Goal: Task Accomplishment & Management: Use online tool/utility

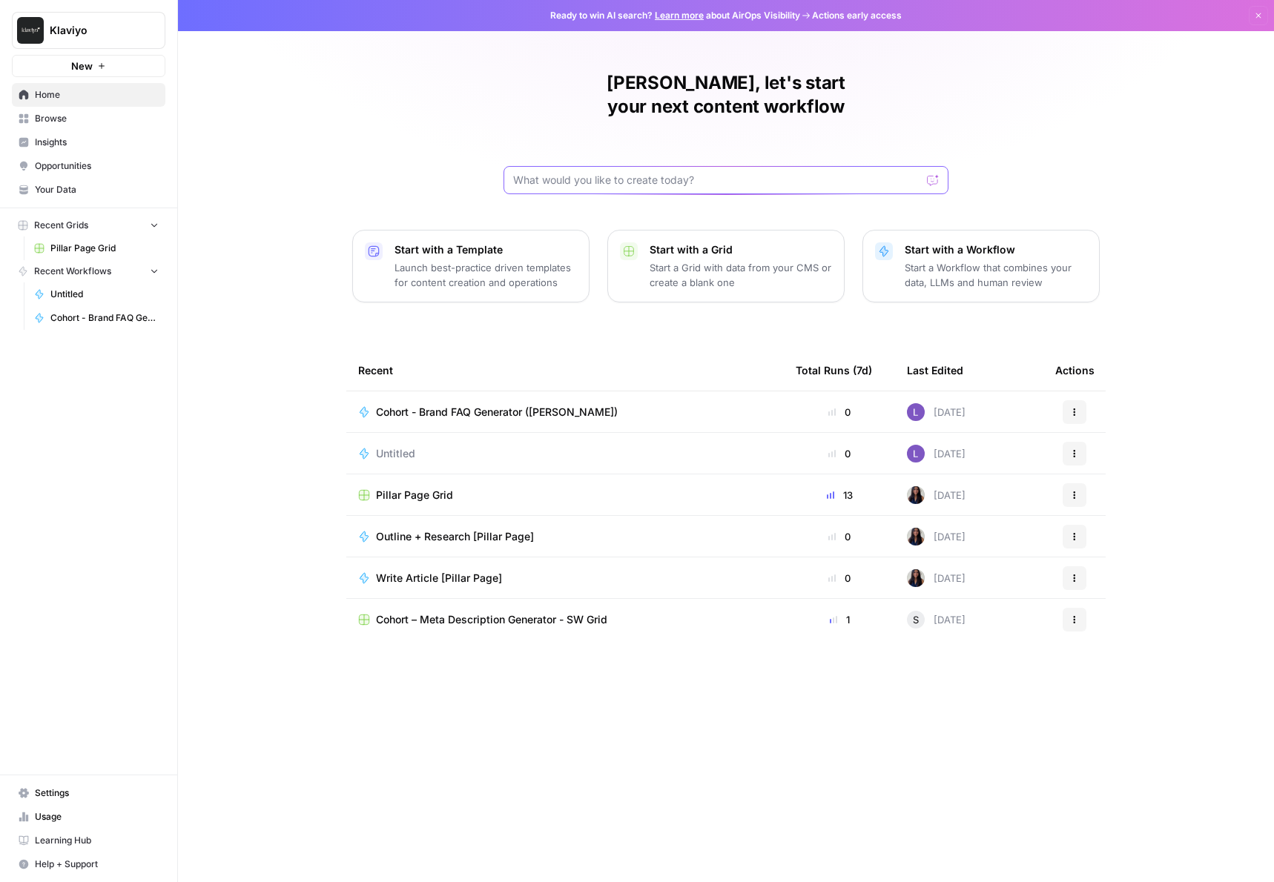
click at [541, 173] on input "text" at bounding box center [717, 180] width 408 height 15
click at [104, 119] on span "Browse" at bounding box center [97, 118] width 124 height 13
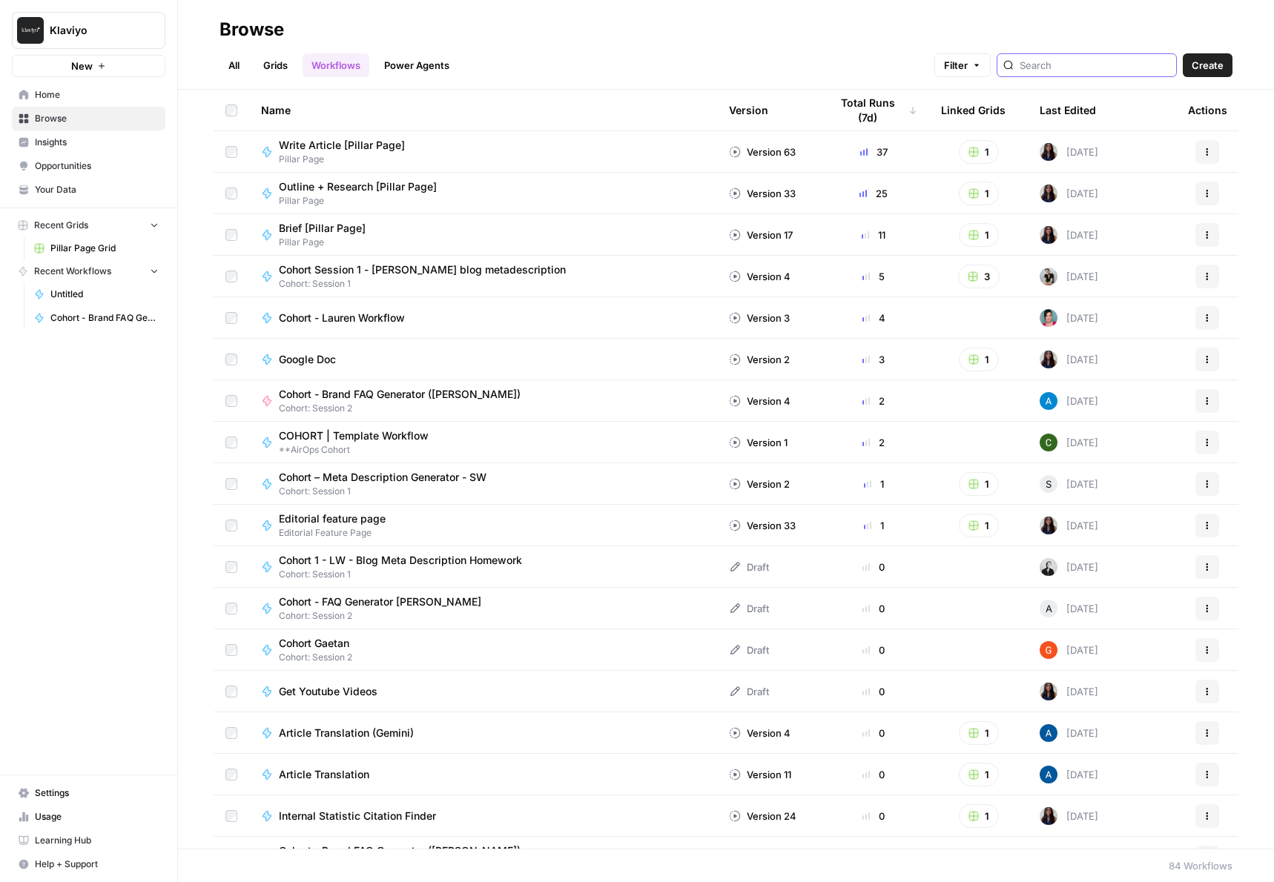
click at [1081, 67] on input "search" at bounding box center [1095, 65] width 151 height 15
type input "cohort"
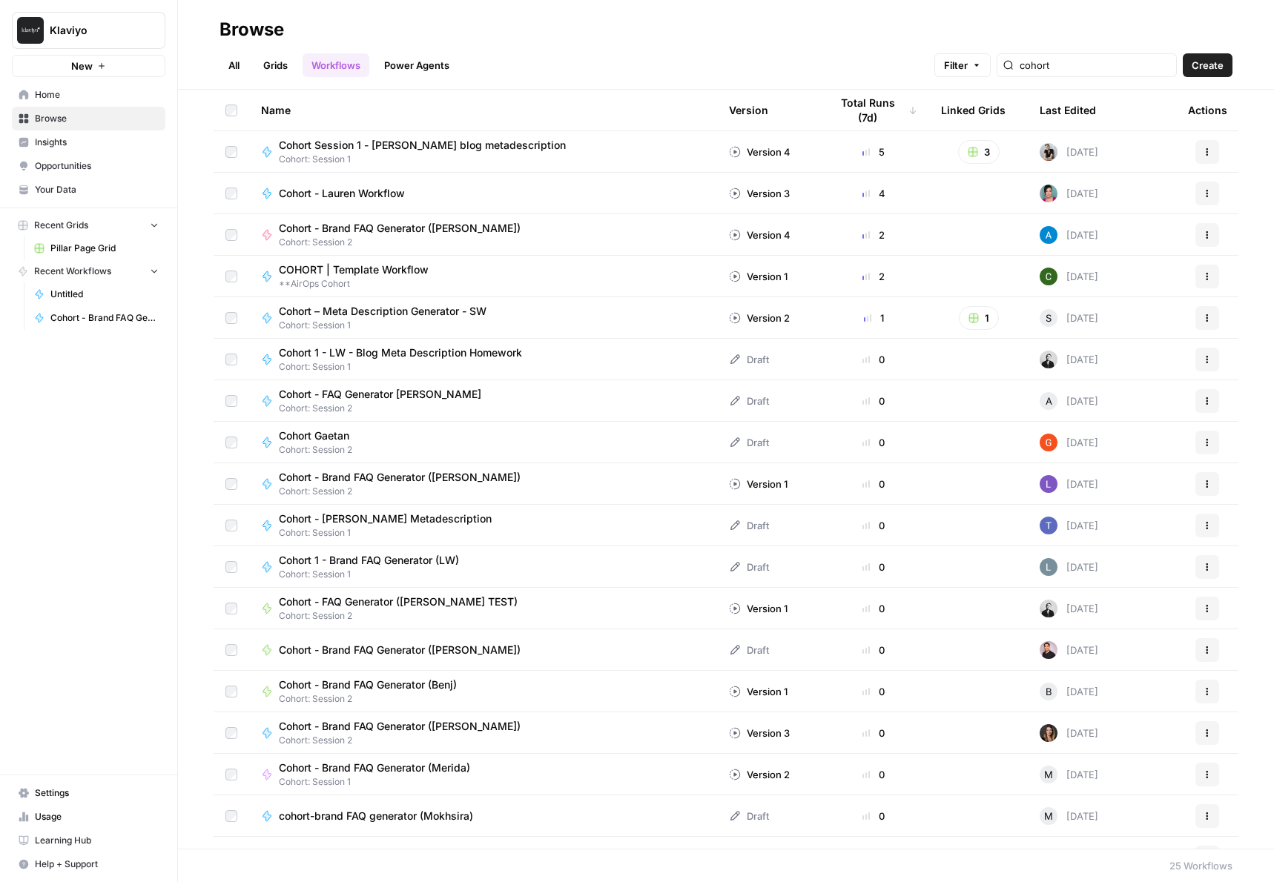
click at [1192, 60] on span "Create" at bounding box center [1208, 65] width 32 height 15
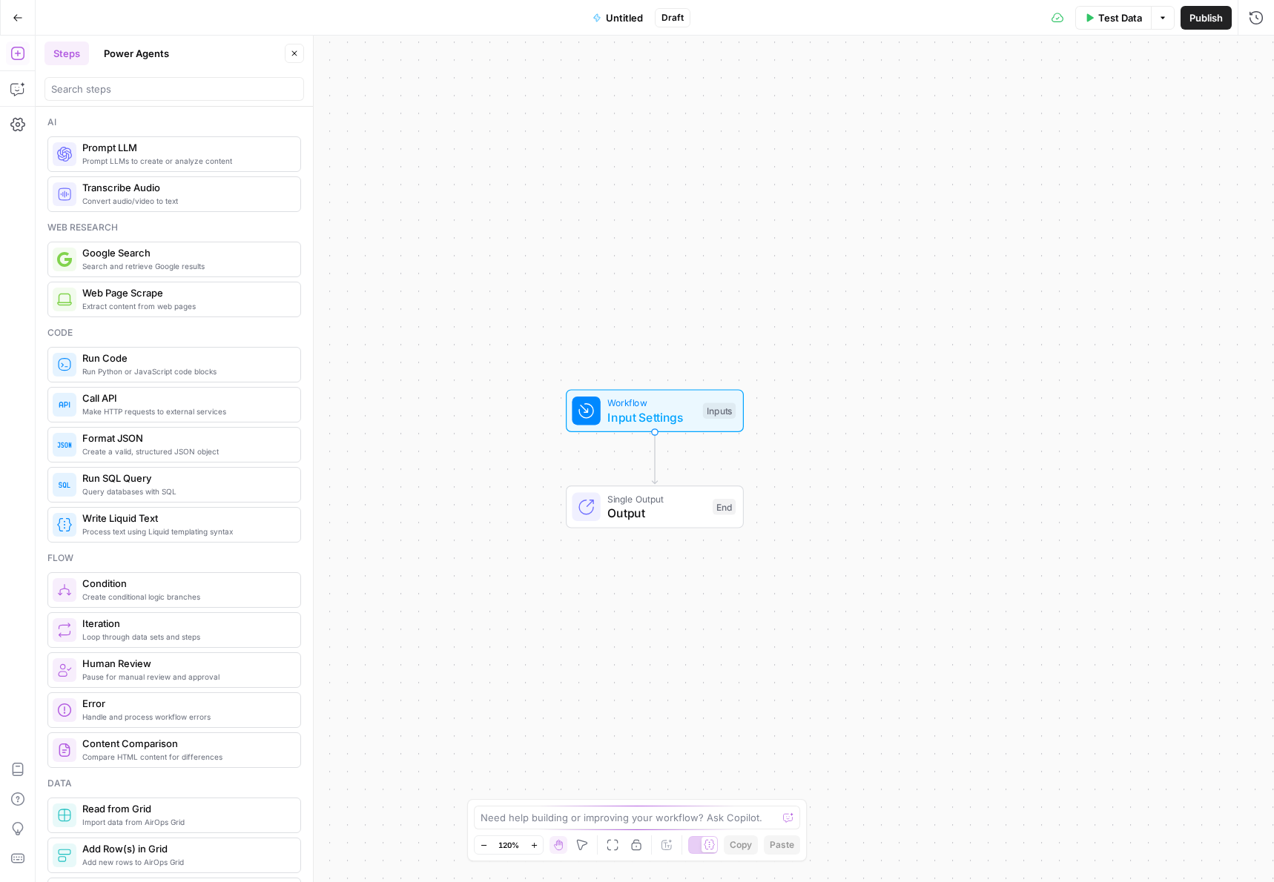
click at [621, 15] on span "Untitled" at bounding box center [624, 17] width 37 height 15
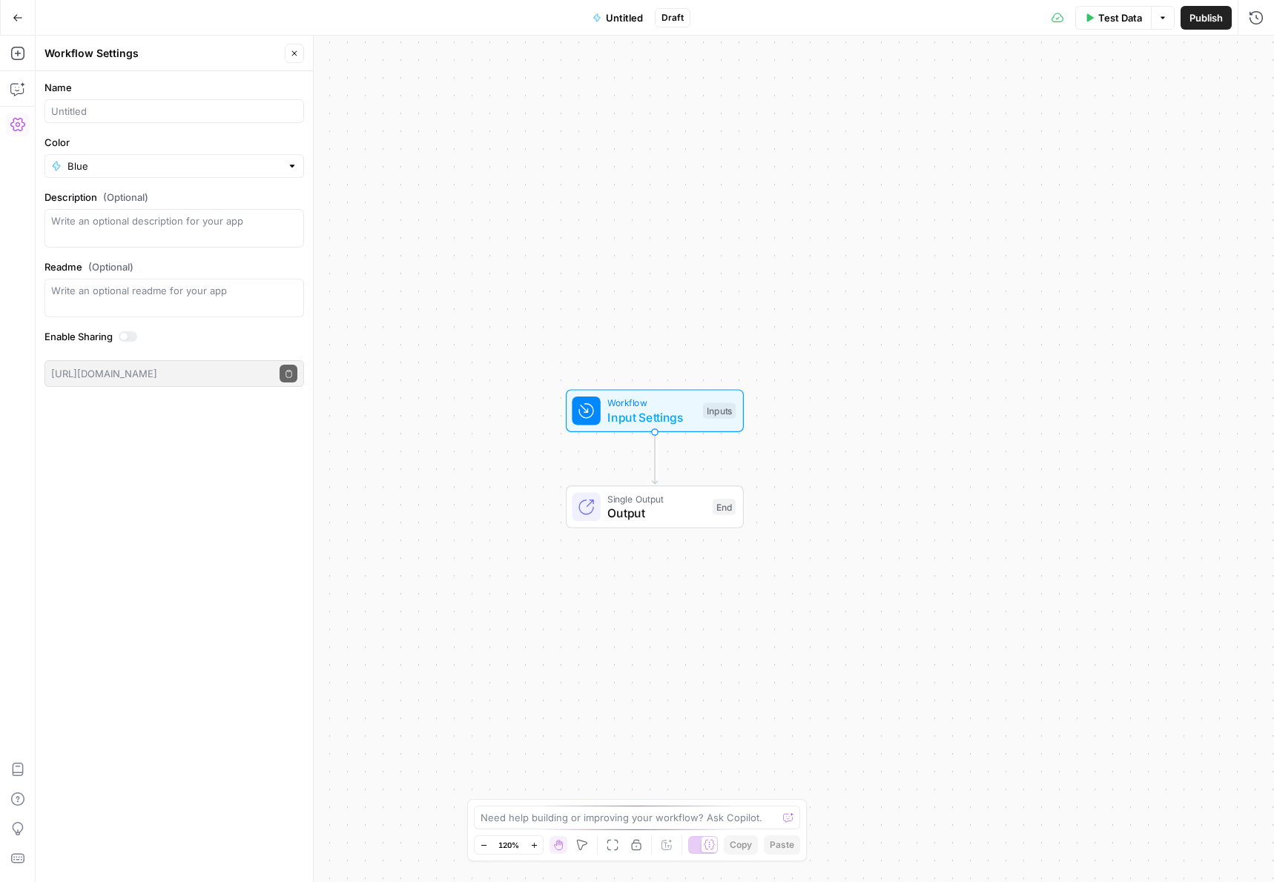
click at [621, 15] on span "Untitled" at bounding box center [624, 17] width 37 height 15
click at [179, 110] on input "Name" at bounding box center [174, 111] width 246 height 15
type input "Cohort 1 - [PERSON_NAME]"
click at [1217, 22] on span "Publish" at bounding box center [1206, 17] width 33 height 15
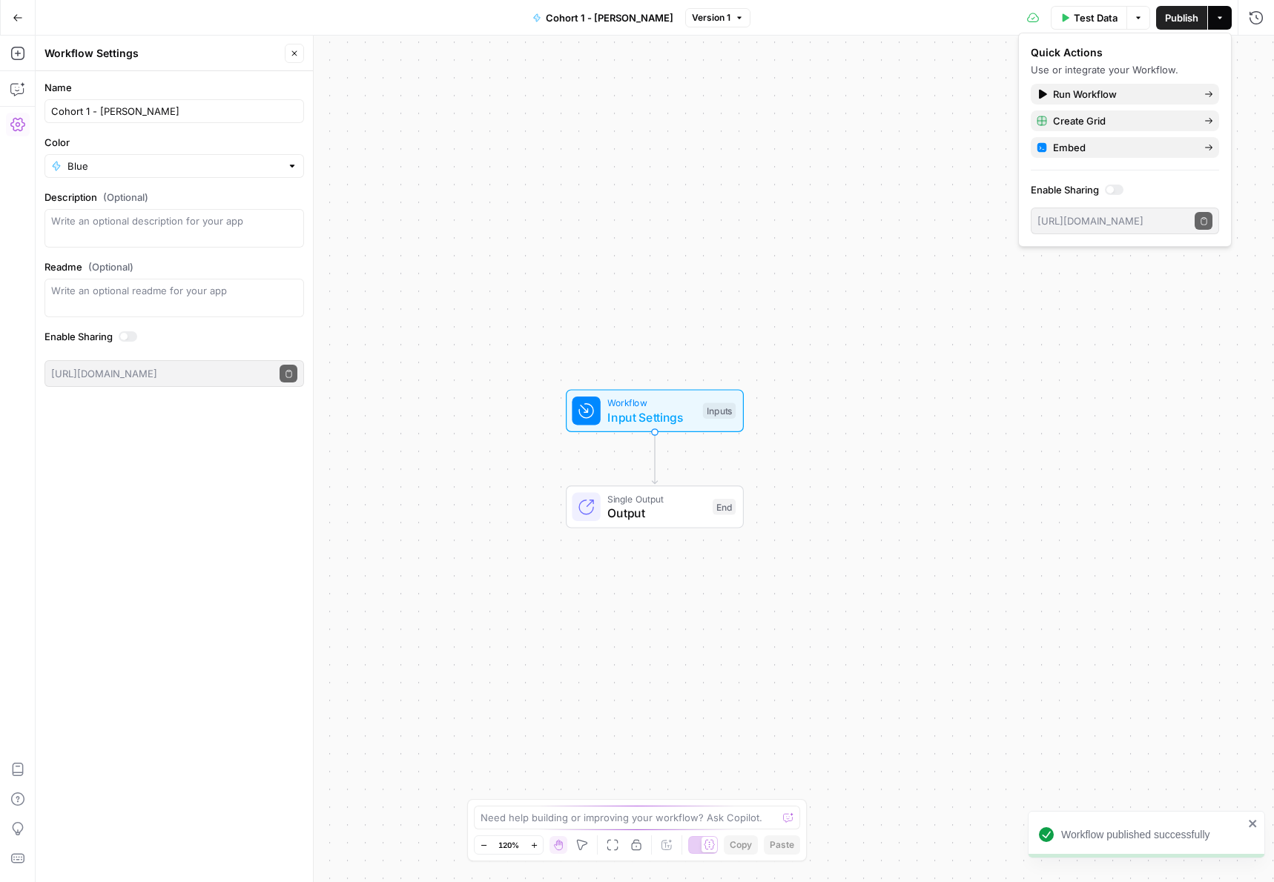
click at [652, 433] on icon "Edge from start to end" at bounding box center [654, 458] width 5 height 52
click at [659, 413] on span "Input Settings" at bounding box center [651, 418] width 88 height 18
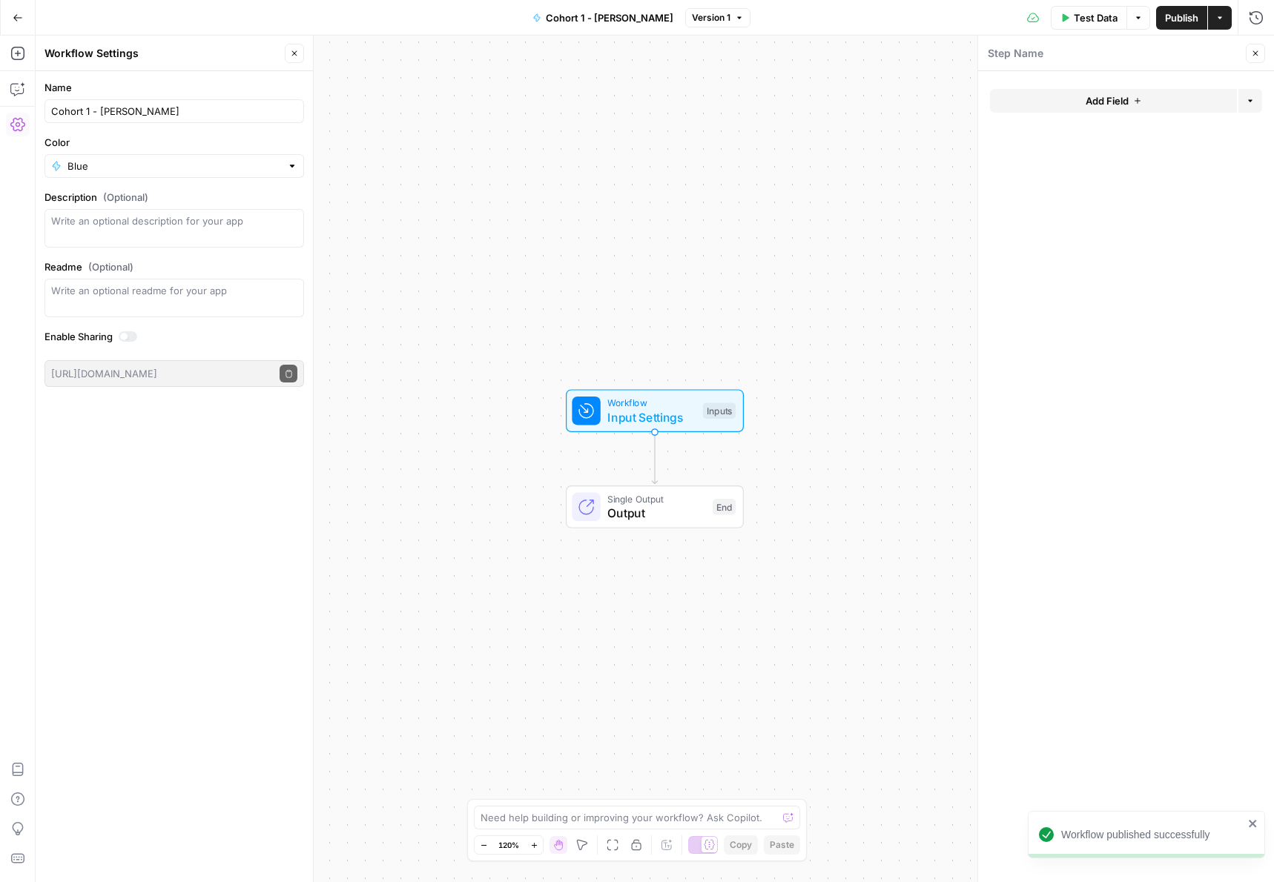
click at [1091, 95] on span "Add Field" at bounding box center [1107, 100] width 43 height 15
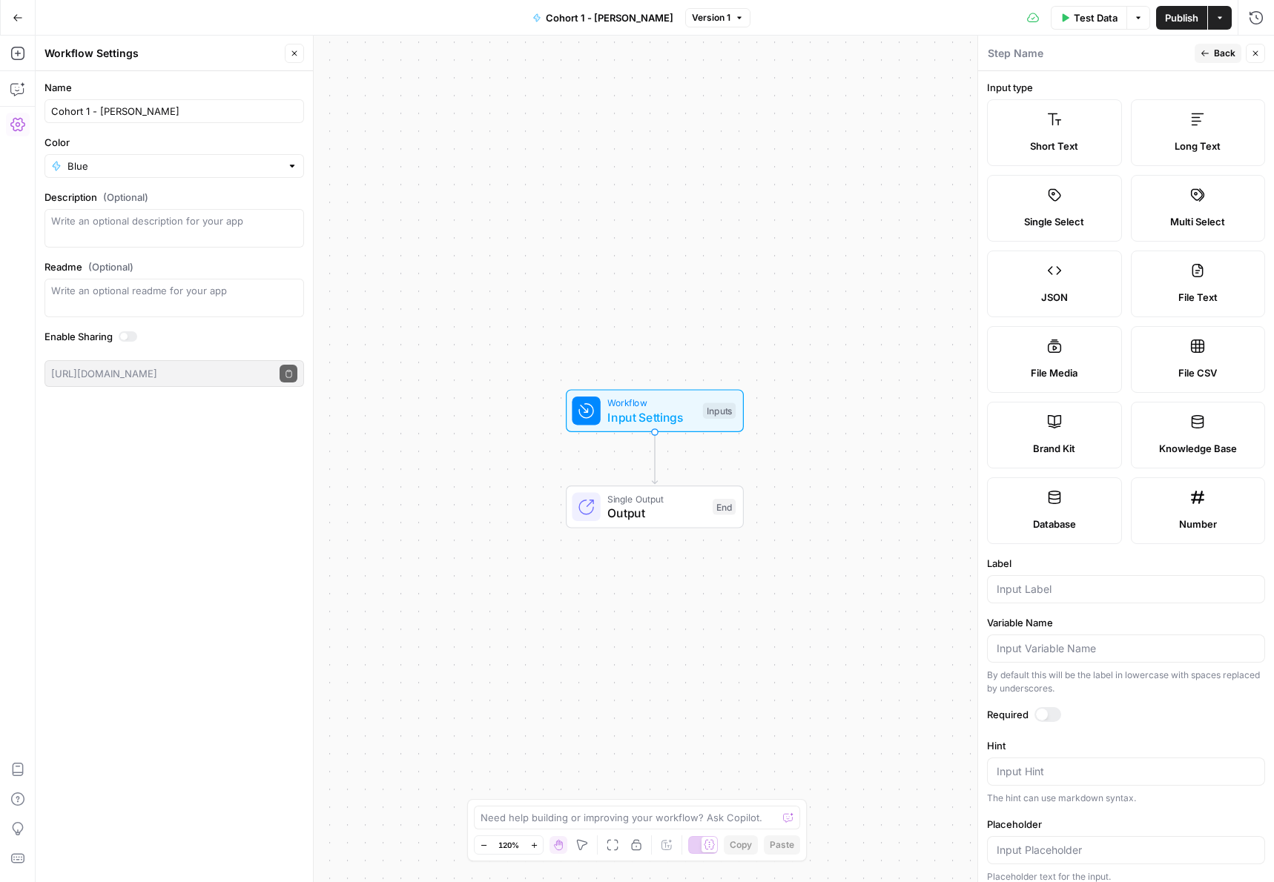
click at [1060, 447] on span "Brand Kit" at bounding box center [1054, 448] width 42 height 15
type input "Brand Kit"
type input "brand_kit"
click at [1212, 52] on button "Back" at bounding box center [1218, 53] width 47 height 19
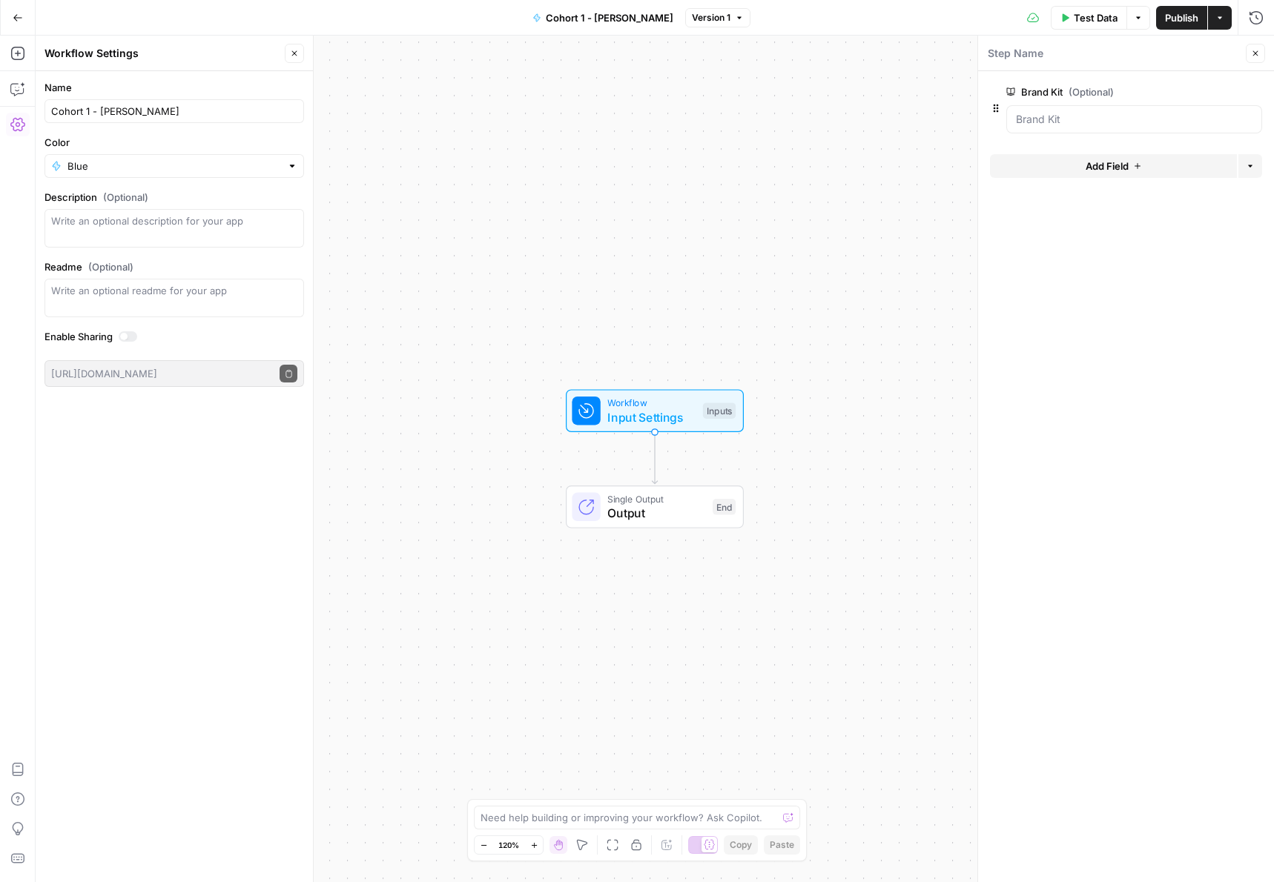
click at [1059, 163] on button "Add Field" at bounding box center [1113, 166] width 247 height 24
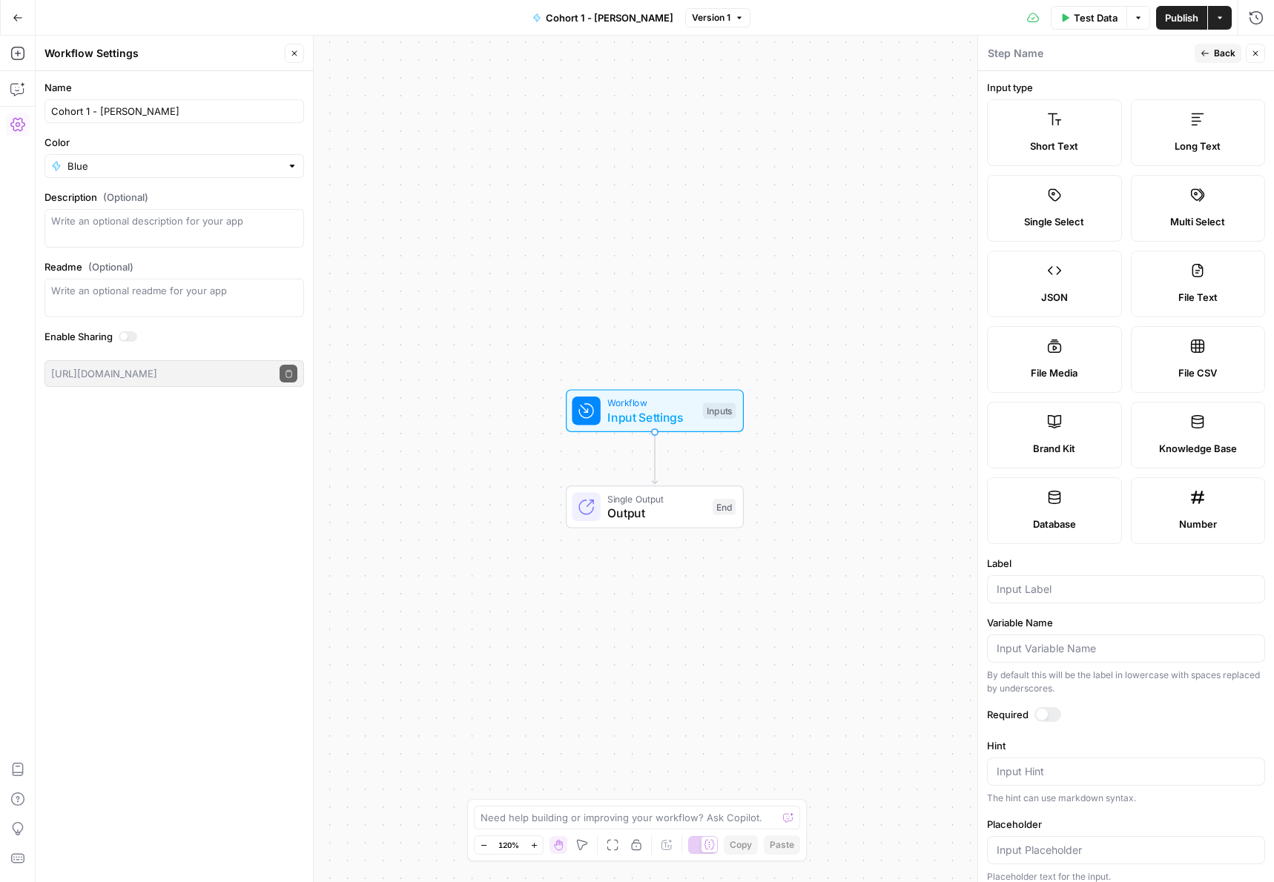
click at [1050, 131] on label "Short Text" at bounding box center [1054, 132] width 135 height 67
click at [1023, 598] on div at bounding box center [1126, 589] width 278 height 28
type input "URL"
click at [1182, 16] on span "Publish" at bounding box center [1181, 17] width 33 height 15
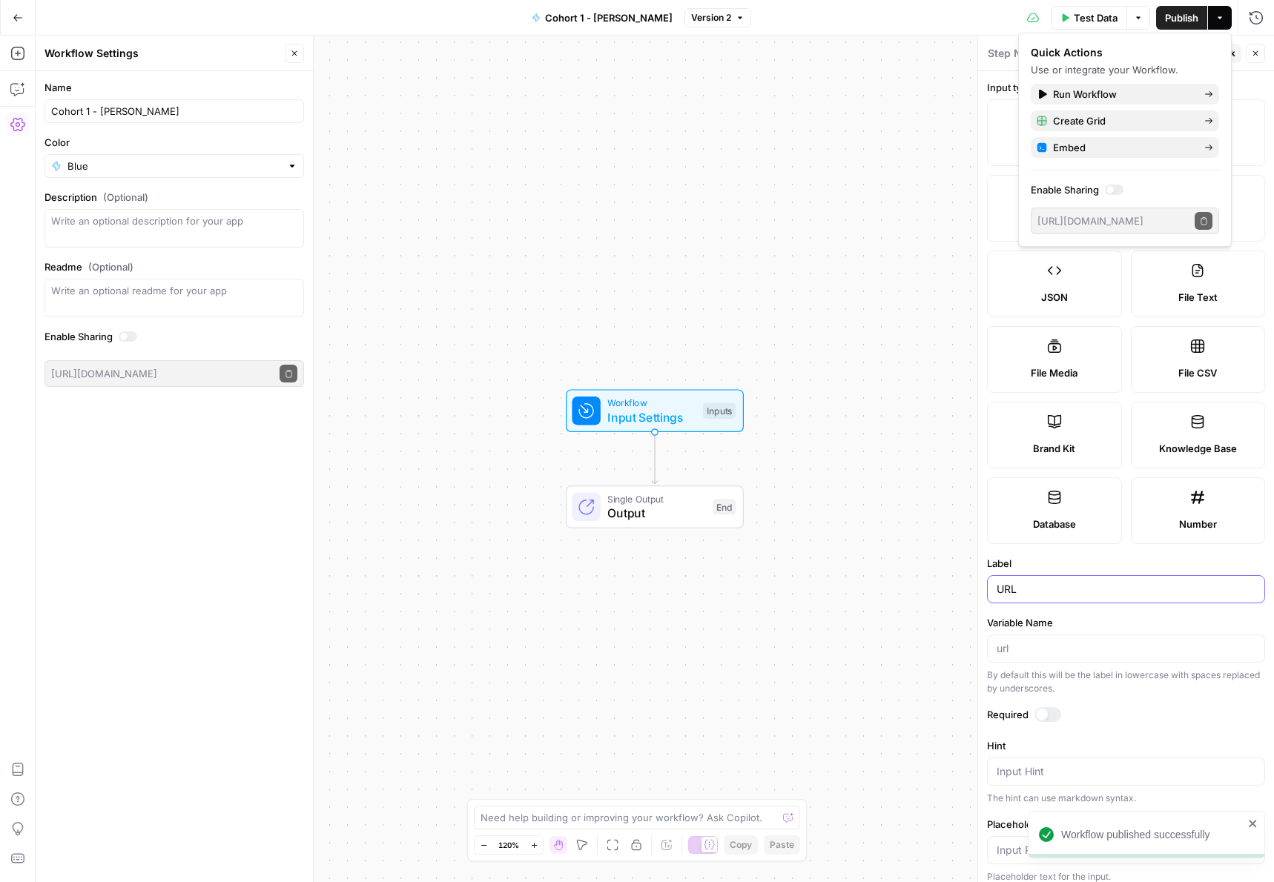
click at [1059, 595] on input "URL" at bounding box center [1126, 589] width 259 height 15
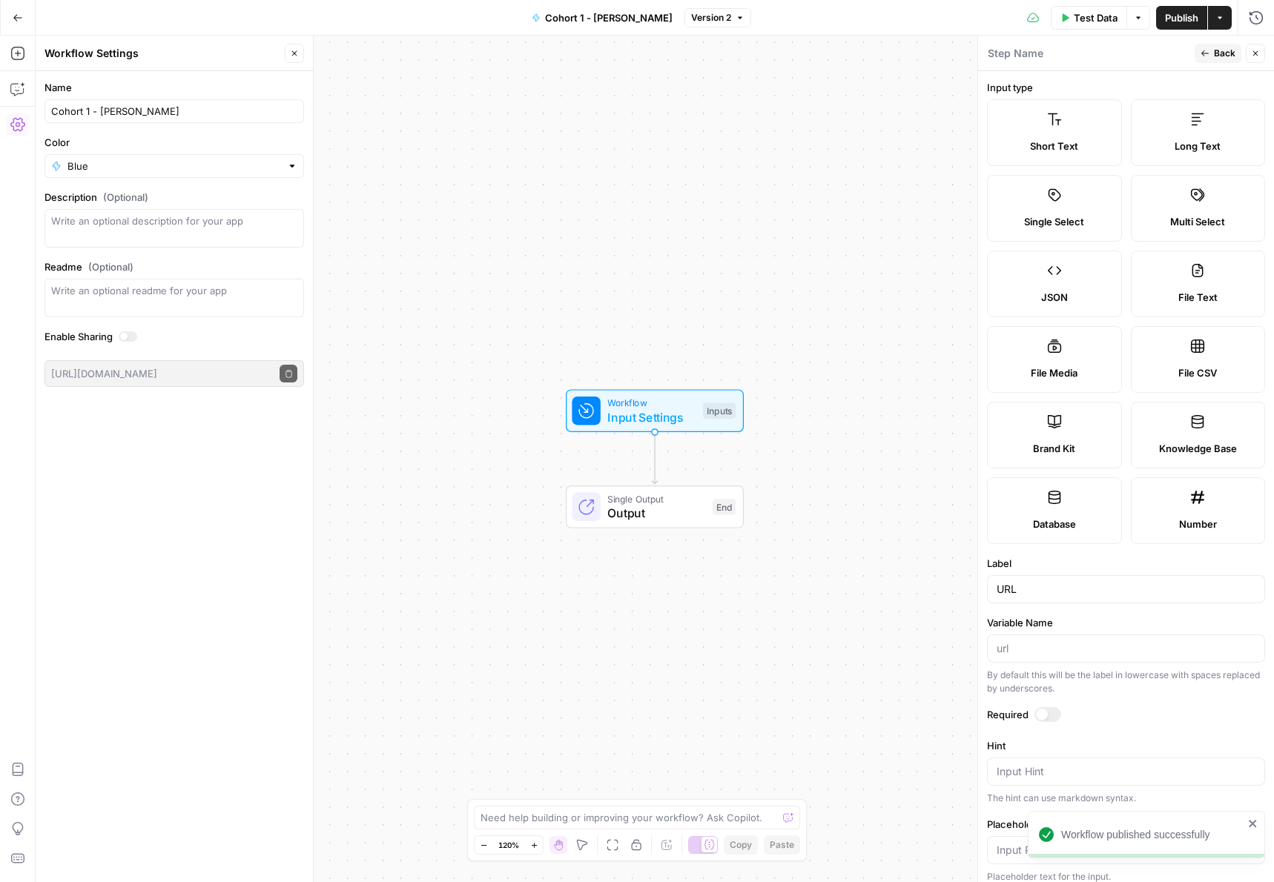
click at [1224, 59] on span "Back" at bounding box center [1225, 53] width 22 height 13
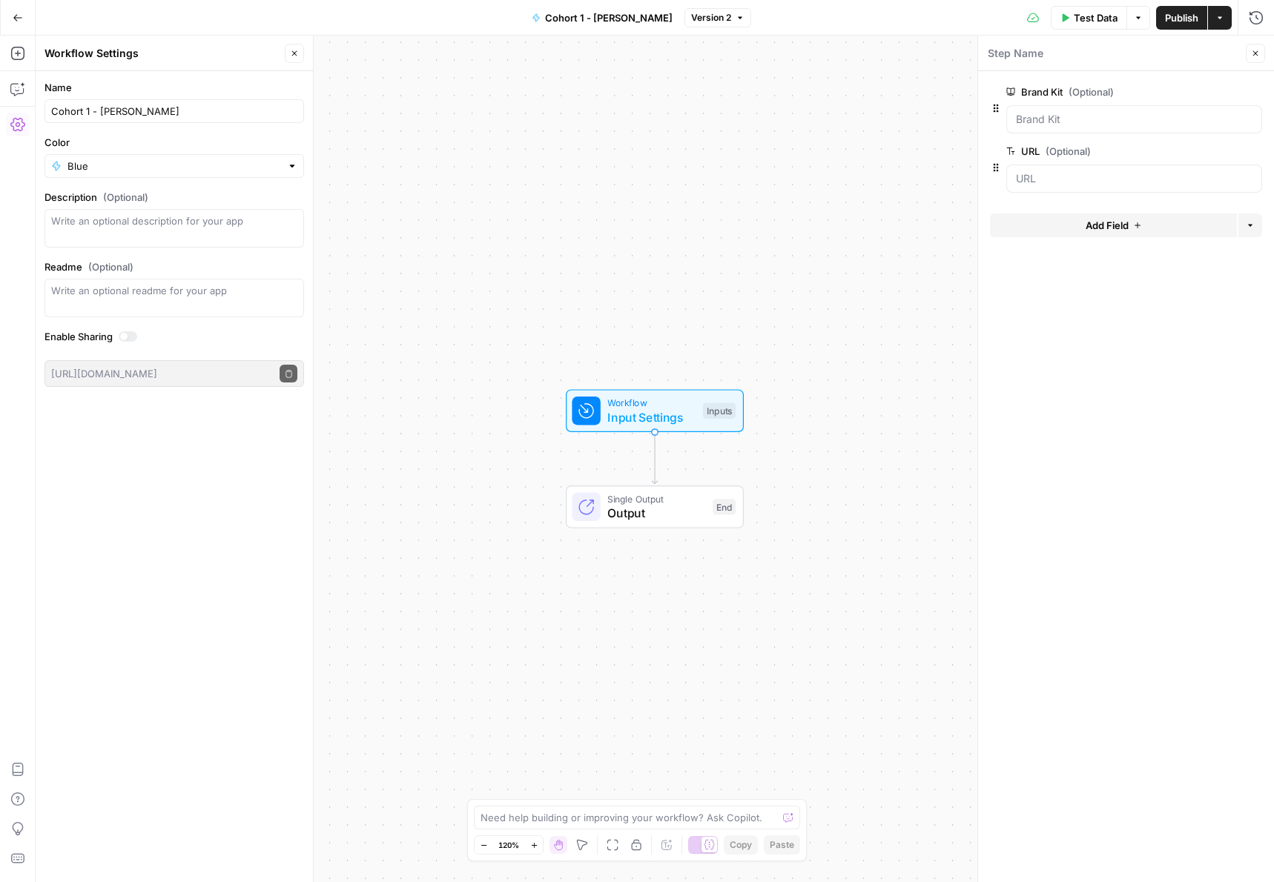
click at [1089, 232] on span "Add Field" at bounding box center [1107, 225] width 43 height 15
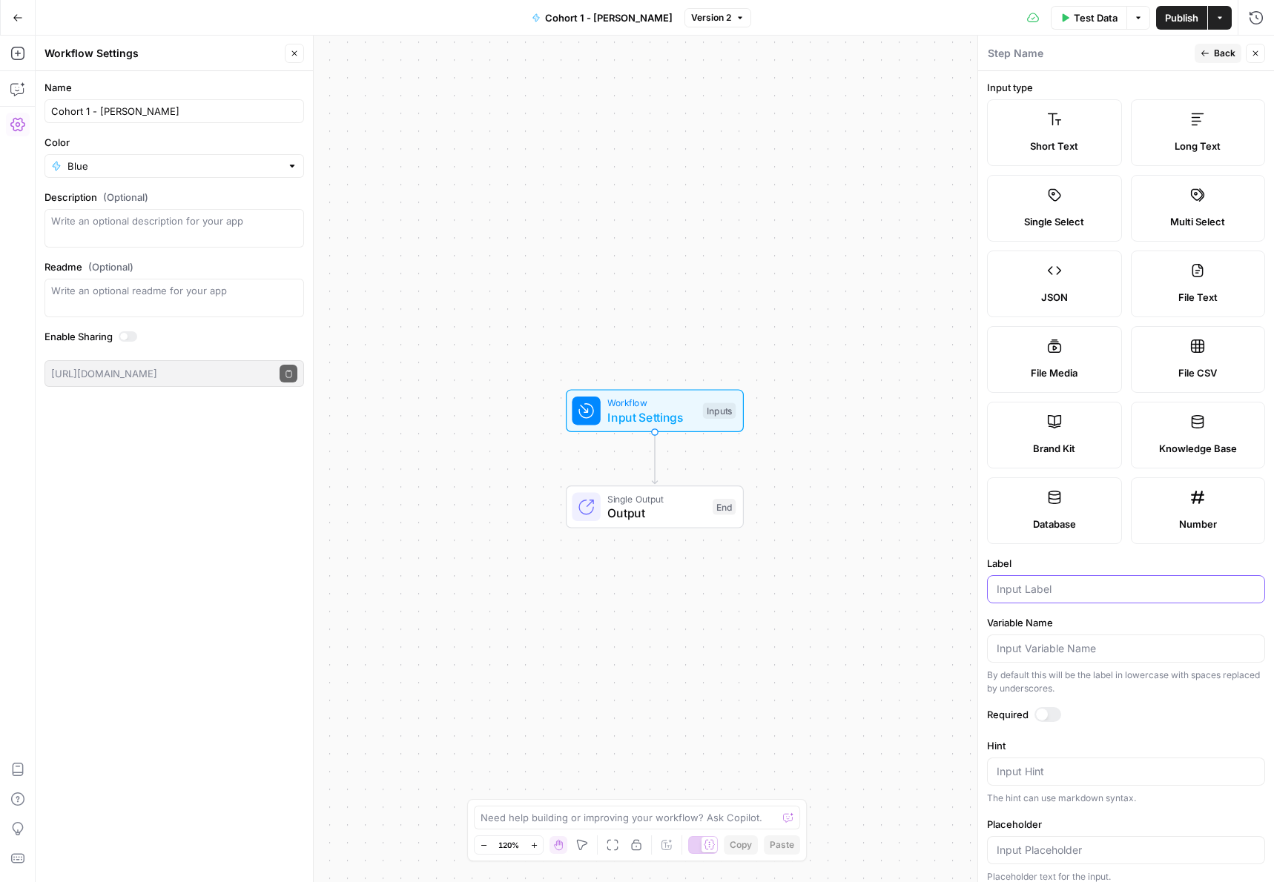
click at [1035, 591] on input "Label" at bounding box center [1126, 589] width 259 height 15
click at [1102, 593] on input "Label" at bounding box center [1126, 589] width 259 height 15
type input "Keyword"
click at [1225, 53] on span "Back" at bounding box center [1225, 53] width 22 height 13
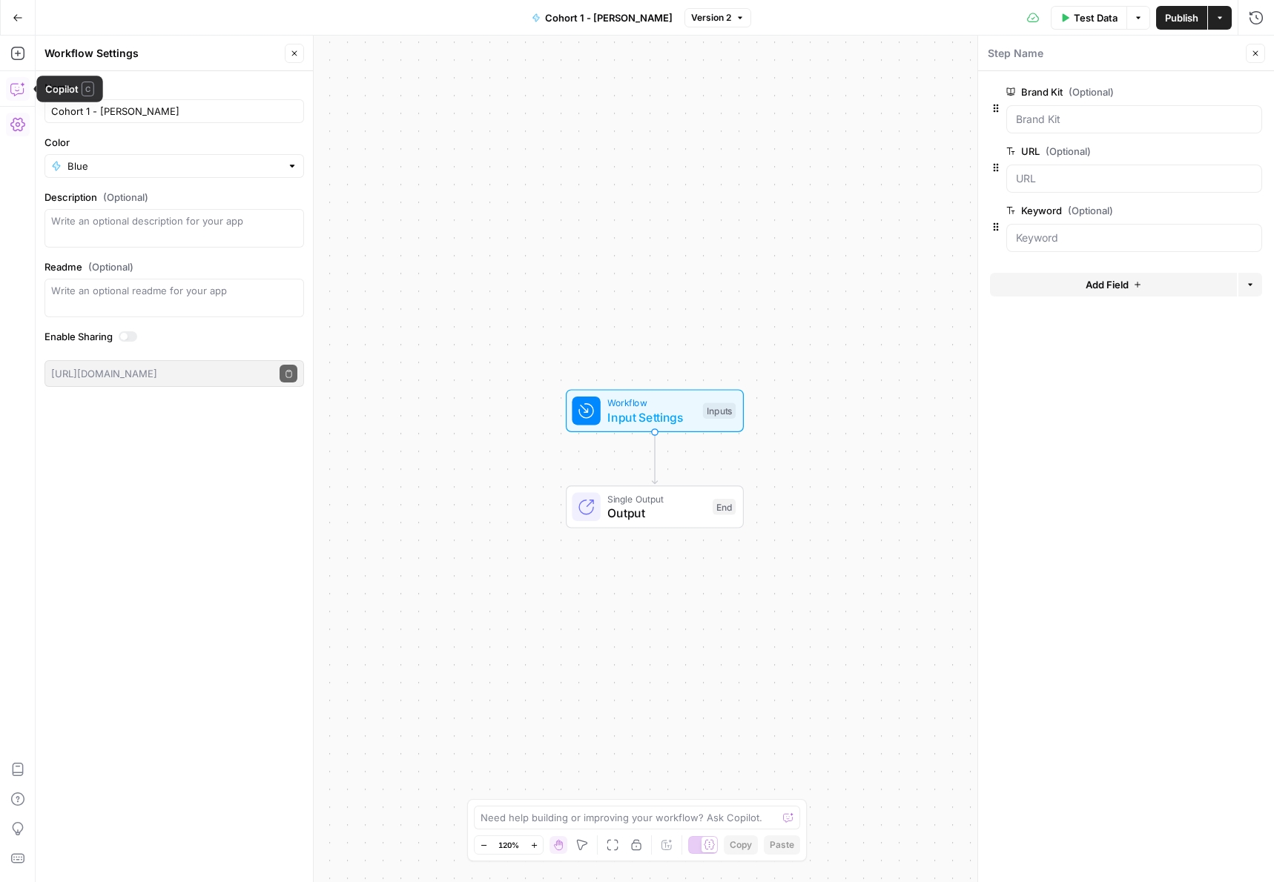
click at [19, 88] on icon "button" at bounding box center [17, 89] width 15 height 15
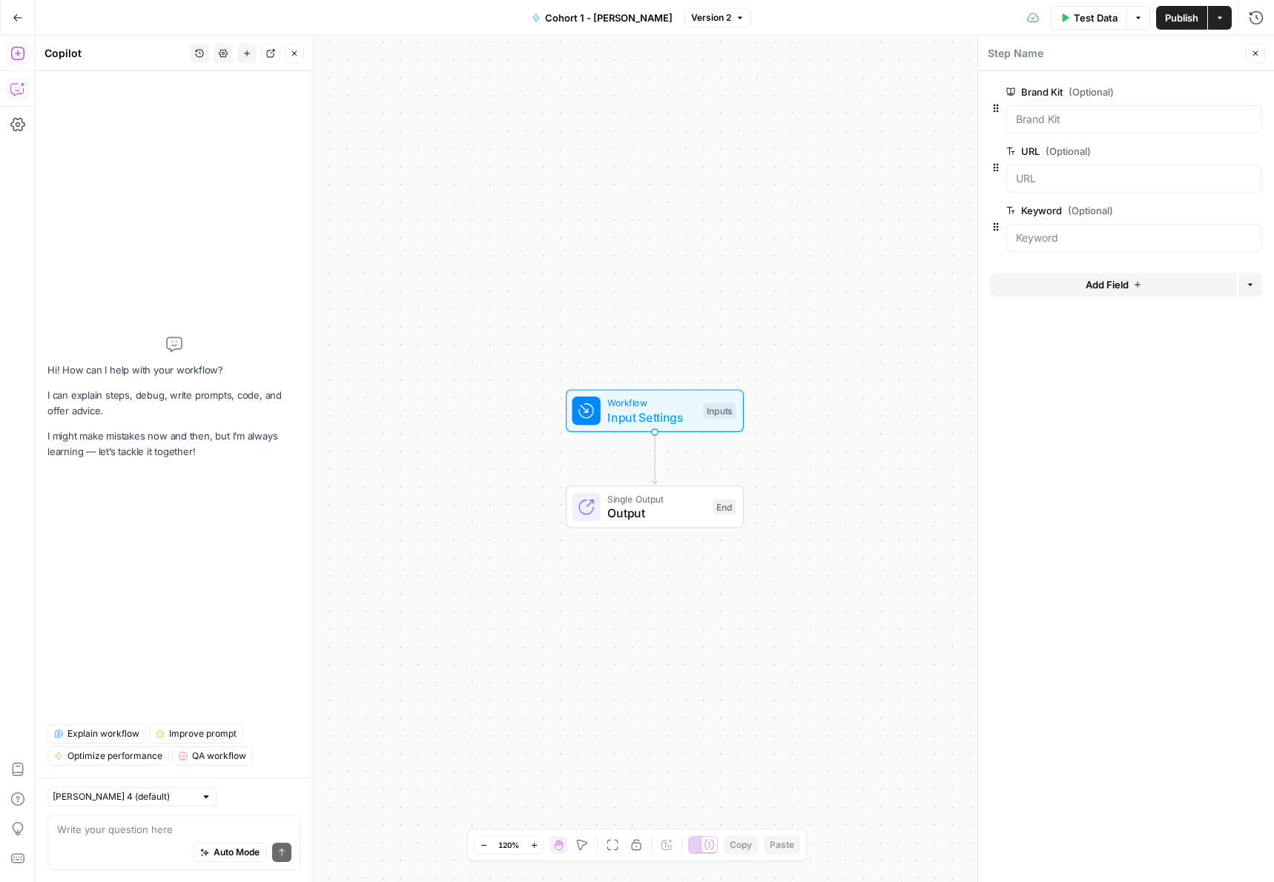
click at [22, 61] on button "Add Steps" at bounding box center [18, 54] width 24 height 24
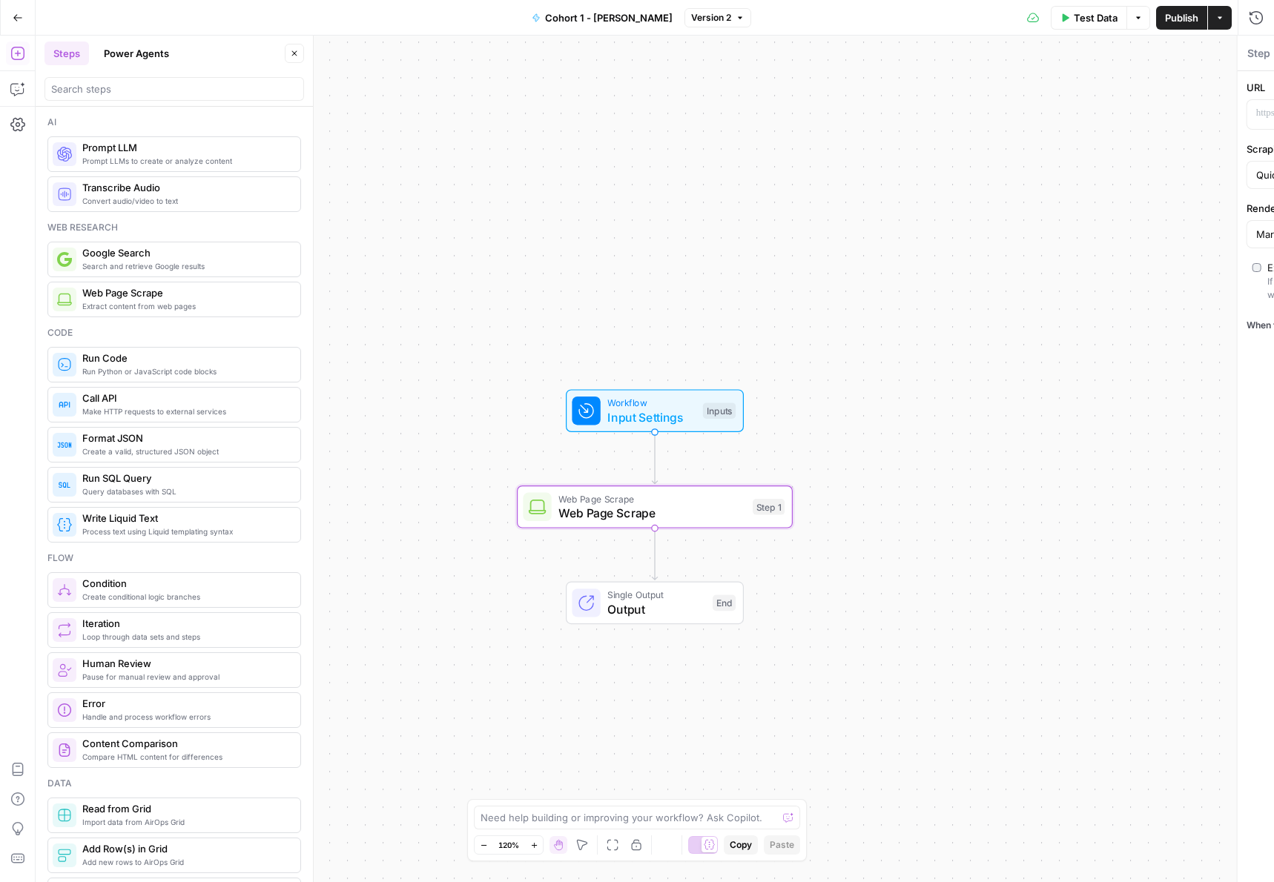
type textarea "Web Page Scrape"
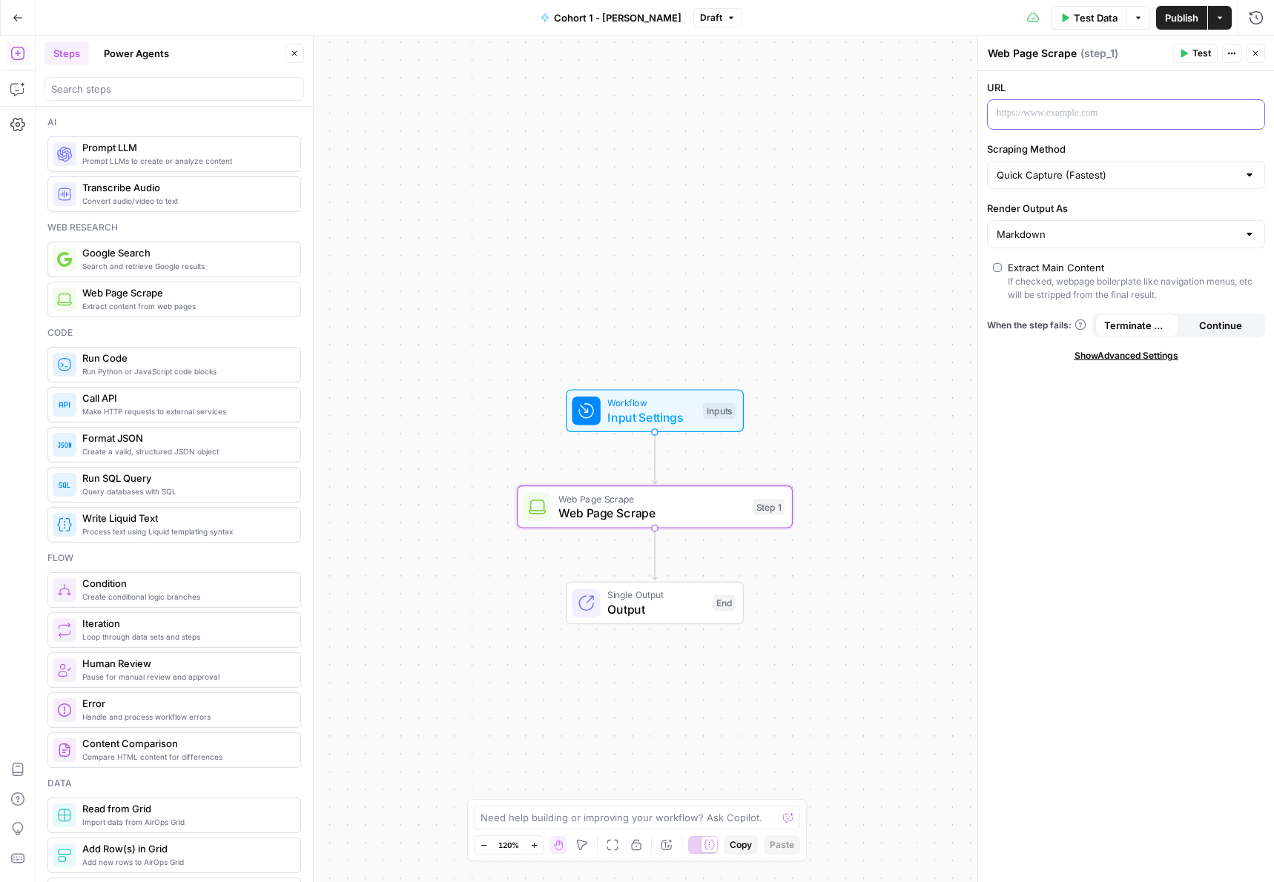
click at [1080, 110] on p at bounding box center [1114, 113] width 235 height 15
click at [1181, 492] on div "**********" at bounding box center [1126, 476] width 296 height 811
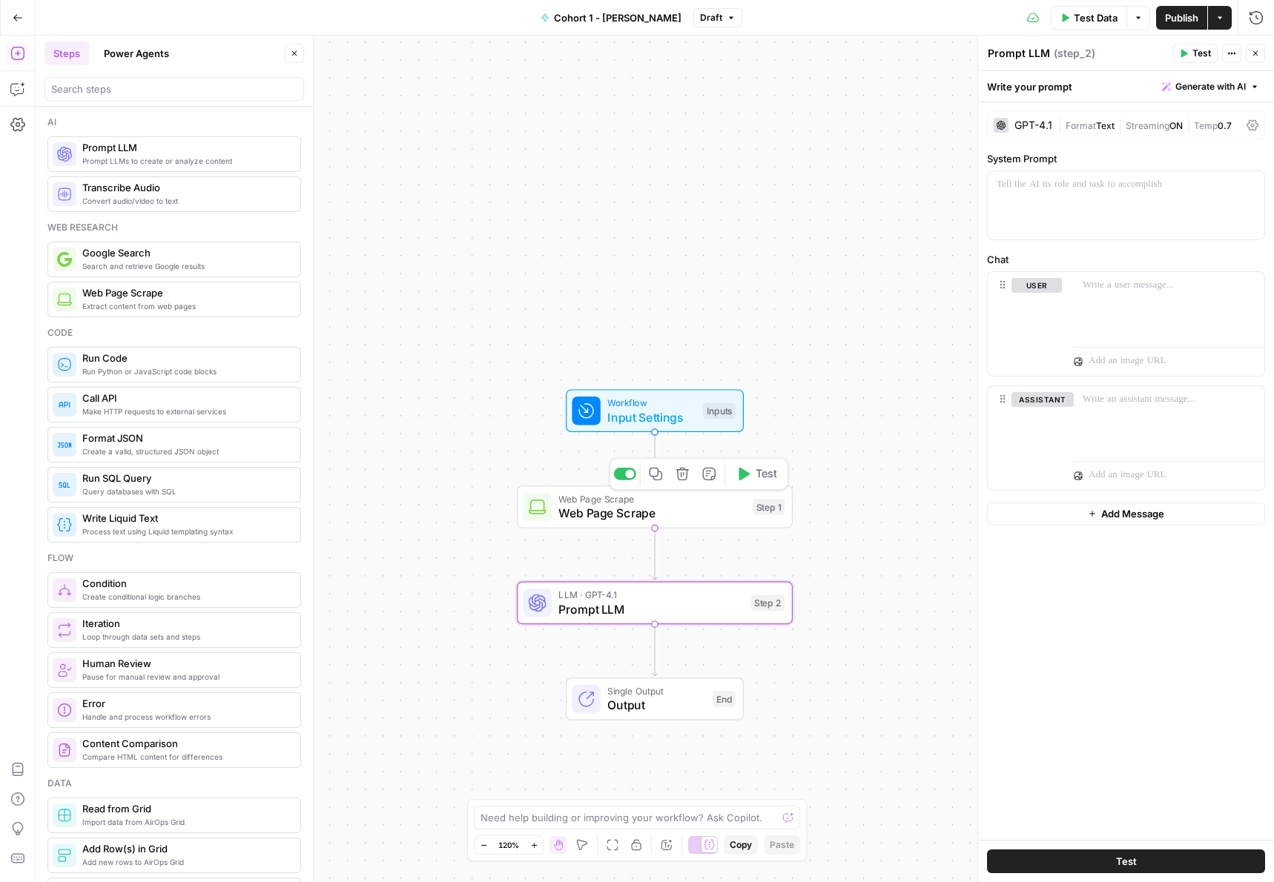
click at [601, 502] on span "Web Page Scrape" at bounding box center [651, 499] width 187 height 14
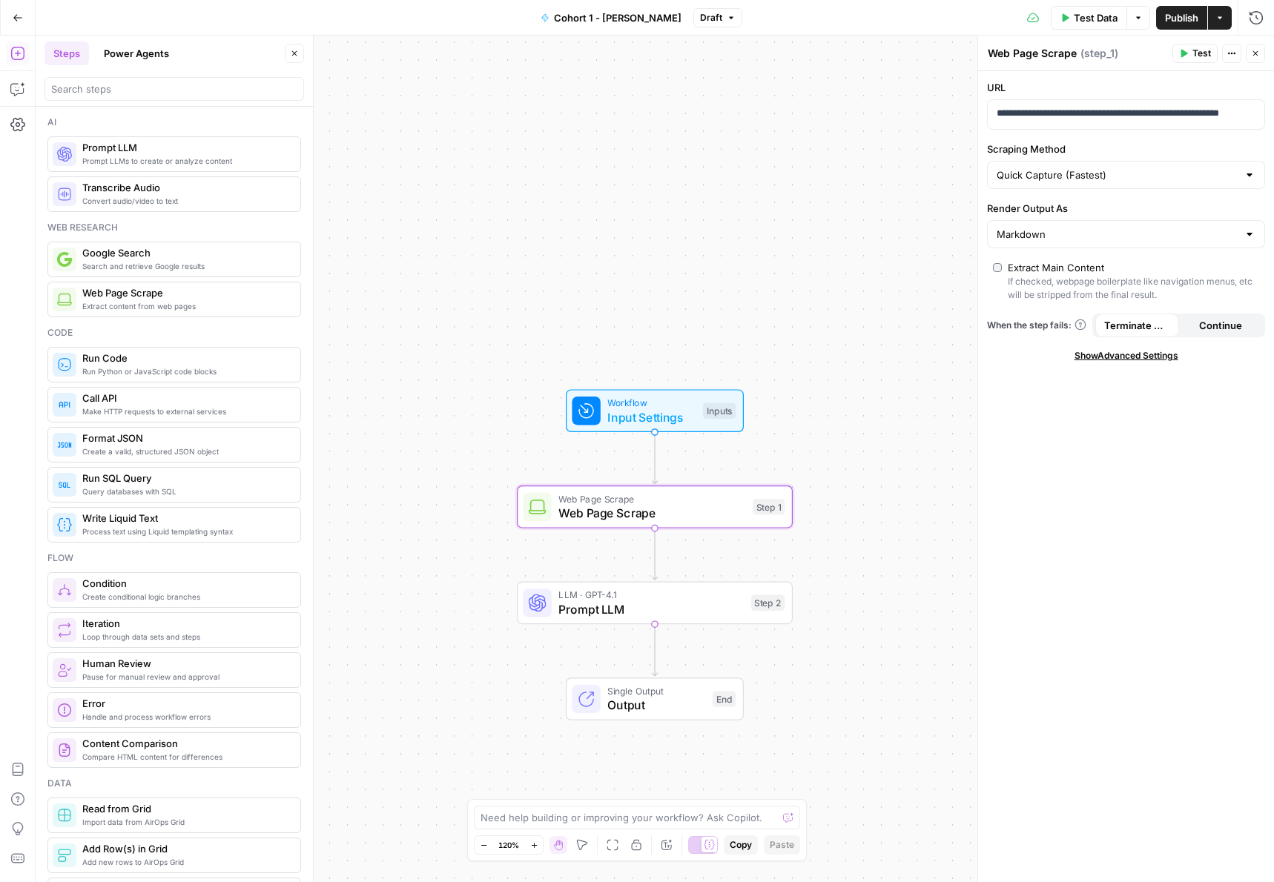
click at [638, 609] on span "Prompt LLM" at bounding box center [650, 610] width 185 height 18
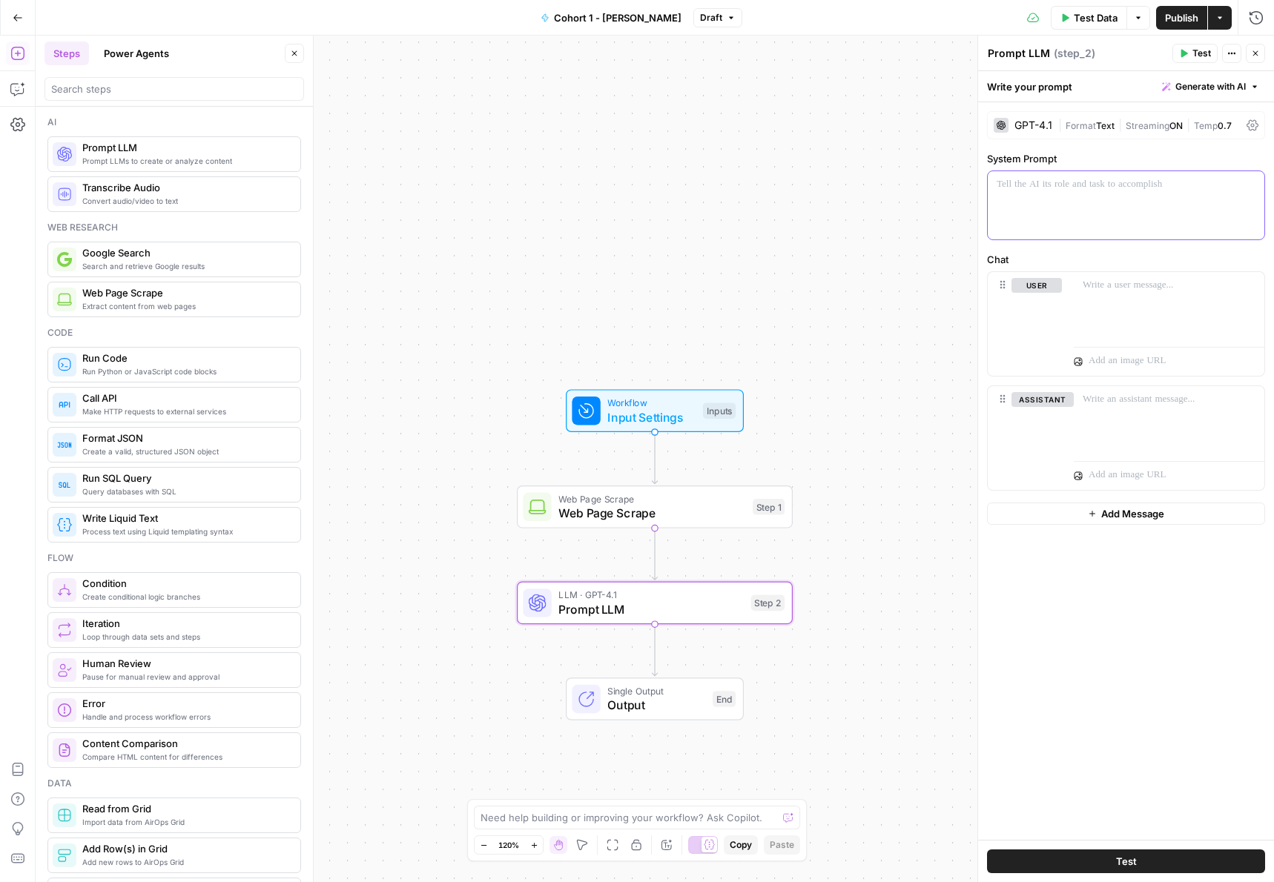
click at [1023, 221] on div at bounding box center [1126, 205] width 277 height 68
click at [1087, 861] on button "Test" at bounding box center [1126, 862] width 278 height 24
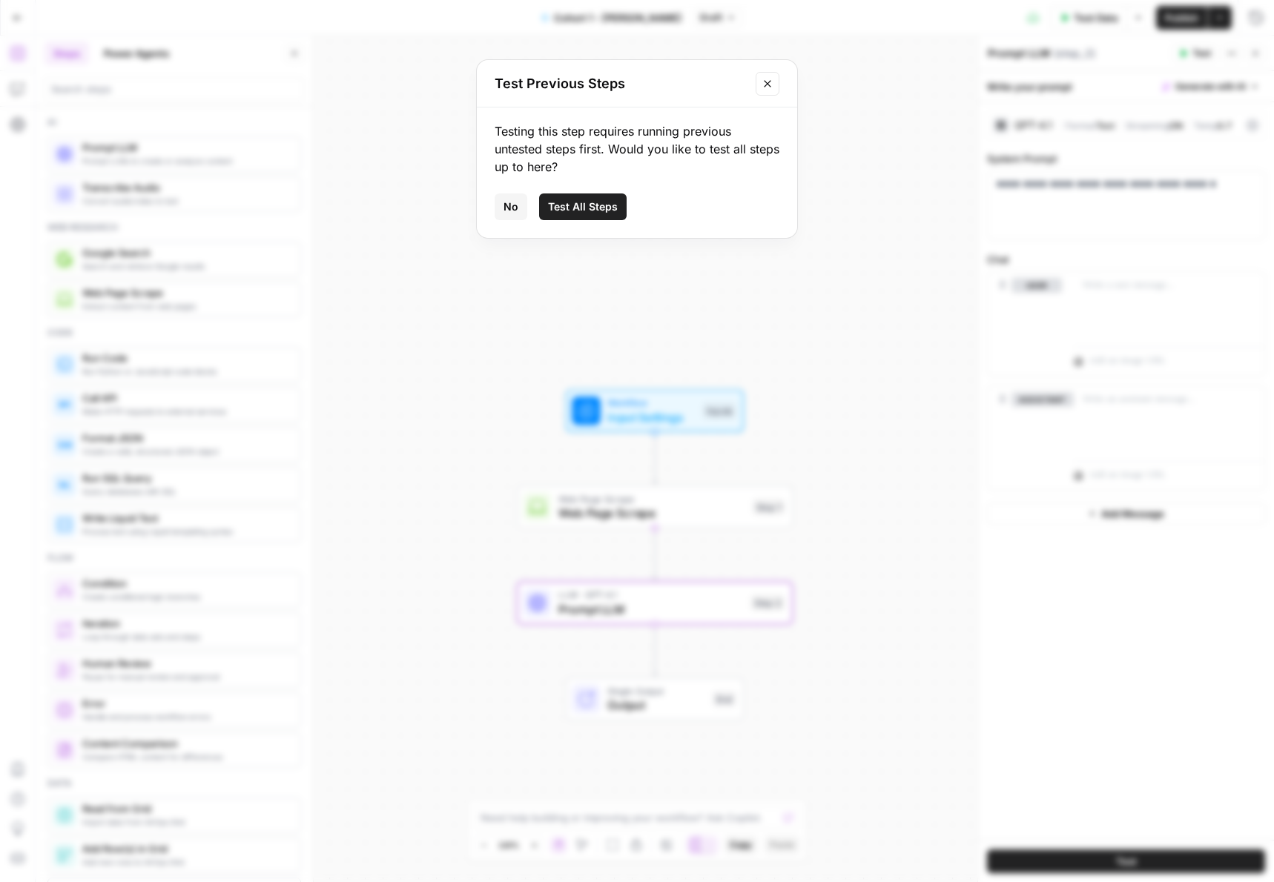
click at [594, 214] on span "Test All Steps" at bounding box center [583, 206] width 70 height 15
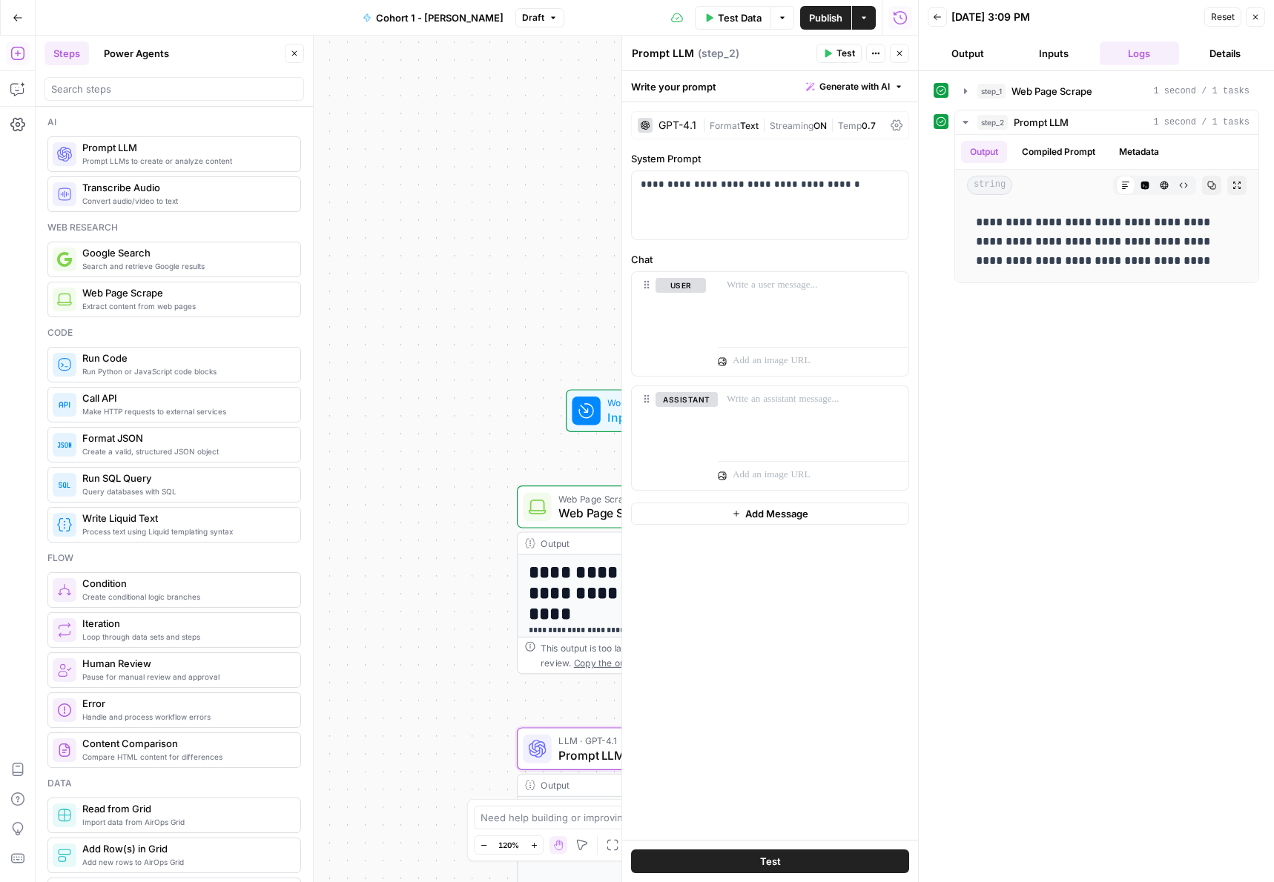
click at [583, 549] on div "Output" at bounding box center [642, 543] width 203 height 14
click at [574, 826] on div "Need help building or improving your workflow? Ask Copilot." at bounding box center [637, 818] width 326 height 24
type textarea "what am I missing"
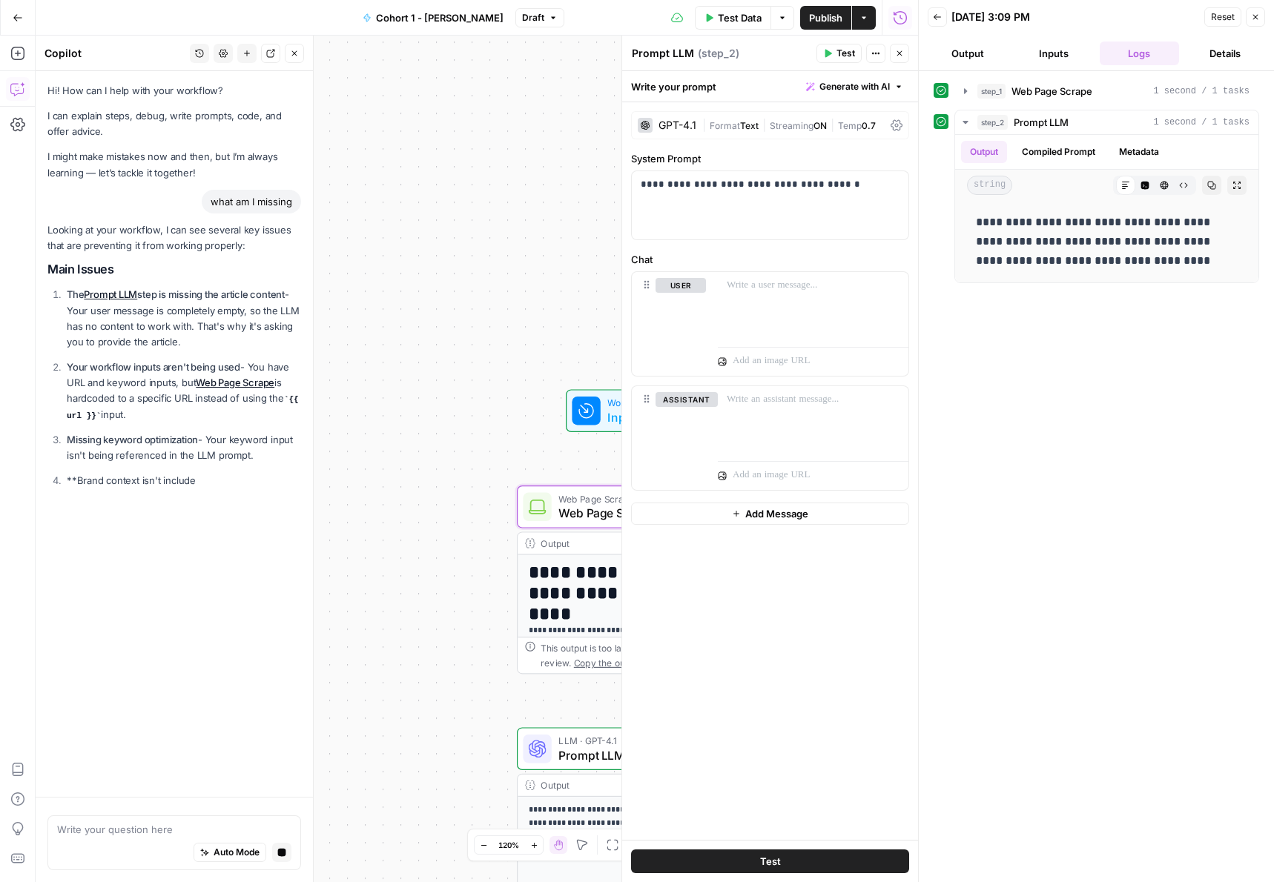
click at [1038, 60] on button "Inputs" at bounding box center [1054, 54] width 80 height 24
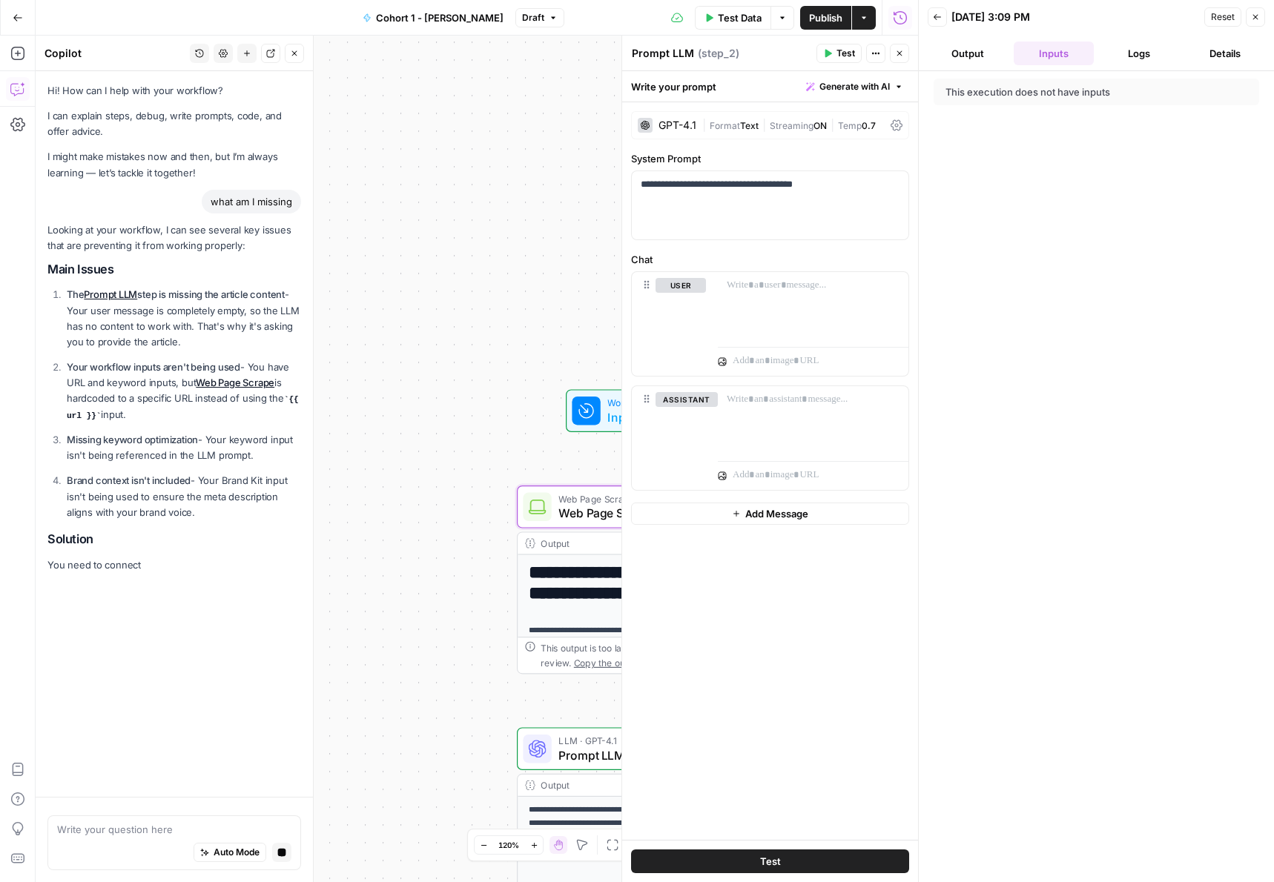
click at [978, 50] on button "Output" at bounding box center [968, 54] width 80 height 24
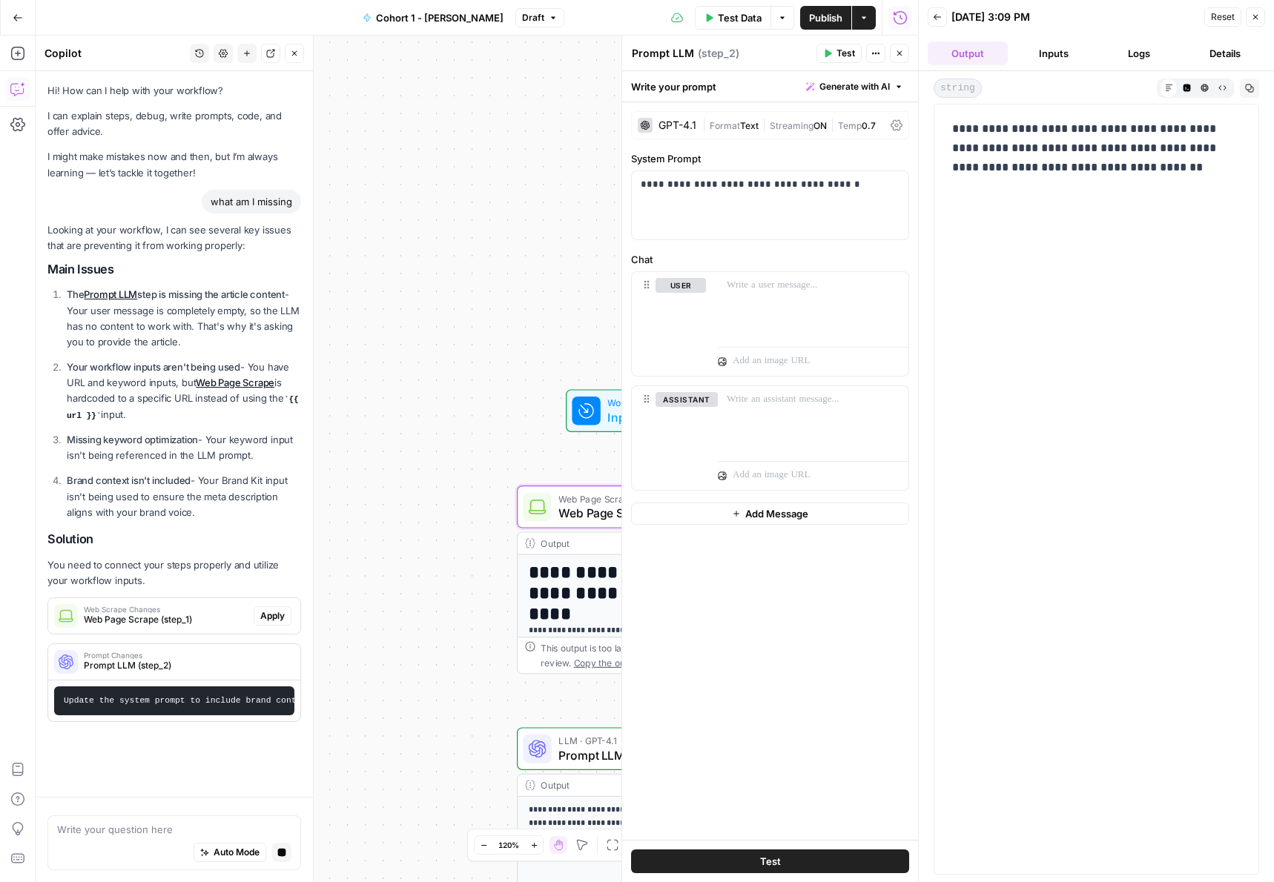
click at [1125, 51] on button "Logs" at bounding box center [1140, 54] width 80 height 24
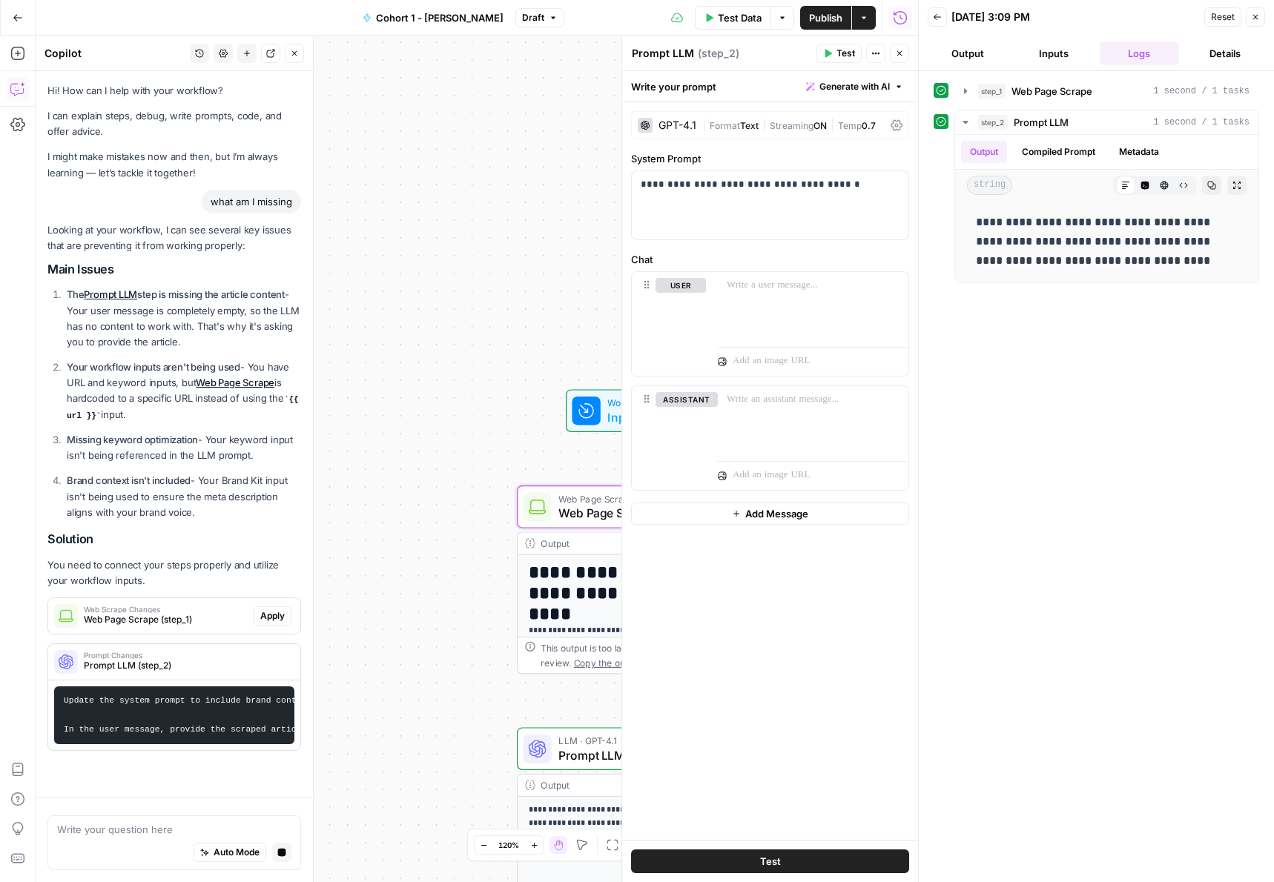
click at [548, 177] on div "**********" at bounding box center [477, 459] width 882 height 847
click at [590, 411] on icon at bounding box center [586, 411] width 14 height 14
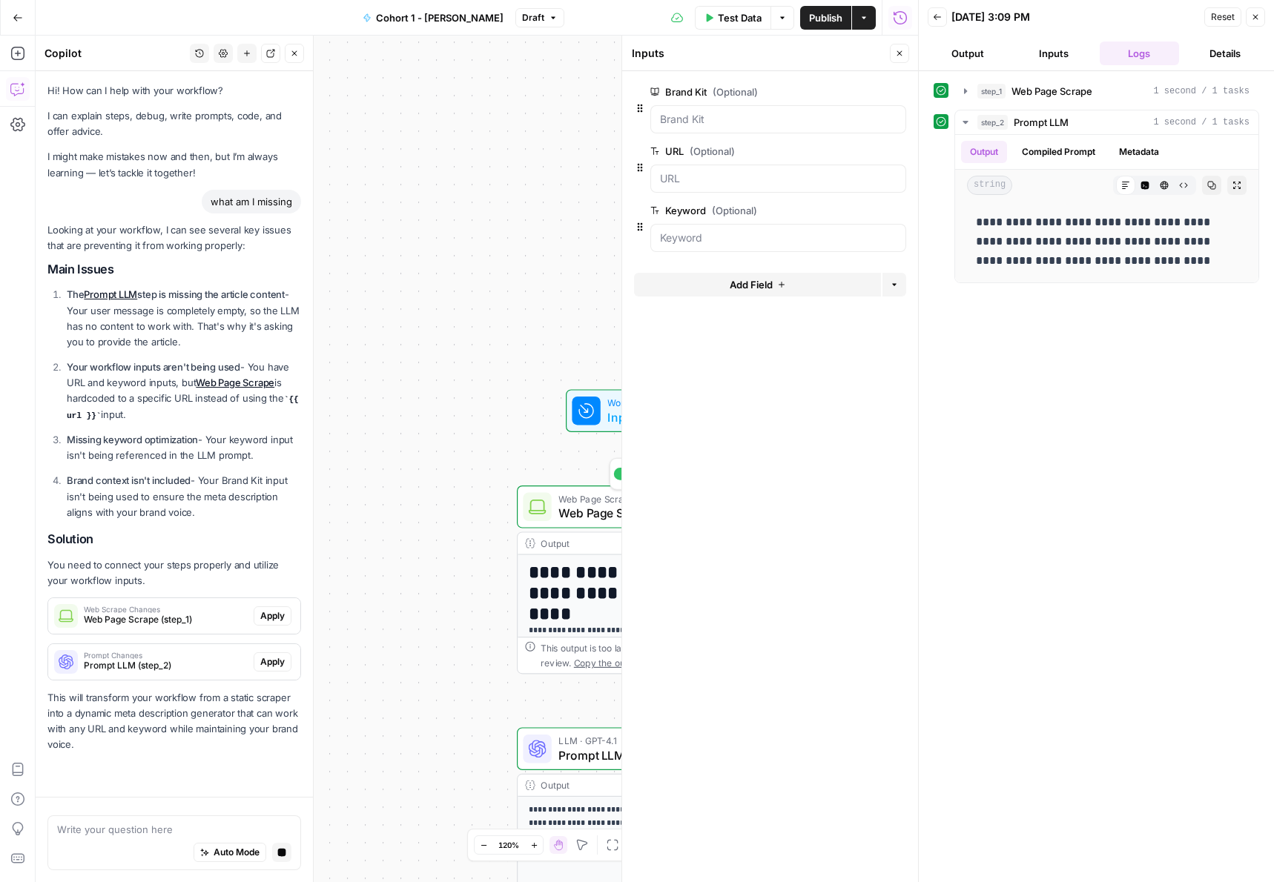
scroll to position [10, 0]
click at [568, 507] on span "Web Page Scrape" at bounding box center [651, 513] width 187 height 18
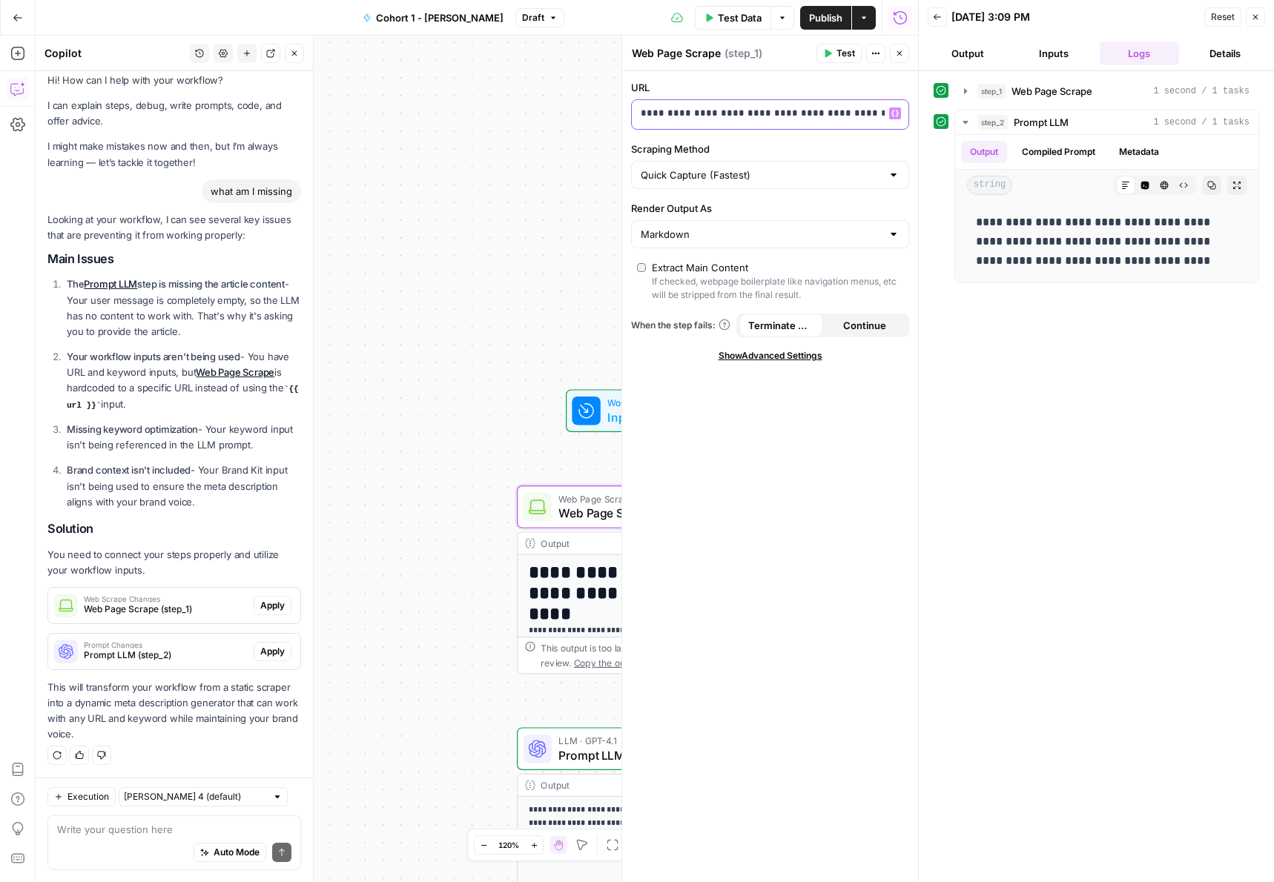
scroll to position [0, 49]
drag, startPoint x: 777, startPoint y: 112, endPoint x: 897, endPoint y: 122, distance: 119.8
click at [897, 122] on div "**********" at bounding box center [770, 114] width 277 height 29
click at [848, 409] on div "**********" at bounding box center [770, 476] width 296 height 811
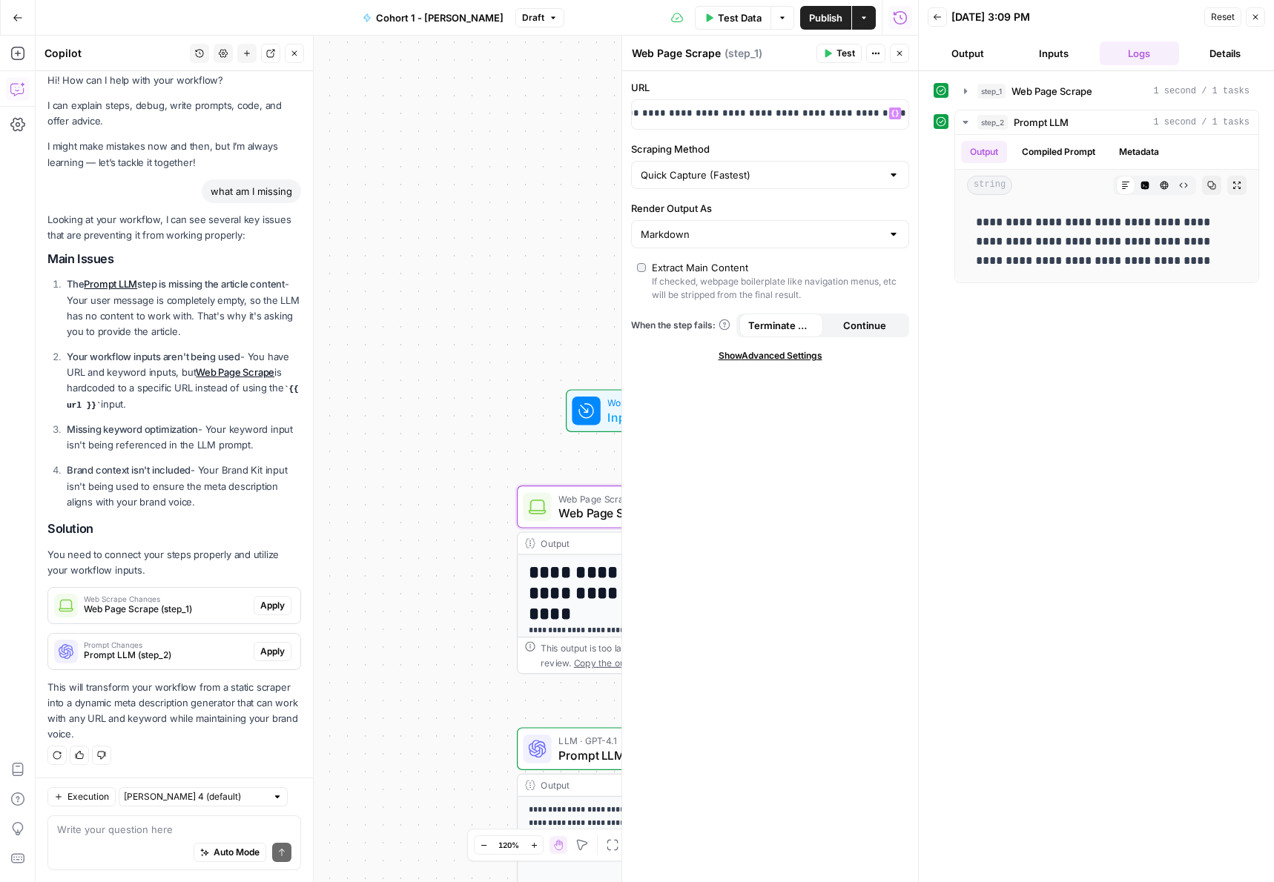
click at [759, 354] on span "Show Advanced Settings" at bounding box center [771, 355] width 104 height 13
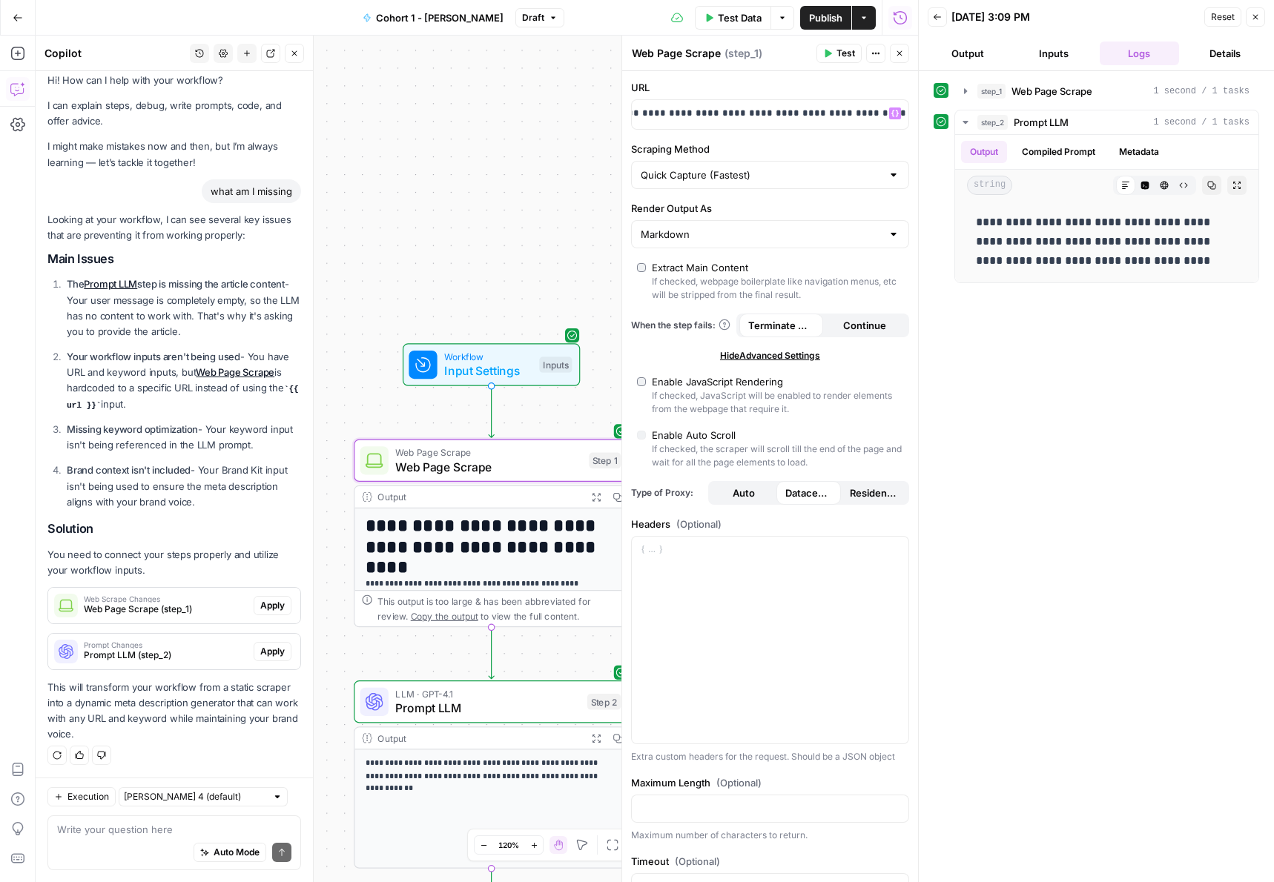
click at [283, 604] on span "Apply" at bounding box center [272, 605] width 24 height 13
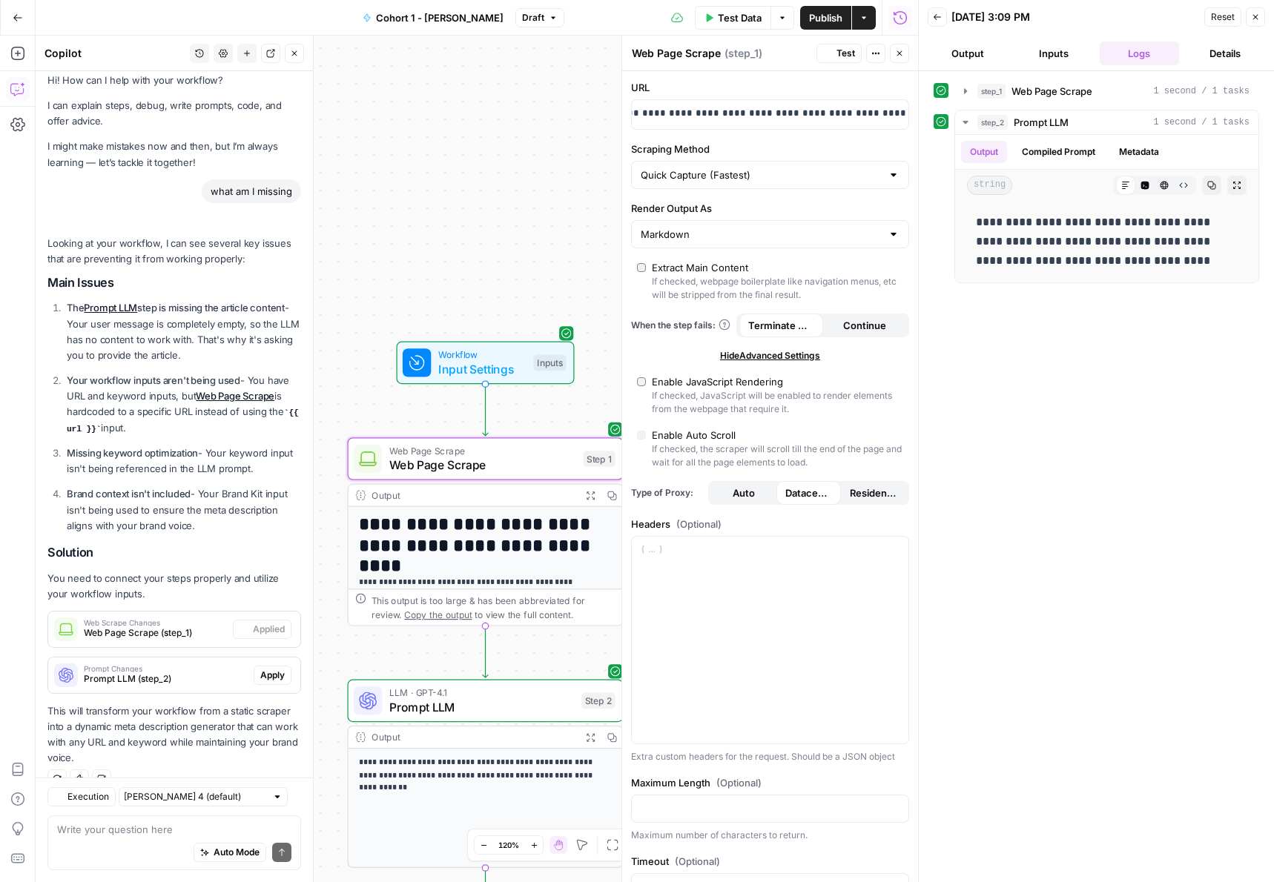
scroll to position [34, 0]
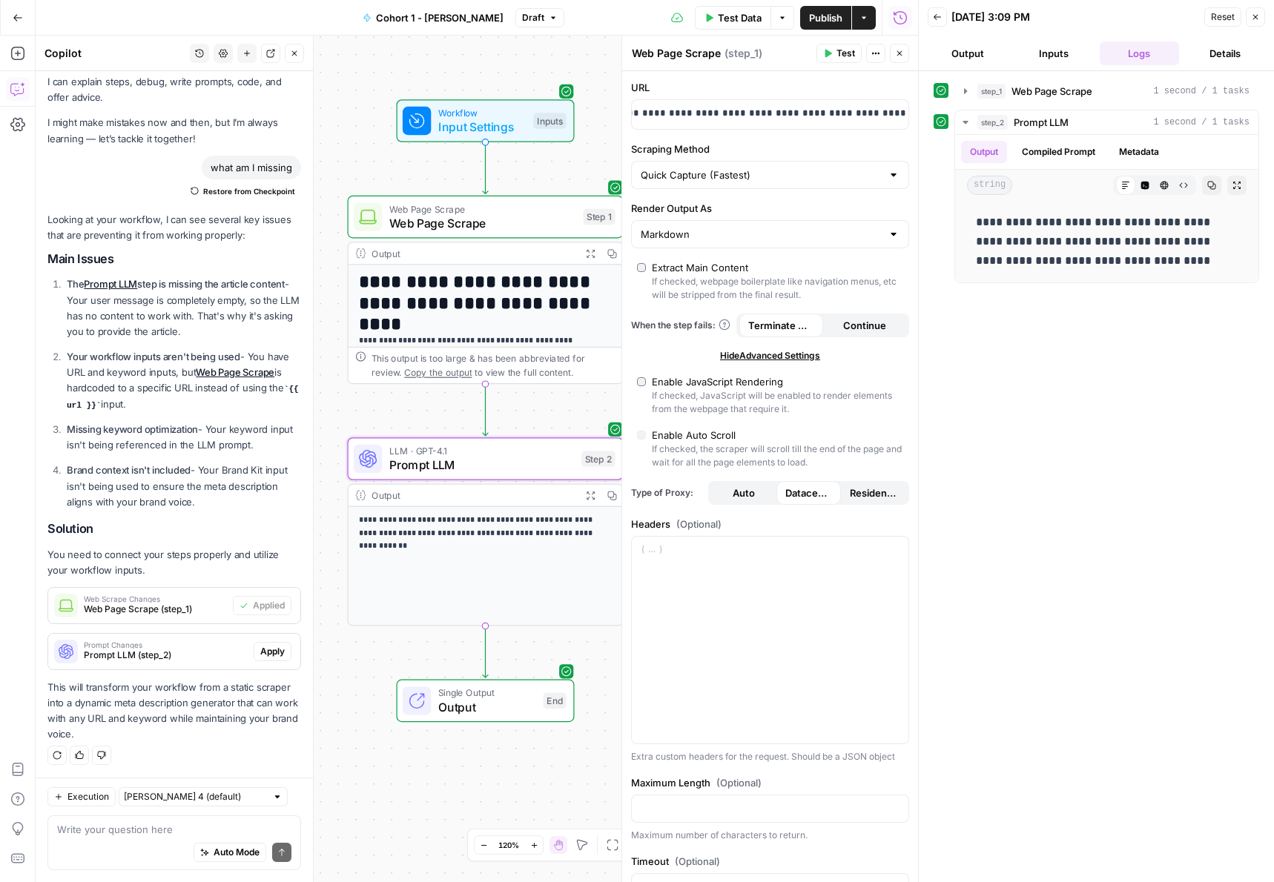
click at [274, 647] on span "Apply" at bounding box center [272, 651] width 24 height 13
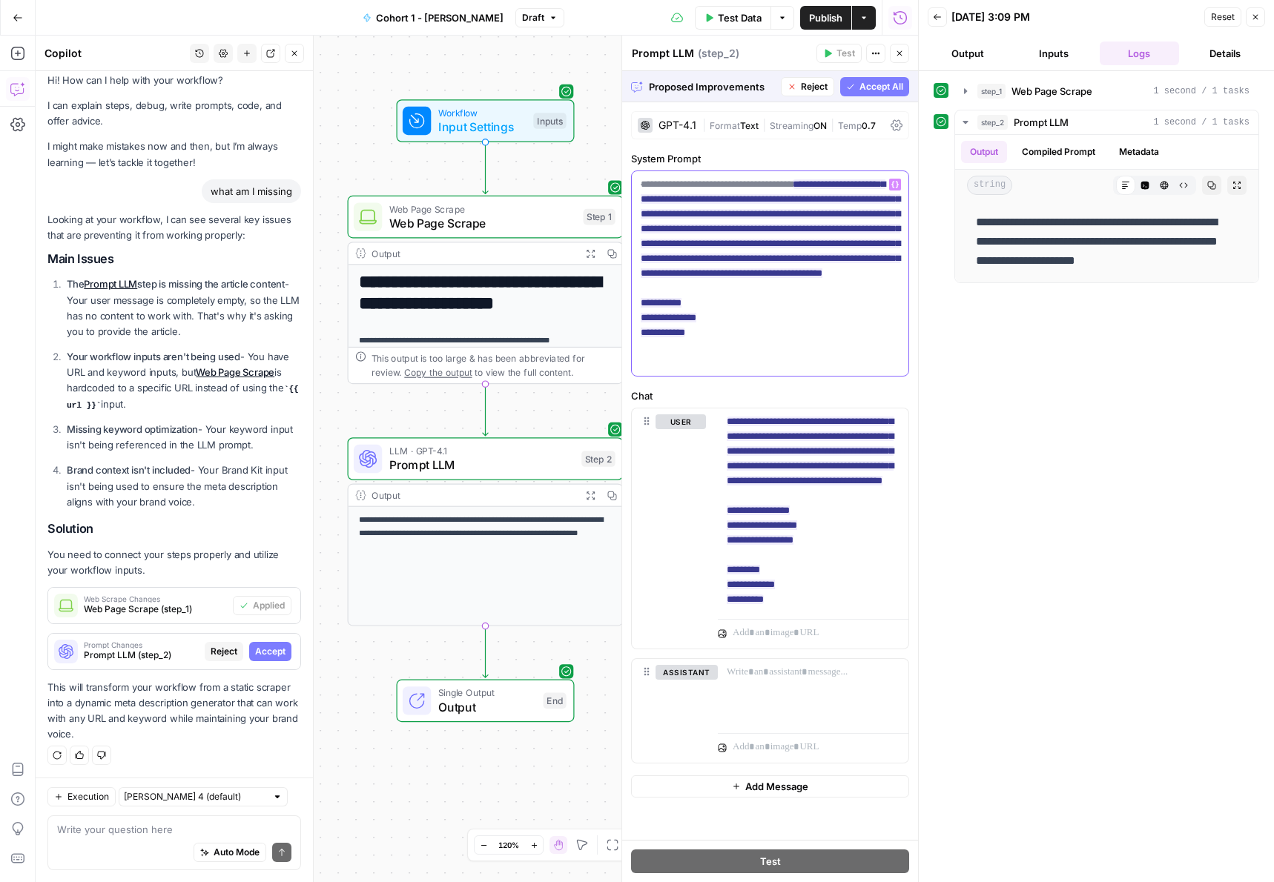
click at [742, 320] on p "**********" at bounding box center [770, 273] width 259 height 193
click at [878, 81] on span "Accept All" at bounding box center [882, 86] width 44 height 13
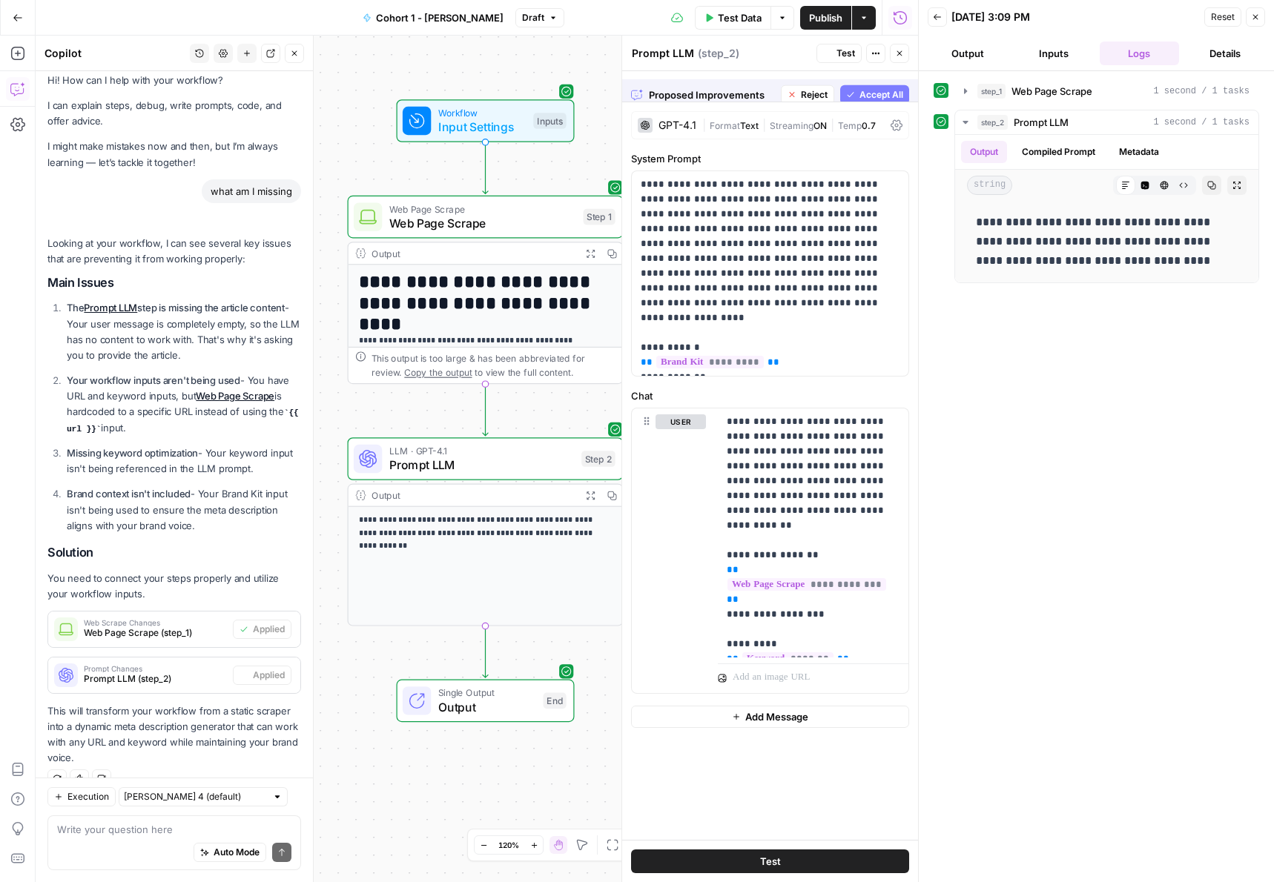
scroll to position [34, 0]
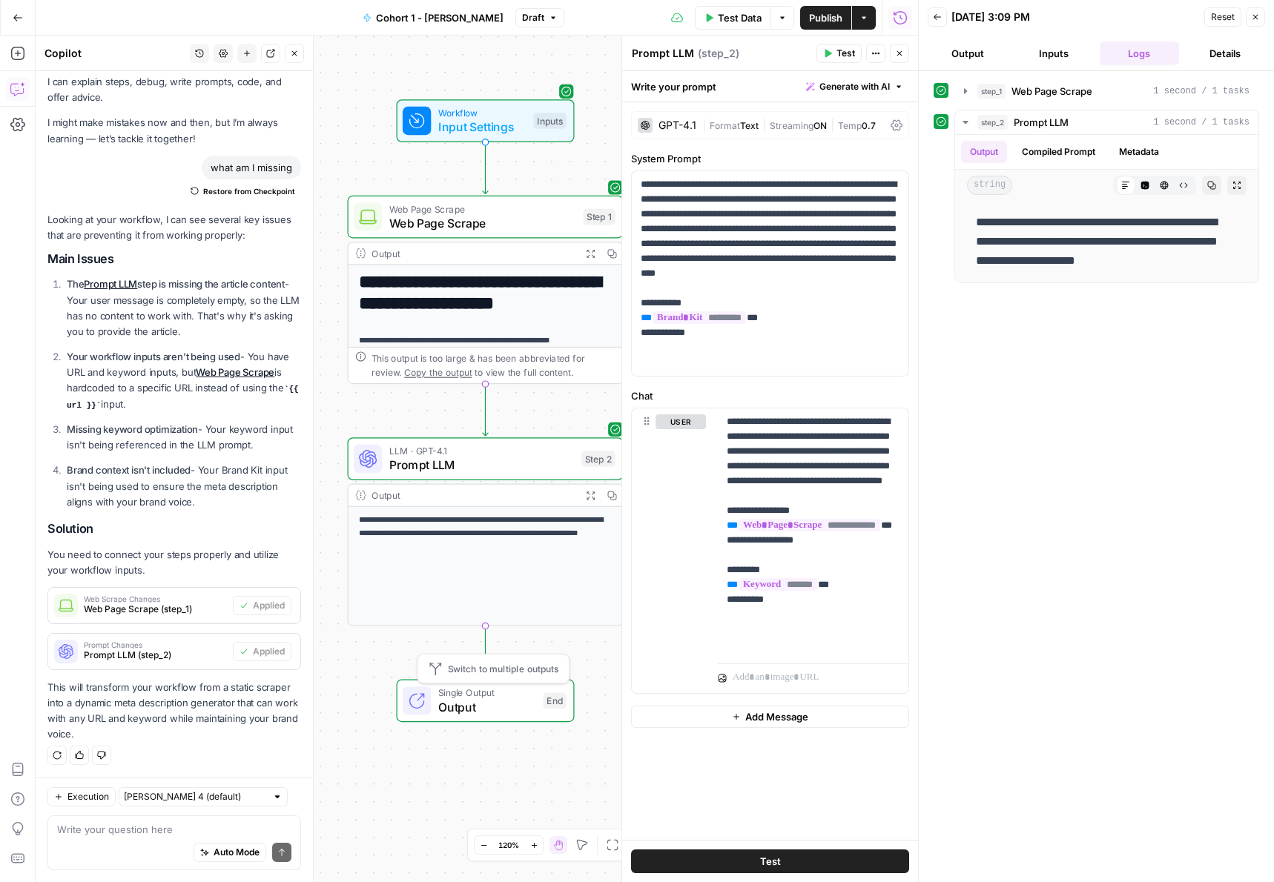
click at [500, 709] on span "Output" at bounding box center [487, 708] width 98 height 18
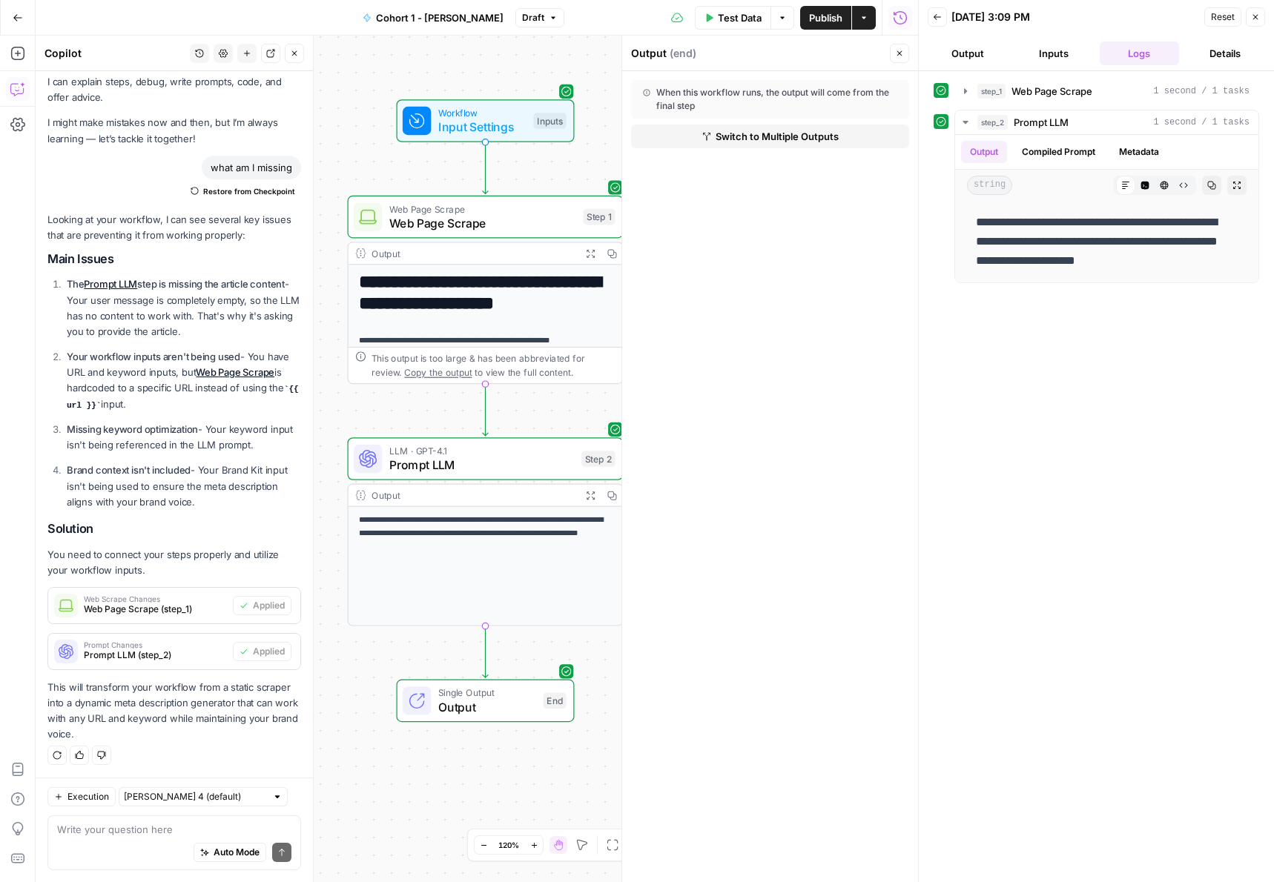
click at [474, 528] on p "**********" at bounding box center [485, 527] width 253 height 26
click at [474, 467] on span "Prompt LLM" at bounding box center [481, 465] width 185 height 18
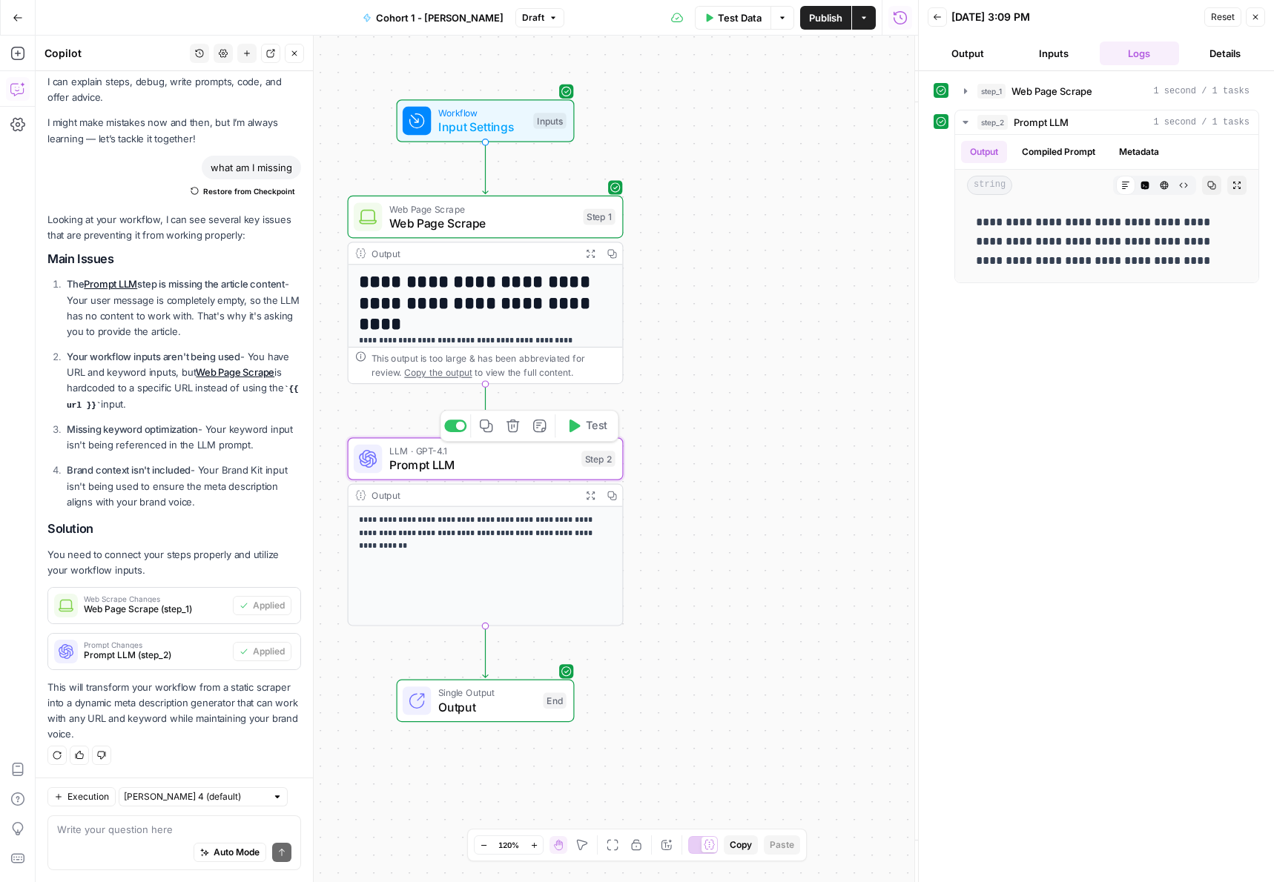
type textarea "Prompt LLM"
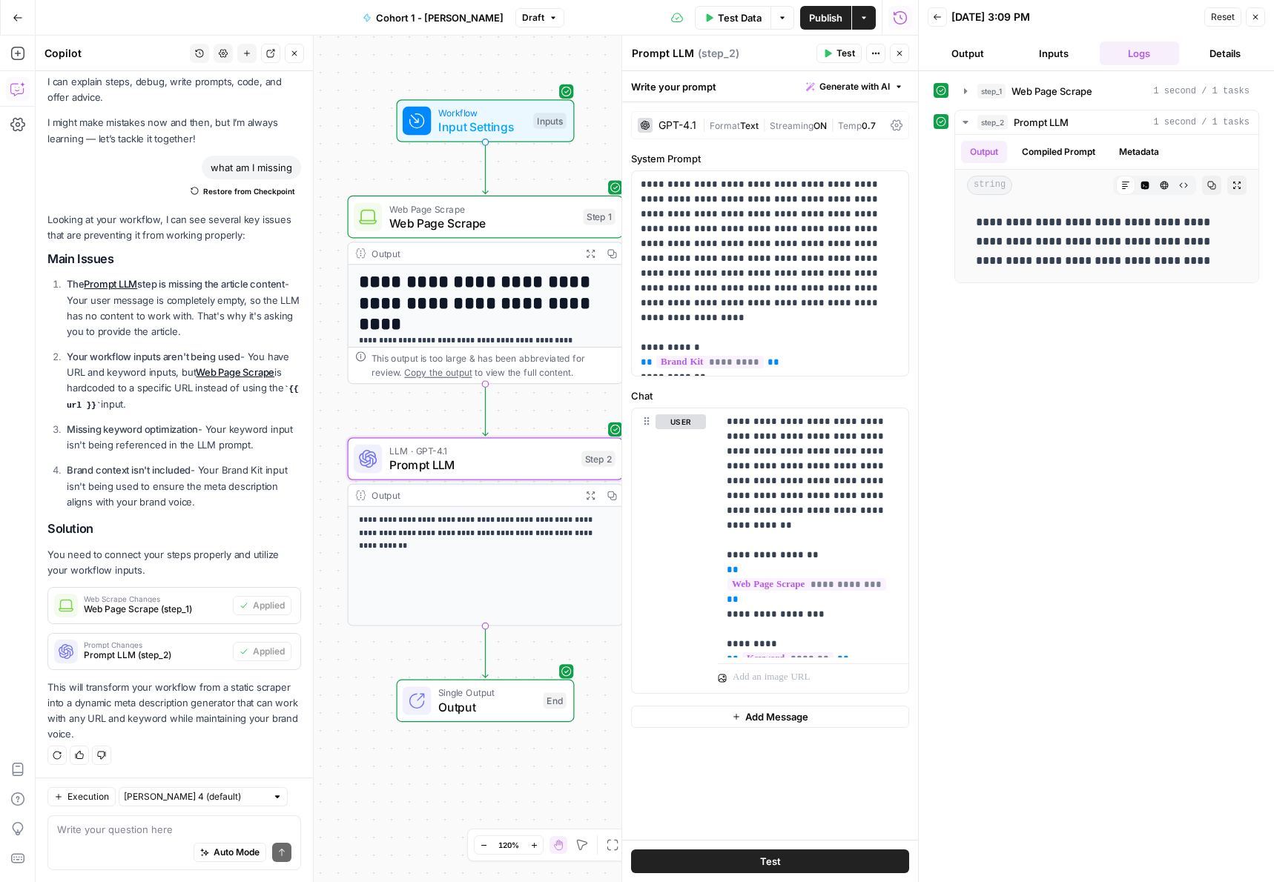
click at [487, 700] on span "Output" at bounding box center [487, 708] width 98 height 18
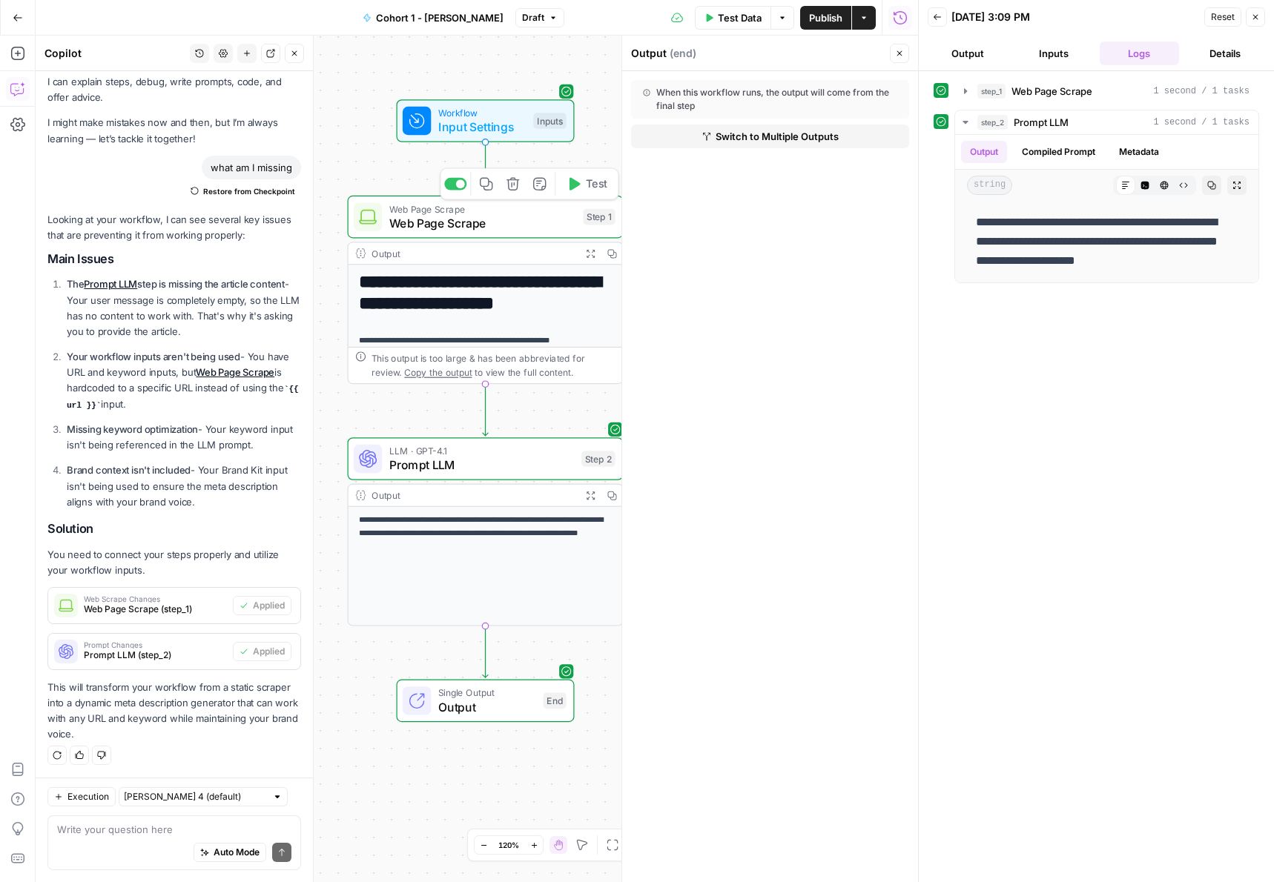
click at [505, 227] on span "Web Page Scrape" at bounding box center [482, 223] width 187 height 18
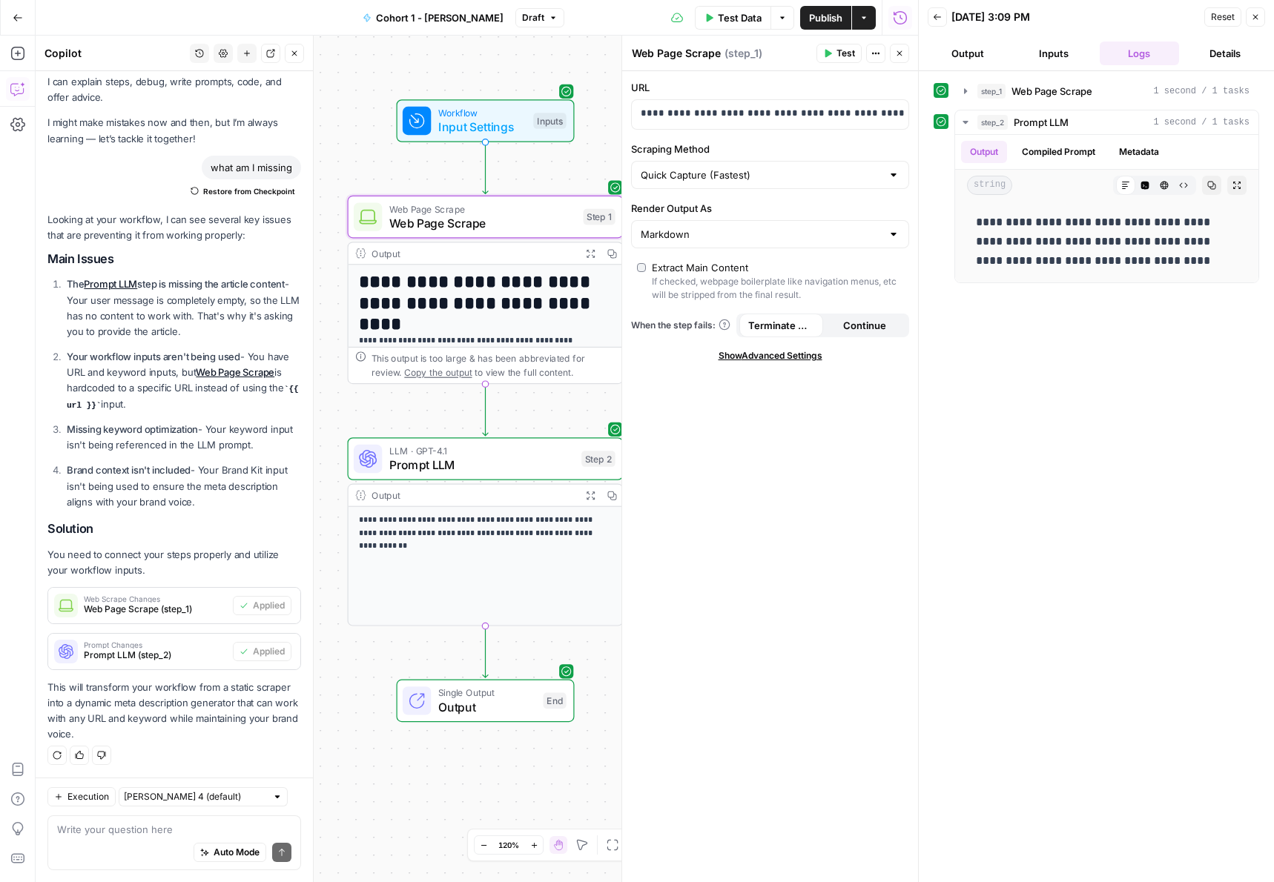
click at [489, 459] on span "Prompt LLM" at bounding box center [481, 465] width 185 height 18
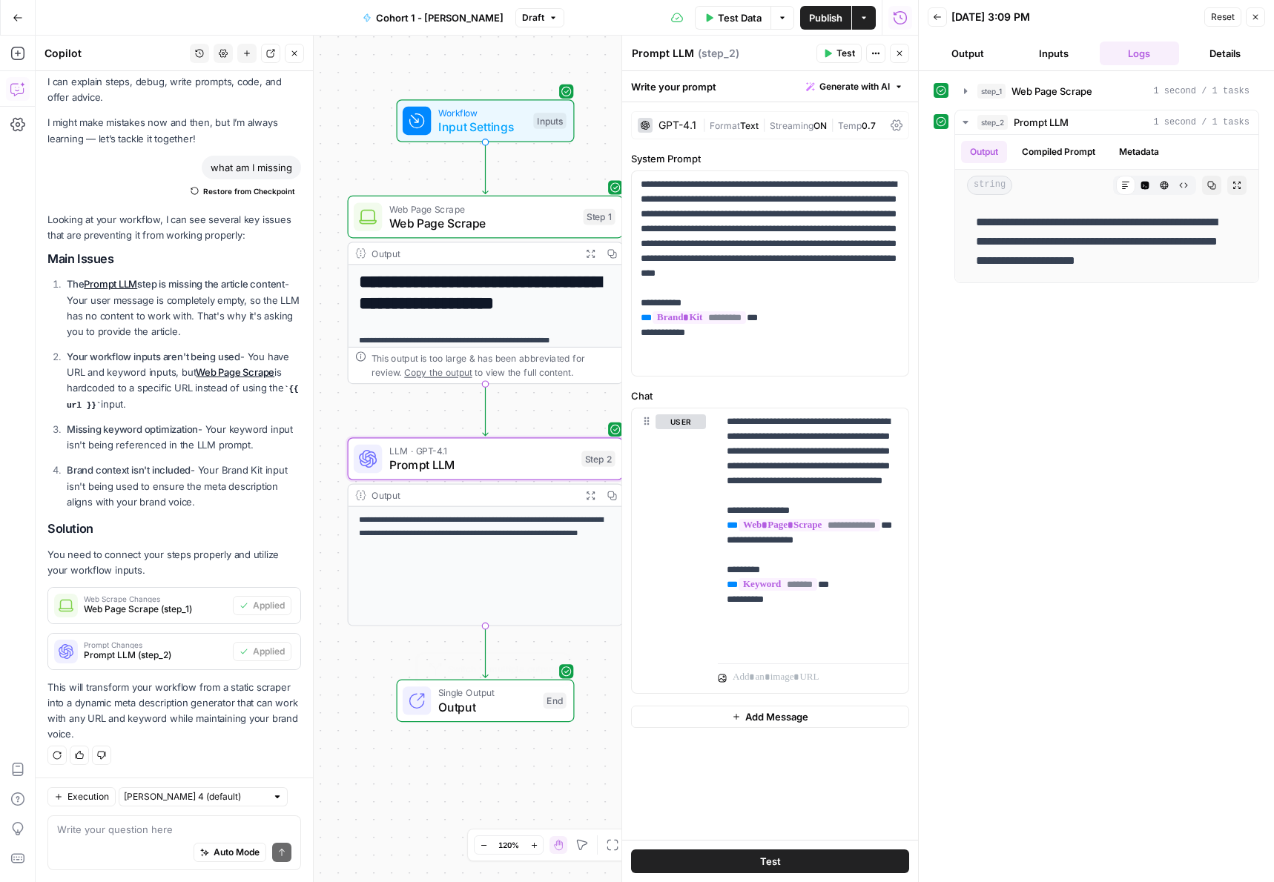
click at [507, 713] on span "Output" at bounding box center [487, 708] width 98 height 18
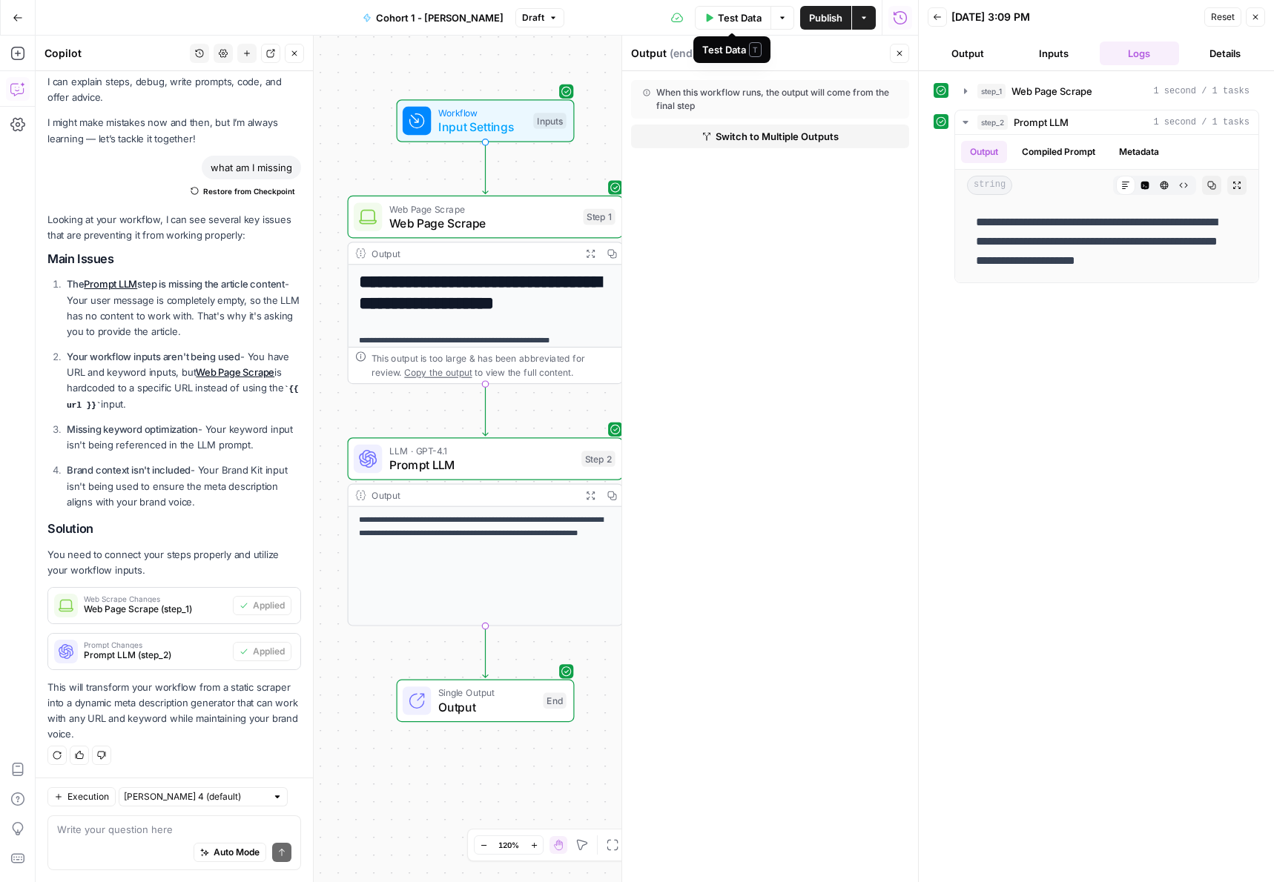
click at [736, 18] on span "Test Data" at bounding box center [740, 17] width 44 height 15
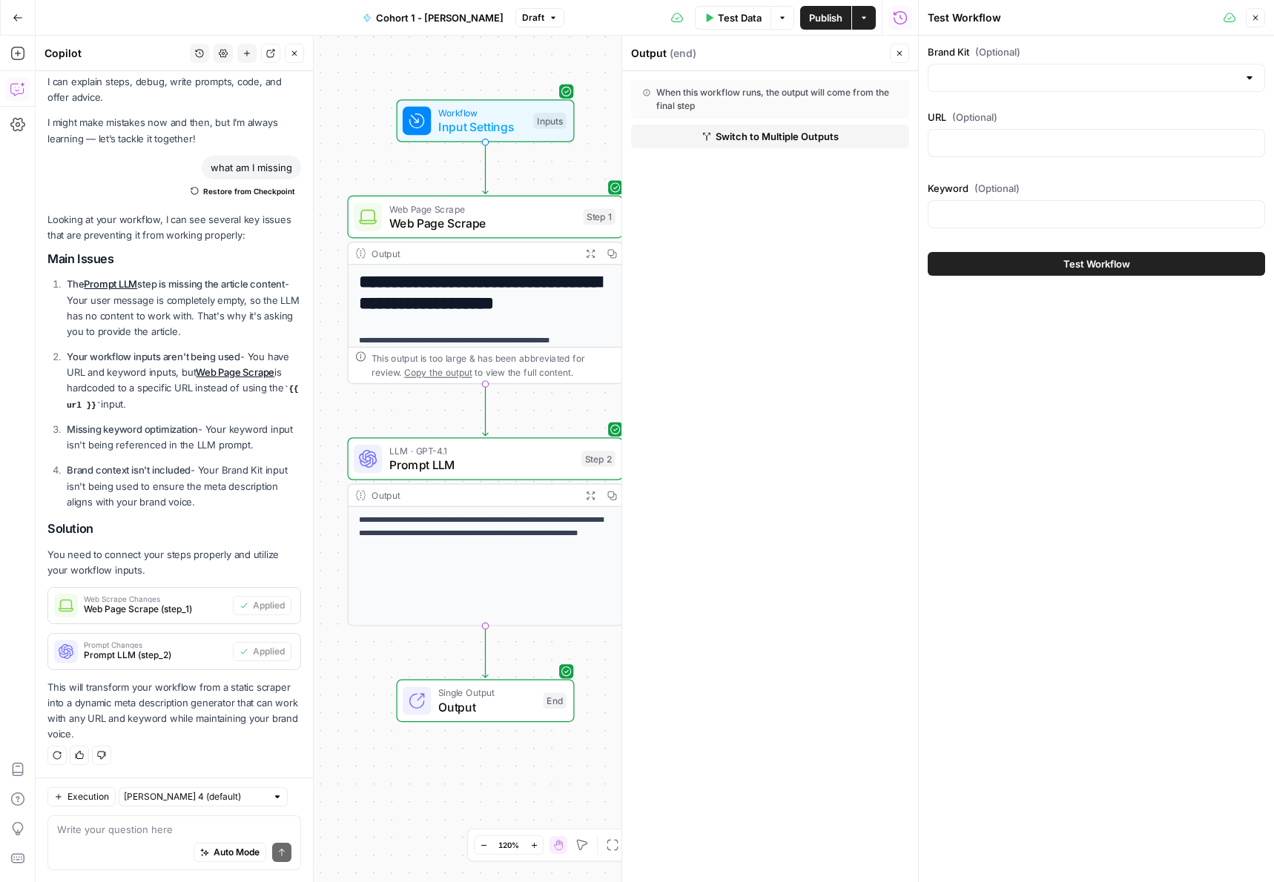
click at [978, 266] on button "Test Workflow" at bounding box center [1096, 264] width 337 height 24
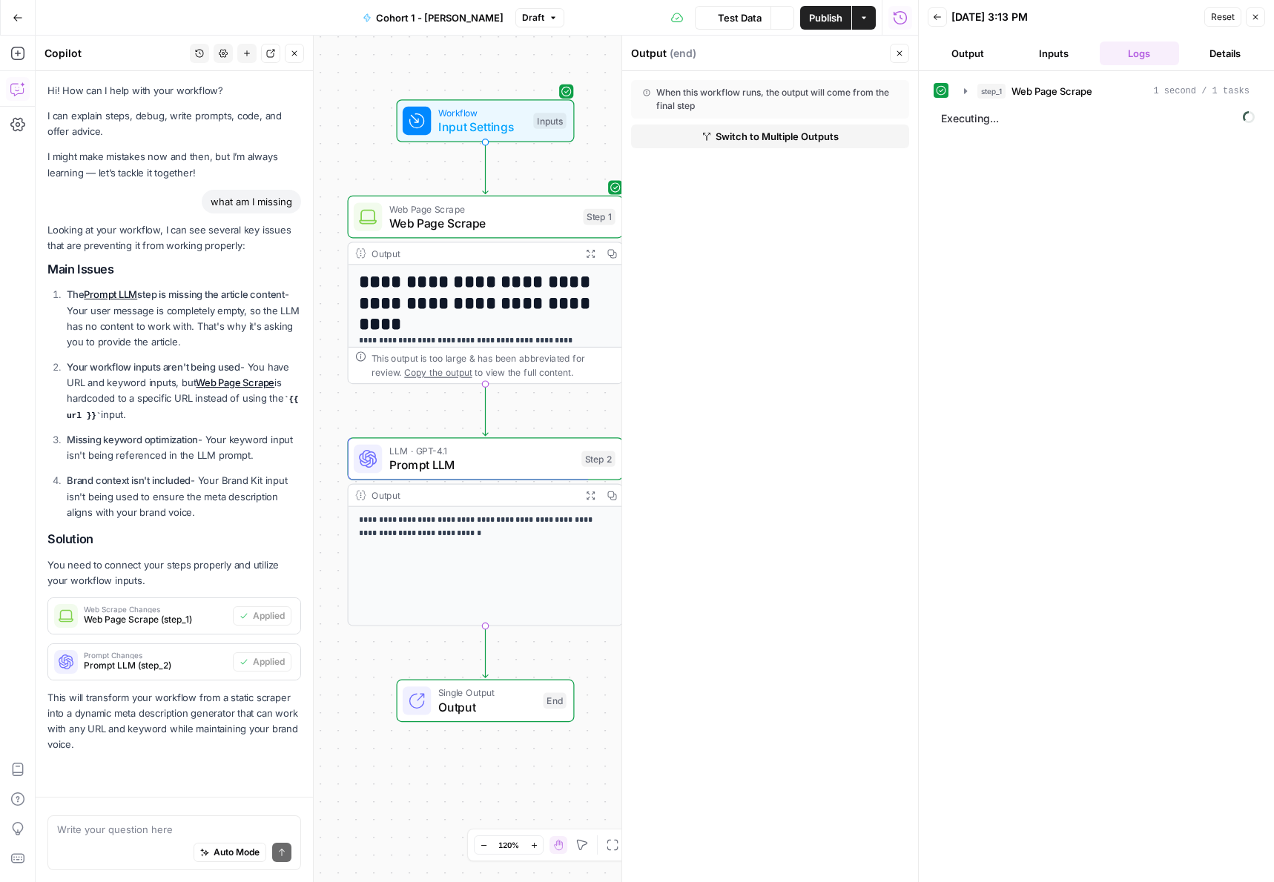
scroll to position [34, 0]
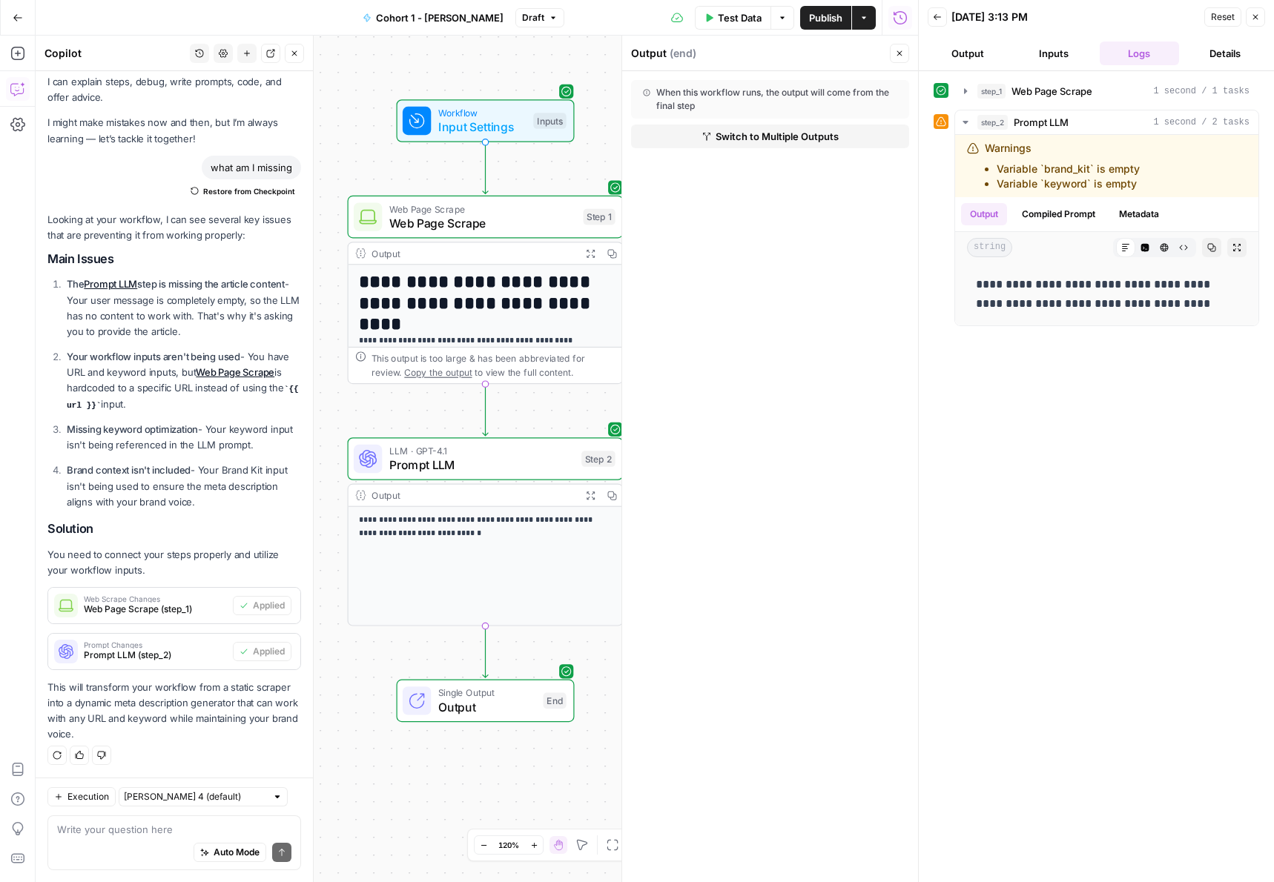
click at [1041, 53] on button "Inputs" at bounding box center [1054, 54] width 80 height 24
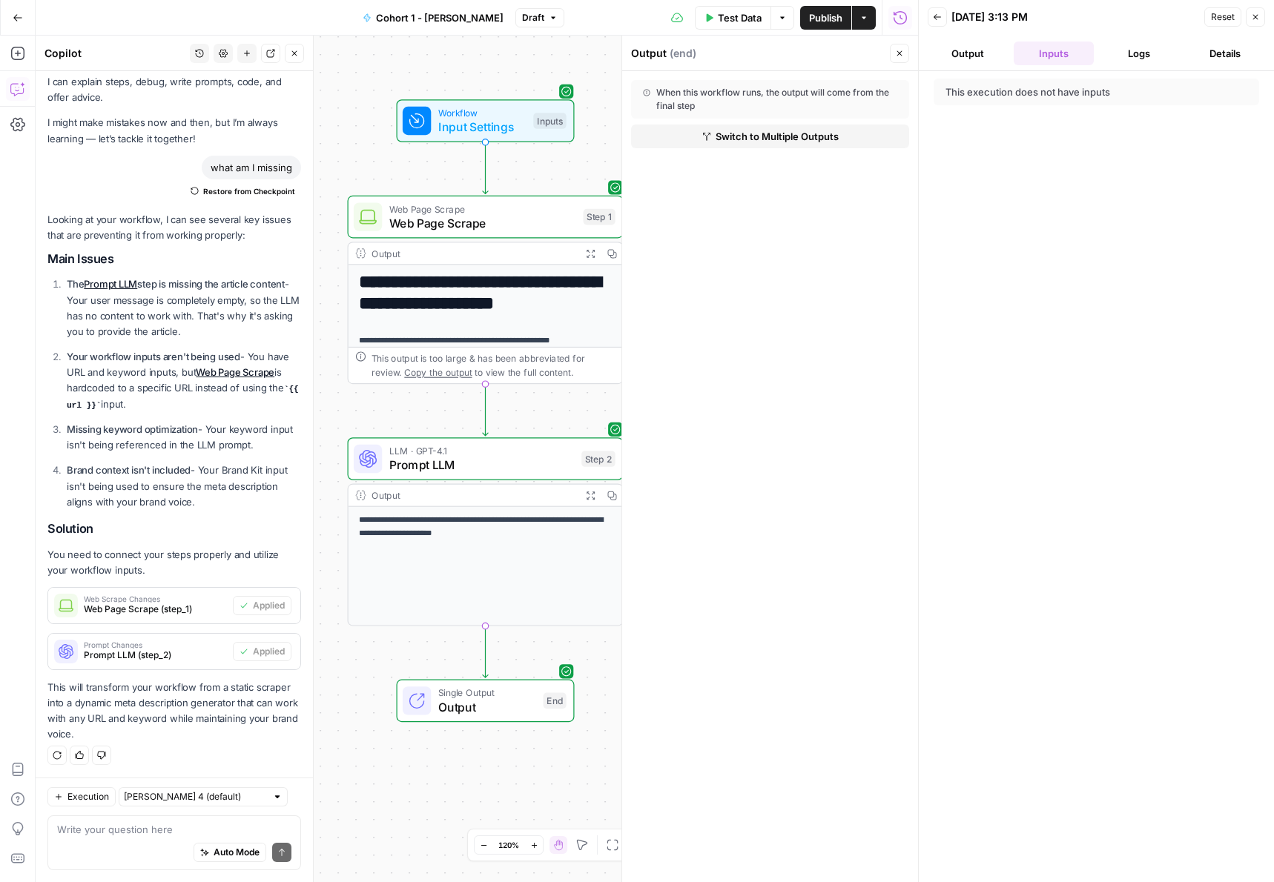
click at [986, 53] on button "Output" at bounding box center [968, 54] width 80 height 24
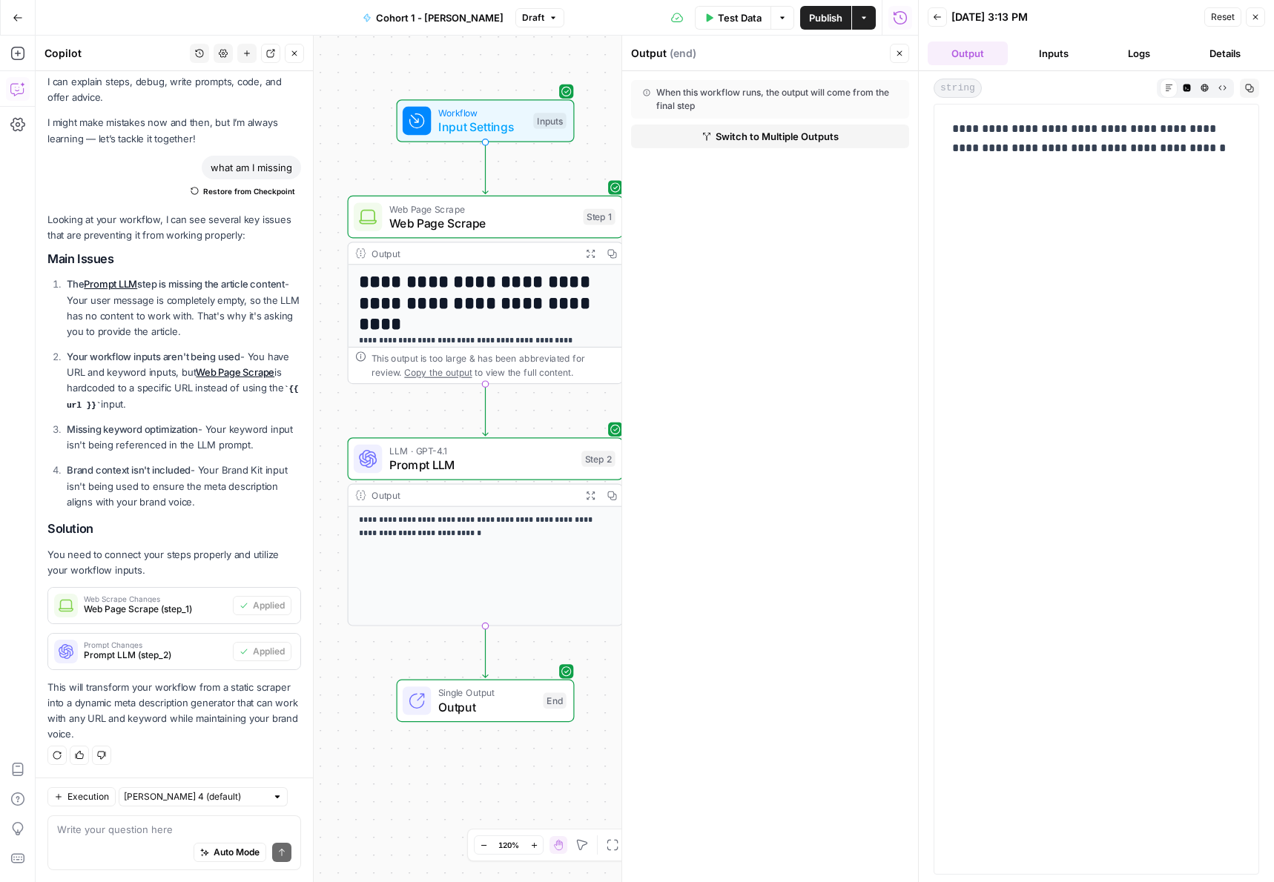
click at [1126, 59] on button "Logs" at bounding box center [1140, 54] width 80 height 24
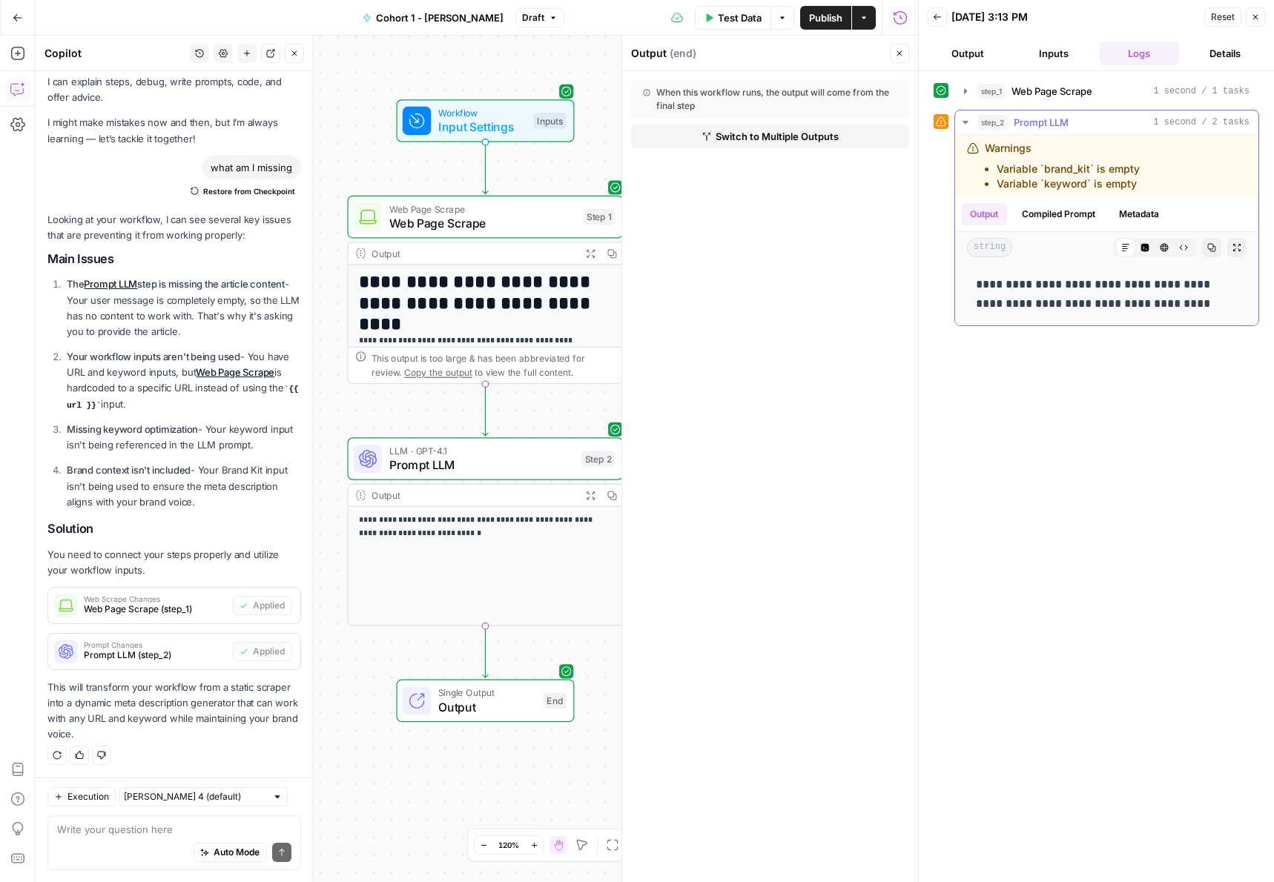
click at [1066, 122] on span "Prompt LLM" at bounding box center [1041, 122] width 55 height 15
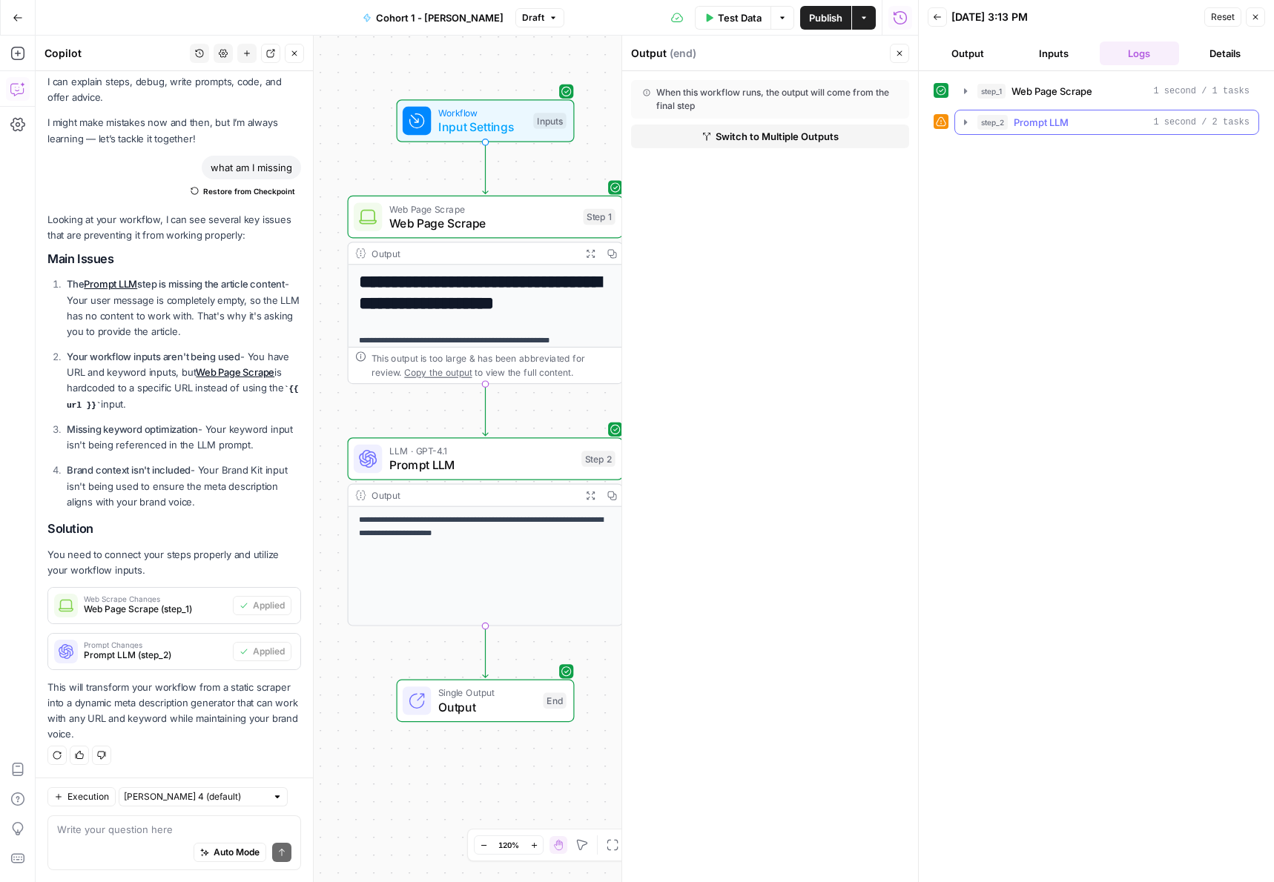
click at [1066, 122] on span "Prompt LLM" at bounding box center [1041, 122] width 55 height 15
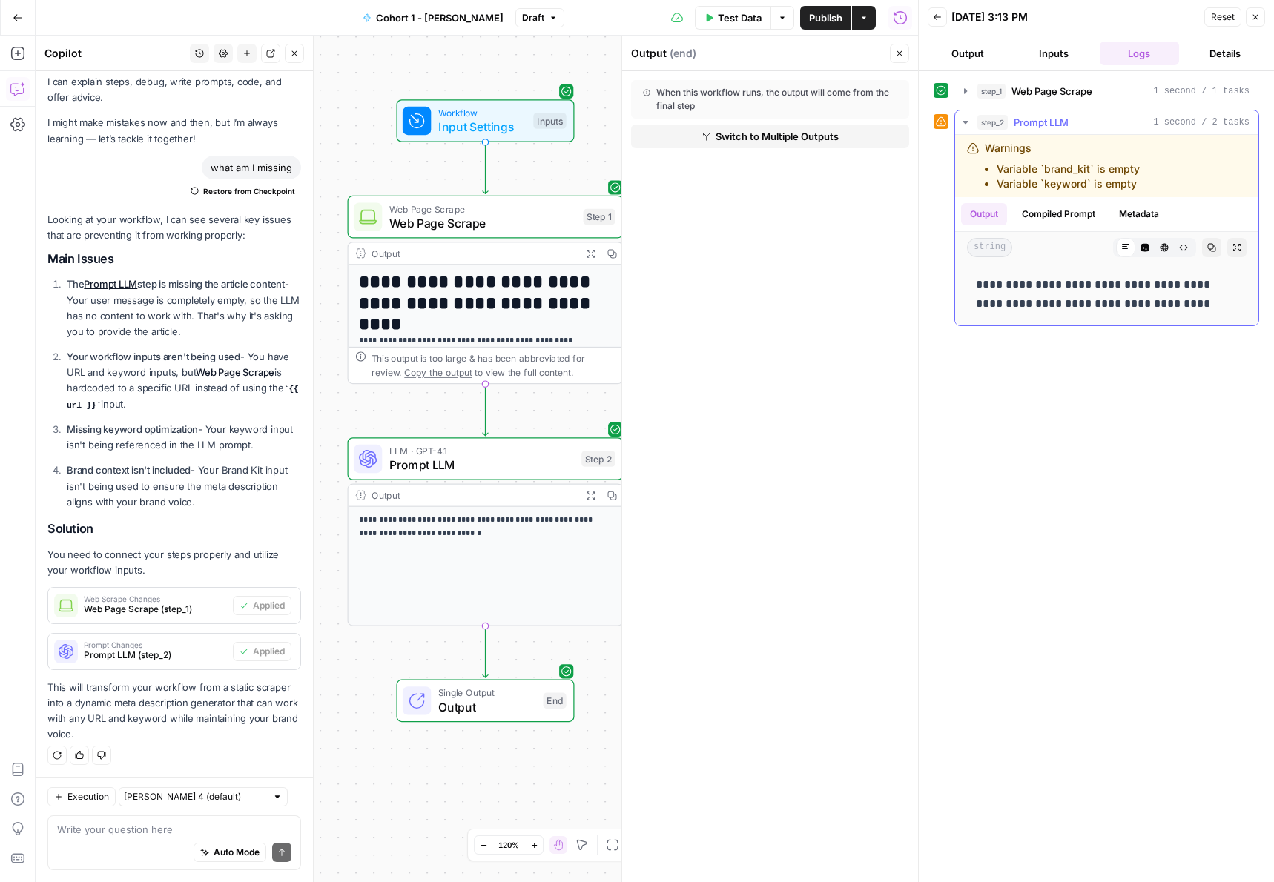
click at [1020, 287] on p "**********" at bounding box center [1107, 294] width 262 height 39
click at [1029, 57] on button "Inputs" at bounding box center [1054, 54] width 80 height 24
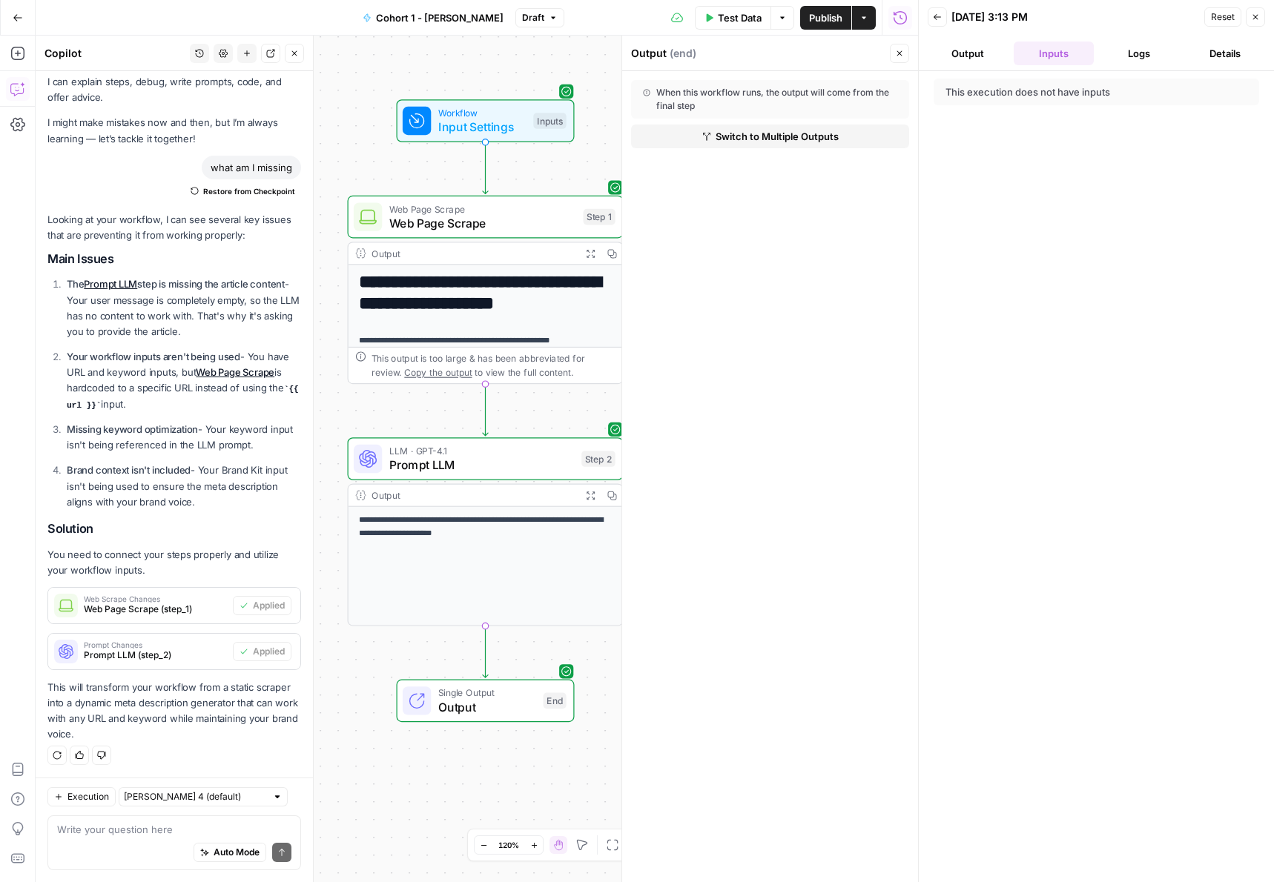
click at [978, 59] on button "Output" at bounding box center [968, 54] width 80 height 24
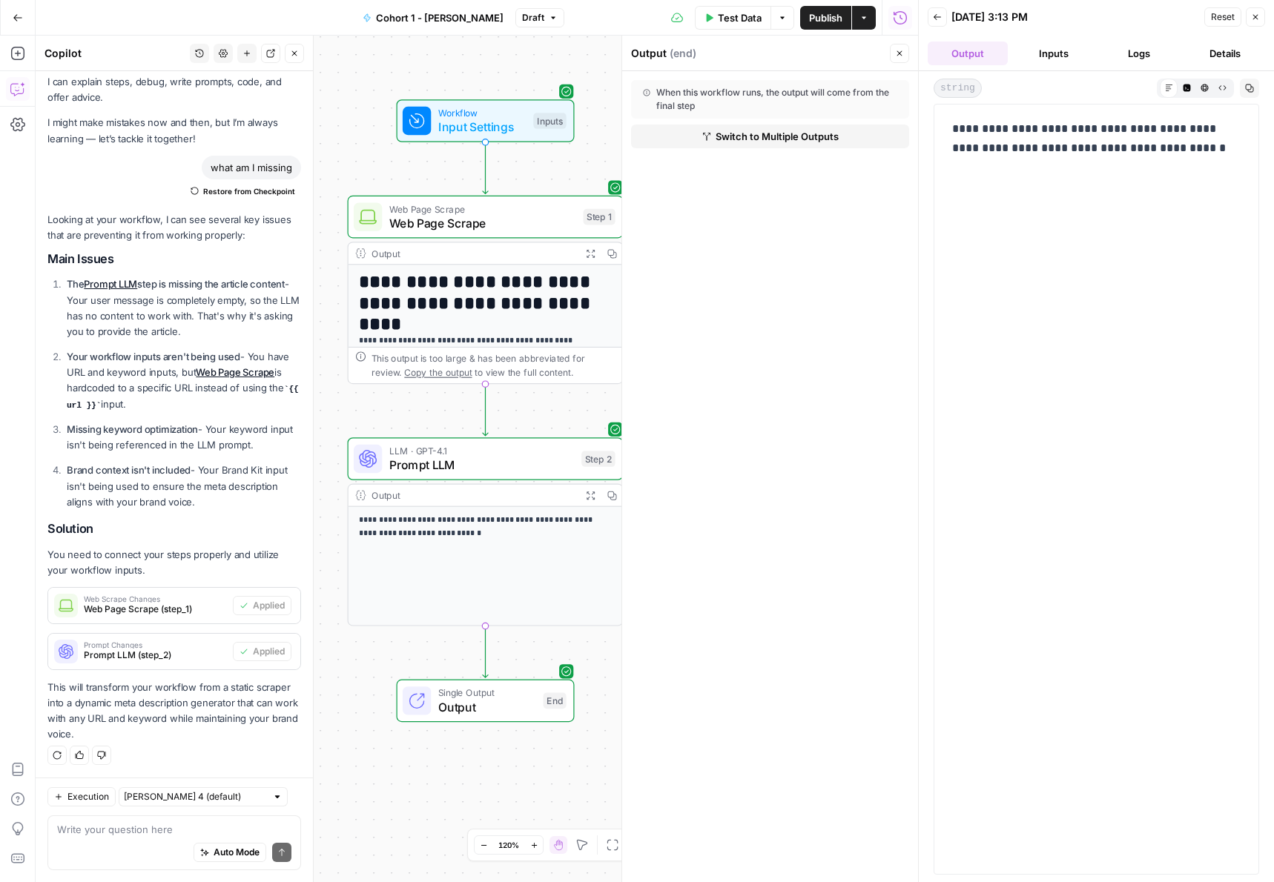
click at [941, 22] on button "Back" at bounding box center [937, 16] width 19 height 19
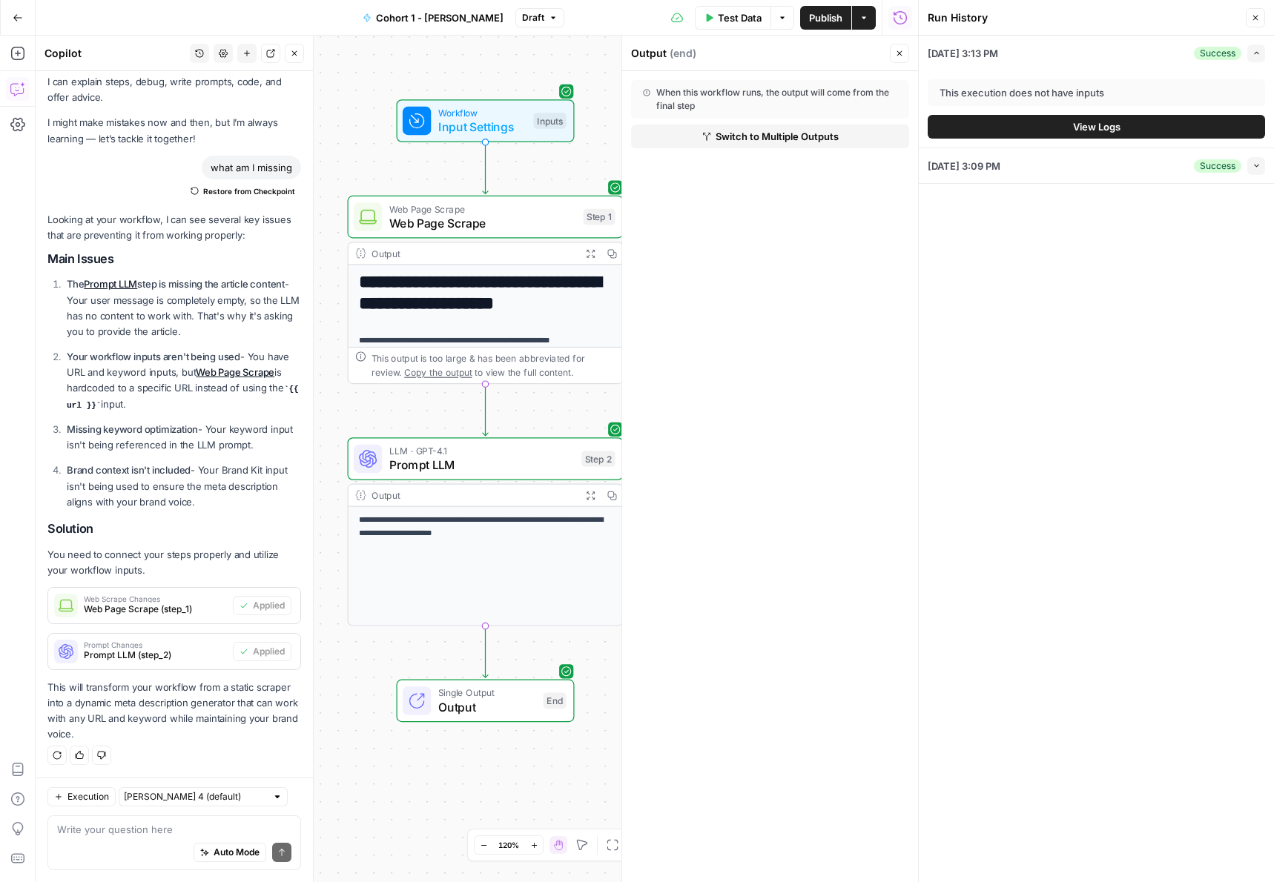
click at [1058, 129] on button "View Logs" at bounding box center [1096, 127] width 337 height 24
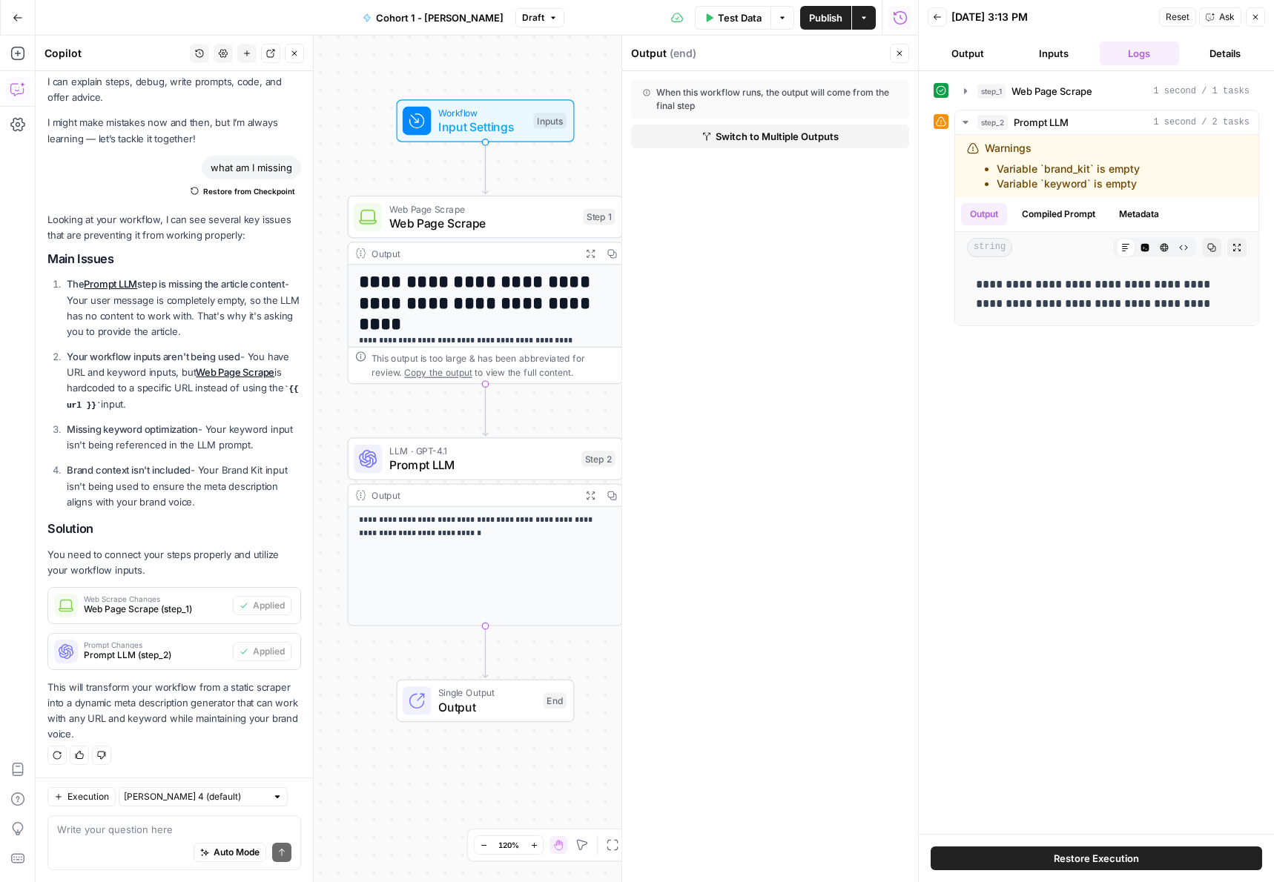
click at [894, 50] on button "Close" at bounding box center [899, 53] width 19 height 19
click at [937, 16] on icon "button" at bounding box center [937, 17] width 9 height 9
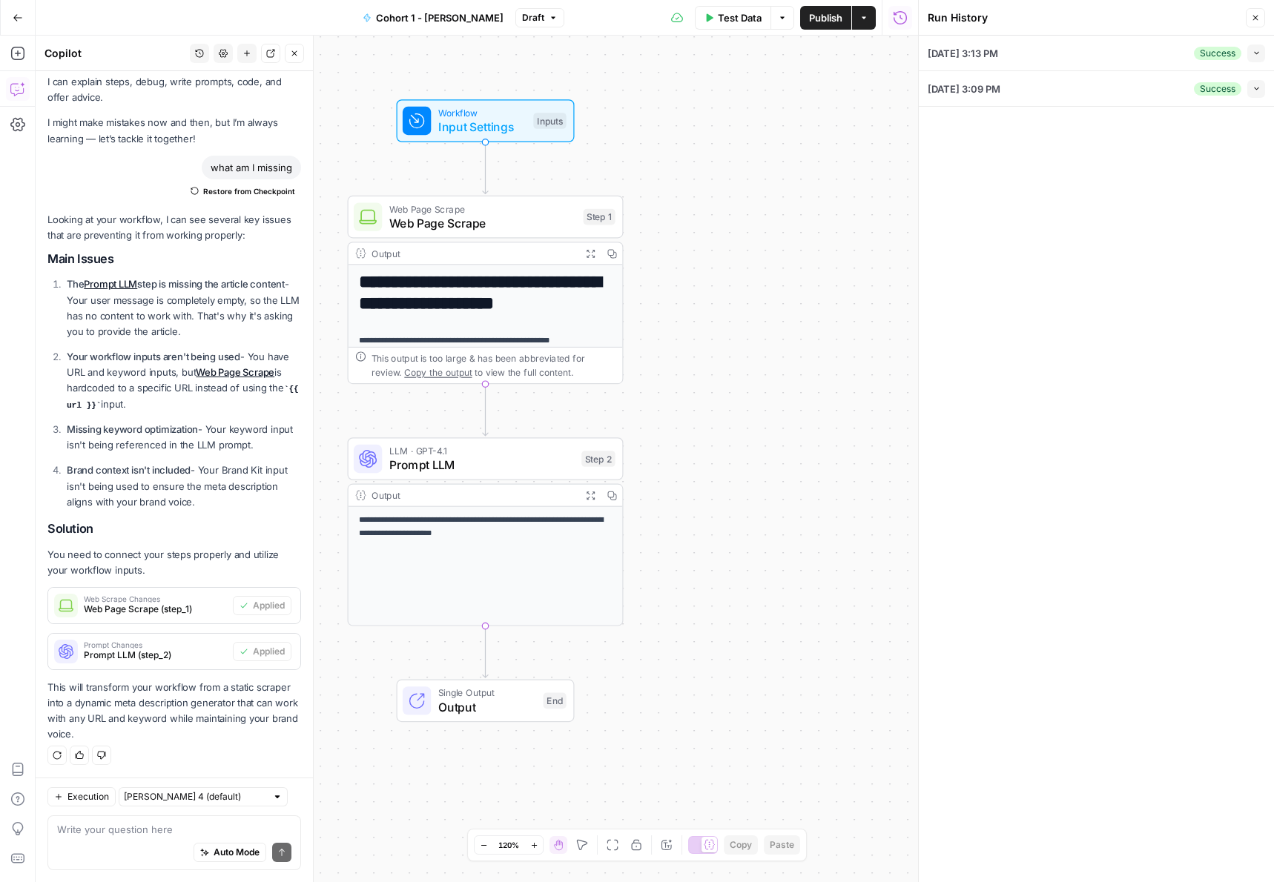
click at [1254, 9] on button "Close" at bounding box center [1255, 17] width 19 height 19
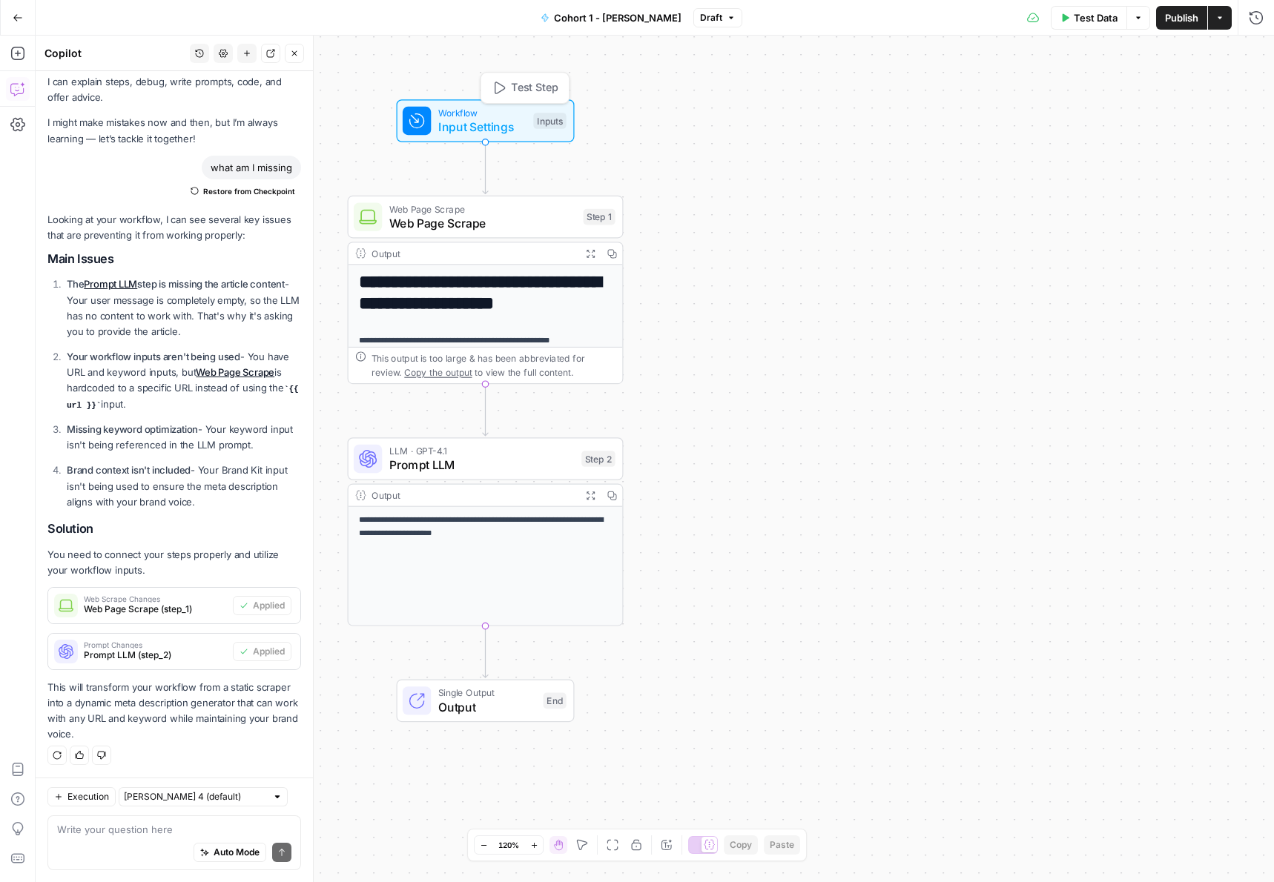
click at [498, 124] on span "Input Settings" at bounding box center [482, 127] width 88 height 18
click at [1049, 126] on Kit "Brand Kit (Optional)" at bounding box center [1134, 119] width 237 height 15
click at [1070, 125] on Kit "Brand Kit (Optional)" at bounding box center [1134, 119] width 237 height 15
click at [1206, 94] on span "edit field" at bounding box center [1206, 92] width 33 height 12
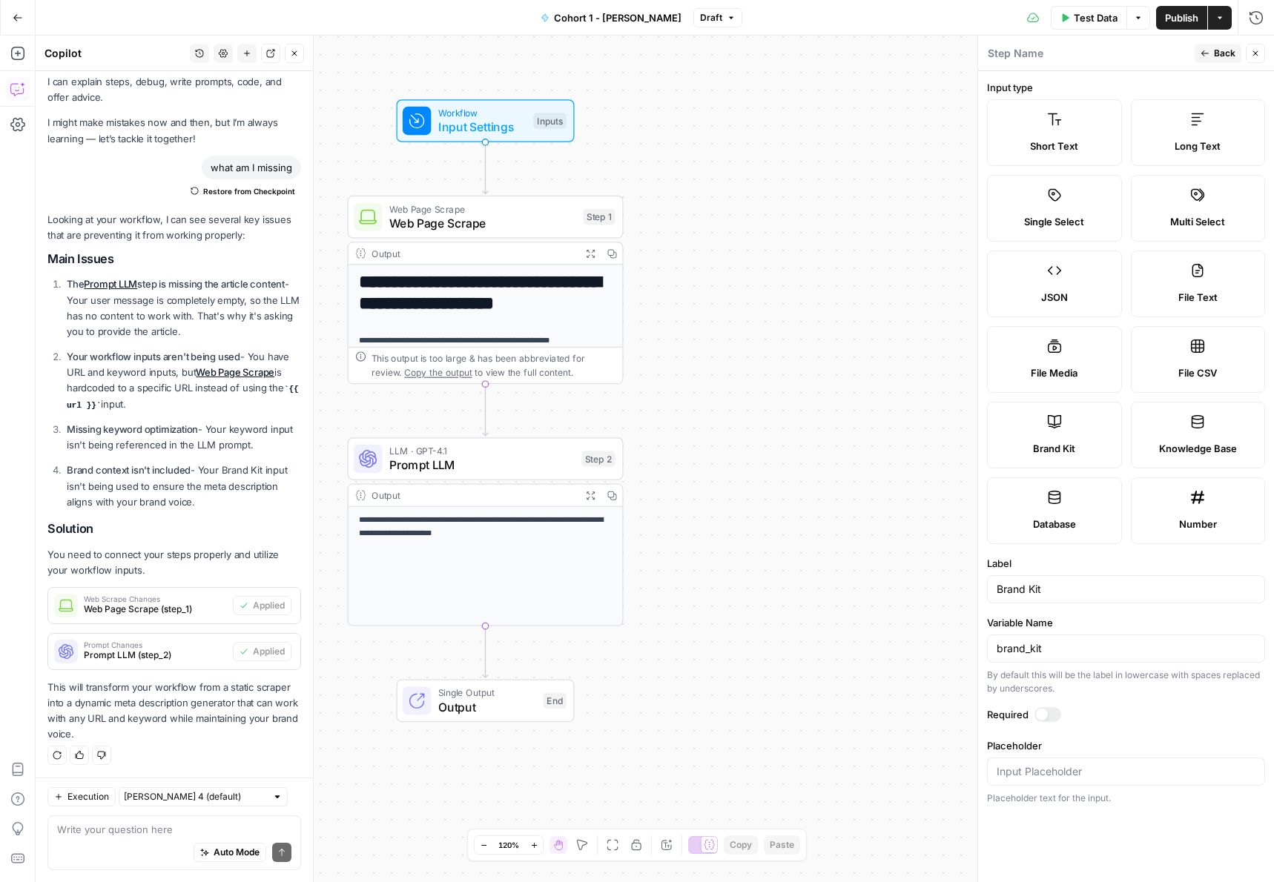
click at [1210, 56] on button "Back" at bounding box center [1218, 53] width 47 height 19
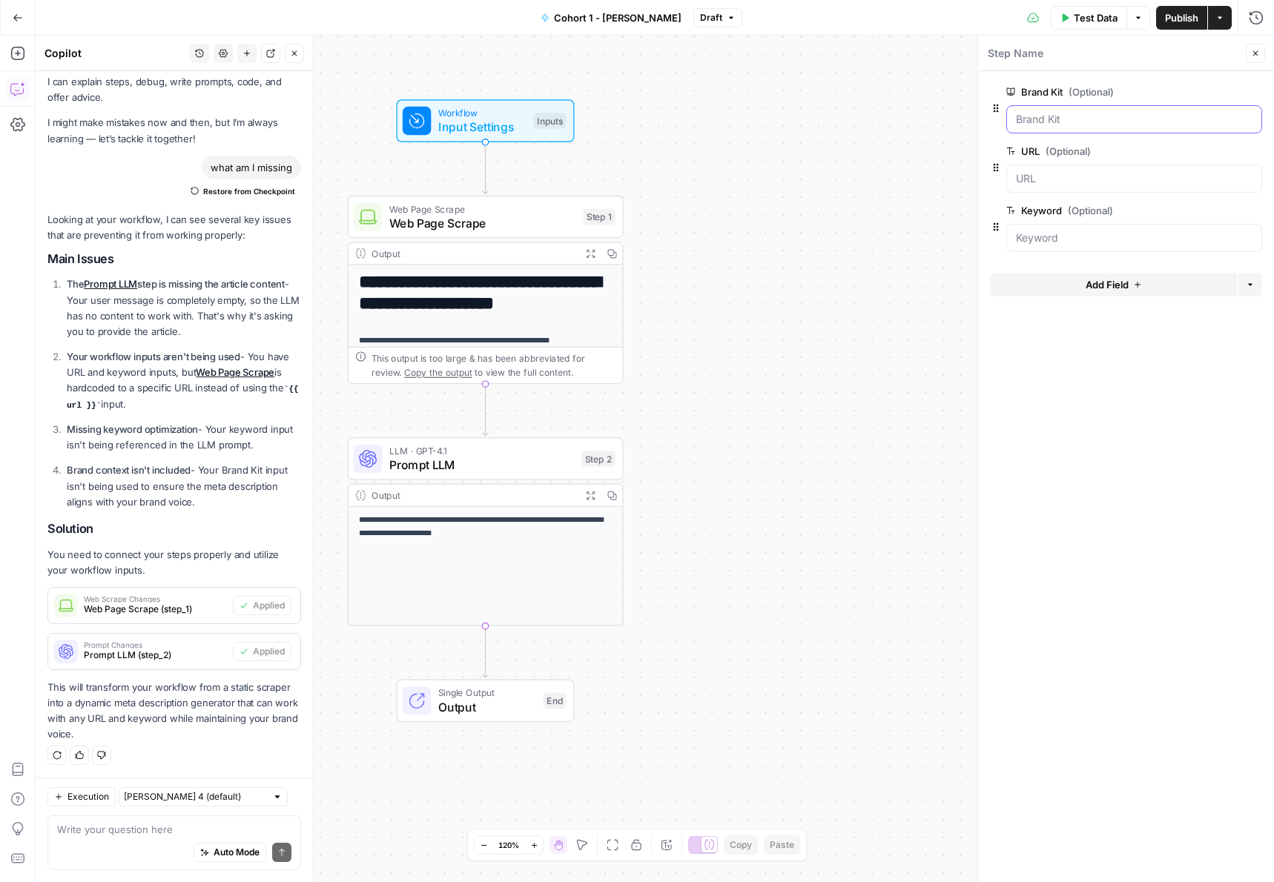
click at [1052, 125] on Kit "Brand Kit (Optional)" at bounding box center [1134, 119] width 237 height 15
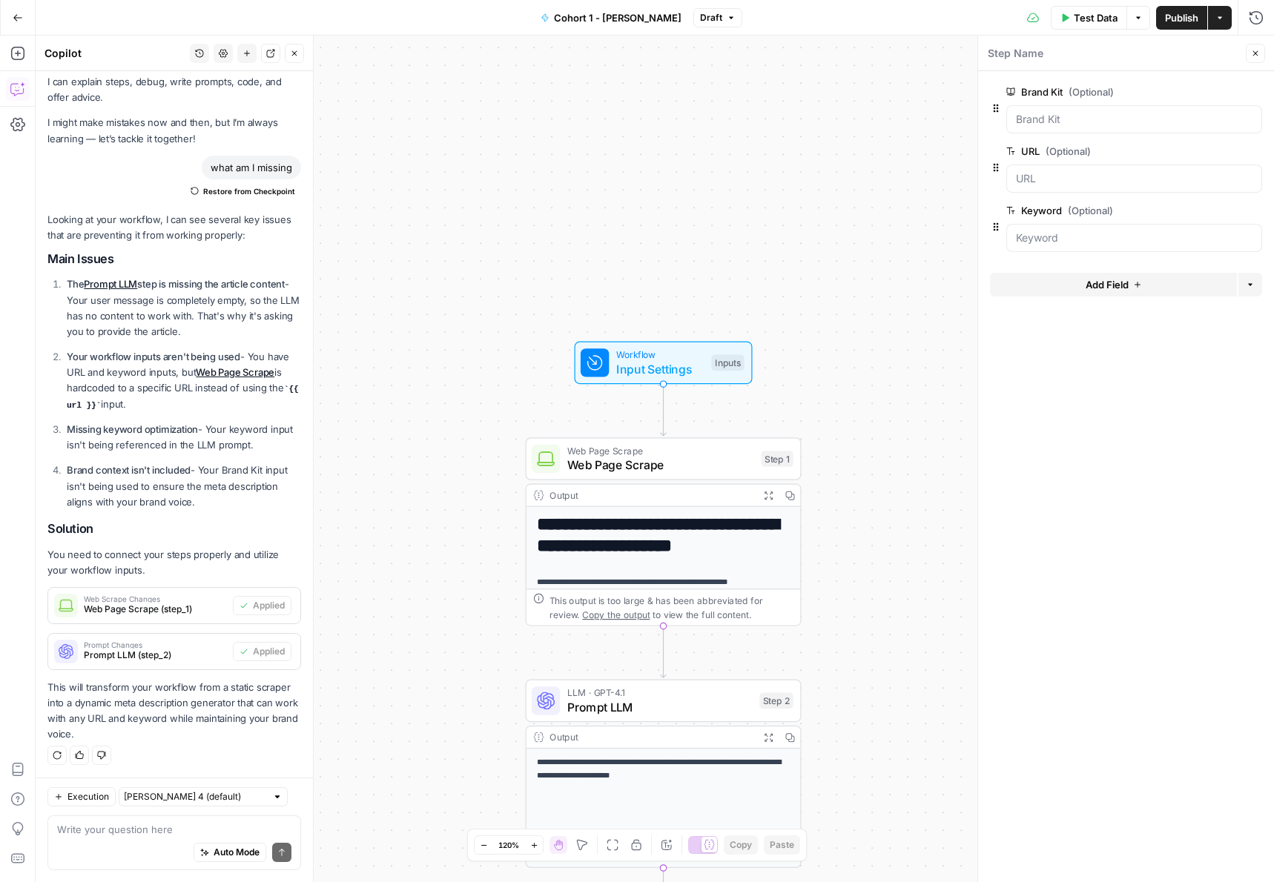
click at [151, 838] on div "Auto Mode Send" at bounding box center [174, 853] width 234 height 33
type textarea "How do I add"
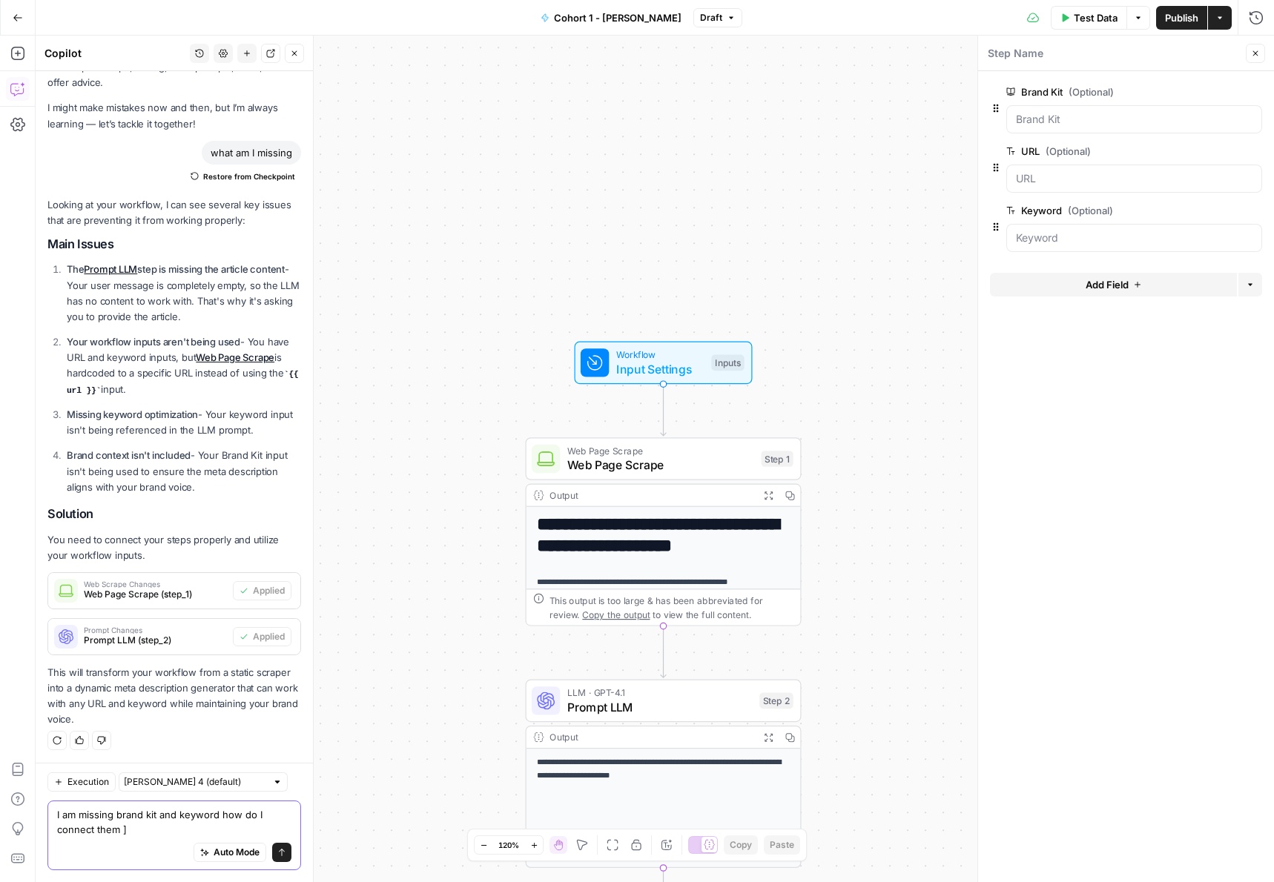
type textarea "I am missing brand kit and keyword how do I connect them"
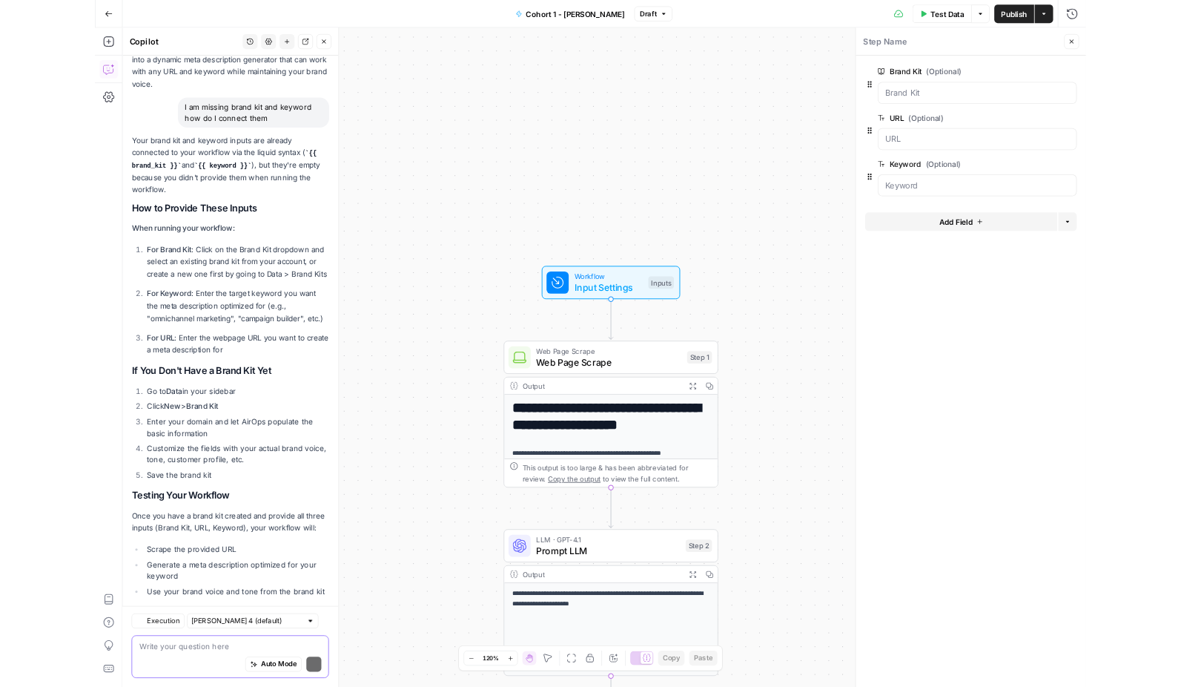
scroll to position [728, 0]
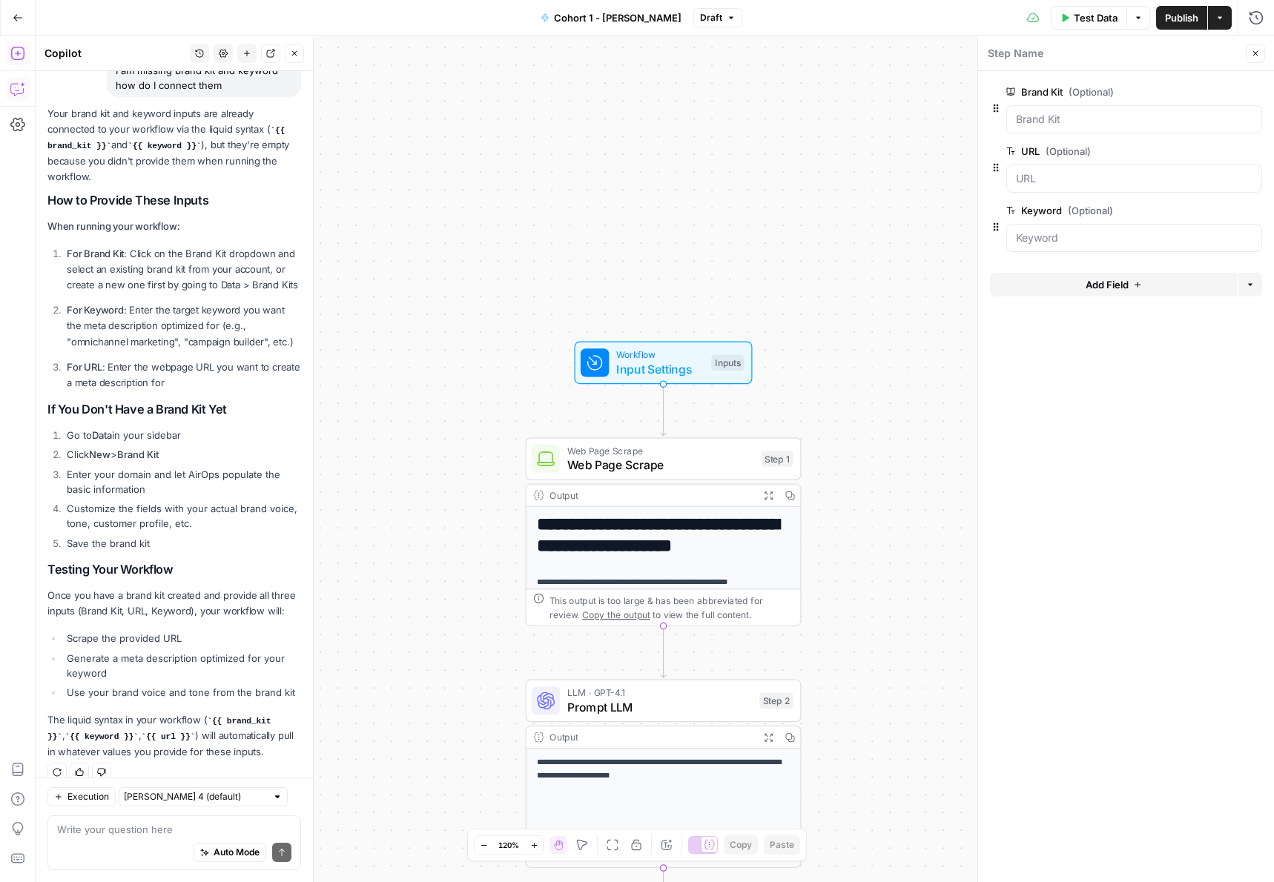
click at [11, 48] on icon "button" at bounding box center [17, 53] width 15 height 15
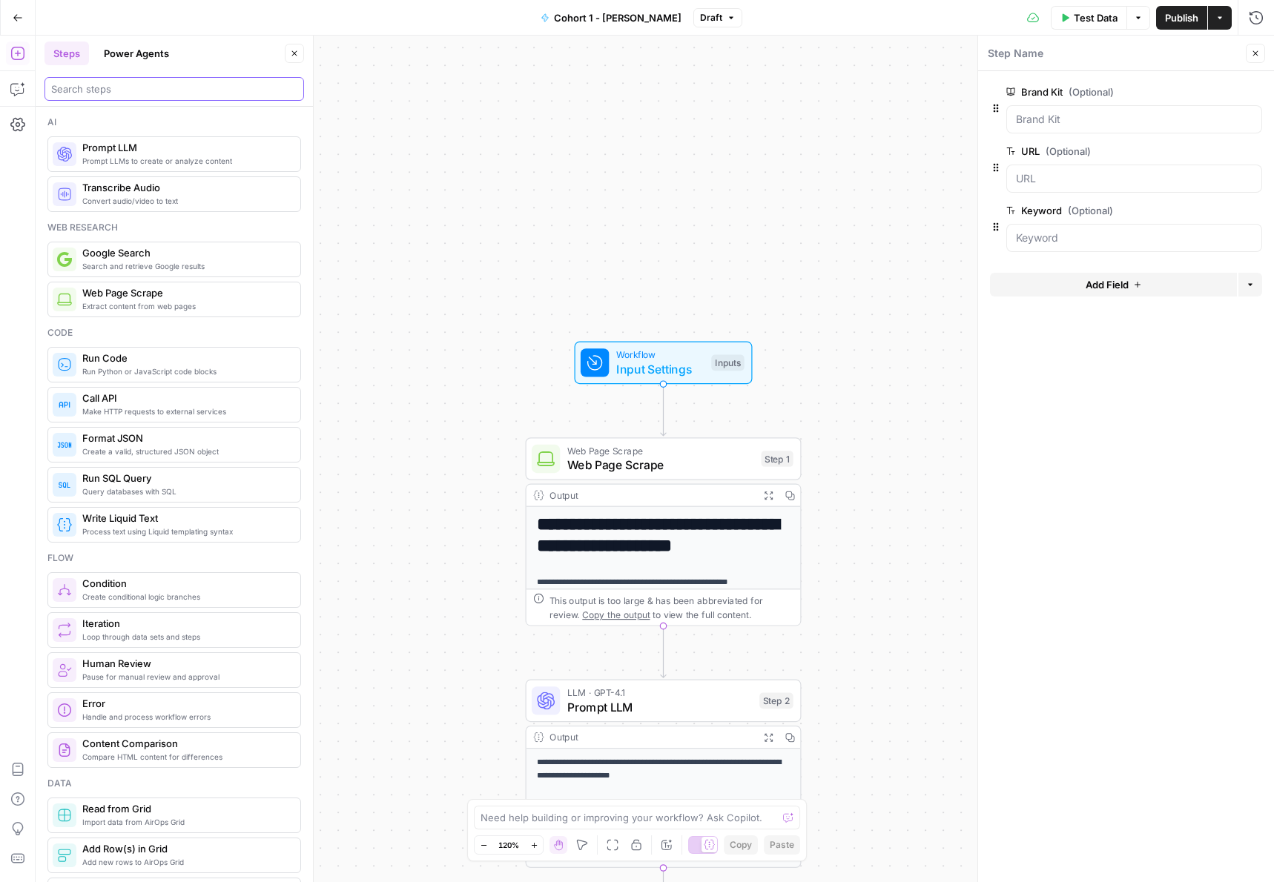
click at [103, 95] on input "search" at bounding box center [174, 89] width 246 height 15
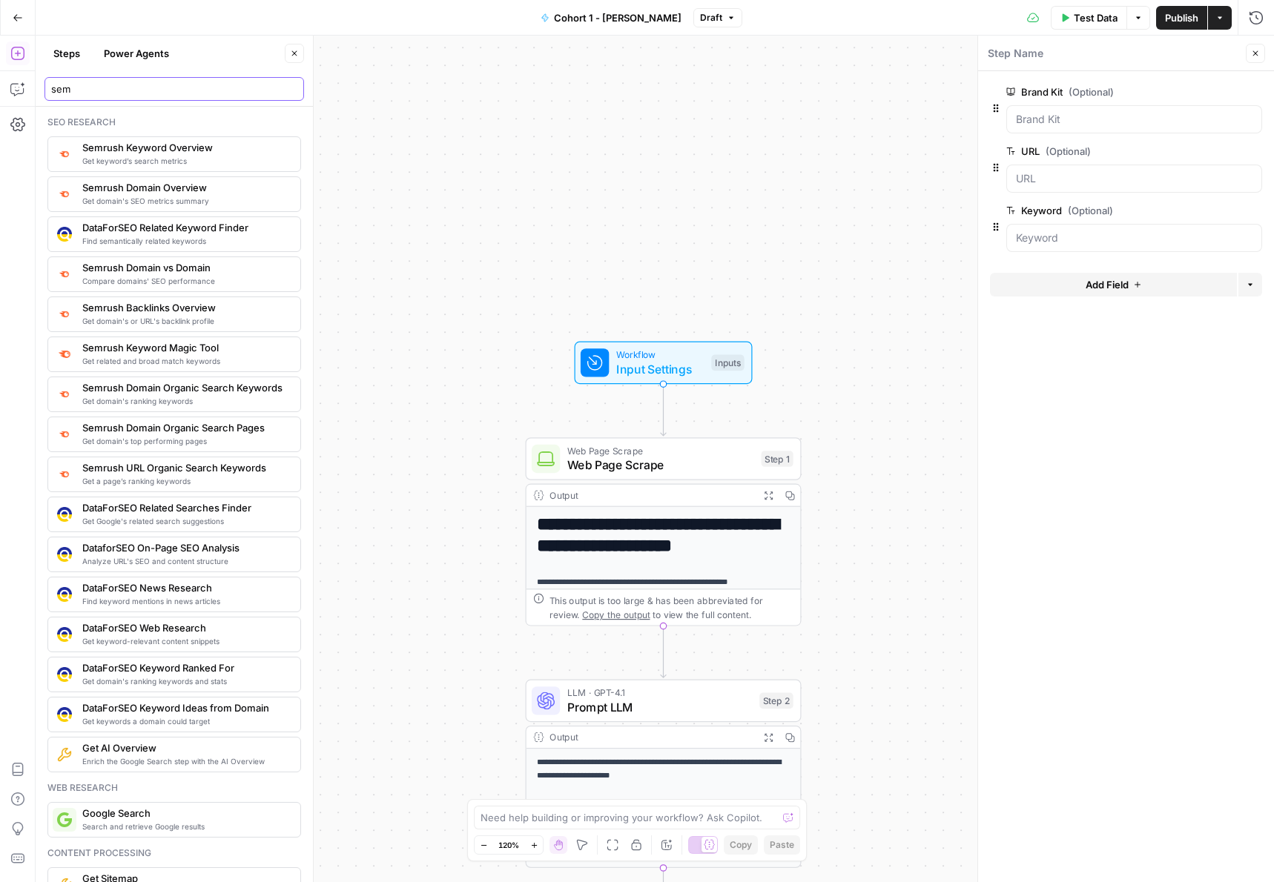
type input "sem"
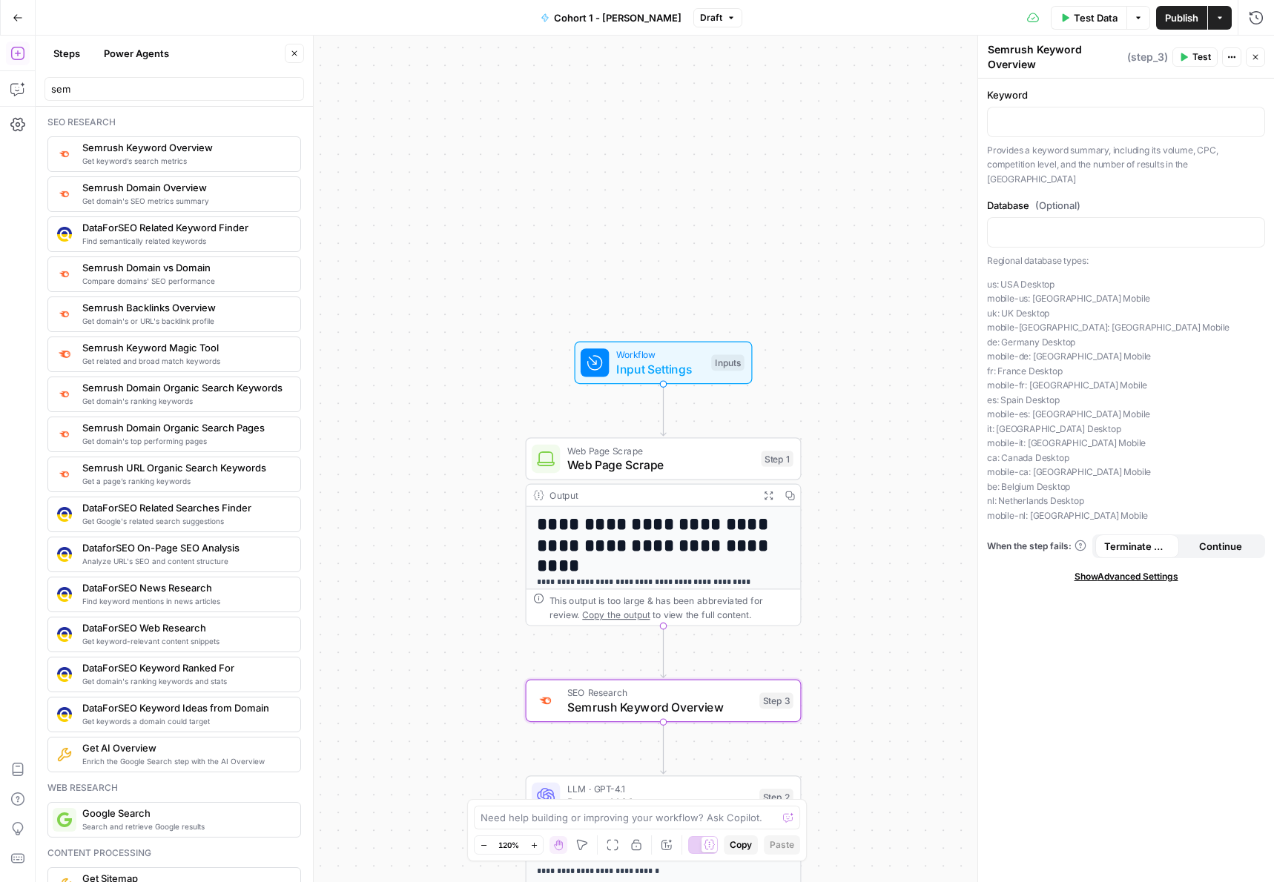
drag, startPoint x: 141, startPoint y: 164, endPoint x: 679, endPoint y: 1, distance: 562.4
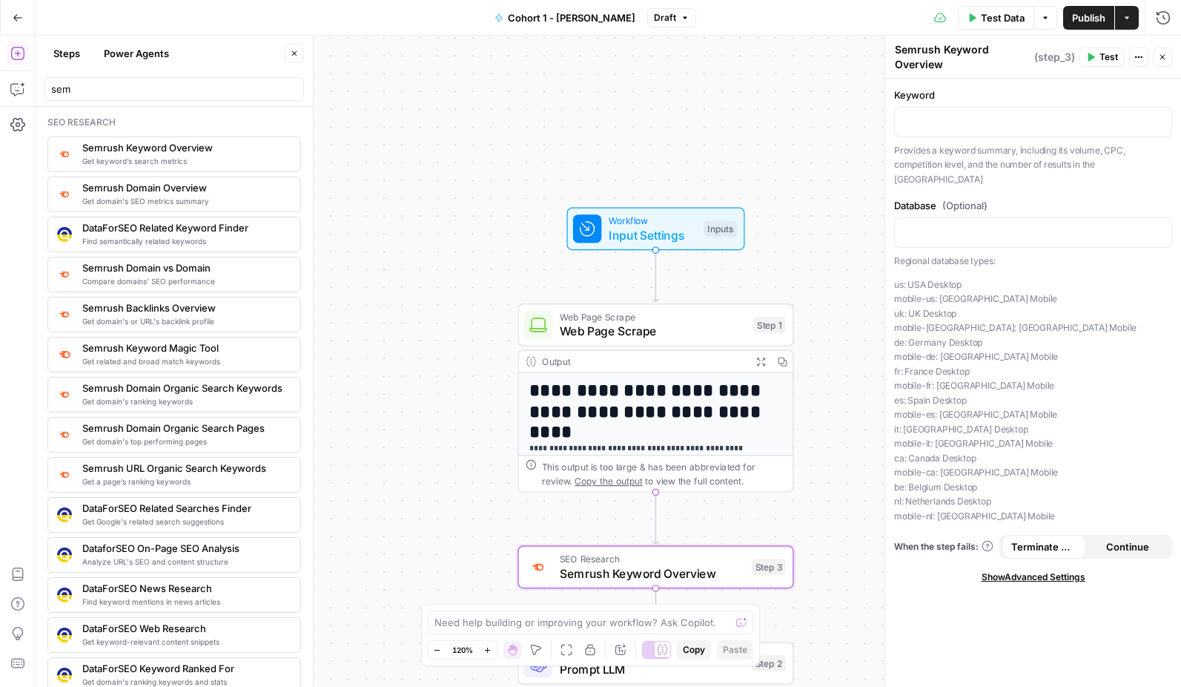
click at [570, 326] on span "Web Page Scrape" at bounding box center [653, 331] width 187 height 18
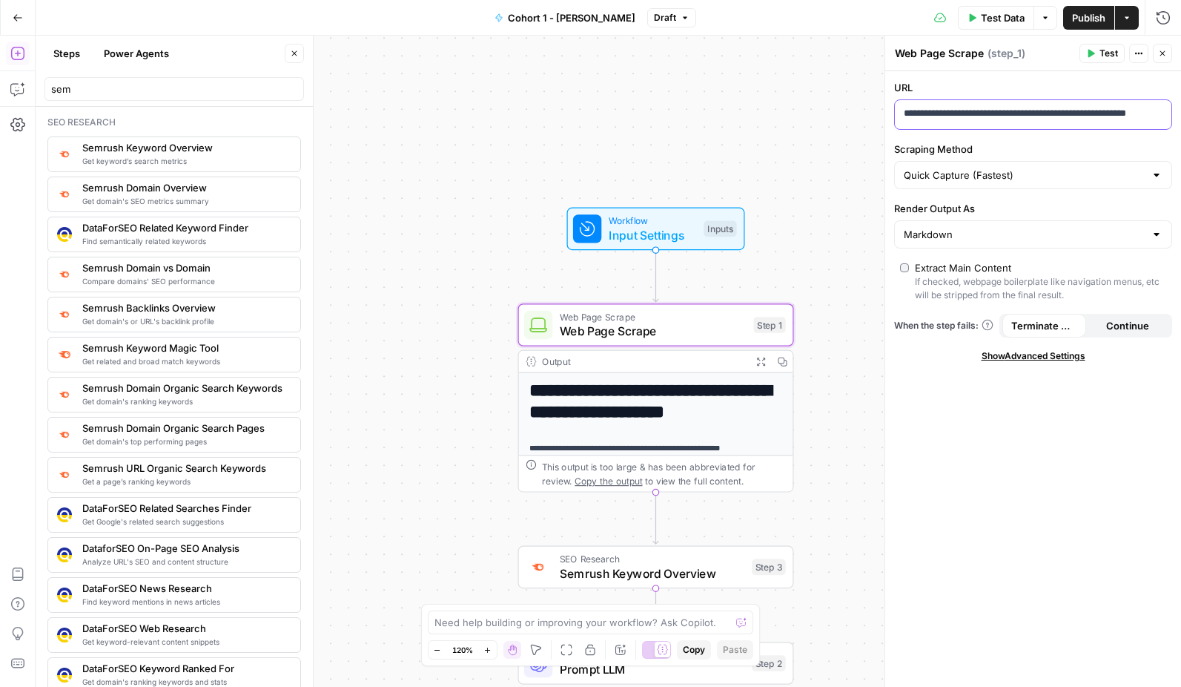
click at [959, 119] on p "**********" at bounding box center [1033, 113] width 259 height 15
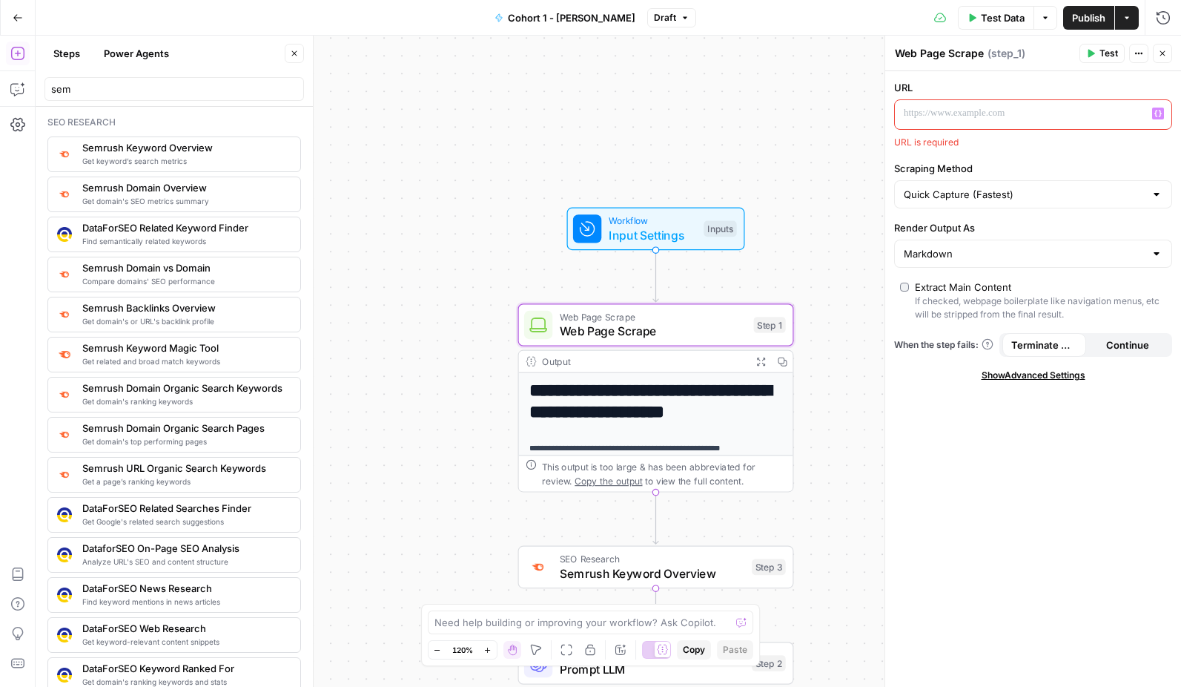
click at [1158, 112] on icon "button" at bounding box center [1158, 113] width 7 height 7
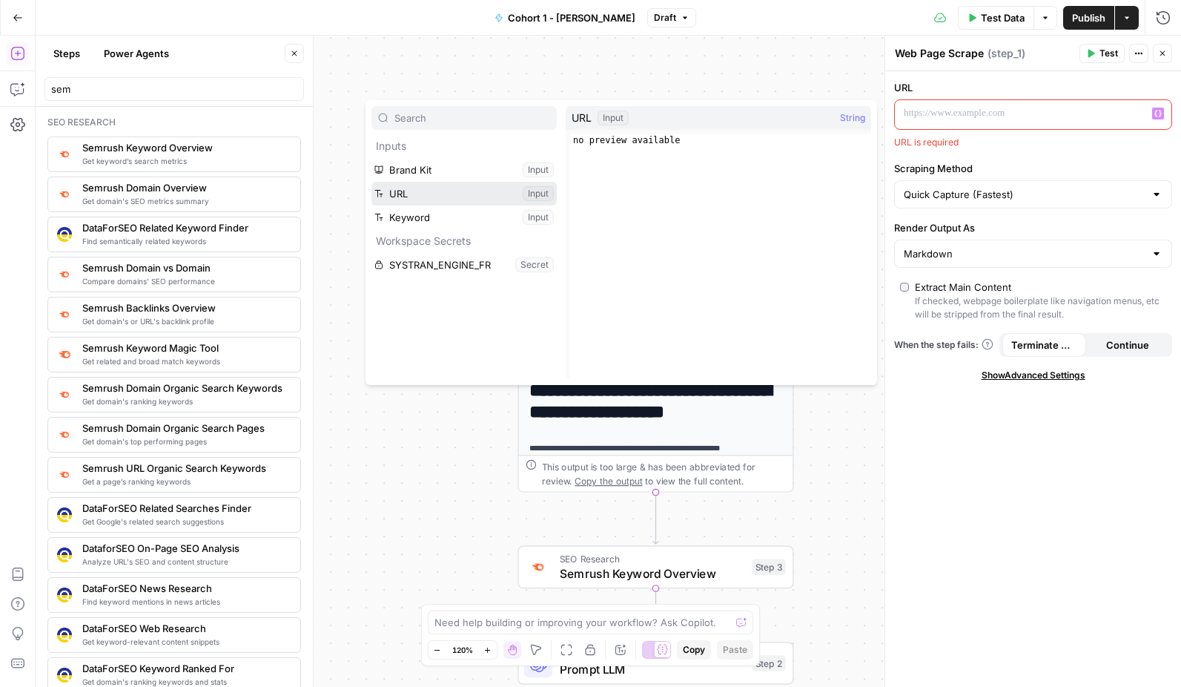
click at [456, 199] on button "Select variable URL" at bounding box center [464, 194] width 185 height 24
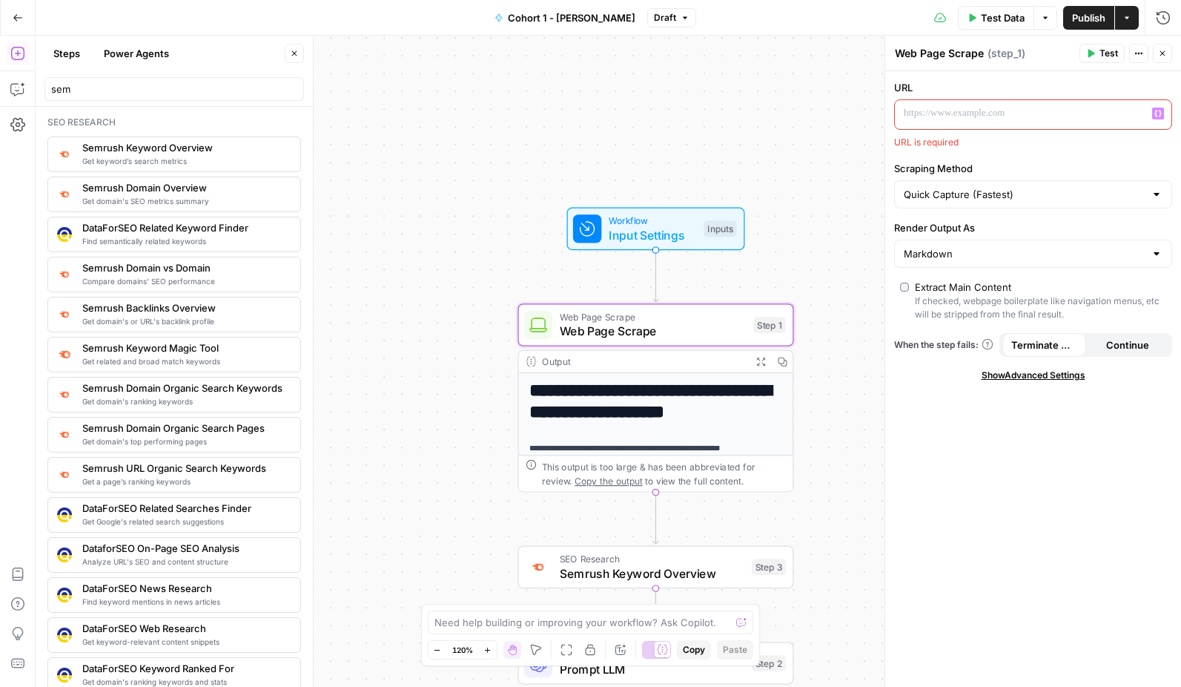
click at [647, 224] on span "Workflow" at bounding box center [653, 221] width 88 height 14
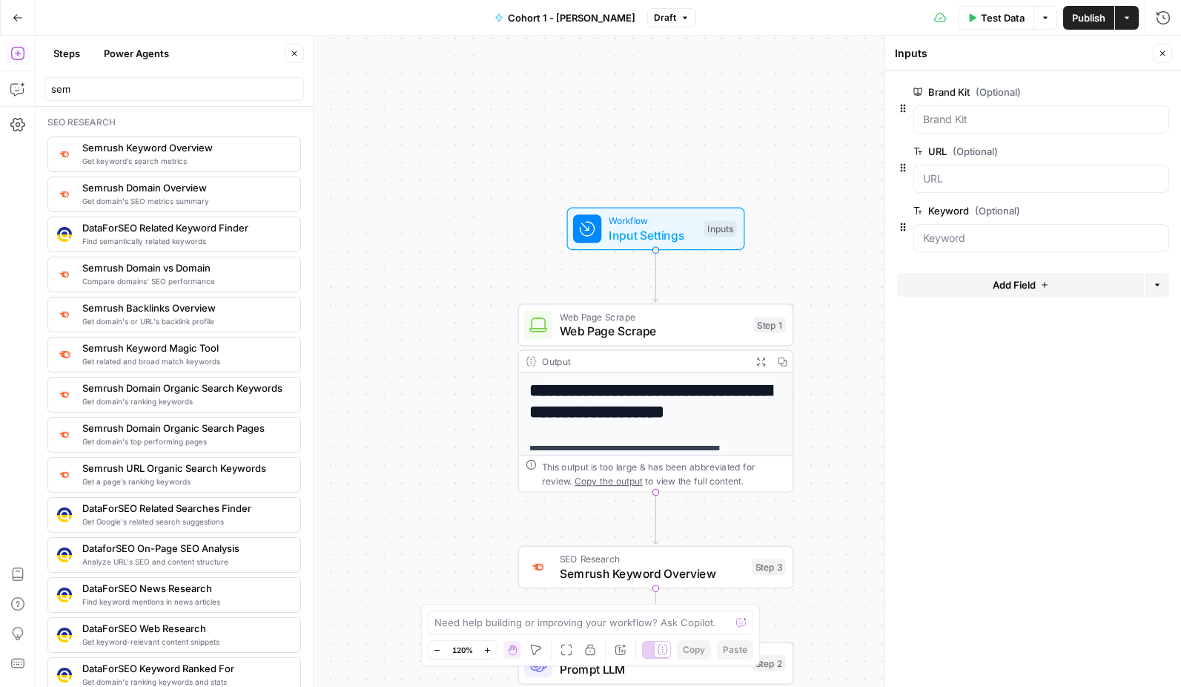
click at [959, 156] on span "(Optional)" at bounding box center [975, 151] width 45 height 15
click at [959, 171] on input "URL (Optional)" at bounding box center [1041, 178] width 237 height 15
click at [1126, 154] on span "edit field" at bounding box center [1114, 151] width 33 height 12
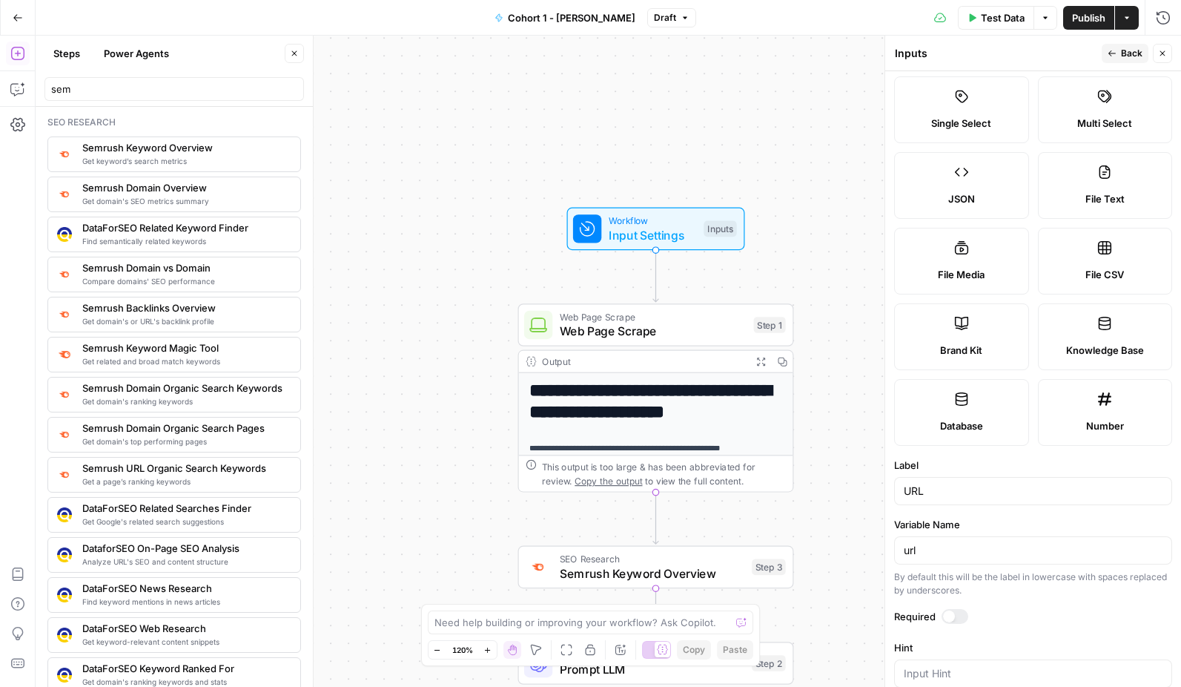
scroll to position [230, 0]
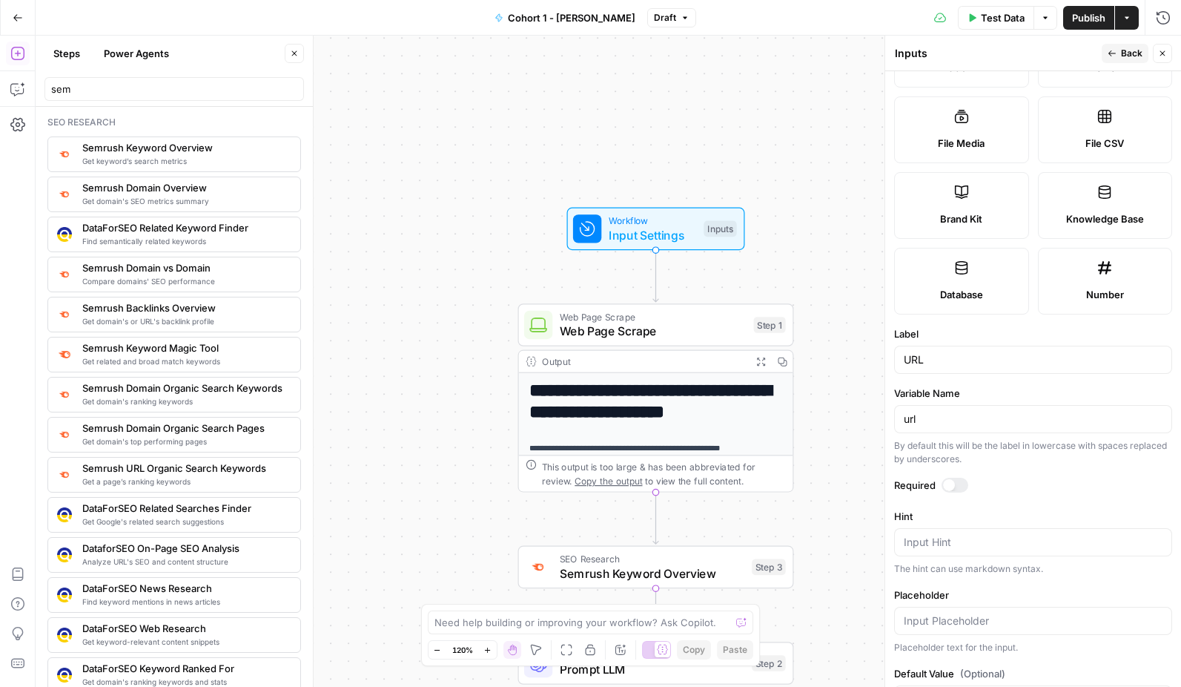
click at [902, 361] on div "URL" at bounding box center [1033, 360] width 278 height 28
drag, startPoint x: 957, startPoint y: 356, endPoint x: 857, endPoint y: 356, distance: 100.1
click at [857, 356] on body "**********" at bounding box center [590, 343] width 1181 height 687
drag, startPoint x: 929, startPoint y: 415, endPoint x: 874, endPoint y: 415, distance: 54.9
click at [874, 415] on body "**********" at bounding box center [590, 343] width 1181 height 687
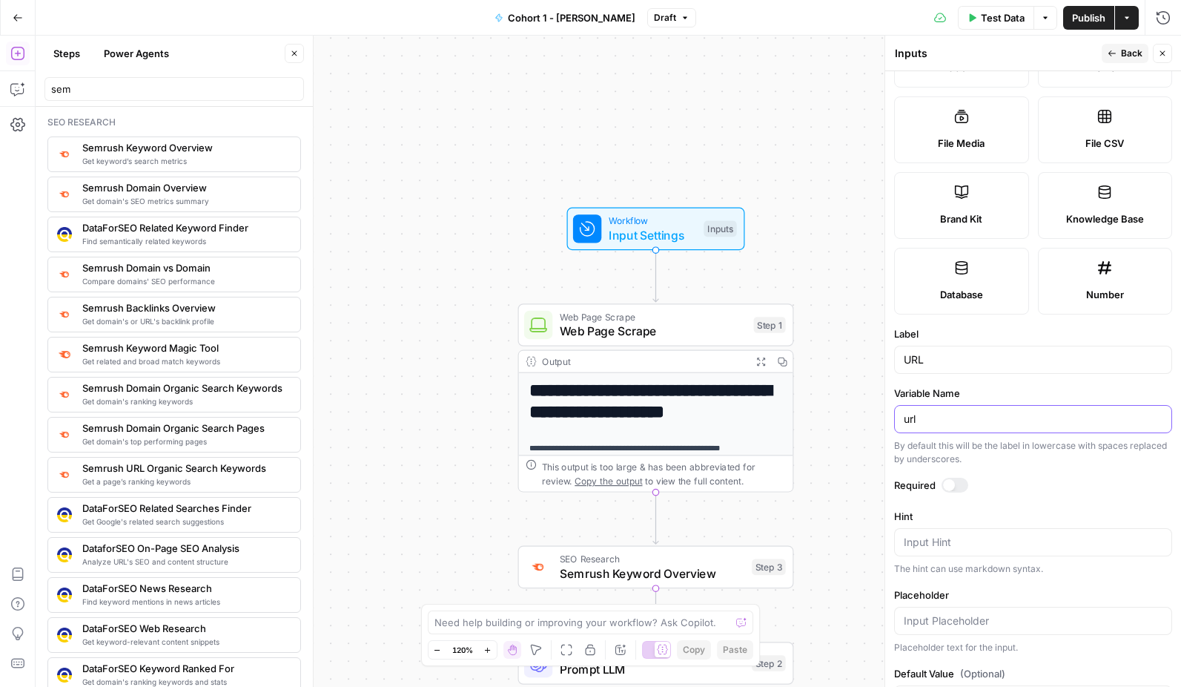
type input "b"
type input "B"
drag, startPoint x: 923, startPoint y: 363, endPoint x: 885, endPoint y: 363, distance: 37.8
click at [885, 363] on div "Inputs Inputs Back Close Input type Short Text Long Text Single Select Multi Se…" at bounding box center [1033, 361] width 297 height 651
type input "G"
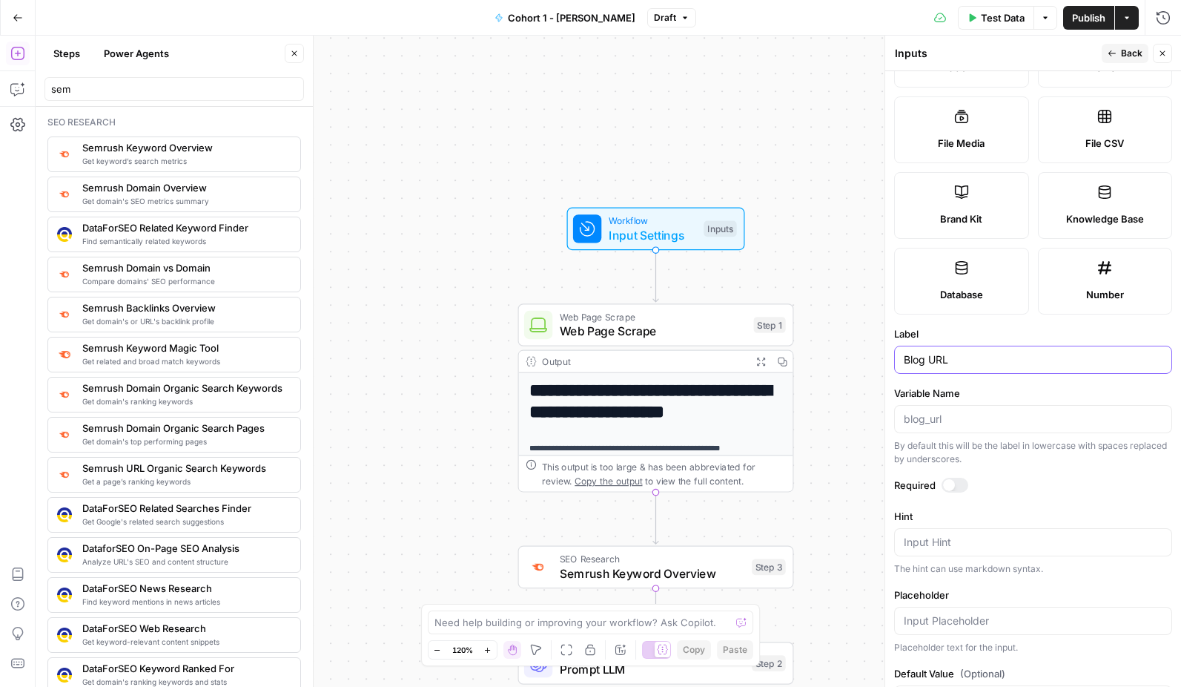
scroll to position [0, 0]
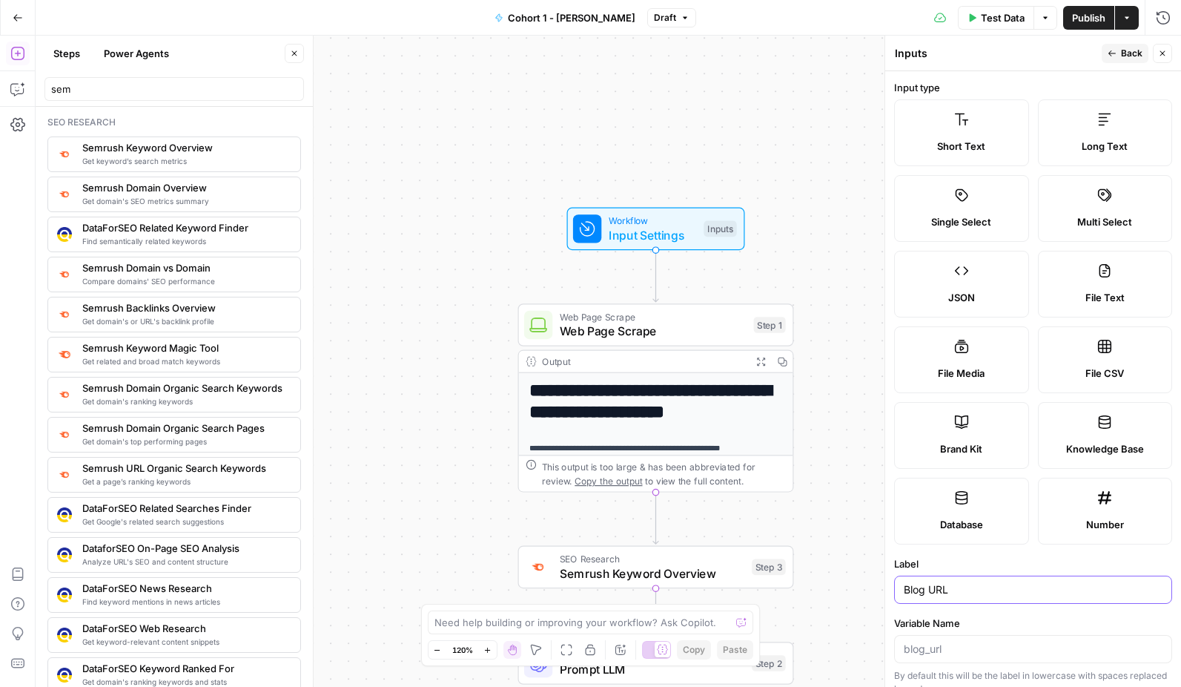
type input "Blog URL"
click at [1125, 52] on span "Back" at bounding box center [1132, 53] width 22 height 13
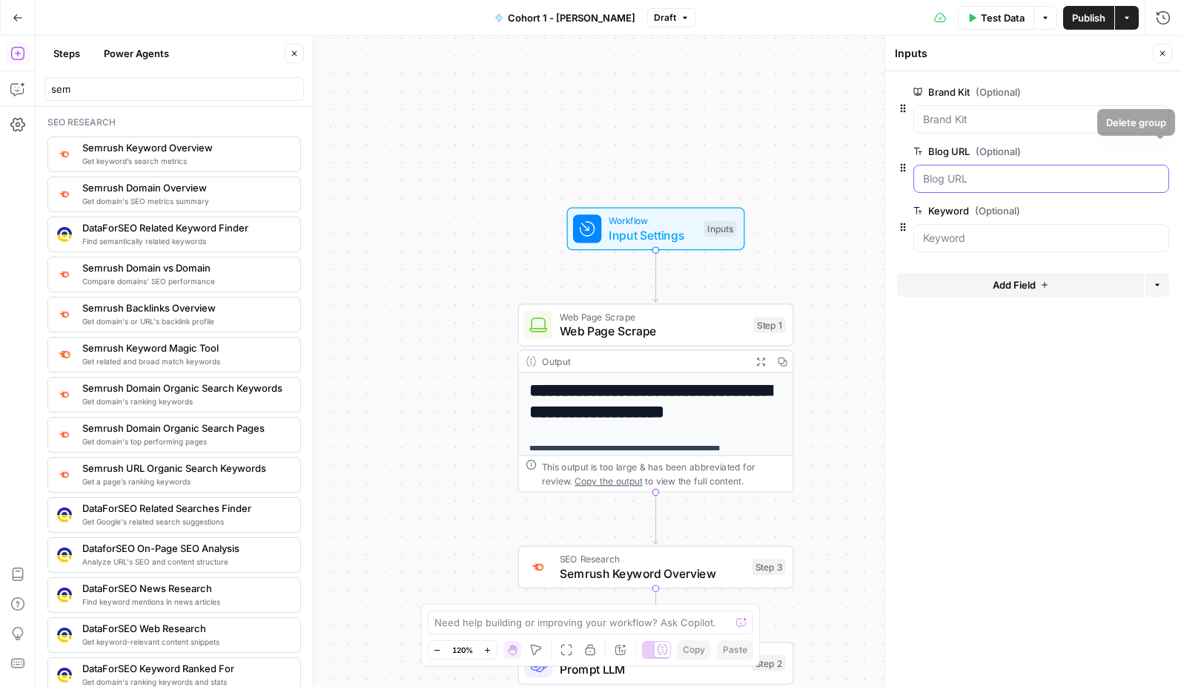
click at [1101, 173] on URL "Blog URL (Optional)" at bounding box center [1041, 178] width 237 height 15
click at [656, 241] on span "Input Settings" at bounding box center [653, 235] width 88 height 18
click at [647, 332] on span "Web Page Scrape" at bounding box center [653, 331] width 187 height 18
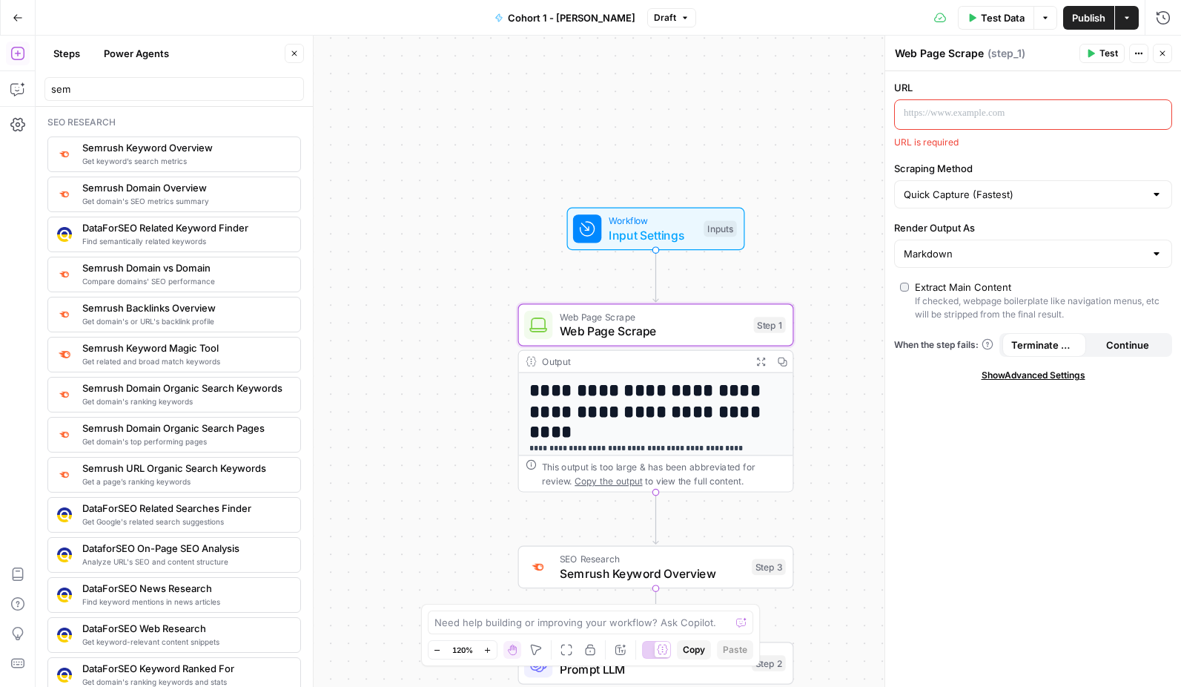
click at [1017, 119] on p at bounding box center [1021, 113] width 235 height 15
click at [1163, 116] on button "Variables Menu" at bounding box center [1158, 114] width 12 height 12
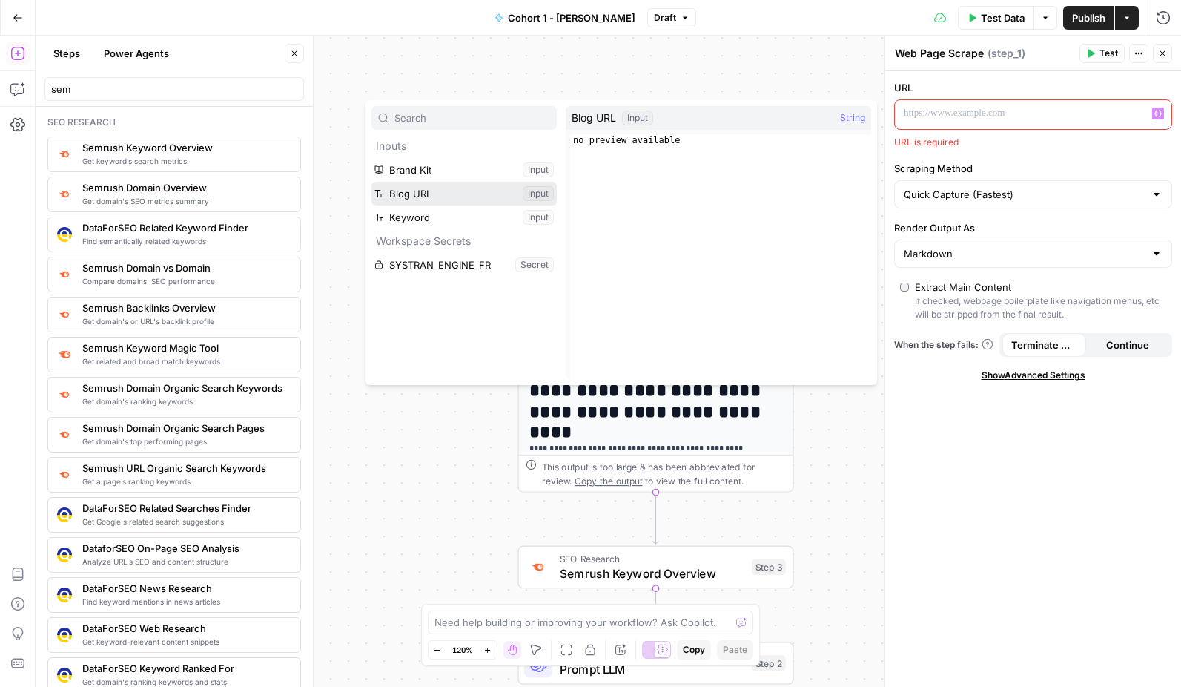
click at [441, 191] on button "Select variable Blog URL" at bounding box center [464, 194] width 185 height 24
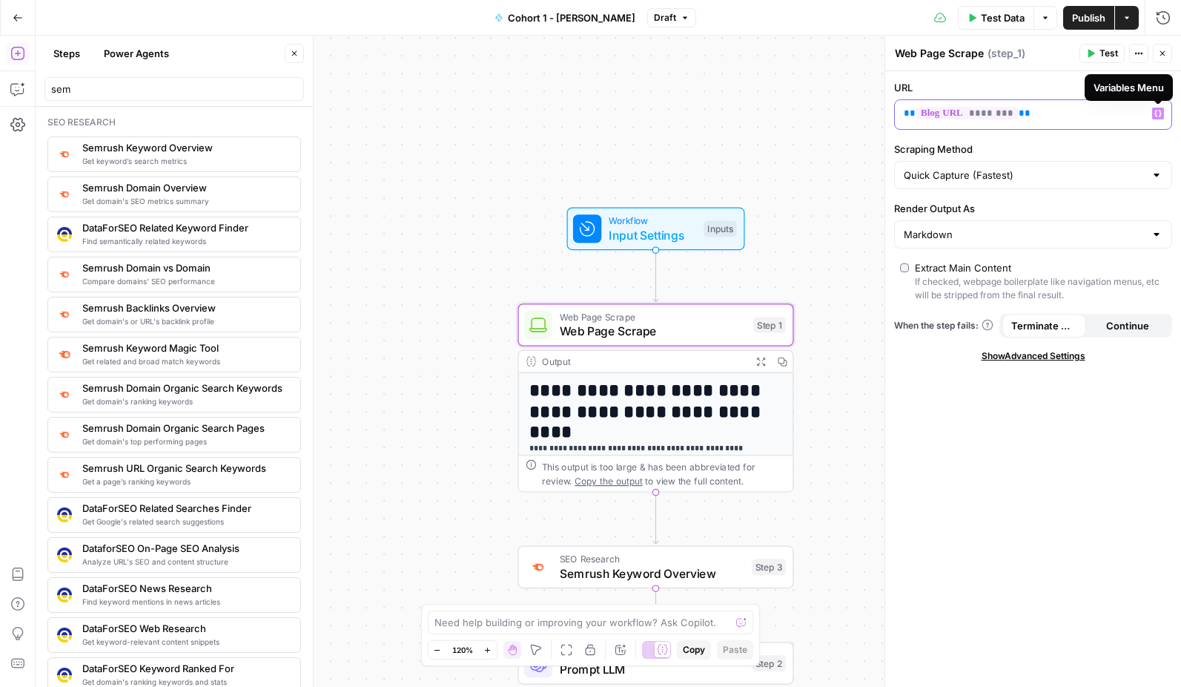
click at [1155, 116] on icon "button" at bounding box center [1158, 113] width 7 height 7
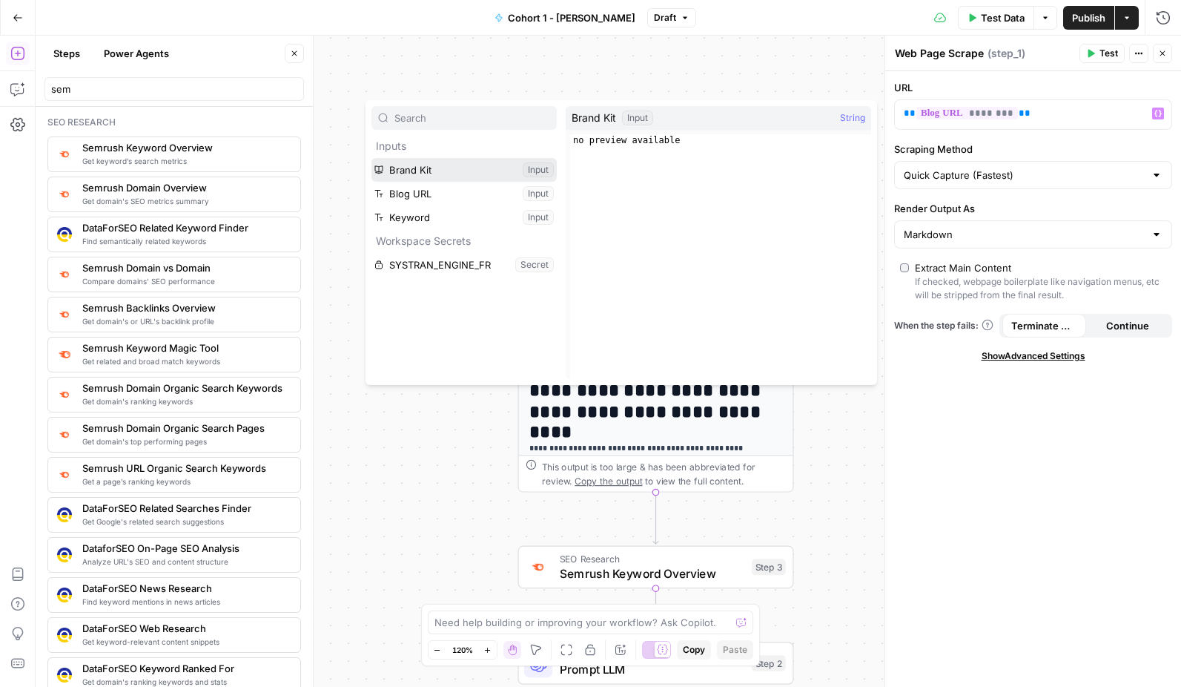
click at [534, 169] on button "Select variable Brand Kit" at bounding box center [464, 170] width 185 height 24
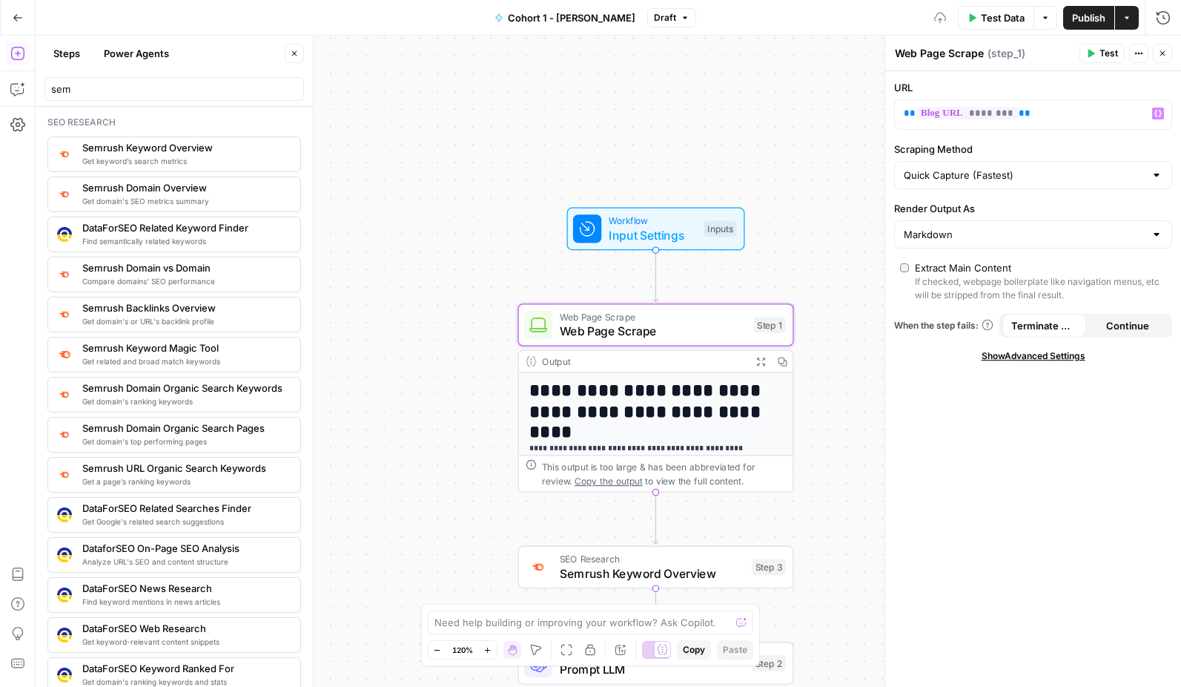
click at [1020, 162] on div "Quick Capture (Fastest)" at bounding box center [1033, 175] width 278 height 28
type input "Quick Capture (Fastest)"
click at [1025, 145] on label "Scraping Method" at bounding box center [1033, 149] width 278 height 15
click at [1025, 168] on input "Quick Capture (Fastest)" at bounding box center [1024, 175] width 241 height 15
type input "Quick Capture (Fastest)"
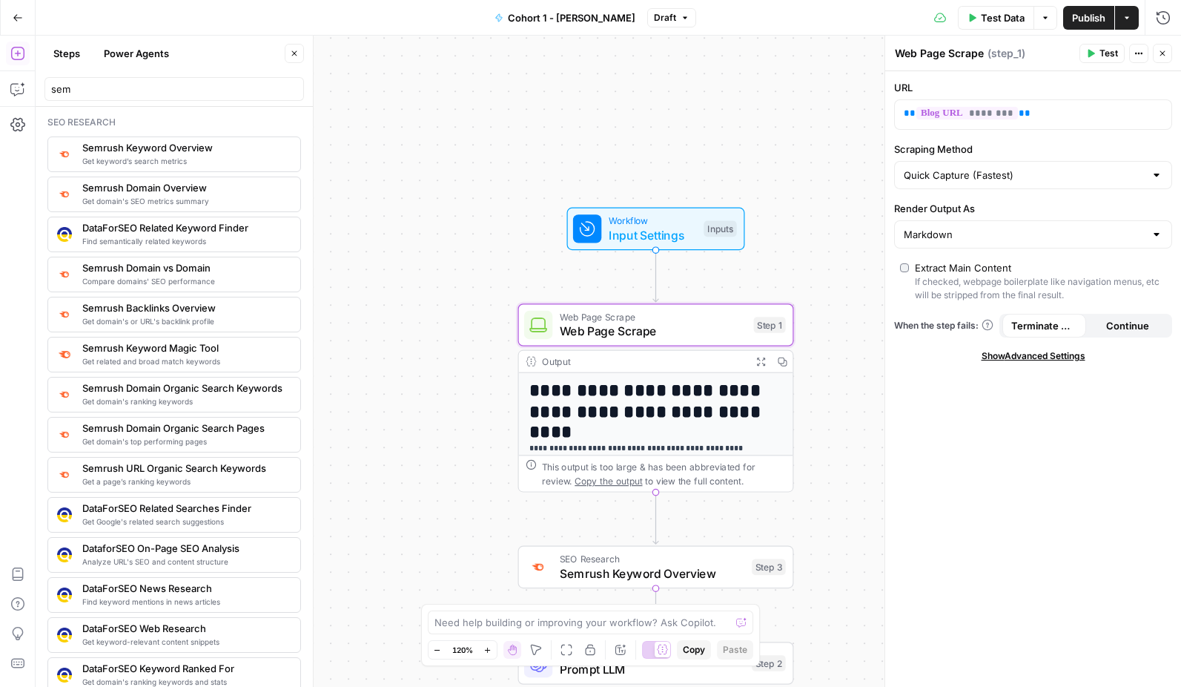
click at [990, 541] on div "URL ** ******** ** Scraping Method Quick Capture (Fastest) Render Output As Mar…" at bounding box center [1033, 379] width 296 height 616
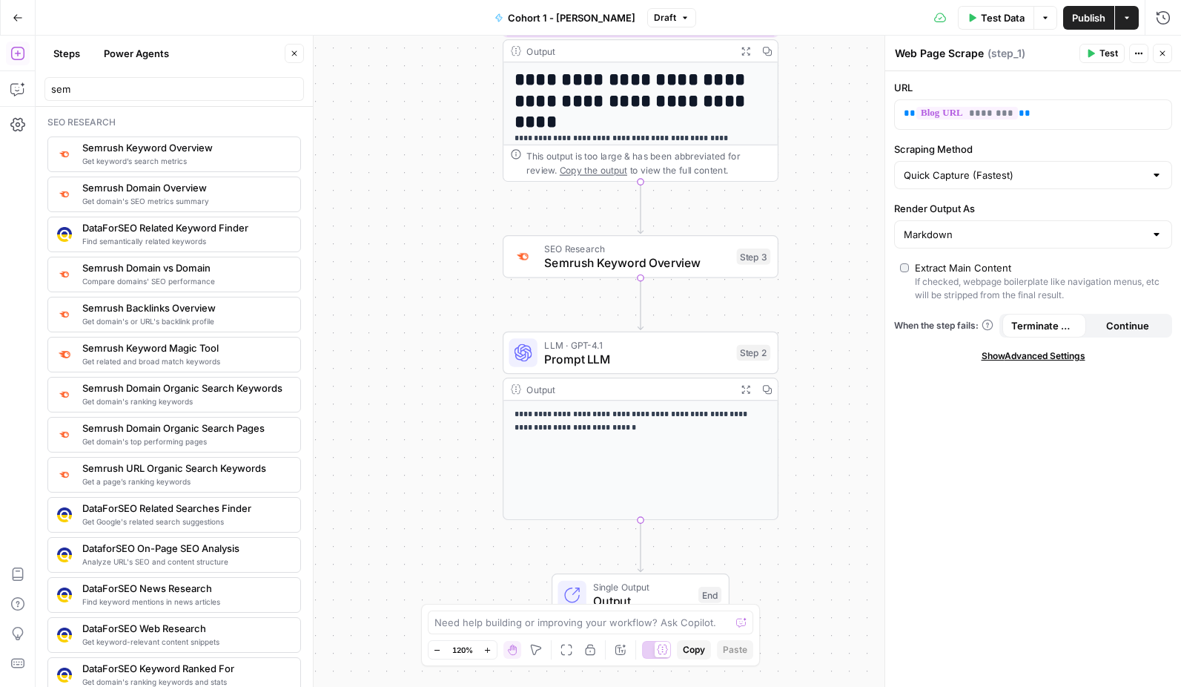
click at [636, 261] on span "Semrush Keyword Overview" at bounding box center [636, 263] width 185 height 18
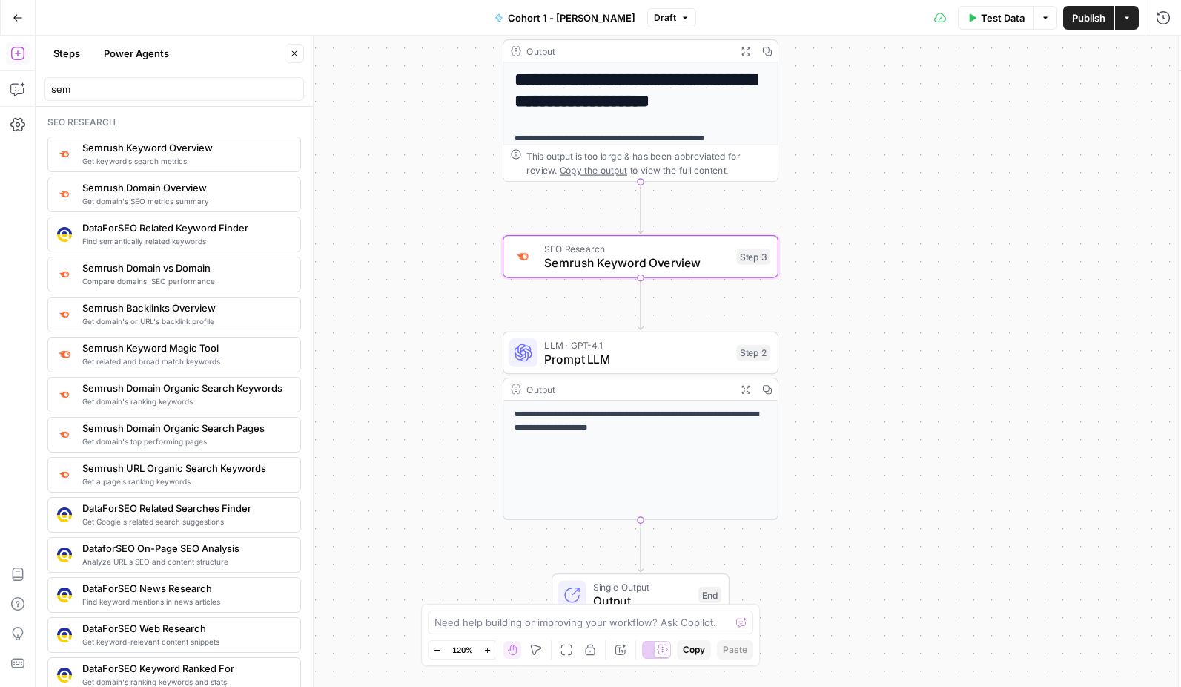
type textarea "Semrush Keyword Overview"
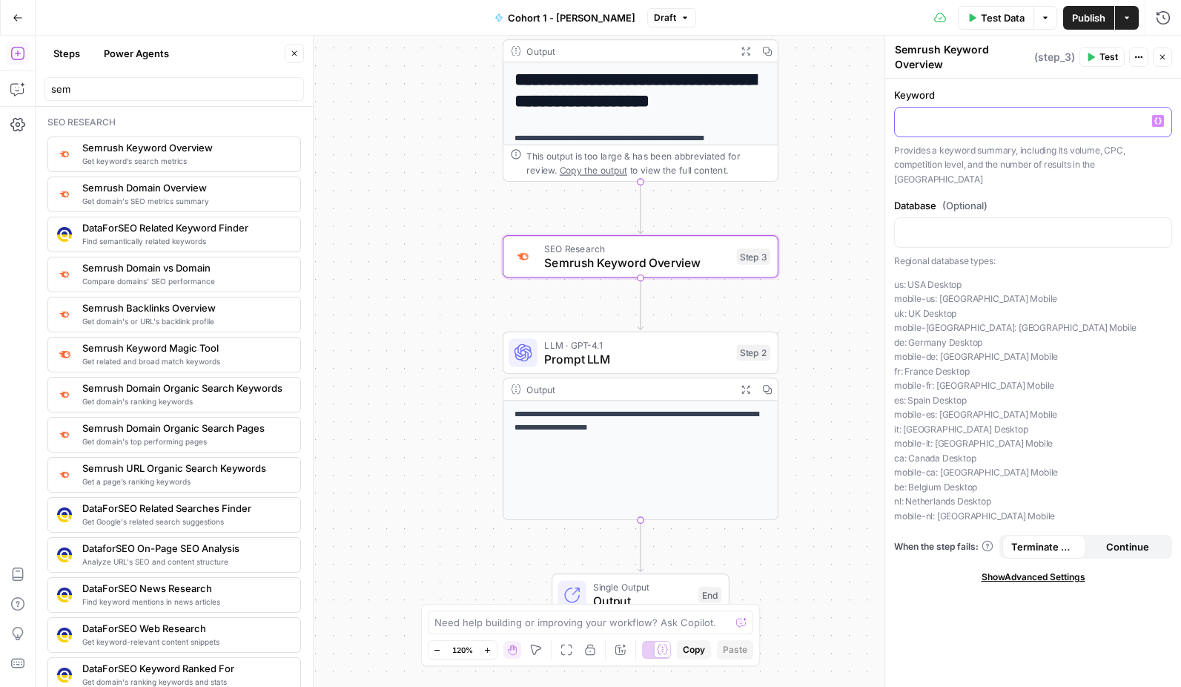
click at [923, 131] on div at bounding box center [1033, 122] width 277 height 29
click at [1161, 121] on span "Variables Menu" at bounding box center [1161, 121] width 1 height 1
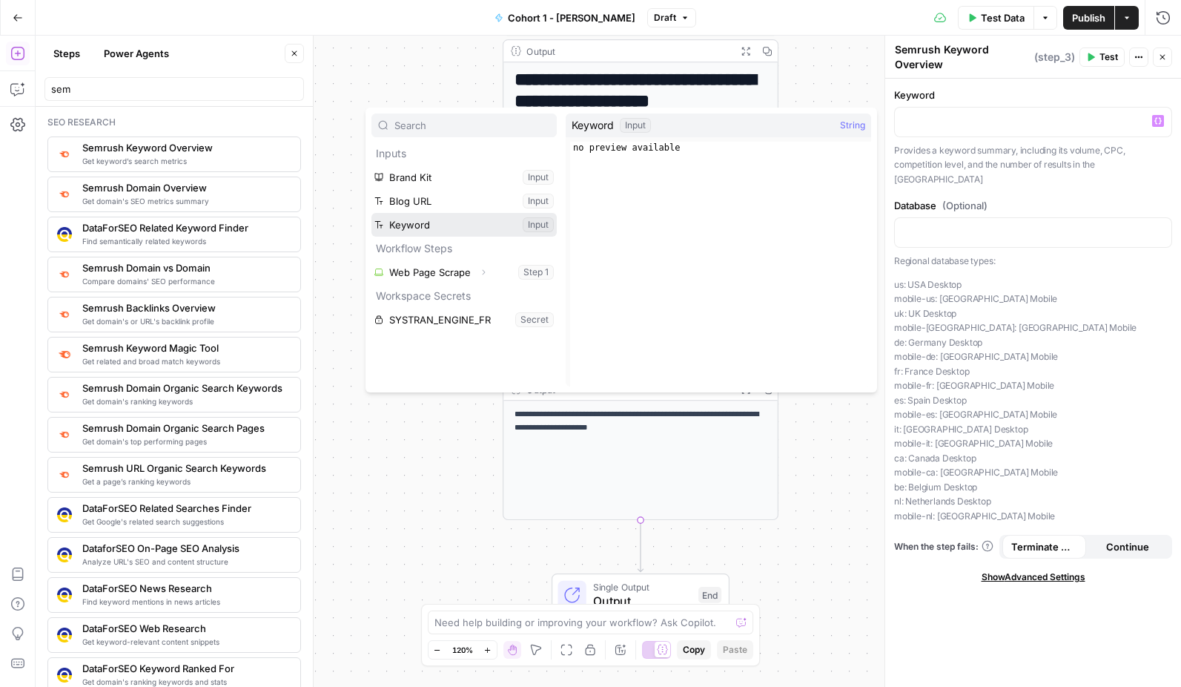
click at [452, 224] on button "Select variable Keyword" at bounding box center [464, 225] width 185 height 24
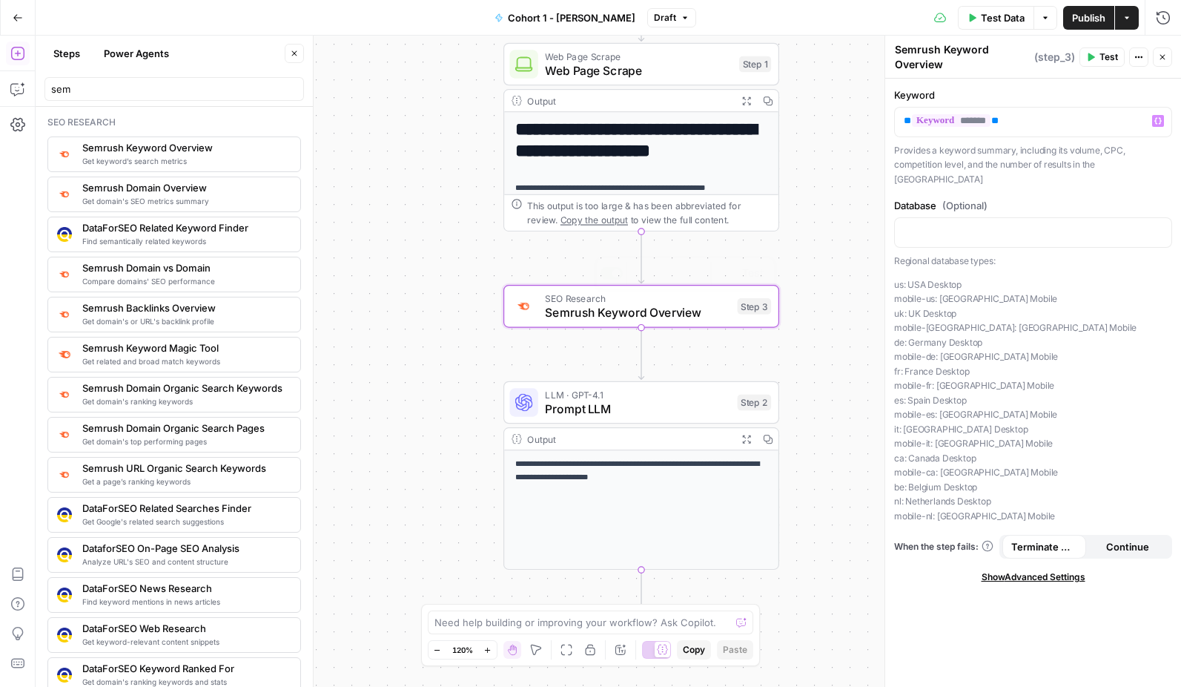
click at [596, 148] on h1 "**********" at bounding box center [641, 140] width 253 height 42
click at [586, 150] on h1 "**********" at bounding box center [641, 140] width 253 height 42
click at [650, 51] on span "Web Page Scrape" at bounding box center [638, 56] width 187 height 14
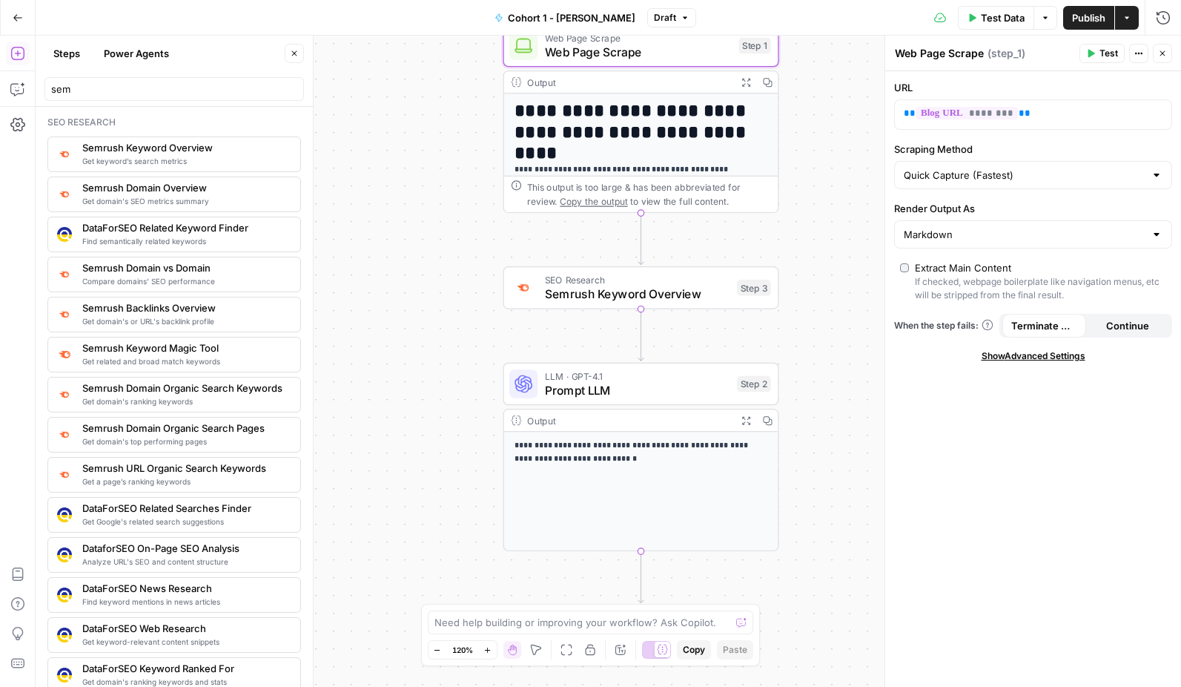
click at [616, 392] on span "Prompt LLM" at bounding box center [637, 390] width 185 height 18
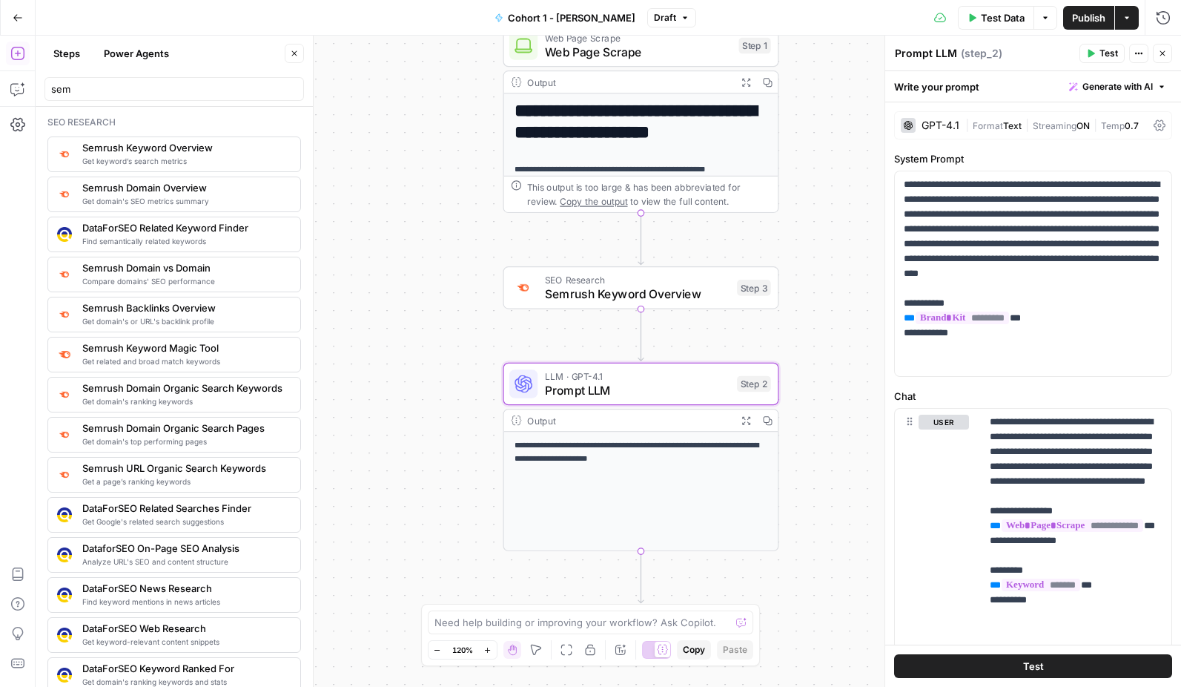
click at [294, 52] on icon "button" at bounding box center [294, 53] width 9 height 9
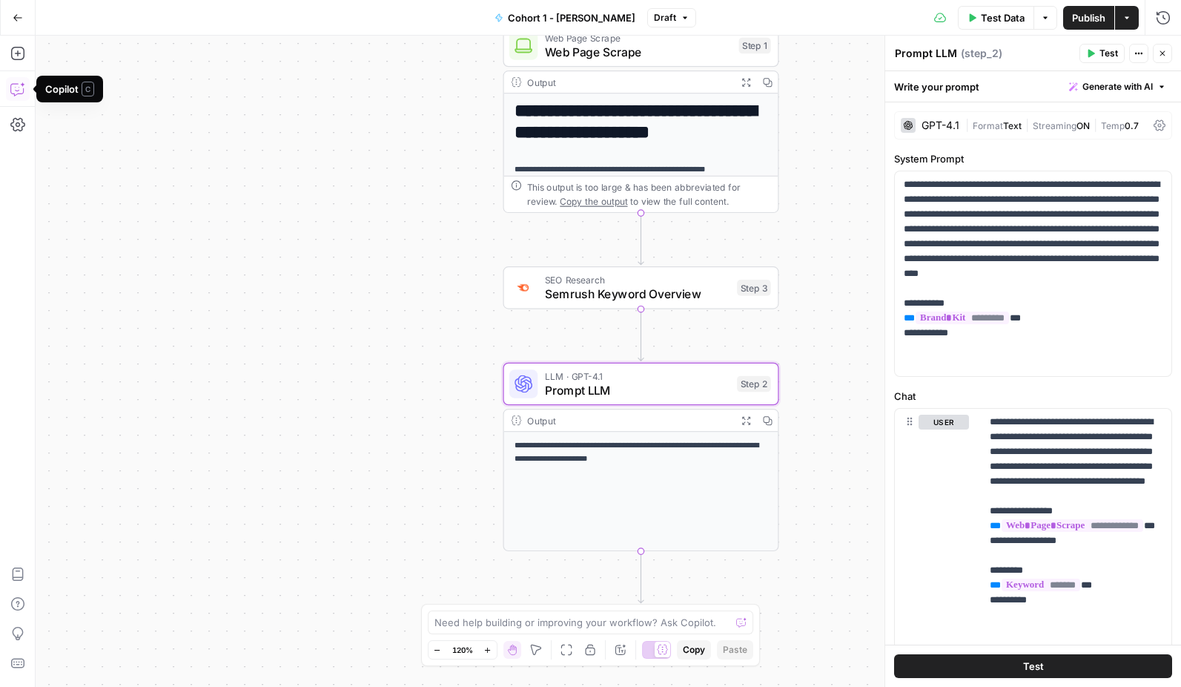
click at [18, 87] on icon "button" at bounding box center [17, 89] width 15 height 15
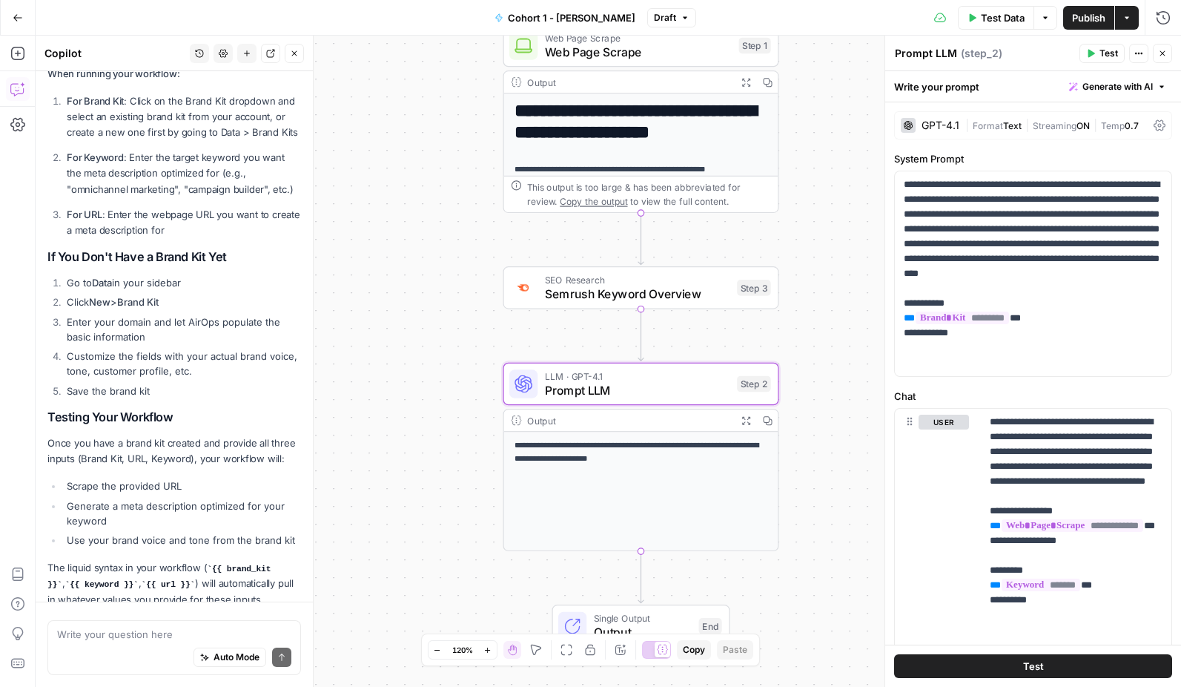
scroll to position [947, 0]
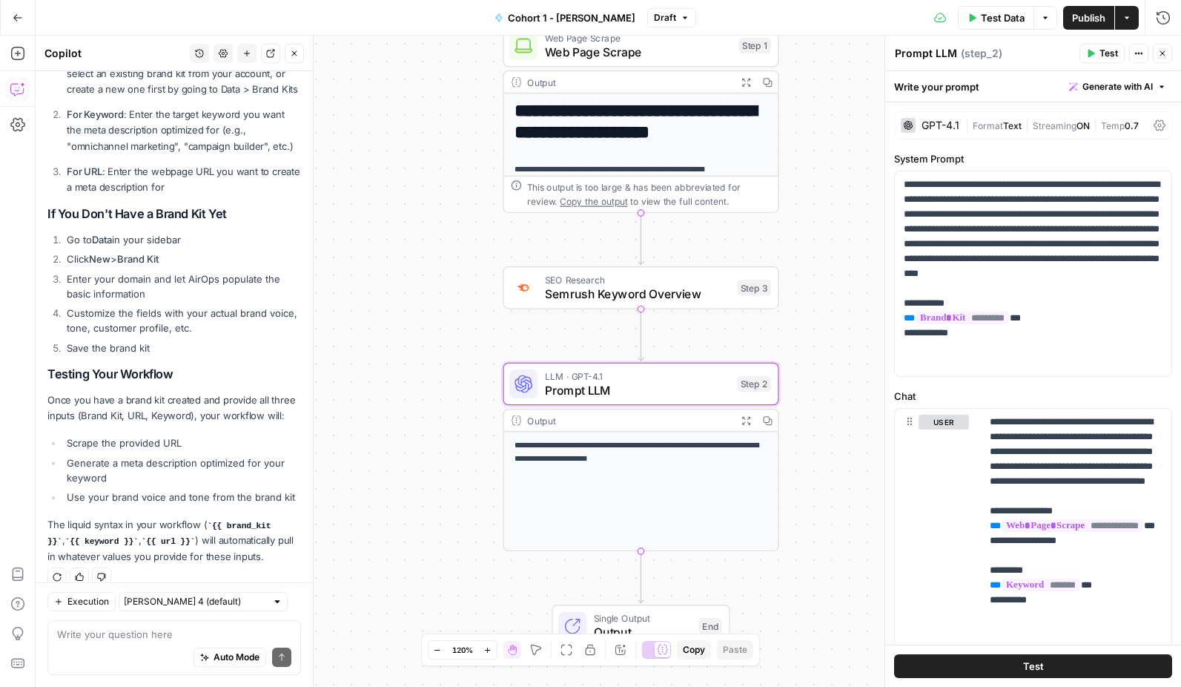
click at [157, 636] on textarea at bounding box center [174, 634] width 234 height 15
type textarea "am i missing something"
click at [1017, 657] on button "Test" at bounding box center [1033, 666] width 278 height 24
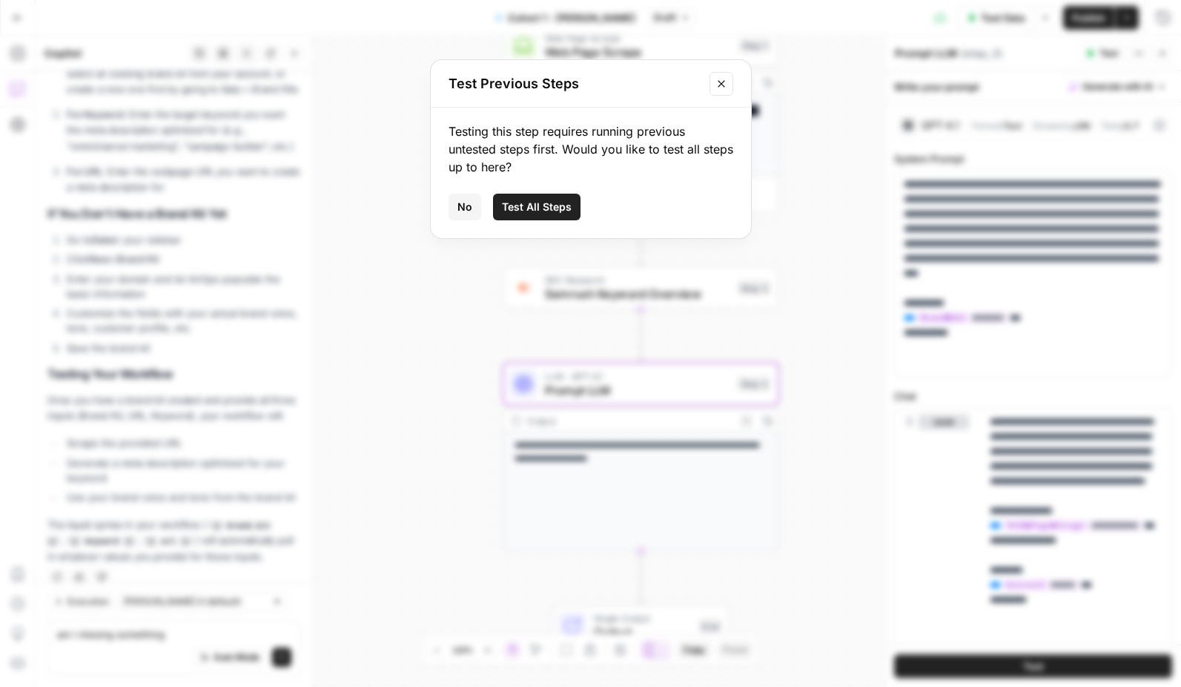
click at [544, 204] on span "Test All Steps" at bounding box center [537, 206] width 70 height 15
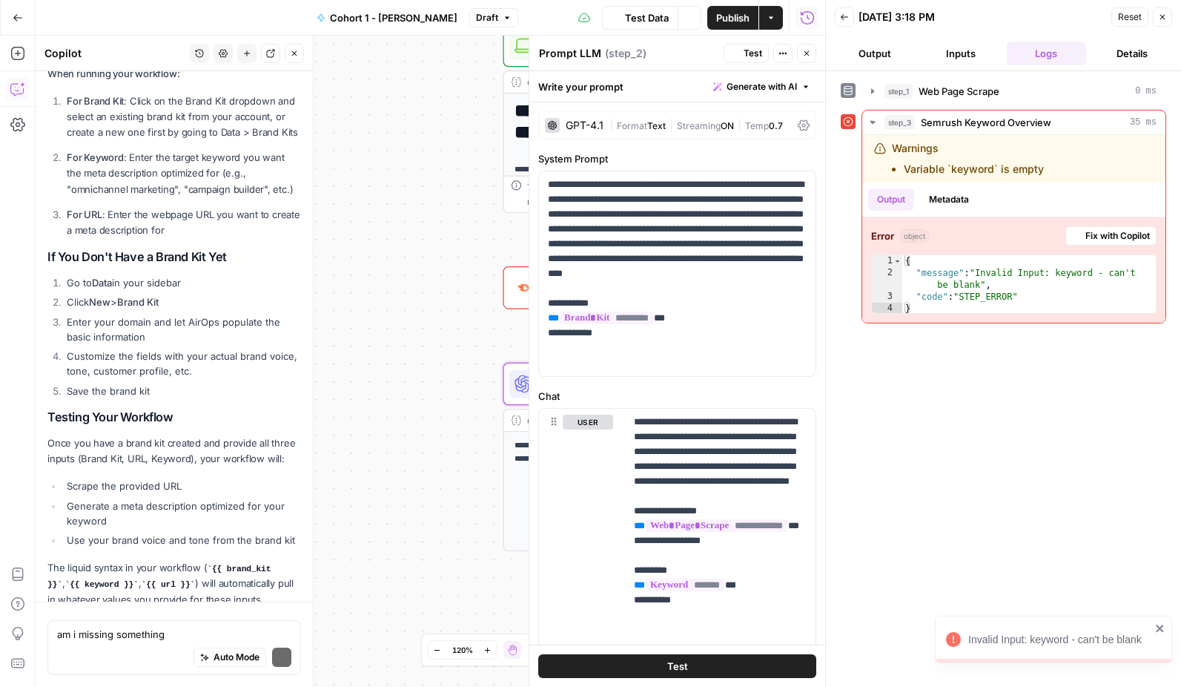
scroll to position [947, 0]
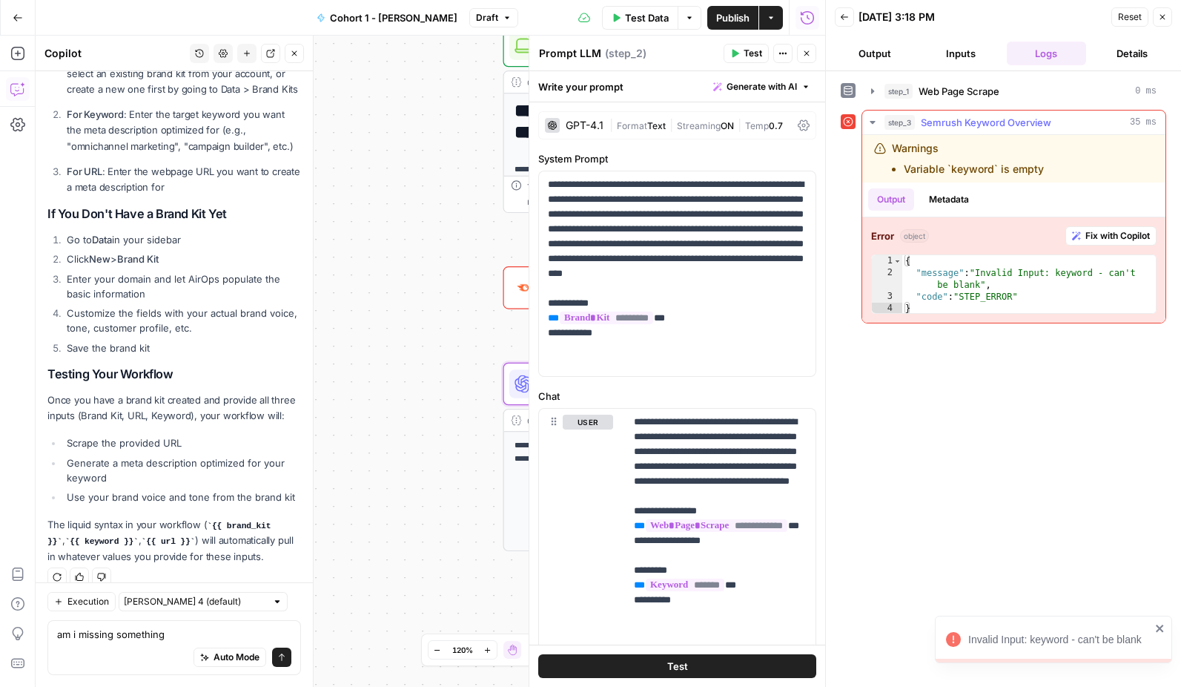
click at [1103, 231] on span "Fix with Copilot" at bounding box center [1118, 235] width 65 height 13
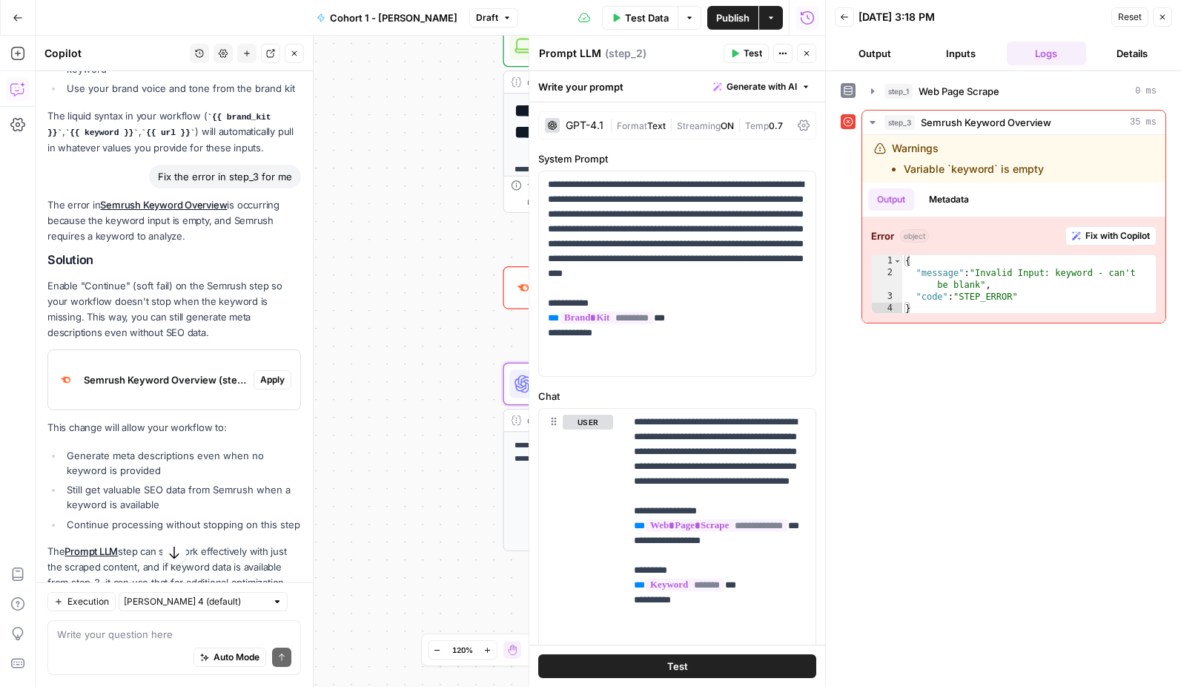
scroll to position [1382, 0]
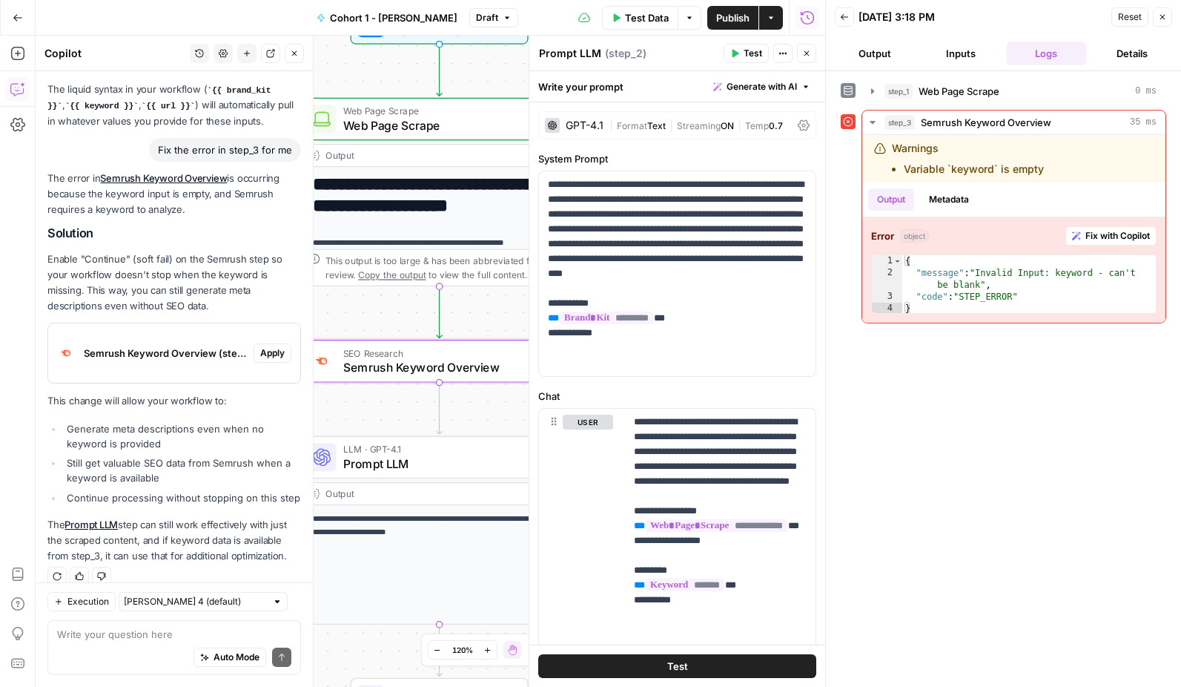
click at [276, 343] on button "Apply" at bounding box center [273, 352] width 38 height 19
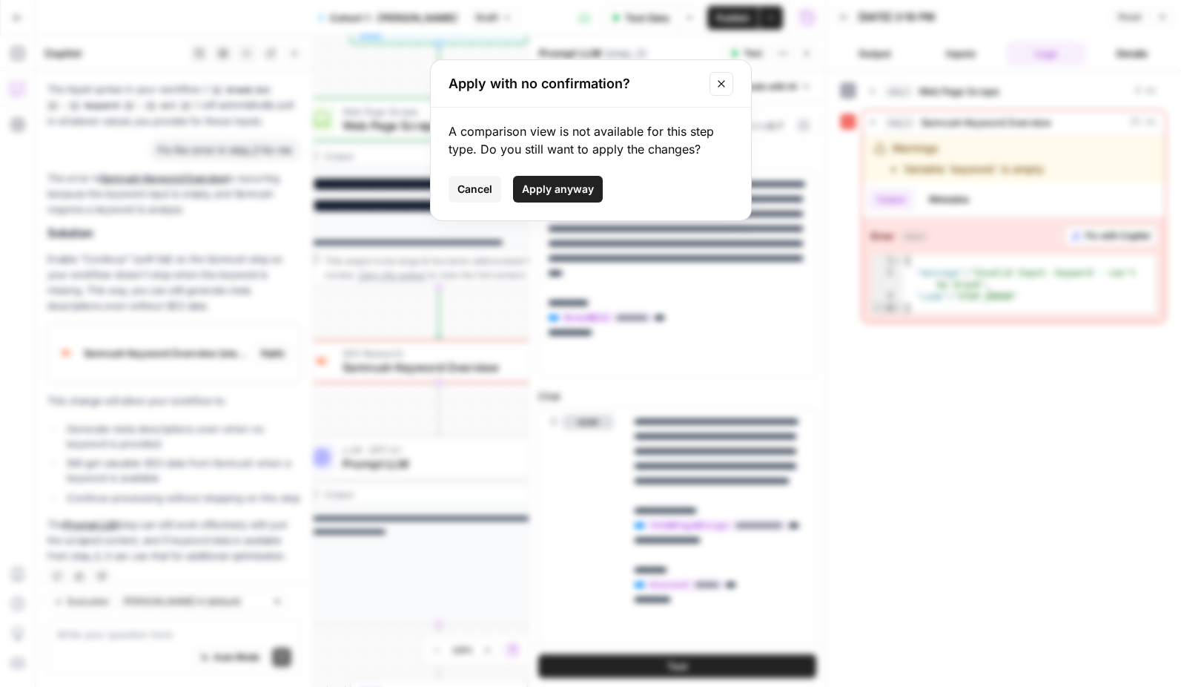
click at [572, 185] on span "Apply anyway" at bounding box center [558, 189] width 72 height 15
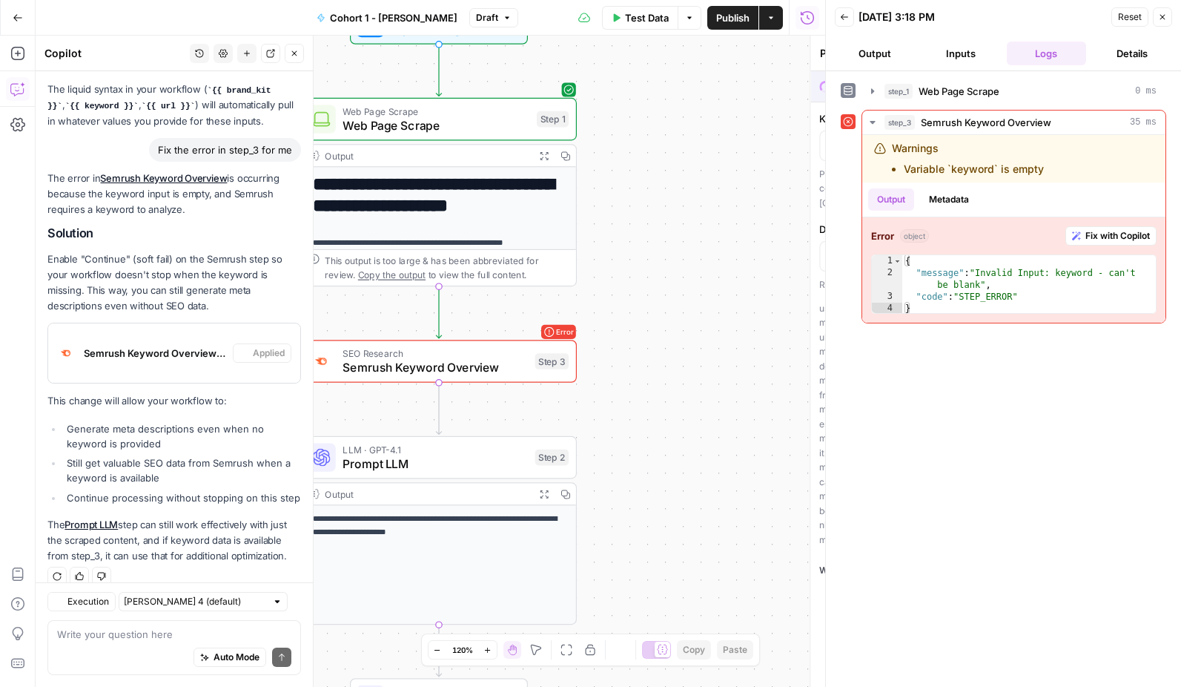
type textarea "Semrush Keyword Overview"
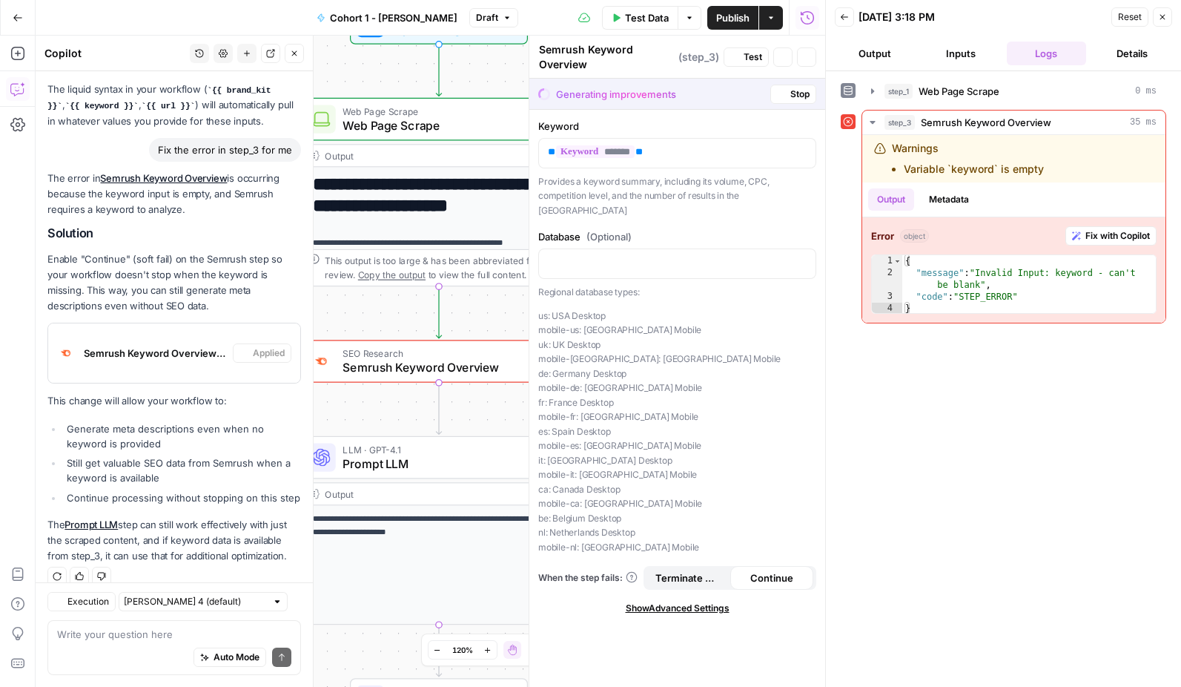
scroll to position [1406, 0]
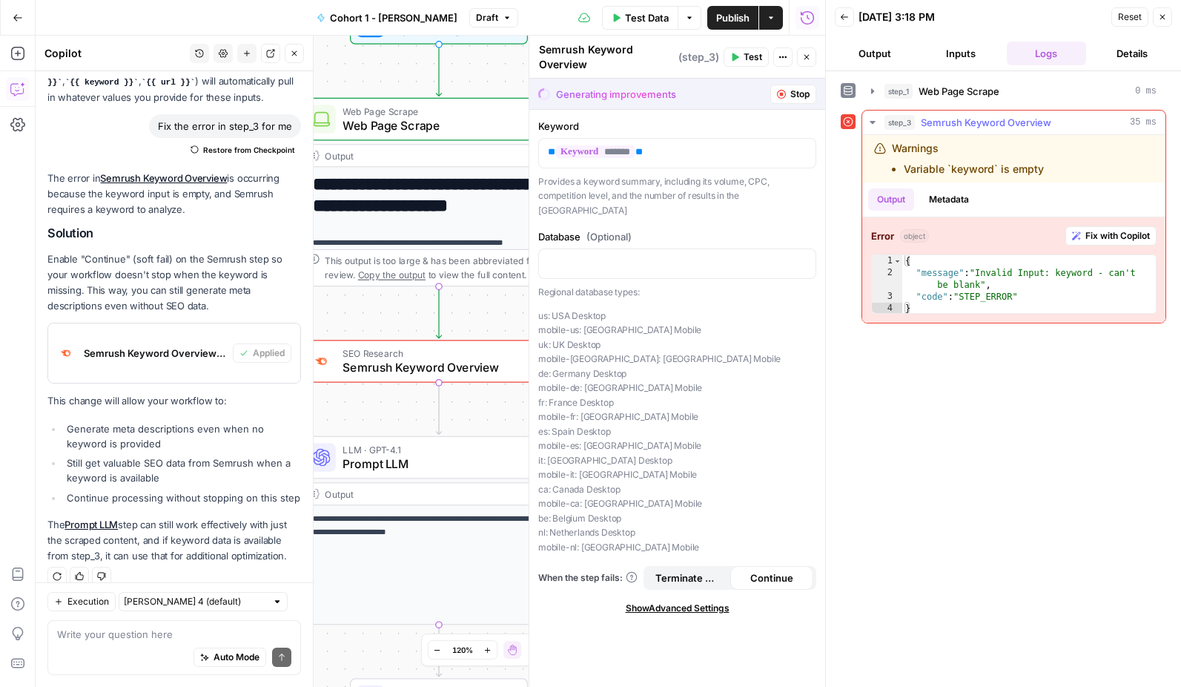
click at [1135, 240] on span "Fix with Copilot" at bounding box center [1118, 235] width 65 height 13
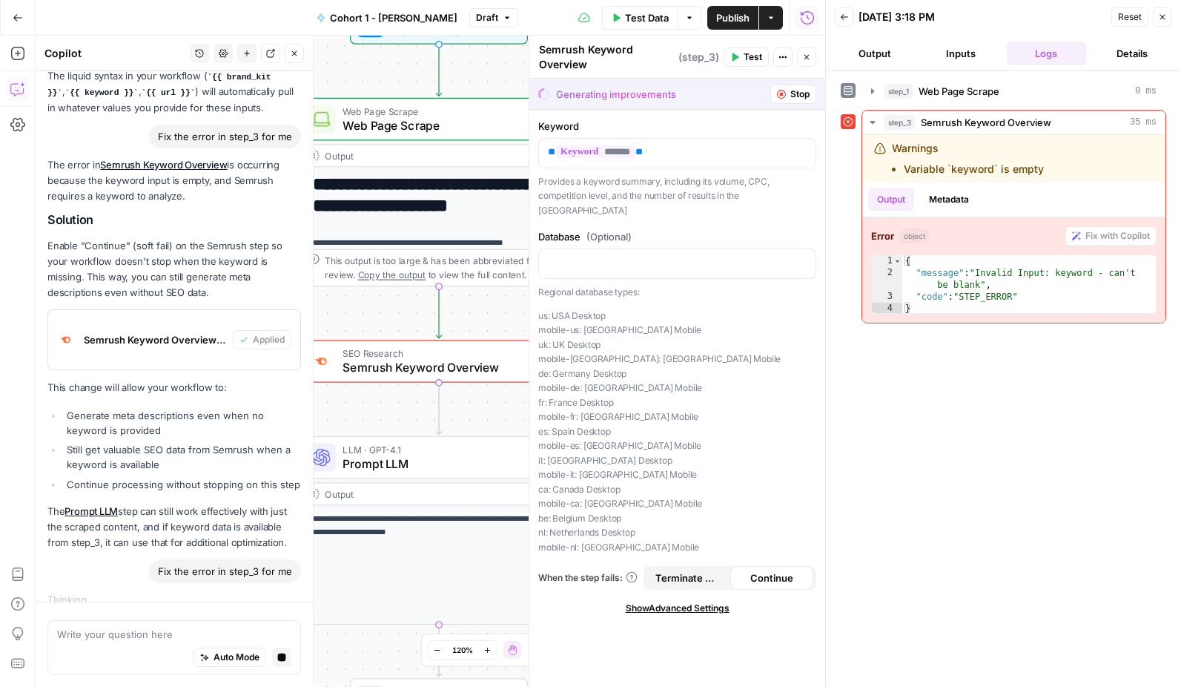
scroll to position [1439, 0]
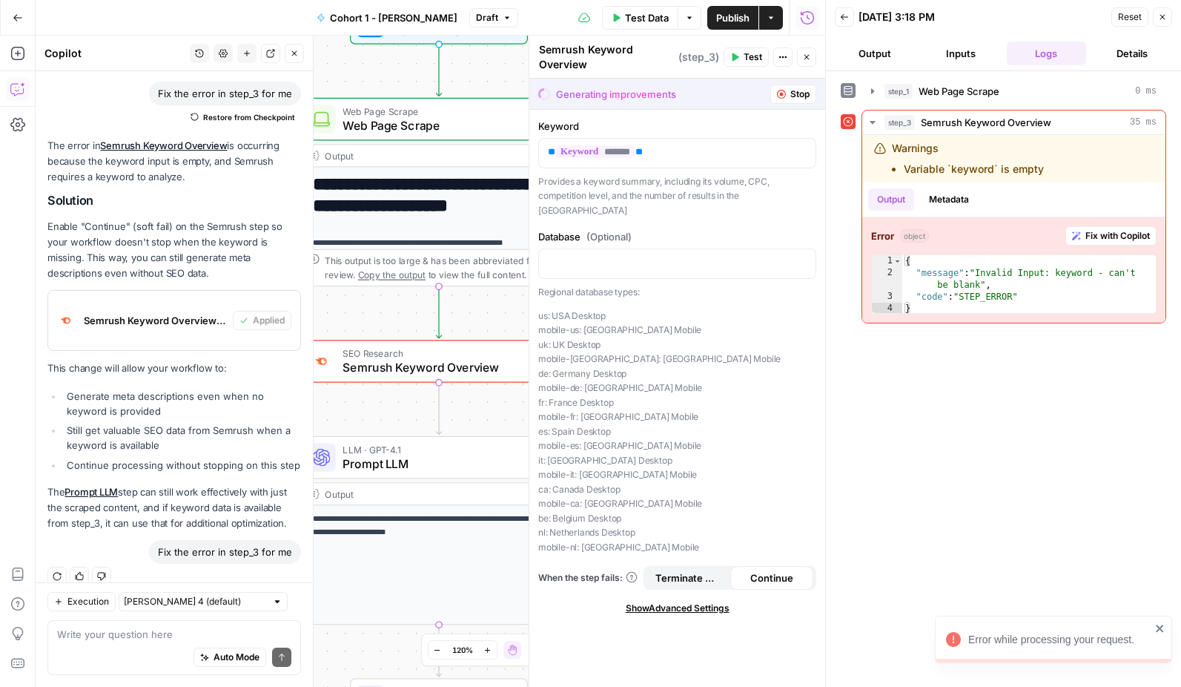
click at [657, 22] on span "Test Data" at bounding box center [647, 17] width 44 height 15
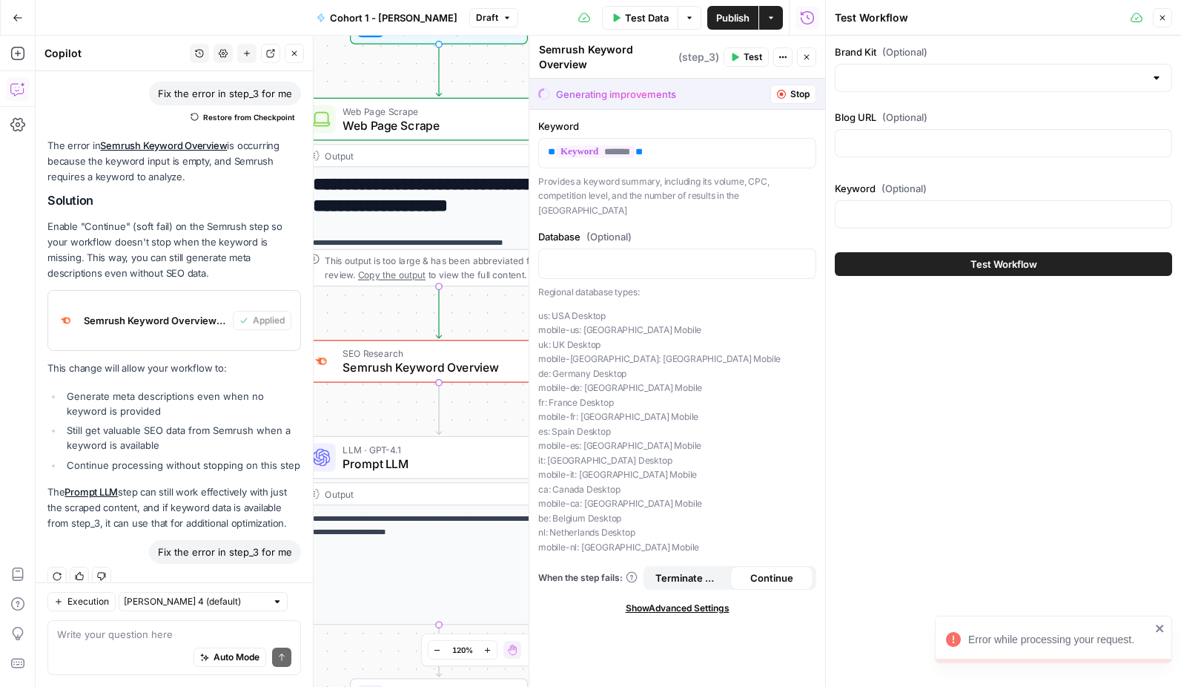
click at [952, 266] on button "Test Workflow" at bounding box center [1003, 264] width 337 height 24
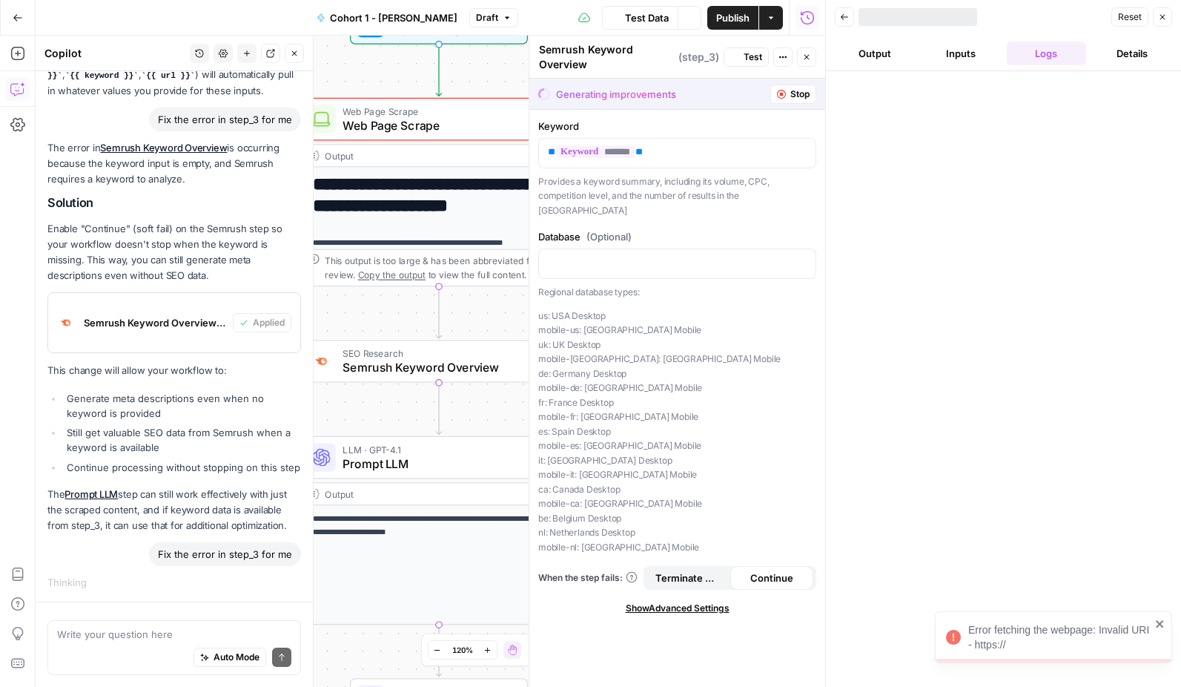
scroll to position [1439, 0]
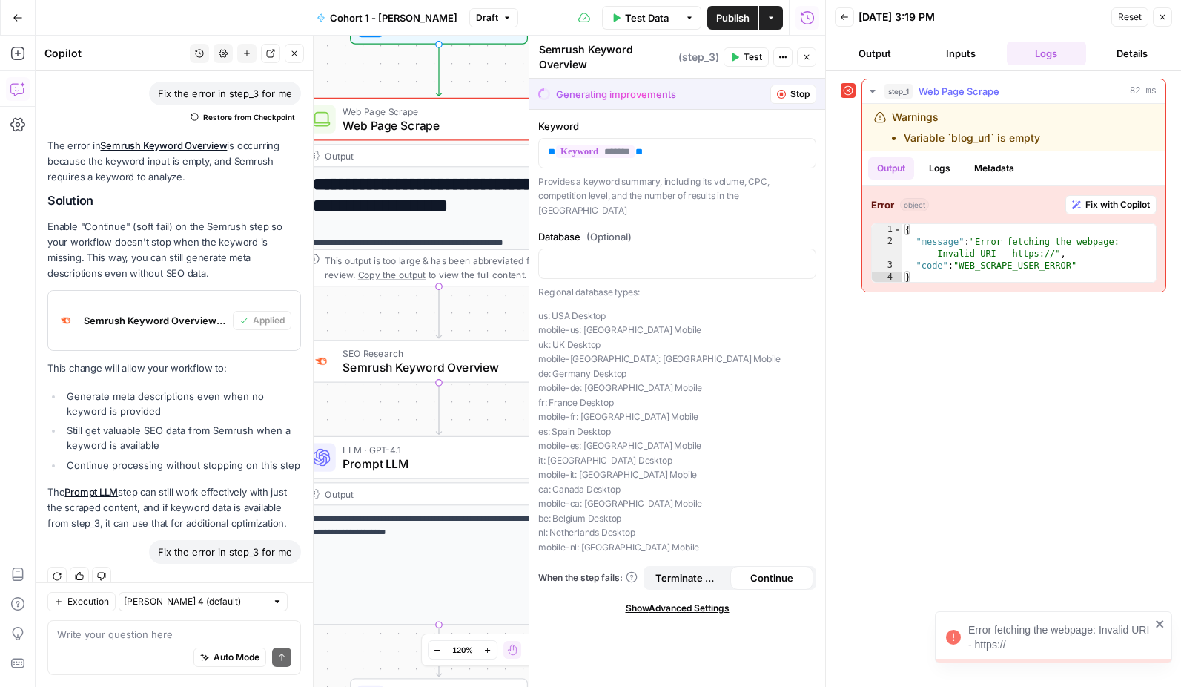
click at [1101, 208] on span "Fix with Copilot" at bounding box center [1118, 204] width 65 height 13
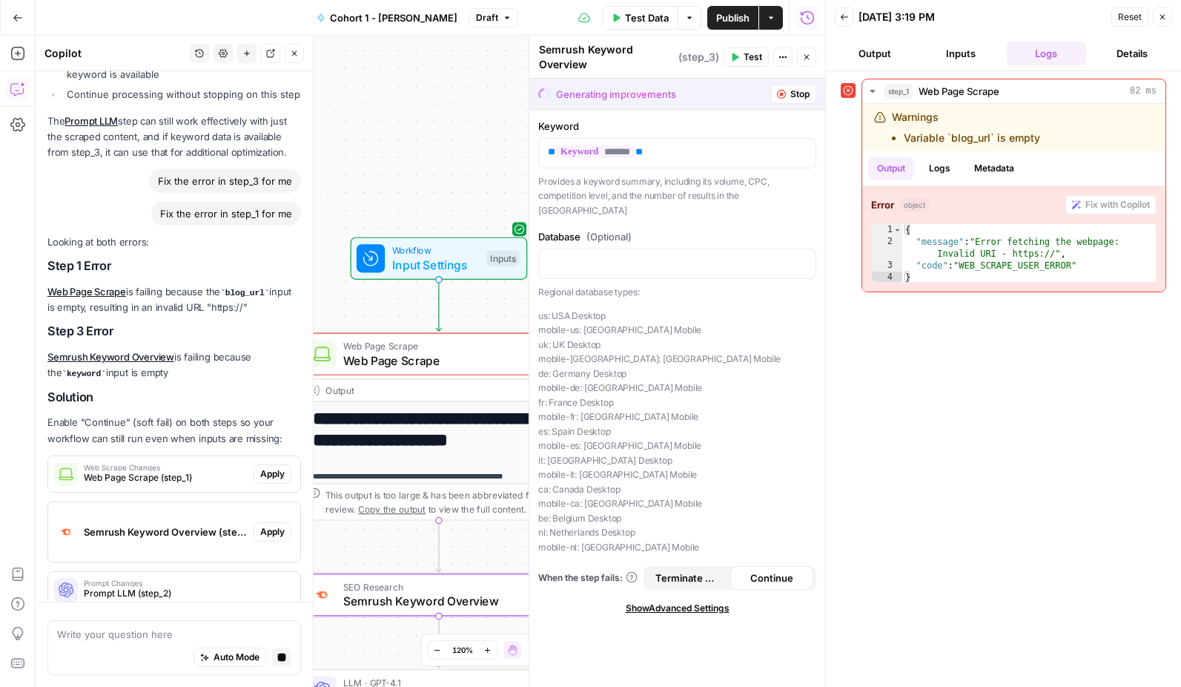
scroll to position [1781, 0]
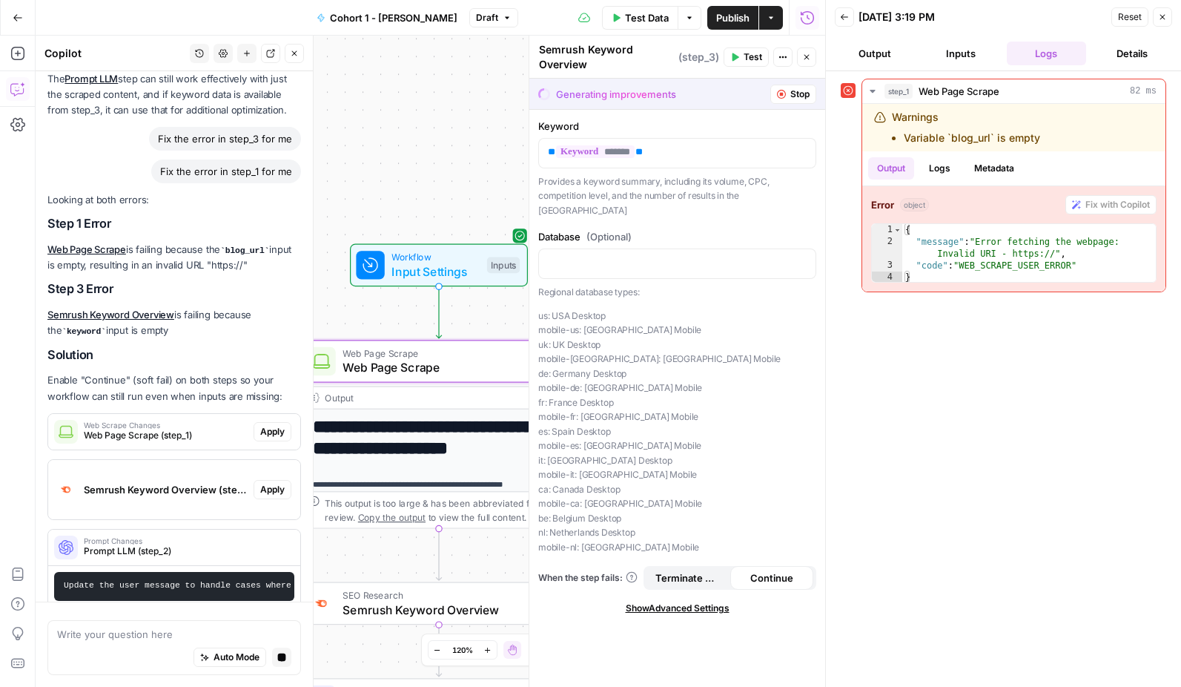
click at [265, 425] on span "Apply" at bounding box center [272, 431] width 24 height 13
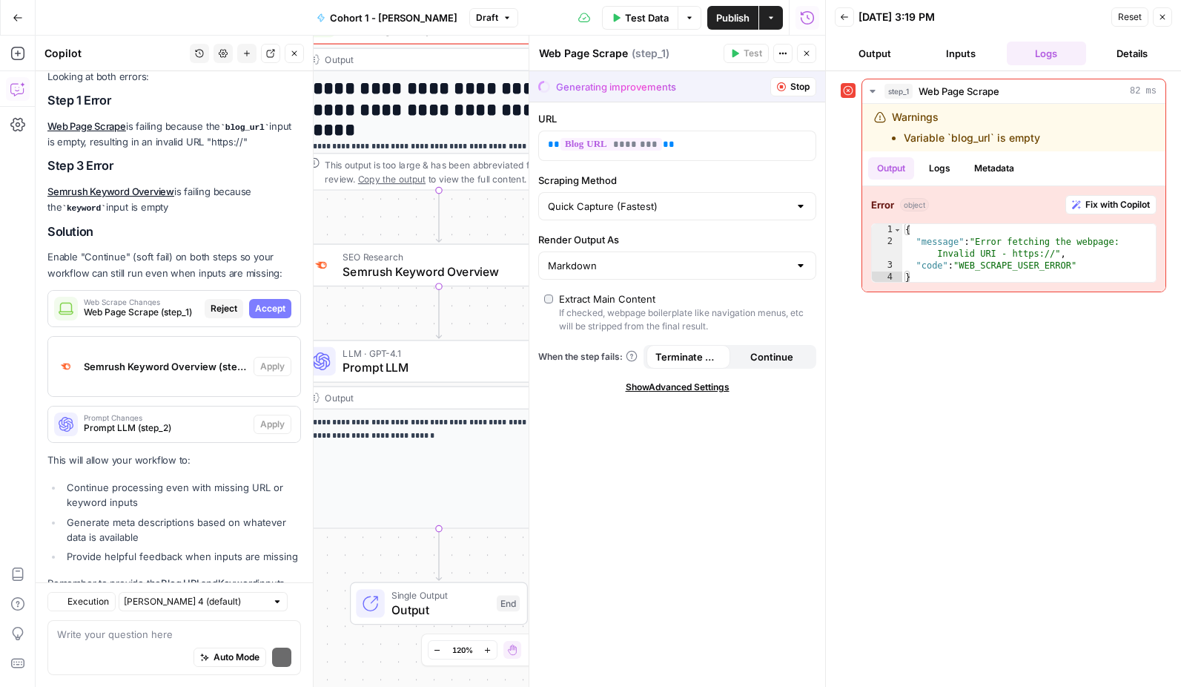
scroll to position [1947, 0]
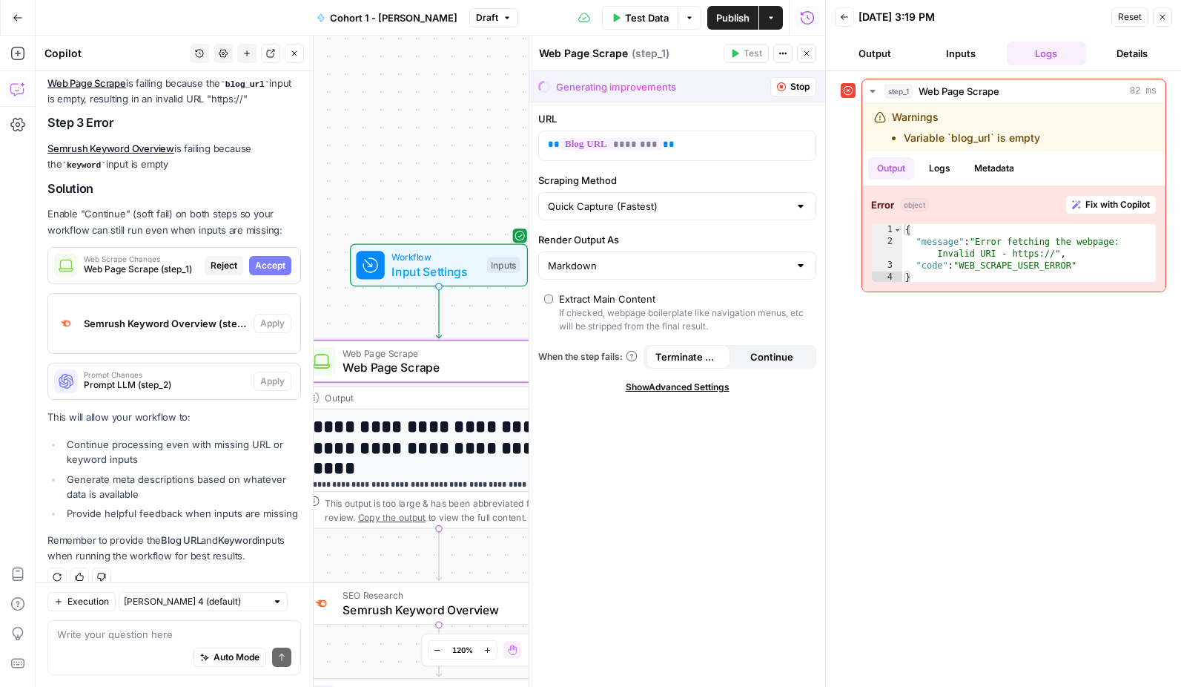
click at [271, 259] on span "Accept" at bounding box center [270, 265] width 30 height 13
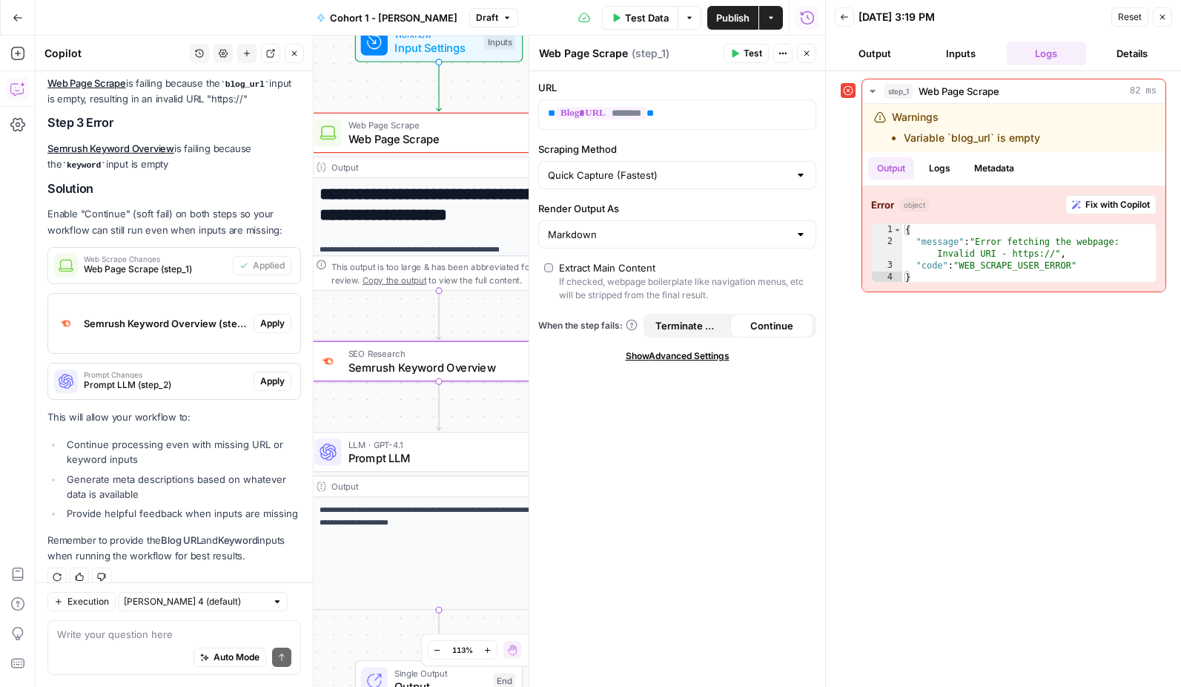
click at [276, 317] on span "Apply" at bounding box center [272, 323] width 24 height 13
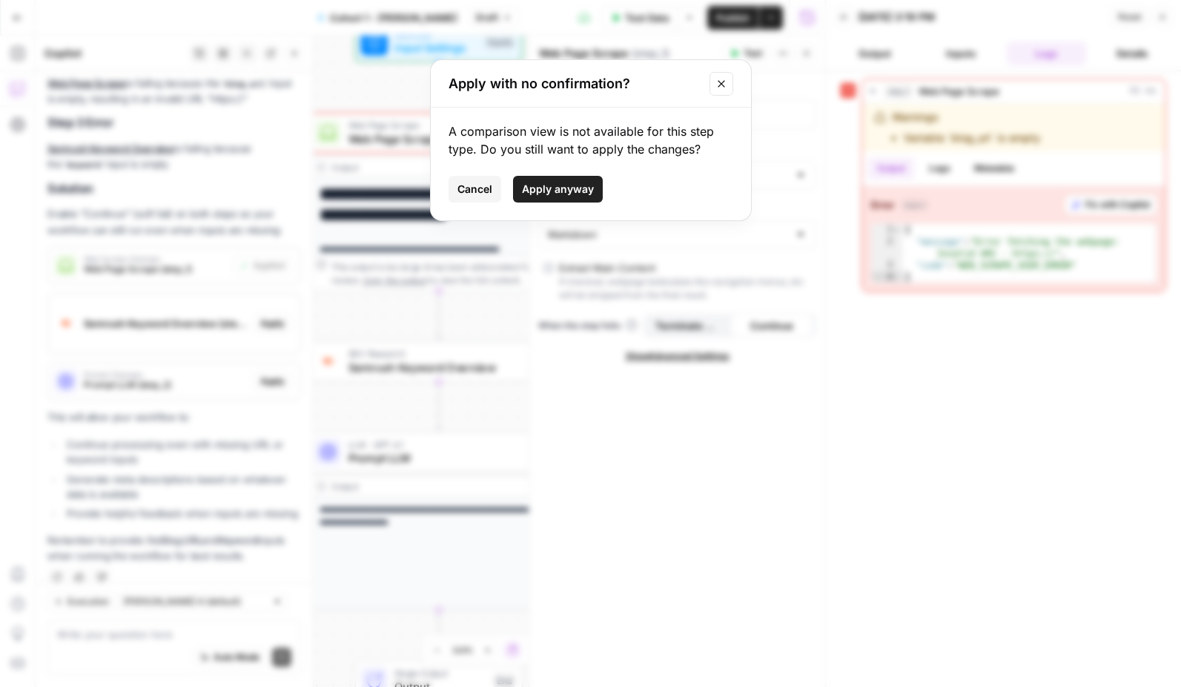
click at [481, 197] on button "Cancel" at bounding box center [475, 189] width 53 height 27
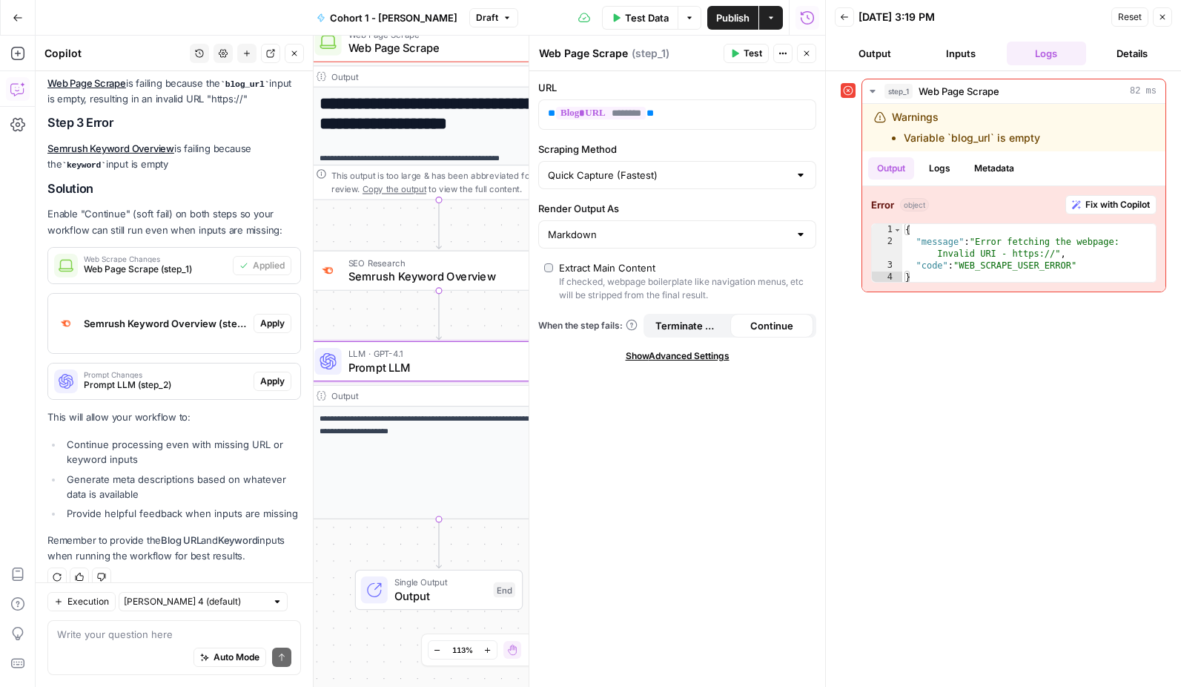
click at [268, 375] on span "Apply" at bounding box center [272, 381] width 24 height 13
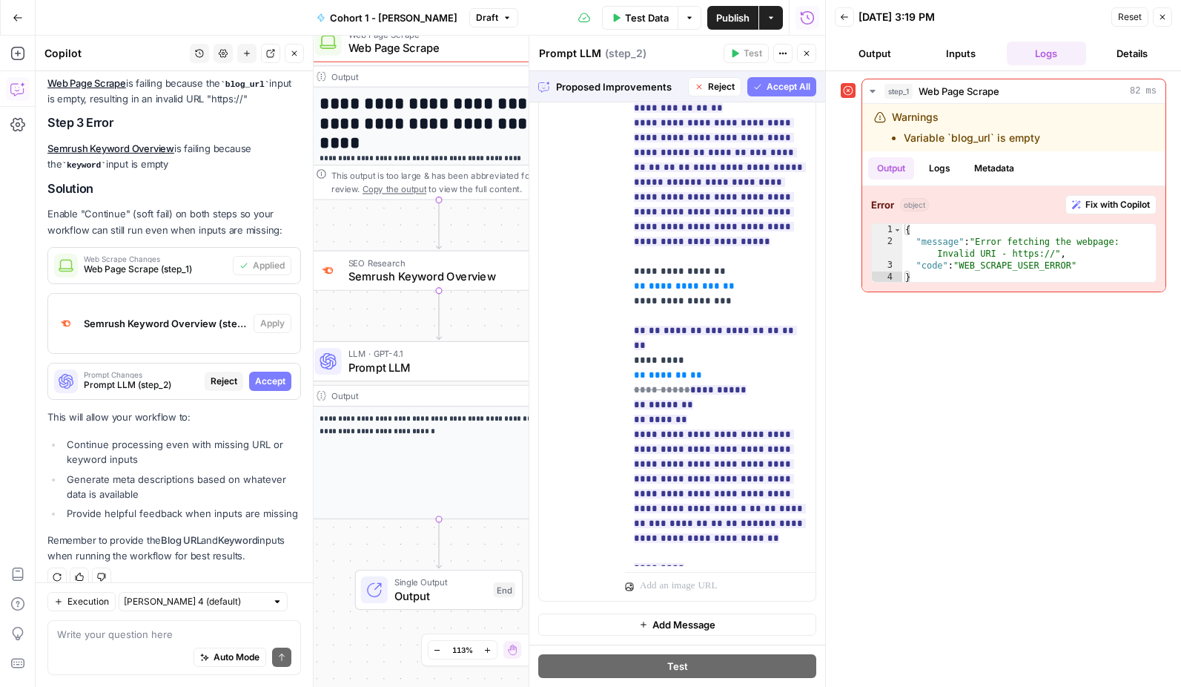
scroll to position [0, 0]
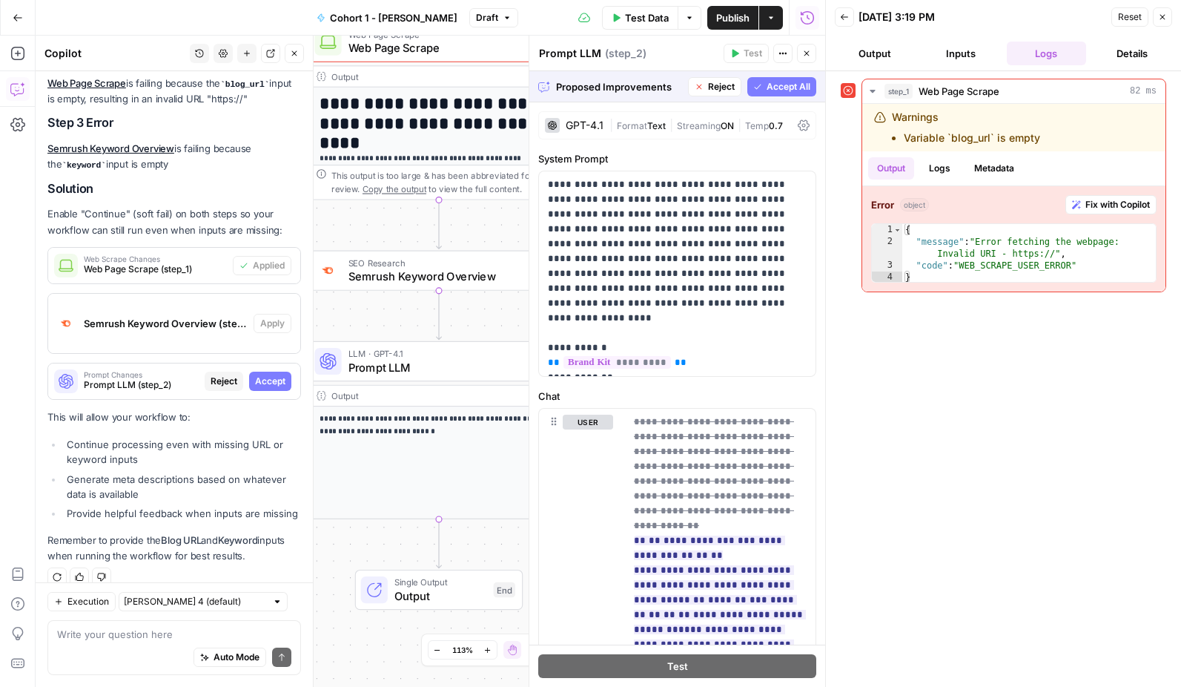
click at [788, 88] on span "Accept All" at bounding box center [789, 86] width 44 height 13
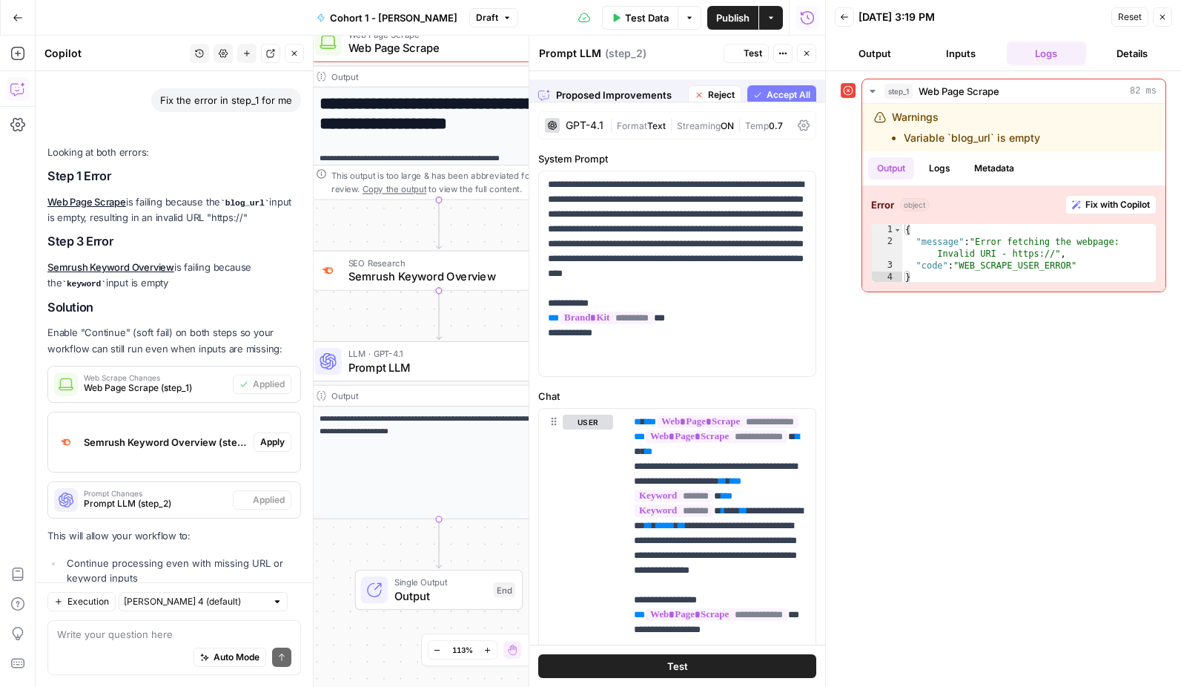
scroll to position [2065, 0]
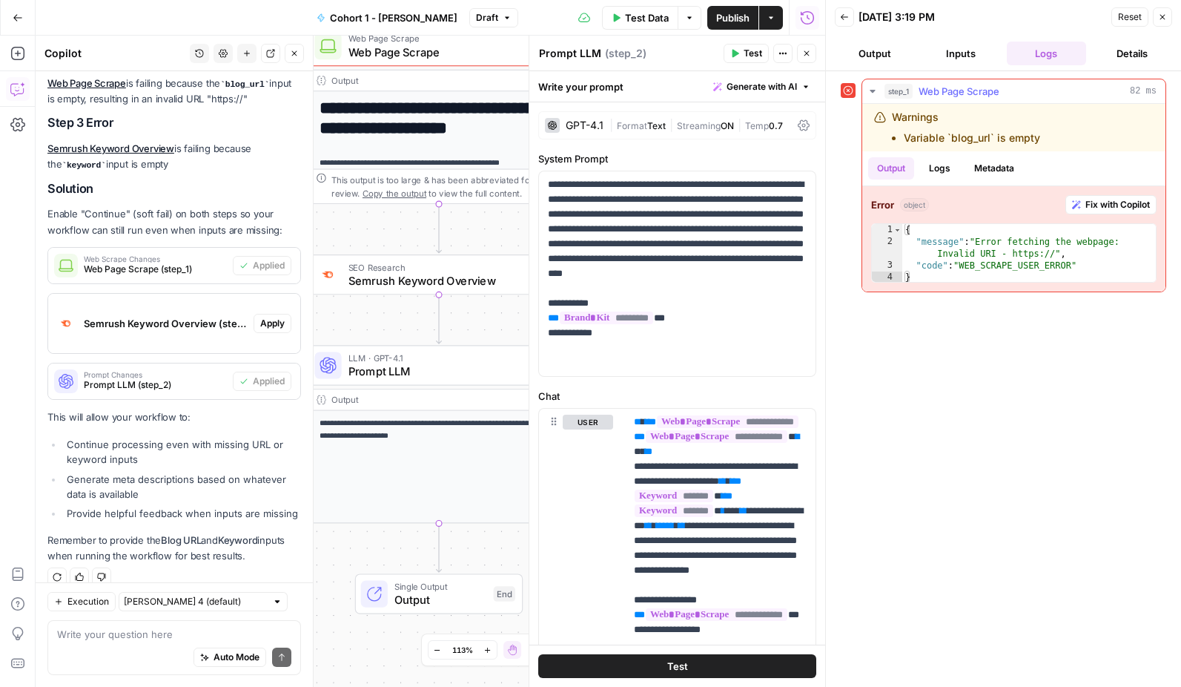
click at [1086, 208] on span "Fix with Copilot" at bounding box center [1118, 204] width 65 height 13
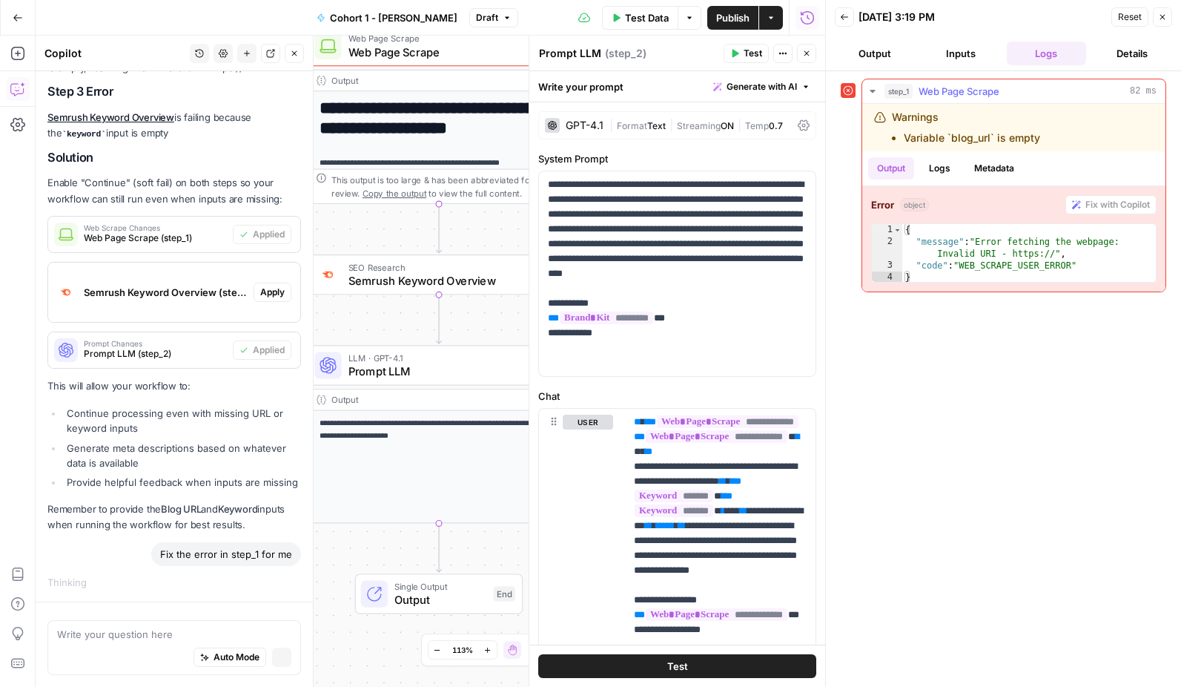
scroll to position [1960, 0]
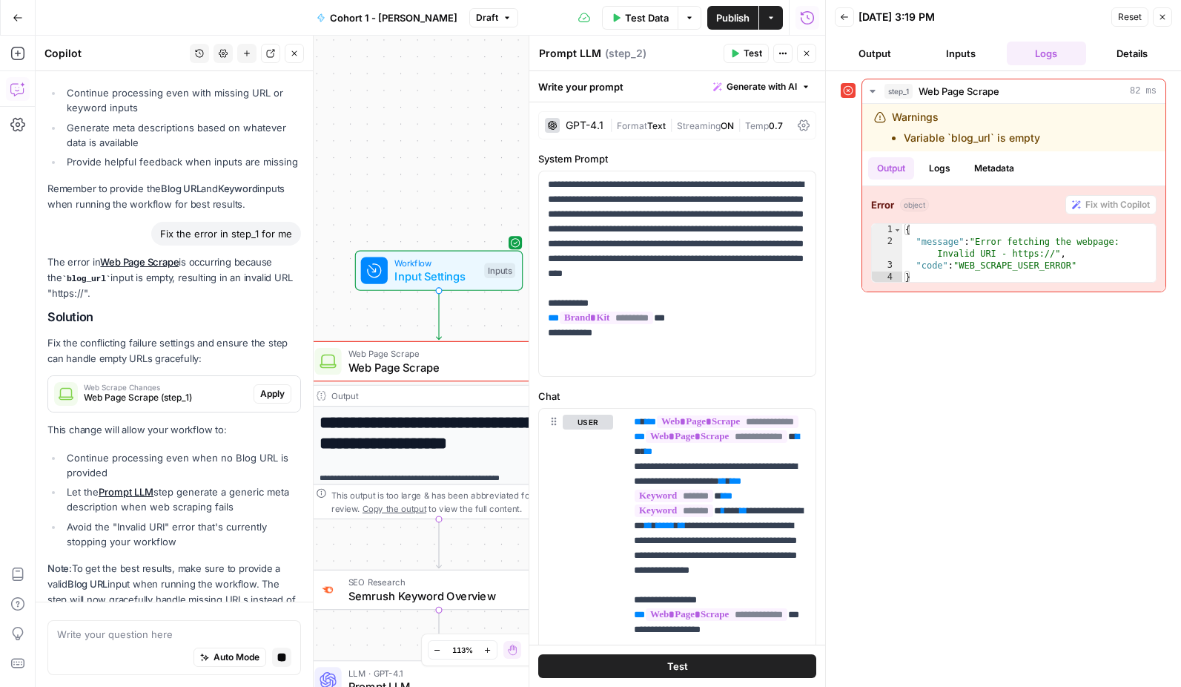
click at [426, 270] on span "Input Settings" at bounding box center [436, 276] width 83 height 17
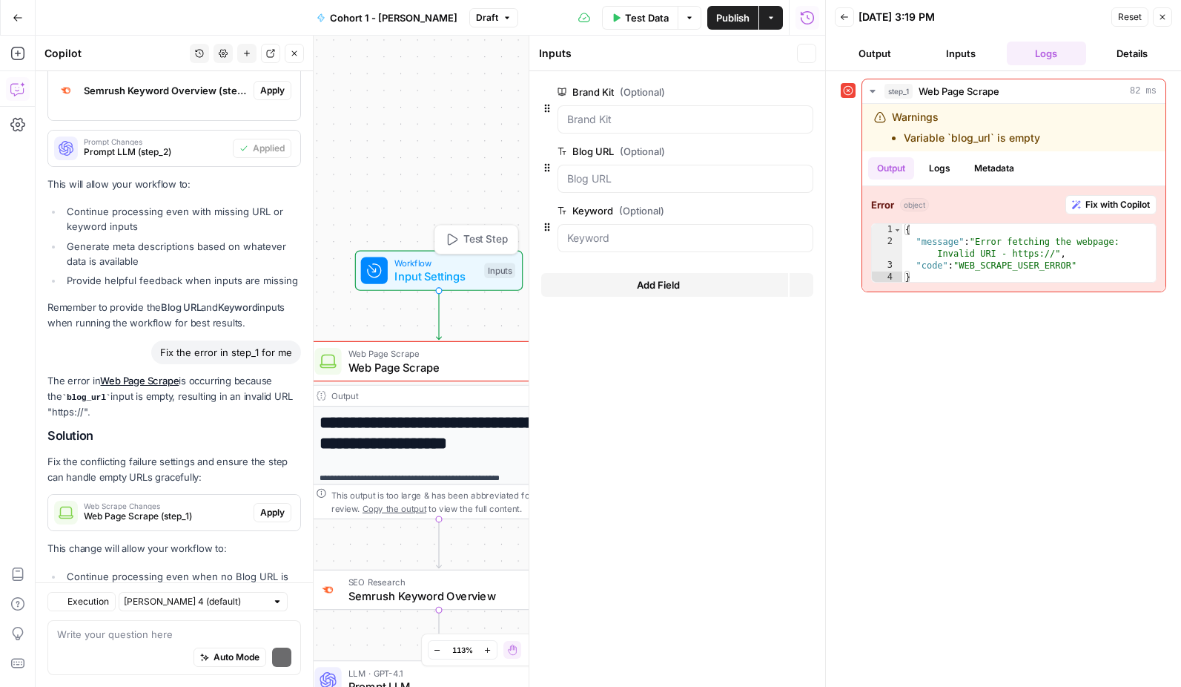
scroll to position [2460, 0]
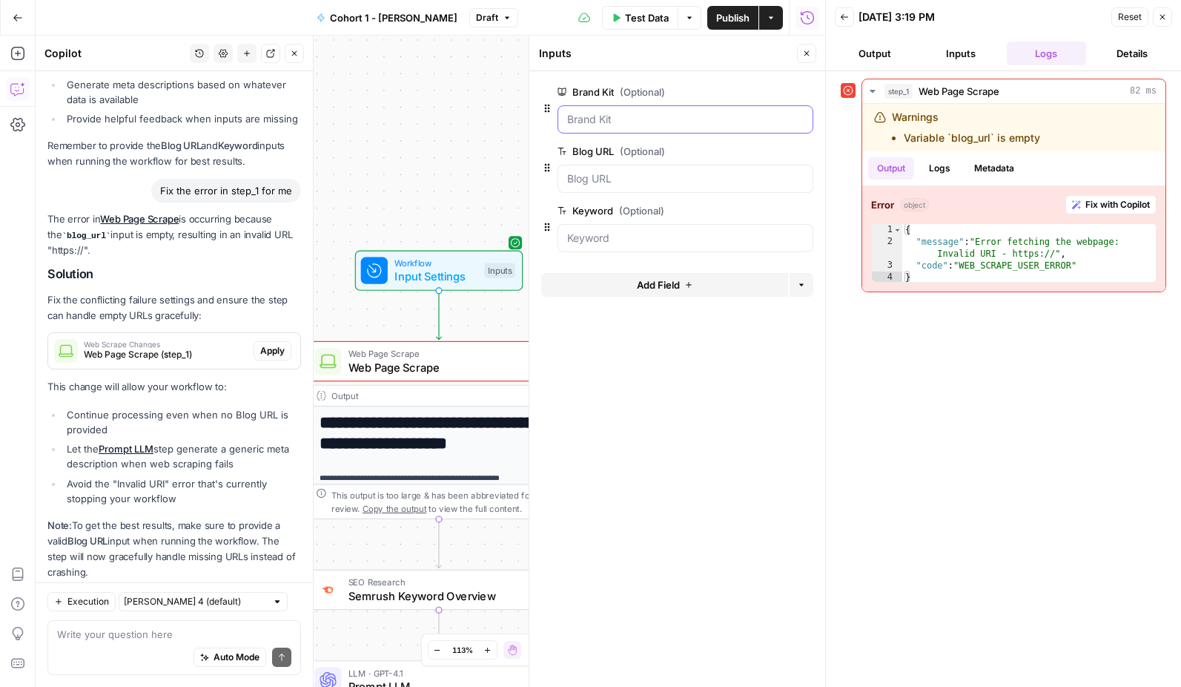
click at [615, 121] on Kit "Brand Kit (Optional)" at bounding box center [685, 119] width 237 height 15
click at [609, 171] on URL "Blog URL (Optional)" at bounding box center [685, 178] width 237 height 15
click at [403, 365] on span "Web Page Scrape" at bounding box center [437, 367] width 176 height 17
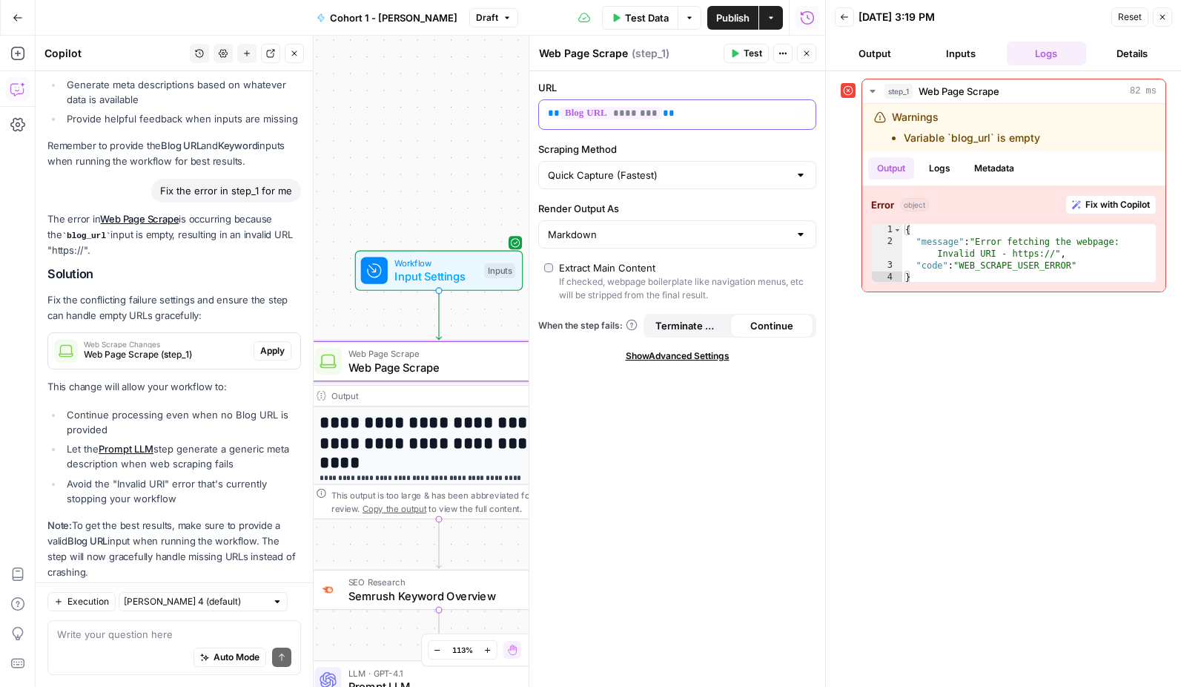
click at [699, 115] on p "** ******** **" at bounding box center [665, 113] width 235 height 15
click at [800, 111] on icon "button" at bounding box center [802, 113] width 7 height 7
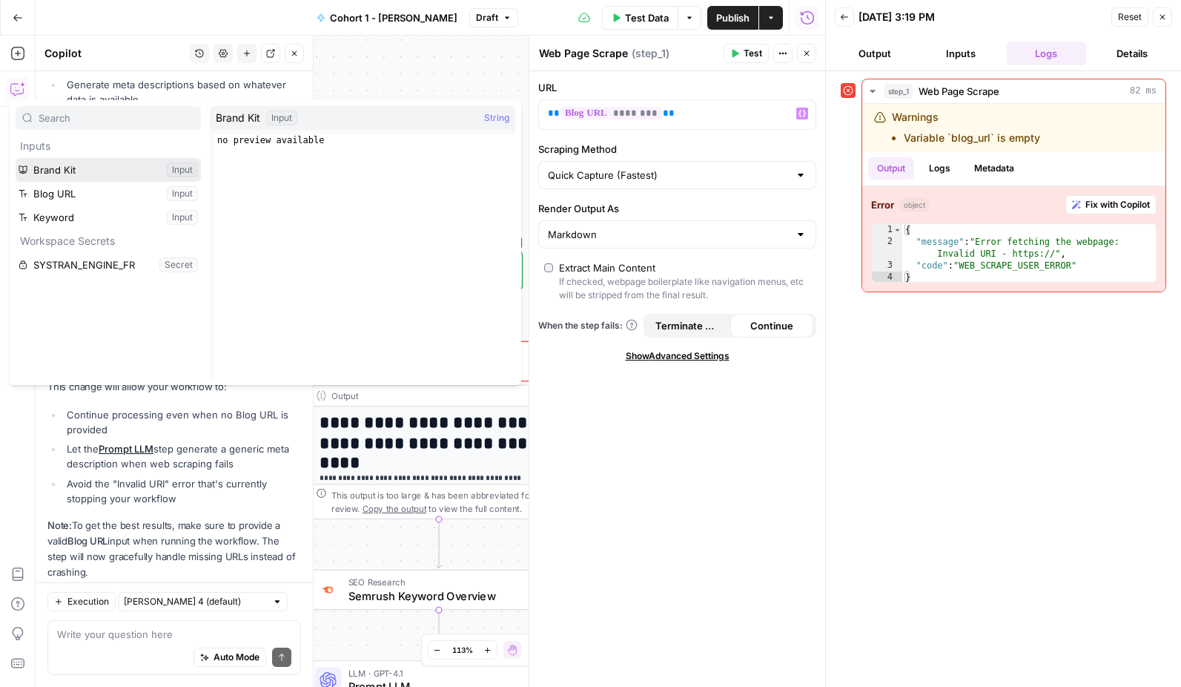
click at [54, 174] on button "Select variable Brand Kit" at bounding box center [108, 170] width 185 height 24
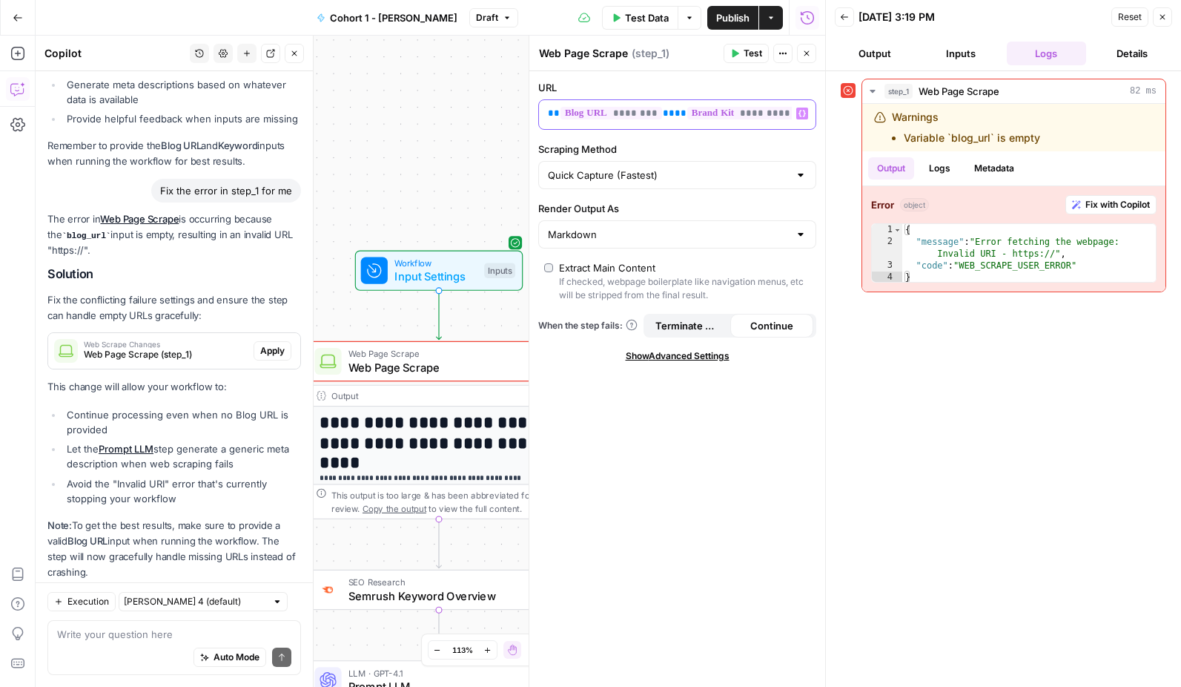
scroll to position [2484, 0]
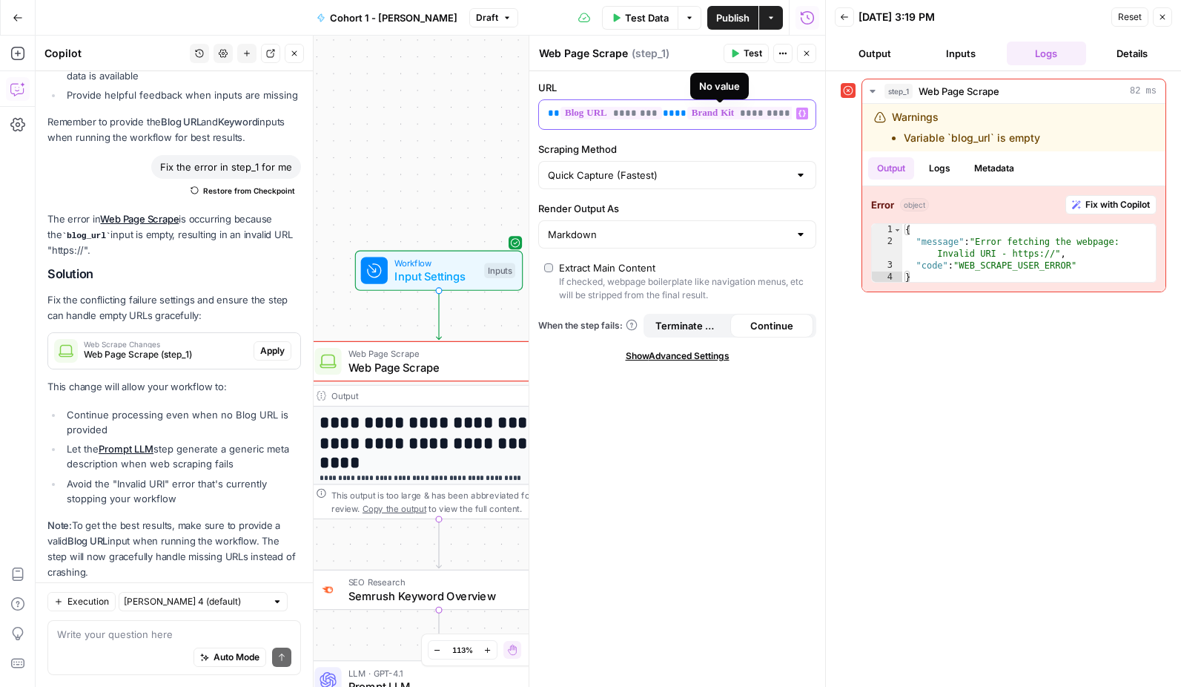
drag, startPoint x: 749, startPoint y: 112, endPoint x: 664, endPoint y: 110, distance: 84.6
click at [664, 110] on p "** ******** ** ** ********* **" at bounding box center [665, 113] width 235 height 15
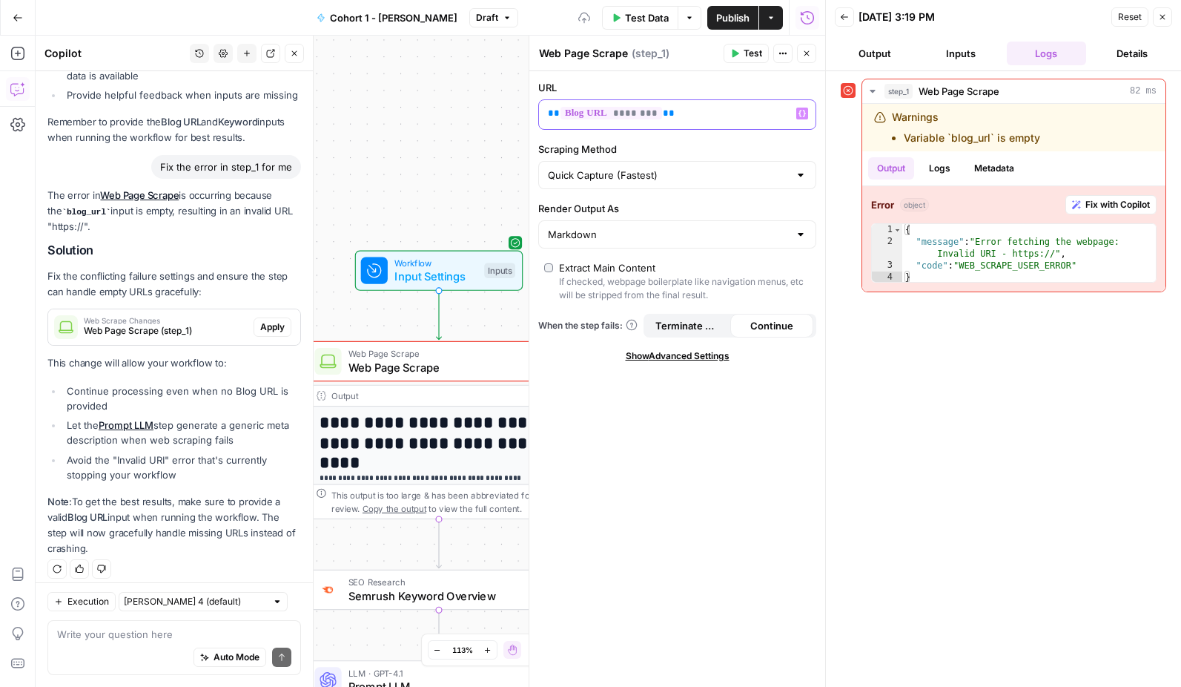
scroll to position [2460, 0]
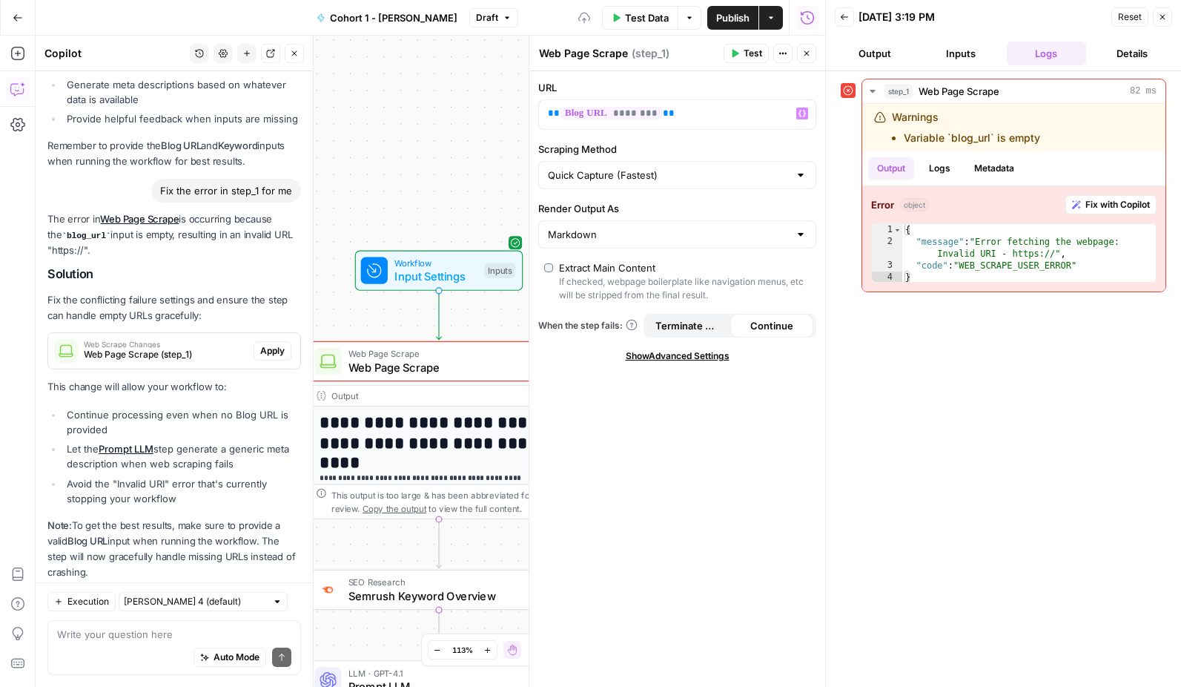
click at [679, 142] on label "Scraping Method" at bounding box center [677, 149] width 278 height 15
click at [679, 168] on input "Quick Capture (Fastest)" at bounding box center [668, 175] width 241 height 15
type input "Quick Capture (Fastest)"
click at [800, 114] on icon "button" at bounding box center [802, 113] width 7 height 7
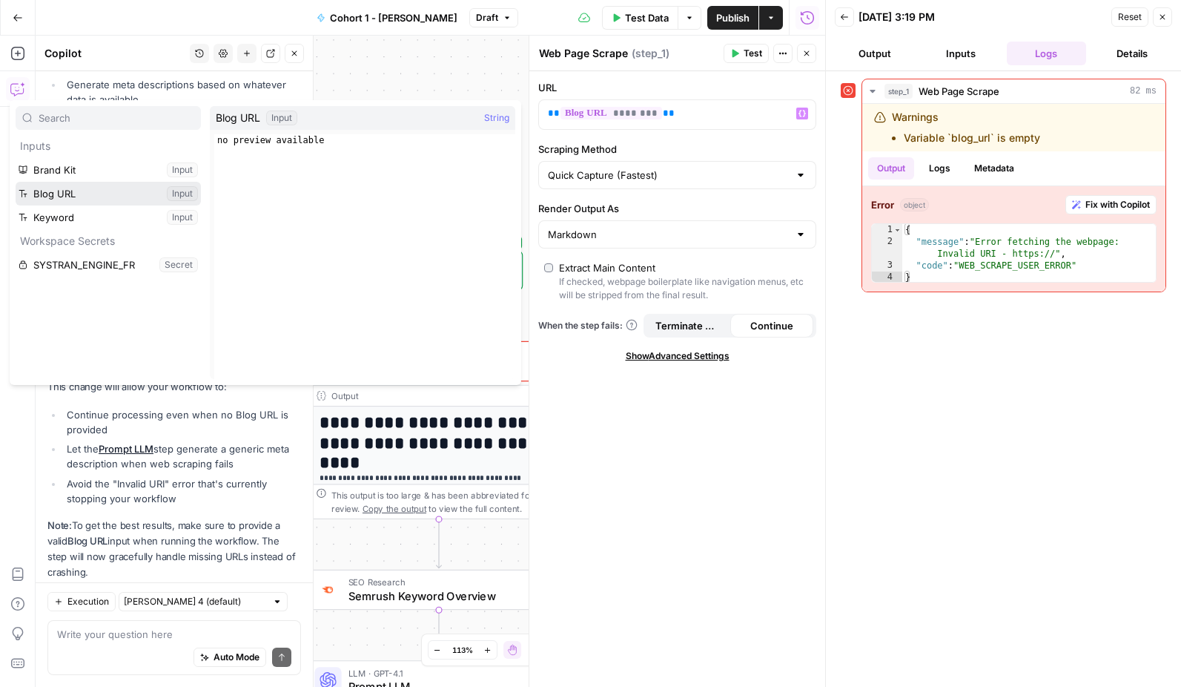
click at [183, 194] on button "Select variable Blog URL" at bounding box center [108, 194] width 185 height 24
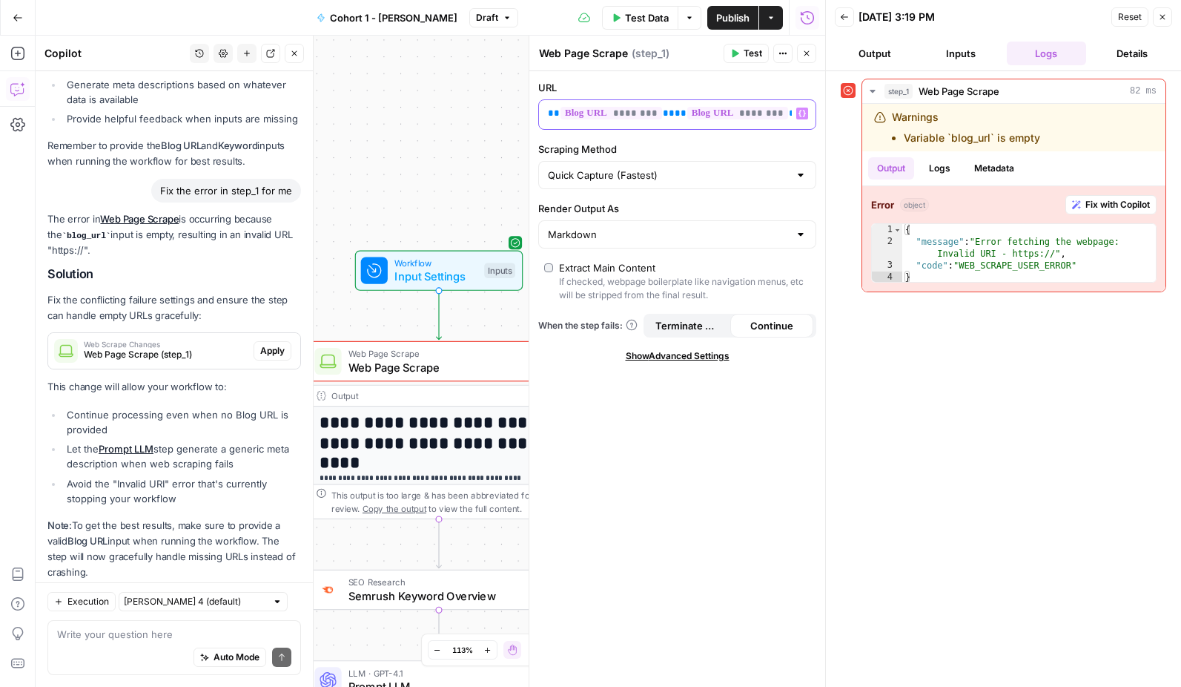
scroll to position [2484, 0]
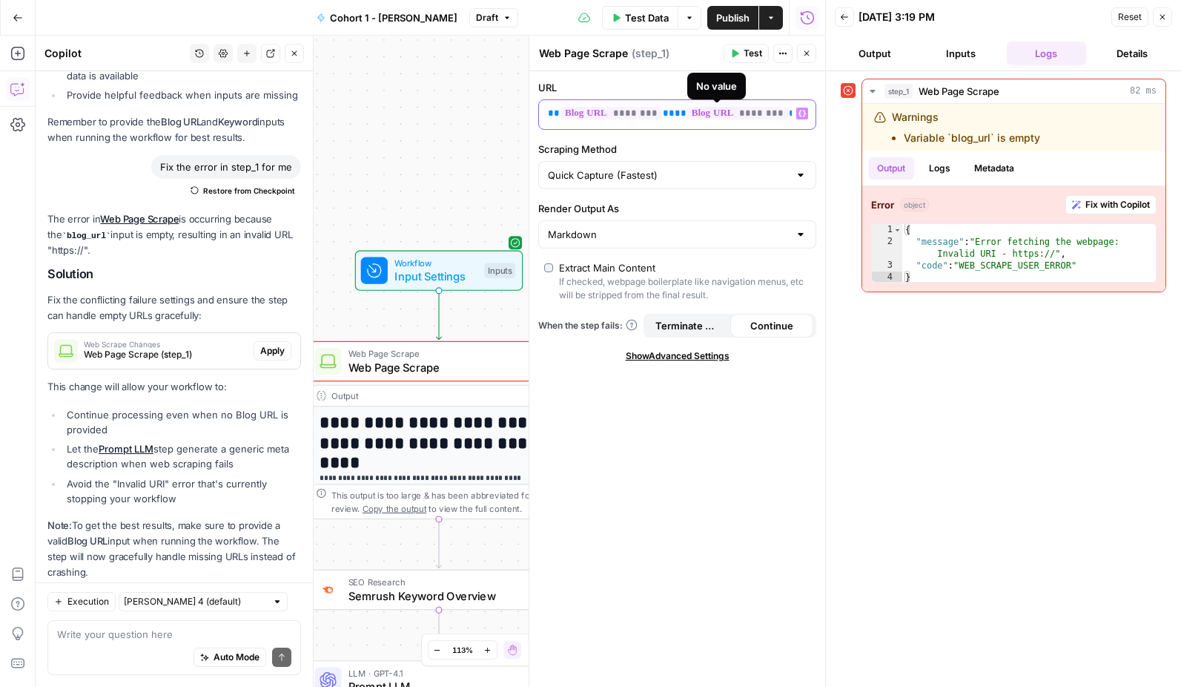
drag, startPoint x: 777, startPoint y: 115, endPoint x: 669, endPoint y: 113, distance: 108.3
click at [669, 113] on p "** ******** ** ** ******** **" at bounding box center [665, 113] width 235 height 15
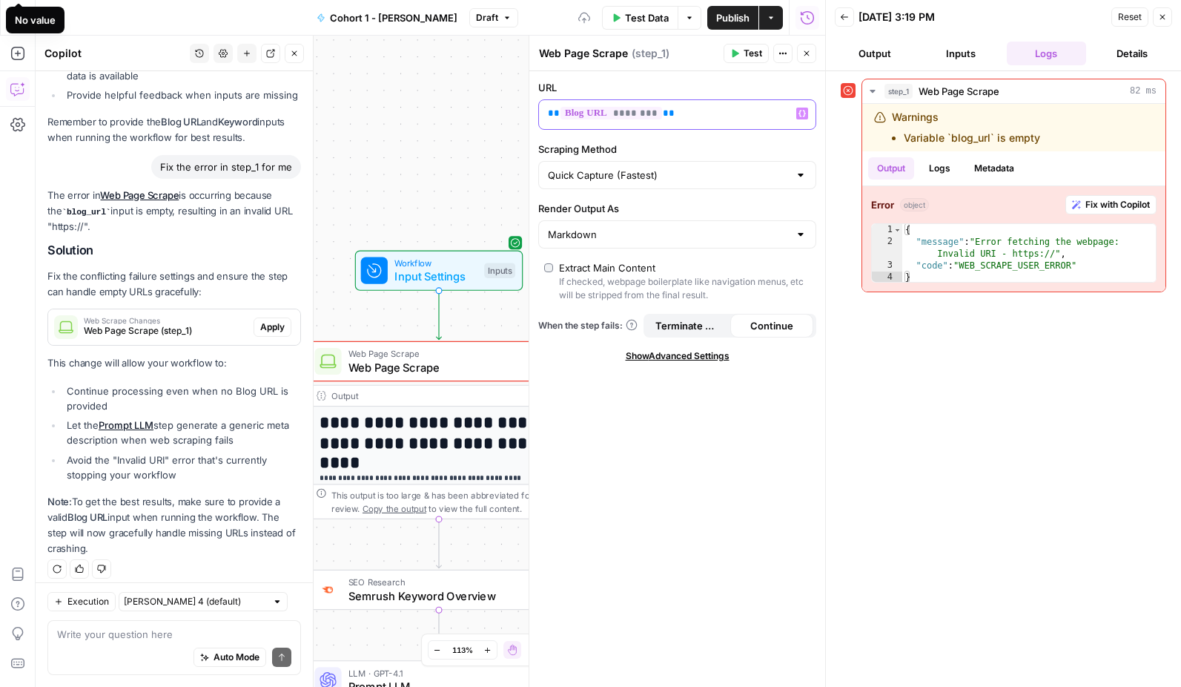
scroll to position [2460, 0]
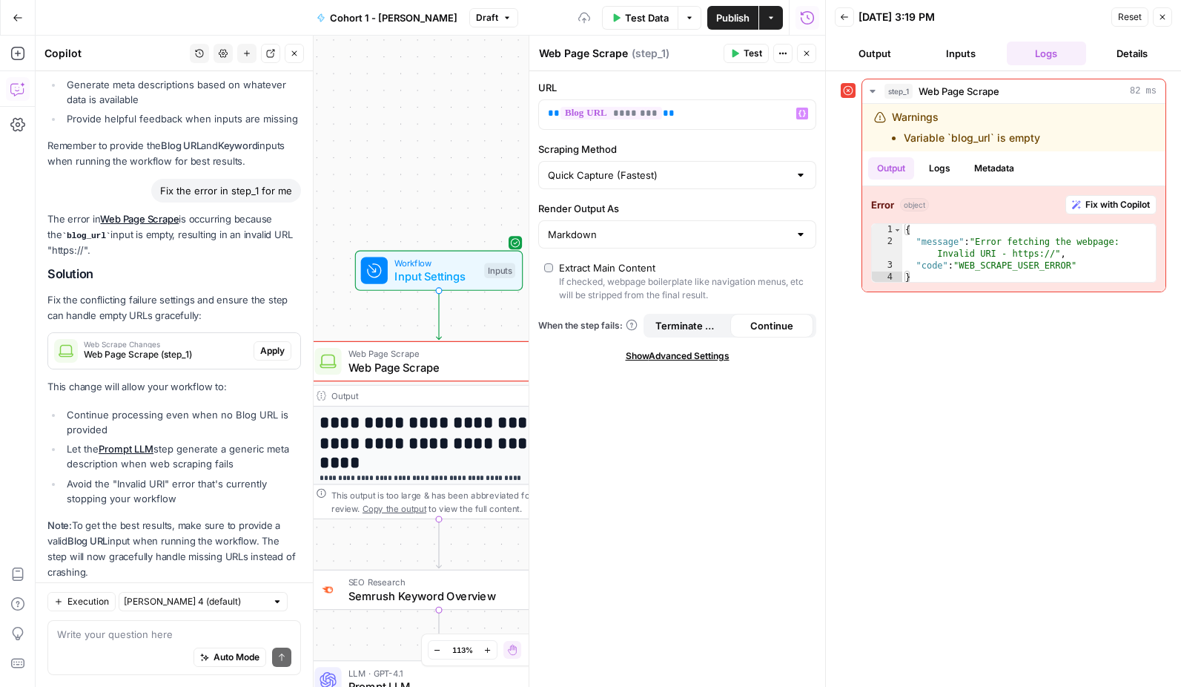
click at [429, 191] on div "**********" at bounding box center [431, 361] width 790 height 651
click at [804, 55] on icon "button" at bounding box center [806, 53] width 9 height 9
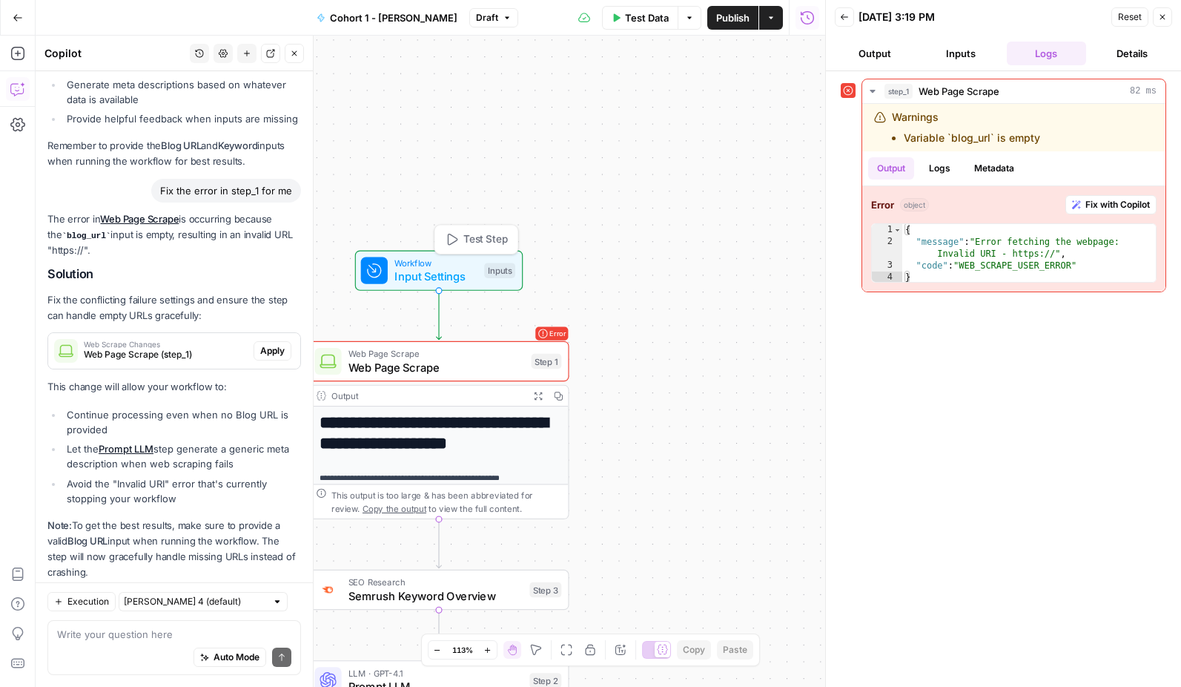
click at [441, 275] on span "Input Settings" at bounding box center [436, 276] width 83 height 17
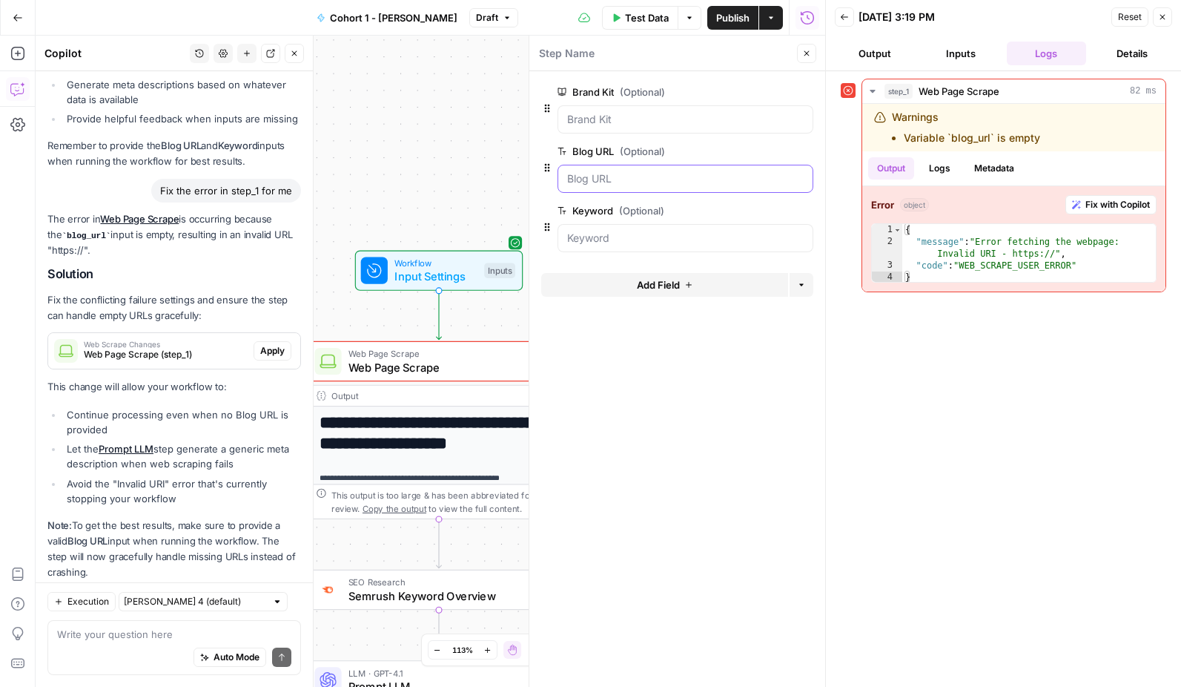
click at [598, 179] on URL "Blog URL (Optional)" at bounding box center [685, 178] width 237 height 15
click at [641, 174] on URL "Blog URL (Optional)" at bounding box center [685, 178] width 237 height 15
click at [739, 151] on button "edit field" at bounding box center [764, 151] width 57 height 18
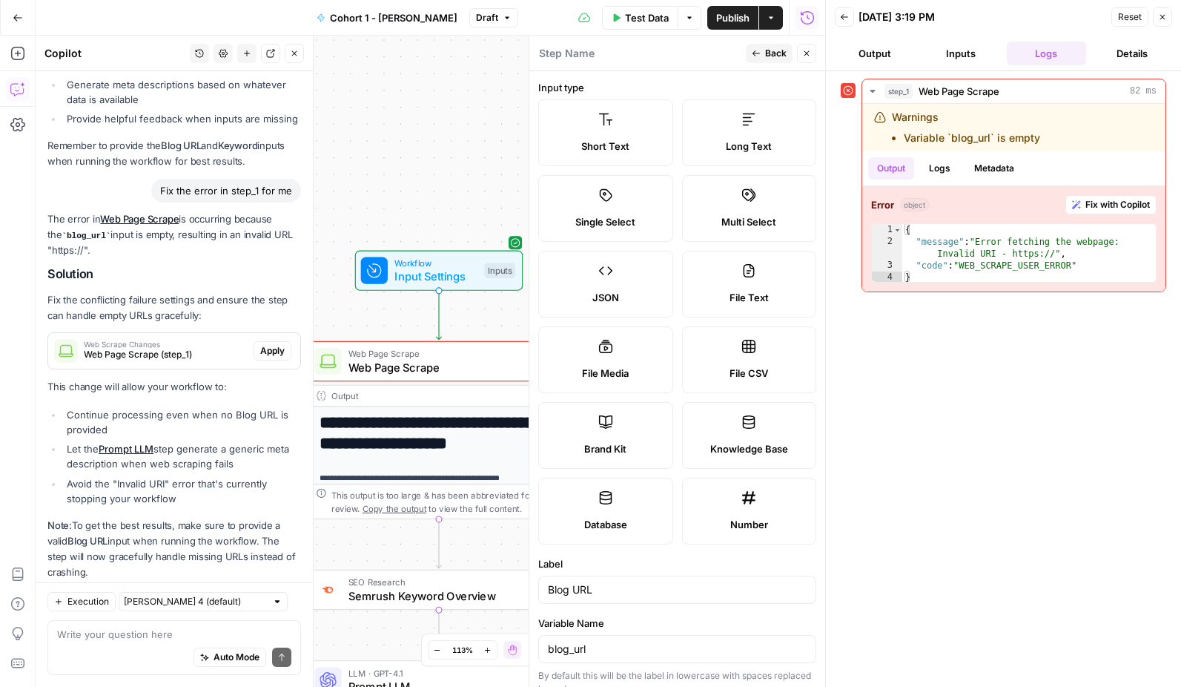
scroll to position [286, 0]
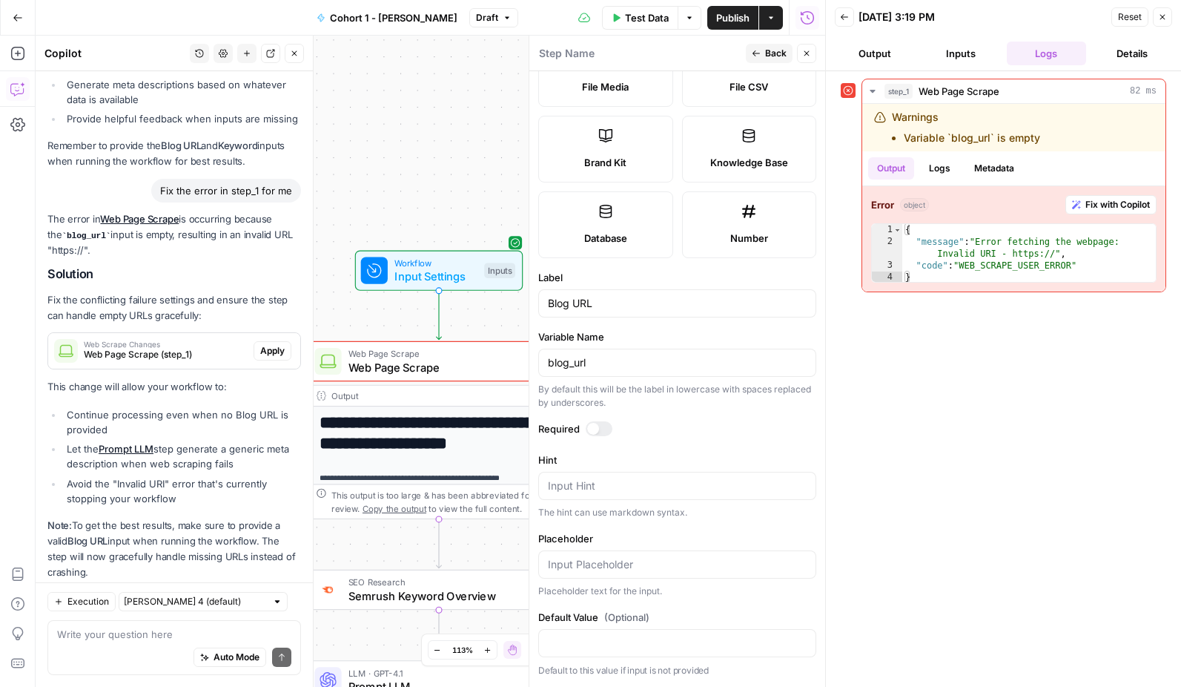
click at [1162, 16] on icon "button" at bounding box center [1162, 17] width 9 height 9
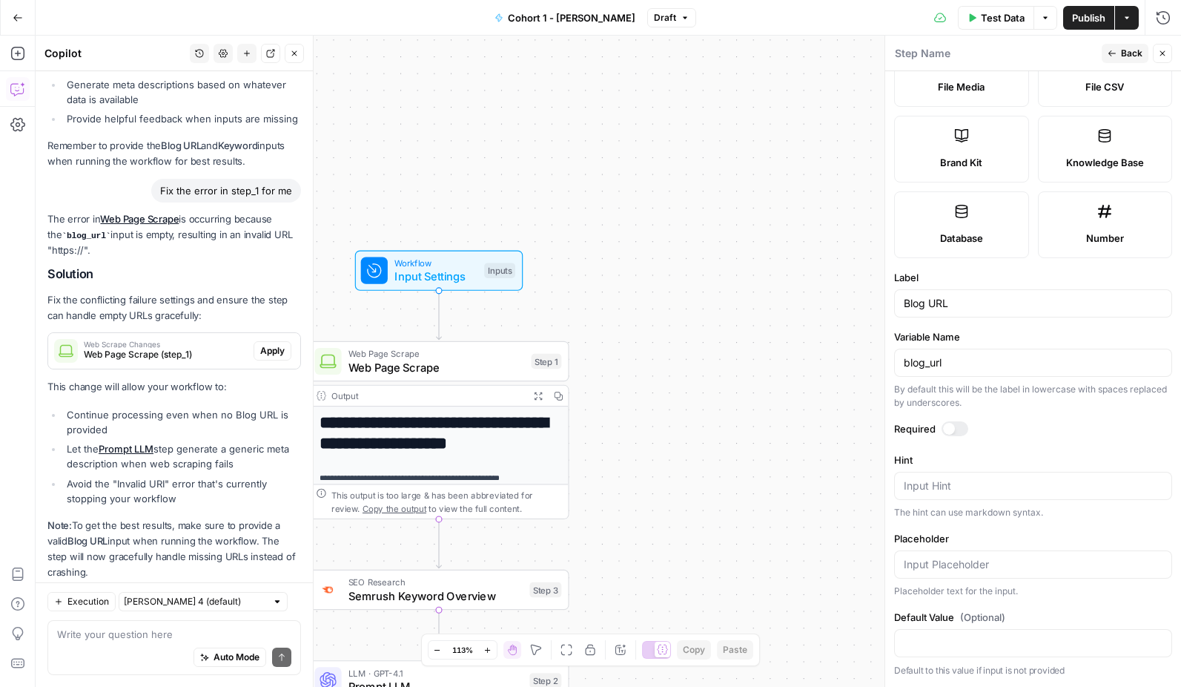
click at [395, 363] on span "Web Page Scrape" at bounding box center [437, 367] width 176 height 17
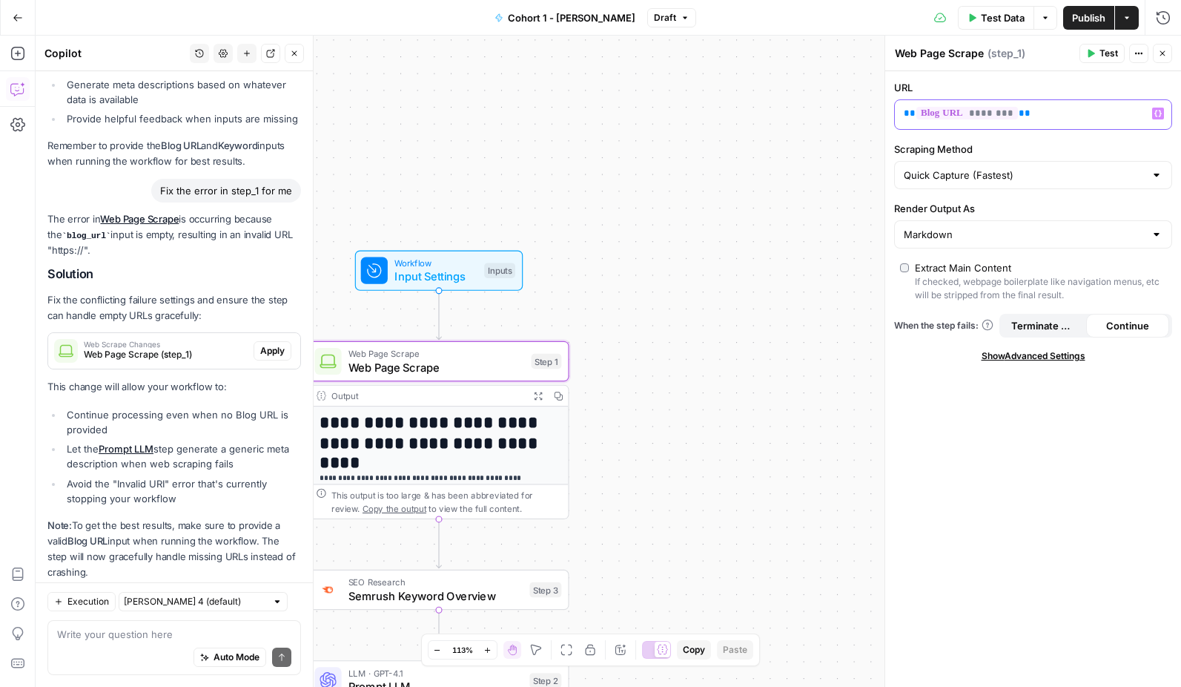
click at [1158, 116] on icon "button" at bounding box center [1158, 113] width 7 height 7
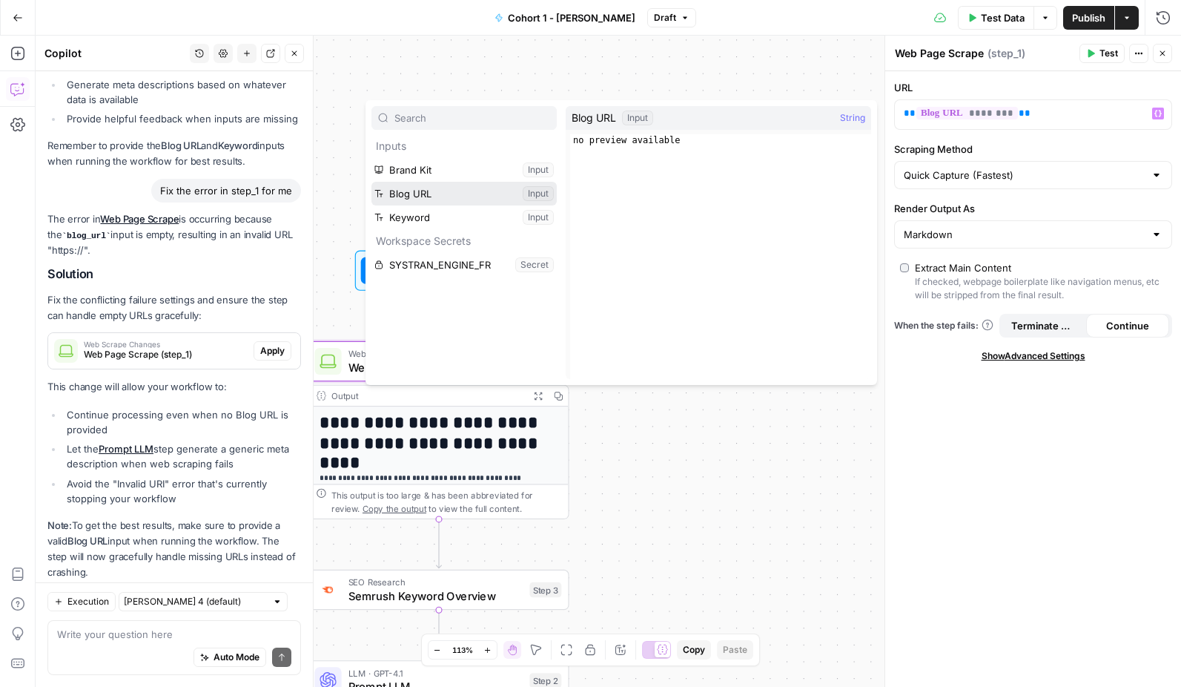
click at [474, 194] on button "Select variable Blog URL" at bounding box center [464, 194] width 185 height 24
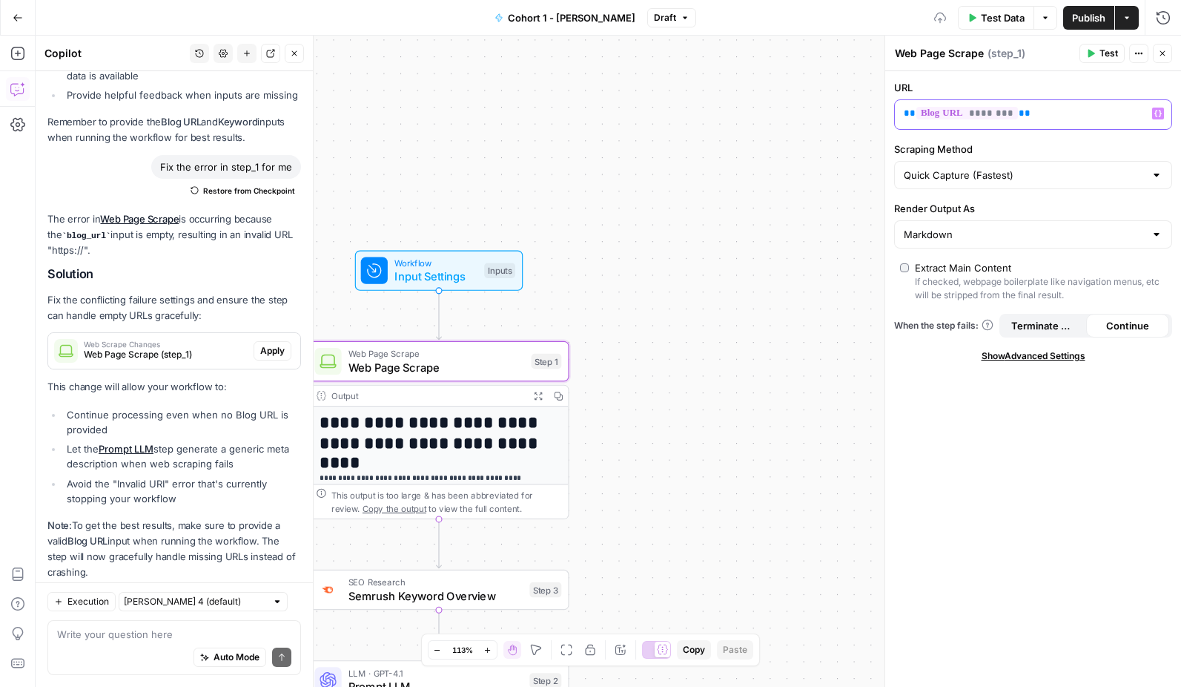
scroll to position [2460, 0]
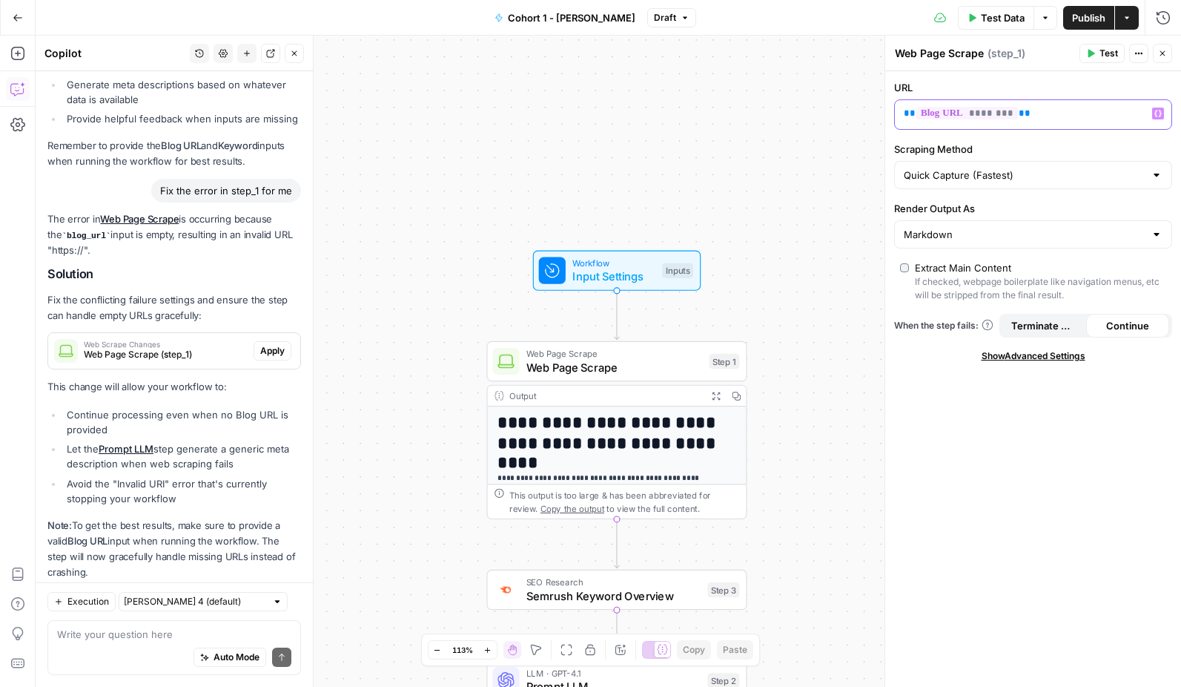
click at [932, 118] on span "********" at bounding box center [968, 113] width 102 height 13
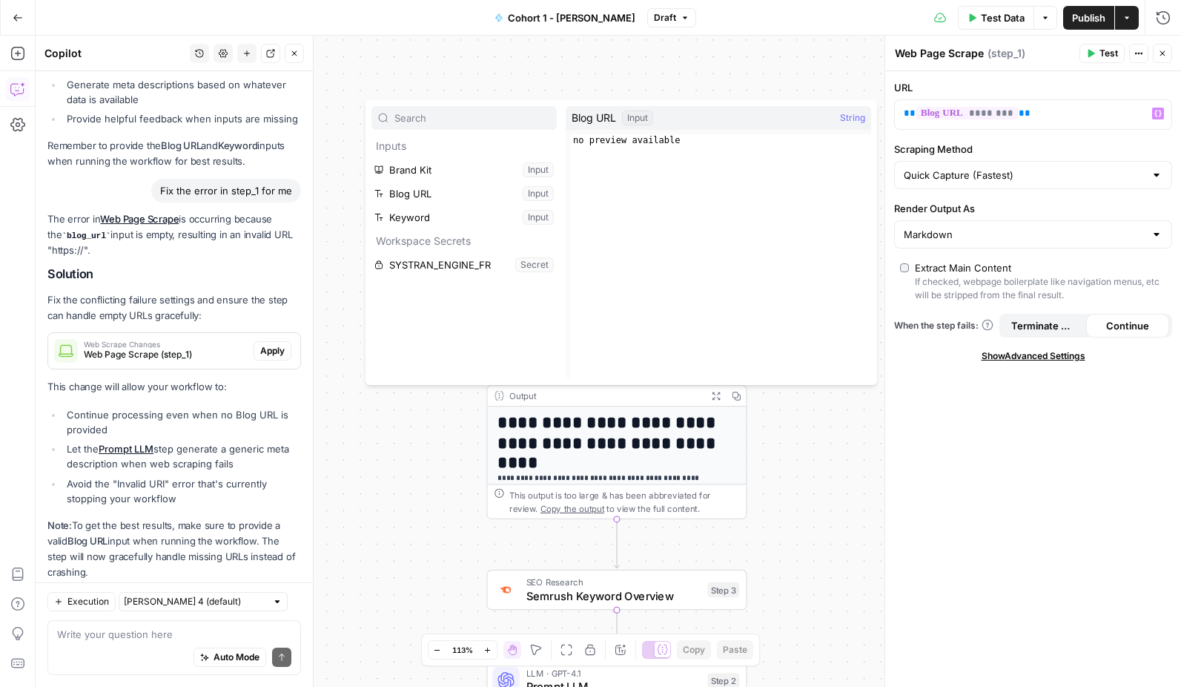
type textarea "**********"
drag, startPoint x: 682, startPoint y: 139, endPoint x: 576, endPoint y: 141, distance: 105.3
click at [576, 141] on div "no preview available" at bounding box center [720, 268] width 301 height 268
click at [849, 119] on span "String" at bounding box center [852, 117] width 25 height 15
click at [674, 156] on div "no preview available" at bounding box center [720, 268] width 301 height 268
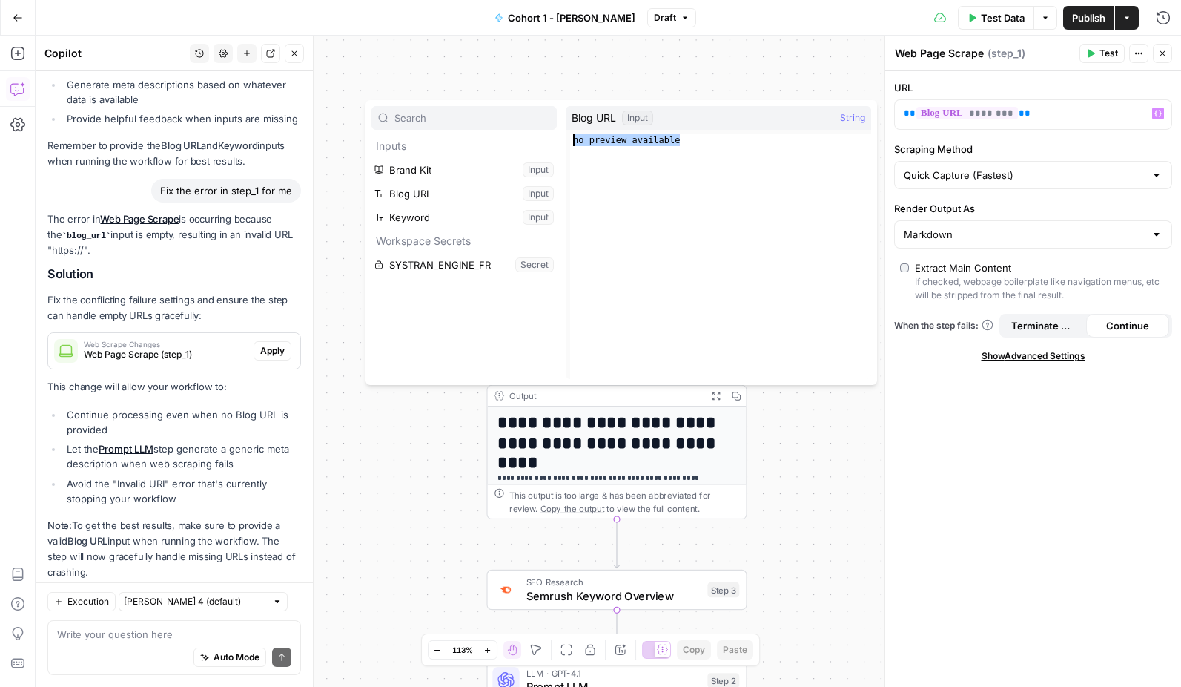
drag, startPoint x: 685, startPoint y: 148, endPoint x: 571, endPoint y: 144, distance: 114.3
click at [571, 144] on div "no preview available" at bounding box center [720, 268] width 301 height 268
click at [444, 197] on button "Select variable Blog URL" at bounding box center [464, 194] width 185 height 24
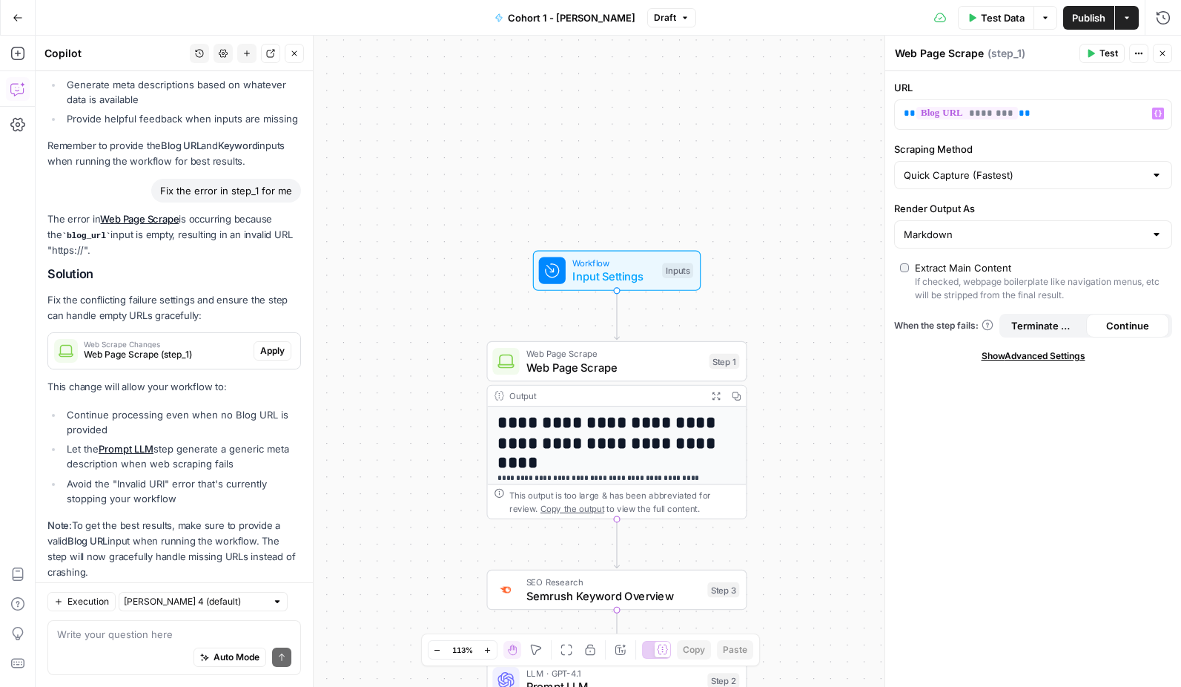
click at [1001, 359] on span "Show Advanced Settings" at bounding box center [1034, 355] width 104 height 13
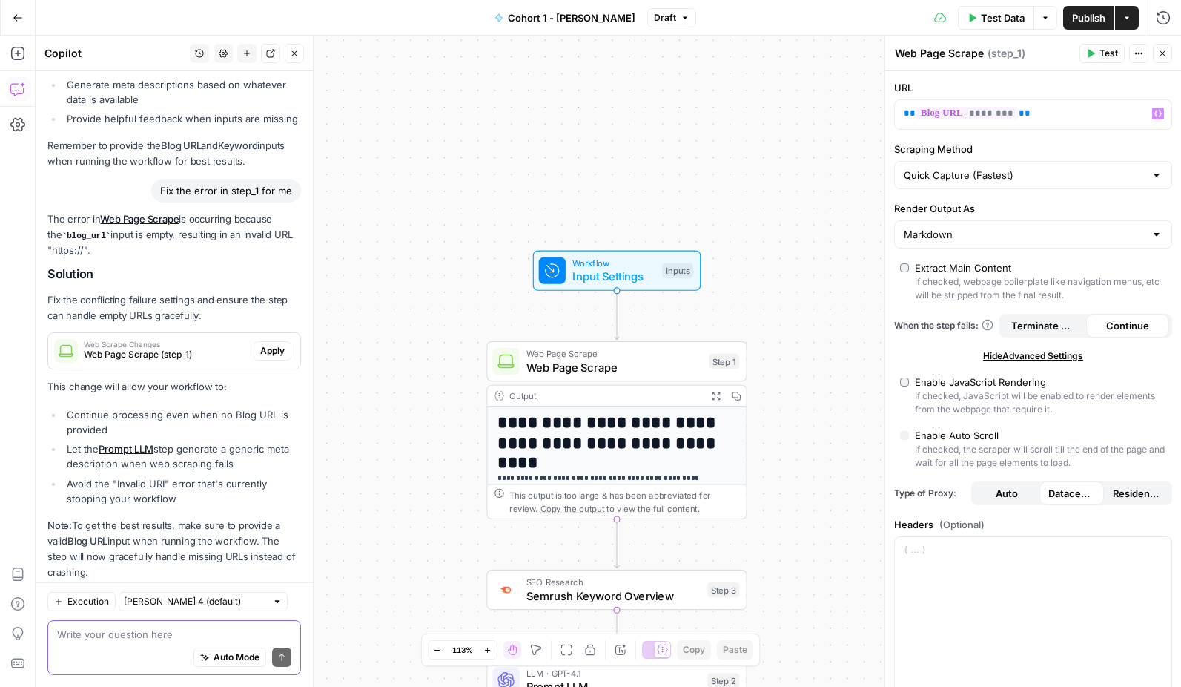
click at [104, 640] on textarea at bounding box center [174, 634] width 234 height 15
type textarea "where do I add my url"
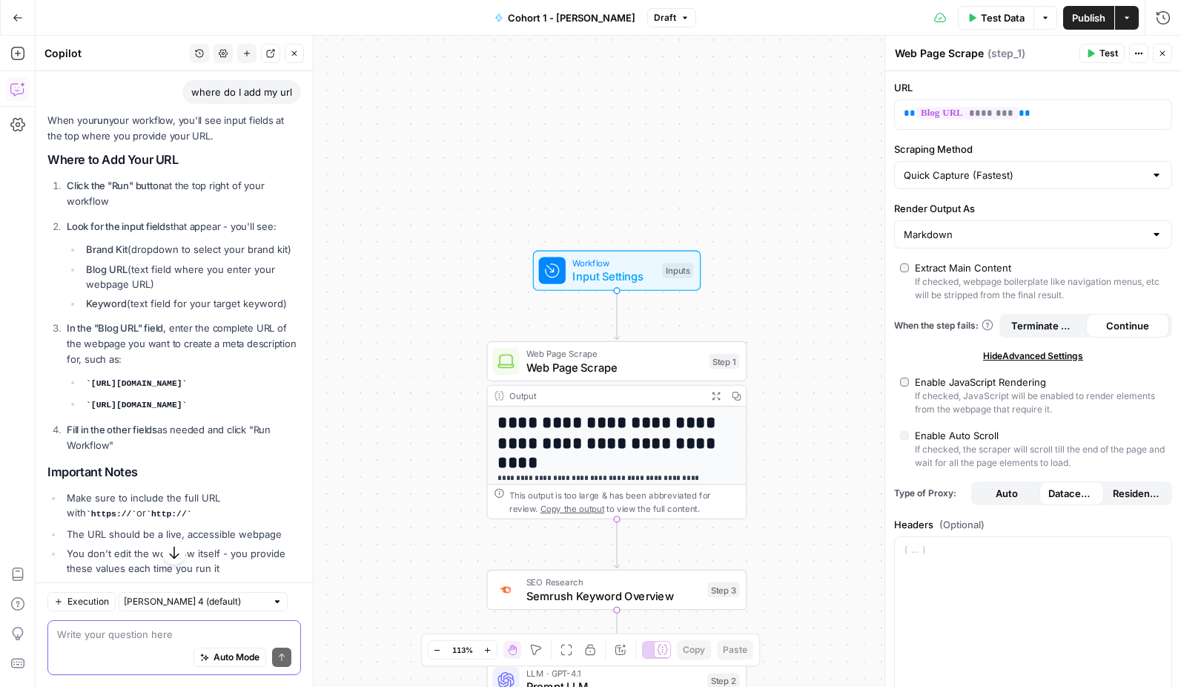
scroll to position [2943, 0]
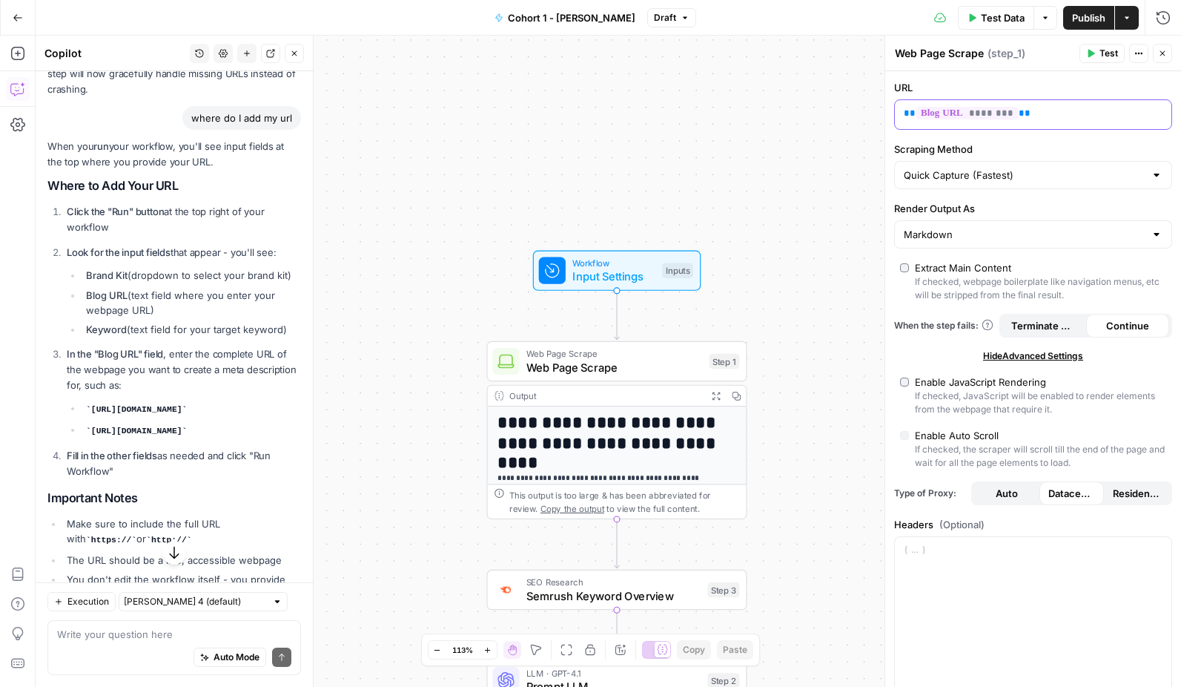
click at [966, 119] on span "********" at bounding box center [968, 113] width 102 height 13
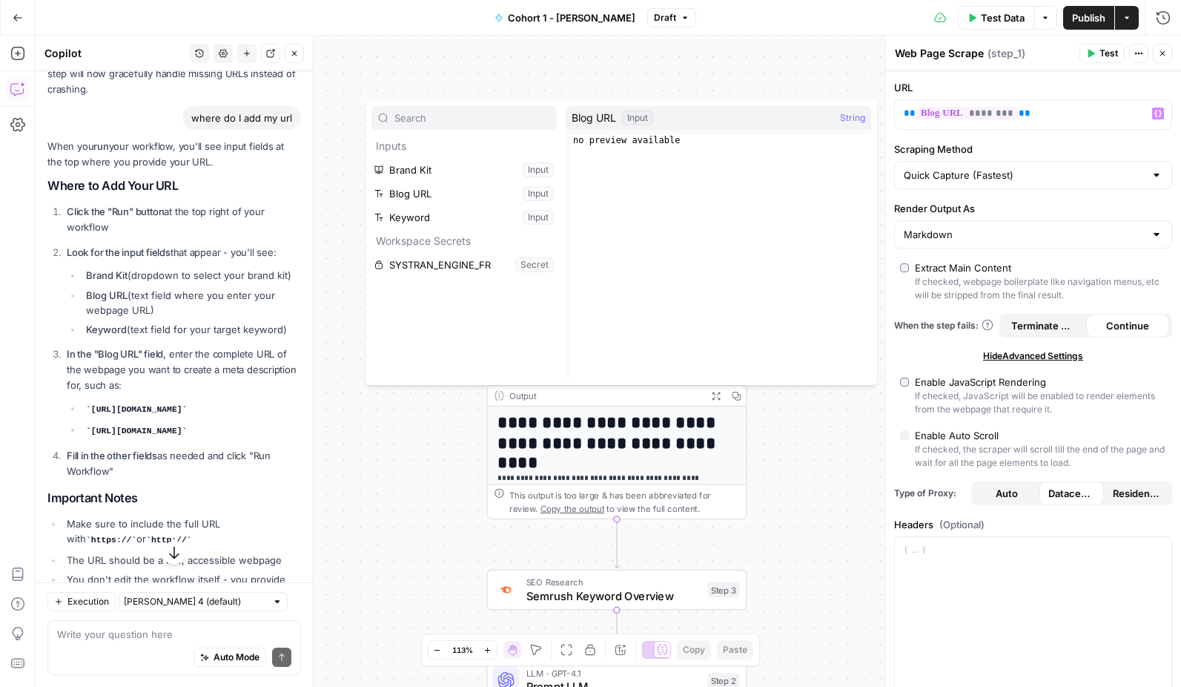
type textarea "**********"
click at [716, 147] on div "no preview available" at bounding box center [720, 268] width 301 height 268
click at [1094, 147] on label "Scraping Method" at bounding box center [1033, 149] width 278 height 15
click at [1094, 168] on input "Quick Capture (Fastest)" at bounding box center [1024, 175] width 241 height 15
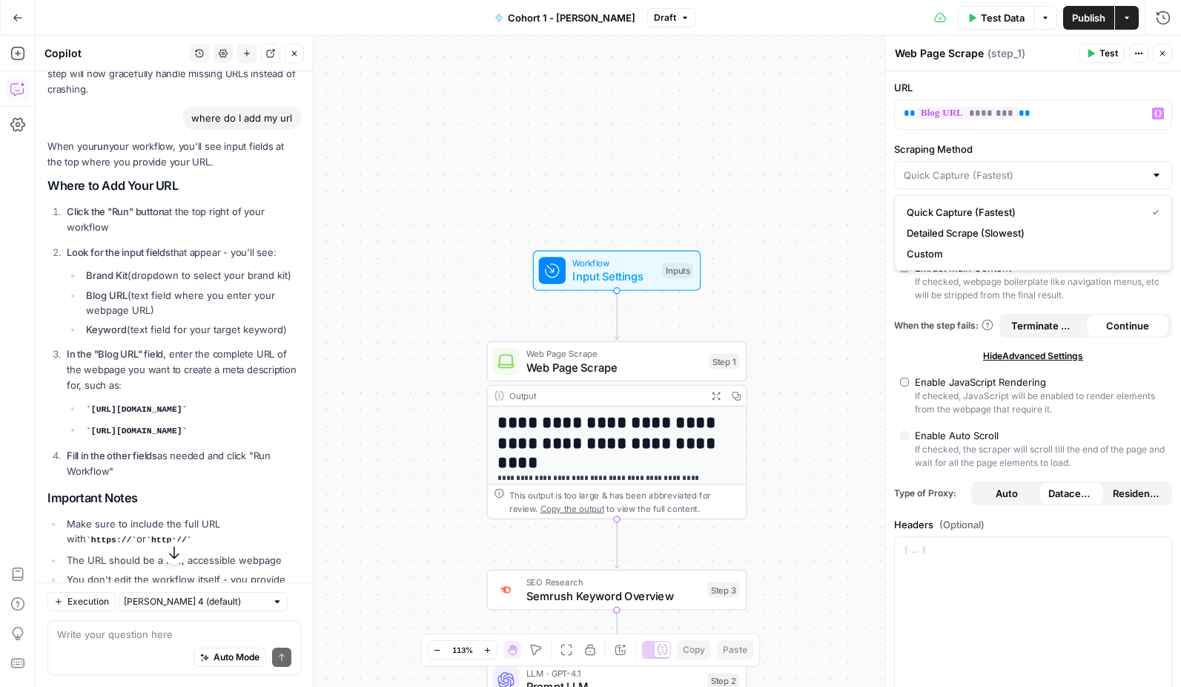
type input "Quick Capture (Fastest)"
click at [593, 362] on span "Web Page Scrape" at bounding box center [615, 367] width 176 height 17
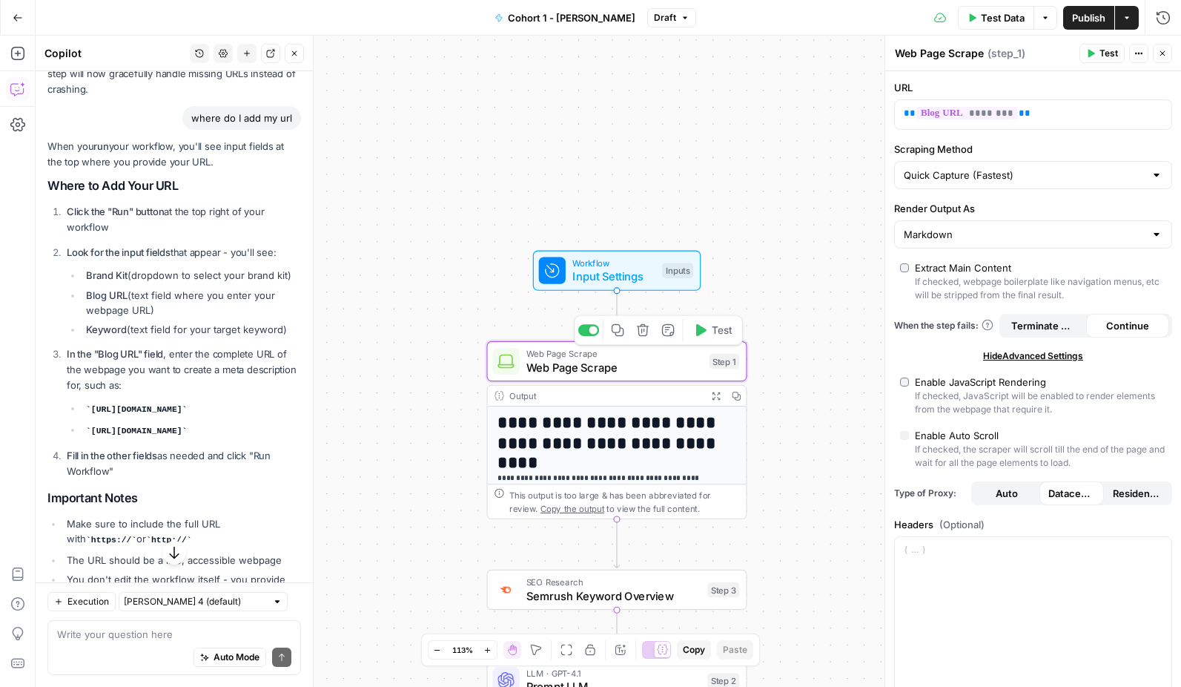
click at [601, 275] on span "Input Settings" at bounding box center [614, 276] width 83 height 17
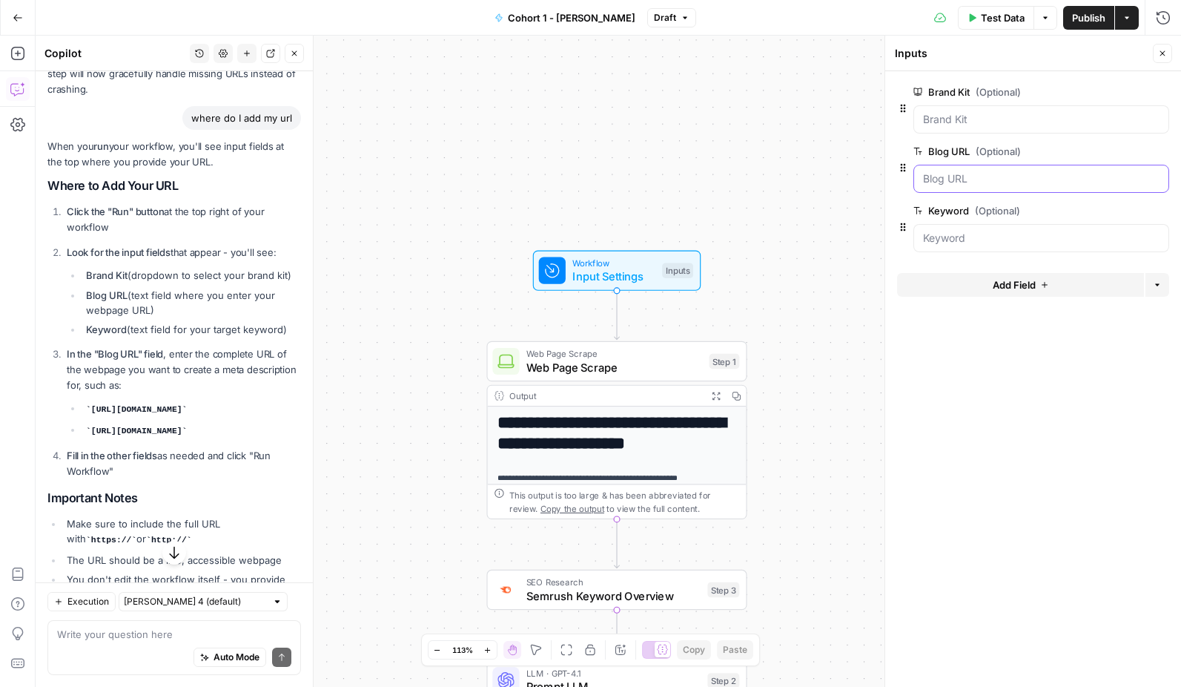
click at [965, 176] on URL "Blog URL (Optional)" at bounding box center [1041, 178] width 237 height 15
click at [1121, 154] on span "edit field" at bounding box center [1114, 151] width 33 height 12
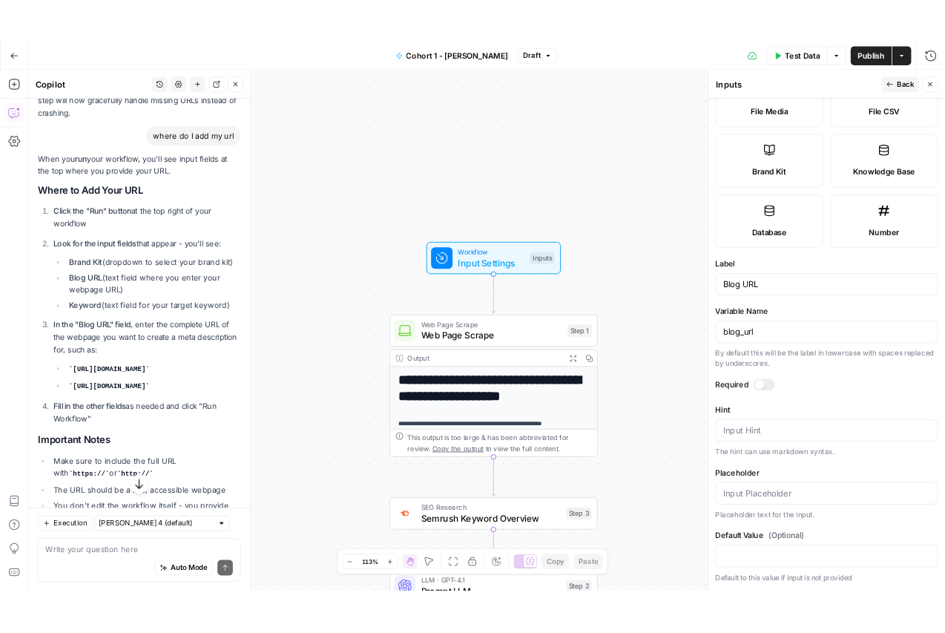
scroll to position [0, 0]
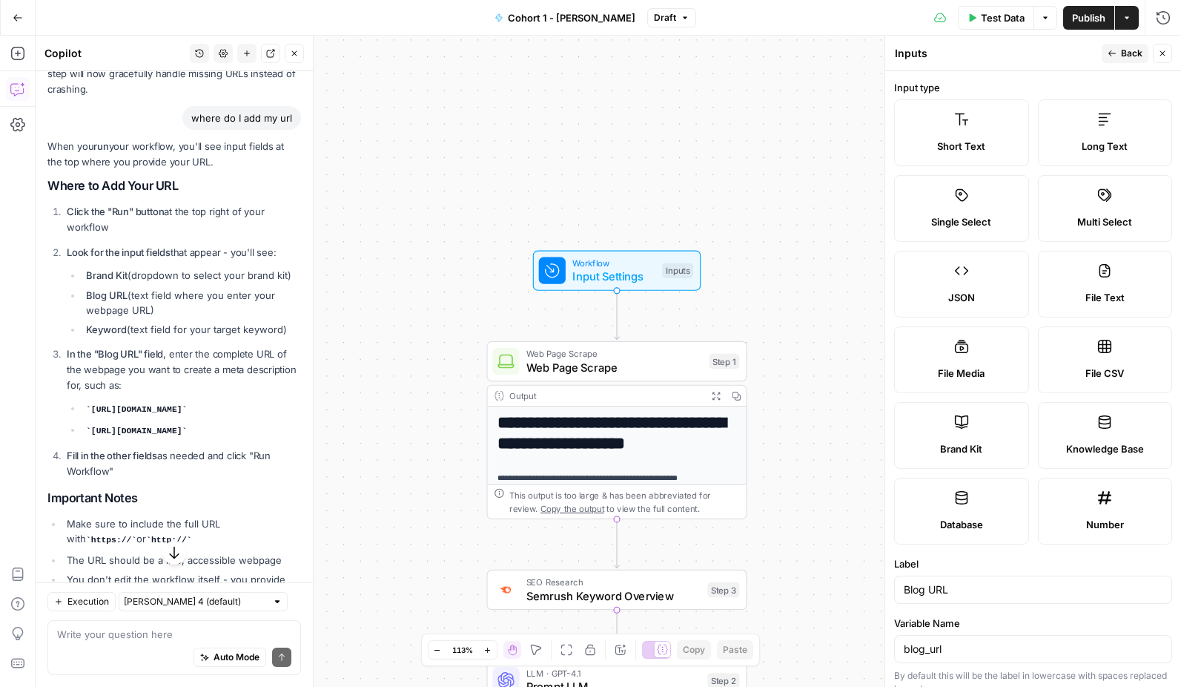
click at [1121, 58] on button "Back" at bounding box center [1125, 53] width 47 height 19
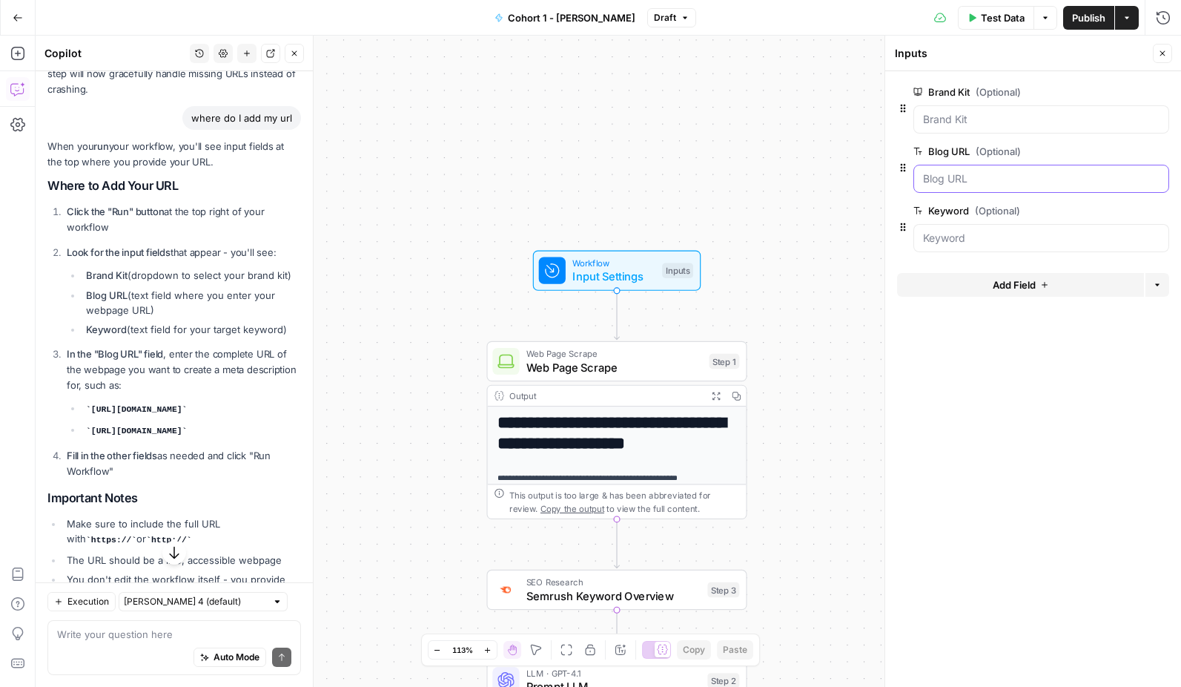
click at [1000, 174] on URL "Blog URL (Optional)" at bounding box center [1041, 178] width 237 height 15
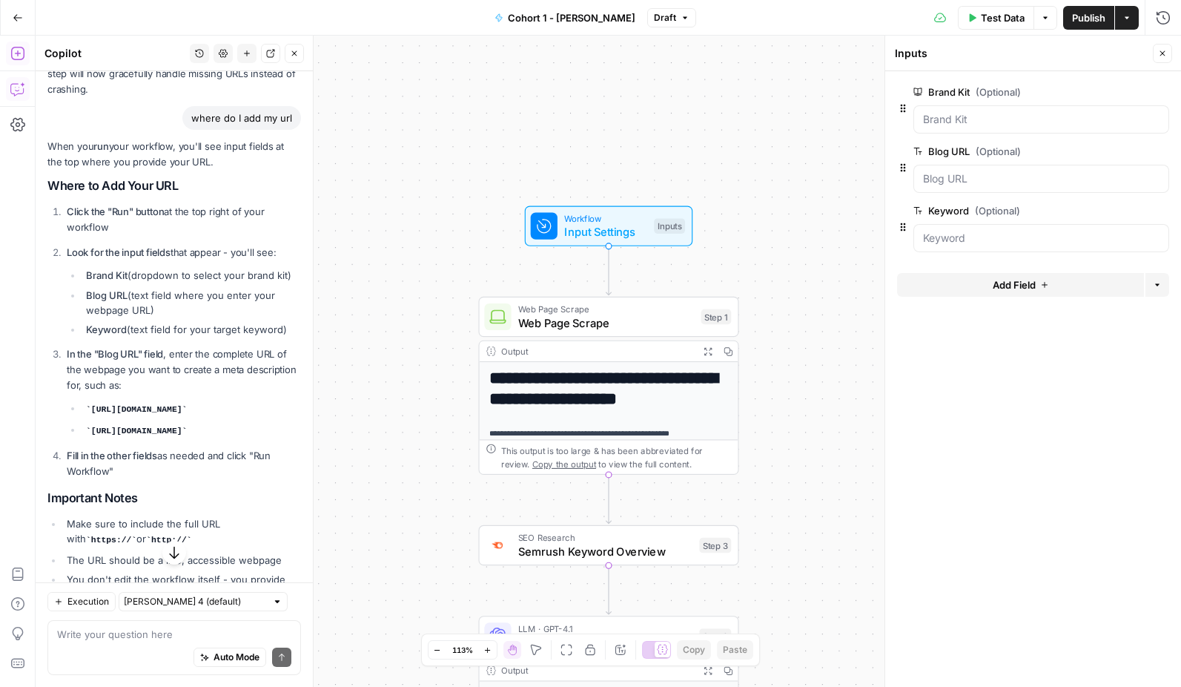
click at [16, 44] on button "Add Steps" at bounding box center [18, 54] width 24 height 24
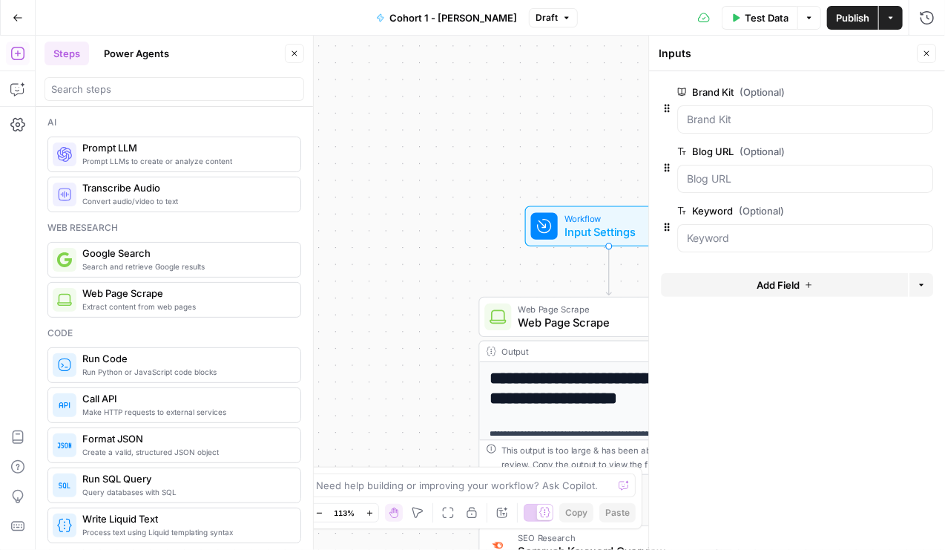
click at [23, 27] on button "Go Back" at bounding box center [17, 17] width 27 height 27
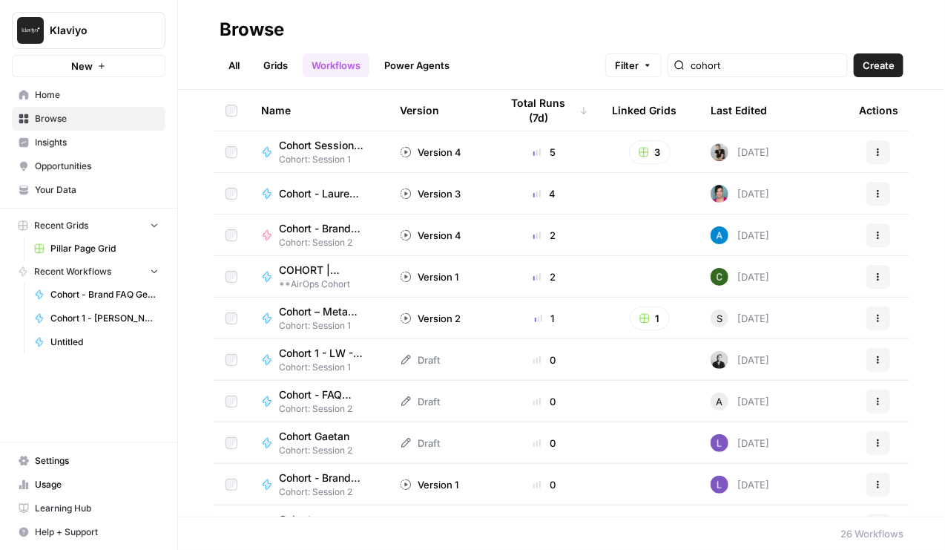
click at [67, 505] on span "Learning Hub" at bounding box center [97, 507] width 124 height 13
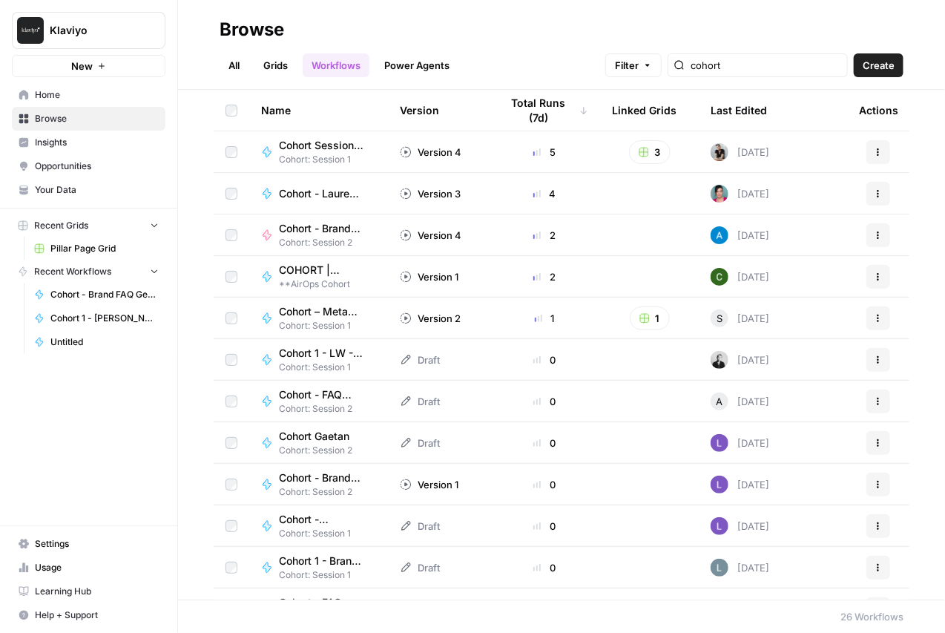
click at [336, 153] on span "Cohort: Session 1" at bounding box center [327, 159] width 97 height 13
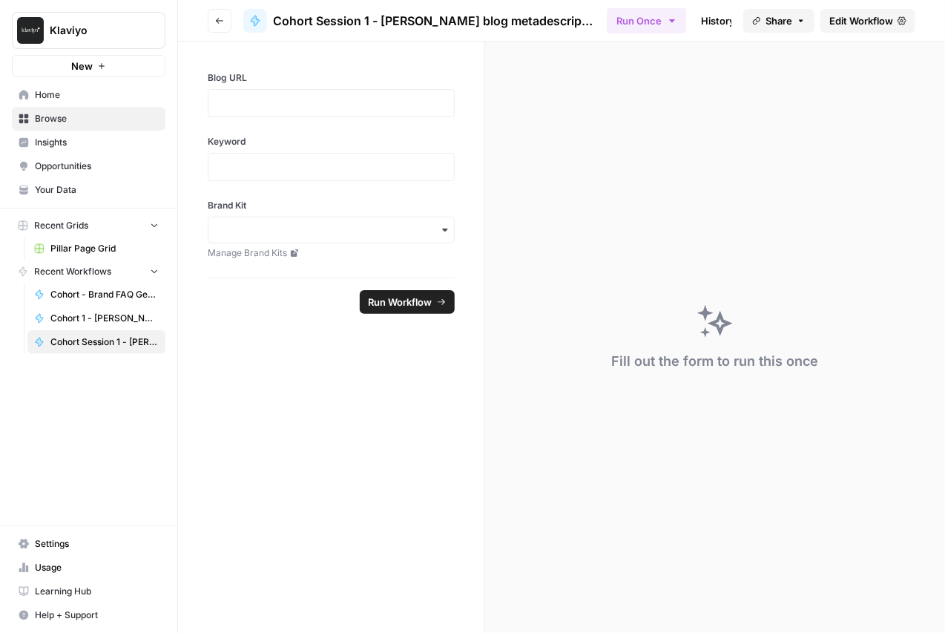
click at [859, 29] on link "Edit Workflow" at bounding box center [867, 21] width 95 height 24
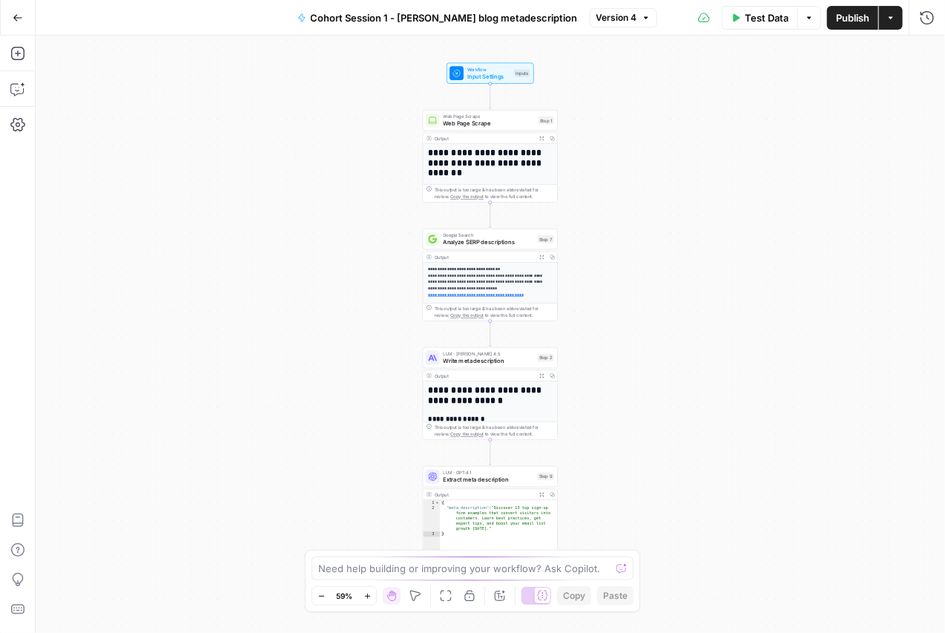
click at [616, 260] on div "**********" at bounding box center [490, 334] width 909 height 597
click at [484, 83] on div "Workflow Input Settings Inputs Test Step" at bounding box center [490, 73] width 88 height 21
click at [476, 145] on div "**********" at bounding box center [490, 329] width 134 height 371
click at [474, 118] on span "Web Page Scrape" at bounding box center [489, 116] width 92 height 7
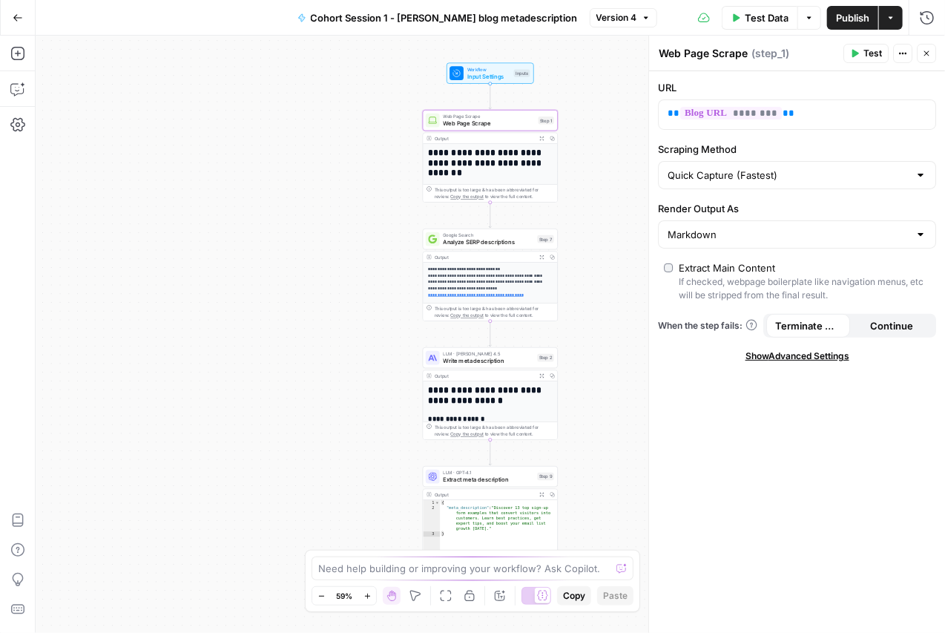
click at [470, 169] on h1 "**********" at bounding box center [490, 163] width 124 height 31
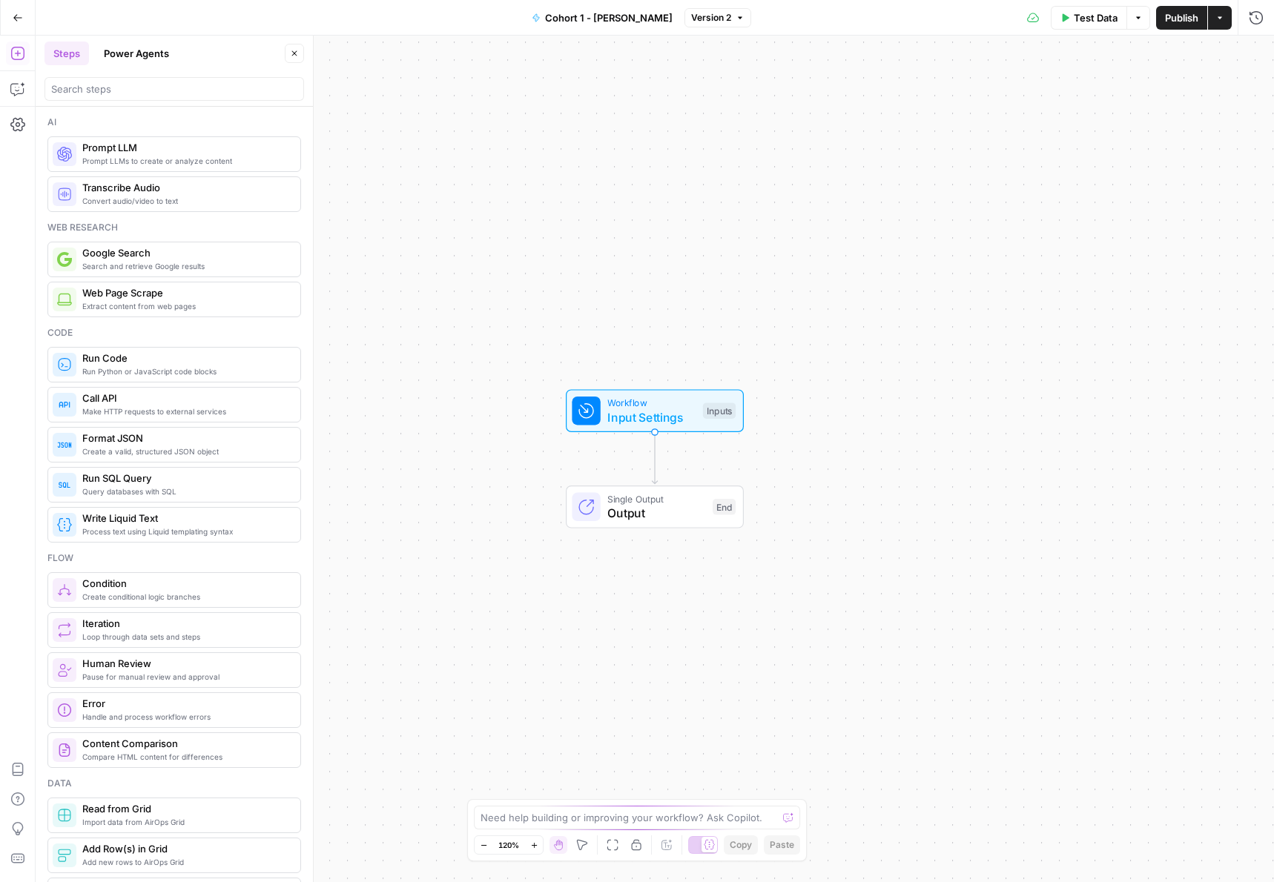
click at [35, 17] on div "Go Back" at bounding box center [18, 17] width 36 height 35
click at [19, 19] on icon "button" at bounding box center [18, 18] width 10 height 10
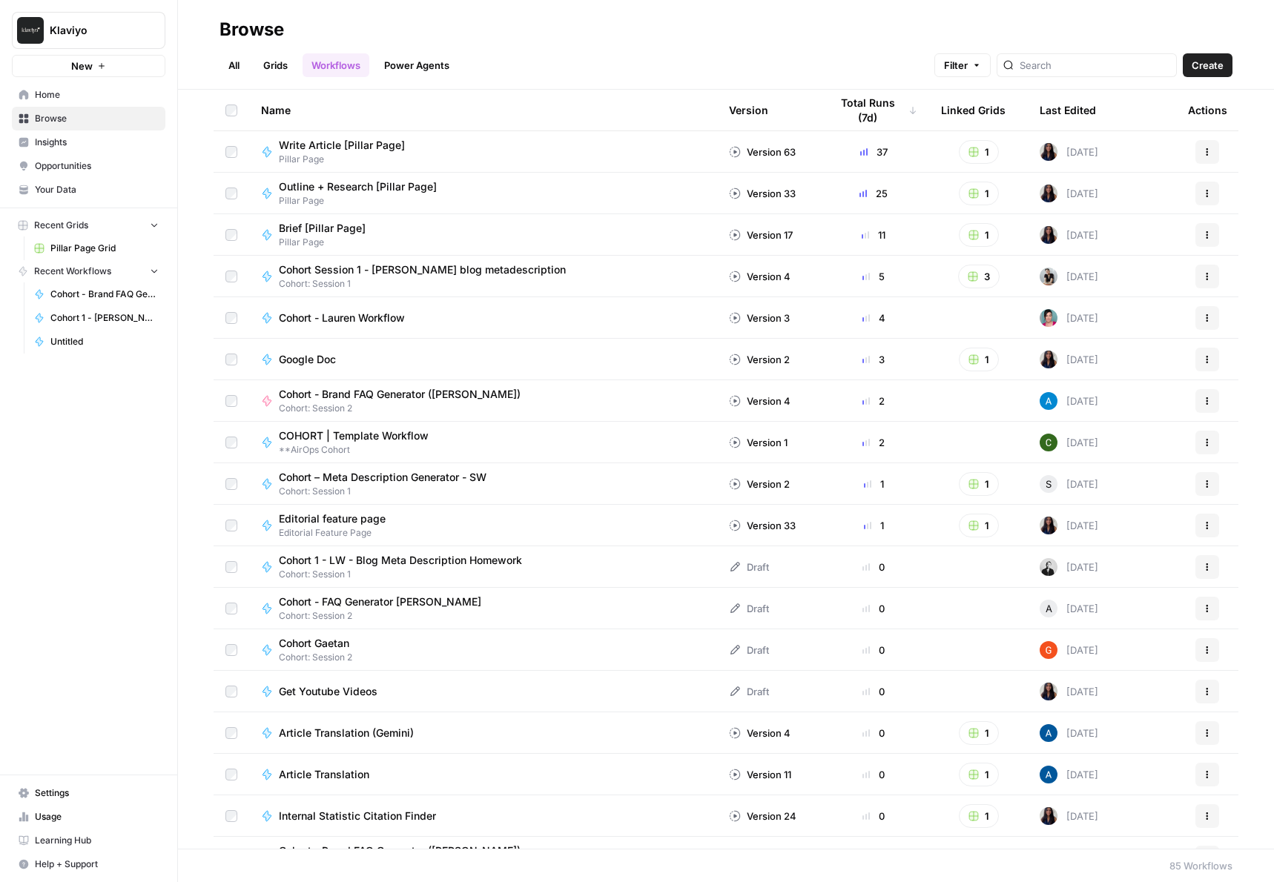
click at [349, 273] on span "Cohort Session 1 - [PERSON_NAME] blog metadescription" at bounding box center [422, 270] width 287 height 15
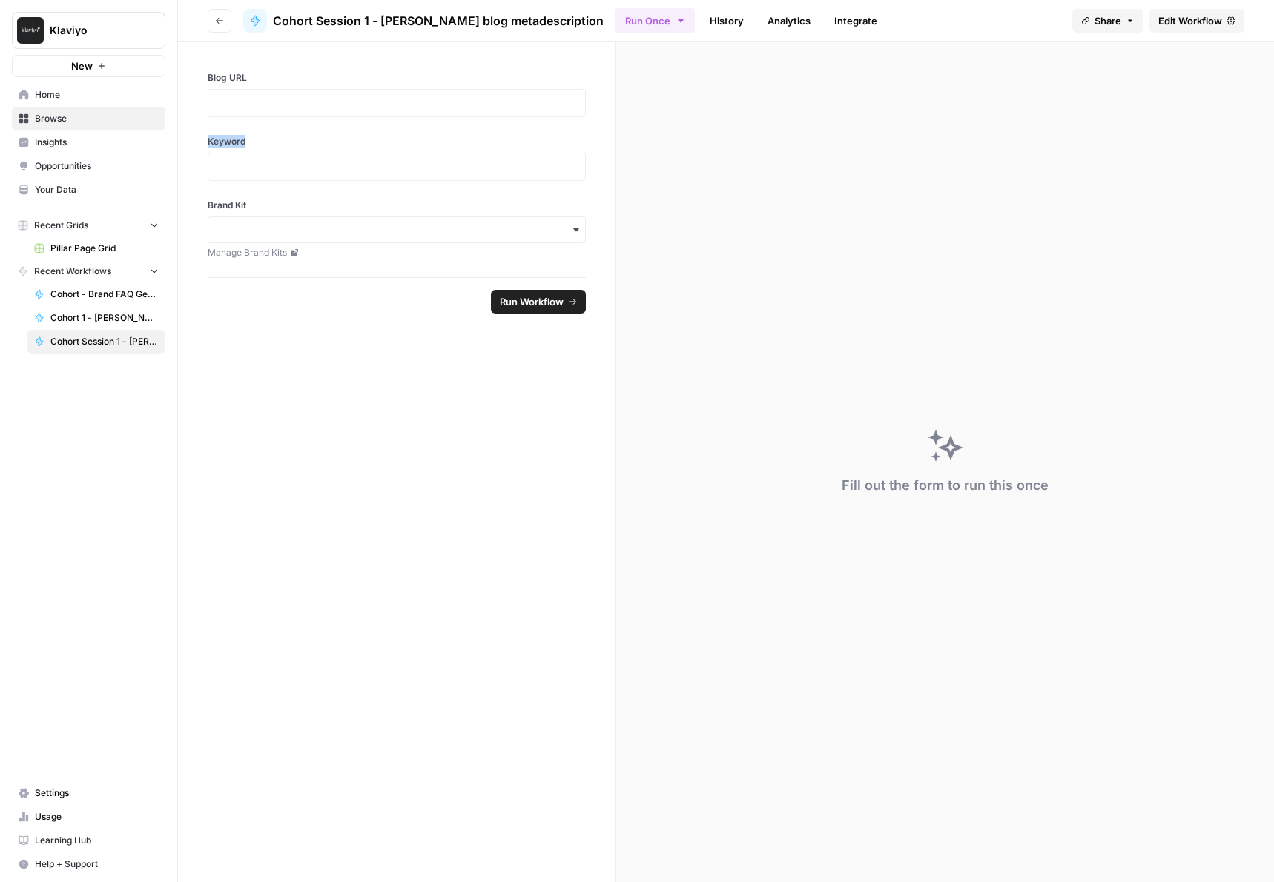
drag, startPoint x: 275, startPoint y: 143, endPoint x: 208, endPoint y: 145, distance: 67.5
click at [208, 145] on label "Keyword" at bounding box center [397, 141] width 378 height 13
click at [513, 308] on span "Run Workflow" at bounding box center [532, 301] width 64 height 15
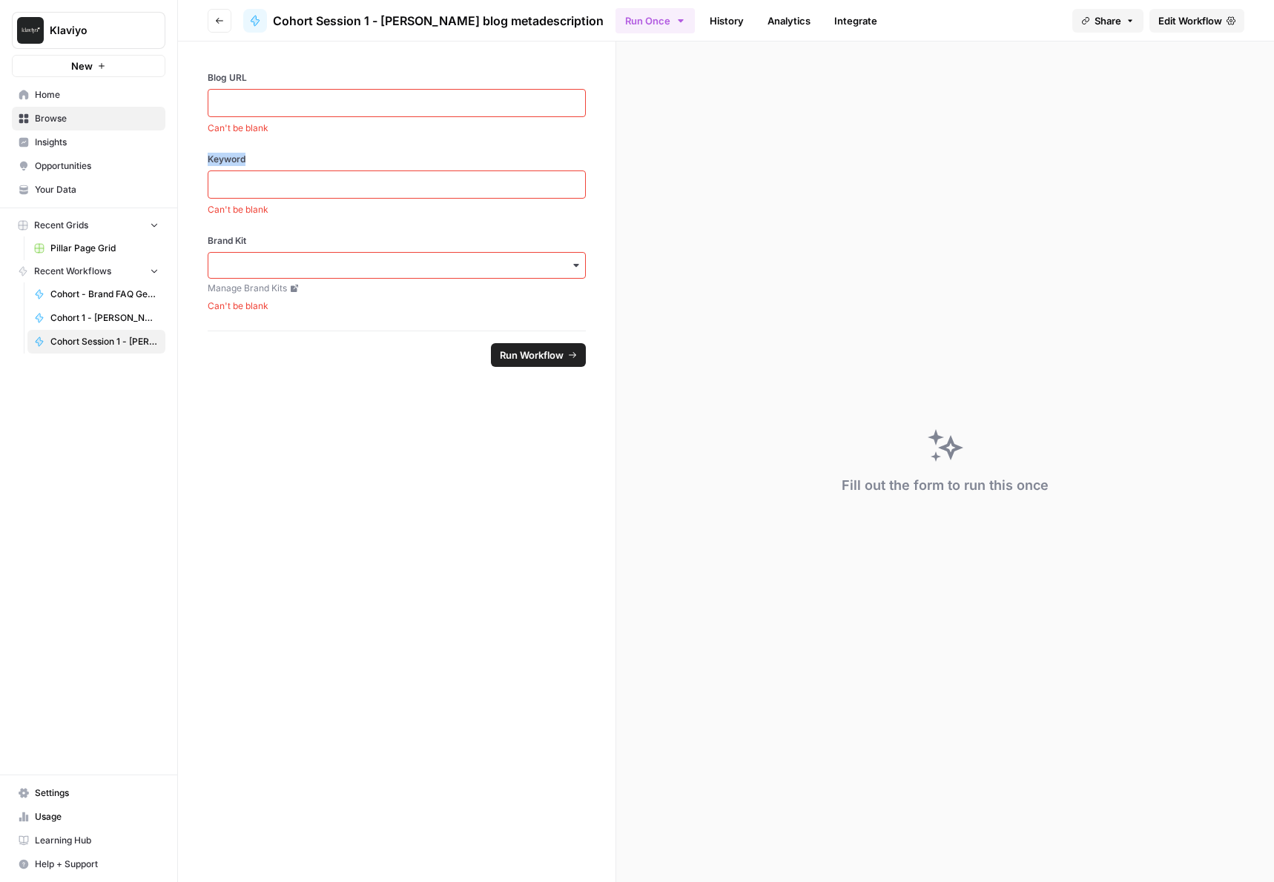
click at [209, 22] on button "Go back" at bounding box center [220, 21] width 24 height 24
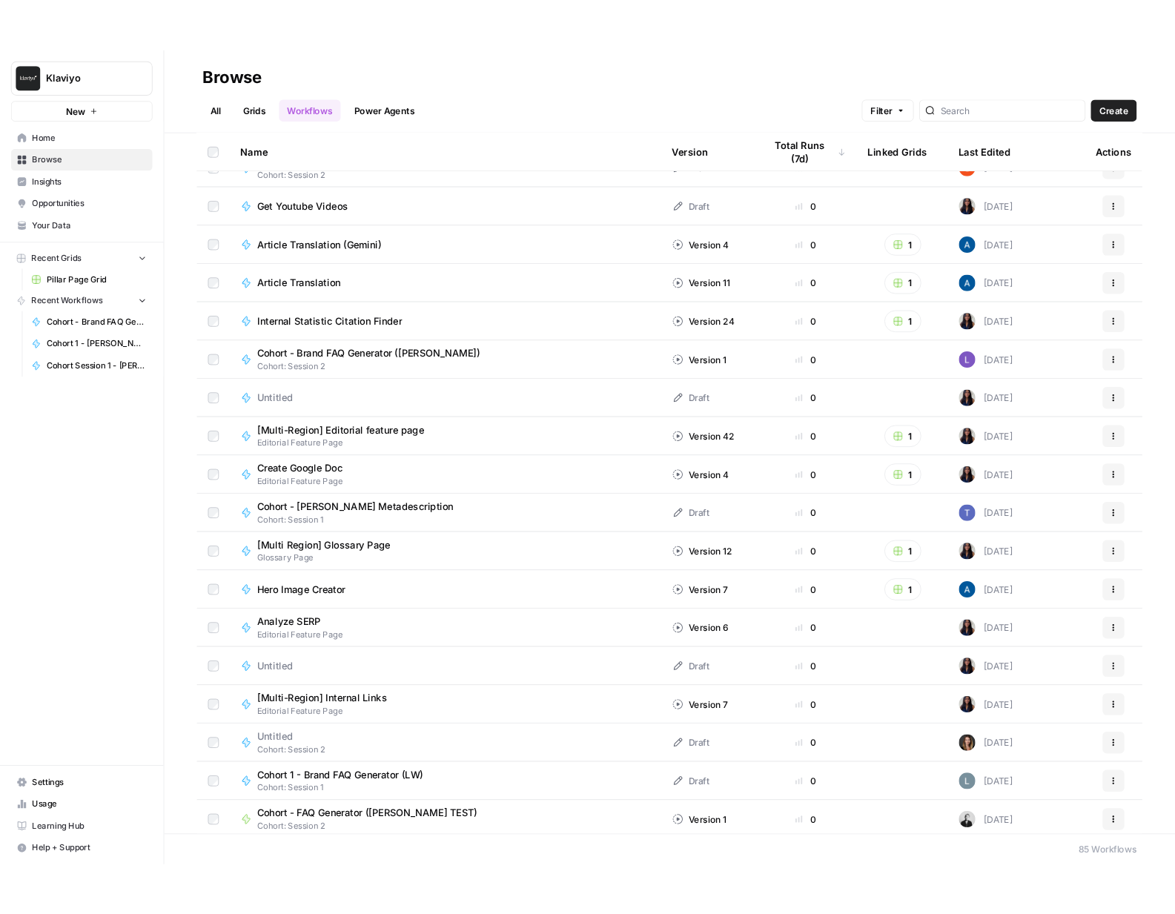
scroll to position [529, 0]
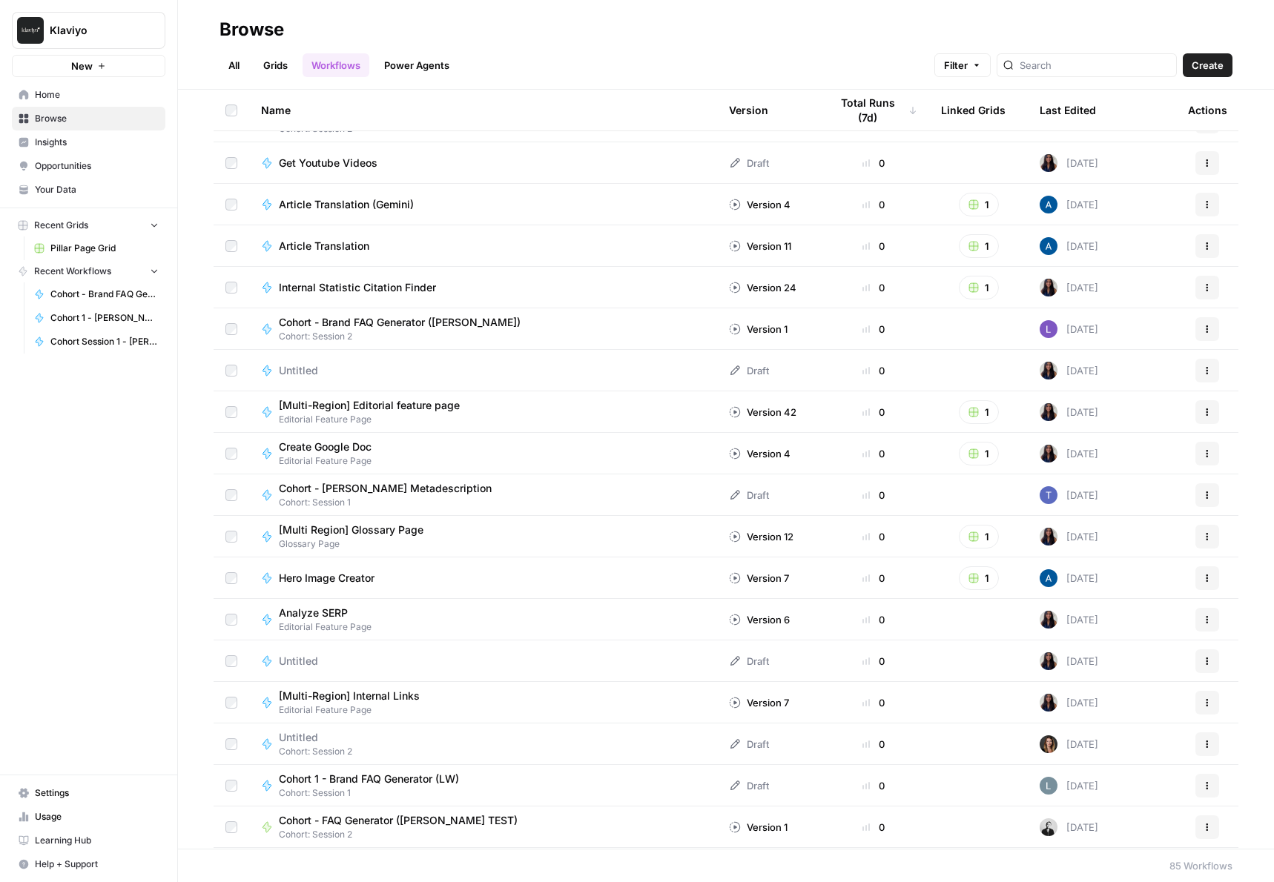
click at [431, 492] on span "Cohort - [PERSON_NAME] Metadescription" at bounding box center [385, 488] width 213 height 15
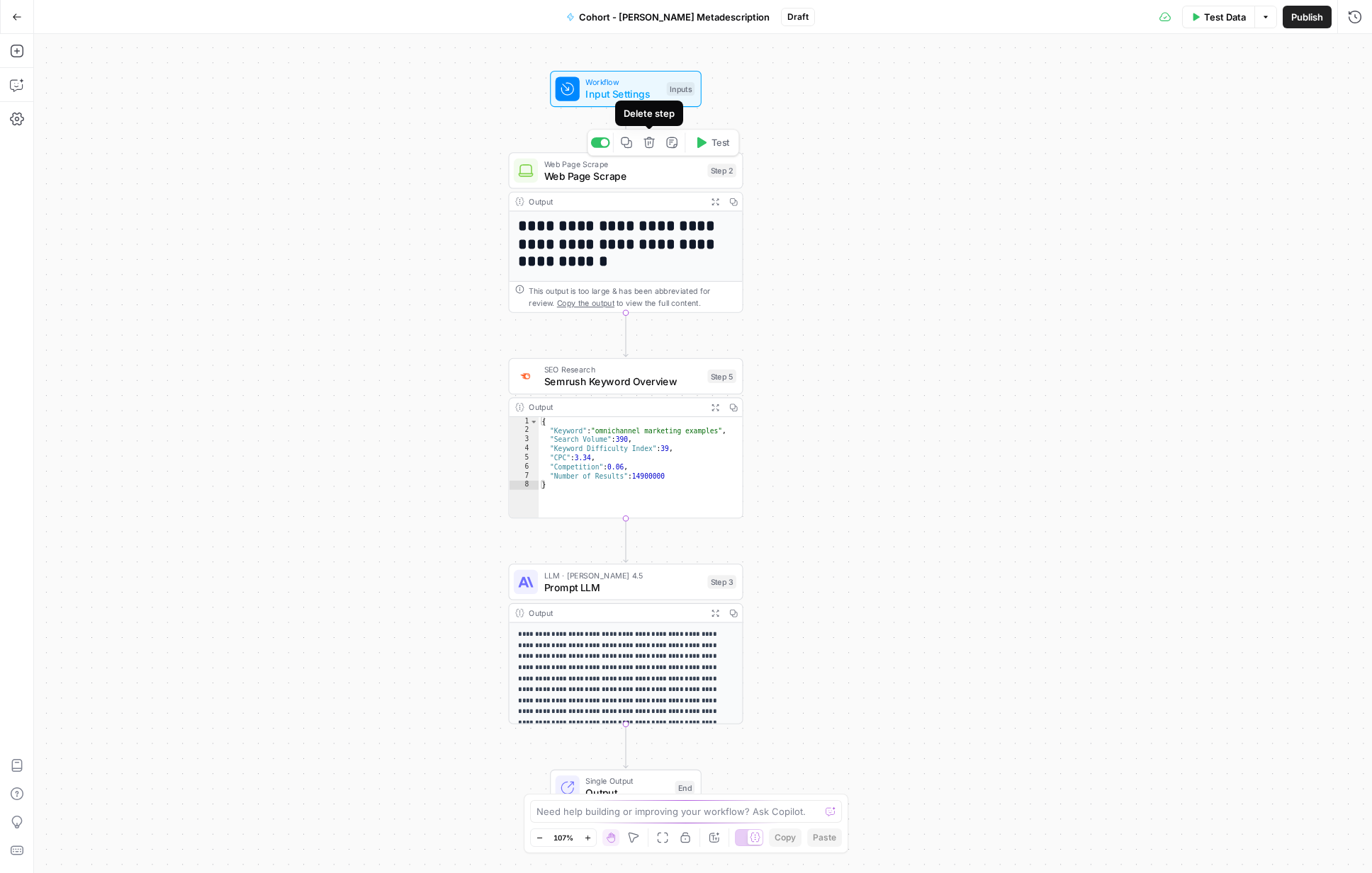
click at [624, 92] on span "Input Settings" at bounding box center [623, 94] width 75 height 15
click at [611, 181] on span "Web Page Scrape" at bounding box center [623, 176] width 158 height 15
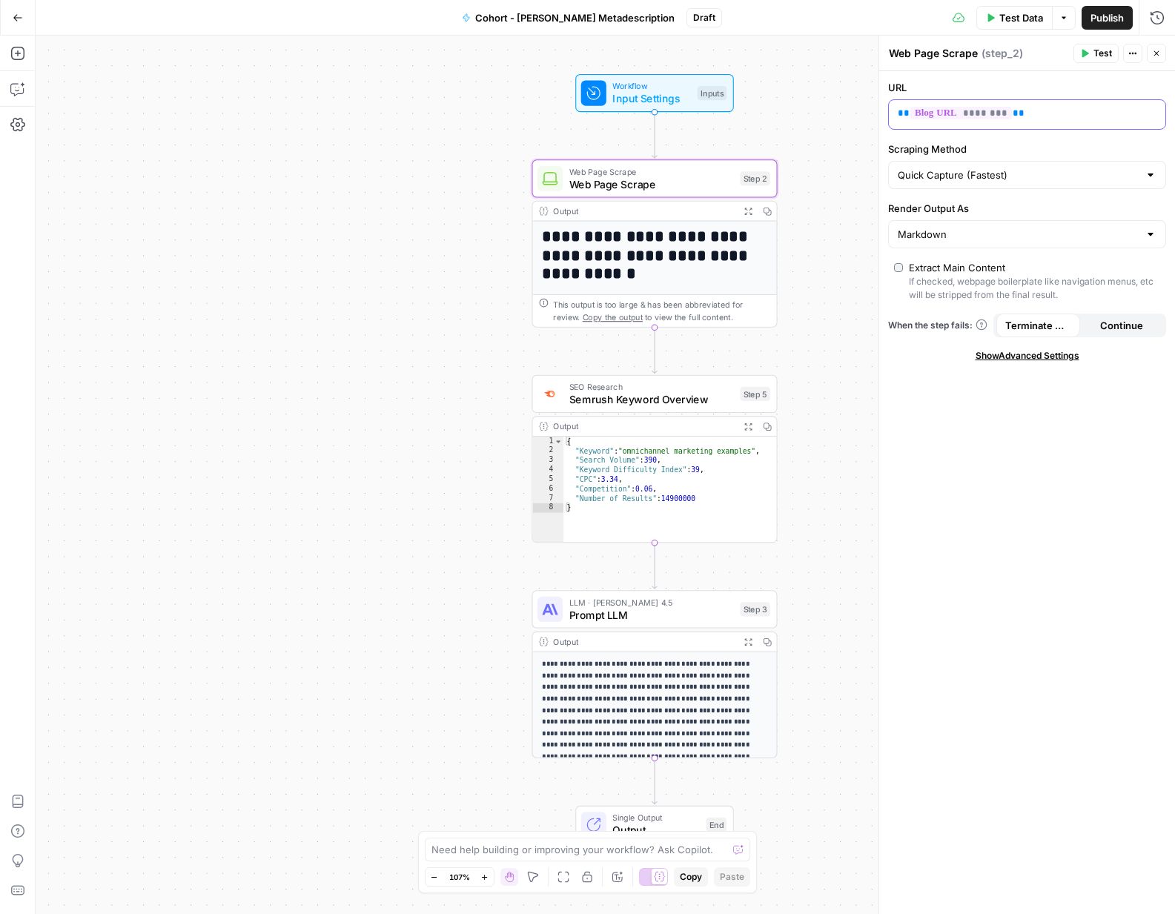
click at [1013, 113] on span "**" at bounding box center [1019, 113] width 12 height 10
drag, startPoint x: 1021, startPoint y: 114, endPoint x: 891, endPoint y: 114, distance: 129.8
click at [891, 114] on div "** ******** **" at bounding box center [1015, 114] width 253 height 29
copy p "** ******** **"
click at [1149, 111] on icon "button" at bounding box center [1152, 113] width 7 height 7
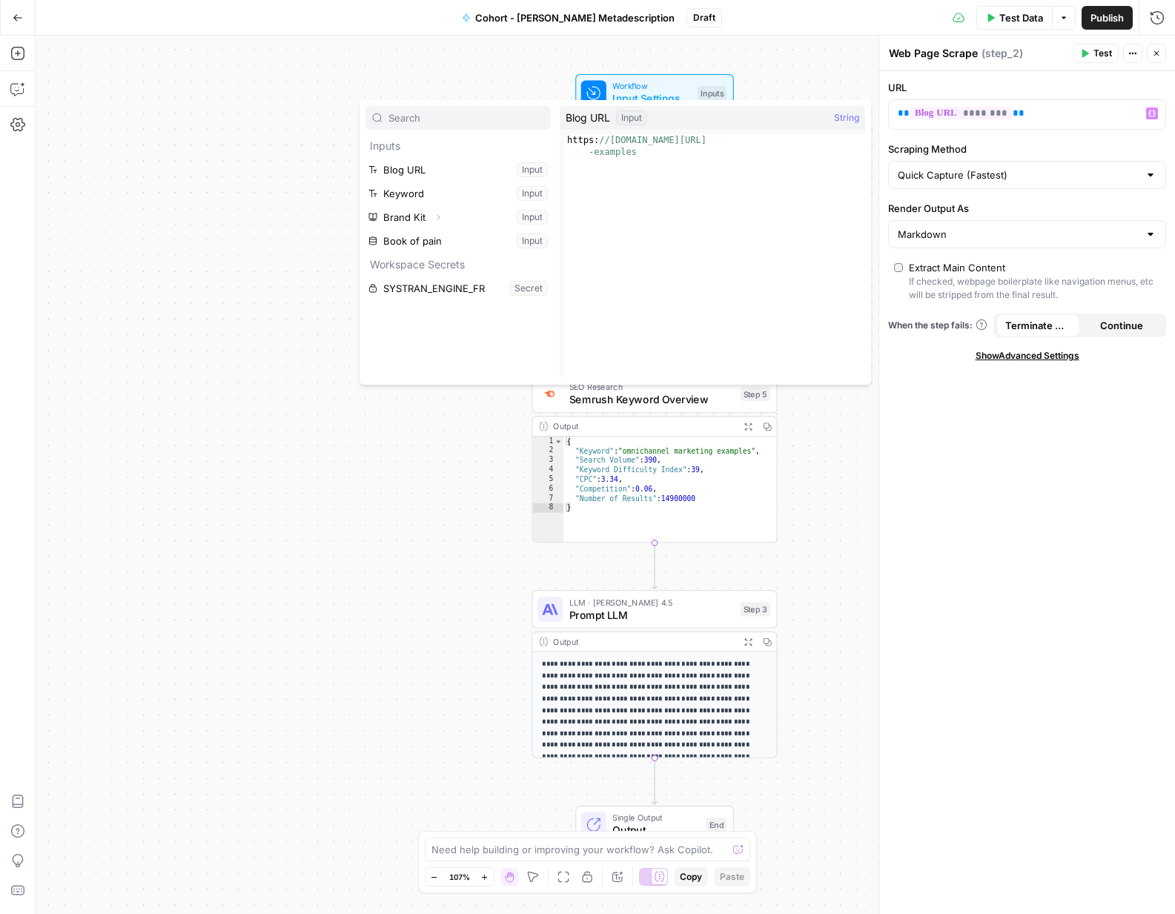
type textarea "**********"
click at [775, 461] on div "{ "Keyword" : "omnichannel marketing examples" , "Search Volume" : 390 , "Keywo…" at bounding box center [670, 499] width 213 height 125
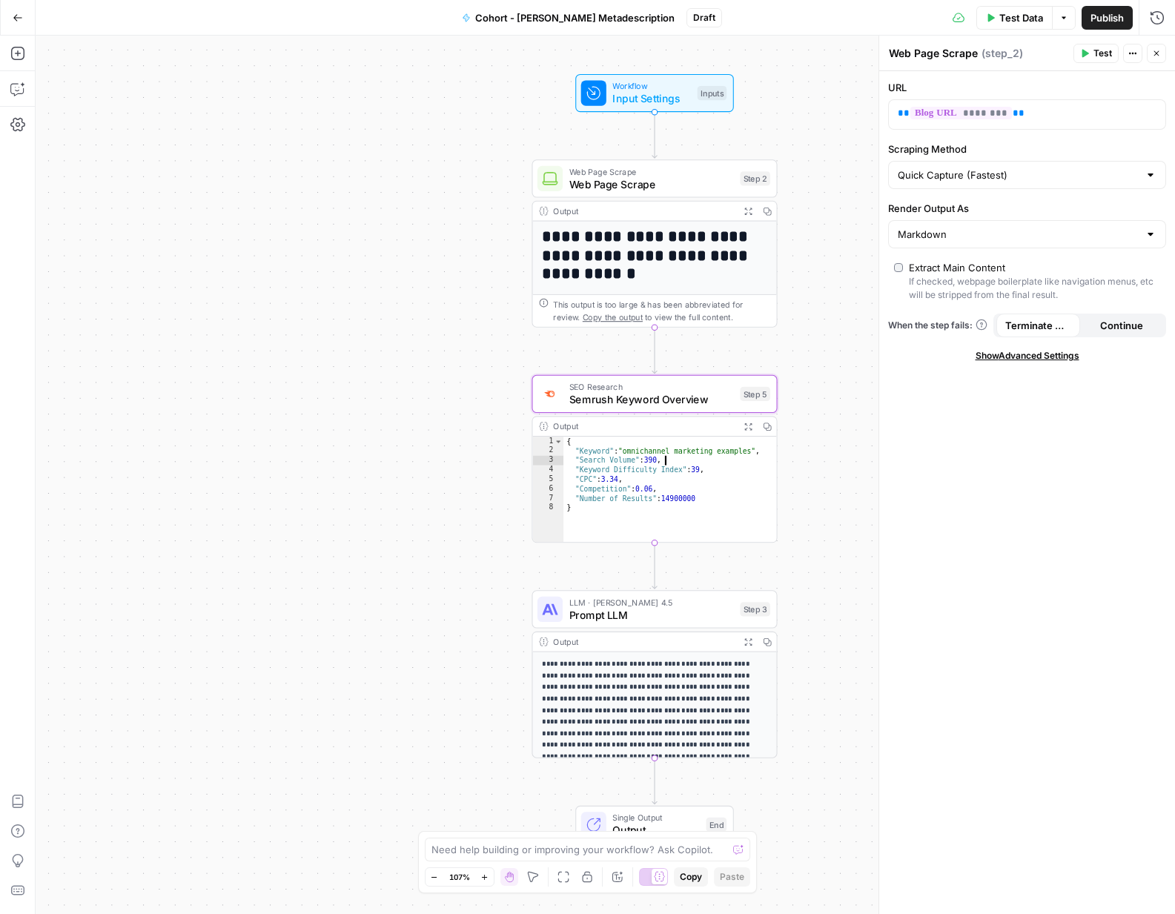
click at [679, 392] on span "Semrush Keyword Overview" at bounding box center [652, 400] width 165 height 16
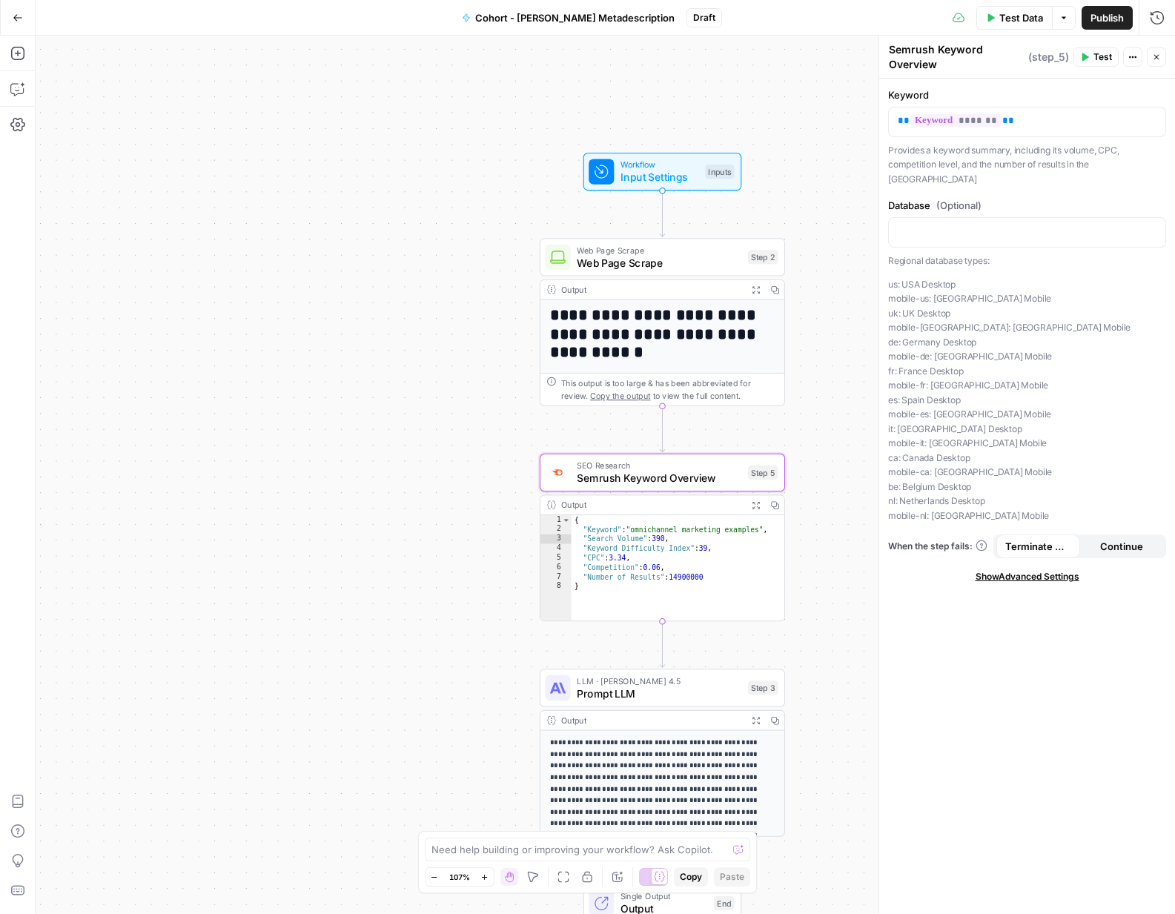
click at [659, 159] on span "Workflow" at bounding box center [660, 164] width 79 height 13
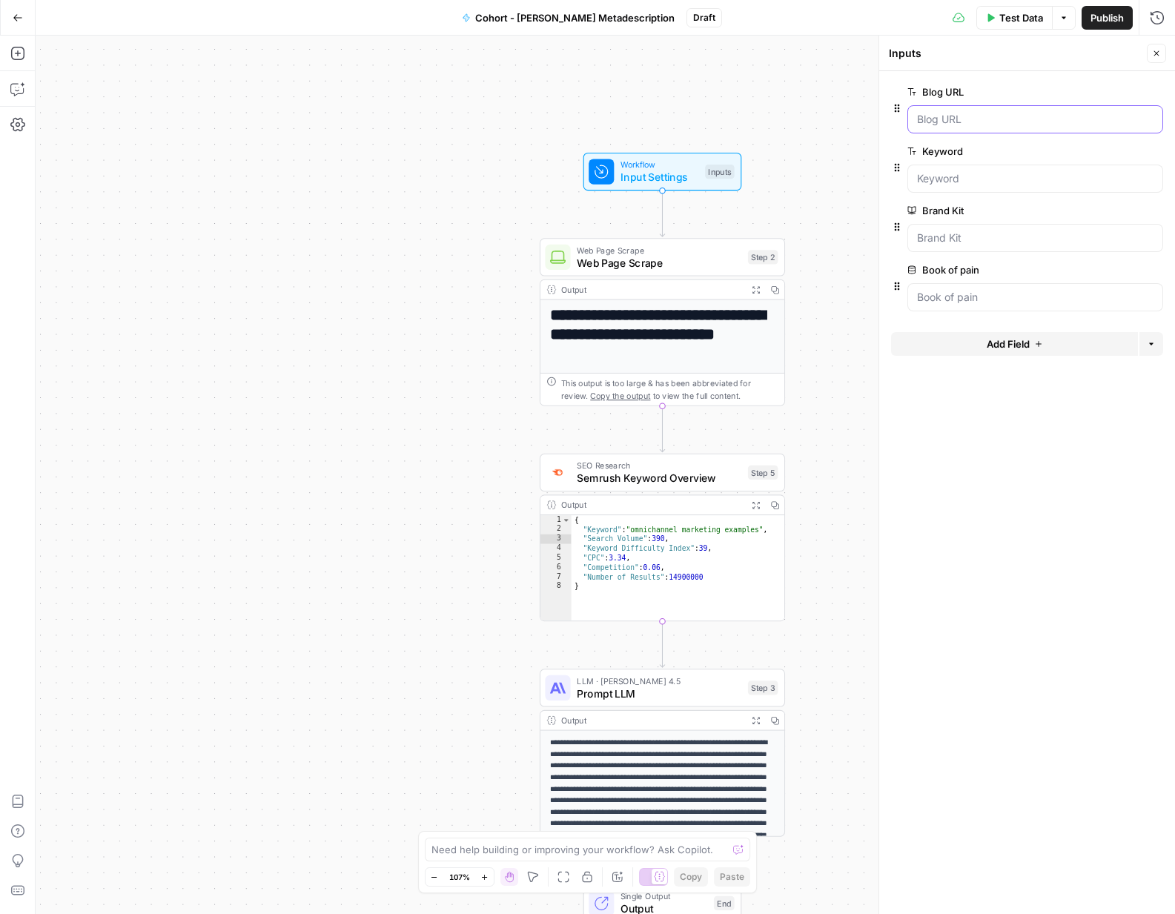
click at [973, 124] on URL "Blog URL" at bounding box center [1035, 119] width 237 height 15
click at [693, 266] on span "Web Page Scrape" at bounding box center [659, 263] width 165 height 16
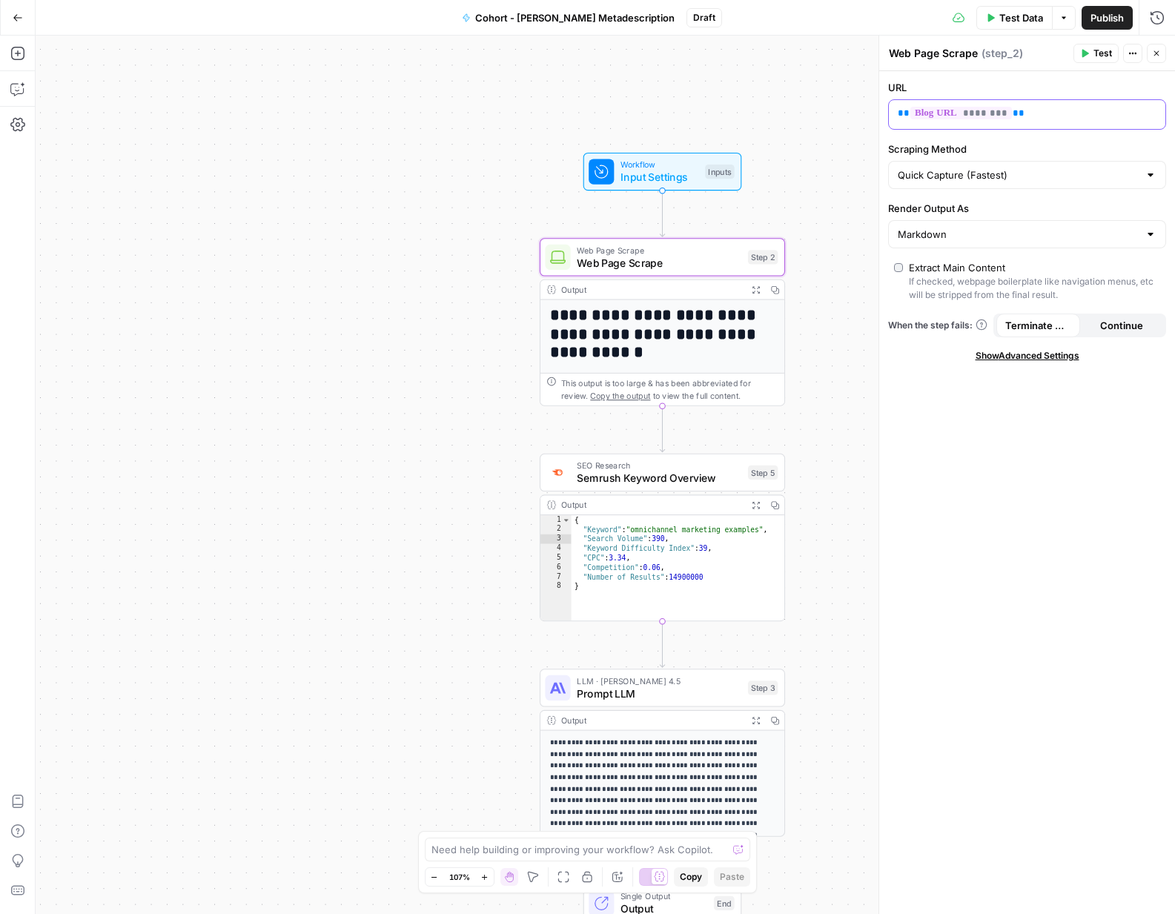
click at [1045, 114] on p "** ******** **" at bounding box center [1015, 113] width 235 height 15
click at [797, 646] on div "**********" at bounding box center [606, 475] width 1140 height 879
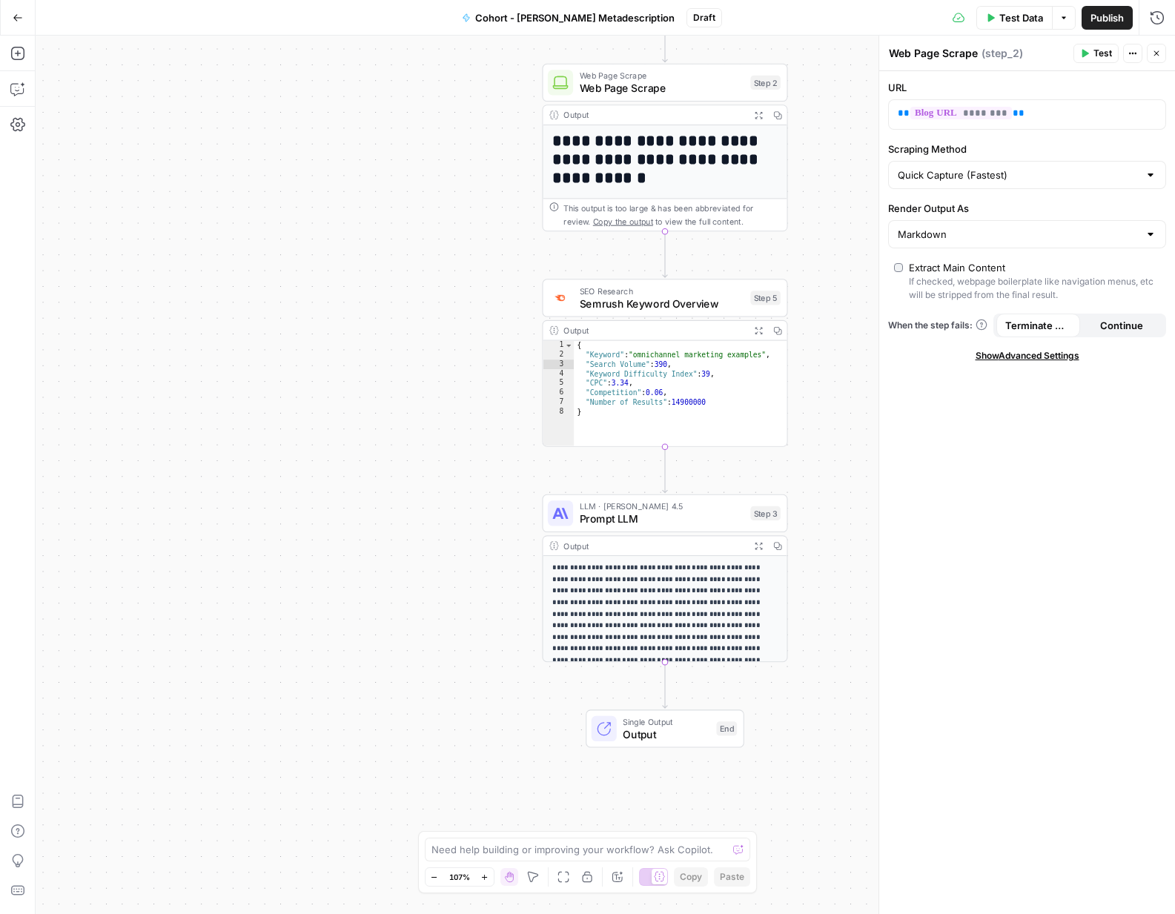
click at [719, 597] on p "**********" at bounding box center [664, 627] width 225 height 128
click at [681, 515] on span "Prompt LLM" at bounding box center [662, 519] width 165 height 16
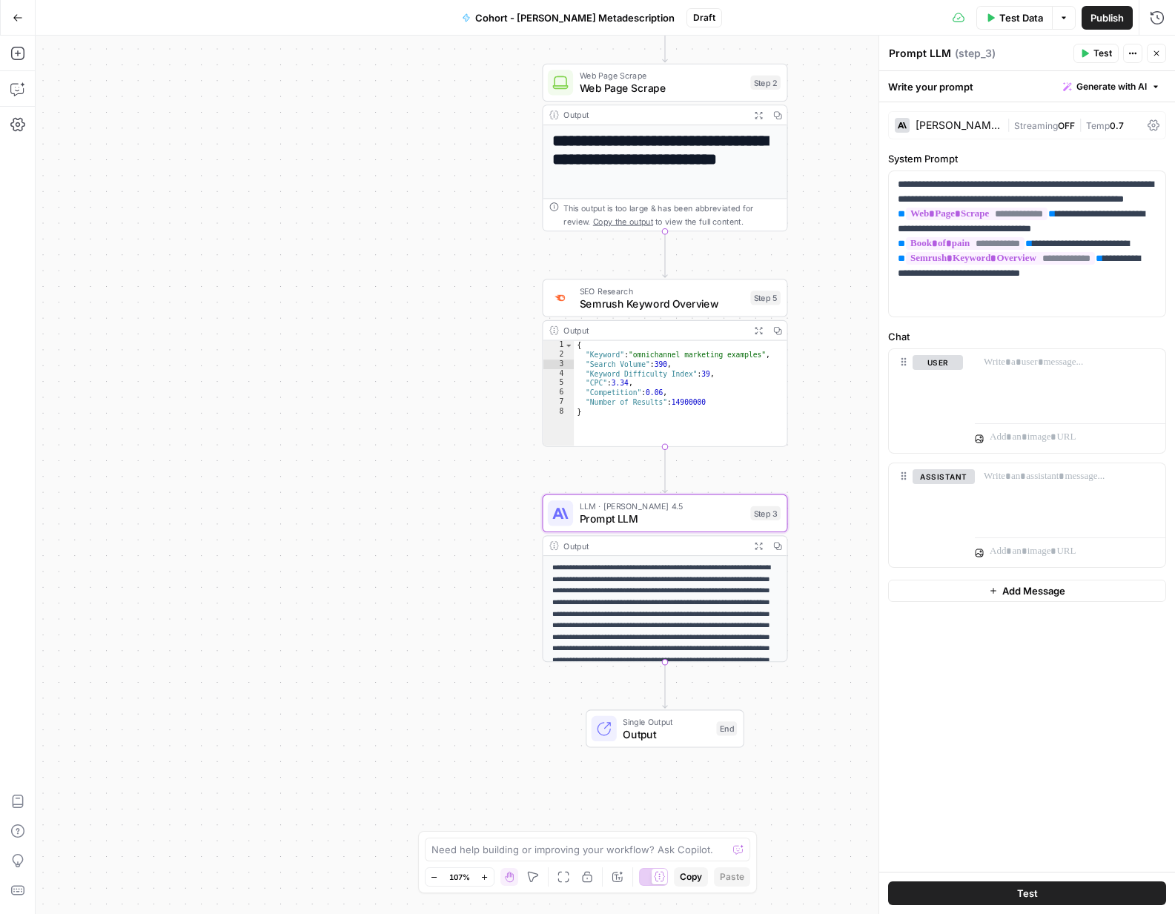
click at [673, 89] on span "Web Page Scrape" at bounding box center [662, 88] width 165 height 16
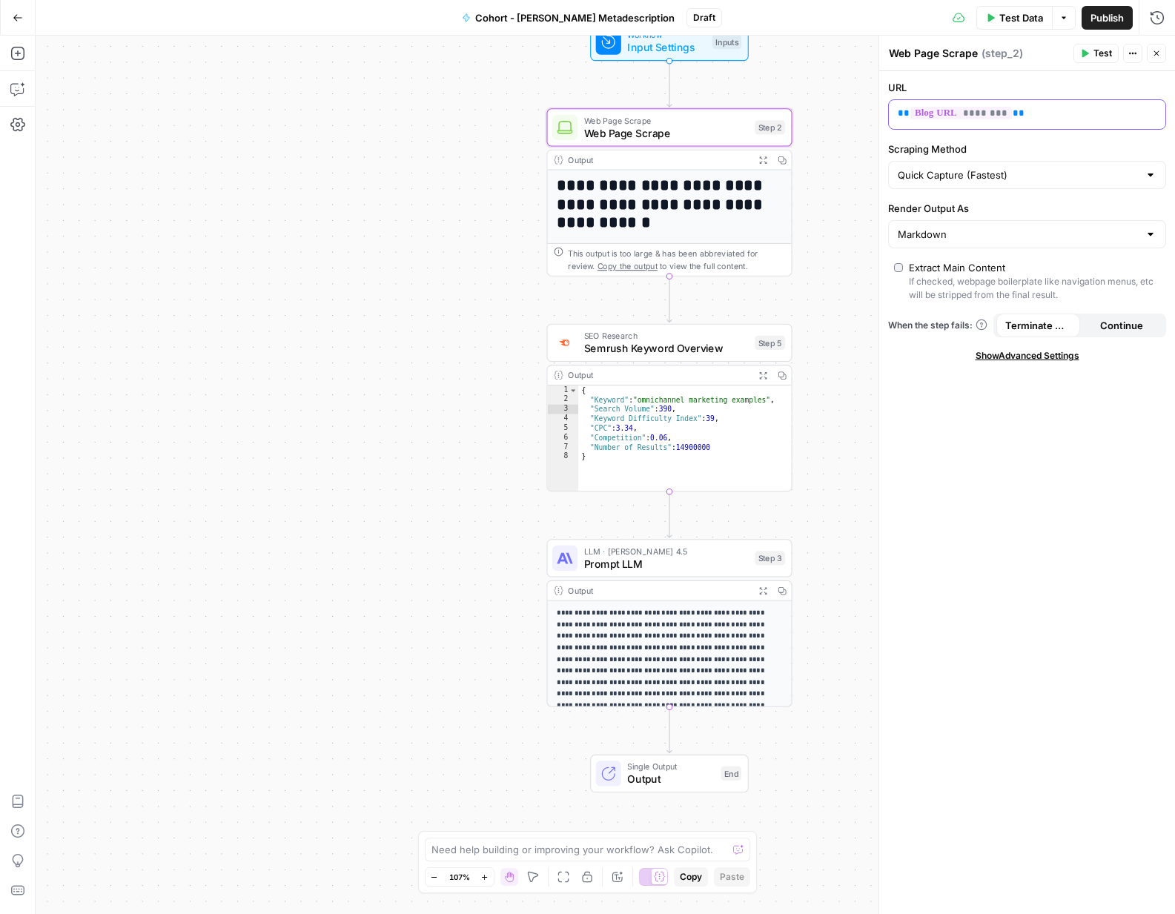
click at [1029, 110] on p "** ******** **" at bounding box center [1015, 113] width 235 height 15
click at [1149, 111] on icon "button" at bounding box center [1152, 113] width 7 height 7
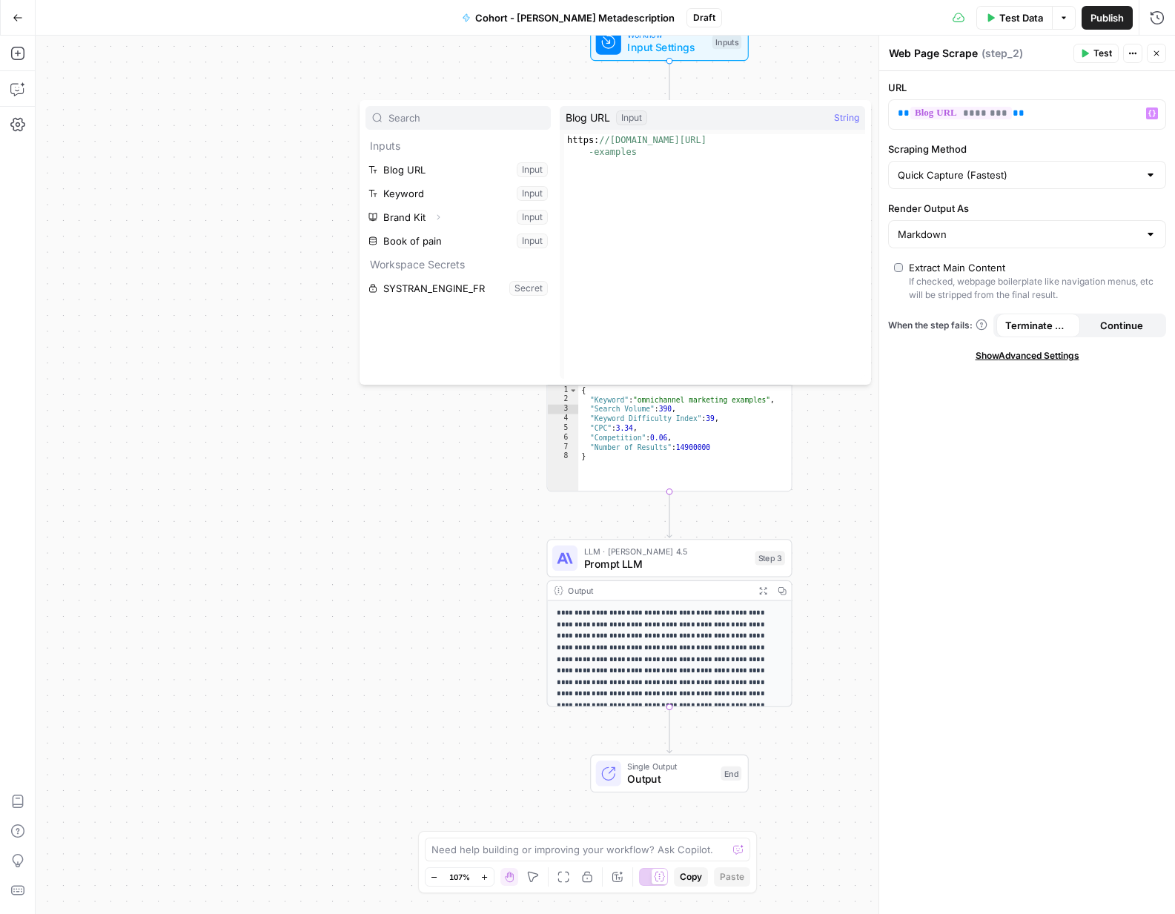
click at [443, 484] on div "**********" at bounding box center [606, 475] width 1140 height 879
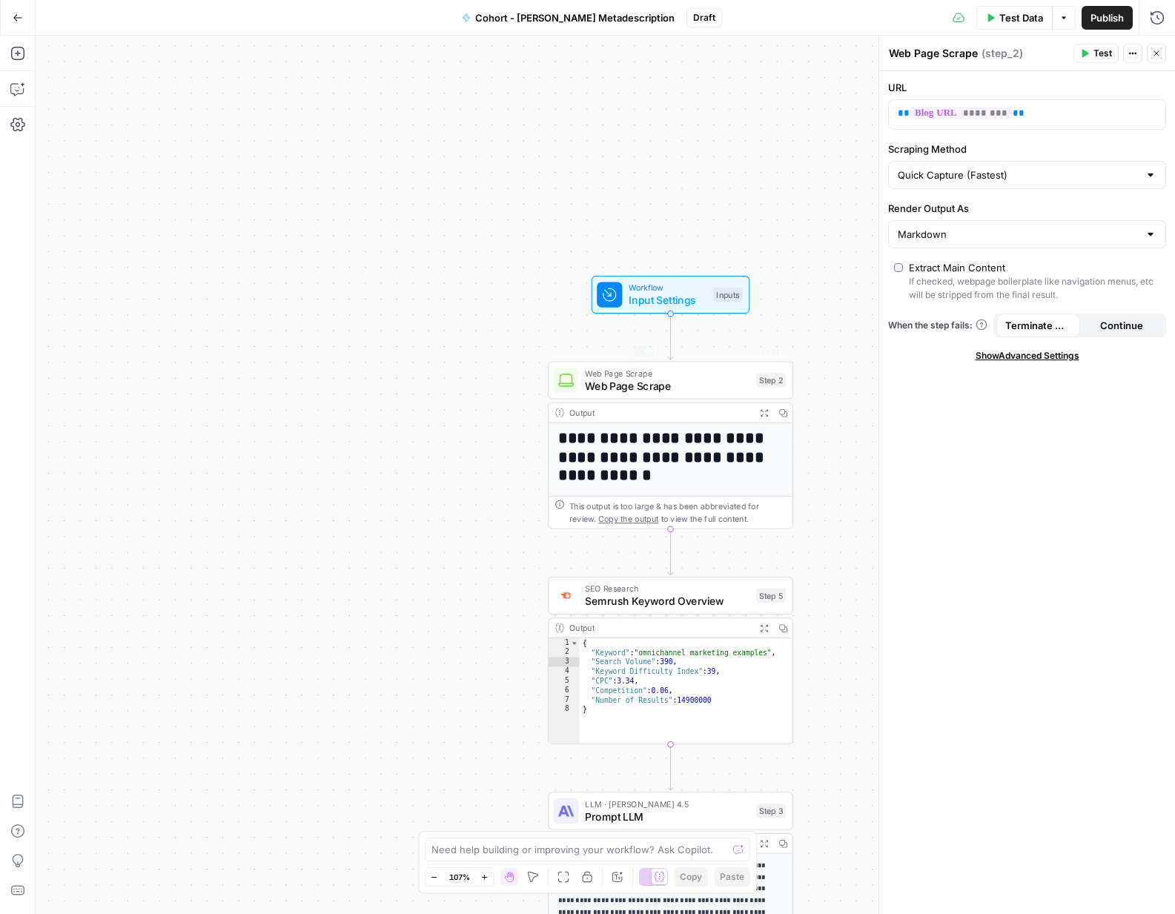
click at [631, 313] on div "Workflow Input Settings Inputs" at bounding box center [671, 295] width 159 height 38
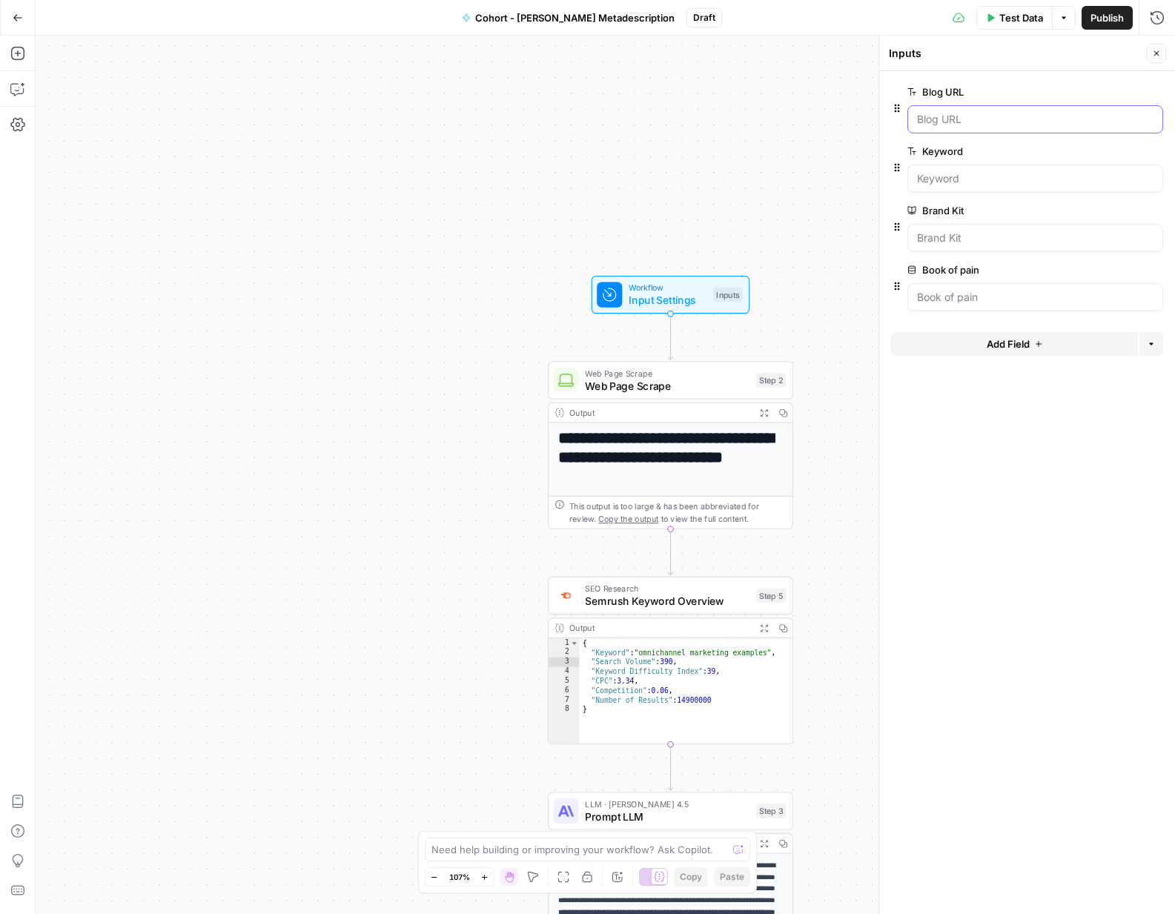
click at [984, 112] on URL "Blog URL" at bounding box center [1035, 119] width 237 height 15
click at [1095, 92] on span "edit field" at bounding box center [1108, 92] width 33 height 12
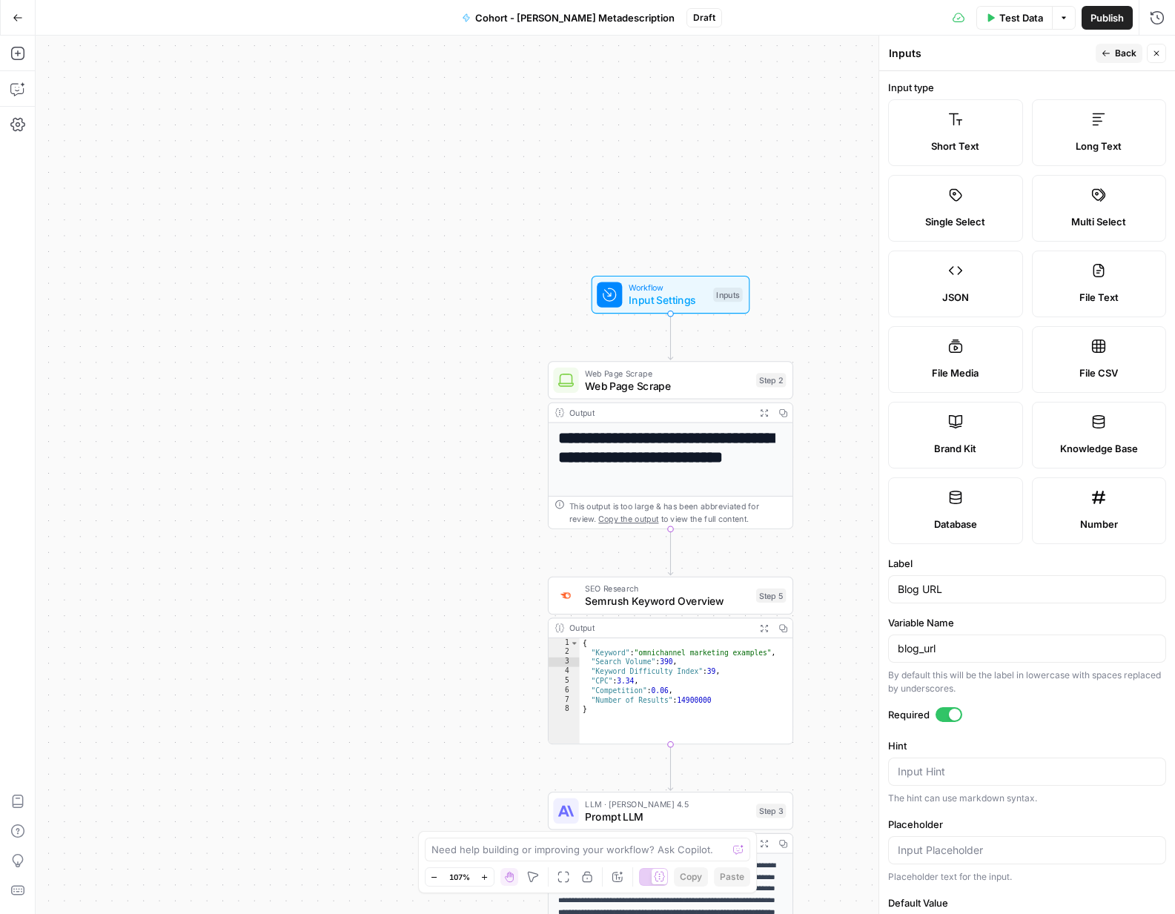
click at [1122, 54] on span "Back" at bounding box center [1126, 53] width 22 height 13
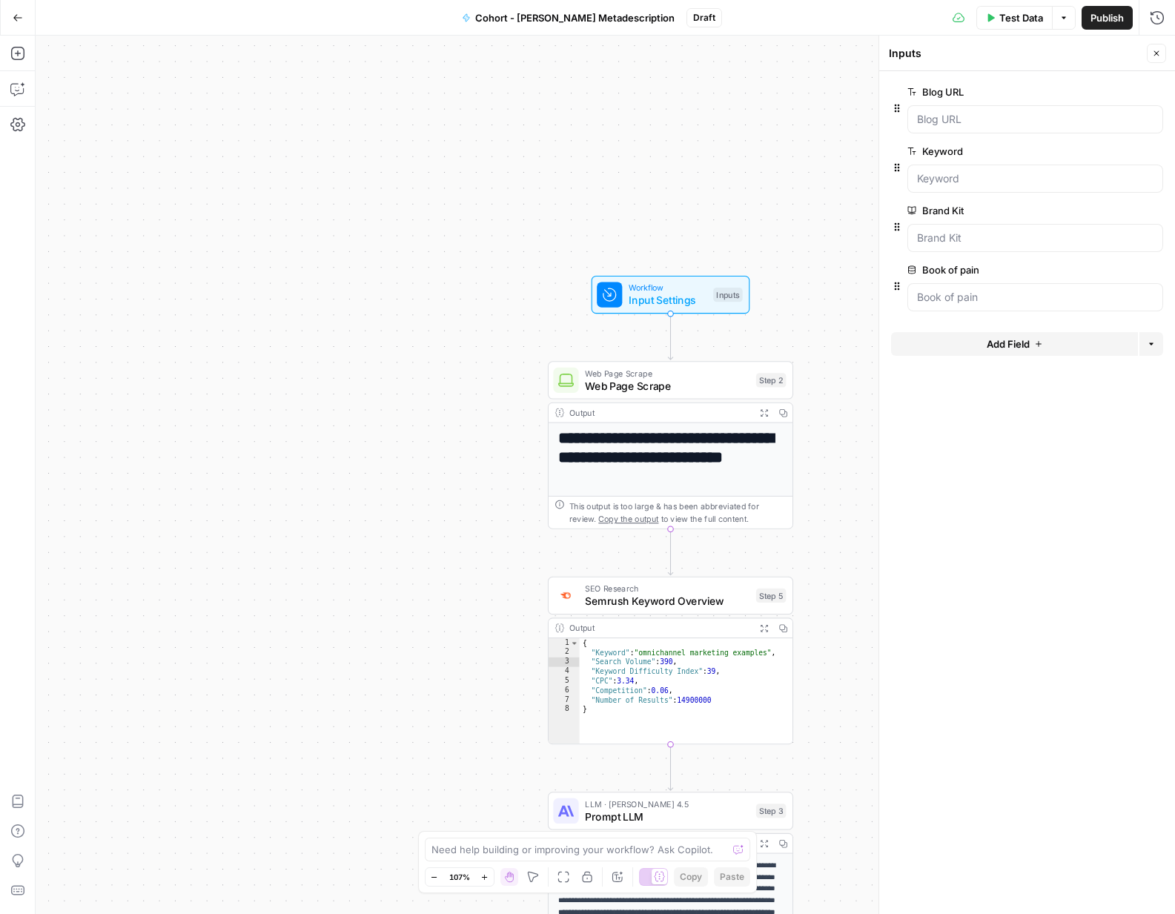
click at [671, 395] on div "Web Page Scrape Web Page Scrape Step 2 Copy step Delete step Add Note Test" at bounding box center [670, 380] width 245 height 38
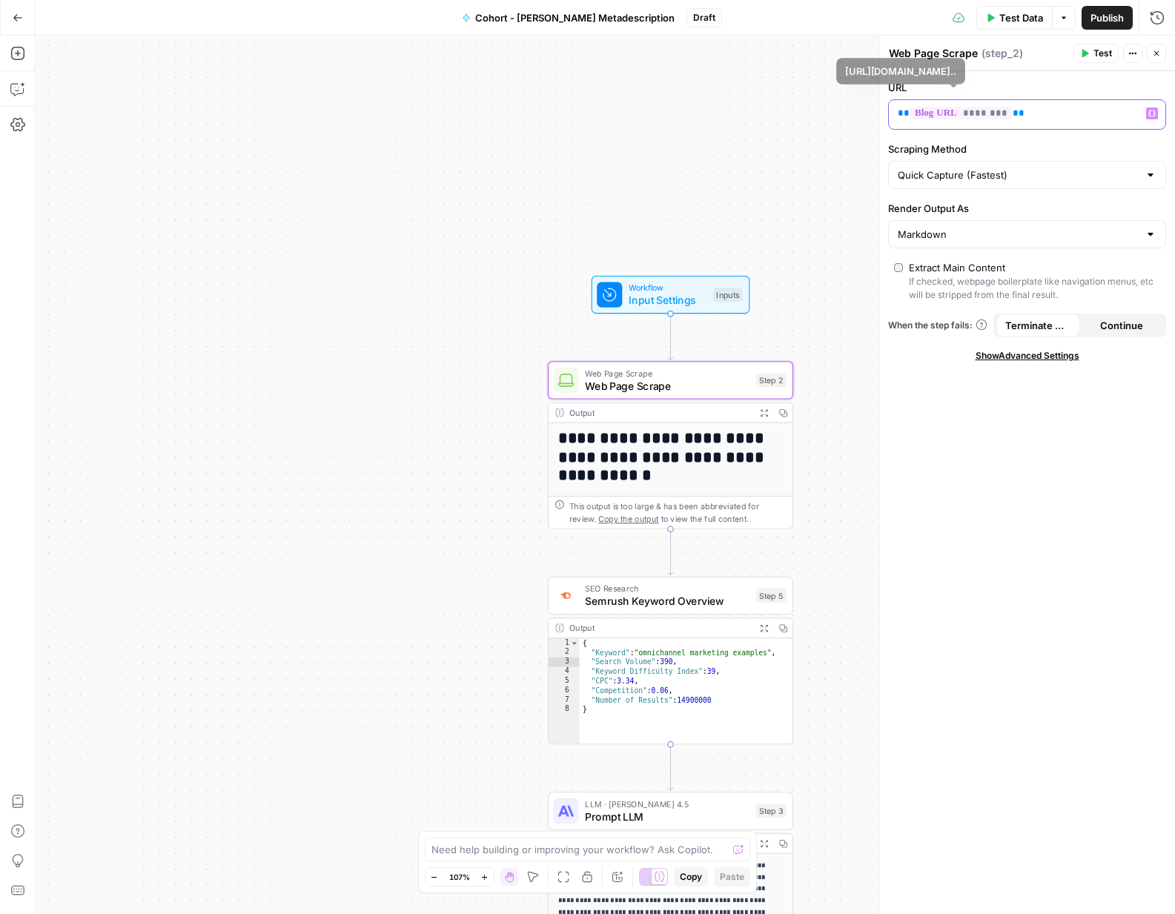
click at [1016, 117] on p "** ******** **" at bounding box center [1015, 113] width 235 height 15
click at [1084, 44] on div "Publish P" at bounding box center [1106, 49] width 46 height 14
click at [1092, 51] on button "Test" at bounding box center [1096, 53] width 45 height 19
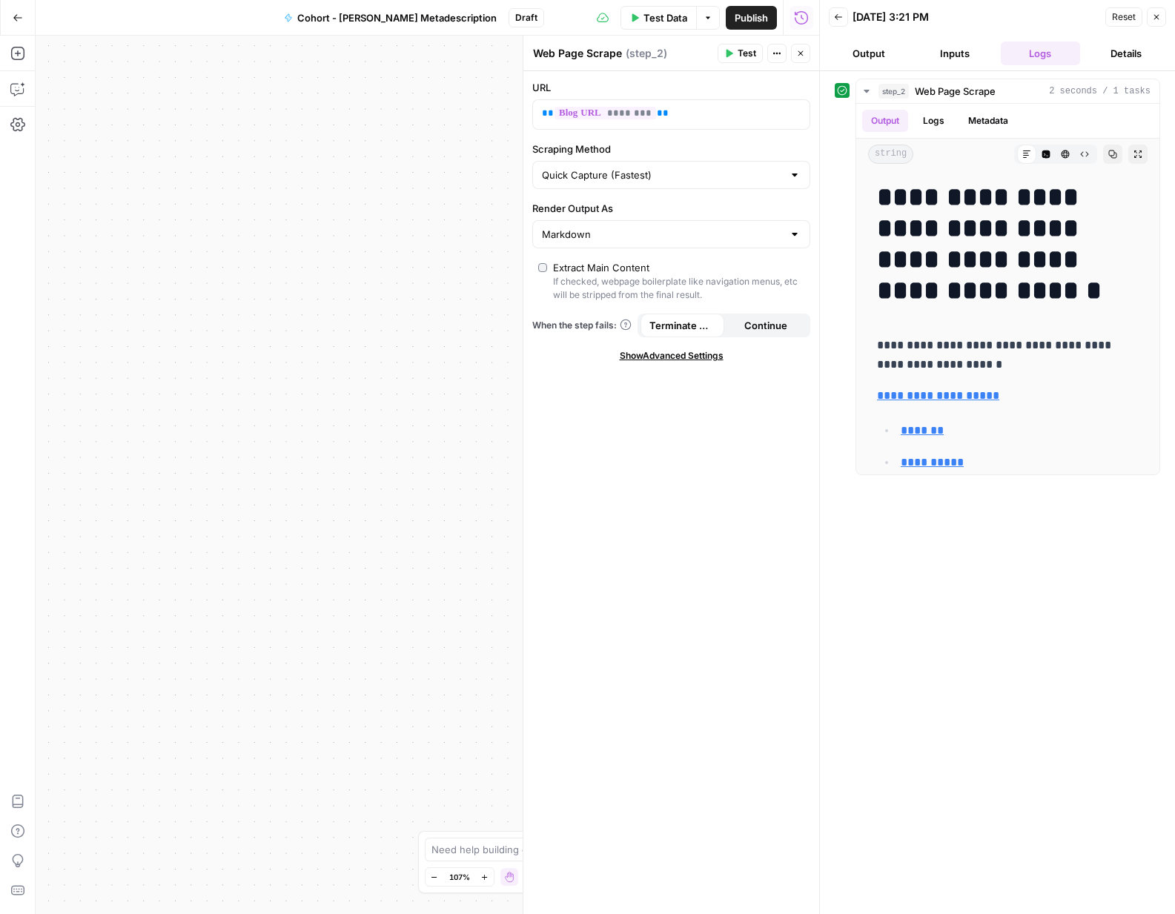
click at [842, 13] on icon "button" at bounding box center [838, 17] width 9 height 9
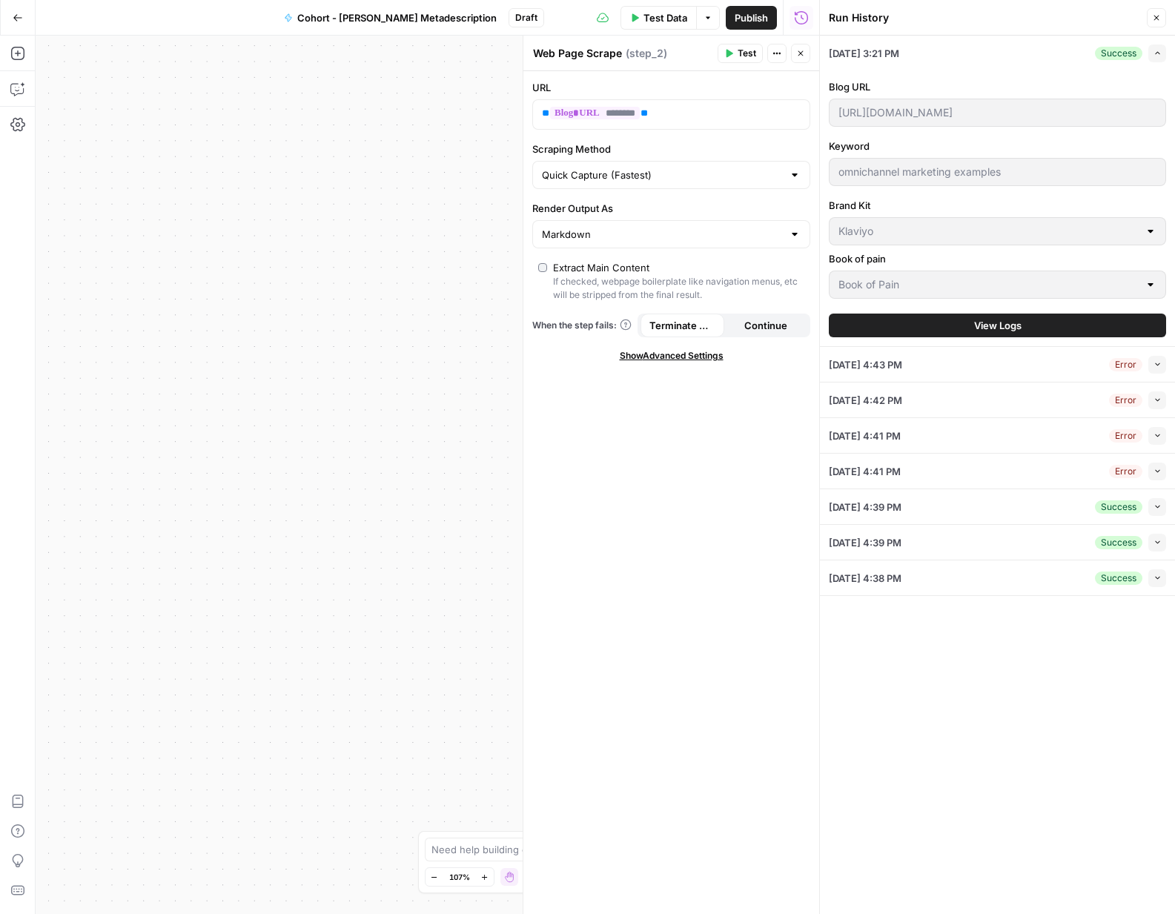
click at [1146, 19] on div "Run History Close" at bounding box center [997, 17] width 337 height 19
click at [1152, 18] on icon "button" at bounding box center [1156, 17] width 9 height 9
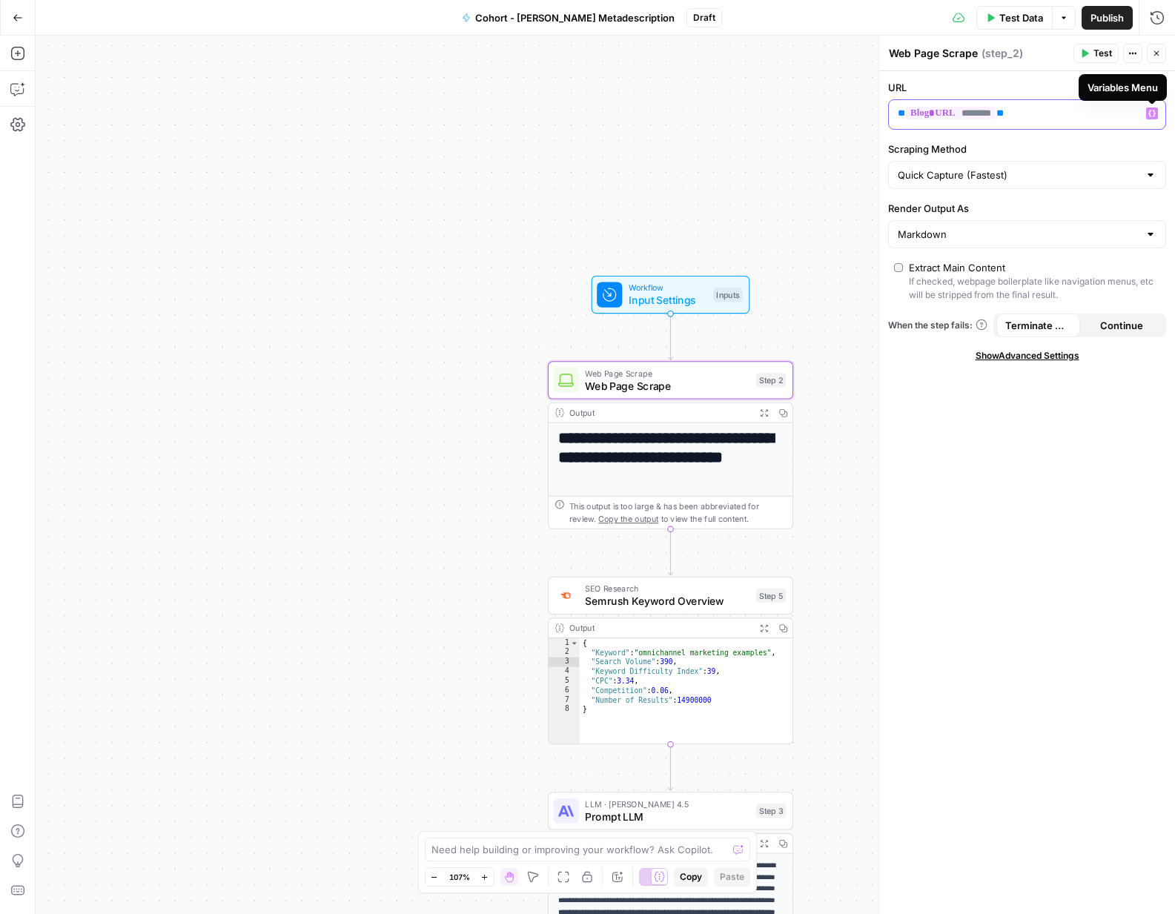
click at [1047, 106] on p "** ******** **" at bounding box center [1015, 113] width 235 height 15
click at [1149, 115] on icon "button" at bounding box center [1152, 113] width 7 height 7
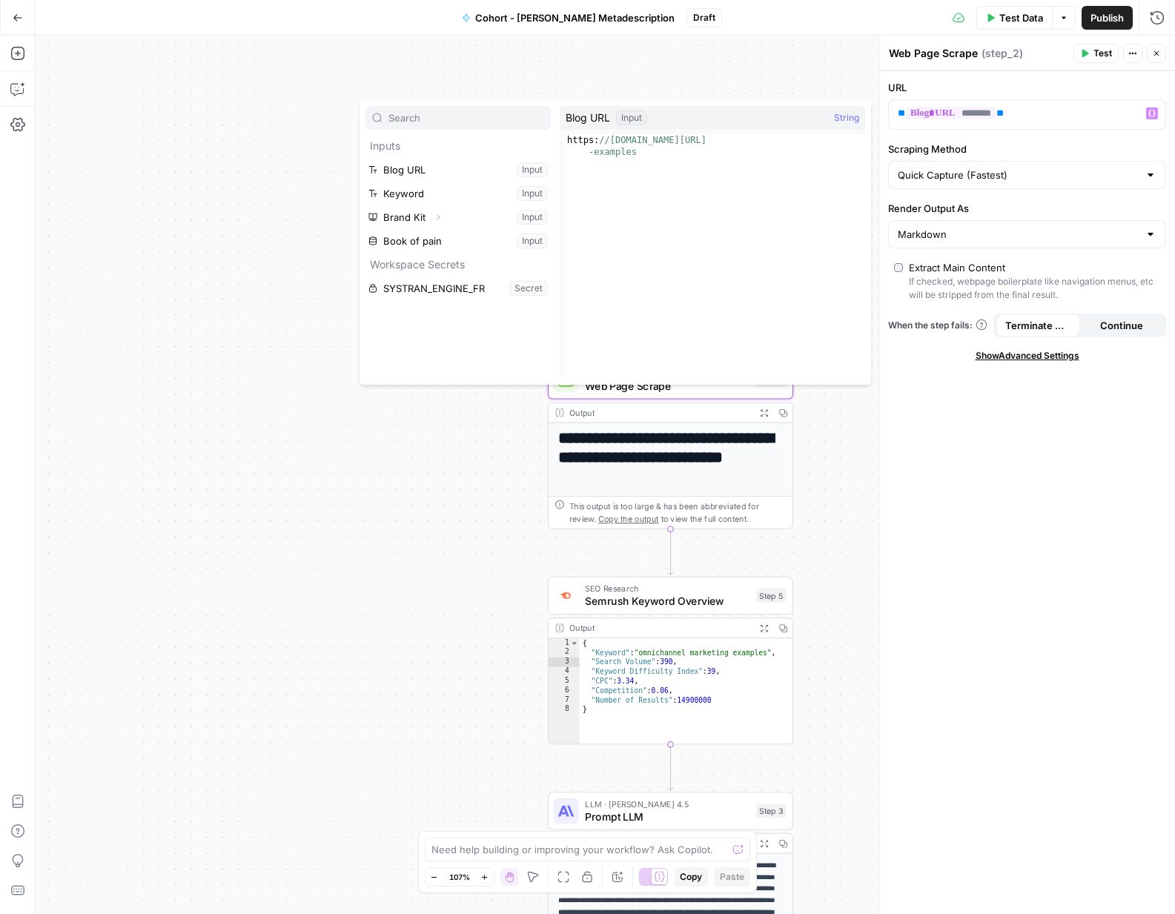
click at [684, 91] on div "**********" at bounding box center [606, 475] width 1140 height 879
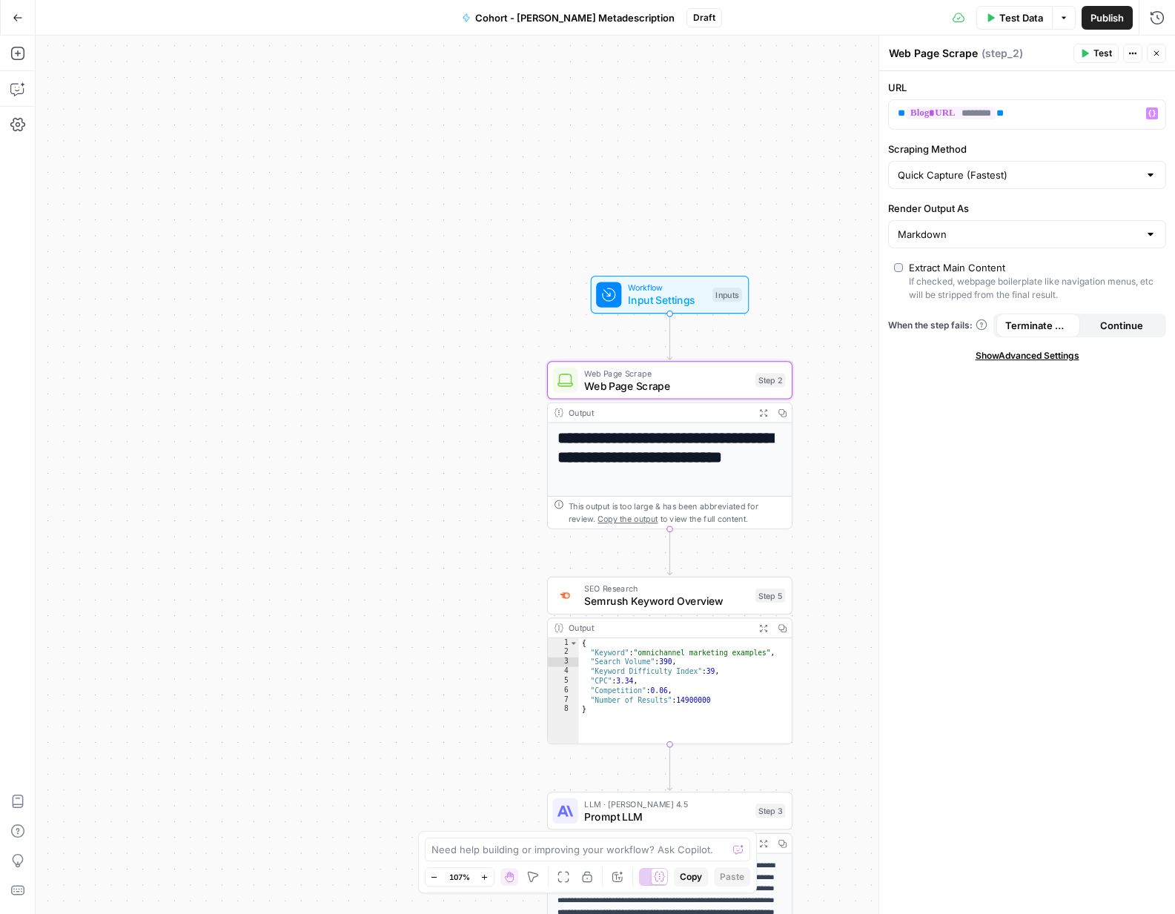
click at [647, 292] on span "Input Settings" at bounding box center [667, 300] width 79 height 16
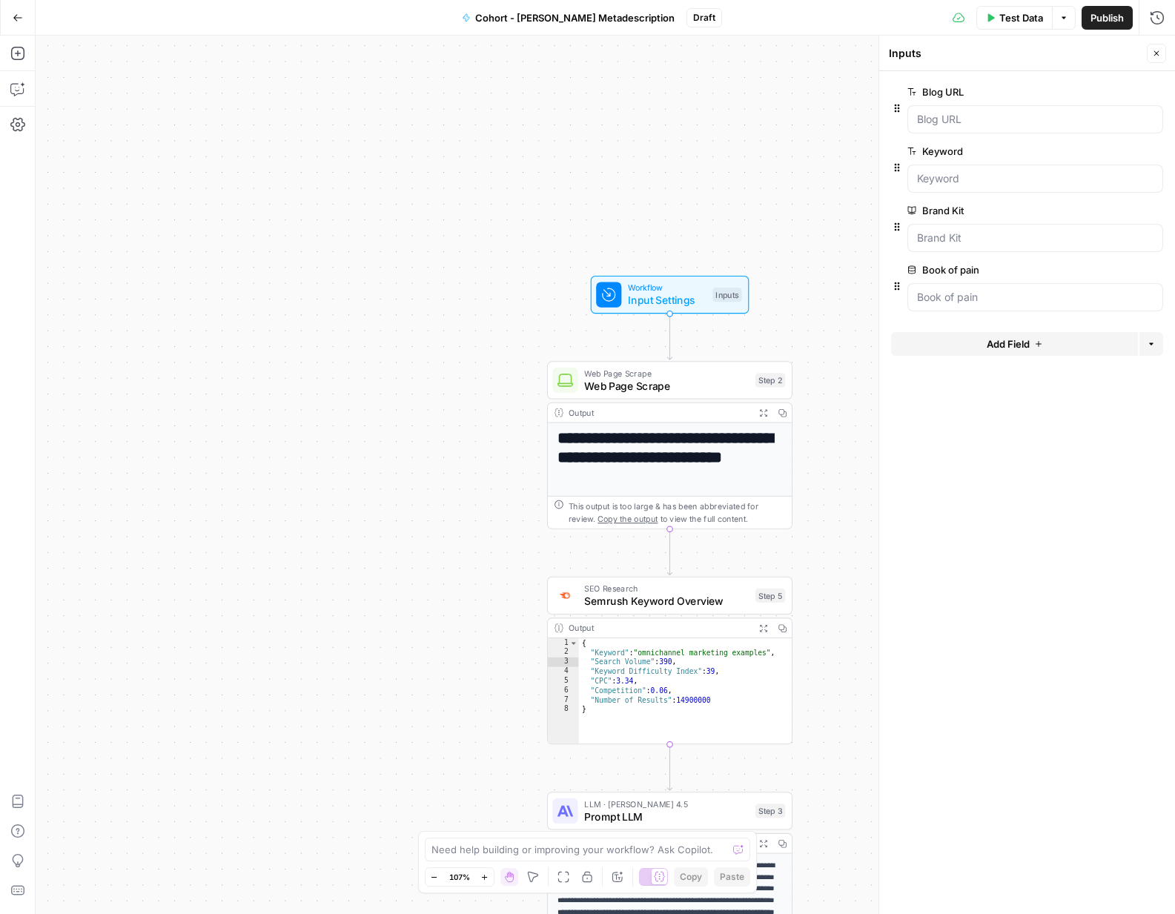
click at [1113, 94] on span "edit field" at bounding box center [1108, 92] width 33 height 12
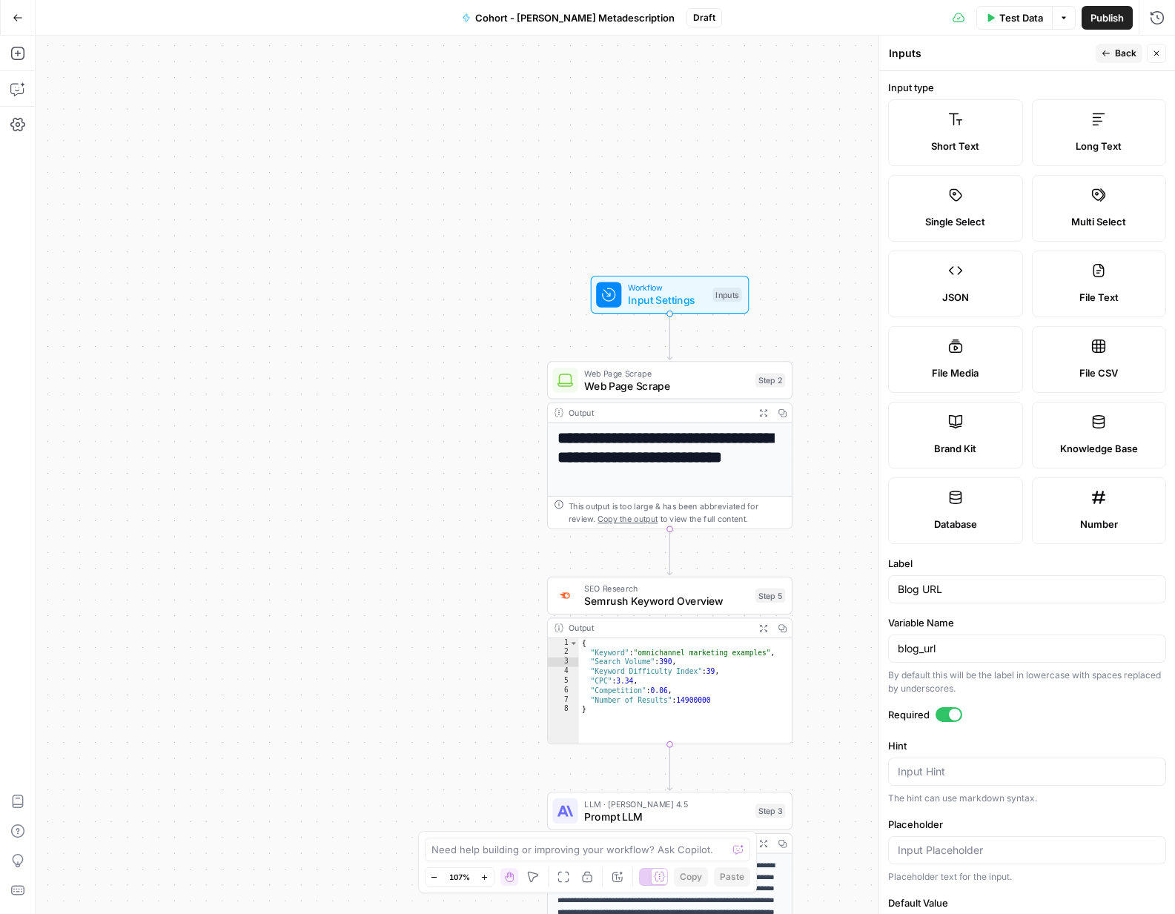
click at [1124, 50] on span "Back" at bounding box center [1126, 53] width 22 height 13
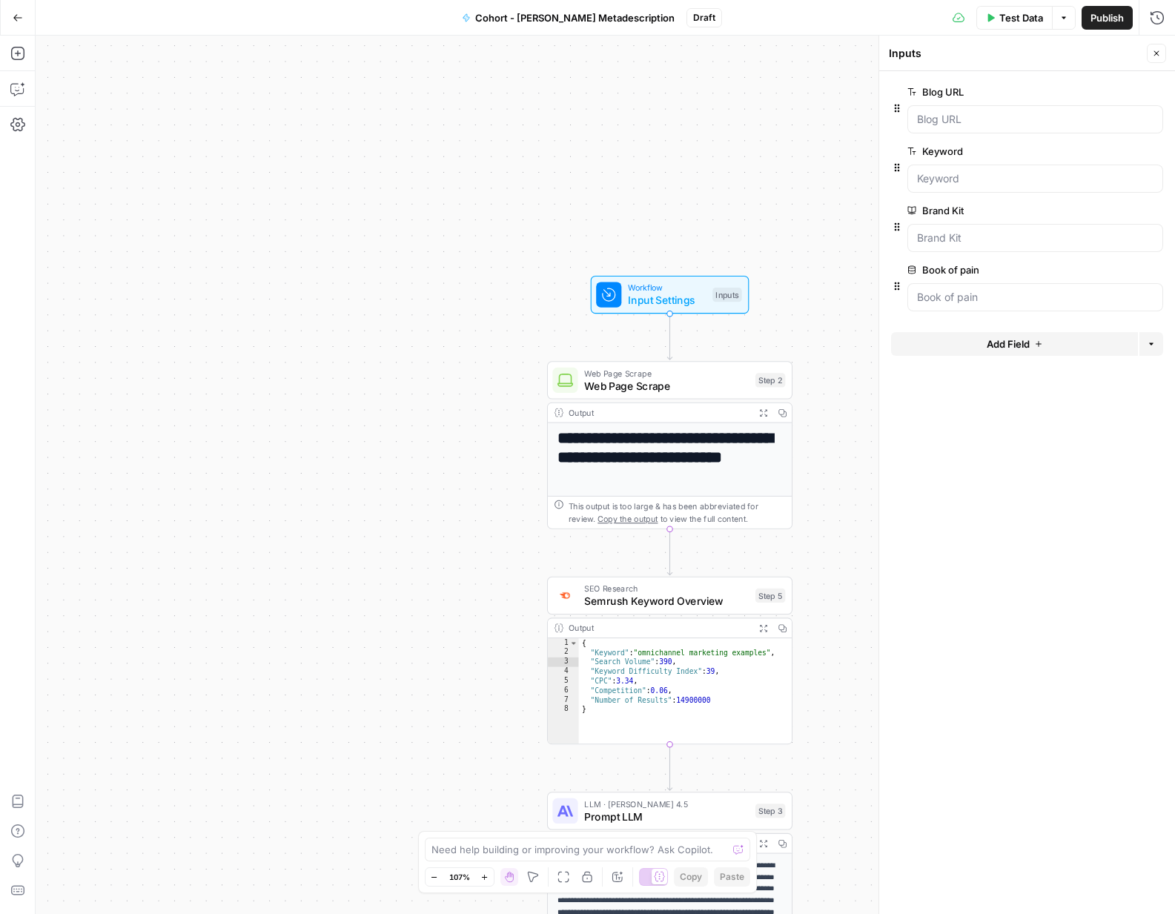
click at [648, 446] on h1 "**********" at bounding box center [670, 457] width 225 height 56
click at [684, 436] on h1 "**********" at bounding box center [670, 457] width 225 height 56
click at [672, 388] on span "Web Page Scrape" at bounding box center [666, 386] width 165 height 16
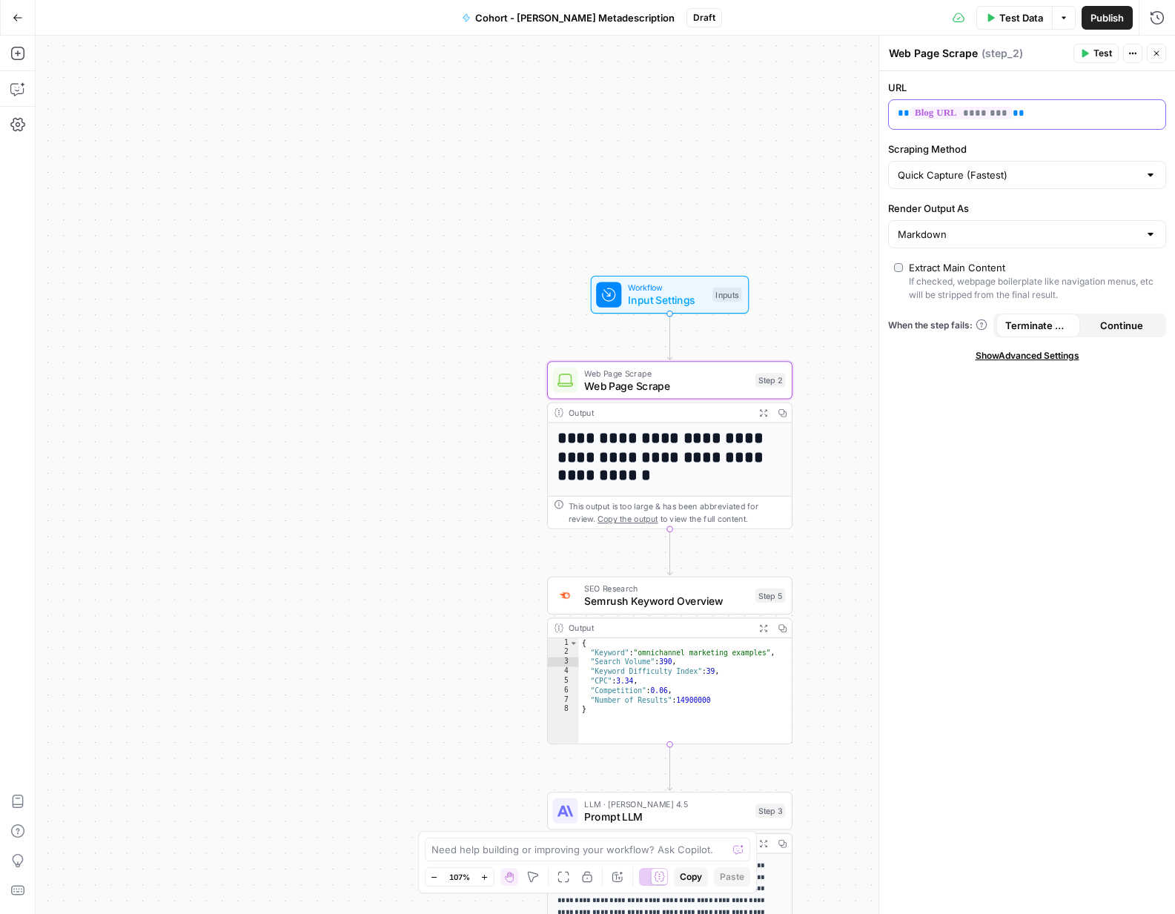
click at [980, 116] on span "********" at bounding box center [962, 113] width 102 height 13
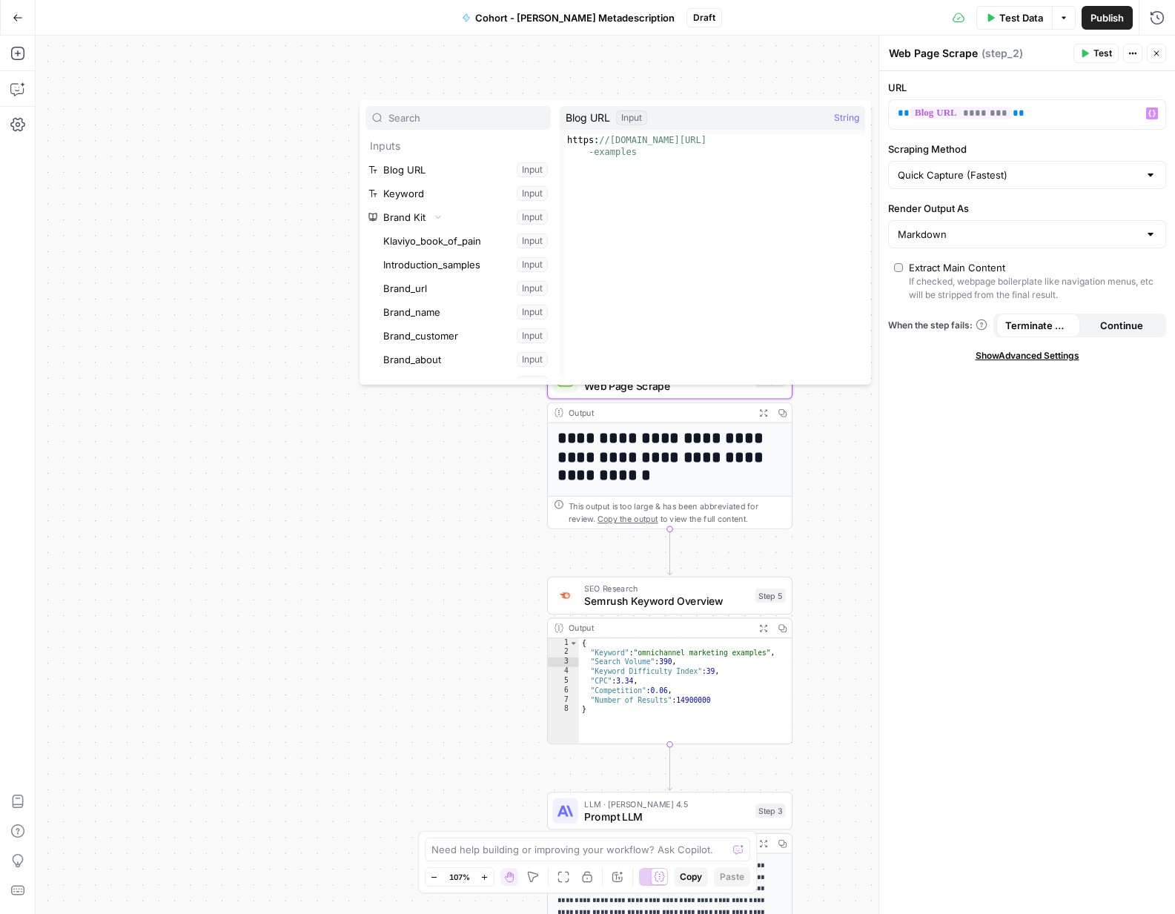
type textarea "**********"
drag, startPoint x: 667, startPoint y: 153, endPoint x: 567, endPoint y: 141, distance: 100.8
click at [567, 141] on div "https: //www.klaviyo.com/blog/omnichannel-marketing -examples" at bounding box center [714, 280] width 301 height 292
click at [498, 458] on div "**********" at bounding box center [606, 475] width 1140 height 879
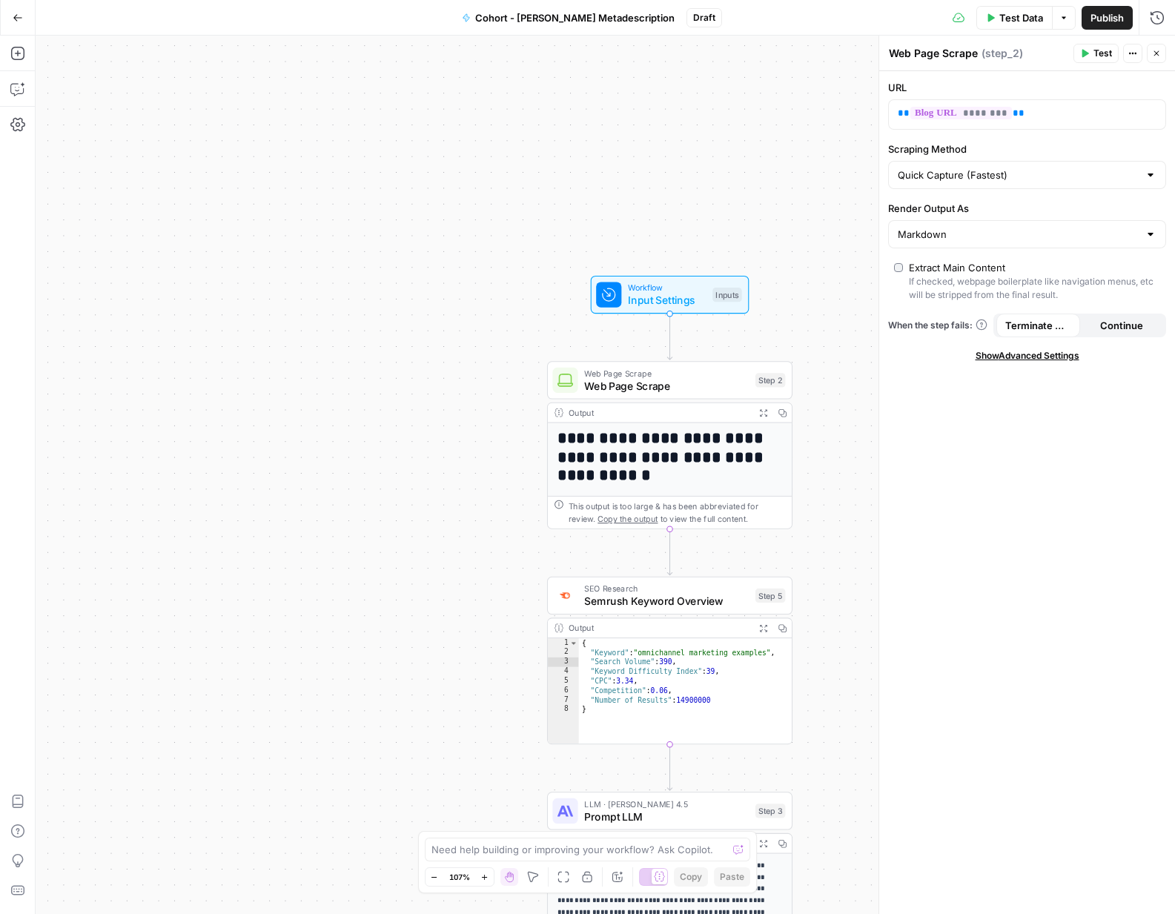
click at [654, 297] on span "Input Settings" at bounding box center [667, 300] width 79 height 16
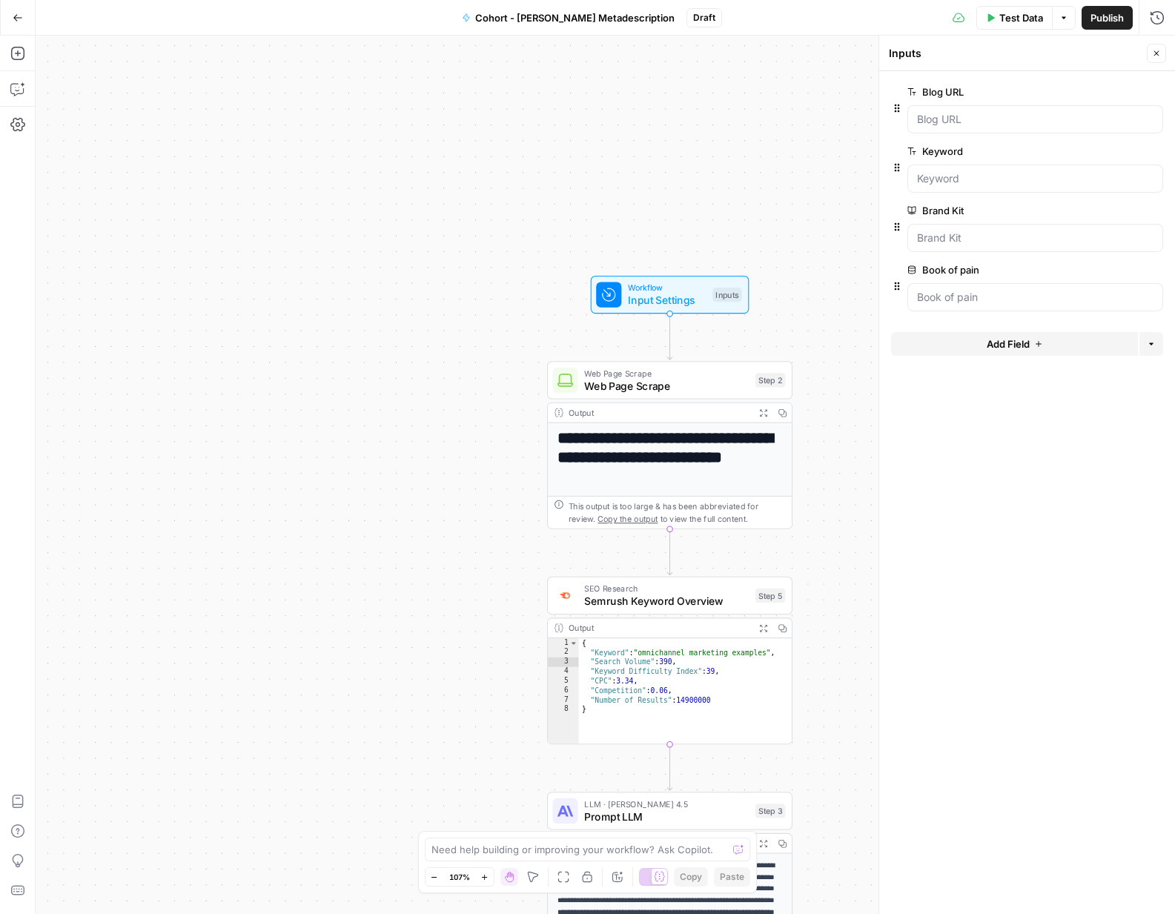
click at [1106, 93] on span "edit field" at bounding box center [1108, 92] width 33 height 12
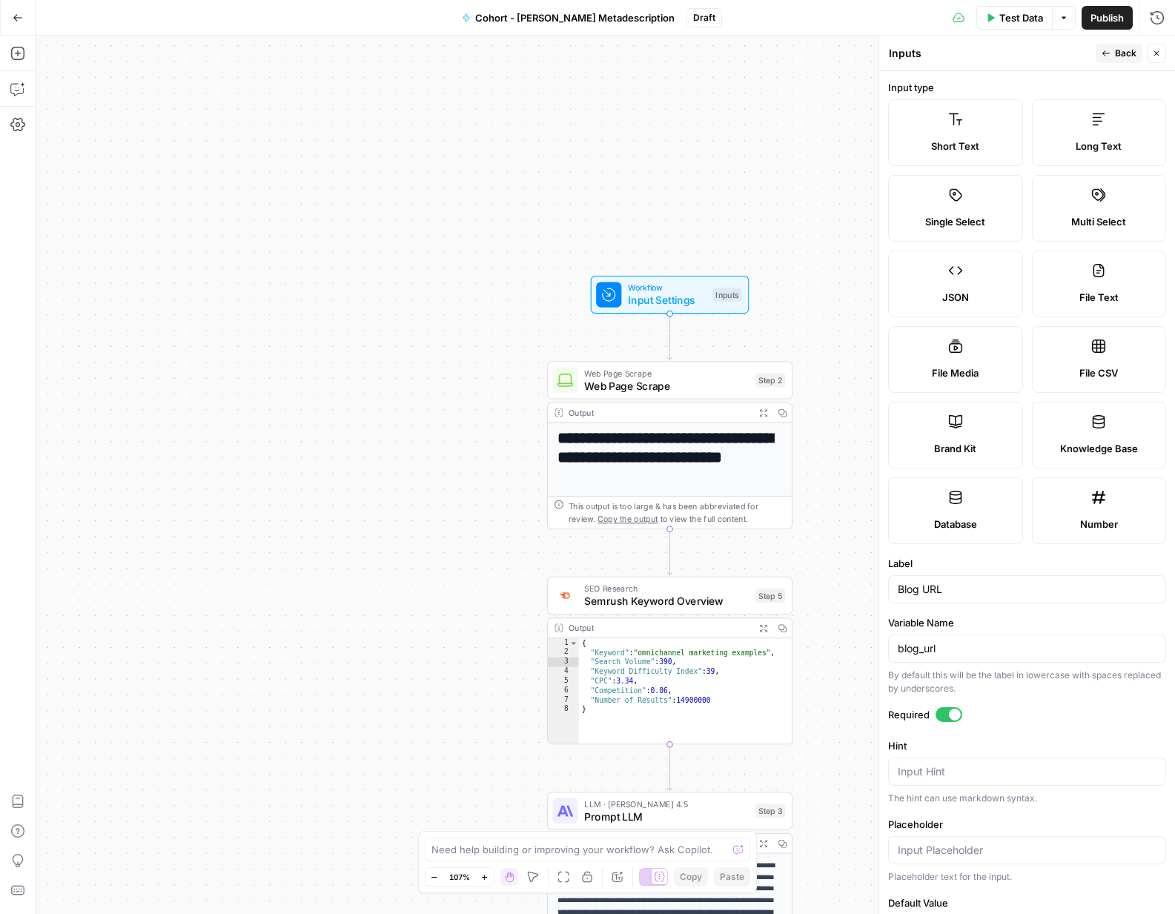
click at [1103, 53] on icon "button" at bounding box center [1106, 53] width 7 height 6
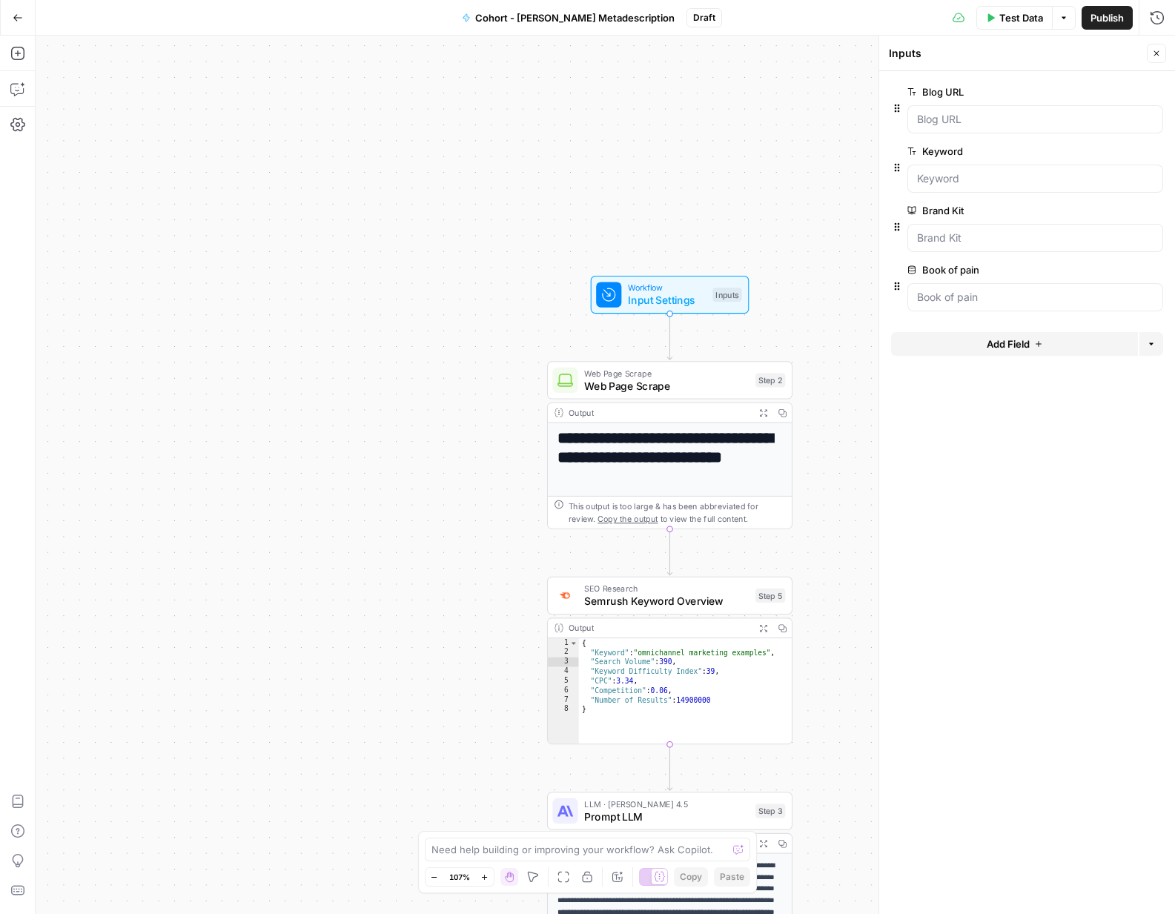
click at [693, 392] on span "Web Page Scrape" at bounding box center [666, 386] width 165 height 16
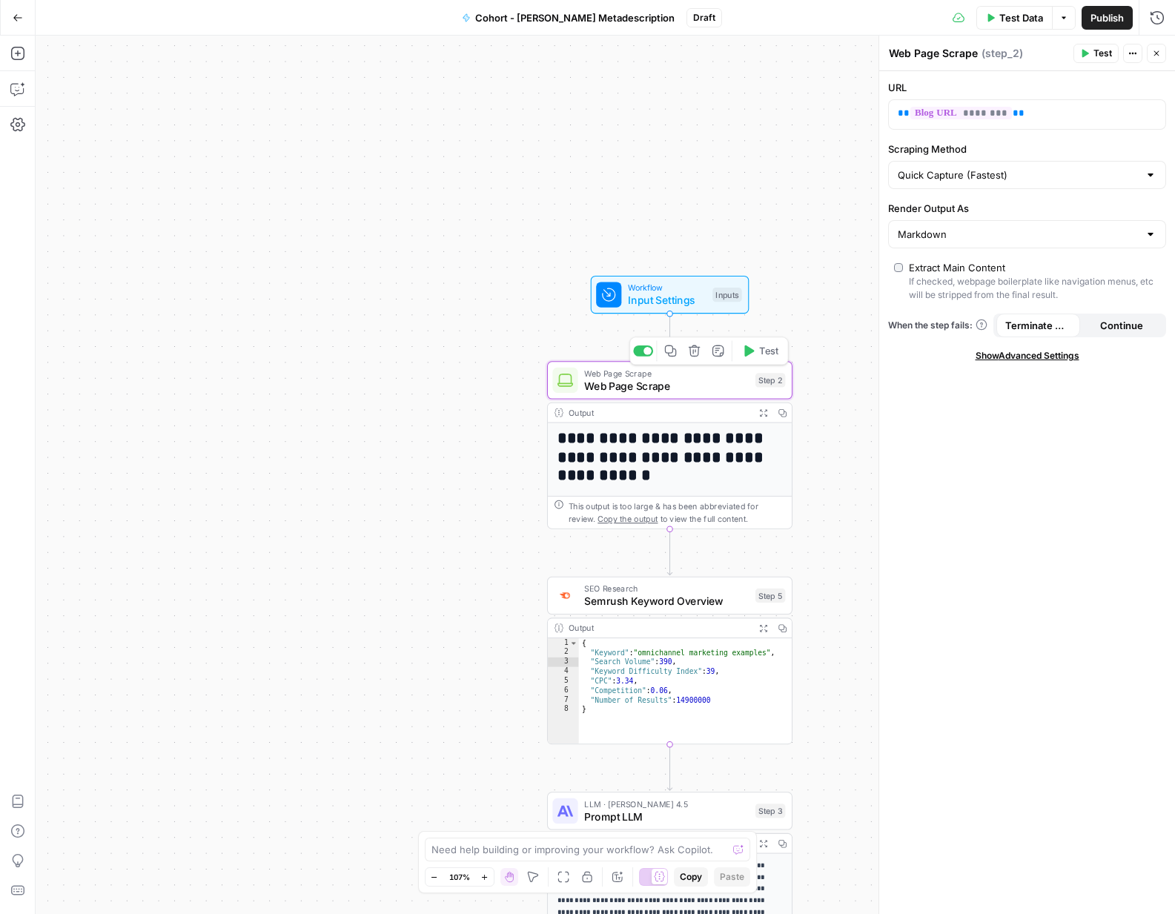
click at [680, 294] on span "Input Settings" at bounding box center [667, 300] width 79 height 16
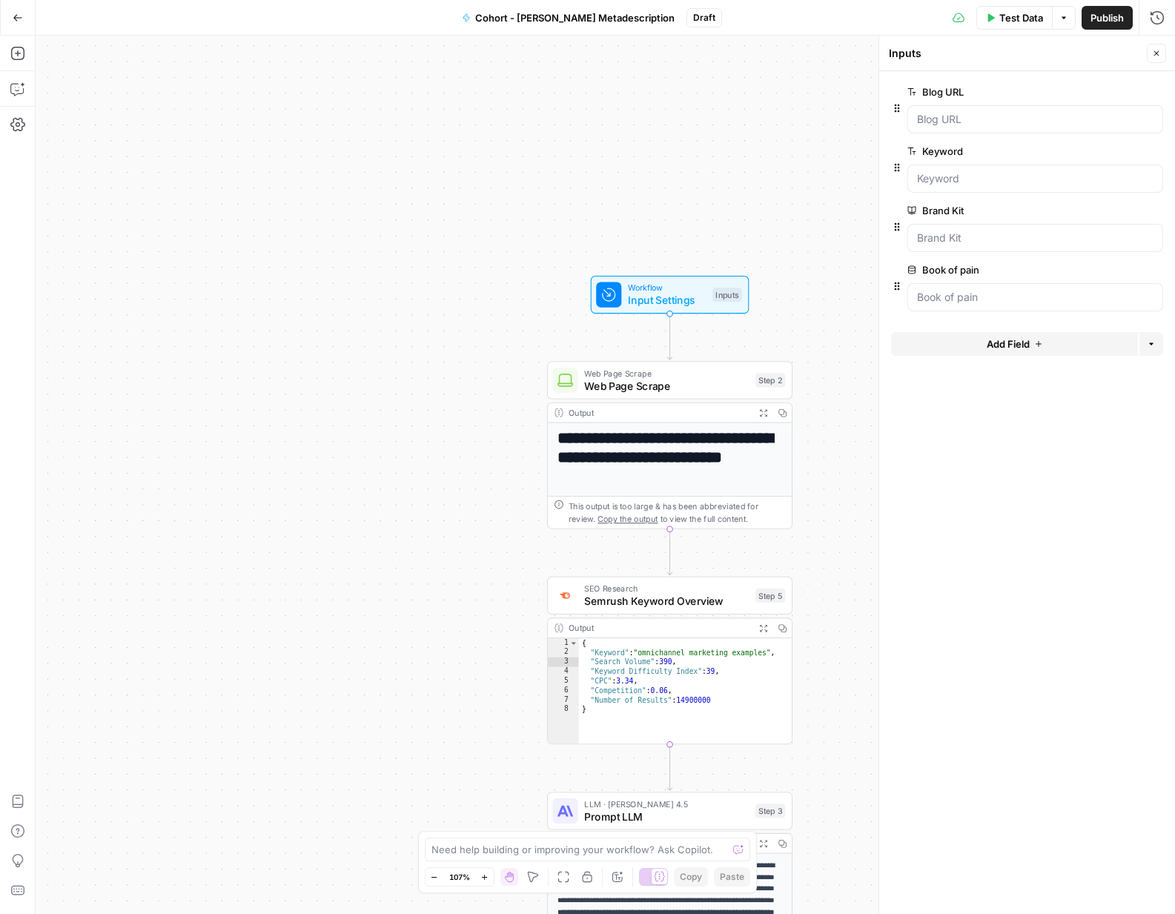
click at [1113, 93] on span "edit field" at bounding box center [1108, 92] width 33 height 12
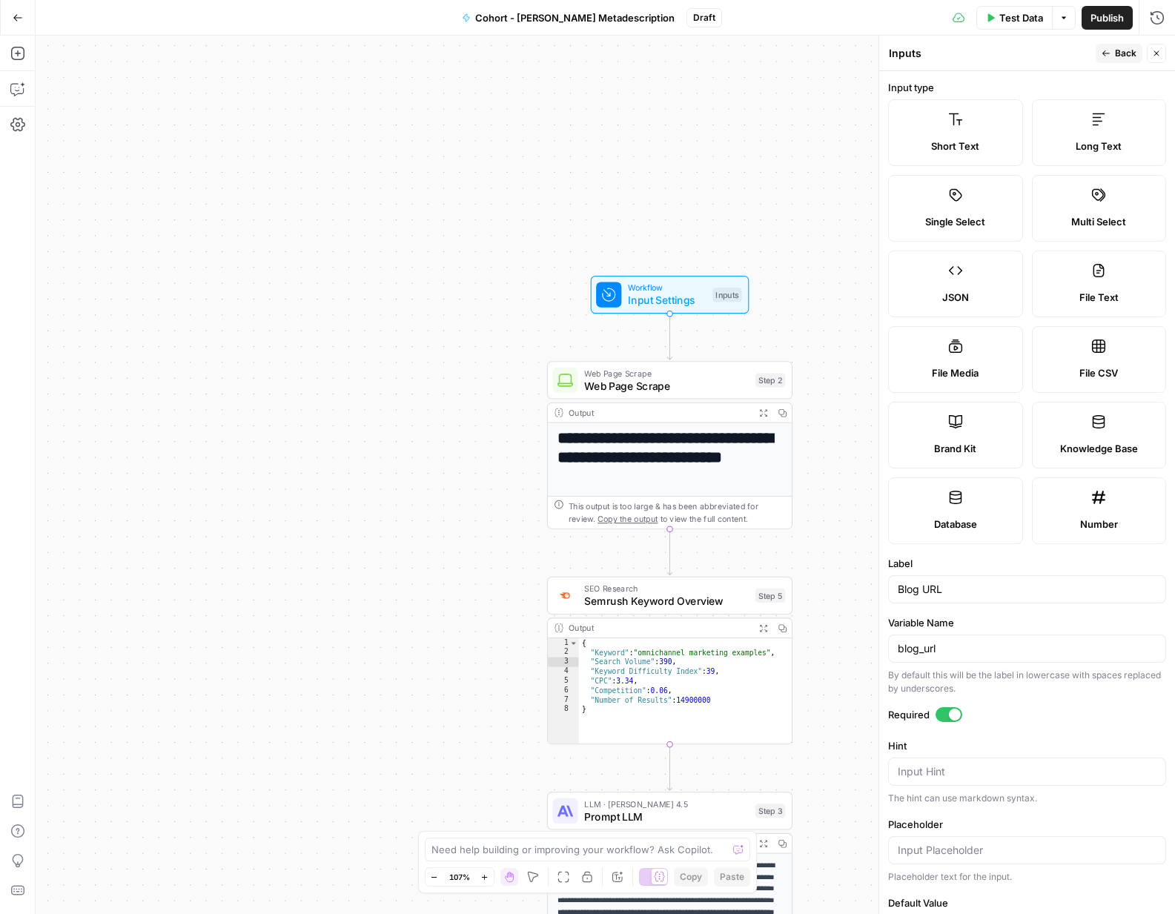
click at [1125, 48] on span "Back" at bounding box center [1126, 53] width 22 height 13
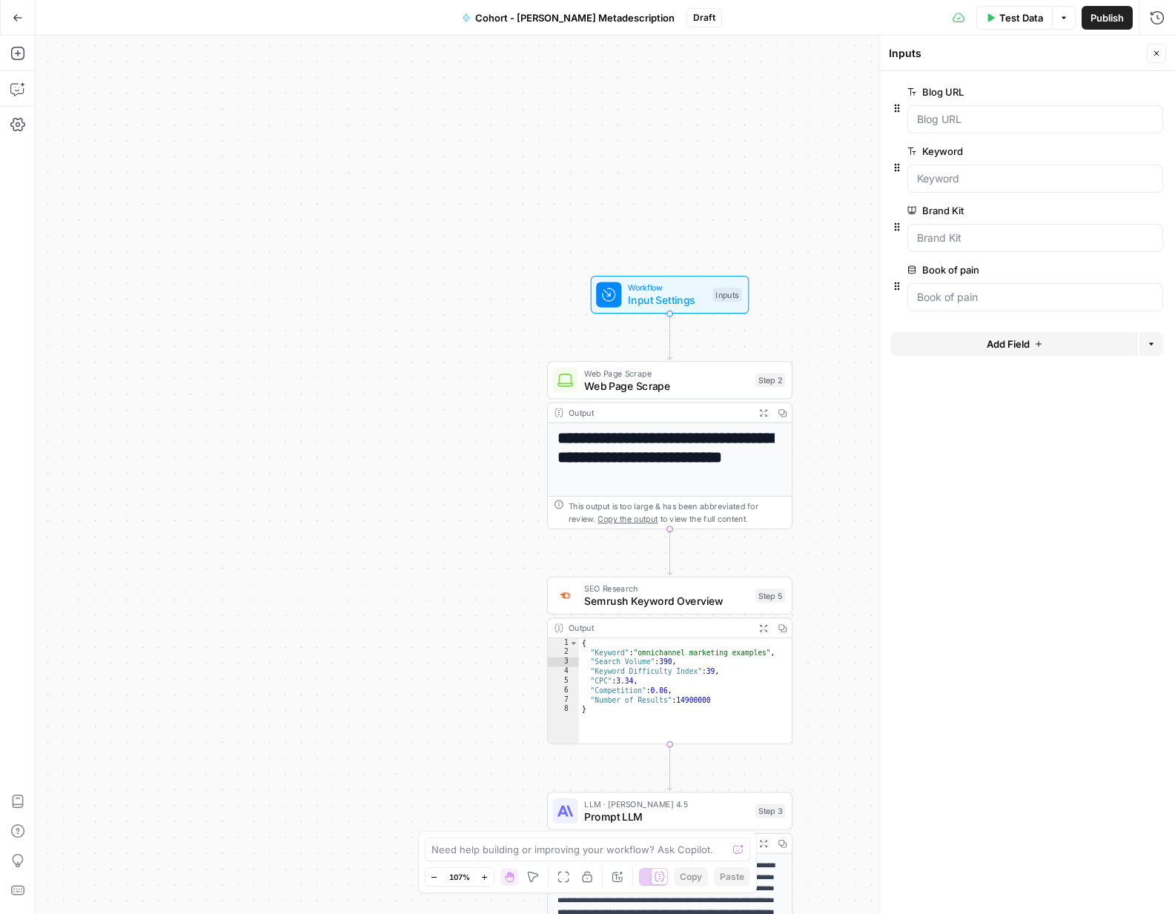
click at [1099, 96] on span "edit field" at bounding box center [1108, 92] width 33 height 12
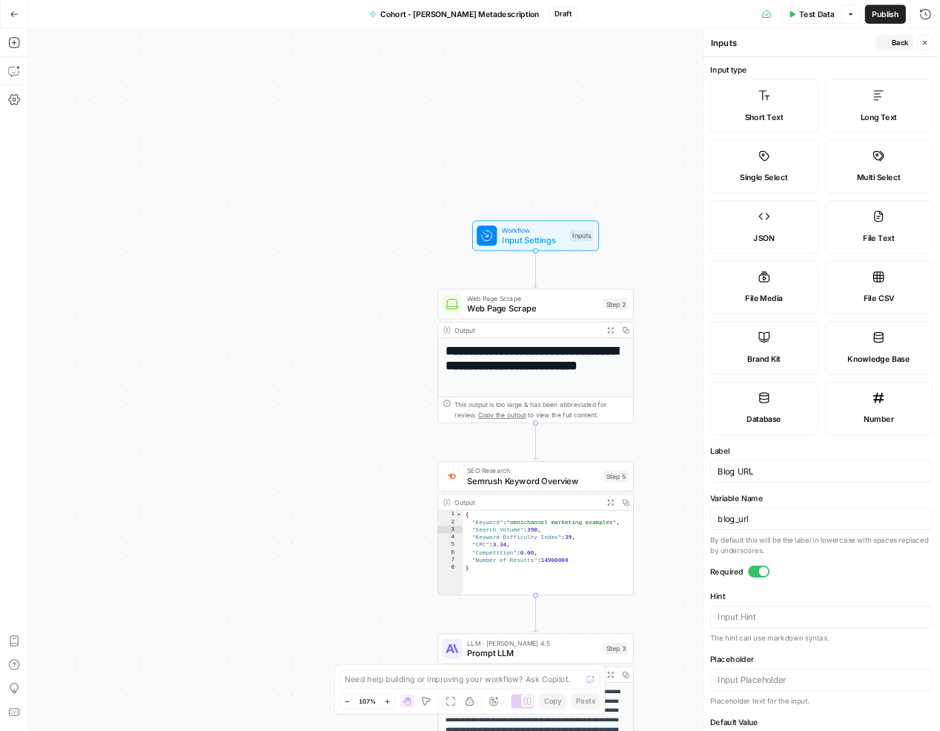
scroll to position [59, 0]
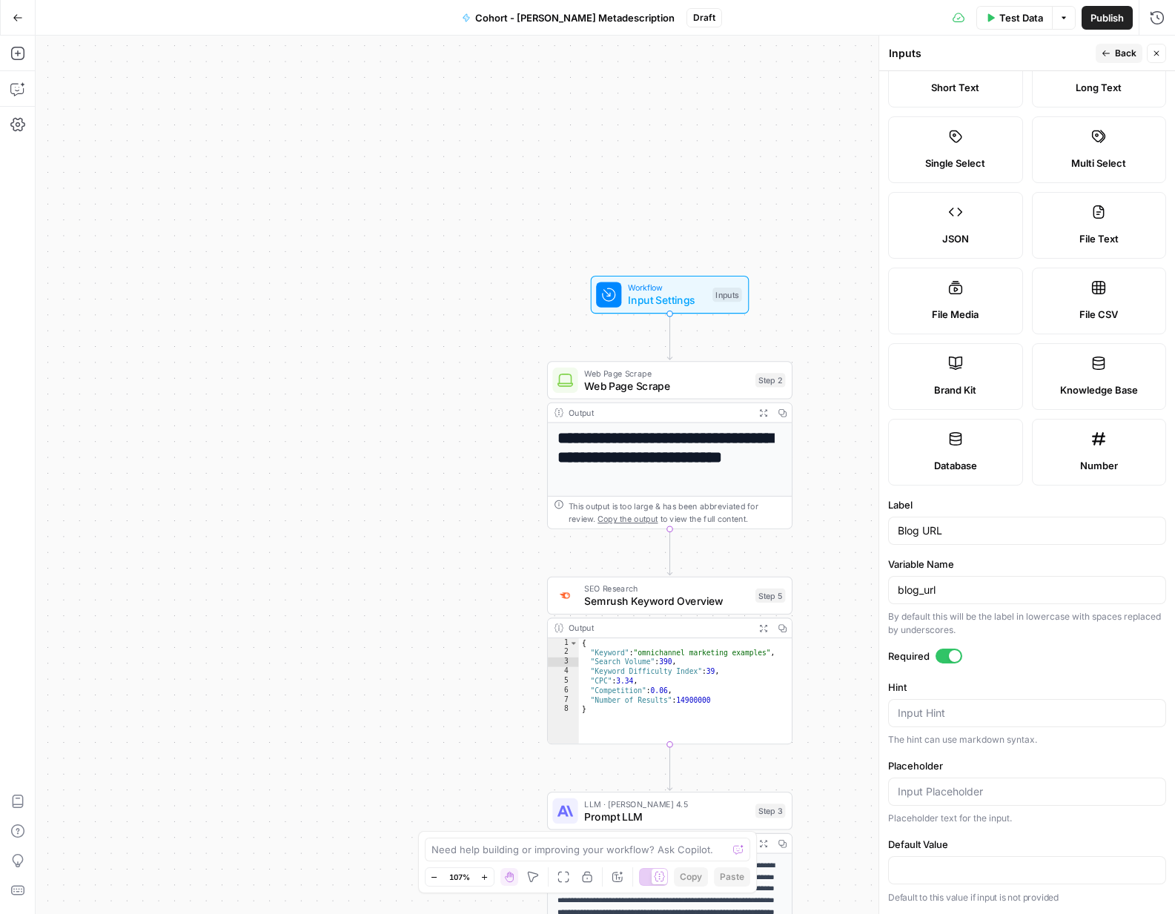
click at [652, 389] on span "Web Page Scrape" at bounding box center [666, 386] width 165 height 16
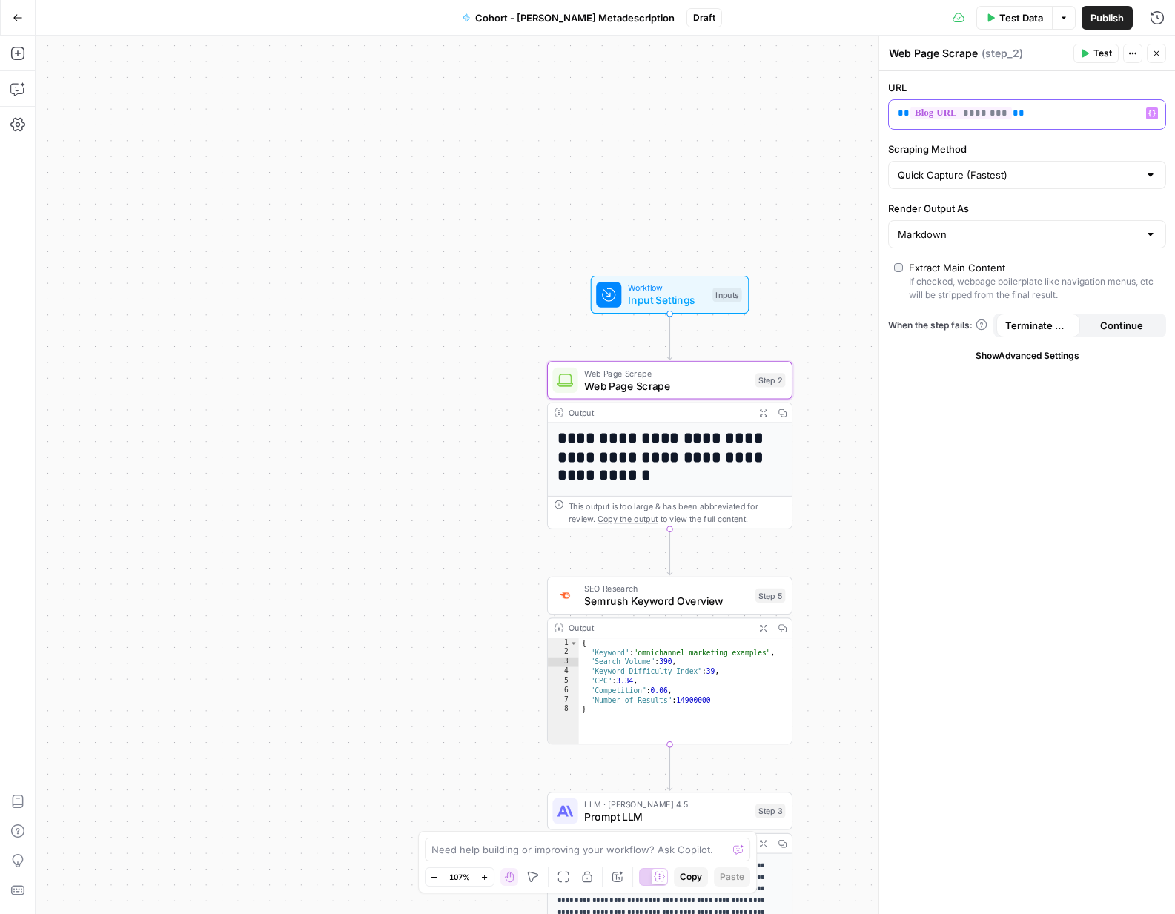
click at [1028, 119] on p "** ******** **" at bounding box center [1015, 113] width 235 height 15
drag, startPoint x: 1026, startPoint y: 119, endPoint x: 897, endPoint y: 116, distance: 129.1
click at [897, 116] on div "** ******** **" at bounding box center [1015, 114] width 253 height 29
click at [971, 459] on div "URL ** ******** ** Variables Menu Scraping Method Quick Capture (Fastest) Rende…" at bounding box center [1028, 492] width 296 height 843
click at [16, 20] on icon "button" at bounding box center [18, 18] width 10 height 10
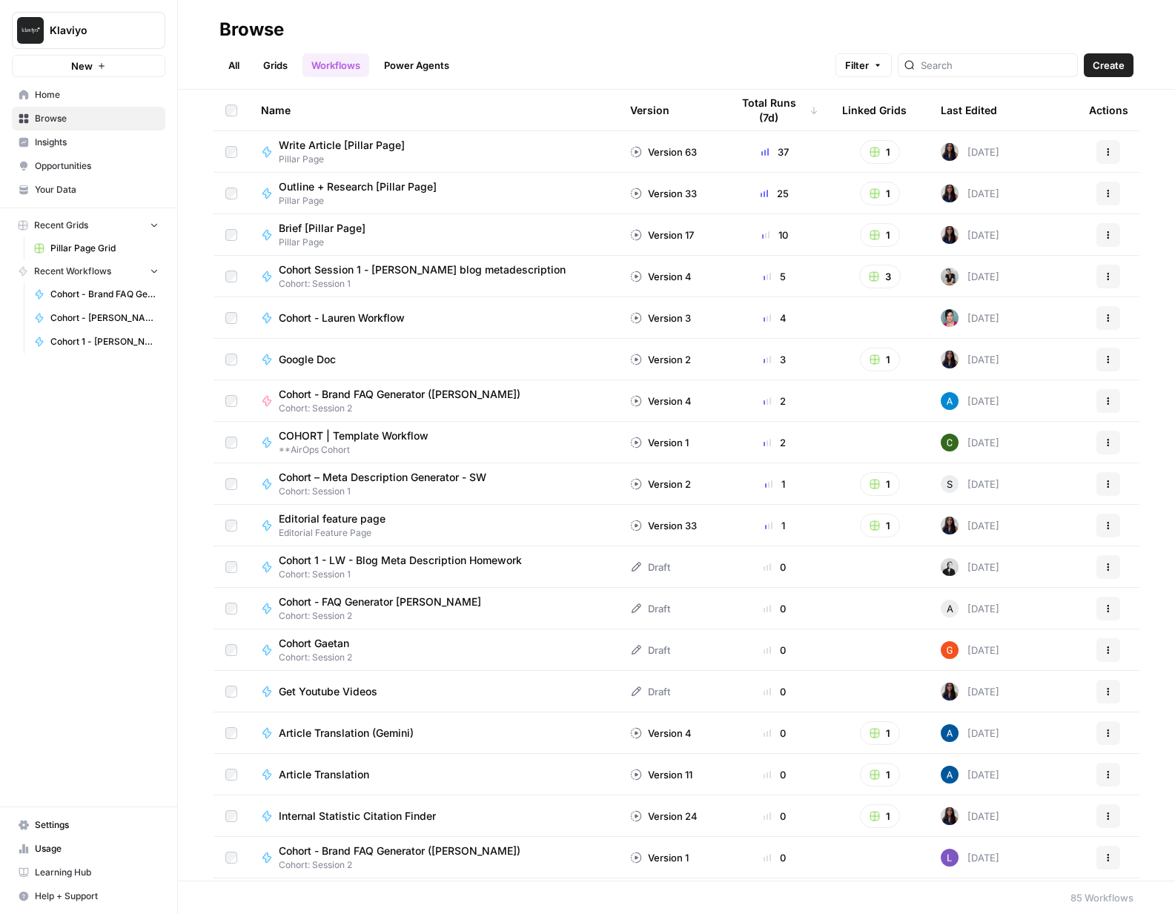
click at [424, 650] on div "Cohort Gaetan Cohort: Session 2" at bounding box center [434, 650] width 346 height 28
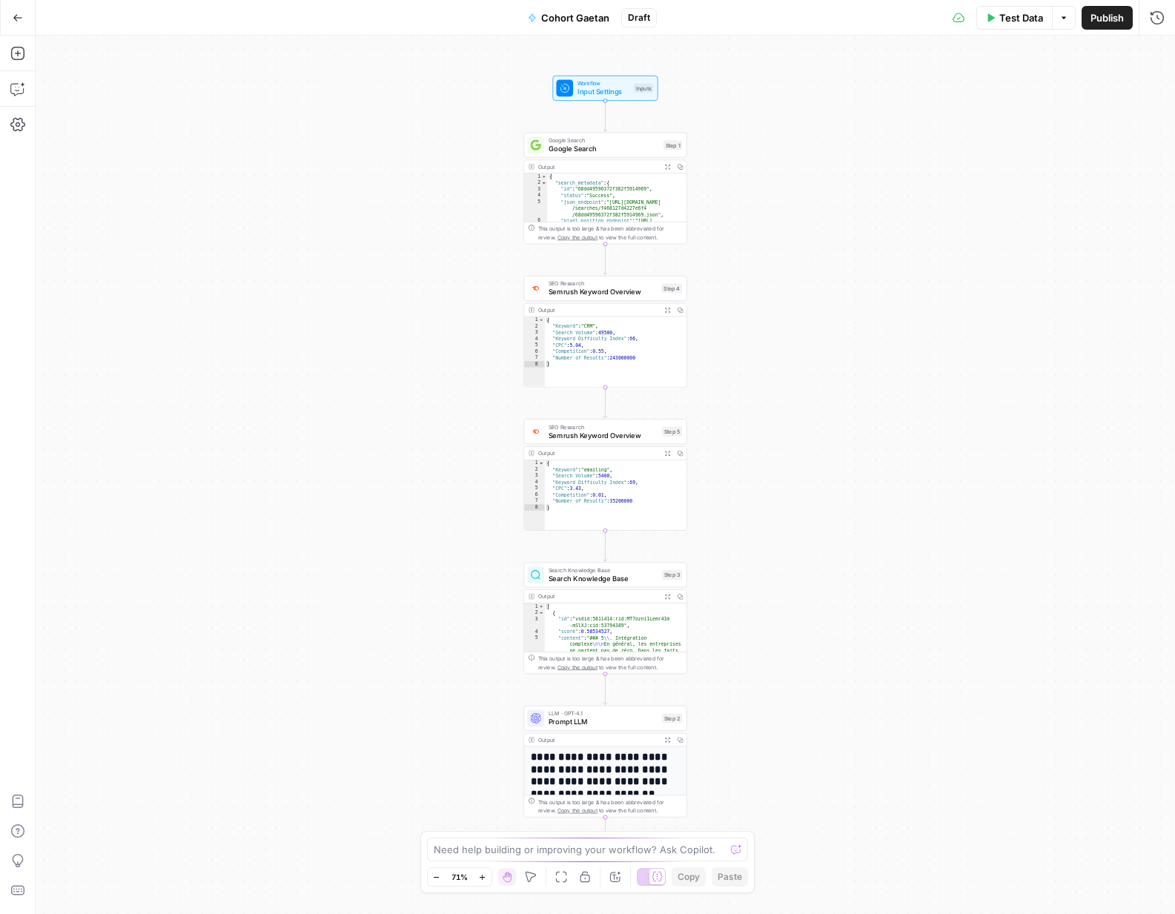
click at [728, 237] on div "Workflow Input Settings Inputs Google Search Google Search Step 1 Output Expand…" at bounding box center [606, 475] width 1140 height 879
click at [604, 87] on span "Input Settings" at bounding box center [604, 92] width 52 height 10
click at [705, 200] on div "Workflow Input Settings Inputs Google Search Google Search Step 1 Output Expand…" at bounding box center [606, 475] width 1140 height 879
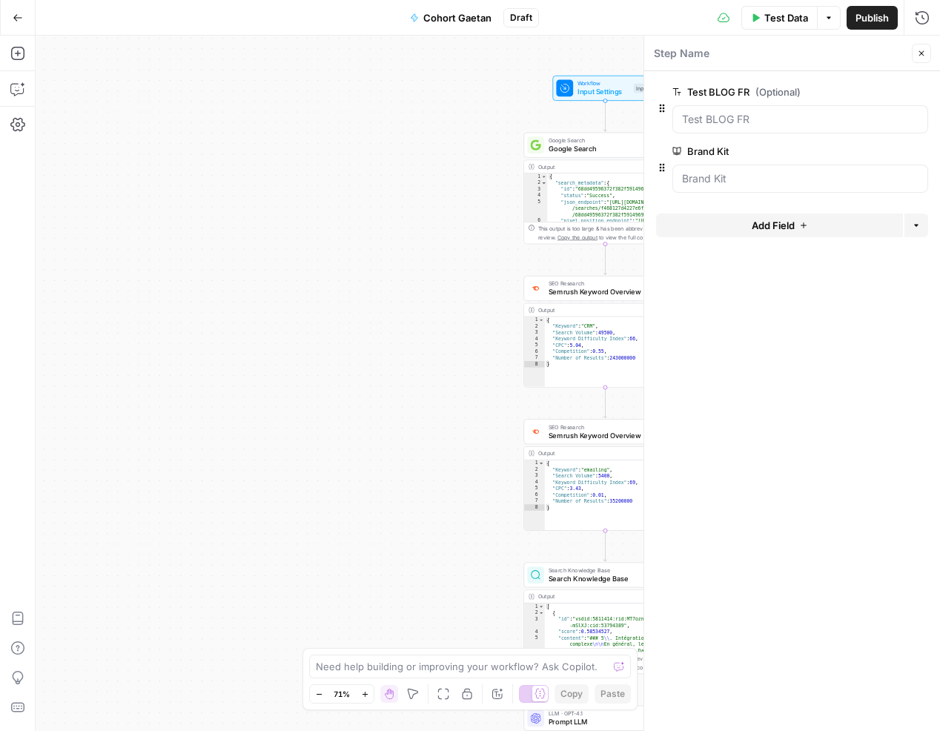
click at [475, 245] on div "Workflow Input Settings Inputs Google Search Google Search Step 1 Output Expand…" at bounding box center [488, 384] width 905 height 696
click at [920, 50] on icon "button" at bounding box center [921, 53] width 9 height 9
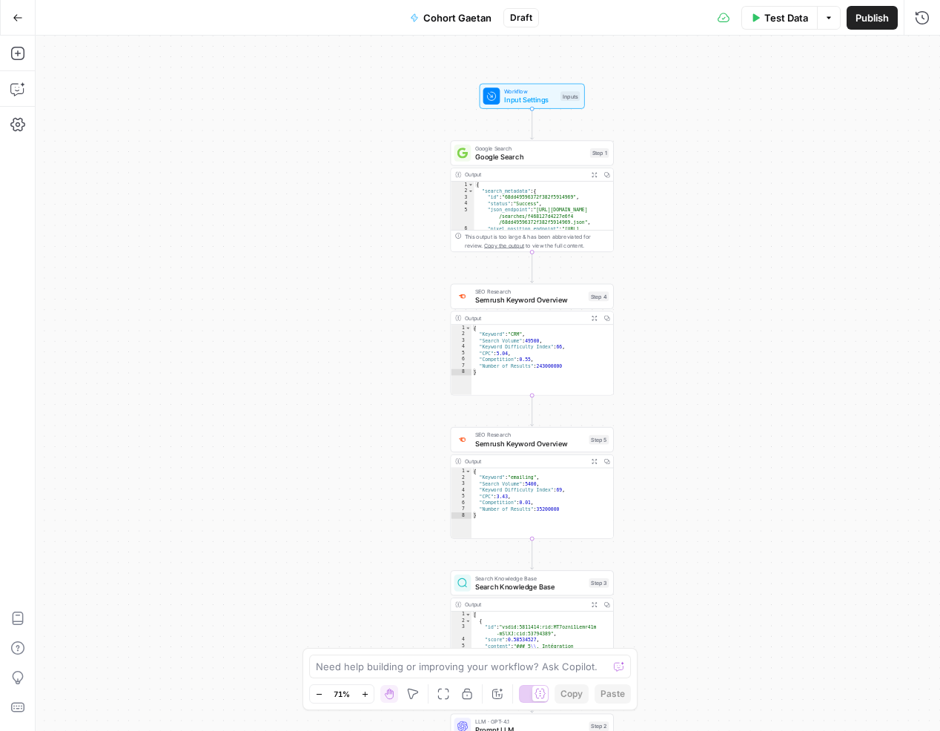
type textarea "**********"
click at [528, 217] on div "{ "search_metadata" : { "id" : "68dd49596372f382f5914969" , "status" : "Success…" at bounding box center [544, 222] width 139 height 80
click at [546, 161] on span "Google Search" at bounding box center [530, 156] width 110 height 10
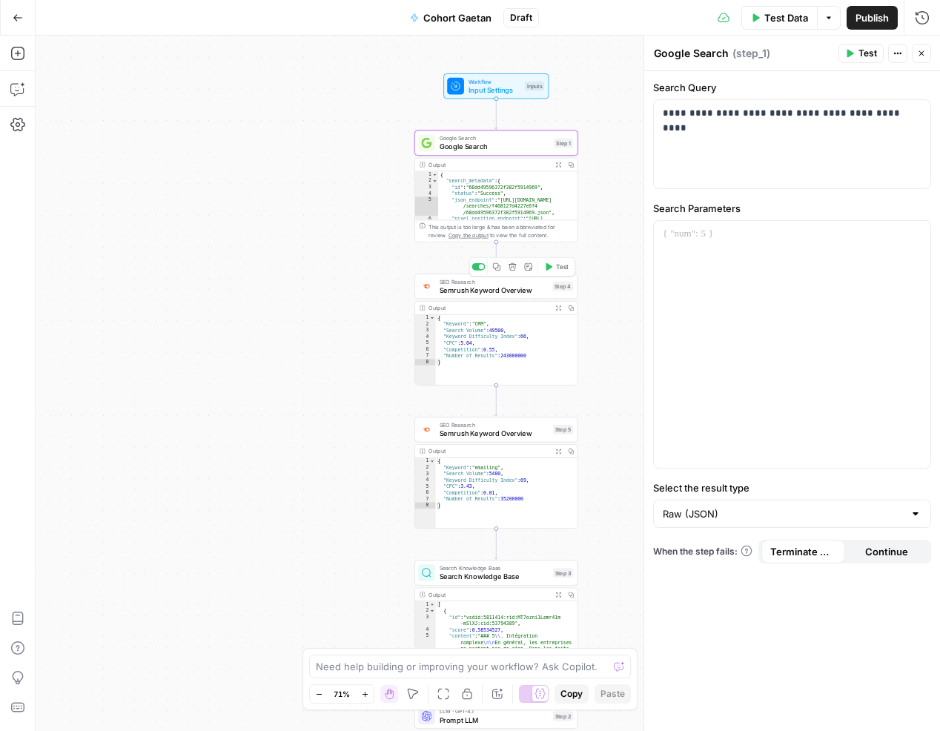
click at [513, 291] on span "Semrush Keyword Overview" at bounding box center [494, 290] width 109 height 10
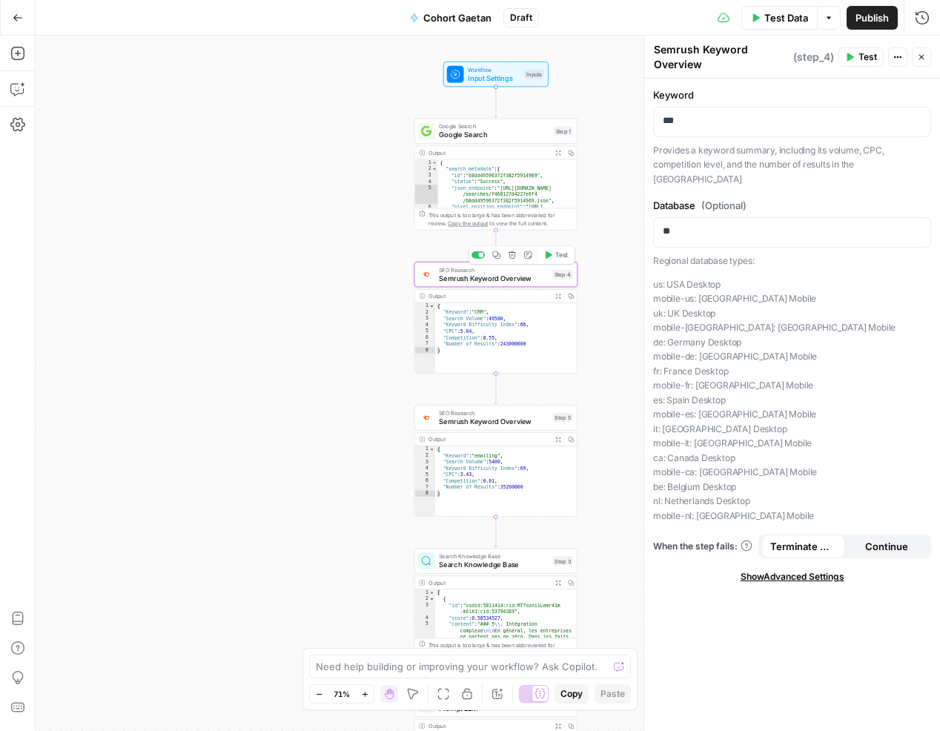
click at [501, 420] on span "Semrush Keyword Overview" at bounding box center [494, 421] width 110 height 10
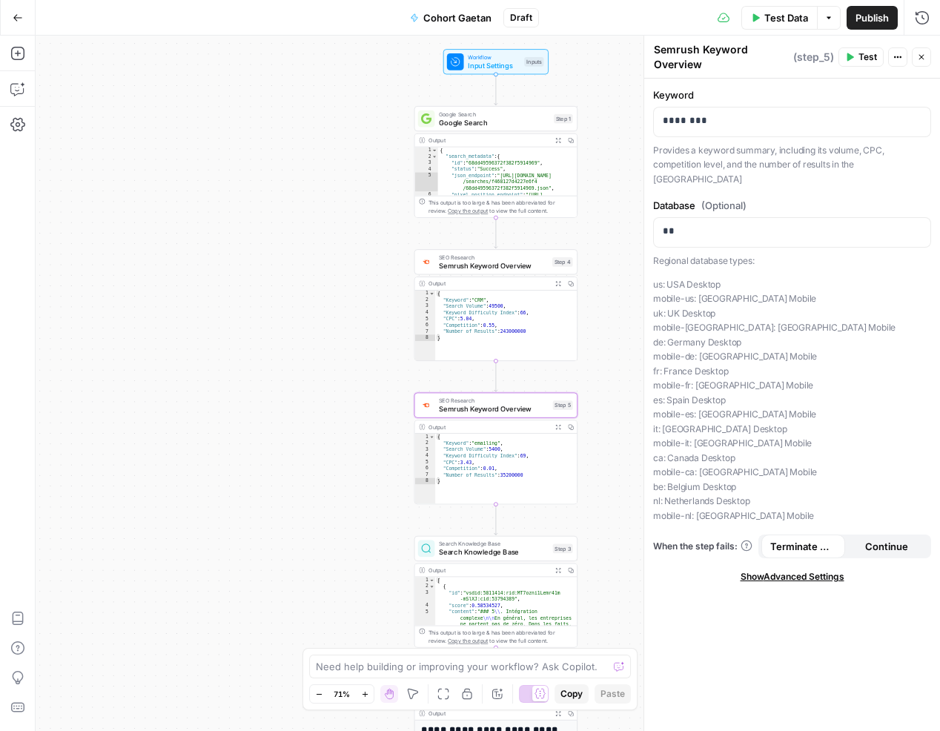
click at [491, 560] on div "Search Knowledge Base Search Knowledge Base Step 3 Copy step Delete step Add No…" at bounding box center [496, 548] width 163 height 25
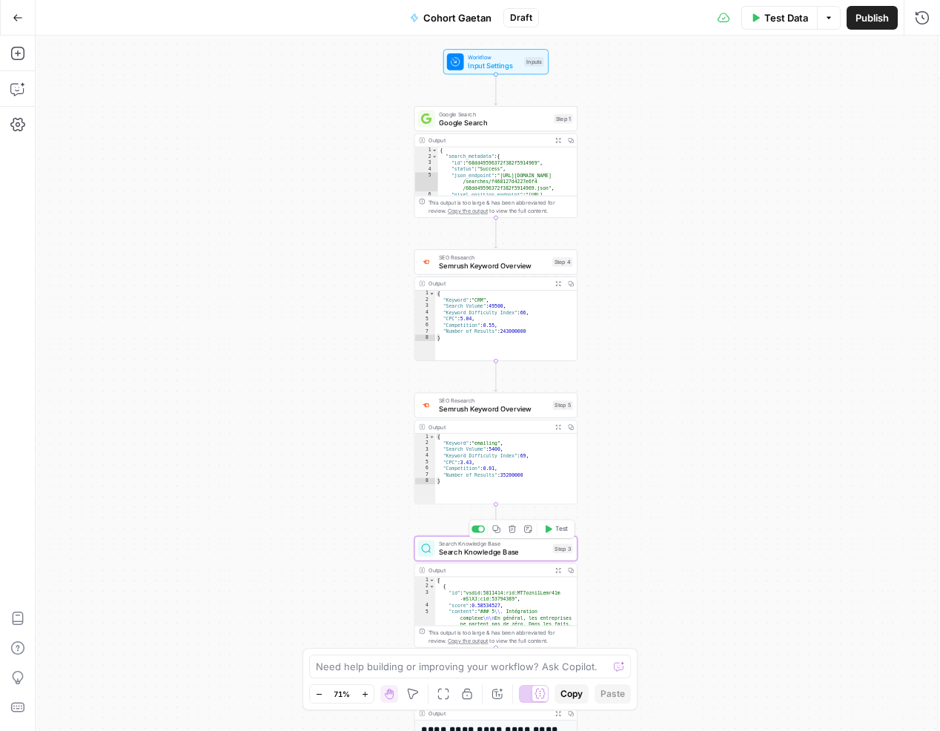
type textarea "Search Knowledge Base"
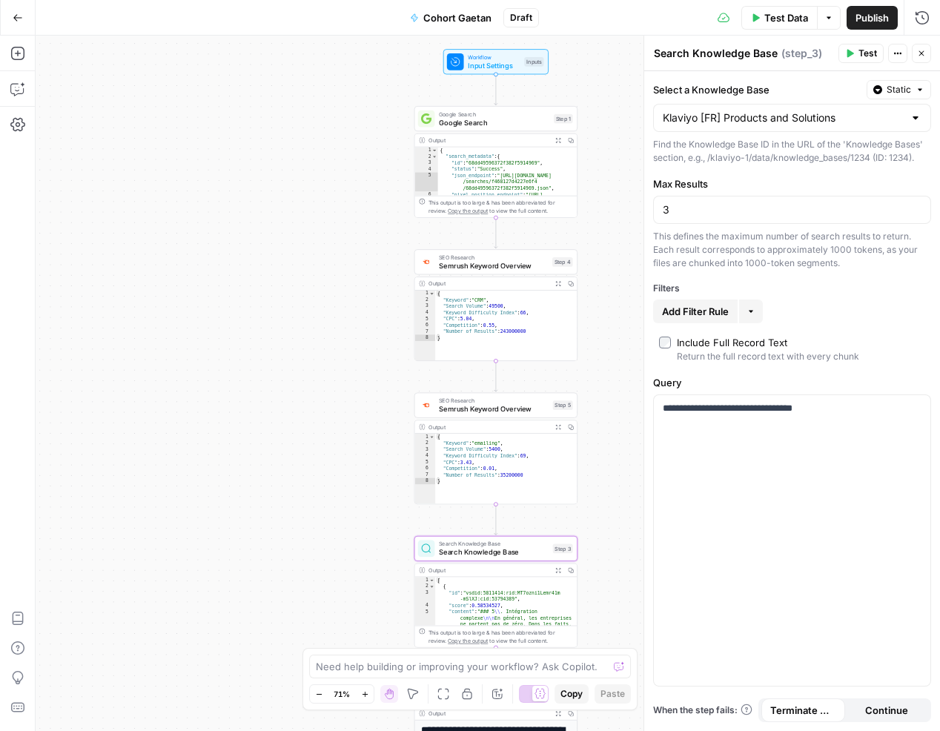
click at [605, 546] on div "**********" at bounding box center [488, 384] width 905 height 696
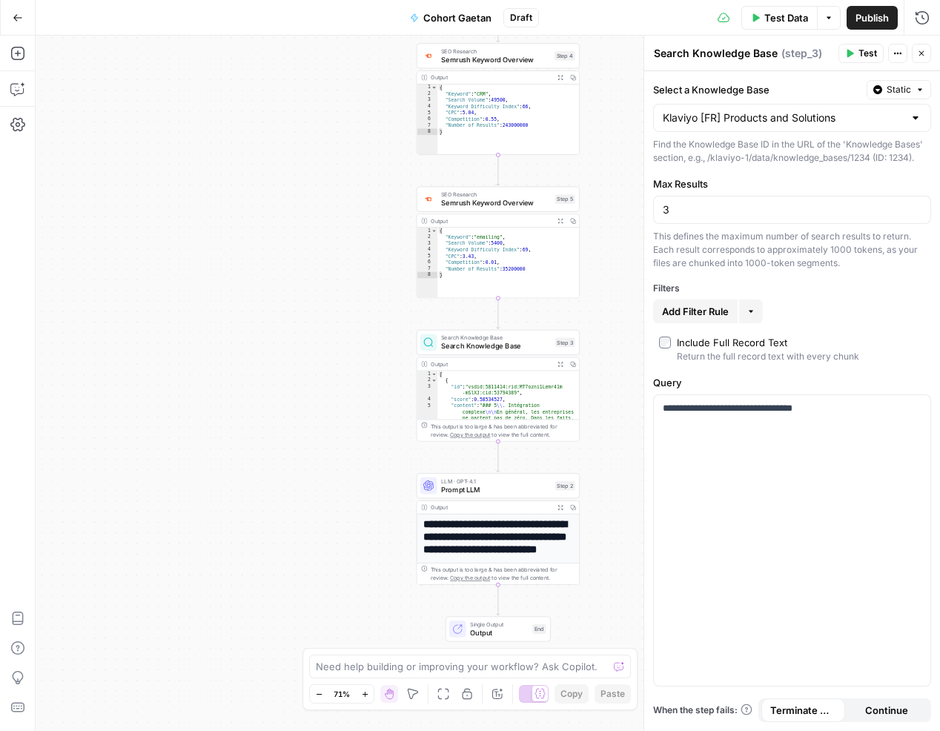
drag, startPoint x: 605, startPoint y: 570, endPoint x: 607, endPoint y: 365, distance: 205.4
click at [607, 365] on div "**********" at bounding box center [488, 384] width 905 height 696
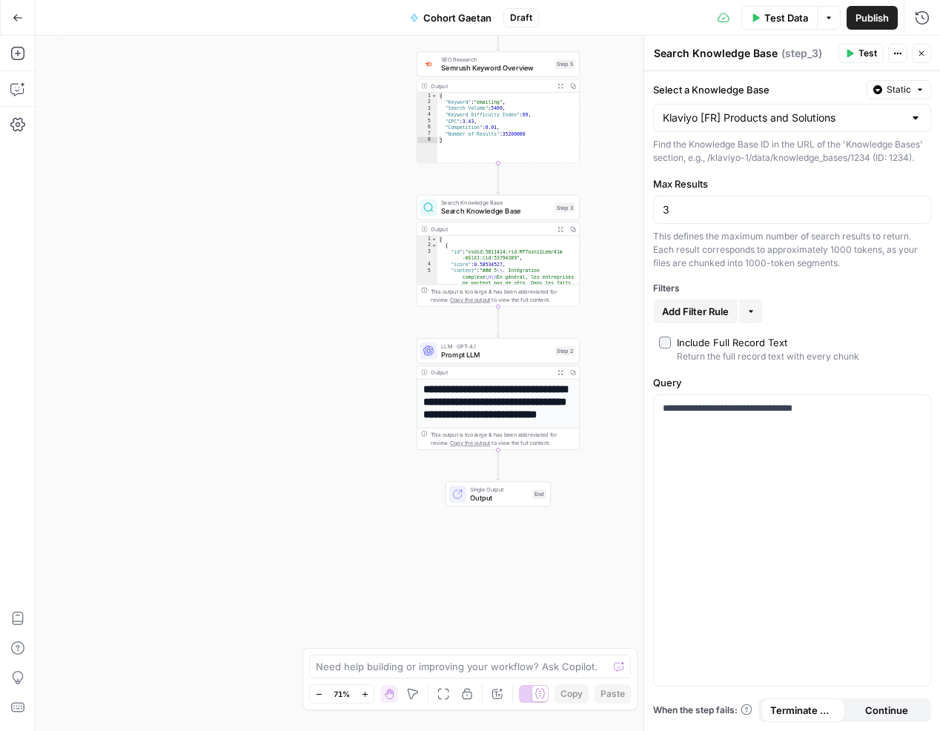
drag, startPoint x: 595, startPoint y: 407, endPoint x: 595, endPoint y: 272, distance: 135.0
click at [595, 272] on div "**********" at bounding box center [488, 384] width 905 height 696
click at [498, 354] on span "Prompt LLM" at bounding box center [496, 354] width 110 height 10
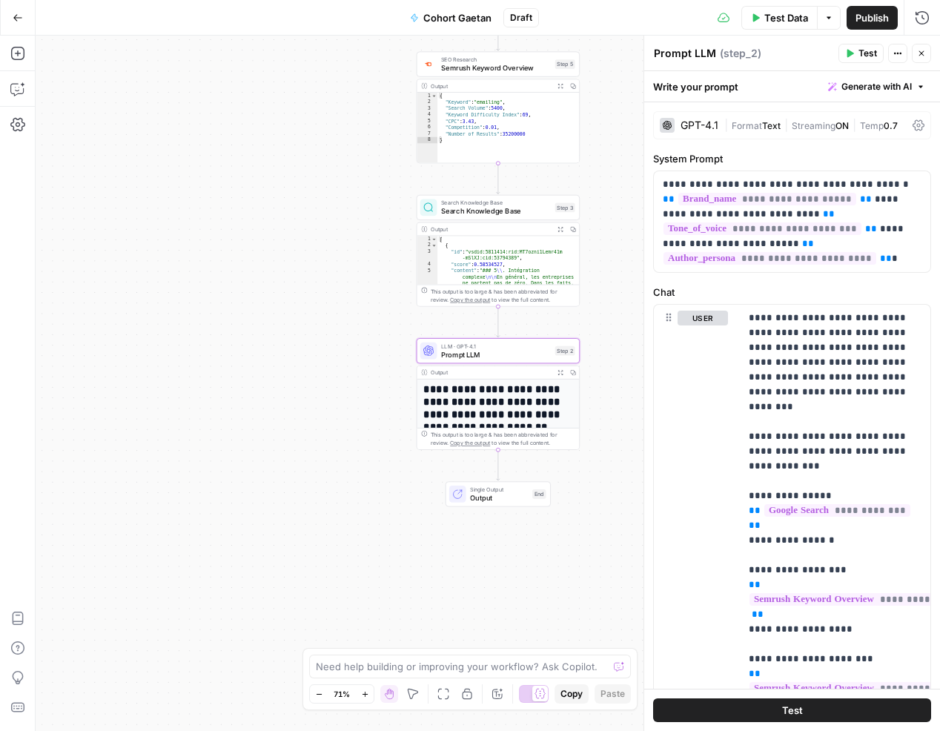
click at [514, 409] on h1 "**********" at bounding box center [498, 408] width 150 height 50
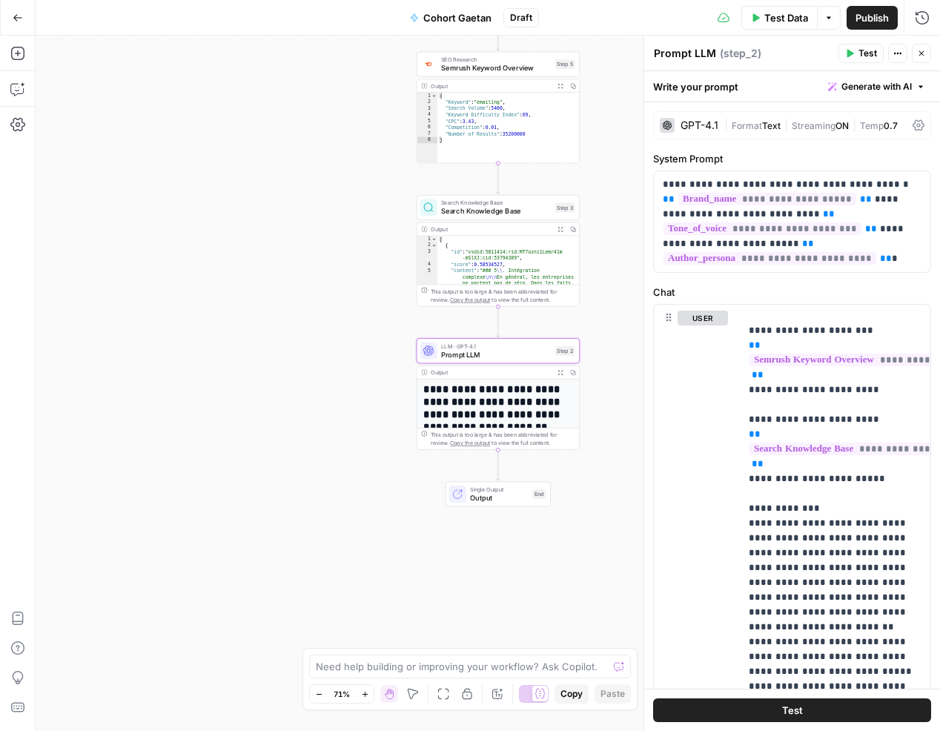
scroll to position [342, 0]
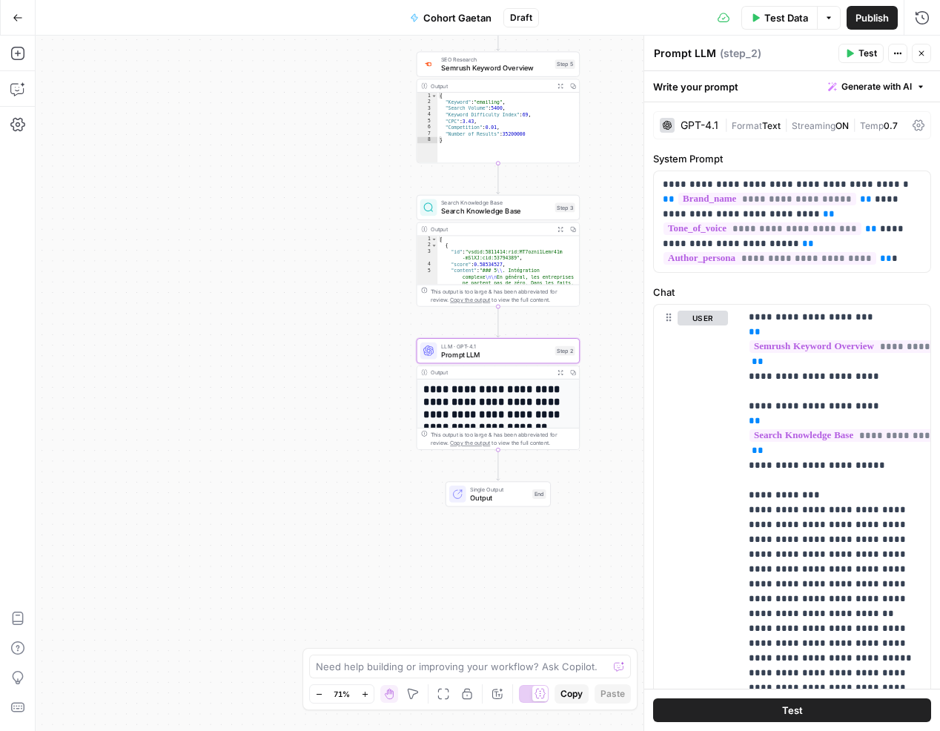
click at [855, 49] on button "Test" at bounding box center [861, 53] width 45 height 19
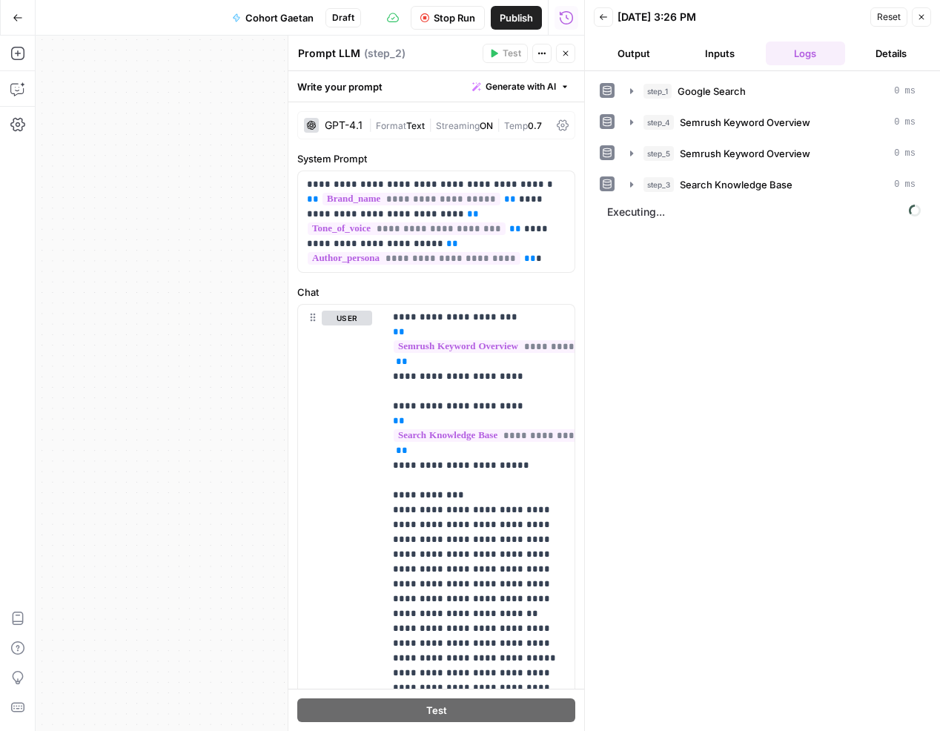
click at [459, 282] on div "**********" at bounding box center [436, 544] width 296 height 885
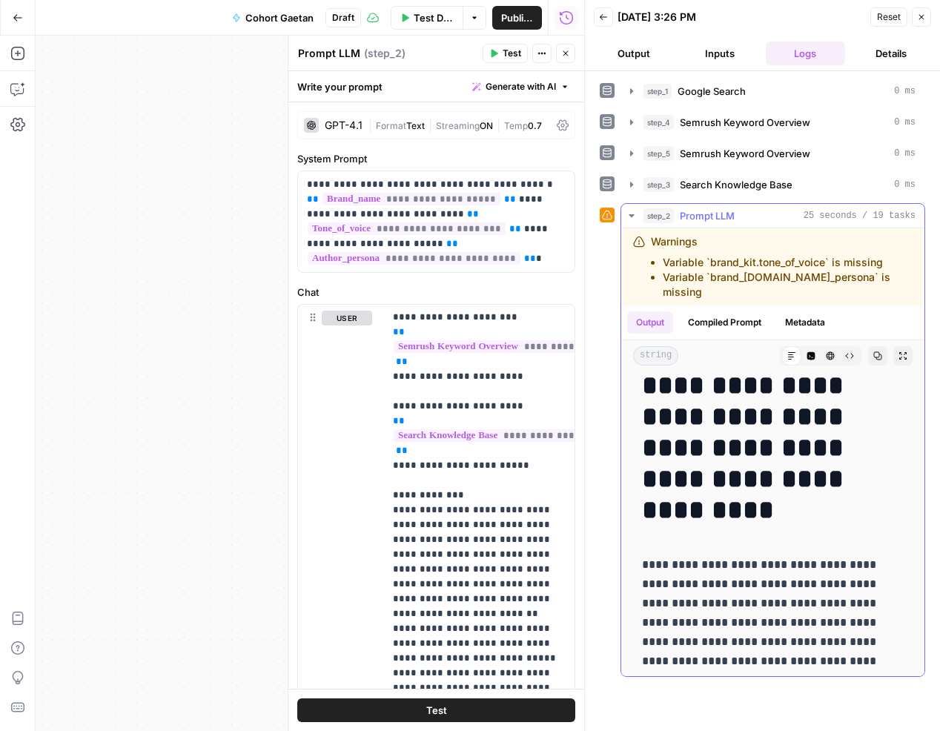
scroll to position [117, 0]
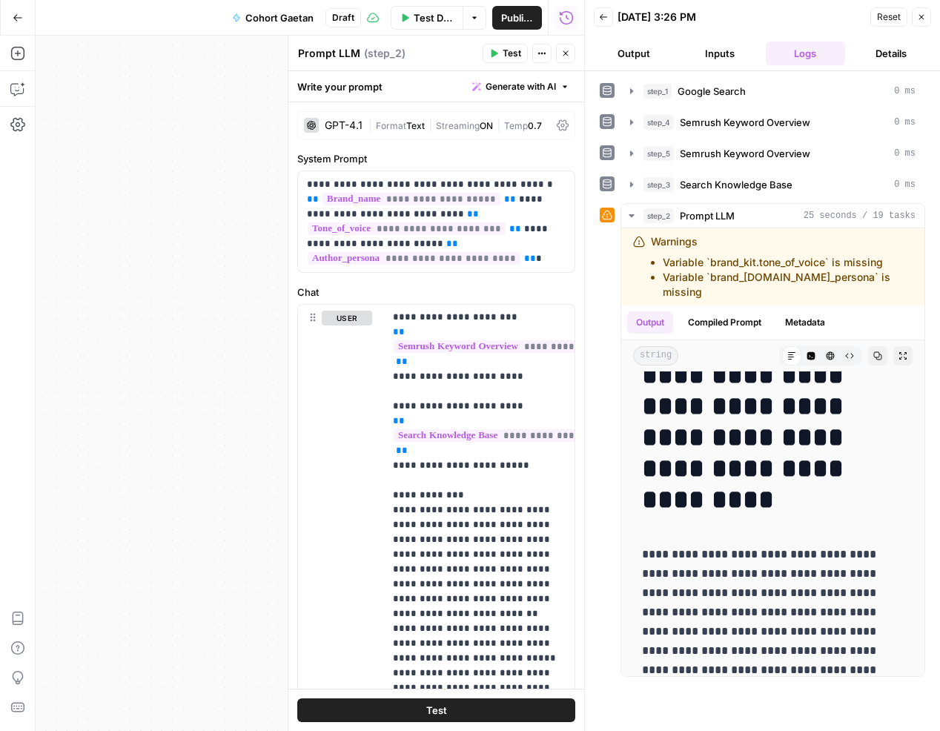
click at [245, 175] on div "**********" at bounding box center [310, 384] width 549 height 696
click at [607, 17] on span "Back" at bounding box center [607, 17] width 1 height 1
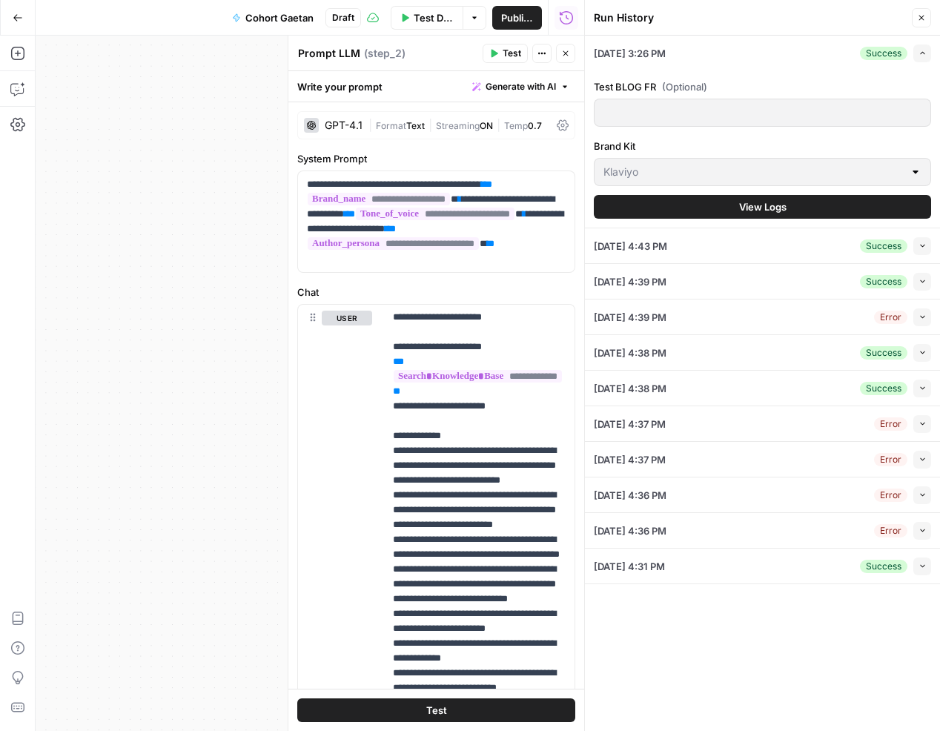
click at [917, 19] on icon "button" at bounding box center [921, 17] width 9 height 9
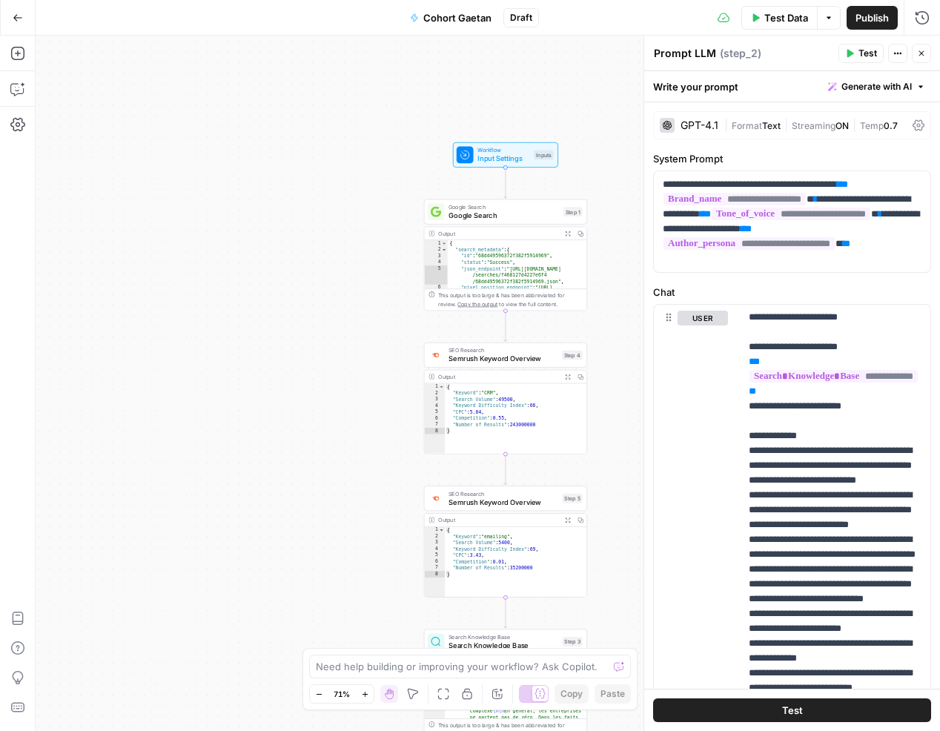
click at [16, 19] on icon "button" at bounding box center [18, 18] width 10 height 10
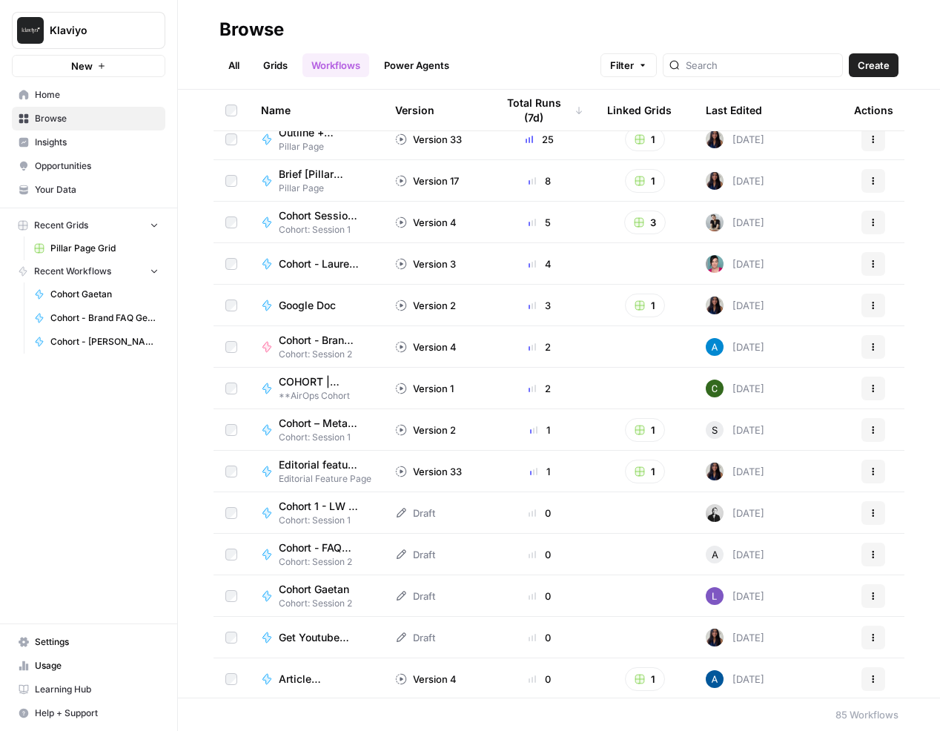
scroll to position [62, 0]
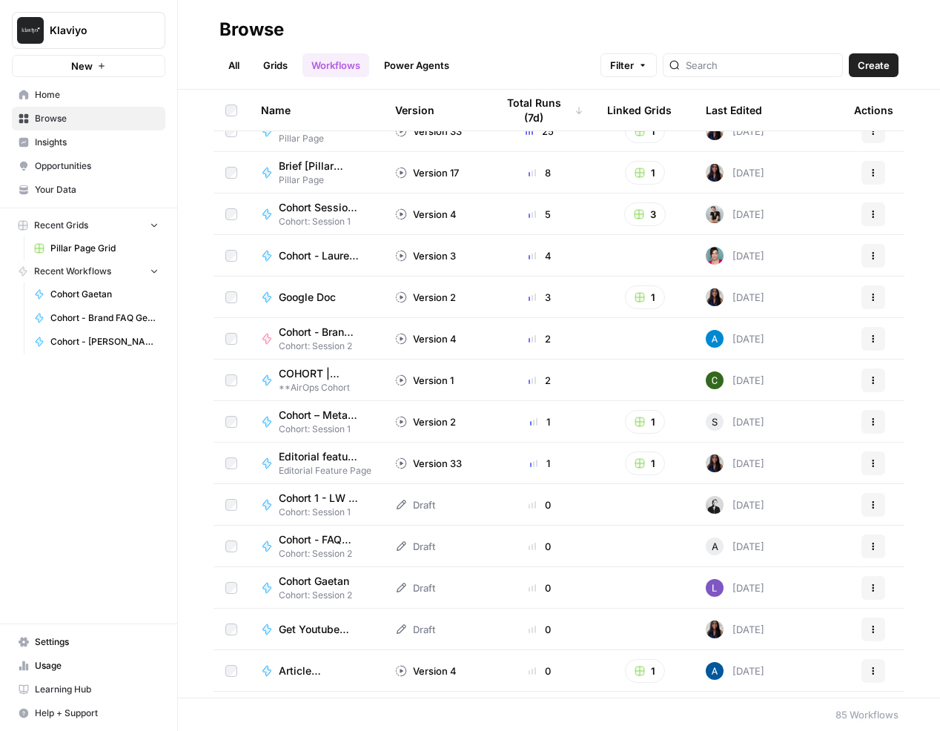
click at [329, 255] on span "Cohort - Lauren Workflow" at bounding box center [319, 255] width 81 height 15
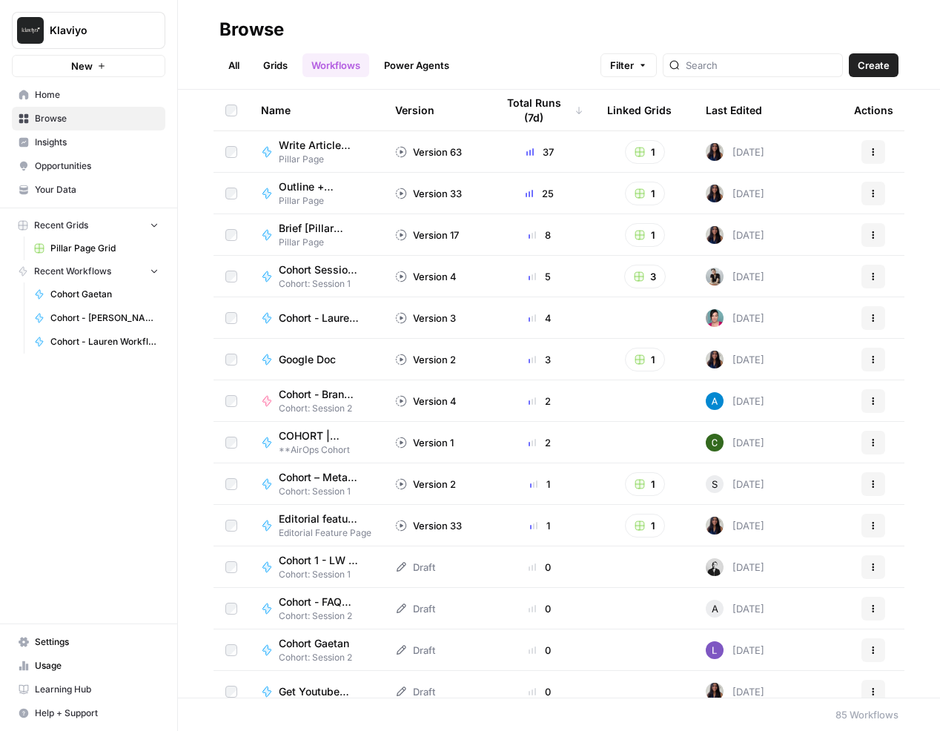
click at [240, 67] on link "All" at bounding box center [234, 65] width 29 height 24
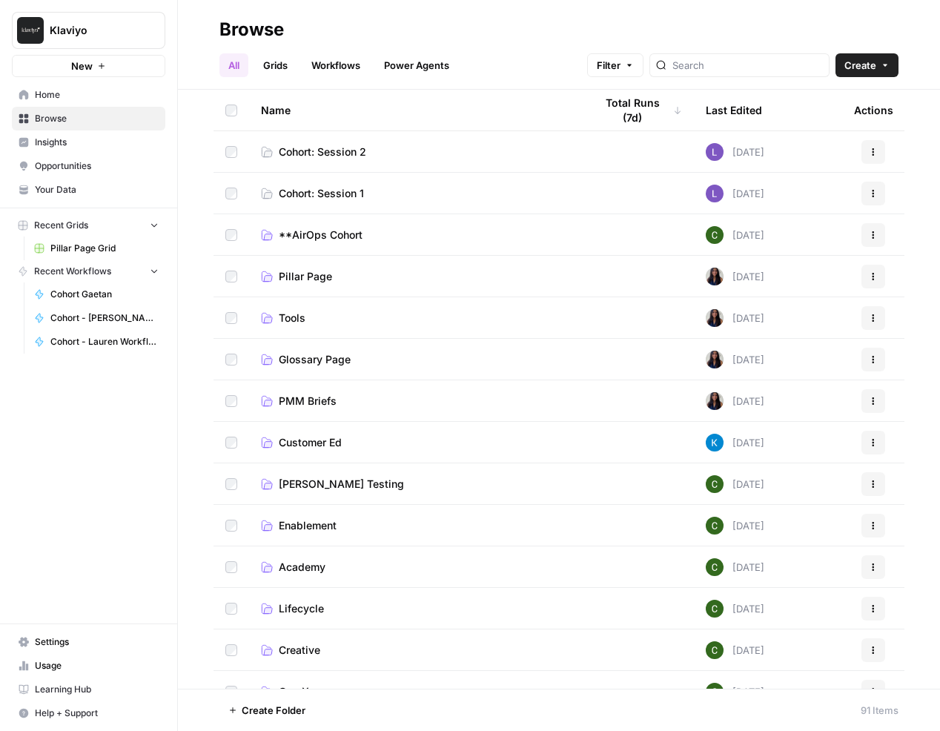
click at [282, 65] on link "Grids" at bounding box center [275, 65] width 42 height 24
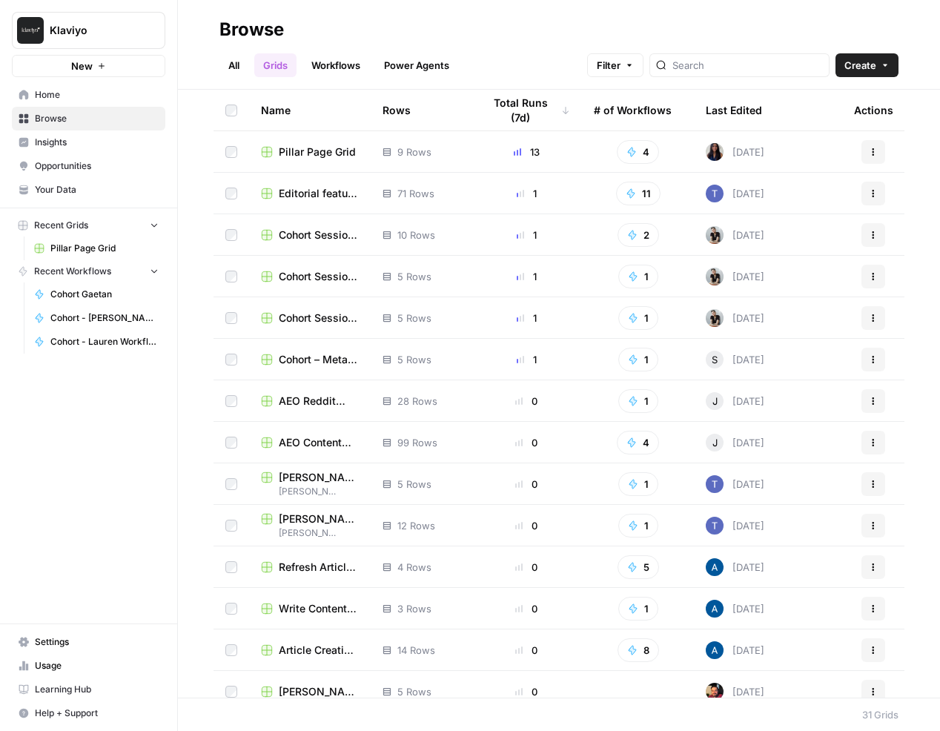
click at [321, 62] on link "Workflows" at bounding box center [336, 65] width 67 height 24
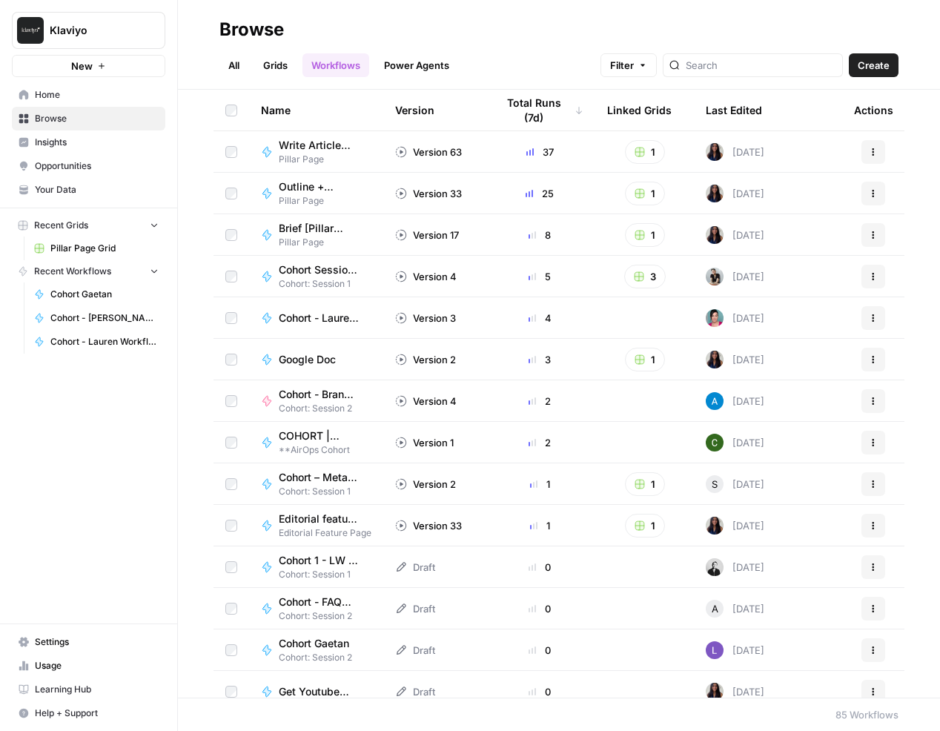
click at [283, 64] on link "Grids" at bounding box center [275, 65] width 42 height 24
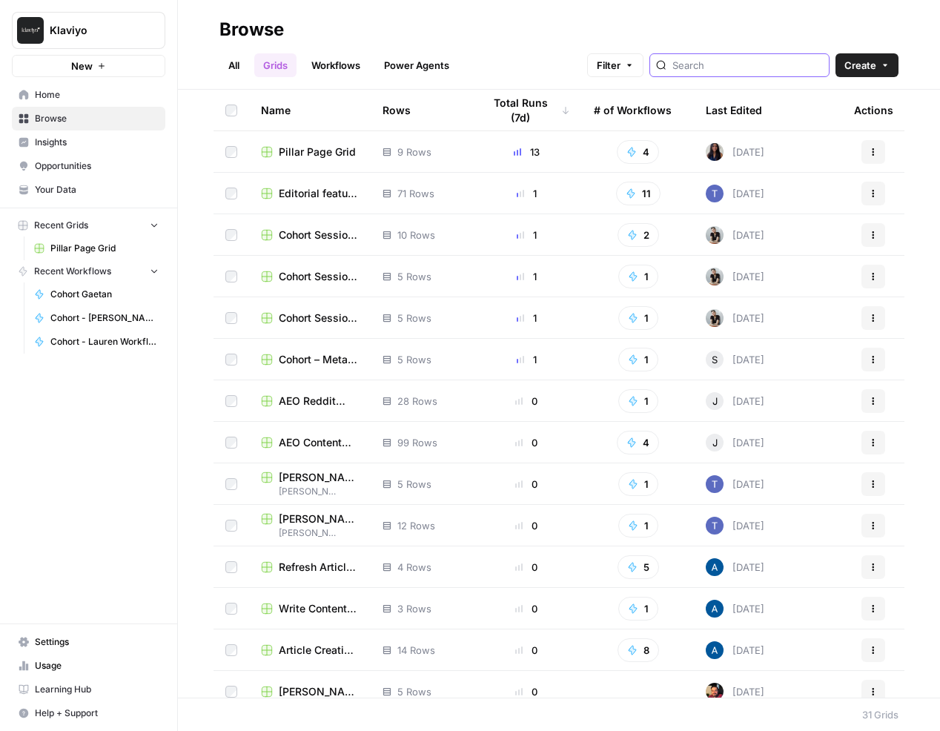
click at [728, 69] on input "search" at bounding box center [748, 65] width 151 height 15
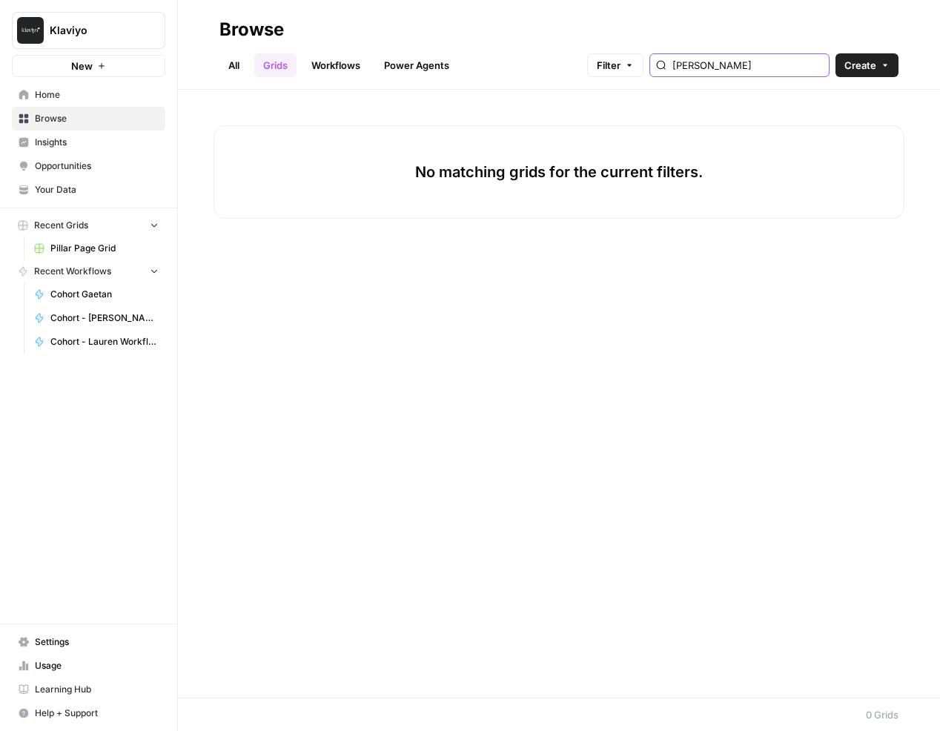
type input "laura"
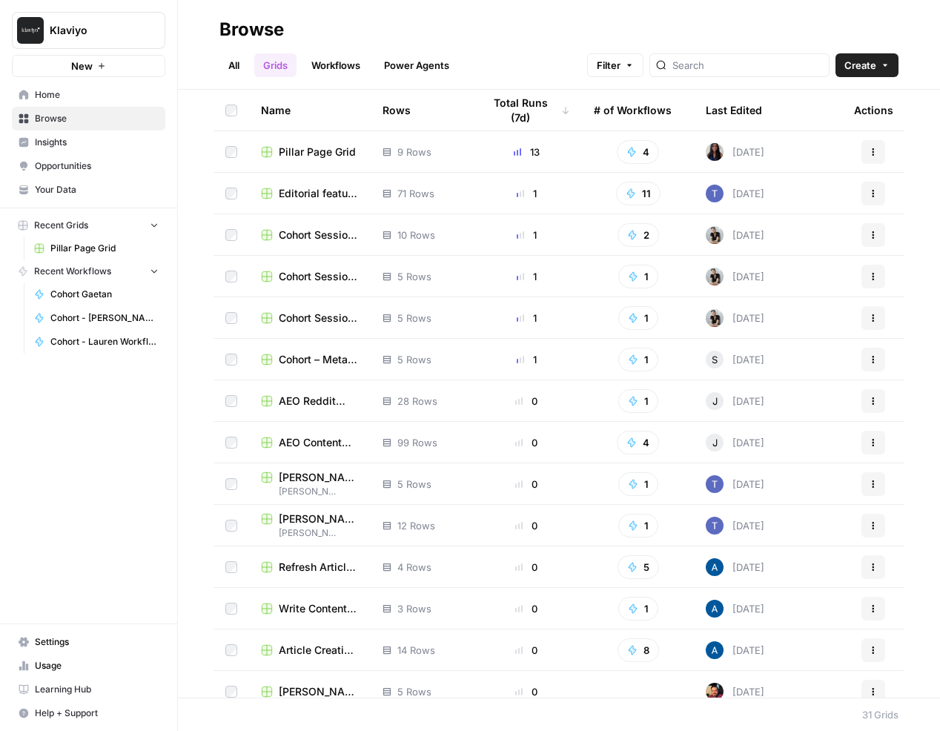
click at [318, 72] on link "Workflows" at bounding box center [336, 65] width 67 height 24
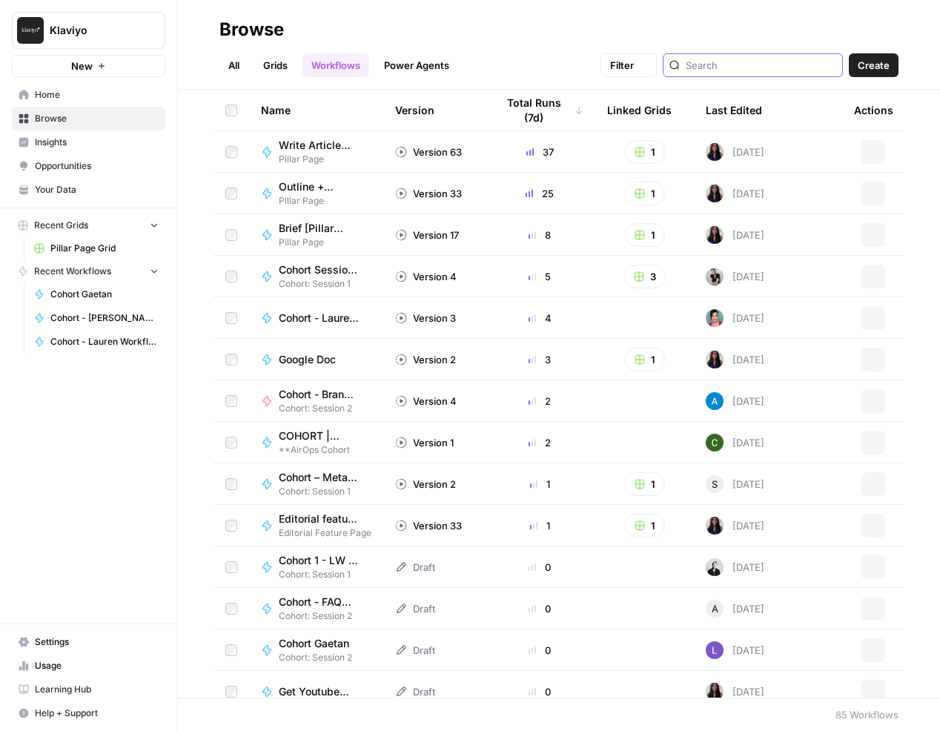
click at [751, 65] on input "search" at bounding box center [761, 65] width 151 height 15
type input "laura"
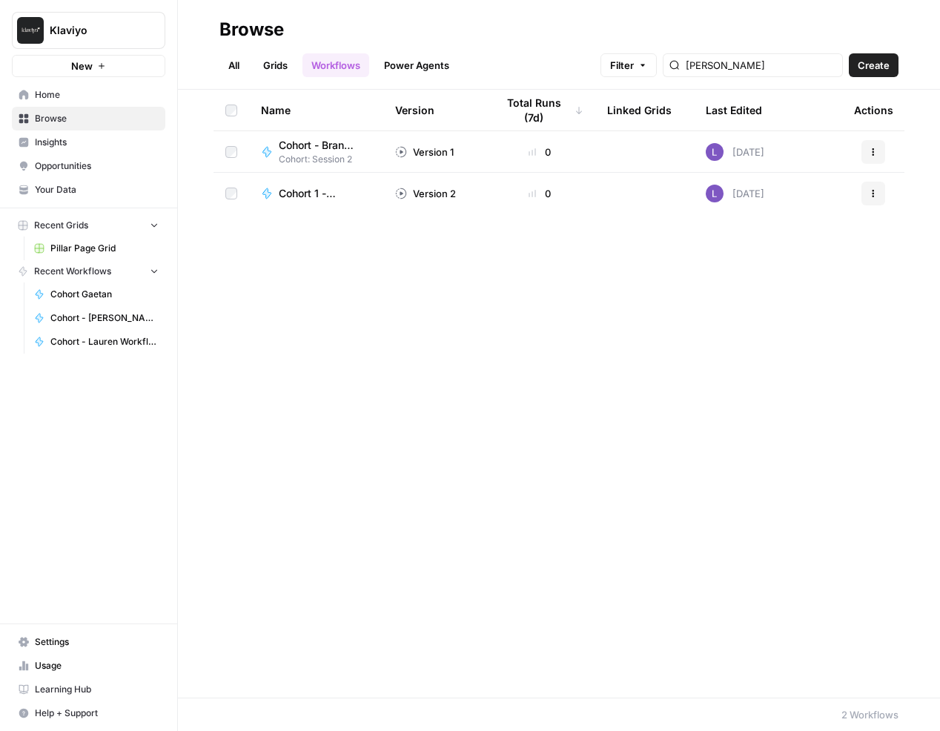
click at [316, 190] on span "Cohort 1 - [PERSON_NAME]" at bounding box center [319, 193] width 81 height 15
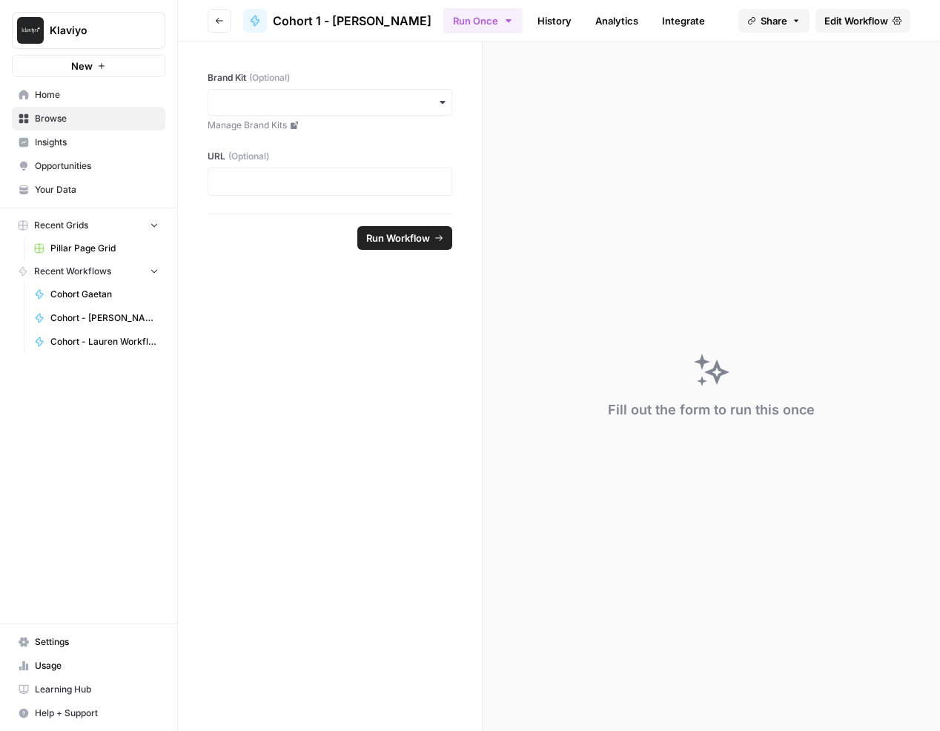
click at [217, 16] on icon "button" at bounding box center [219, 20] width 9 height 9
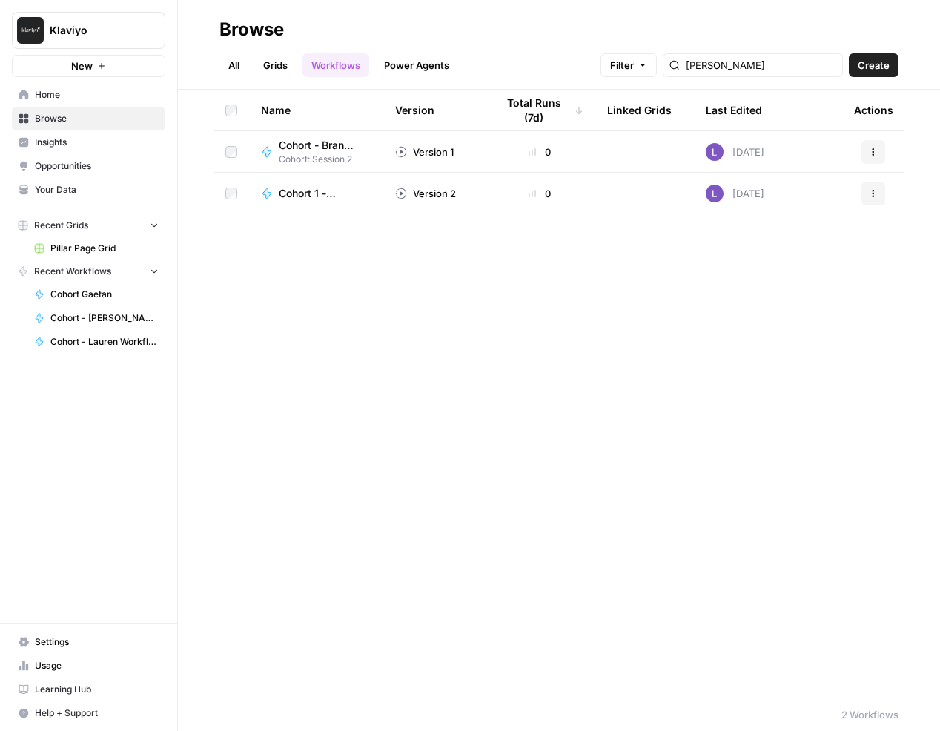
click at [314, 191] on span "Cohort 1 - [PERSON_NAME]" at bounding box center [319, 193] width 81 height 15
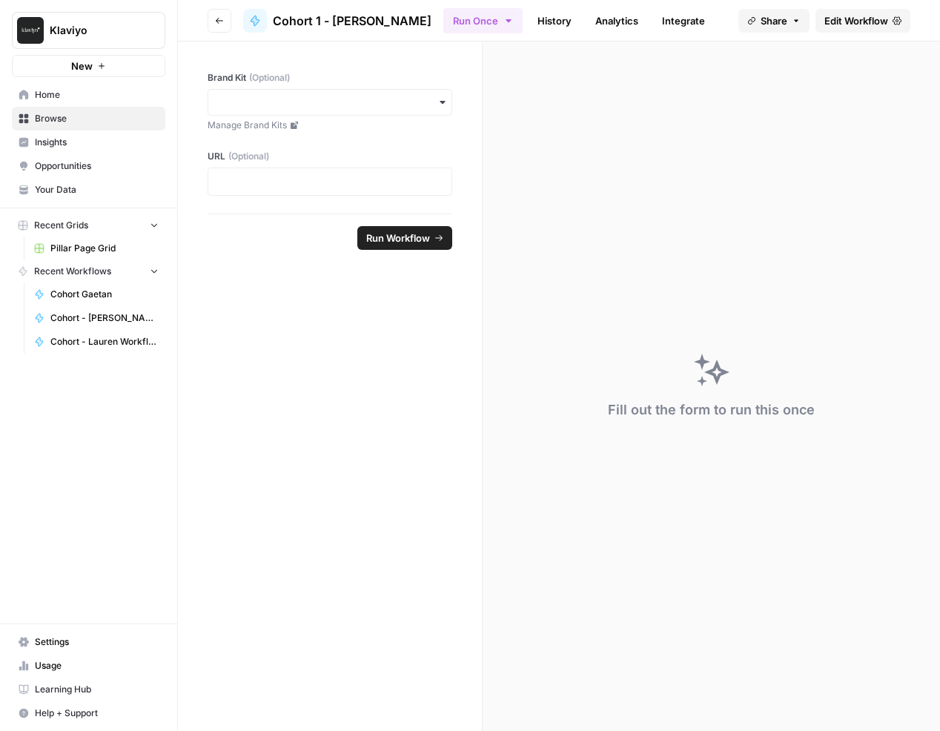
click at [405, 254] on footer "Run Workflow" at bounding box center [330, 238] width 245 height 48
click at [405, 245] on button "Run Workflow" at bounding box center [404, 238] width 95 height 24
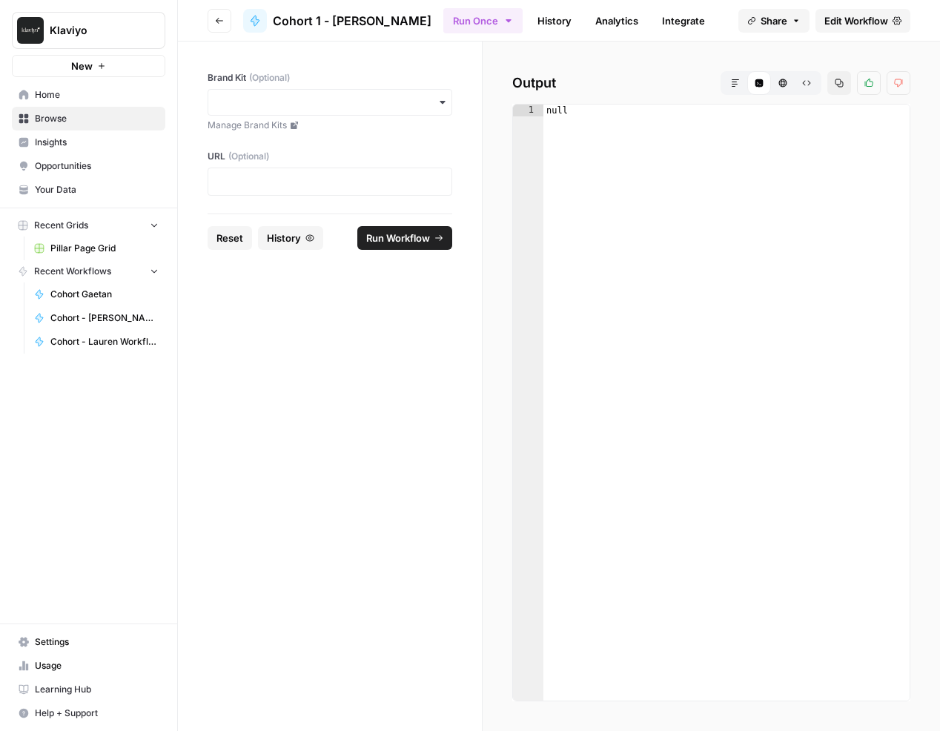
click at [529, 26] on link "History" at bounding box center [555, 21] width 52 height 24
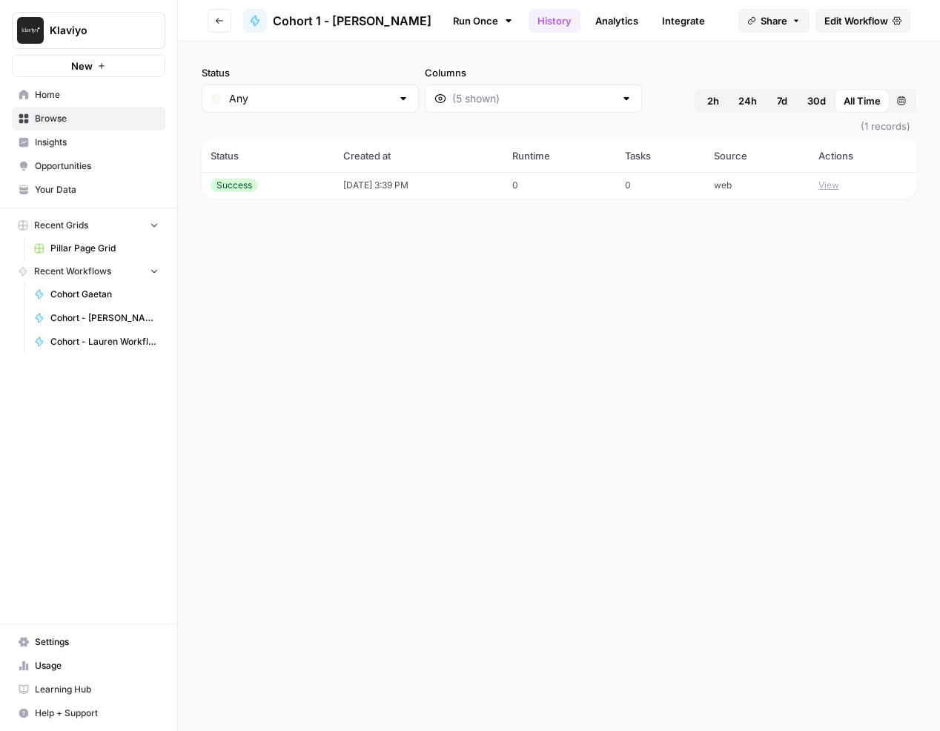
click at [587, 19] on link "Analytics" at bounding box center [617, 21] width 61 height 24
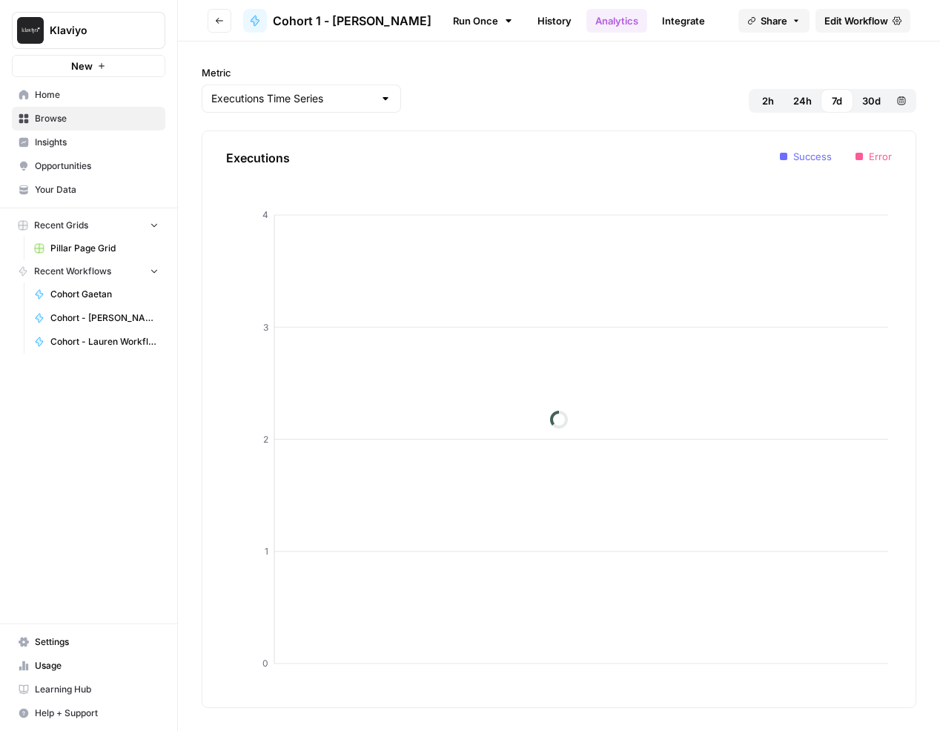
click at [653, 21] on link "Integrate" at bounding box center [683, 21] width 61 height 24
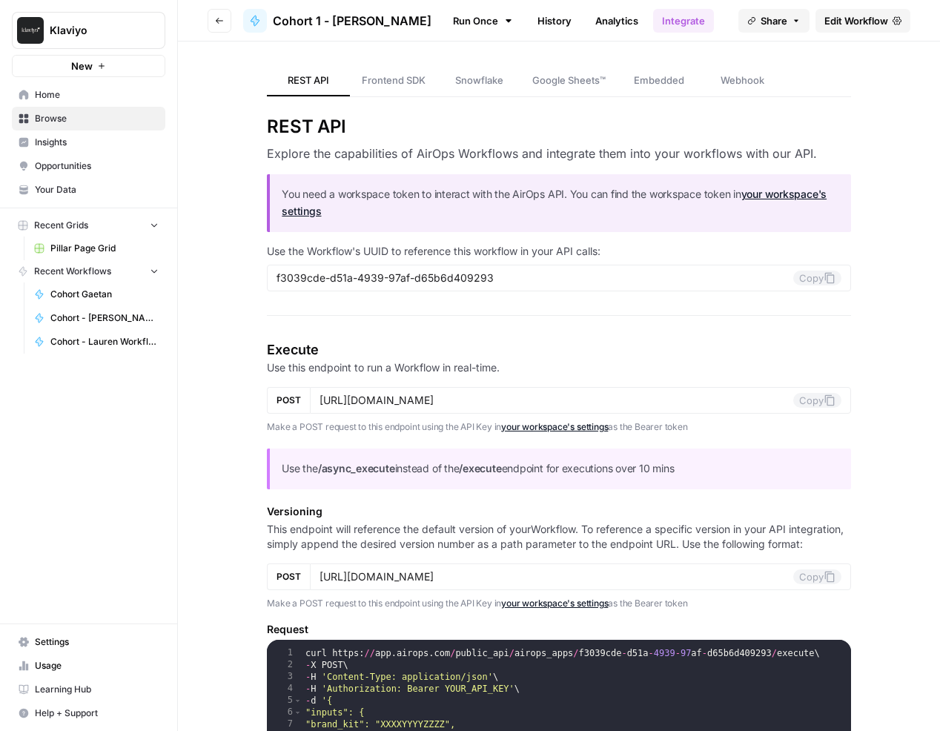
click at [894, 22] on icon at bounding box center [897, 20] width 9 height 8
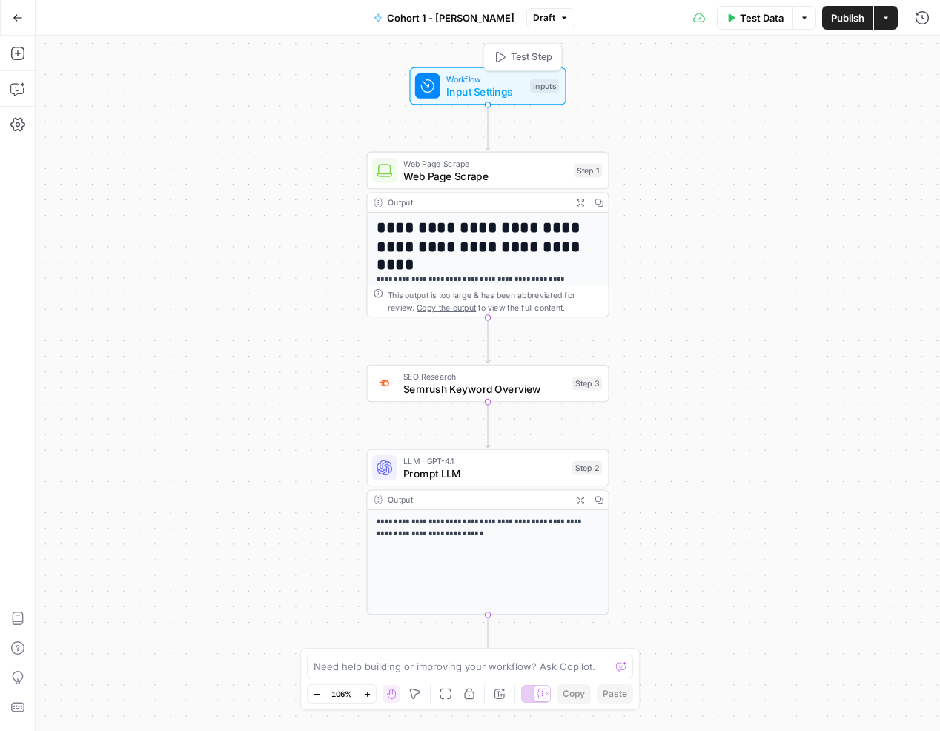
click at [505, 90] on span "Input Settings" at bounding box center [484, 92] width 77 height 16
click at [702, 113] on Kit "Brand Kit (Optional)" at bounding box center [800, 119] width 237 height 15
click at [704, 174] on URL "Blog URL (Optional)" at bounding box center [800, 178] width 237 height 15
click at [707, 233] on input "Keyword (Optional)" at bounding box center [800, 238] width 237 height 15
click at [527, 187] on div "Web Page Scrape Web Page Scrape Step 1 Copy step Delete step Add Note Test" at bounding box center [487, 171] width 243 height 38
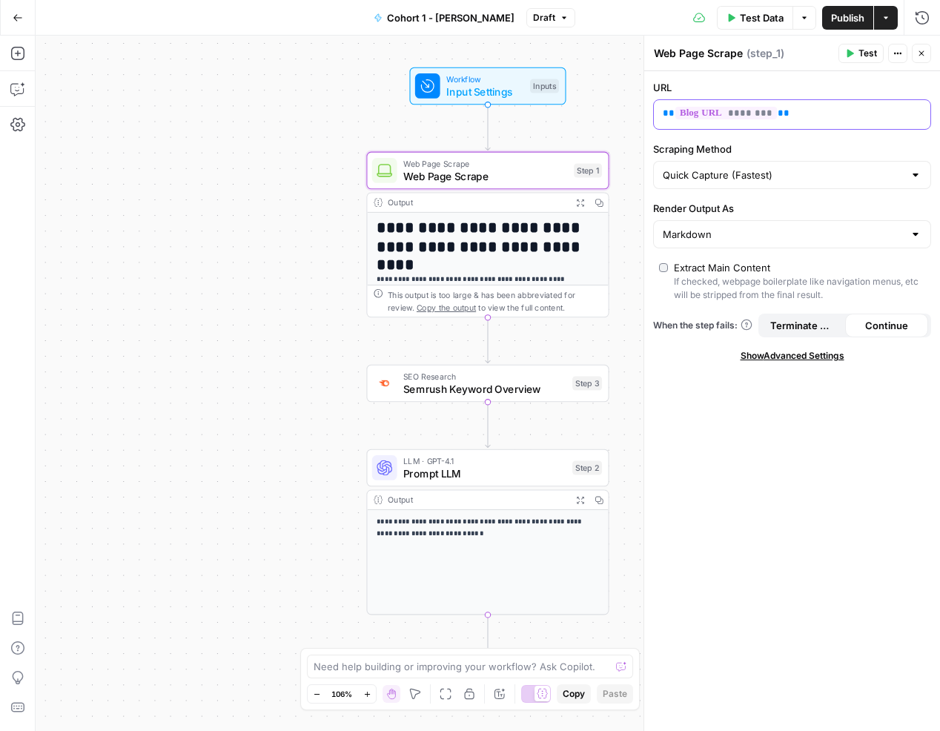
click at [791, 119] on p "** ******** **" at bounding box center [780, 113] width 235 height 15
click at [708, 400] on div "**********" at bounding box center [792, 401] width 296 height 660
click at [854, 54] on icon "button" at bounding box center [849, 53] width 9 height 9
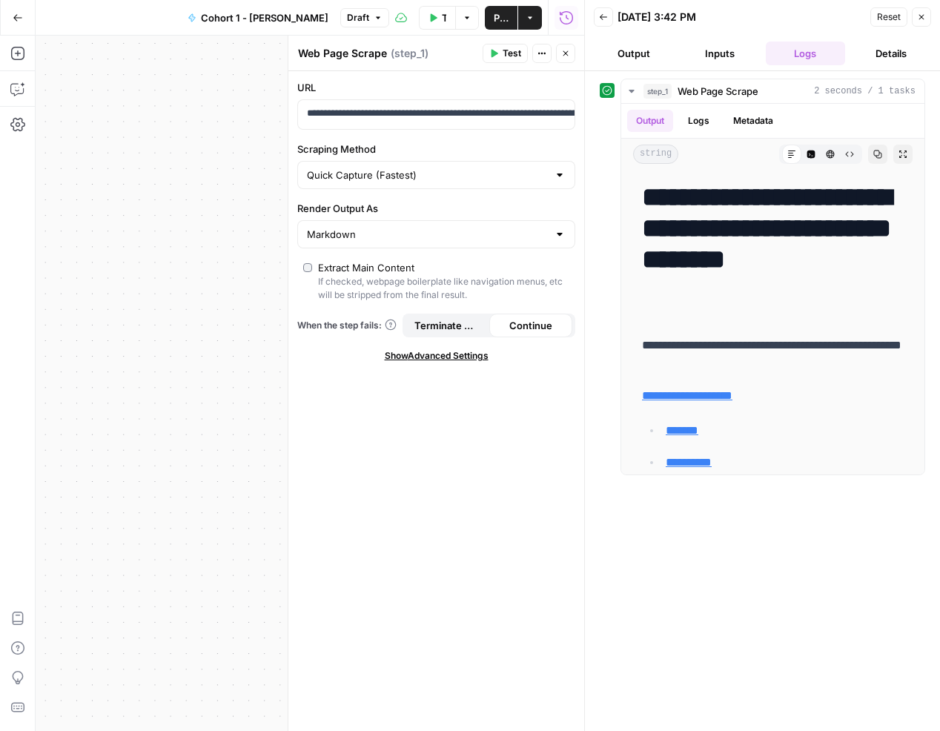
click at [602, 24] on button "Back" at bounding box center [603, 16] width 19 height 19
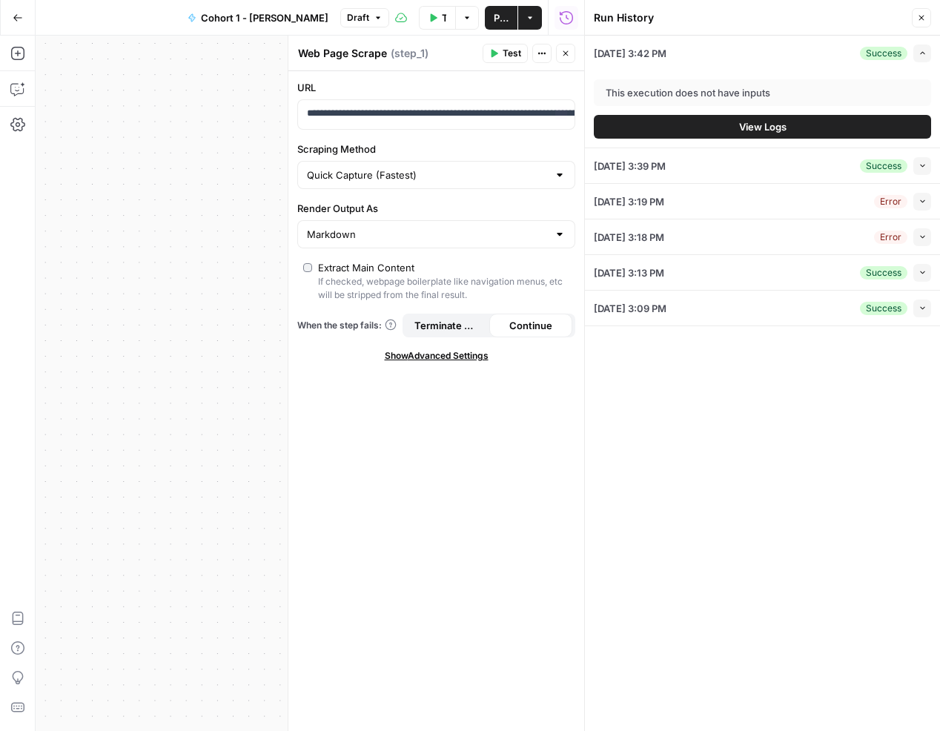
click at [254, 189] on div "**********" at bounding box center [310, 384] width 549 height 696
click at [921, 18] on icon "button" at bounding box center [922, 18] width 5 height 5
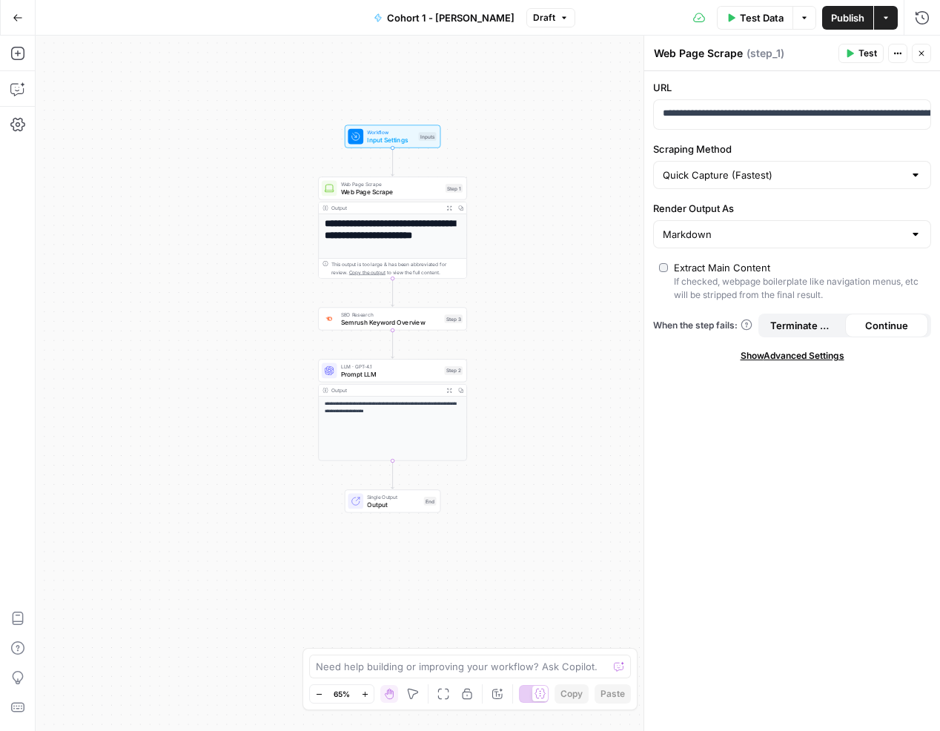
click at [854, 47] on button "Test" at bounding box center [861, 53] width 45 height 19
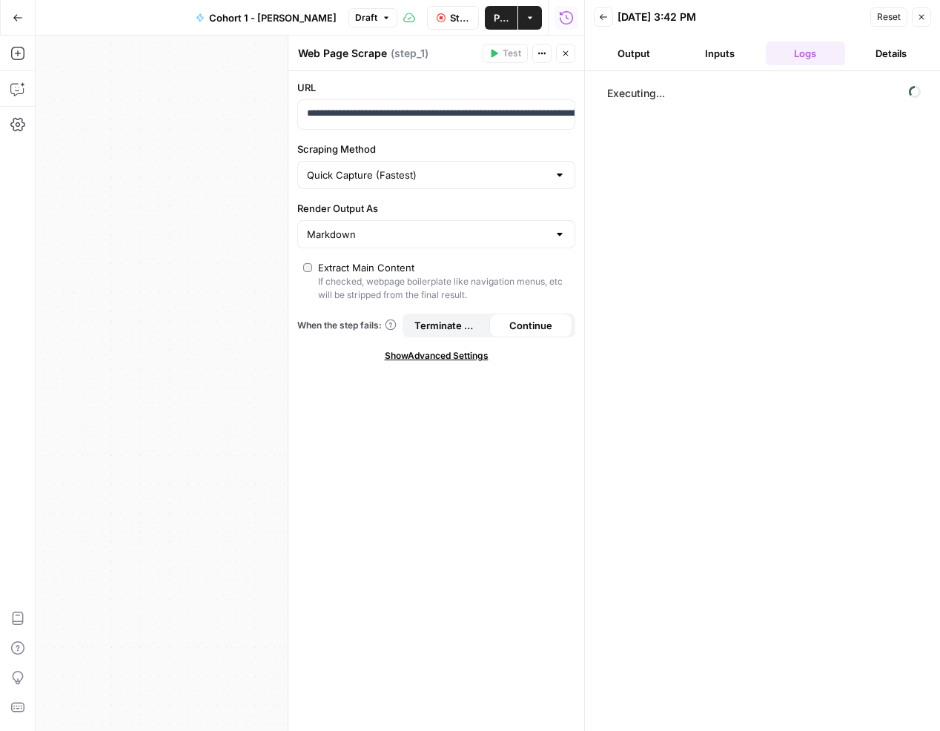
click at [919, 20] on icon "button" at bounding box center [921, 17] width 9 height 9
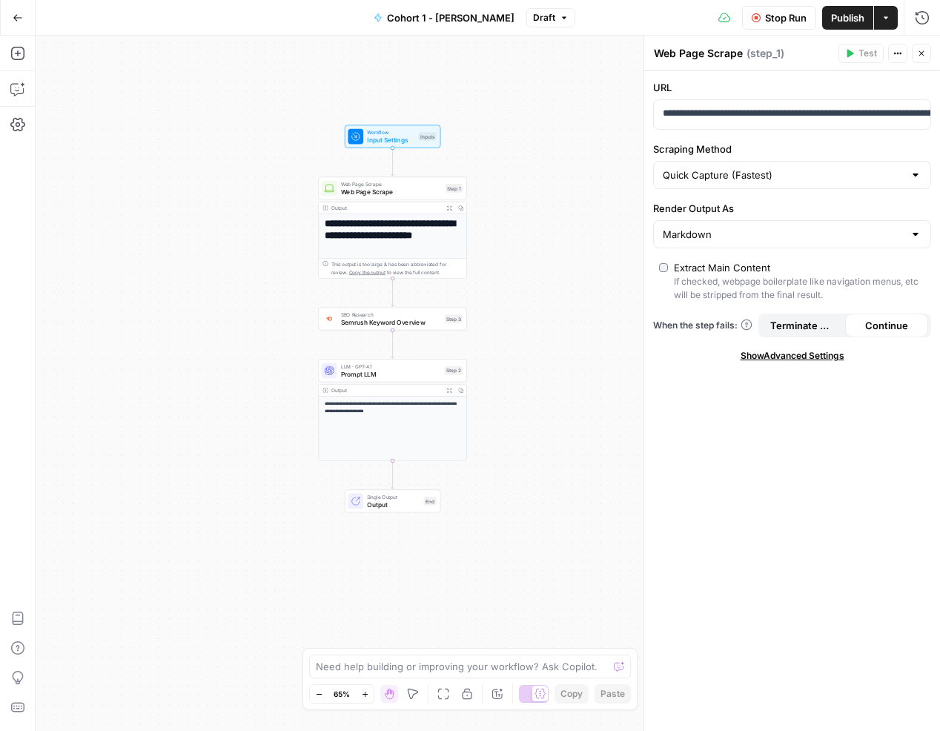
click at [923, 59] on button "Close" at bounding box center [921, 53] width 19 height 19
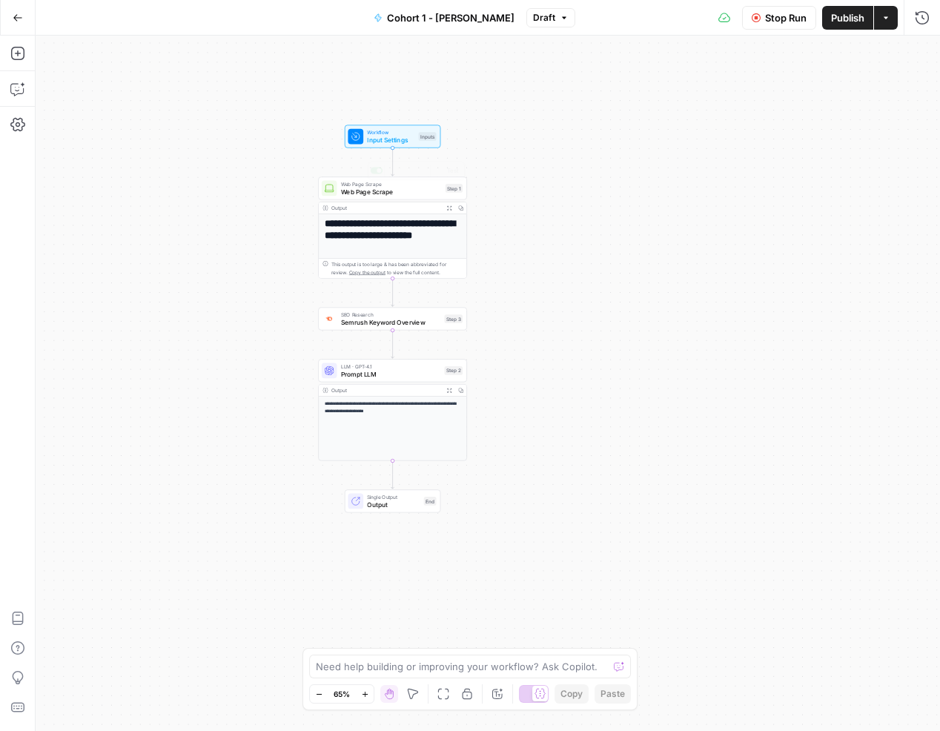
click at [392, 139] on span "Input Settings" at bounding box center [390, 140] width 47 height 10
click at [389, 422] on div "**********" at bounding box center [393, 429] width 148 height 64
click at [395, 505] on span "Output" at bounding box center [393, 505] width 53 height 10
click at [375, 257] on div "**********" at bounding box center [393, 421] width 148 height 415
click at [380, 233] on h1 "**********" at bounding box center [393, 235] width 136 height 34
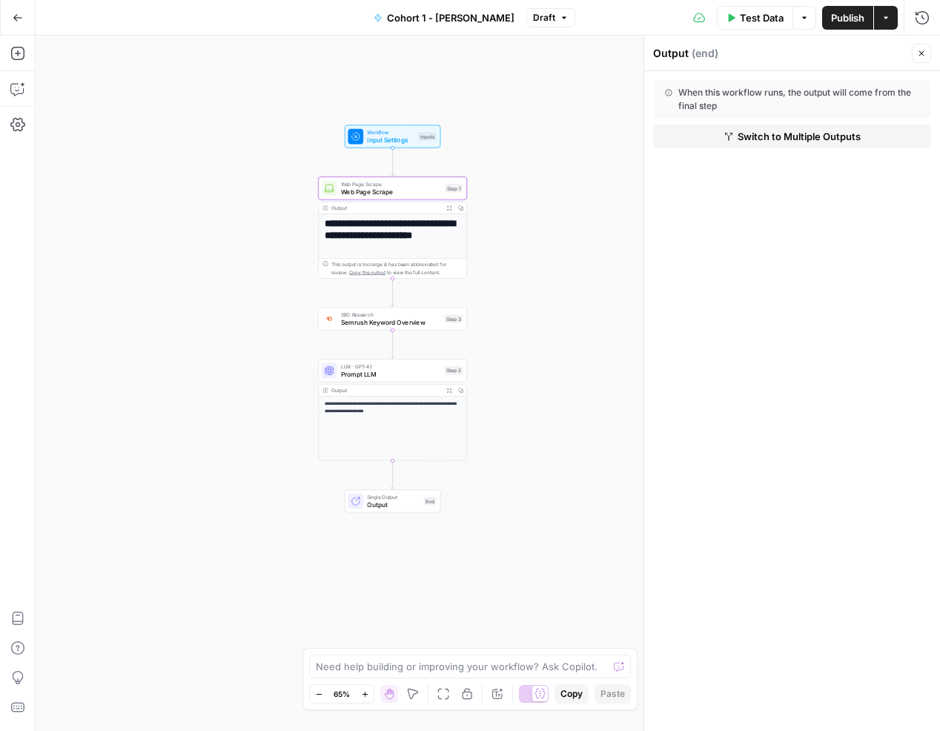
click at [773, 20] on span "Test Data" at bounding box center [762, 17] width 44 height 15
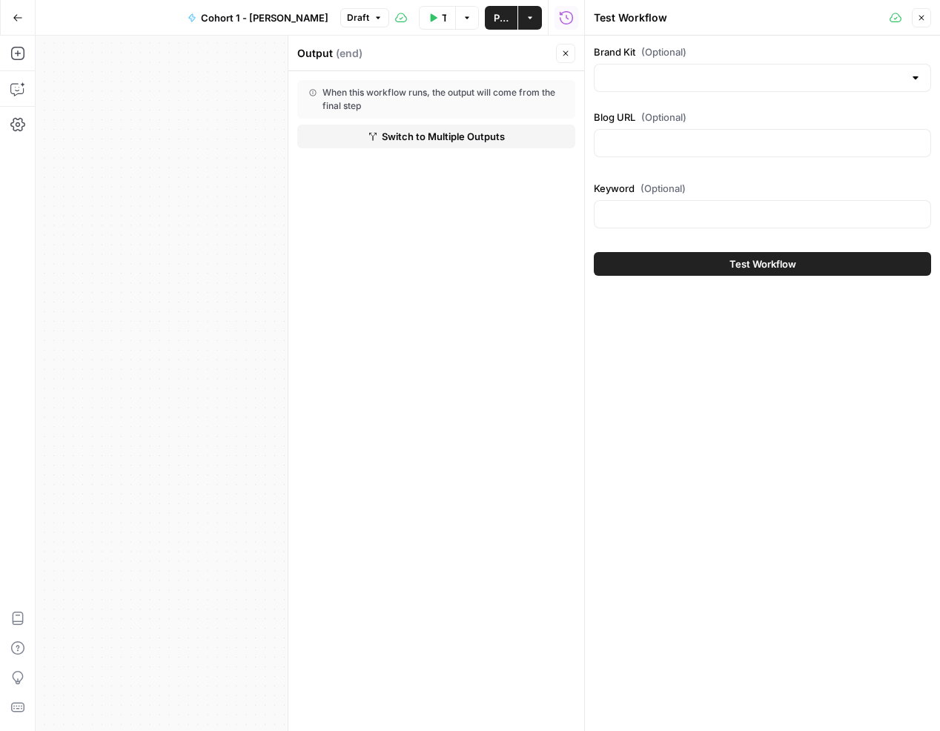
click at [926, 16] on button "Close" at bounding box center [921, 17] width 19 height 19
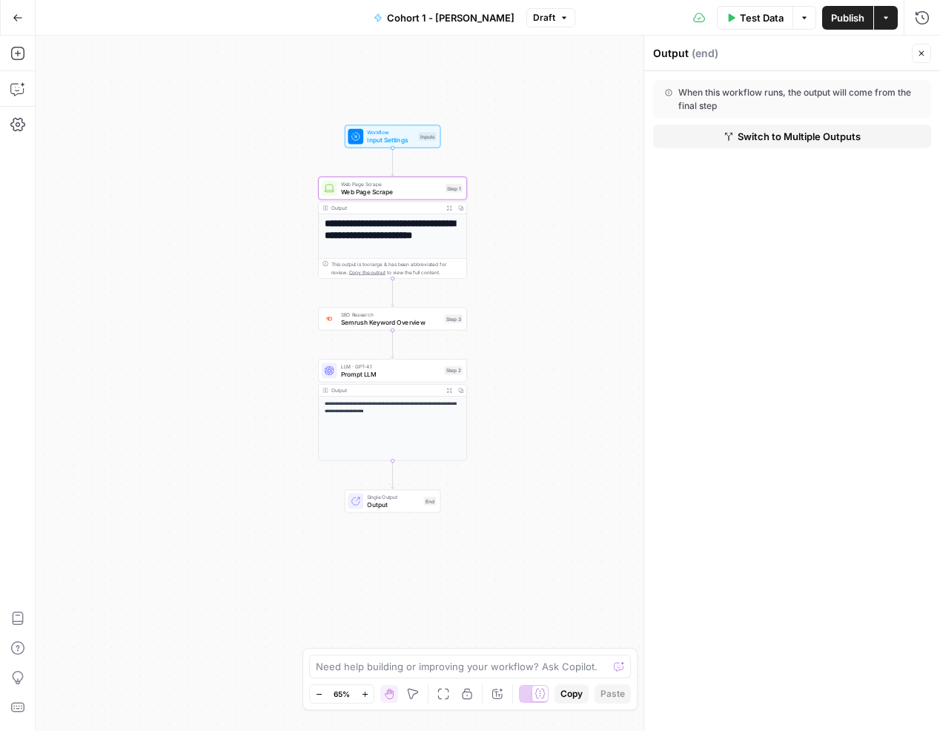
click at [389, 135] on span "Input Settings" at bounding box center [390, 140] width 47 height 10
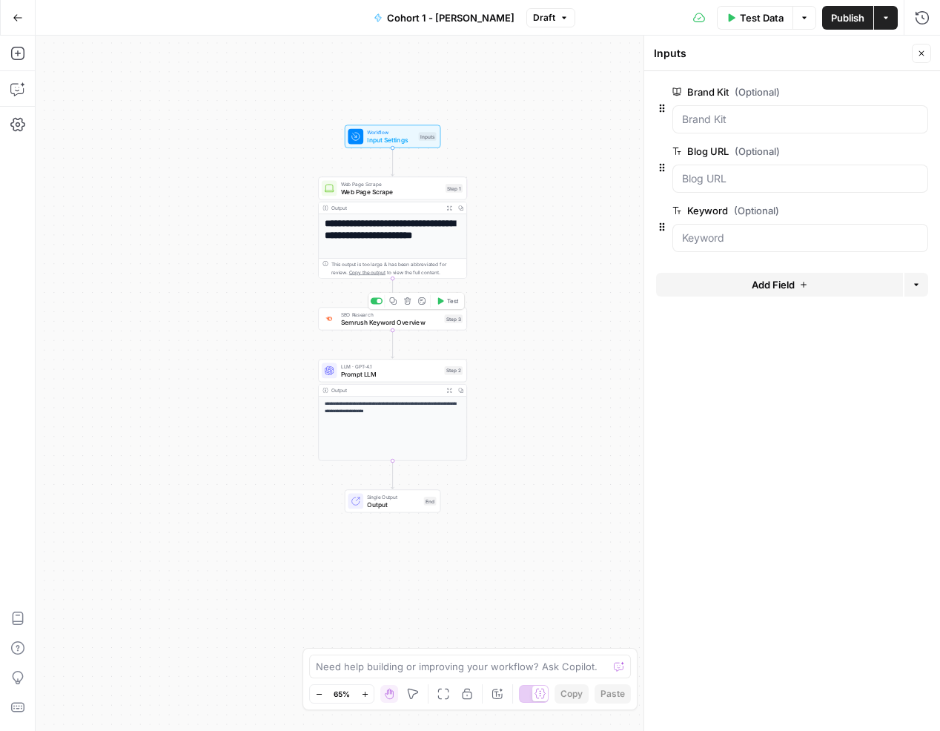
click at [443, 307] on div "Copy step Delete step Add Note Test" at bounding box center [416, 300] width 96 height 17
click at [426, 320] on span "Semrush Keyword Overview" at bounding box center [391, 322] width 100 height 10
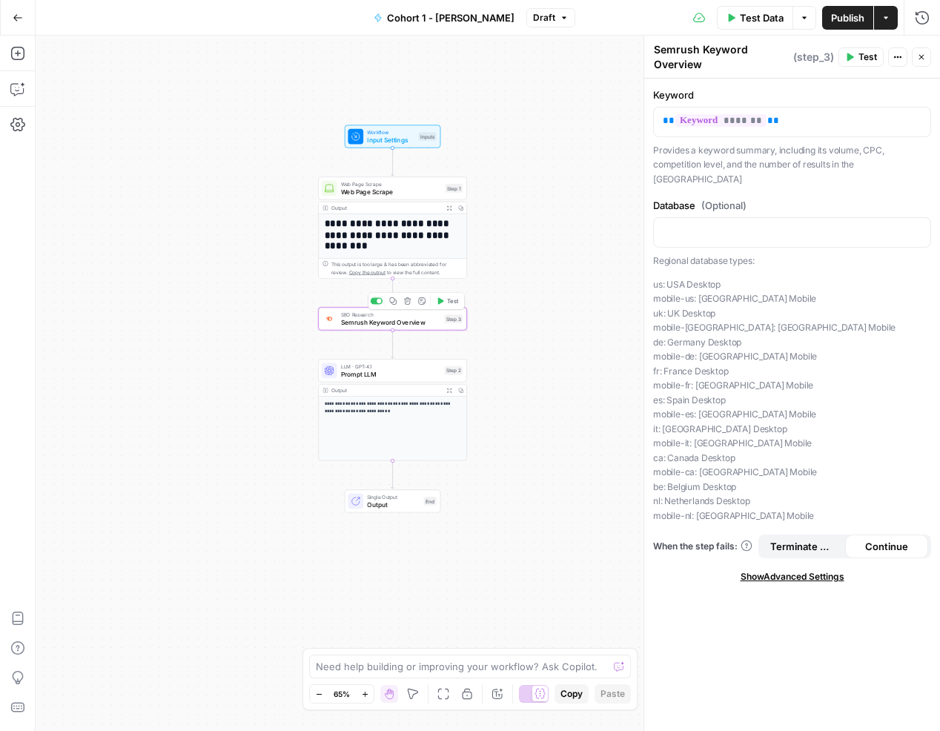
click at [439, 303] on icon "button" at bounding box center [441, 300] width 6 height 7
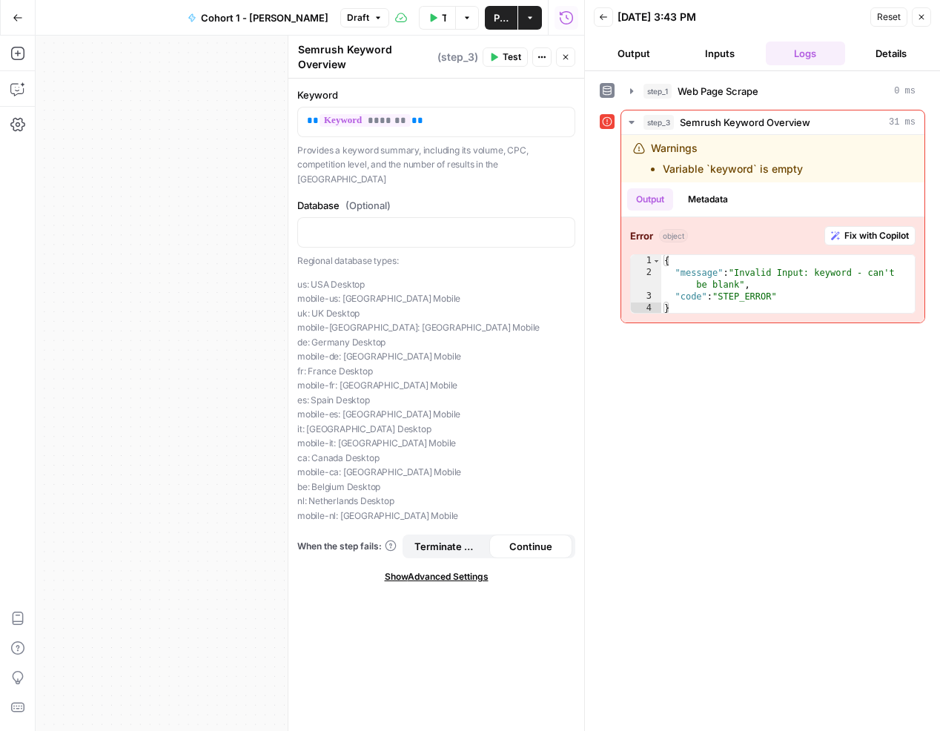
click at [914, 19] on button "Close" at bounding box center [921, 16] width 19 height 19
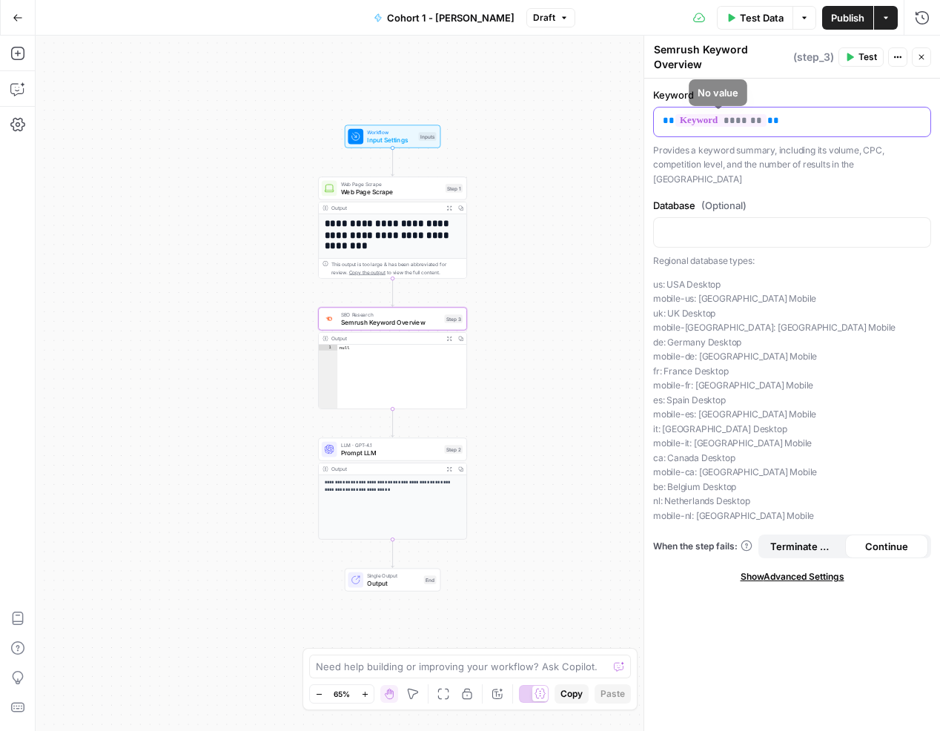
click at [780, 117] on p "** ******* **" at bounding box center [792, 120] width 259 height 15
drag, startPoint x: 786, startPoint y: 120, endPoint x: 650, endPoint y: 120, distance: 135.7
click at [650, 120] on div "Semrush Keyword Overview Semrush Keyword Overview ( step_3 ) Test Actions Close…" at bounding box center [792, 384] width 297 height 696
click at [854, 55] on icon "button" at bounding box center [849, 57] width 9 height 9
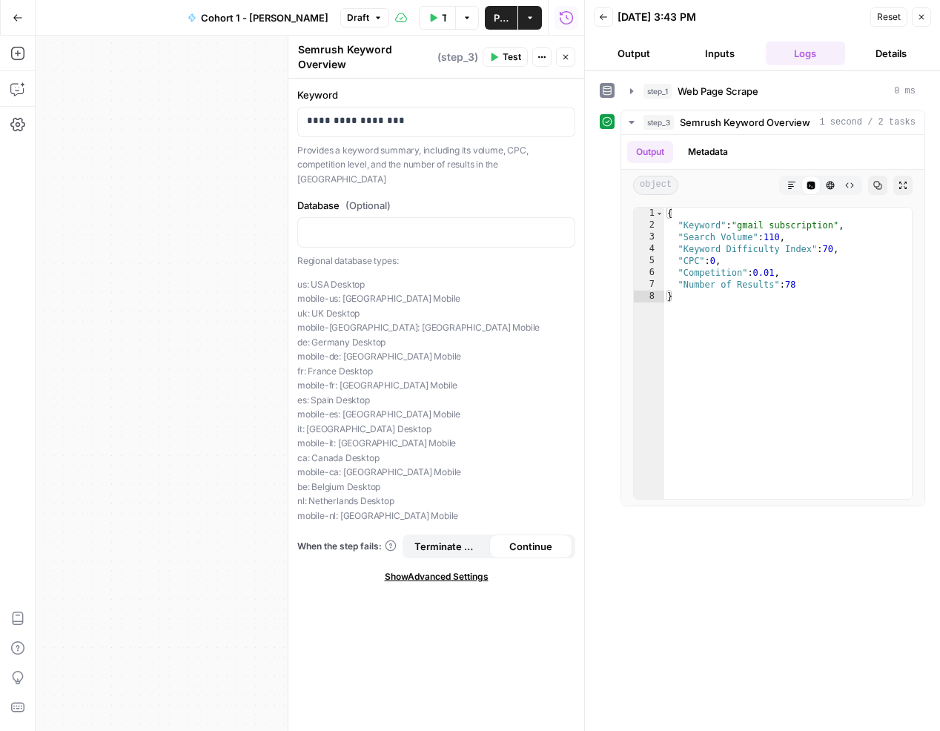
click at [607, 17] on span "Back" at bounding box center [607, 17] width 1 height 1
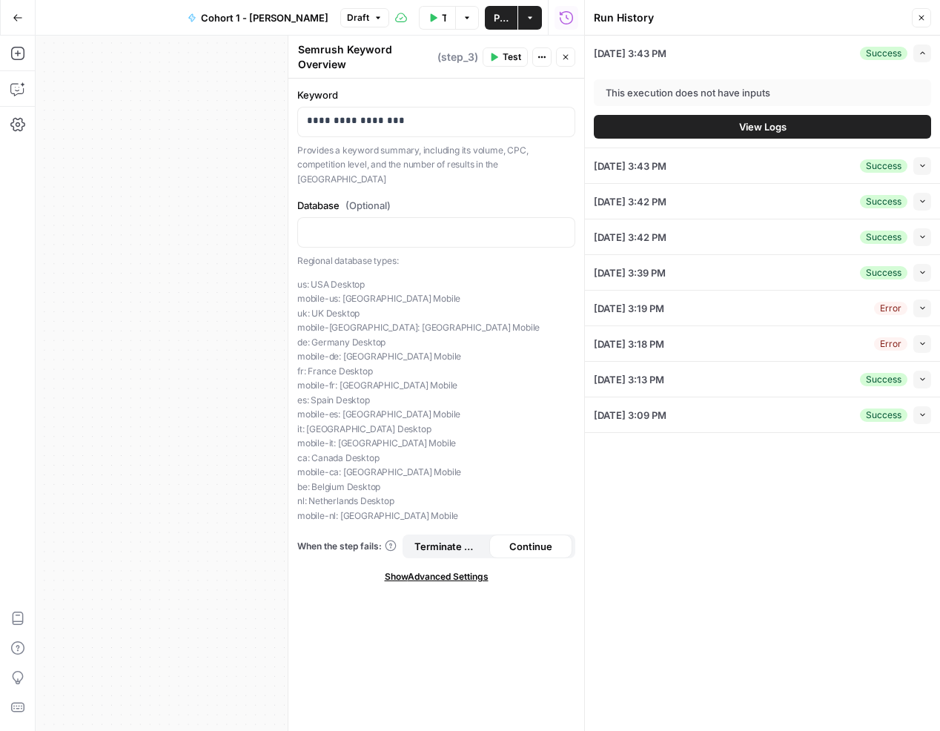
click at [556, 58] on button "Close" at bounding box center [565, 56] width 19 height 19
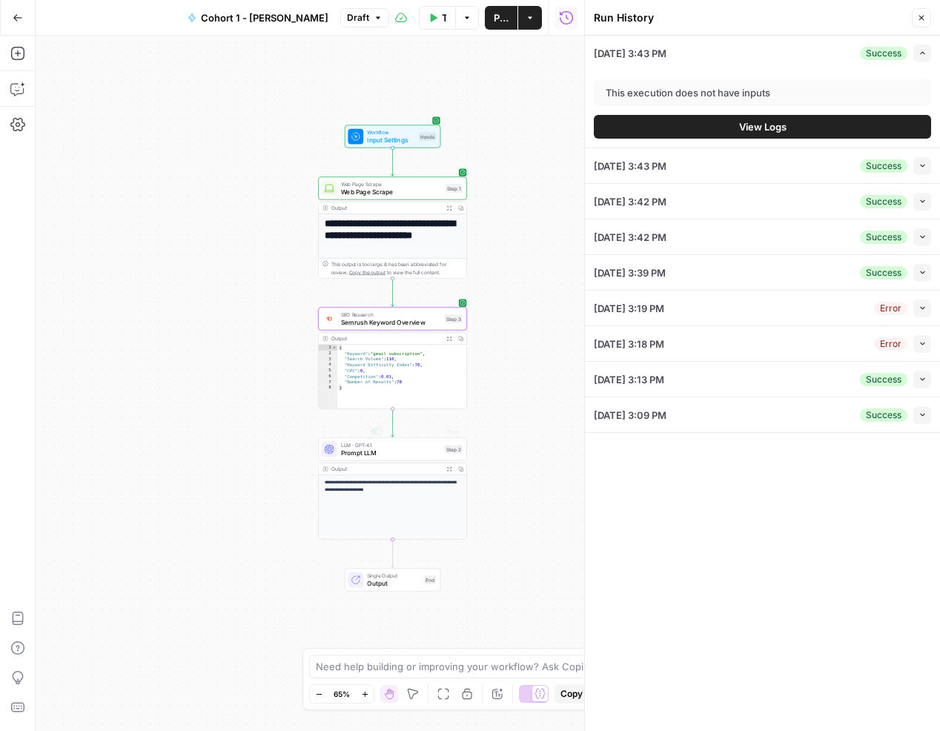
click at [386, 482] on p "**********" at bounding box center [393, 486] width 136 height 14
click at [395, 451] on span "Prompt LLM" at bounding box center [391, 453] width 100 height 10
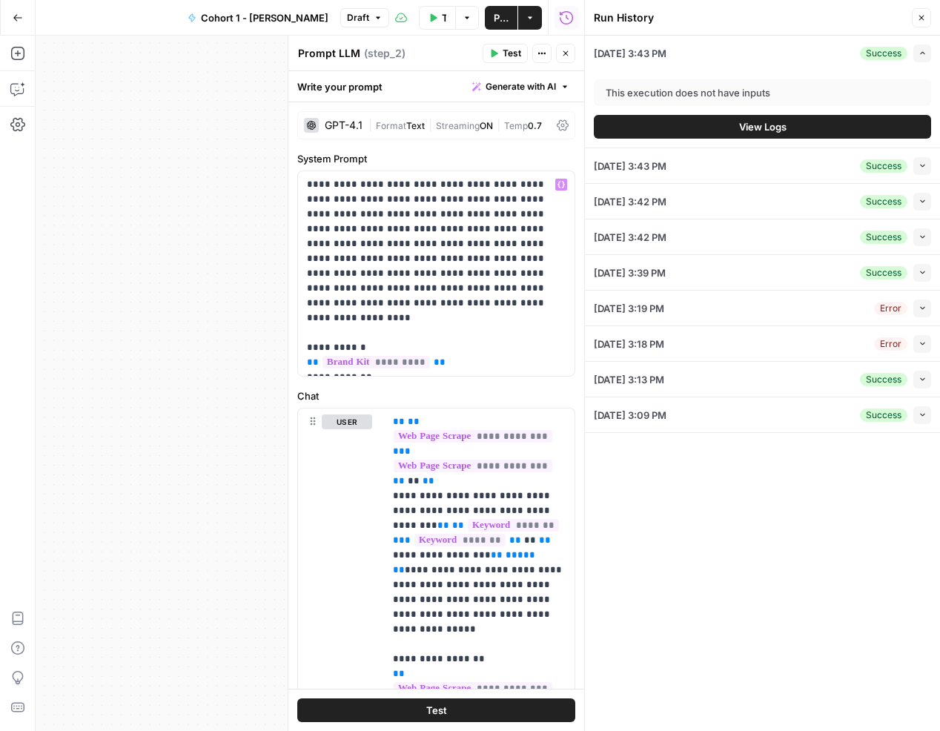
click at [500, 56] on button "Test" at bounding box center [505, 53] width 45 height 19
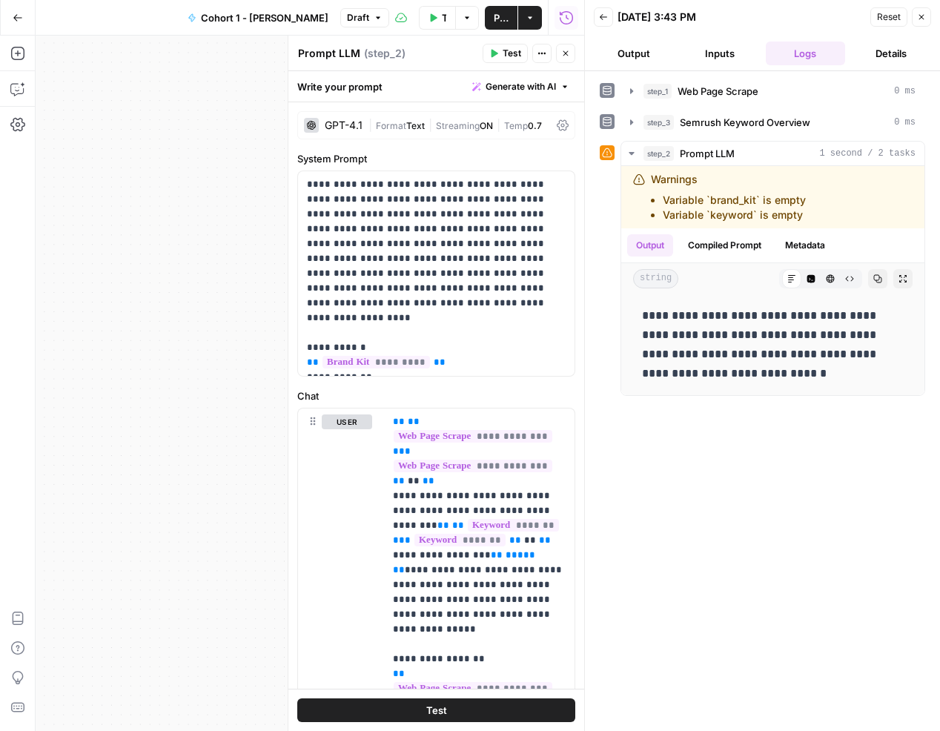
click at [643, 52] on button "Output" at bounding box center [634, 54] width 80 height 24
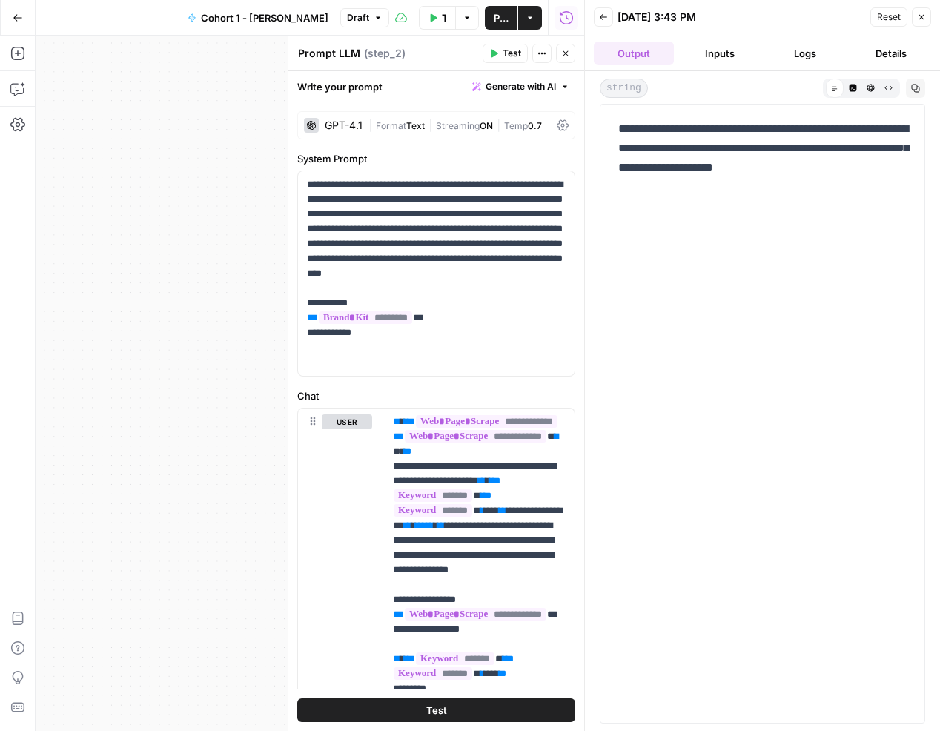
click at [698, 51] on button "Inputs" at bounding box center [720, 54] width 80 height 24
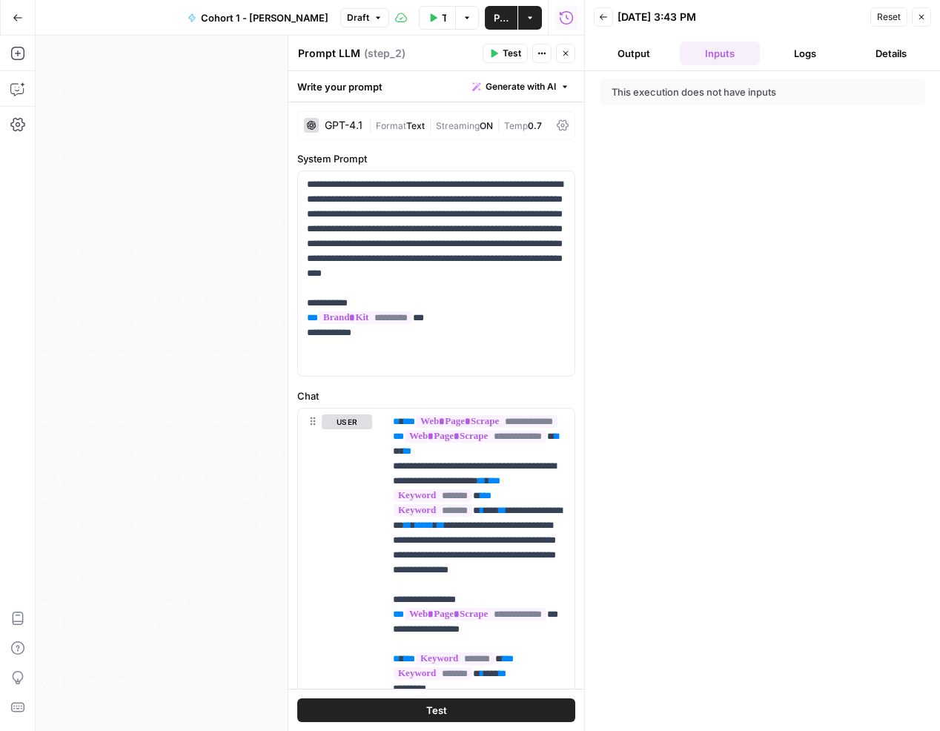
click at [627, 59] on button "Output" at bounding box center [634, 54] width 80 height 24
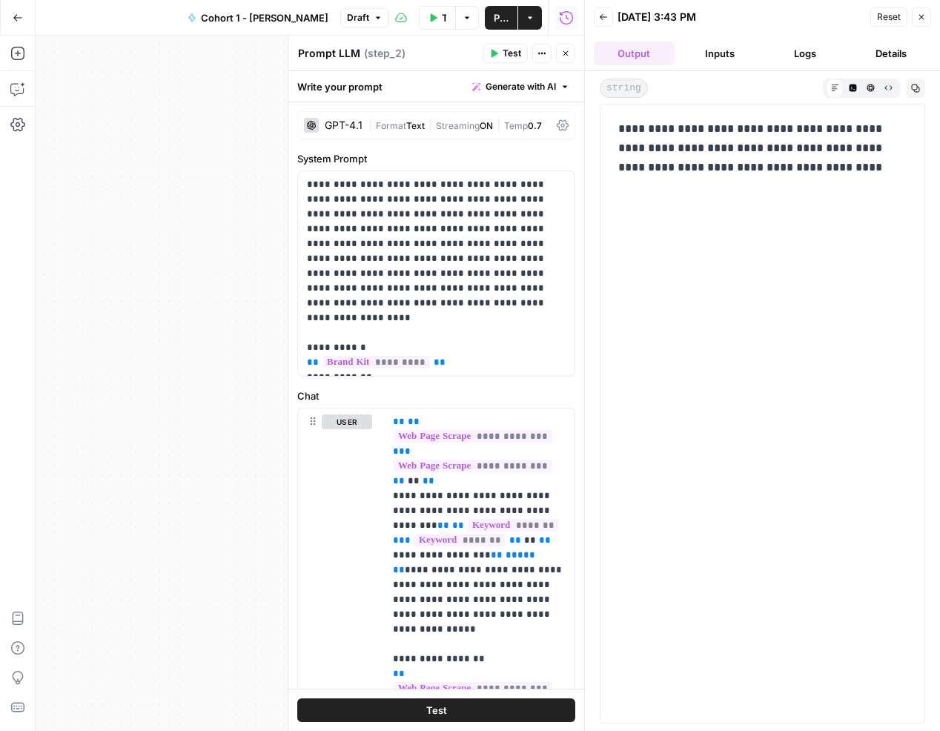
click at [799, 55] on button "Logs" at bounding box center [806, 54] width 80 height 24
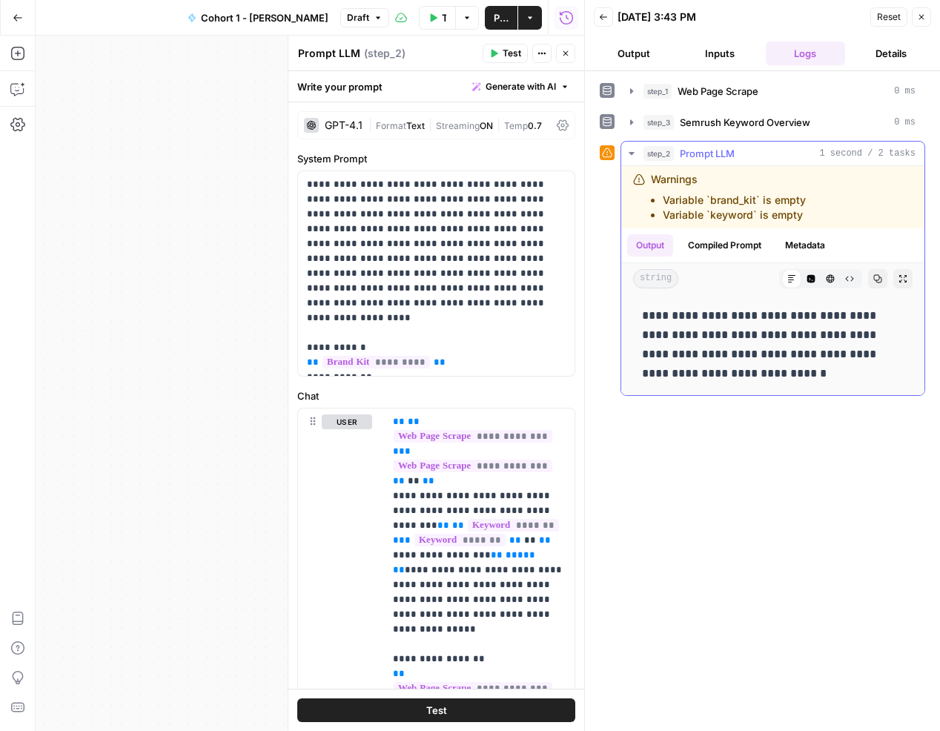
click at [765, 201] on li "Variable `brand_kit` is empty" at bounding box center [734, 200] width 143 height 15
click at [599, 17] on icon "button" at bounding box center [603, 17] width 9 height 9
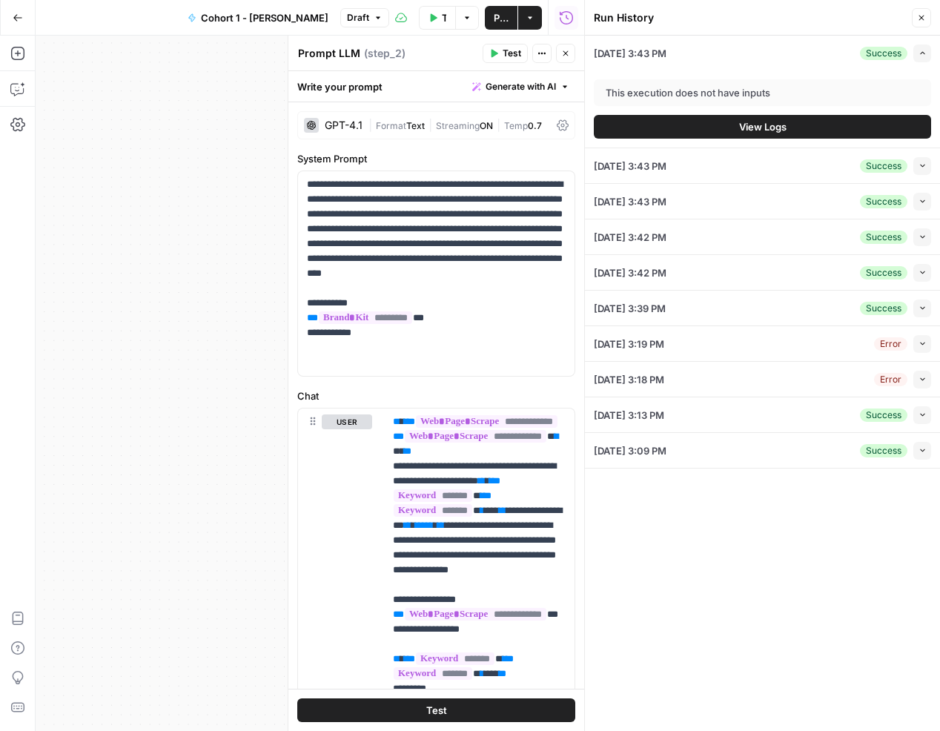
click at [335, 81] on div "Write your prompt Generate with AI" at bounding box center [436, 86] width 296 height 30
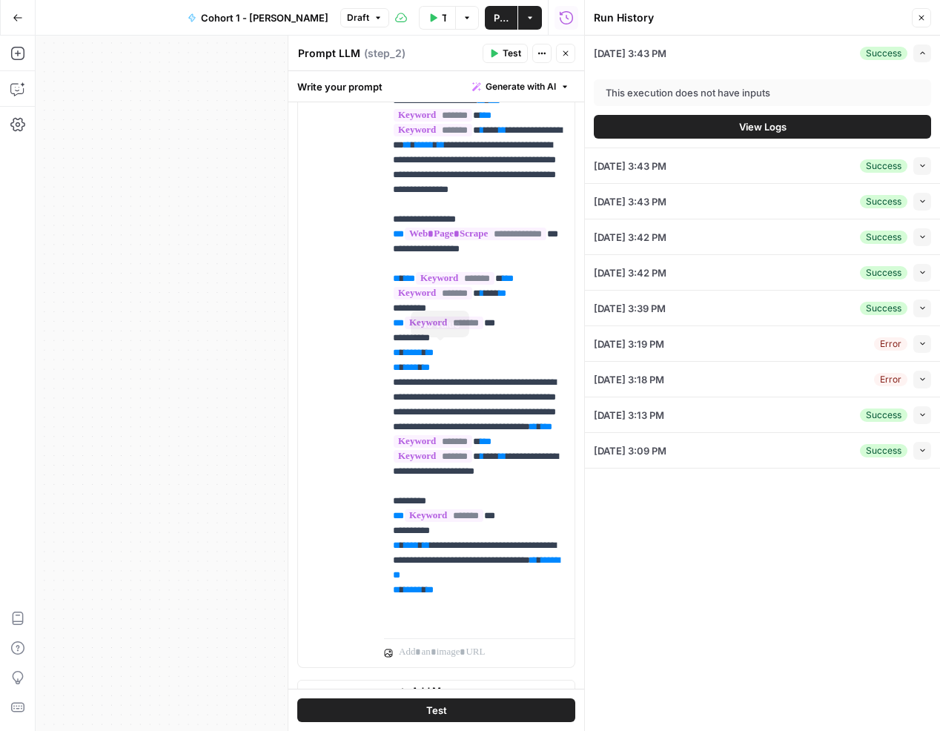
scroll to position [45, 0]
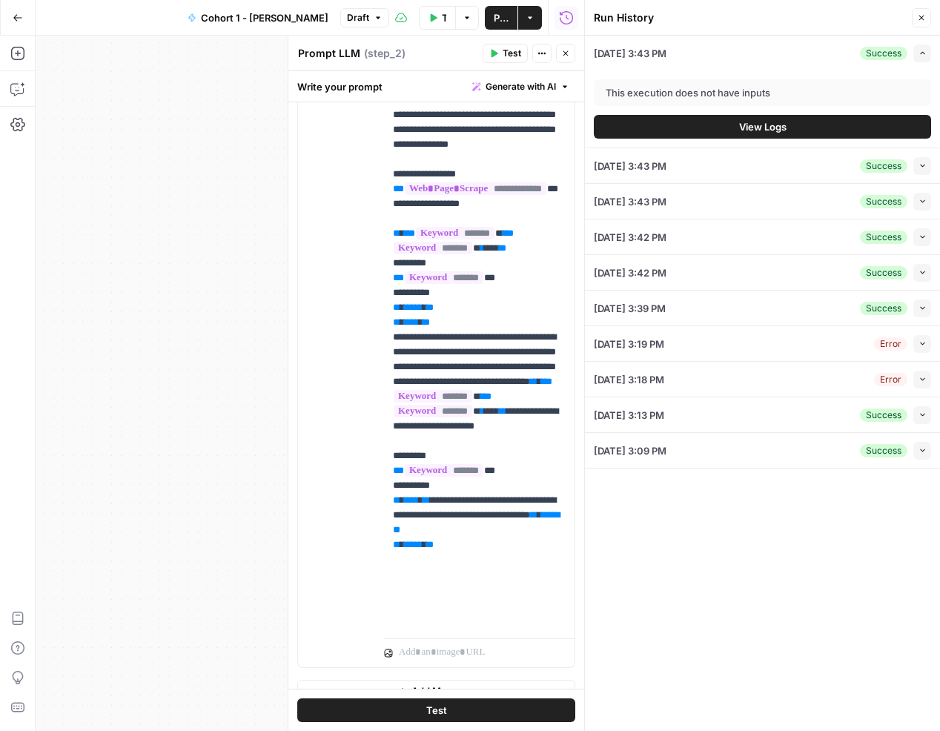
click at [428, 706] on span "Test" at bounding box center [436, 710] width 21 height 15
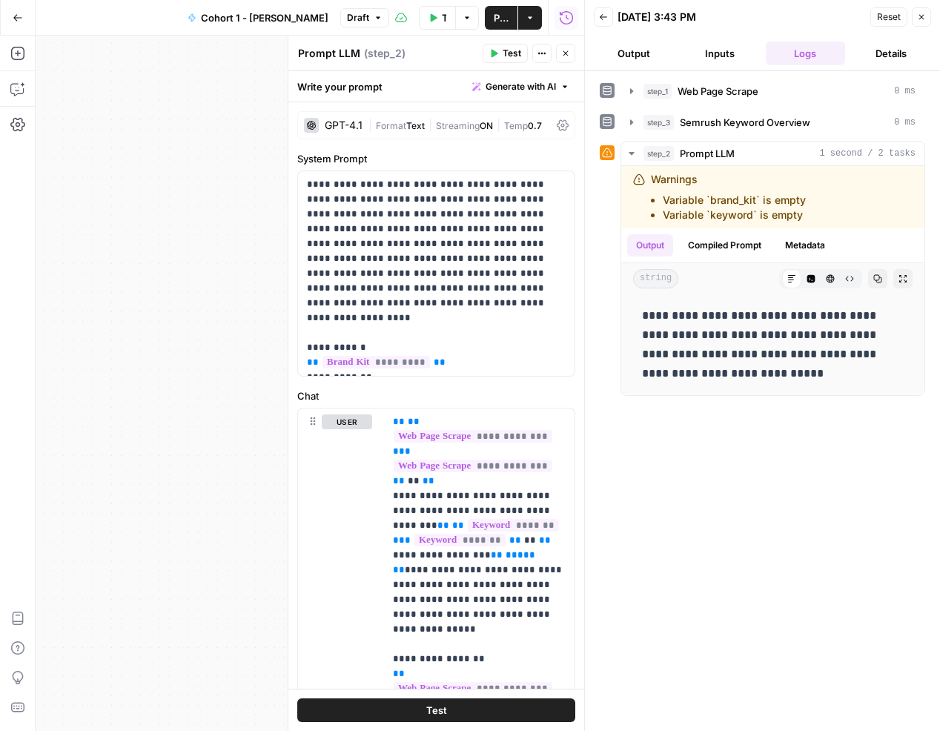
click at [560, 53] on button "Close" at bounding box center [565, 53] width 19 height 19
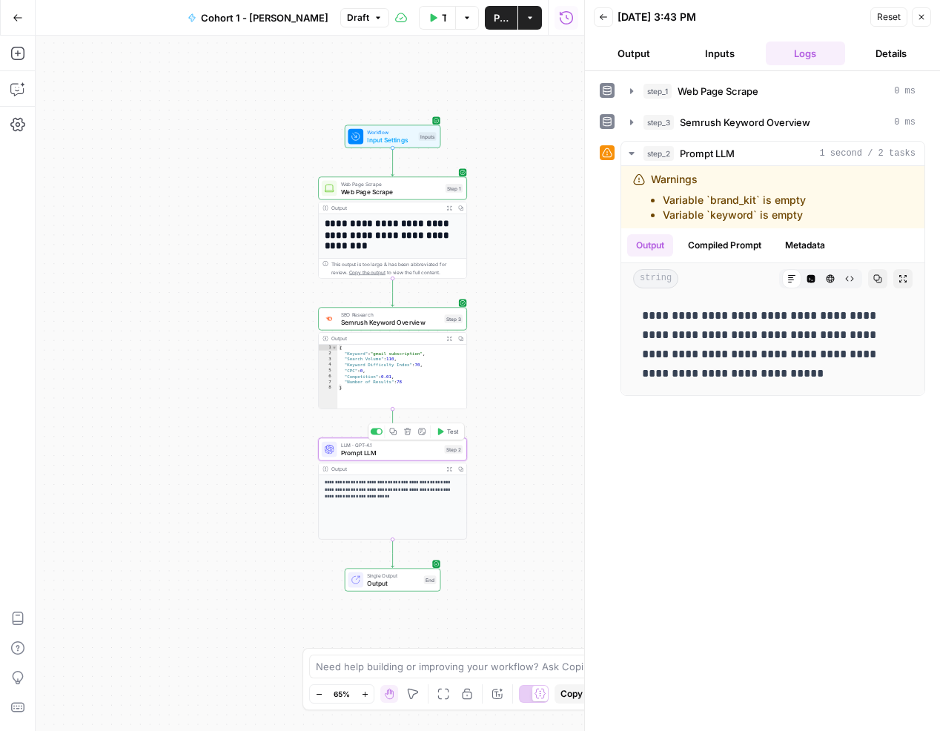
click at [426, 452] on span "Prompt LLM" at bounding box center [391, 453] width 100 height 10
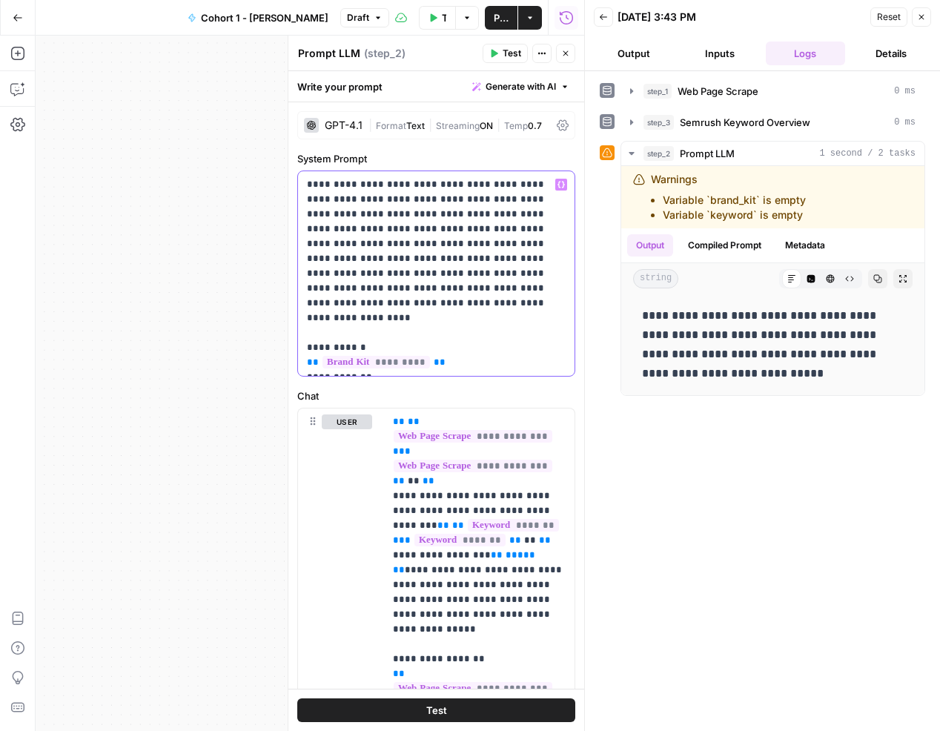
click at [461, 291] on p "**********" at bounding box center [437, 273] width 260 height 193
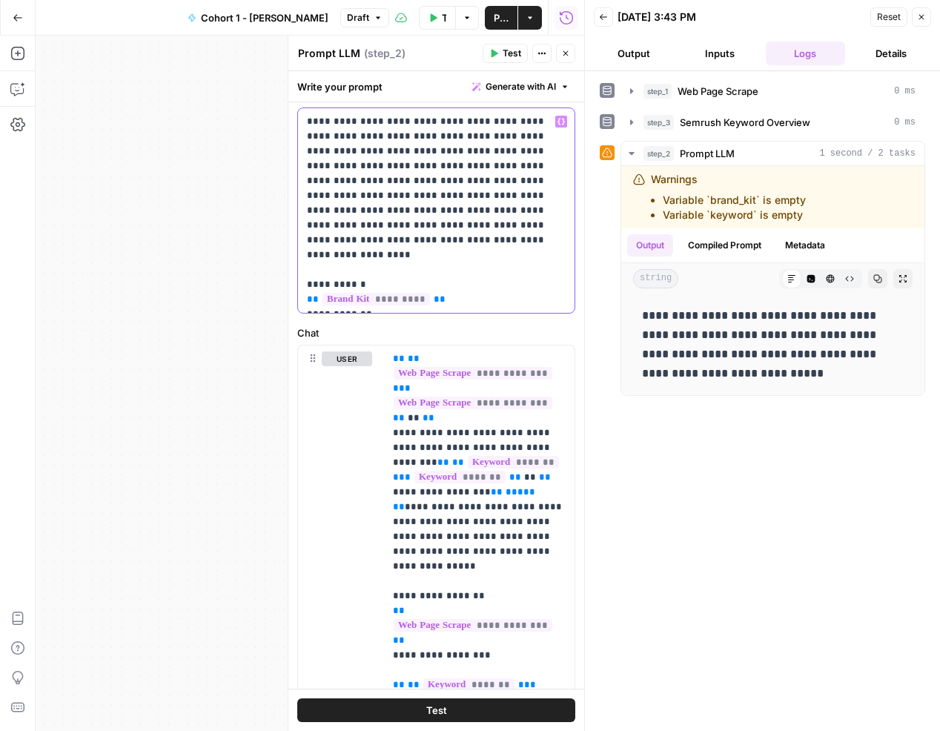
click at [446, 301] on p "**********" at bounding box center [437, 210] width 260 height 193
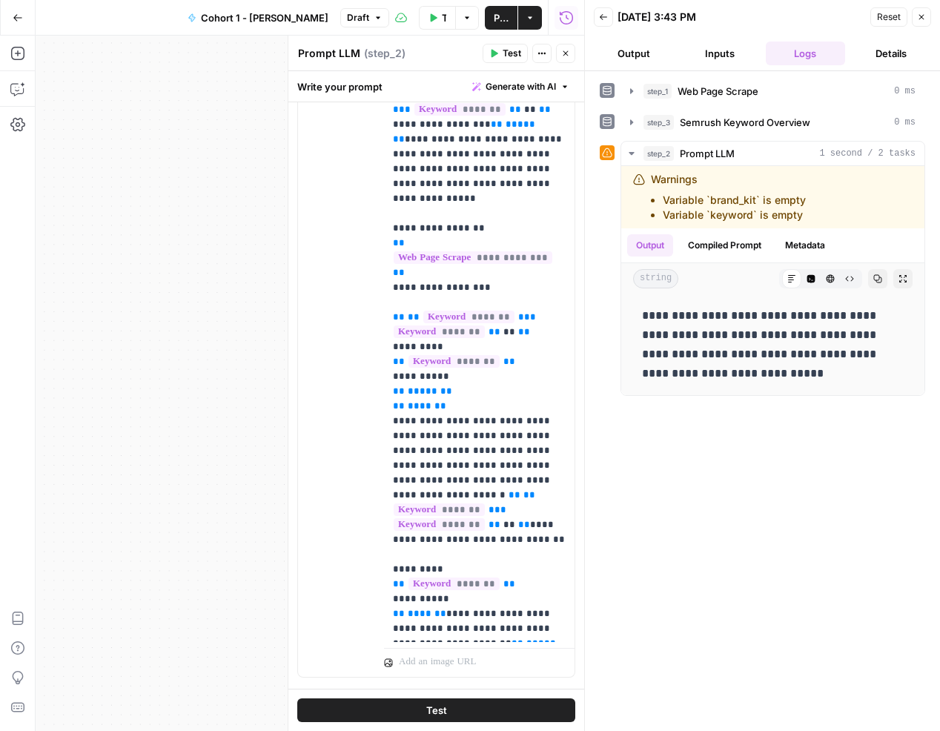
scroll to position [401, 0]
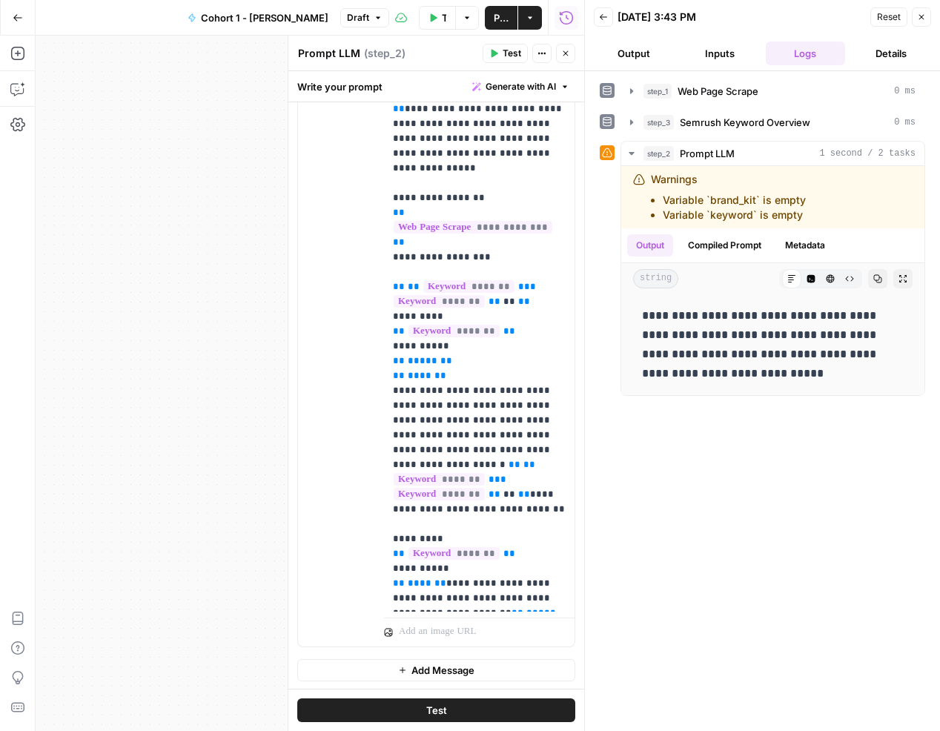
click at [451, 705] on button "Test" at bounding box center [436, 711] width 278 height 24
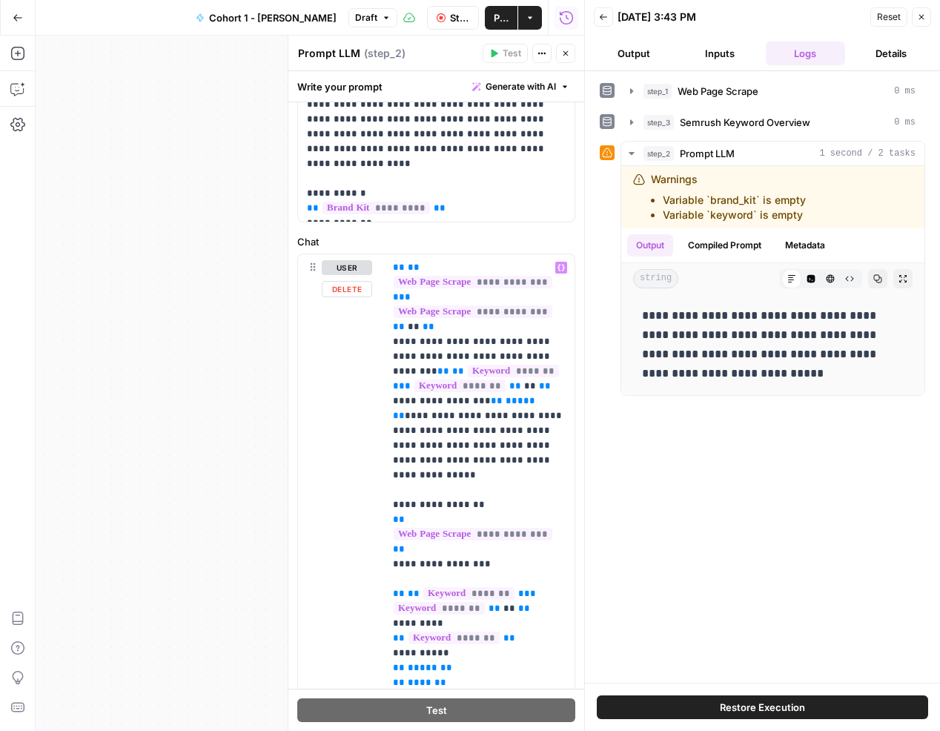
scroll to position [0, 0]
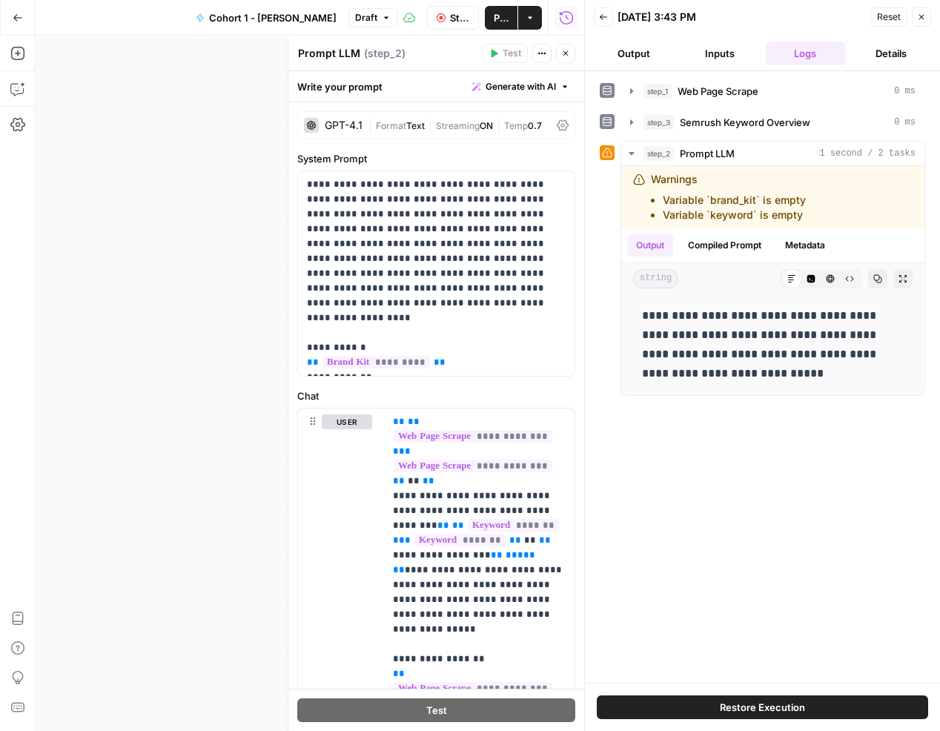
click at [731, 47] on button "Inputs" at bounding box center [720, 54] width 80 height 24
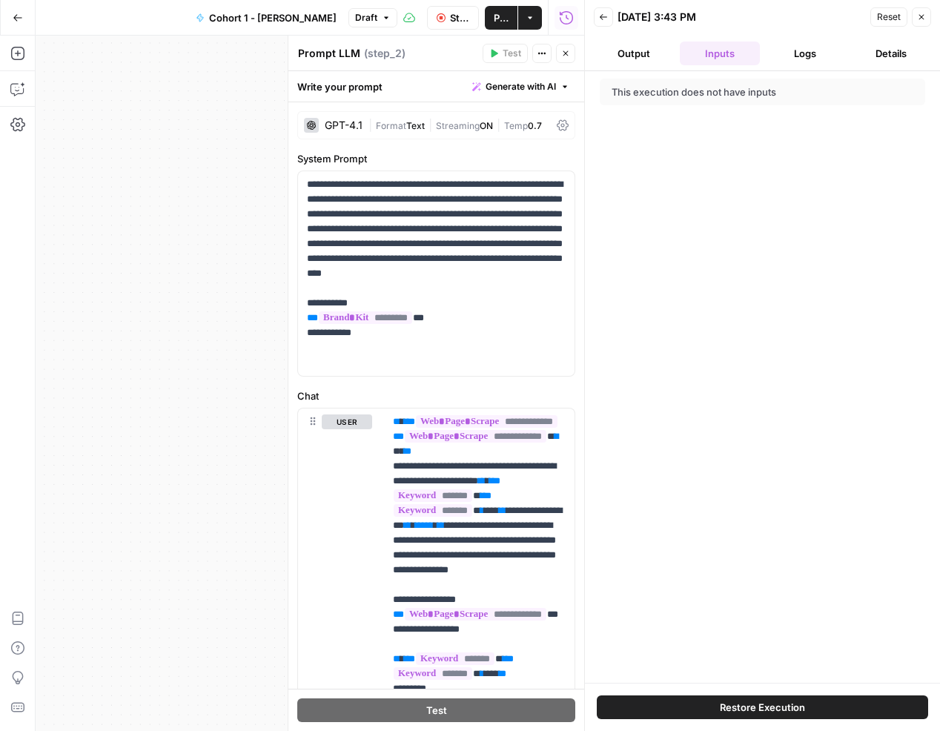
click at [654, 52] on button "Output" at bounding box center [634, 54] width 80 height 24
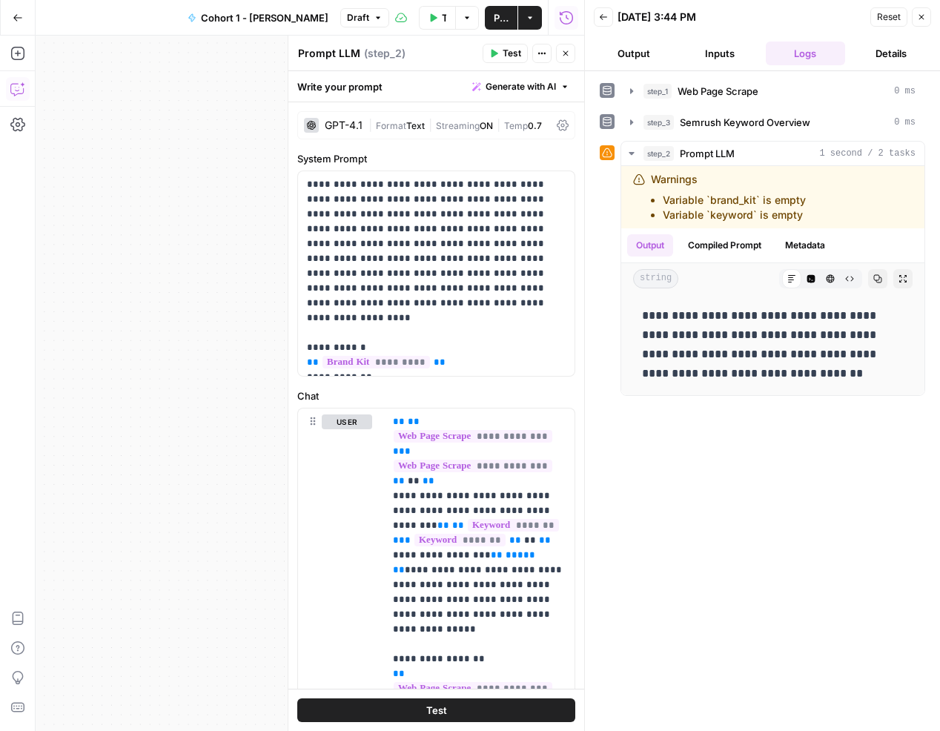
click at [13, 86] on icon "button" at bounding box center [17, 89] width 15 height 15
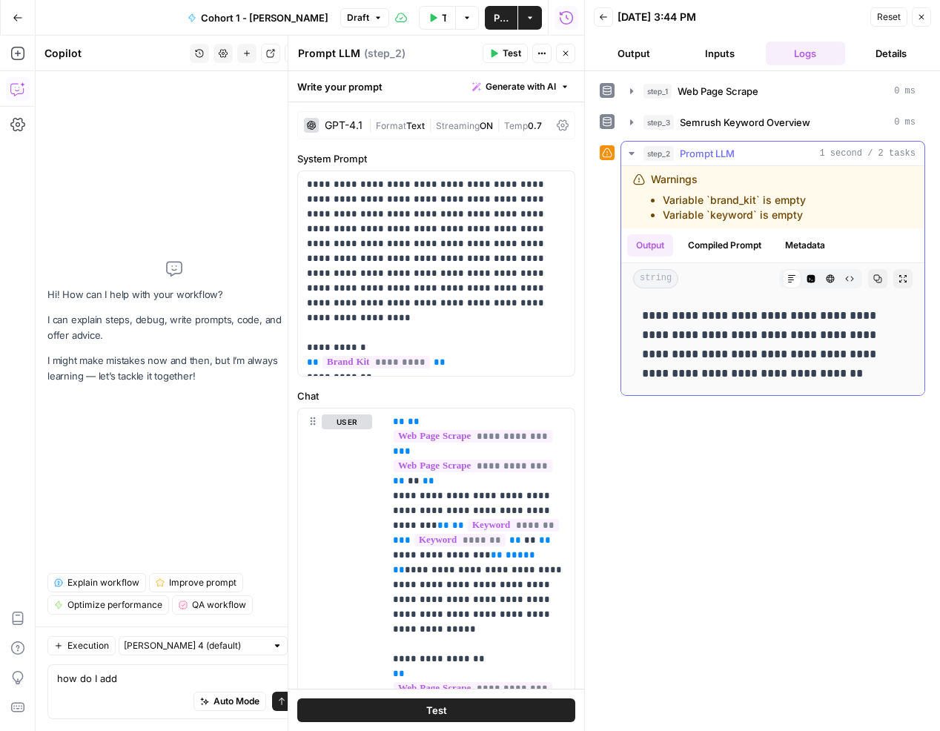
drag, startPoint x: 805, startPoint y: 218, endPoint x: 650, endPoint y: 179, distance: 159.7
click at [650, 179] on div "Warnings Variable `brand_kit` is empty Variable `keyword` is empty" at bounding box center [746, 197] width 226 height 50
copy div "Warnings Variable `brand_kit` is empty Variable `keyword` is empty"
click at [155, 667] on div "how do I add how do I add Auto Mode Send" at bounding box center [174, 691] width 254 height 55
drag, startPoint x: 149, startPoint y: 683, endPoint x: 54, endPoint y: 683, distance: 94.9
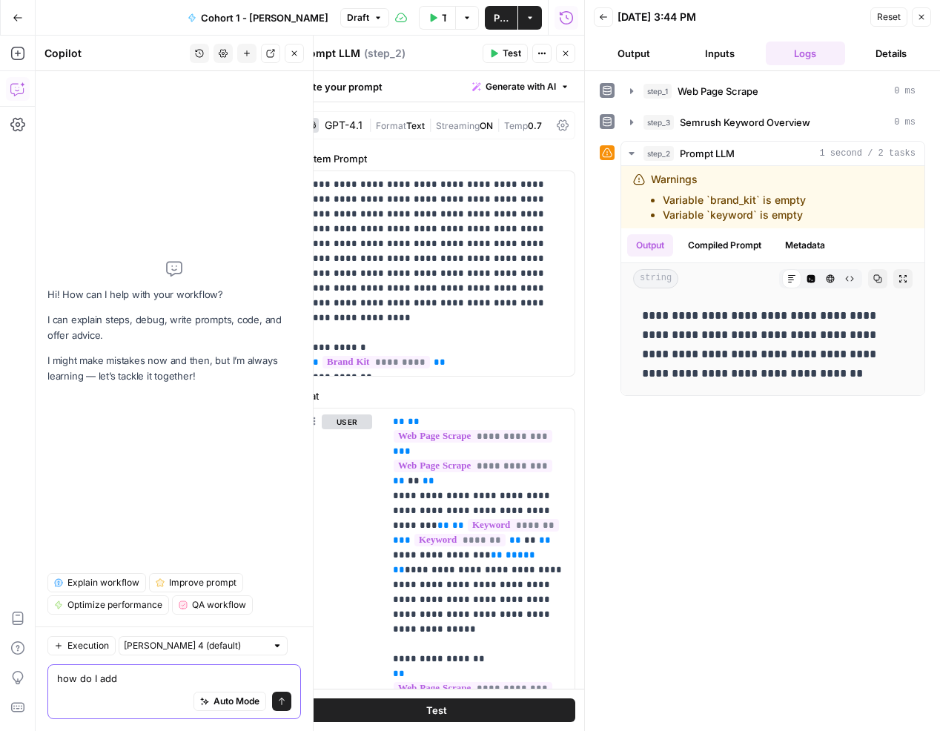
click at [54, 683] on div "how do I add how do I add Auto Mode Send" at bounding box center [174, 691] width 254 height 55
paste textarea "Warnings Variable `brand_kit` is empty Variable `keyword` is empty"
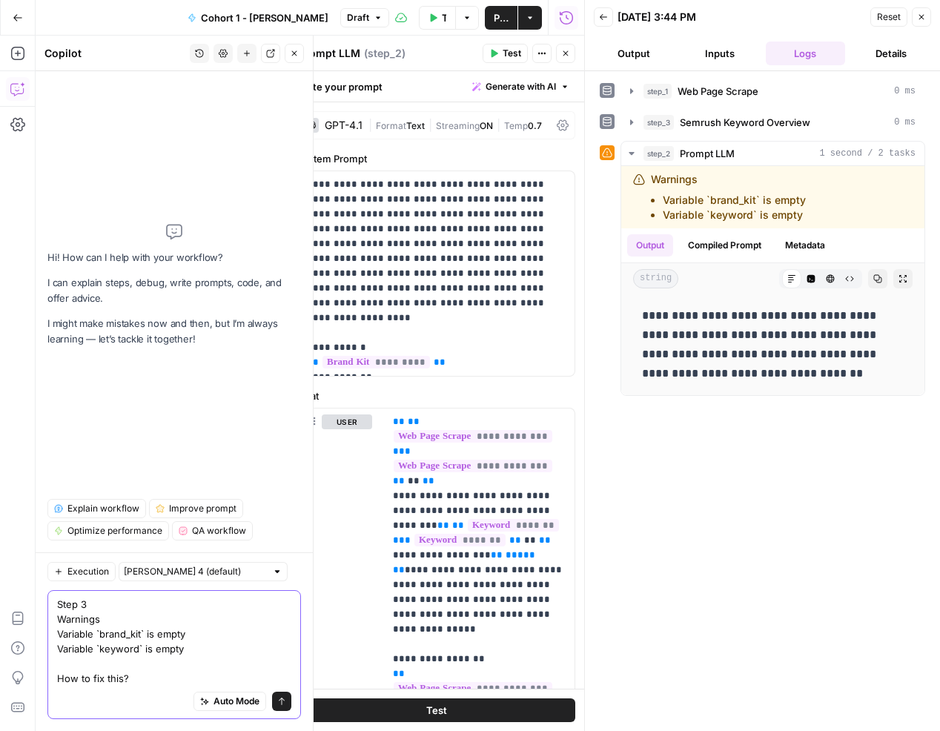
type textarea "Step 3 Warnings Variable `brand_kit` is empty Variable `keyword` is empty How t…"
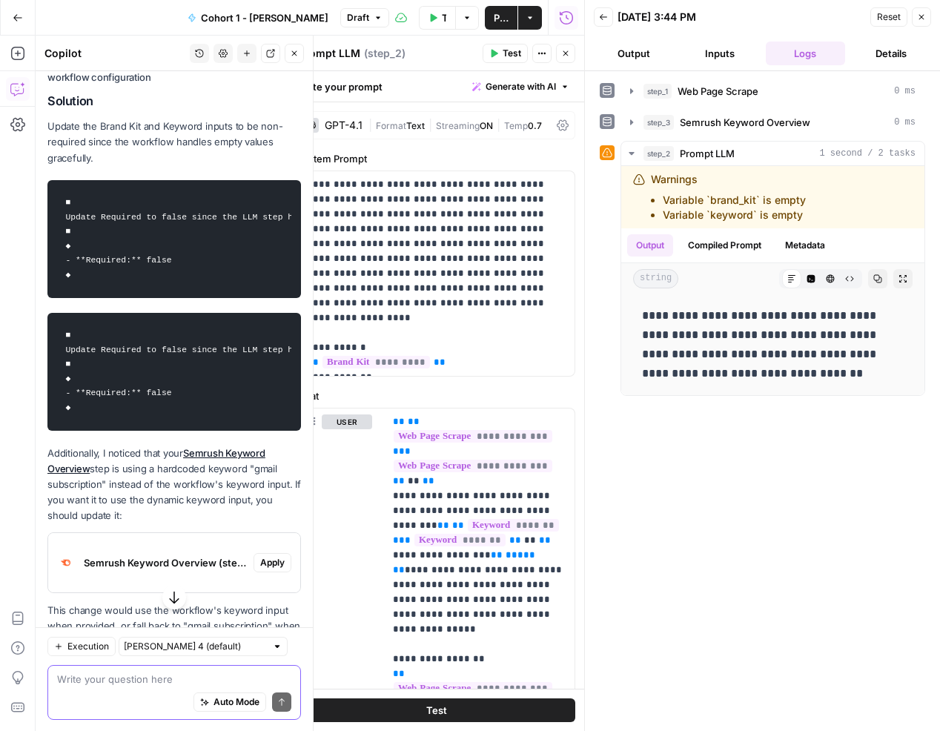
scroll to position [591, 0]
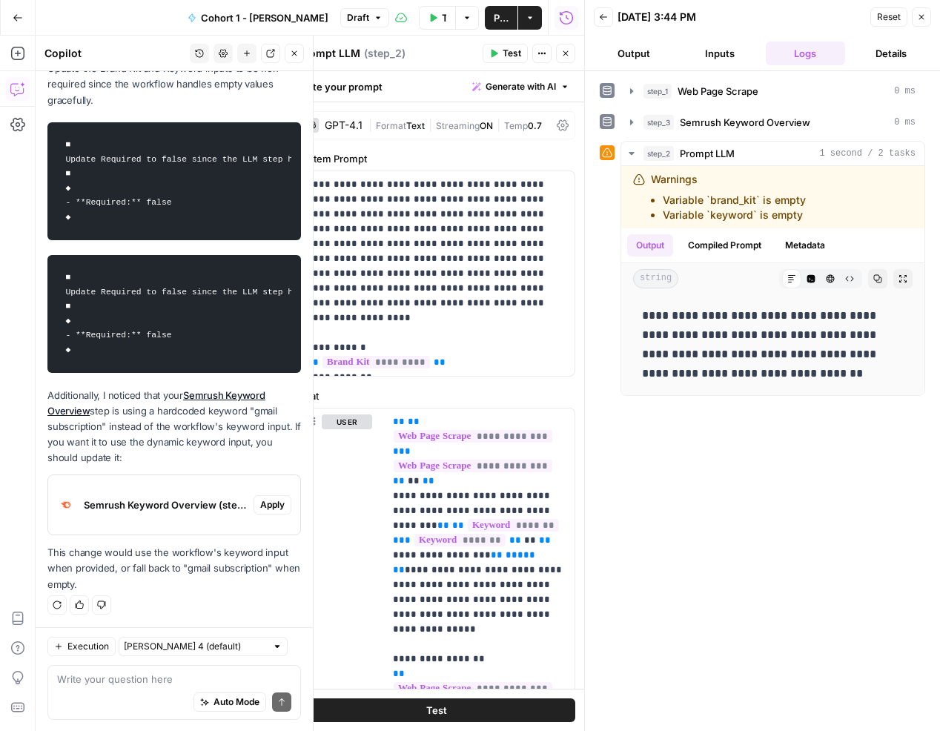
click at [268, 502] on span "Apply" at bounding box center [272, 504] width 24 height 13
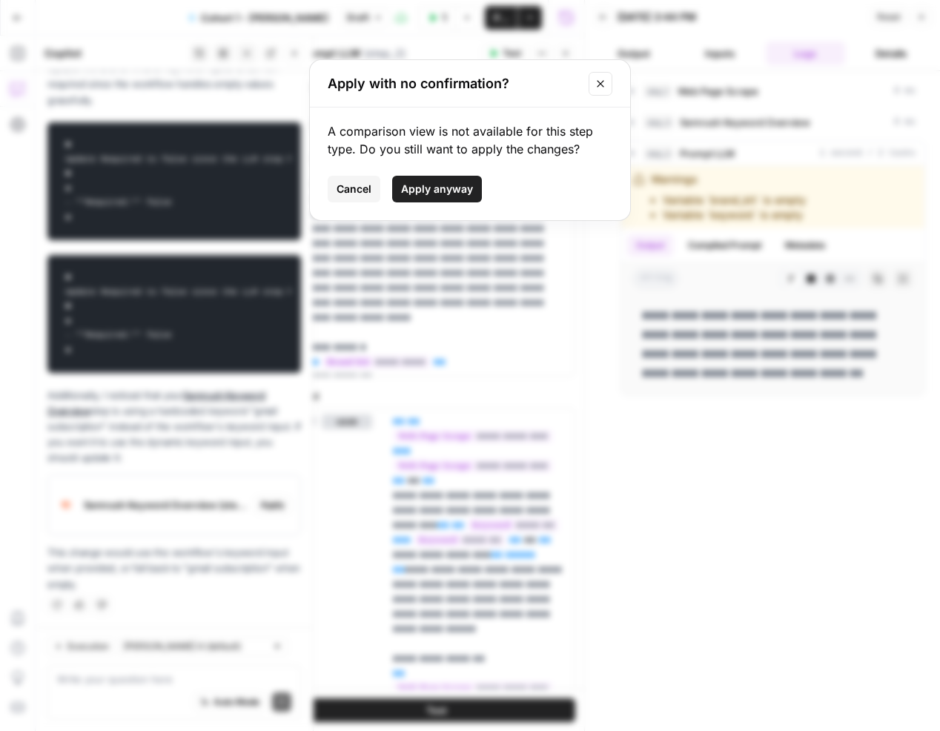
click at [446, 186] on span "Apply anyway" at bounding box center [437, 189] width 72 height 15
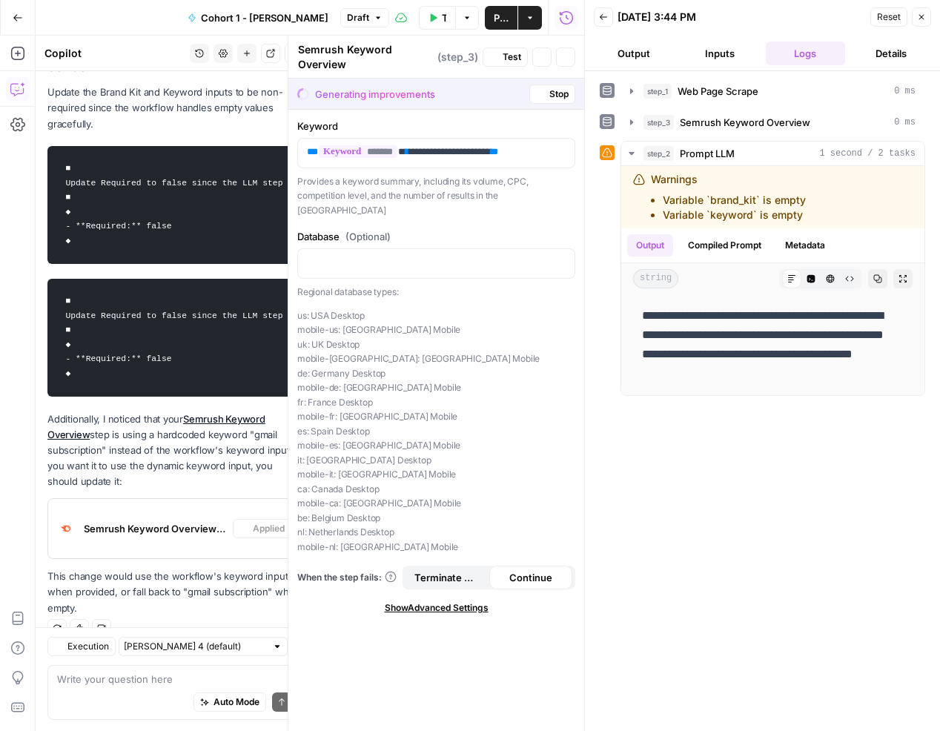
scroll to position [615, 0]
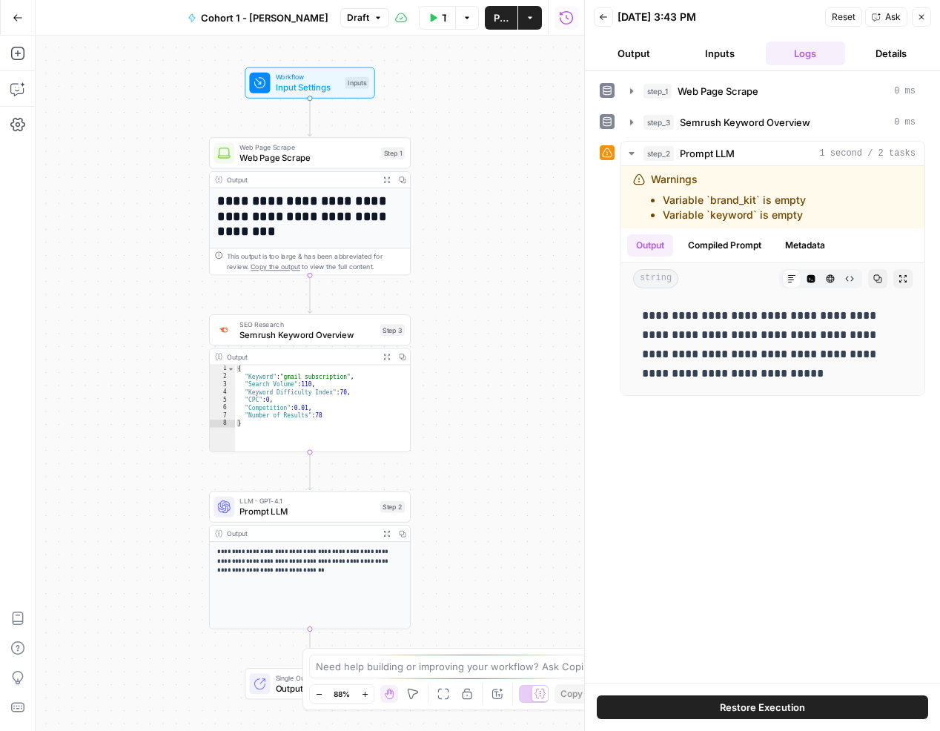
click at [317, 337] on span "Semrush Keyword Overview" at bounding box center [307, 334] width 135 height 13
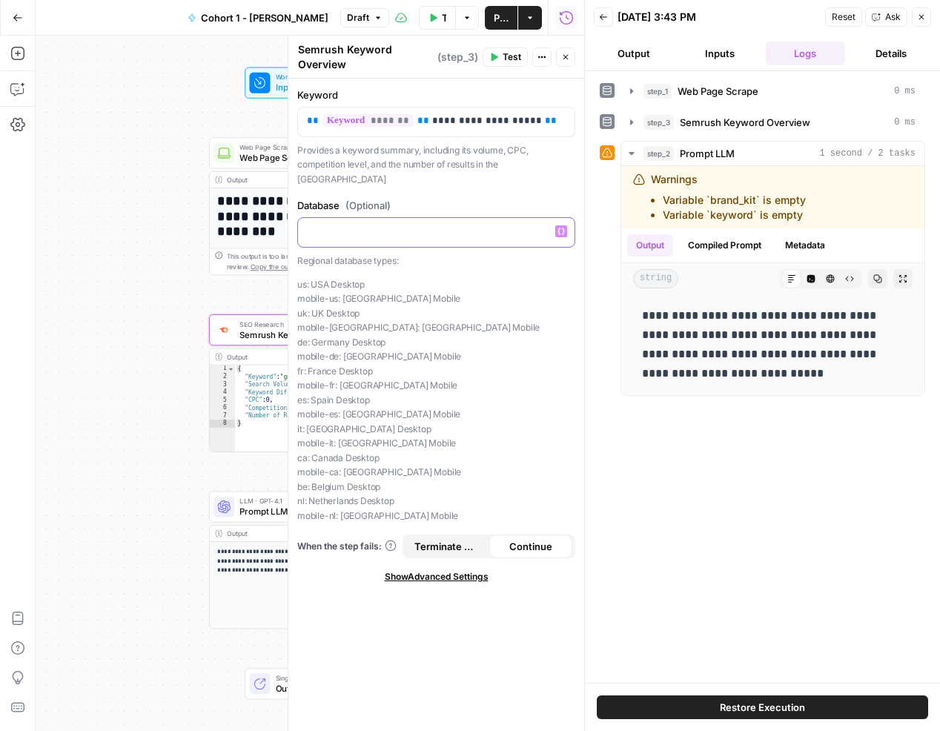
click at [375, 224] on p at bounding box center [436, 231] width 259 height 15
click at [250, 507] on span "Prompt LLM" at bounding box center [307, 511] width 135 height 13
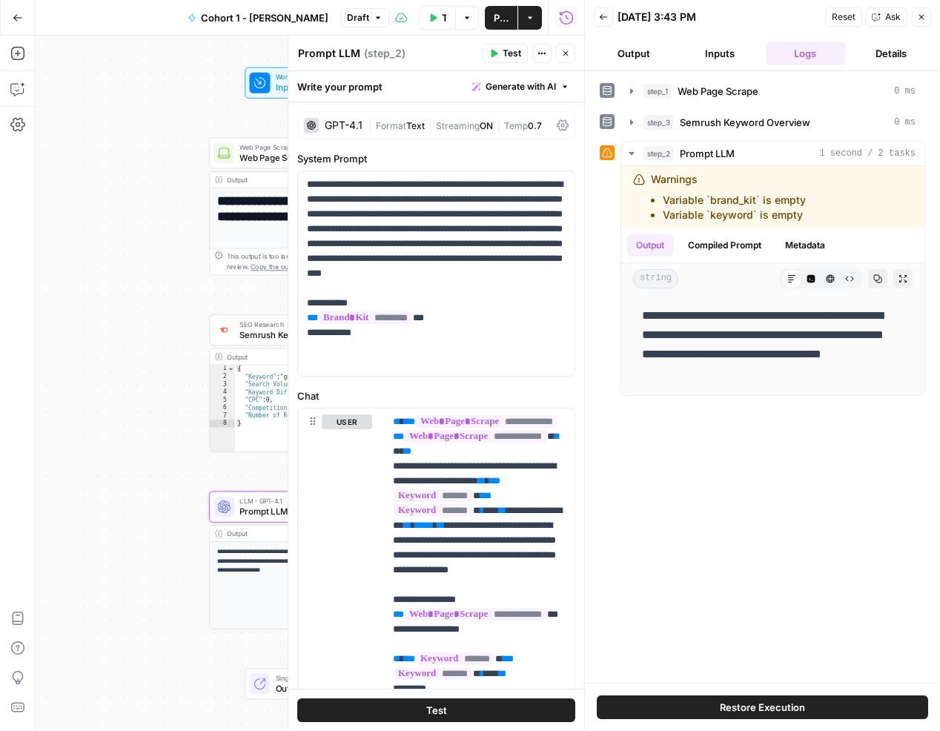
click at [495, 46] on div "Publish P" at bounding box center [501, 49] width 46 height 14
click at [463, 65] on header "Prompt LLM Prompt LLM ( step_2 ) Test Actions Close" at bounding box center [436, 54] width 296 height 36
click at [494, 57] on icon "button" at bounding box center [493, 53] width 9 height 9
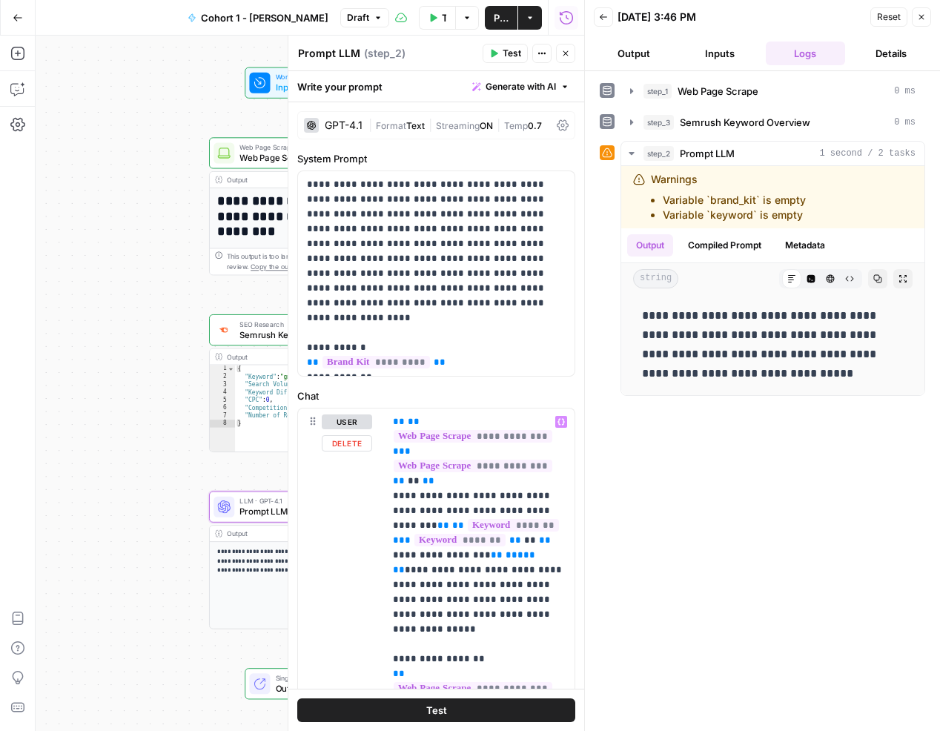
click at [462, 695] on div "Test" at bounding box center [436, 710] width 296 height 42
click at [462, 700] on button "Test" at bounding box center [436, 711] width 278 height 24
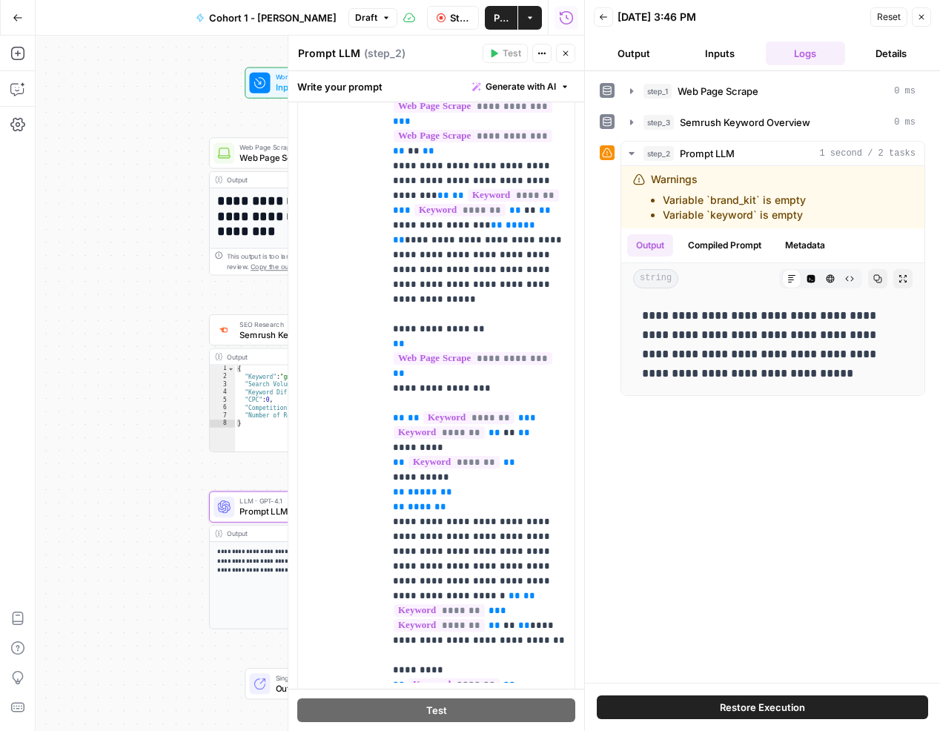
scroll to position [401, 0]
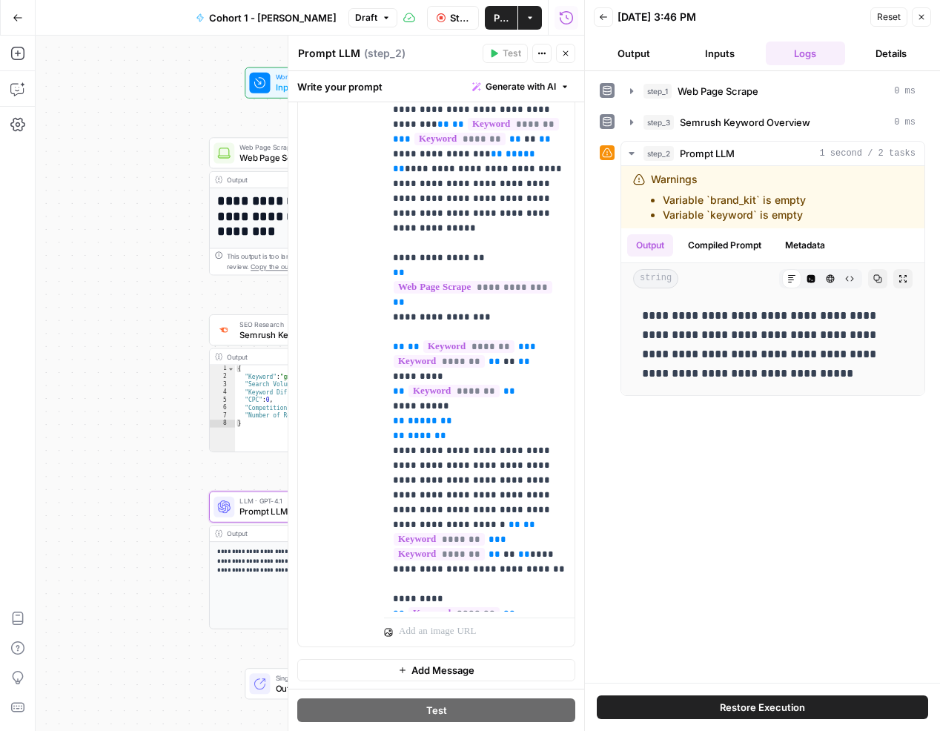
click at [633, 56] on button "Output" at bounding box center [634, 54] width 80 height 24
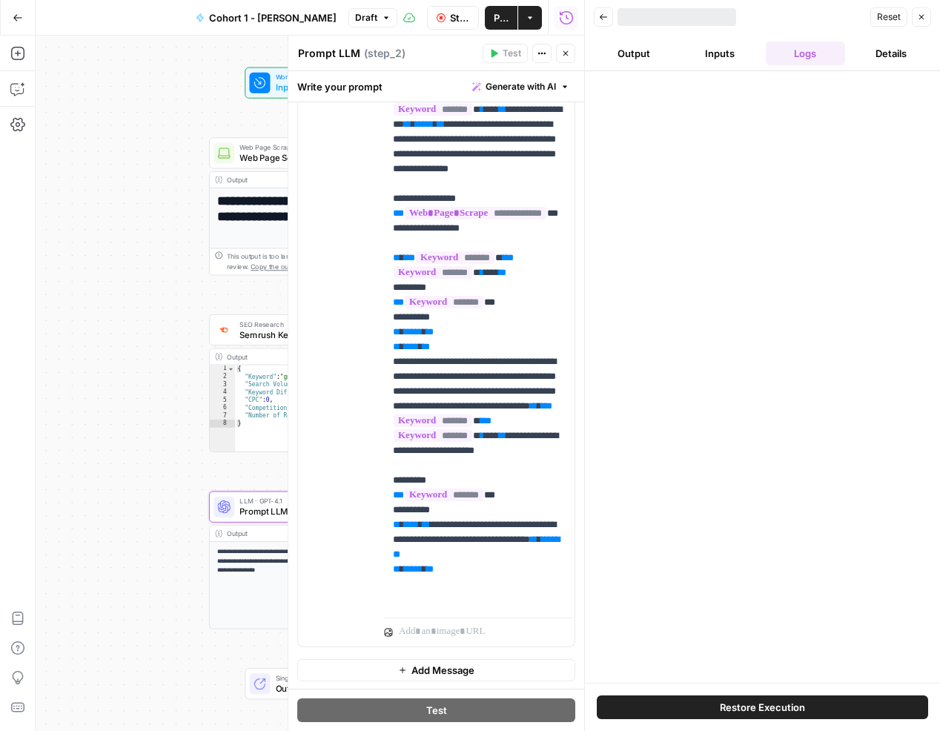
click at [703, 42] on button "Inputs" at bounding box center [720, 54] width 80 height 24
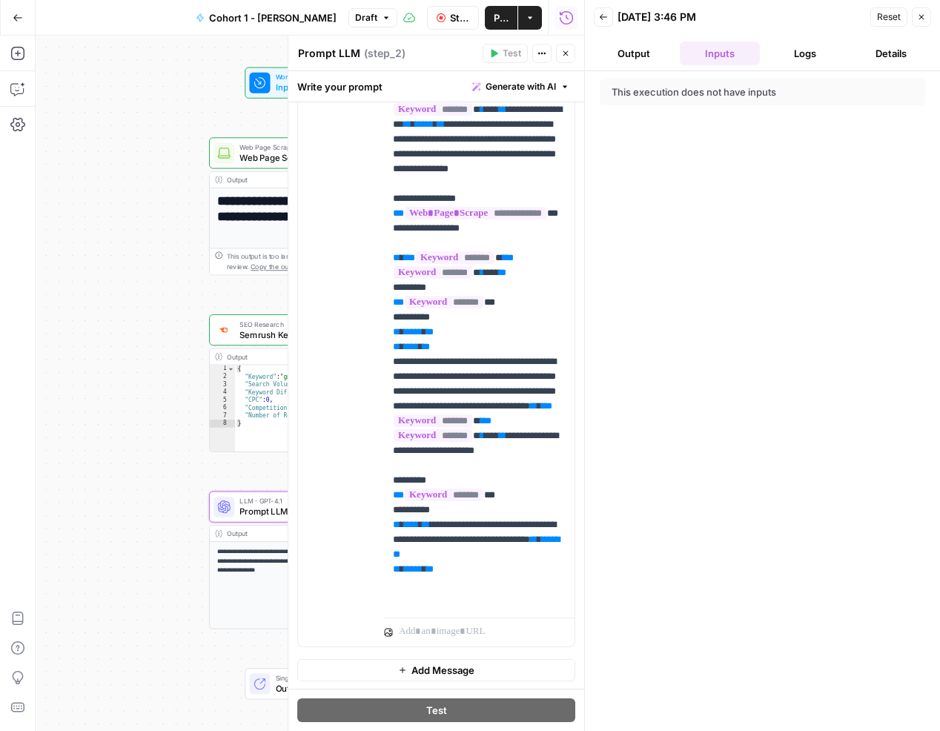
click at [644, 57] on button "Output" at bounding box center [634, 54] width 80 height 24
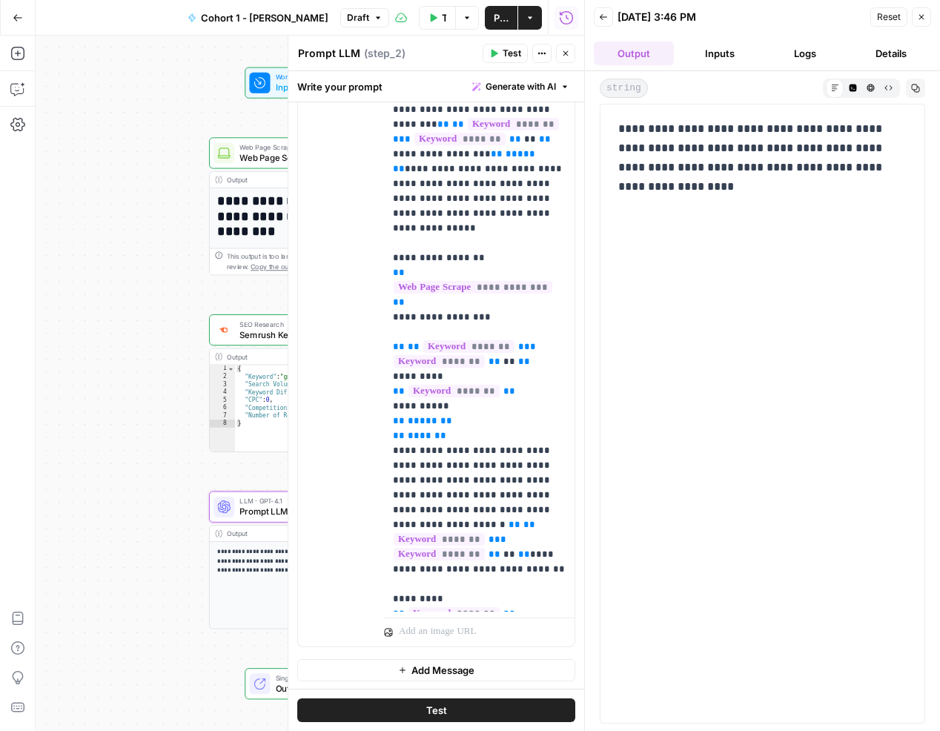
click at [698, 51] on button "Inputs" at bounding box center [720, 54] width 80 height 24
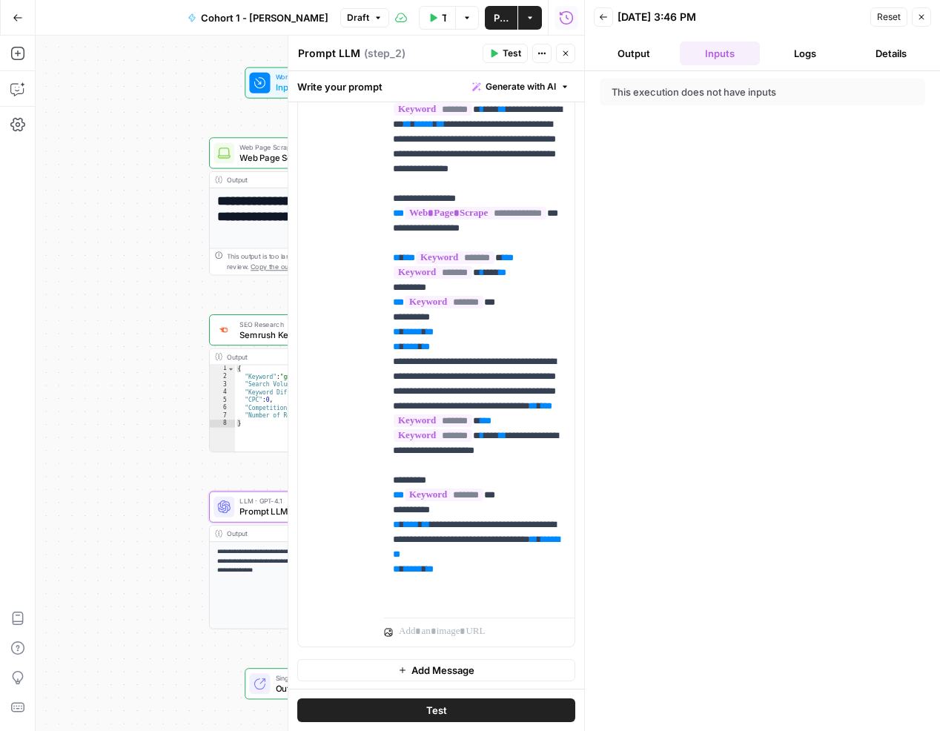
click at [924, 13] on icon "button" at bounding box center [921, 17] width 9 height 9
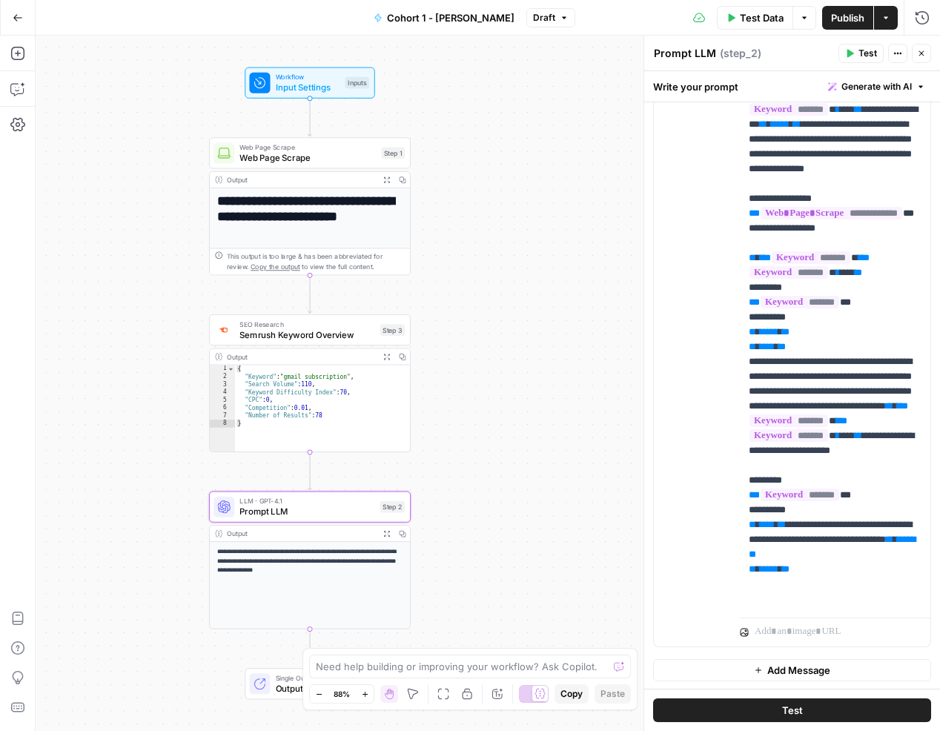
click at [499, 316] on div "**********" at bounding box center [488, 384] width 905 height 696
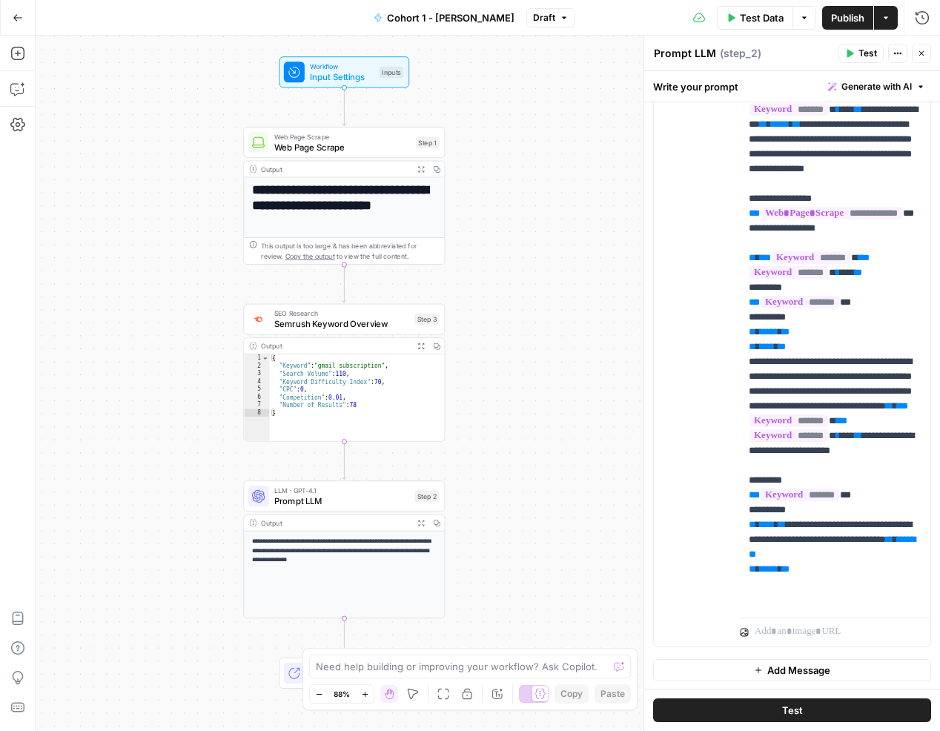
click at [342, 71] on span "Input Settings" at bounding box center [342, 76] width 65 height 13
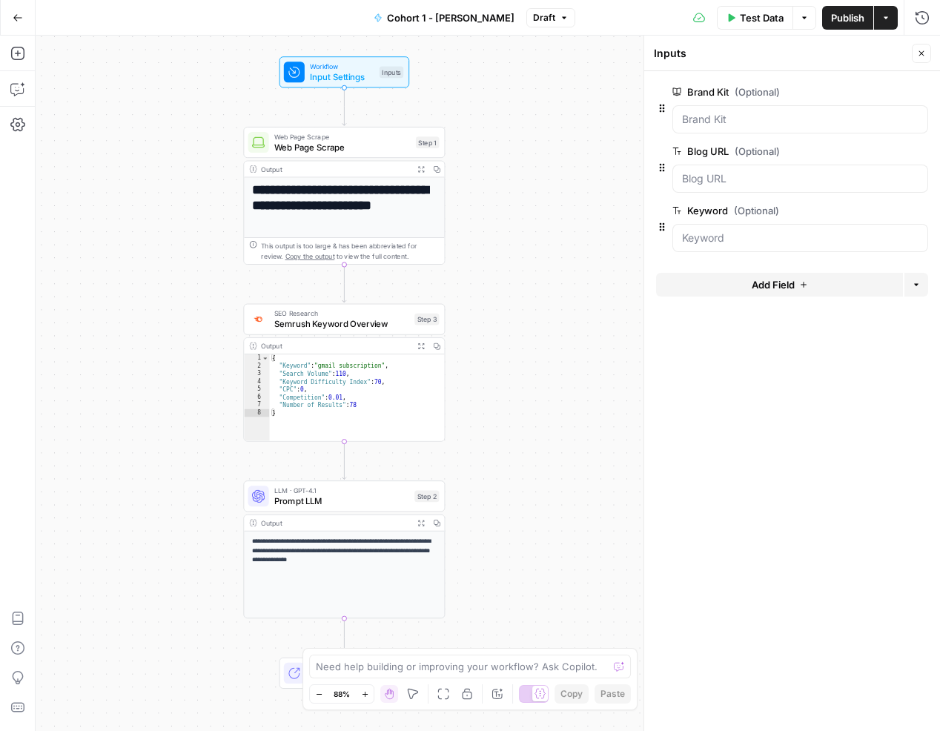
click at [732, 128] on div at bounding box center [801, 119] width 256 height 28
click at [394, 205] on h1 "**********" at bounding box center [344, 205] width 185 height 46
click at [347, 152] on span "Web Page Scrape" at bounding box center [342, 146] width 136 height 13
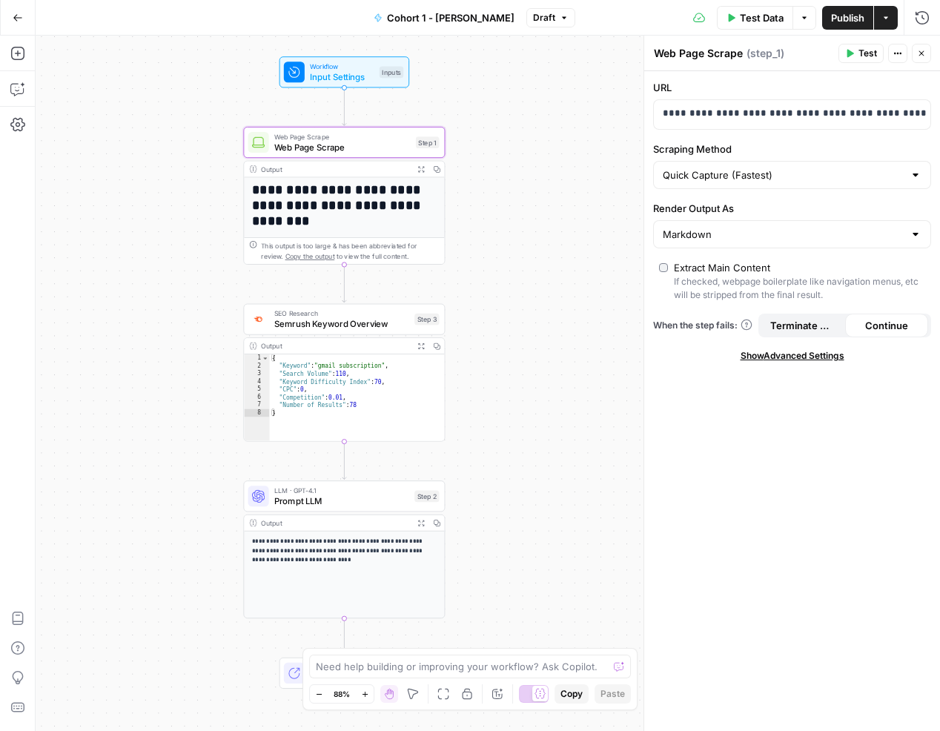
click at [349, 319] on span "Semrush Keyword Overview" at bounding box center [341, 323] width 135 height 13
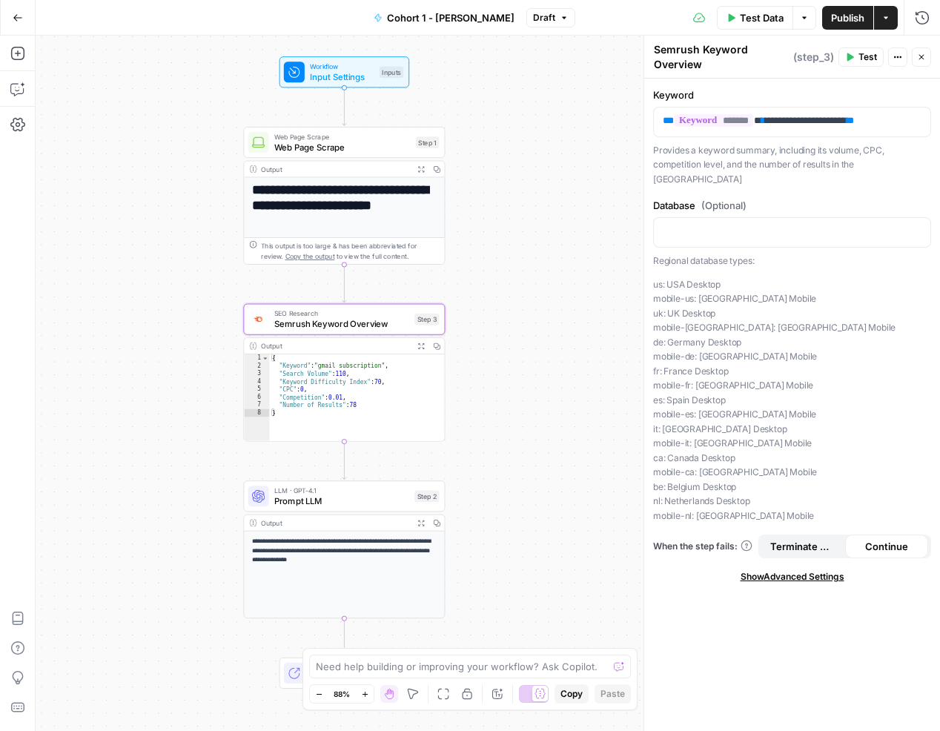
click at [357, 497] on span "Prompt LLM" at bounding box center [341, 501] width 135 height 13
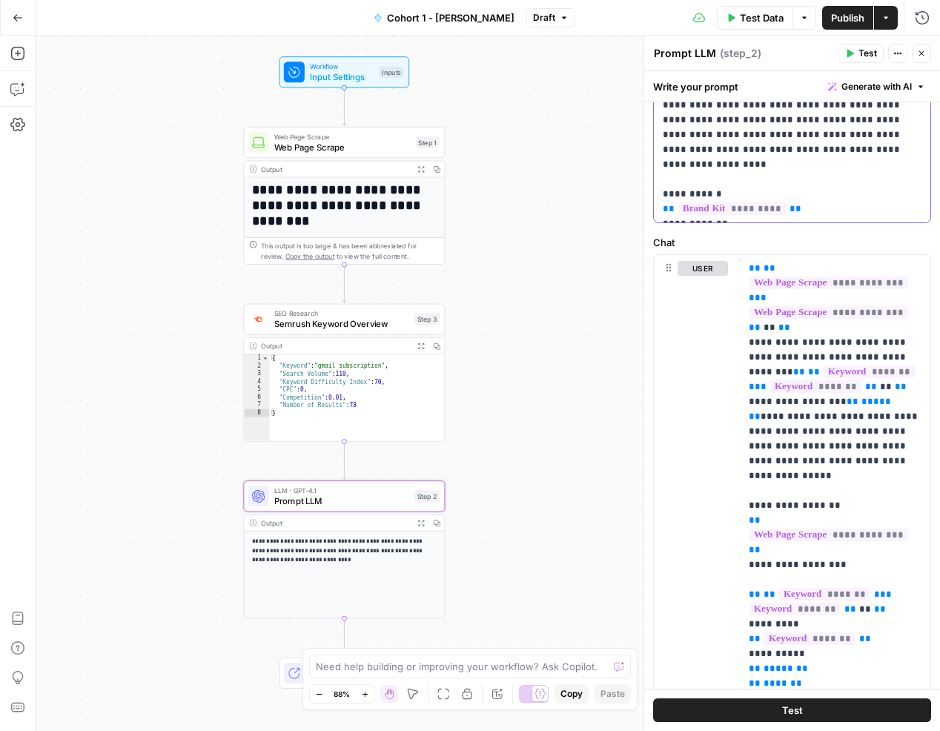
click at [804, 200] on p "**********" at bounding box center [793, 120] width 260 height 193
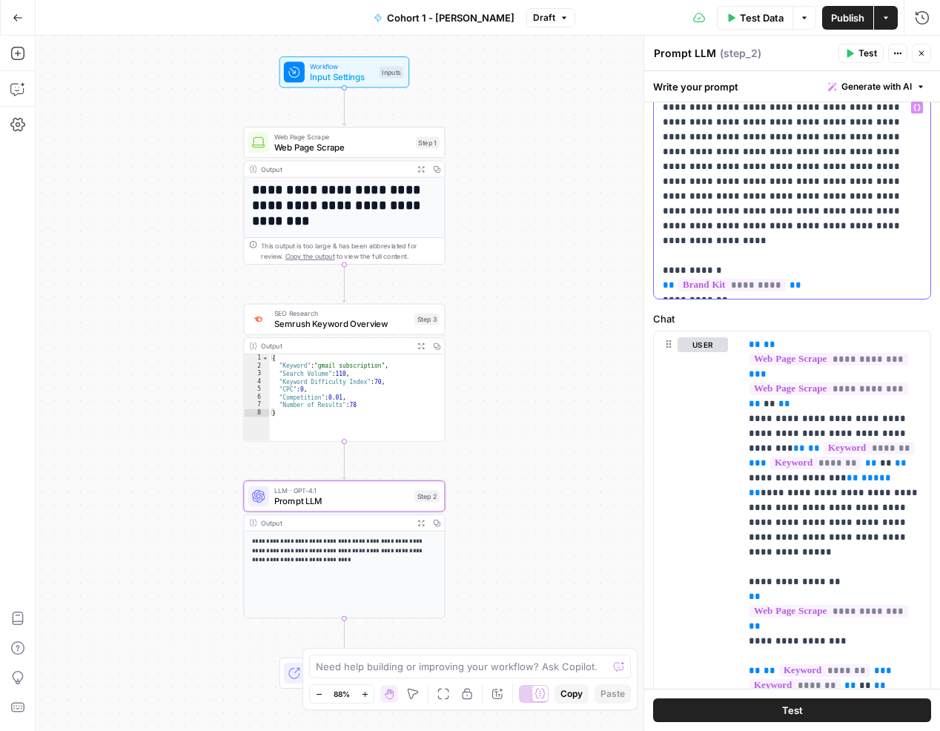
scroll to position [76, 0]
click at [774, 280] on p "**********" at bounding box center [793, 197] width 260 height 193
drag, startPoint x: 771, startPoint y: 286, endPoint x: 693, endPoint y: 187, distance: 126.2
click at [692, 187] on p "**********" at bounding box center [793, 197] width 260 height 193
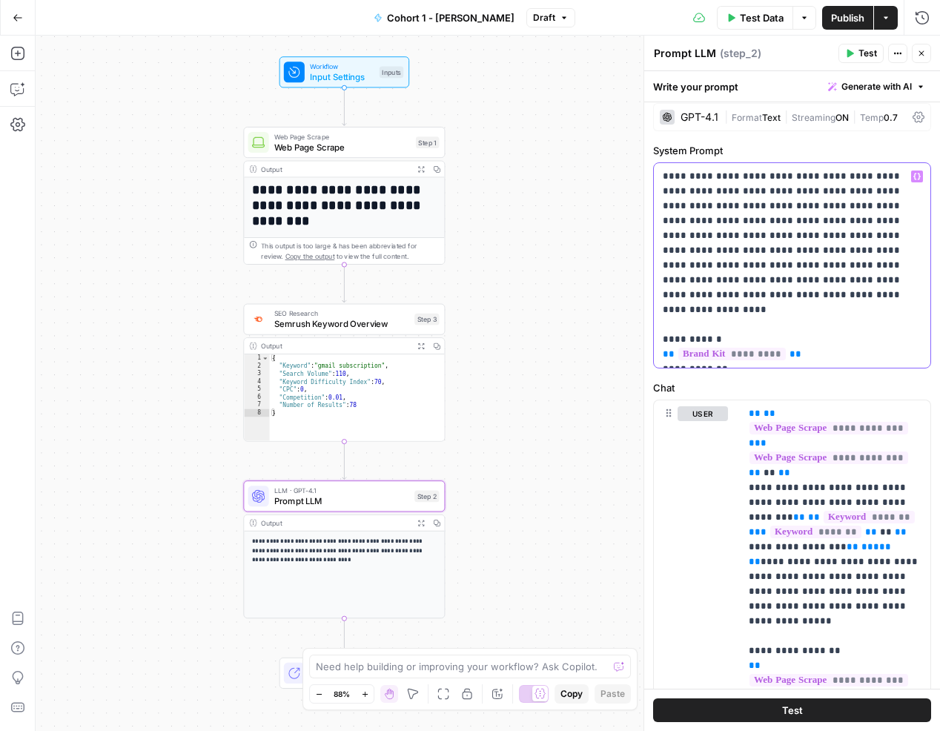
scroll to position [7, 0]
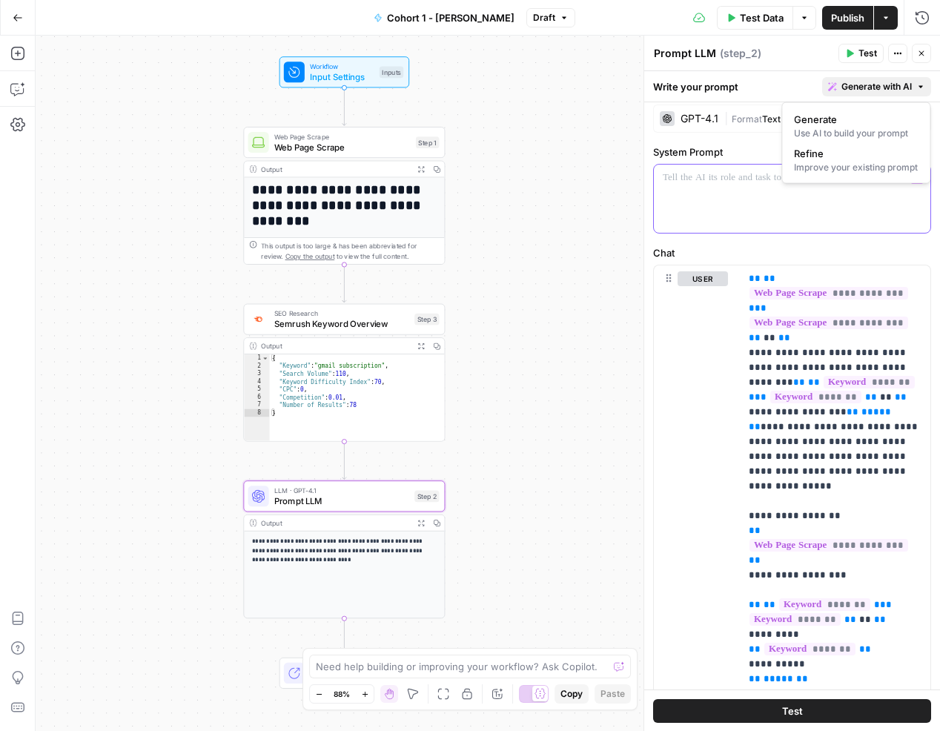
click at [874, 84] on span "Generate with AI" at bounding box center [877, 86] width 70 height 13
click at [860, 117] on span "Generate" at bounding box center [853, 119] width 118 height 15
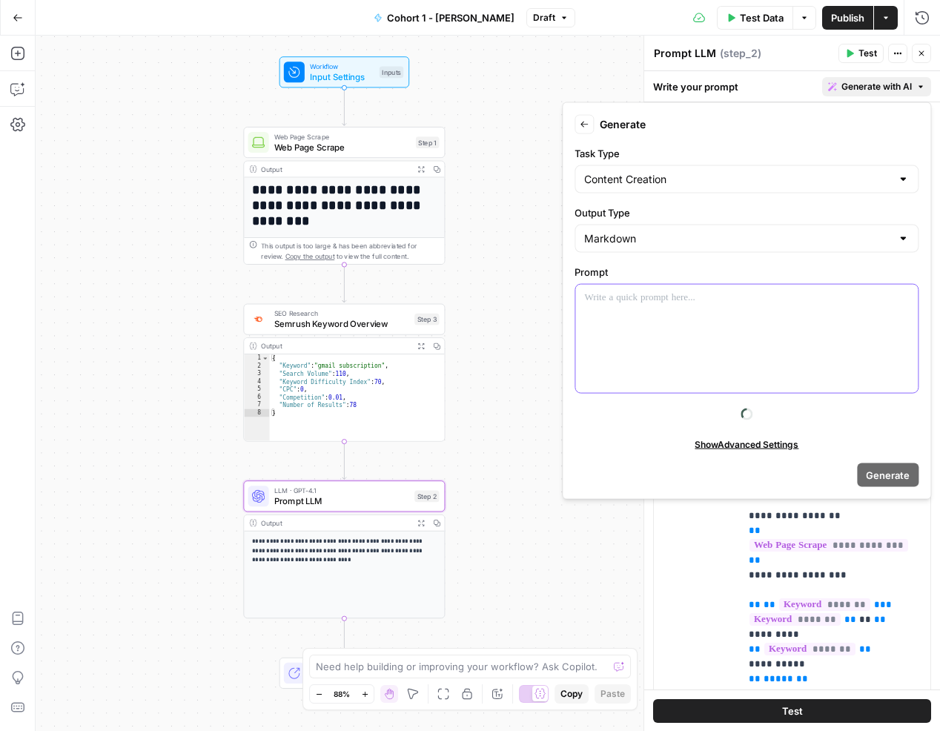
click at [814, 343] on div at bounding box center [746, 339] width 343 height 108
click at [905, 469] on span "Generate" at bounding box center [888, 474] width 44 height 15
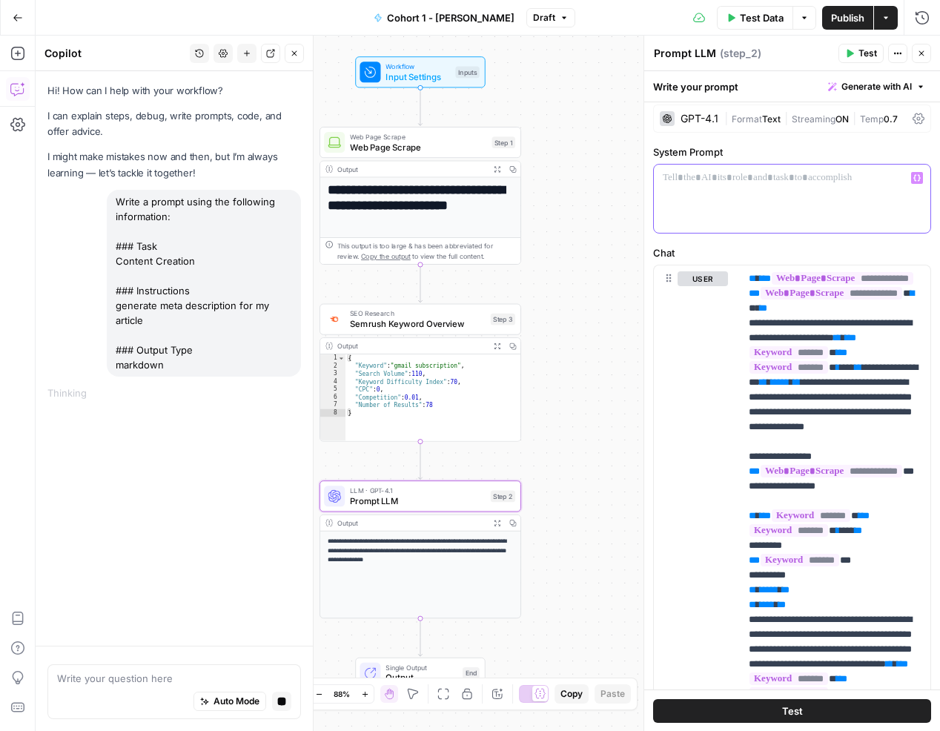
click at [772, 165] on div at bounding box center [792, 199] width 277 height 68
click at [294, 54] on icon "button" at bounding box center [294, 53] width 9 height 9
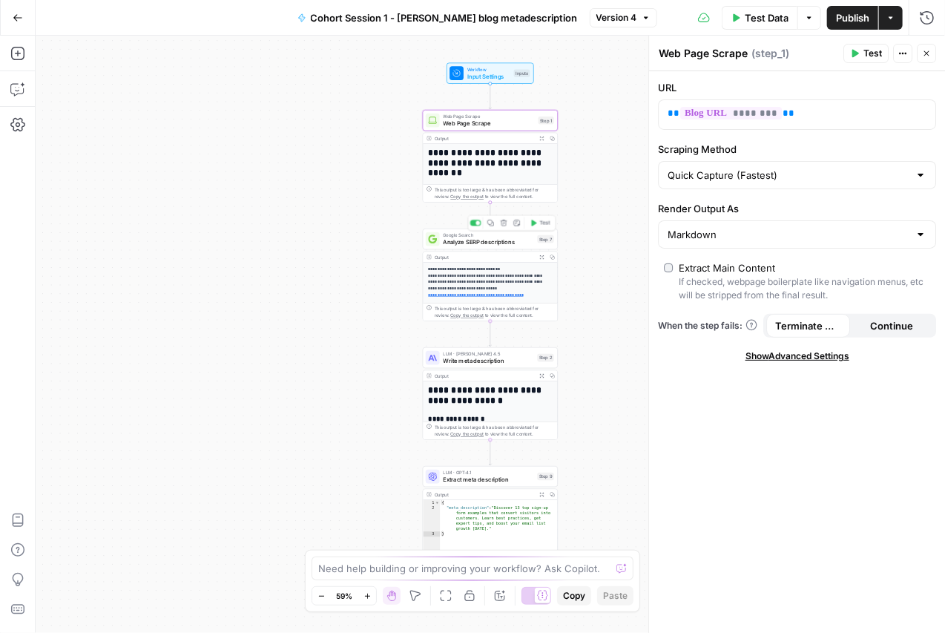
click at [483, 240] on span "Analyze SERP descriptions" at bounding box center [488, 241] width 90 height 9
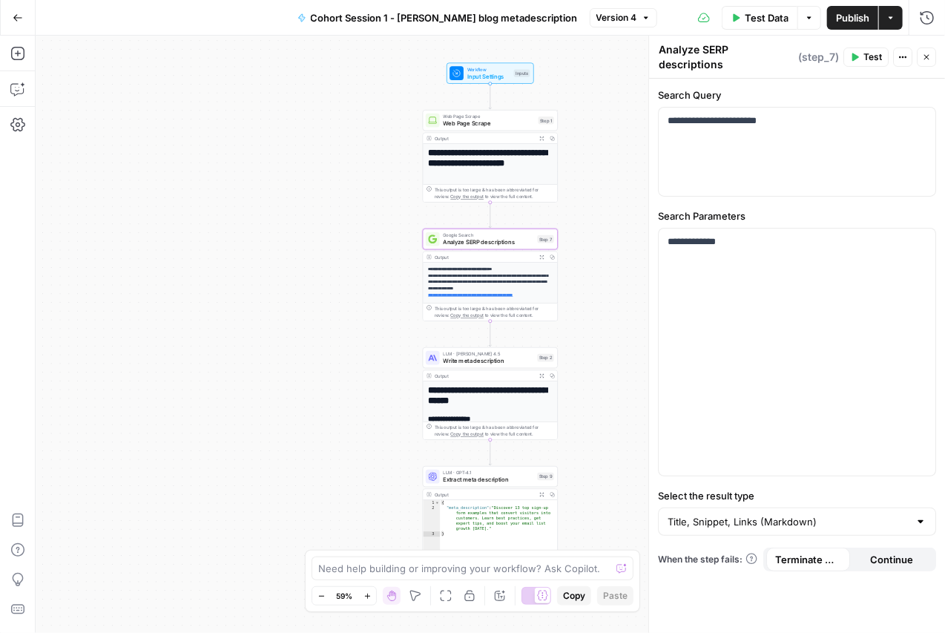
click at [472, 363] on span "Write meta description" at bounding box center [488, 361] width 90 height 9
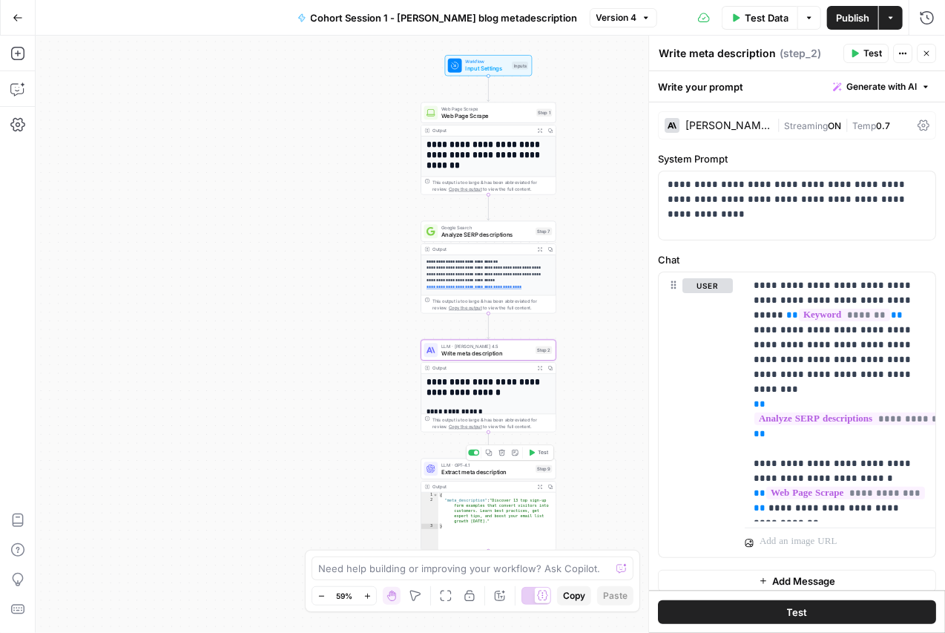
click at [477, 470] on span "Extract meta description" at bounding box center [486, 471] width 90 height 9
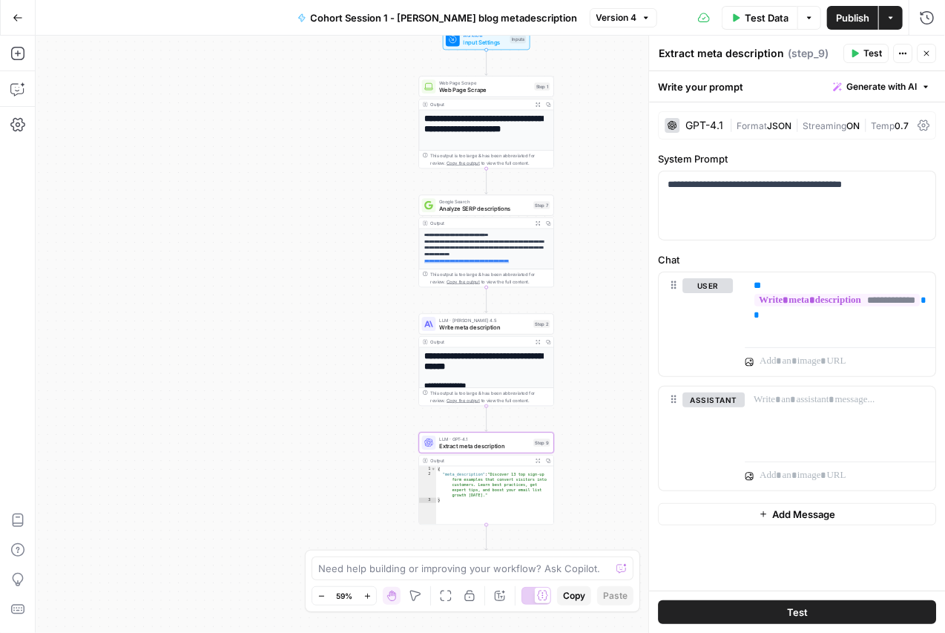
click at [466, 154] on div "This output is too large & has been abbreviated for review. Copy the output to …" at bounding box center [490, 159] width 119 height 14
click at [474, 78] on div "Web Page Scrape Web Page Scrape Step 1 Copy step Delete step Add Note Test" at bounding box center [486, 86] width 135 height 21
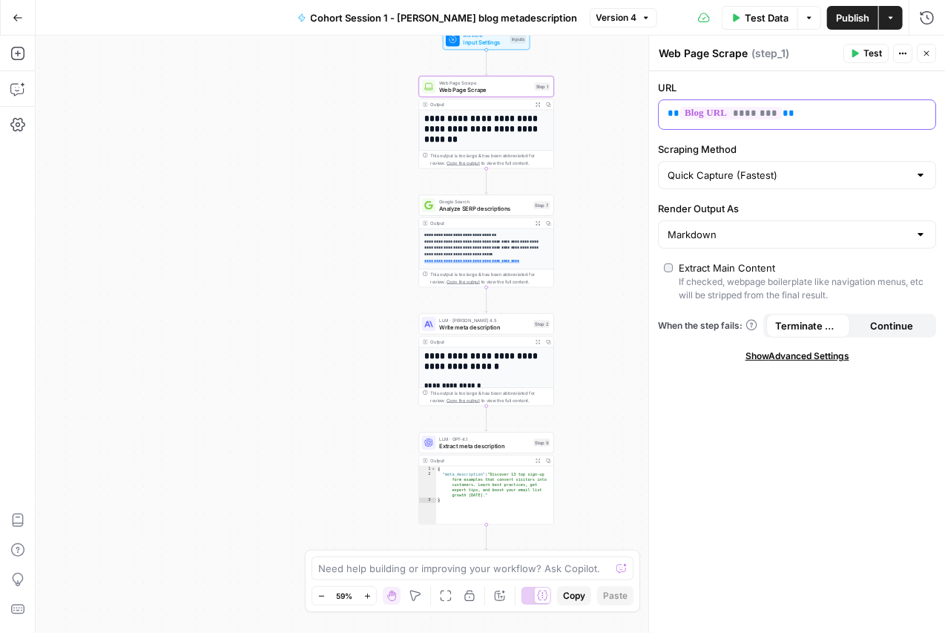
click at [734, 112] on span "********" at bounding box center [731, 113] width 102 height 13
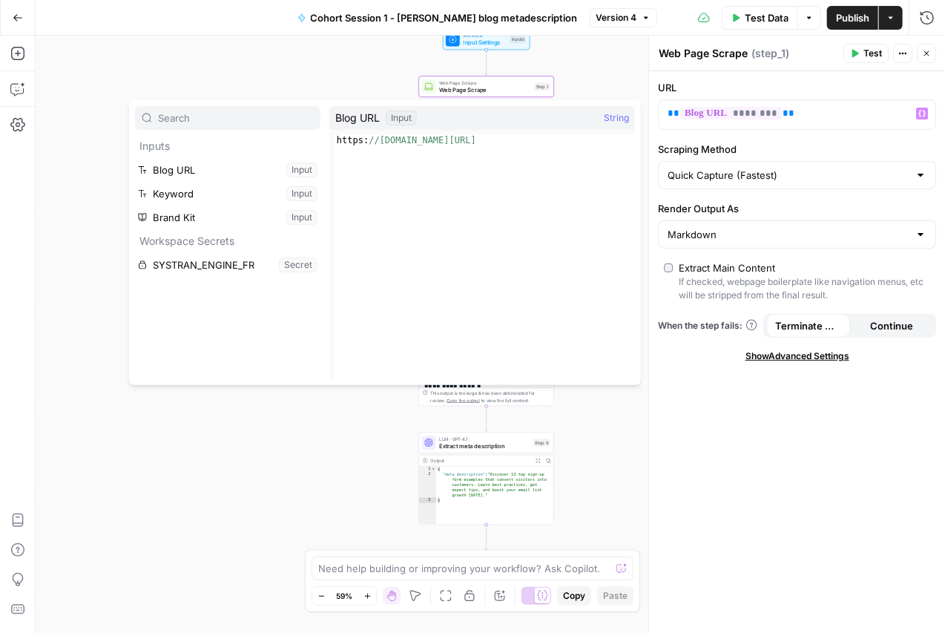
type textarea "**********"
click at [570, 141] on div "https: //www.klaviyo.com/blog/top-signup-forms-examples" at bounding box center [484, 268] width 301 height 268
click at [248, 191] on button "Select variable Keyword" at bounding box center [227, 194] width 185 height 24
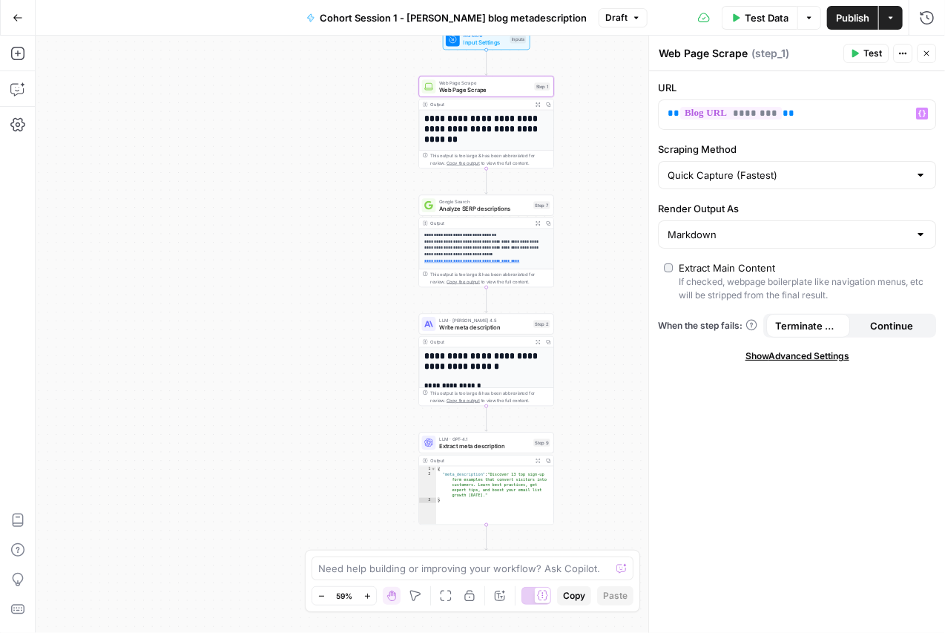
click at [263, 139] on div "**********" at bounding box center [490, 334] width 909 height 597
click at [478, 46] on span "Input Settings" at bounding box center [484, 42] width 43 height 9
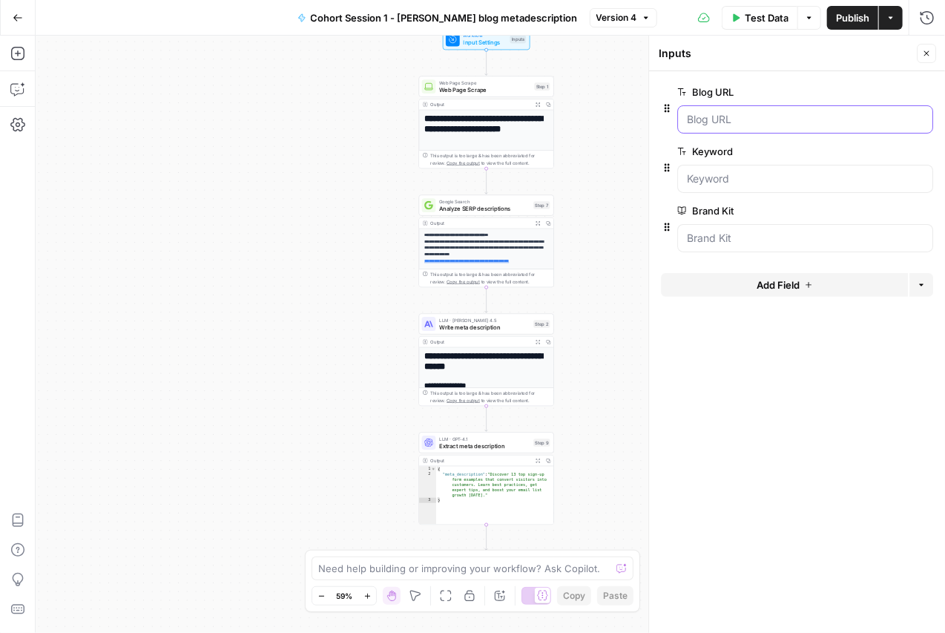
click at [730, 116] on URL "Blog URL" at bounding box center [805, 119] width 237 height 15
click at [747, 165] on div at bounding box center [805, 179] width 256 height 28
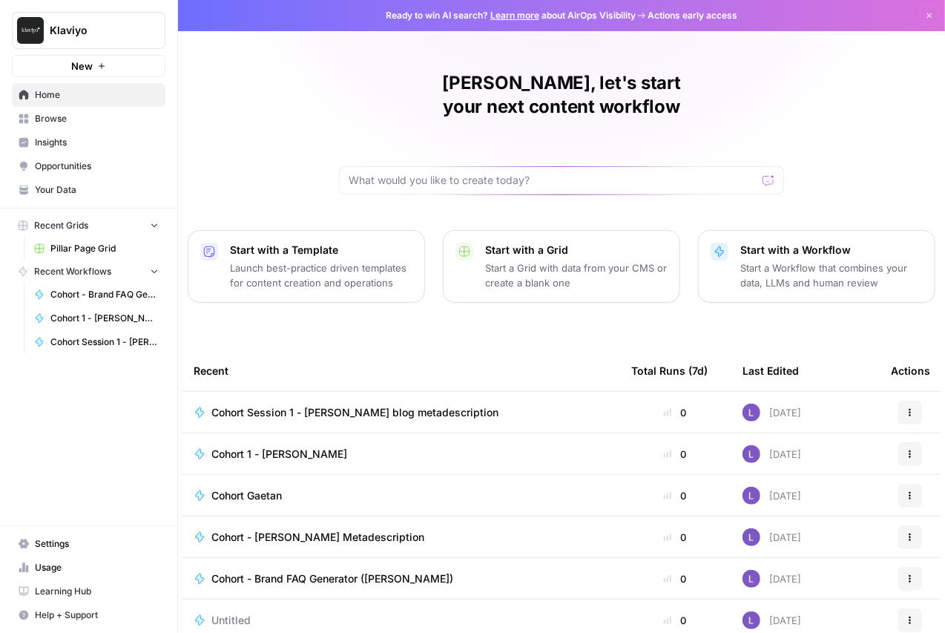
click at [299, 446] on span "Cohort 1 - [PERSON_NAME]" at bounding box center [279, 453] width 136 height 15
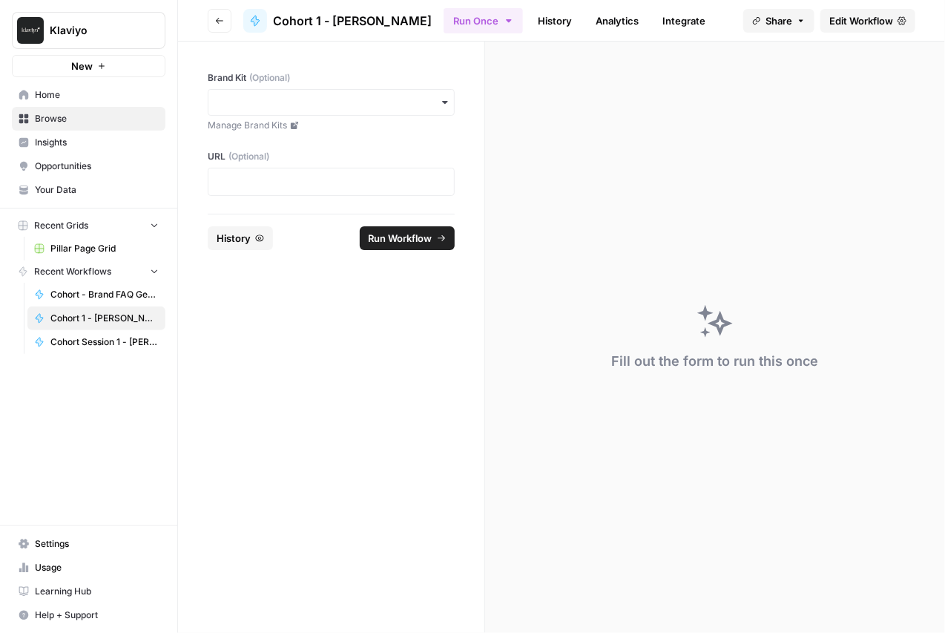
click at [839, 21] on span "Edit Workflow" at bounding box center [861, 20] width 64 height 15
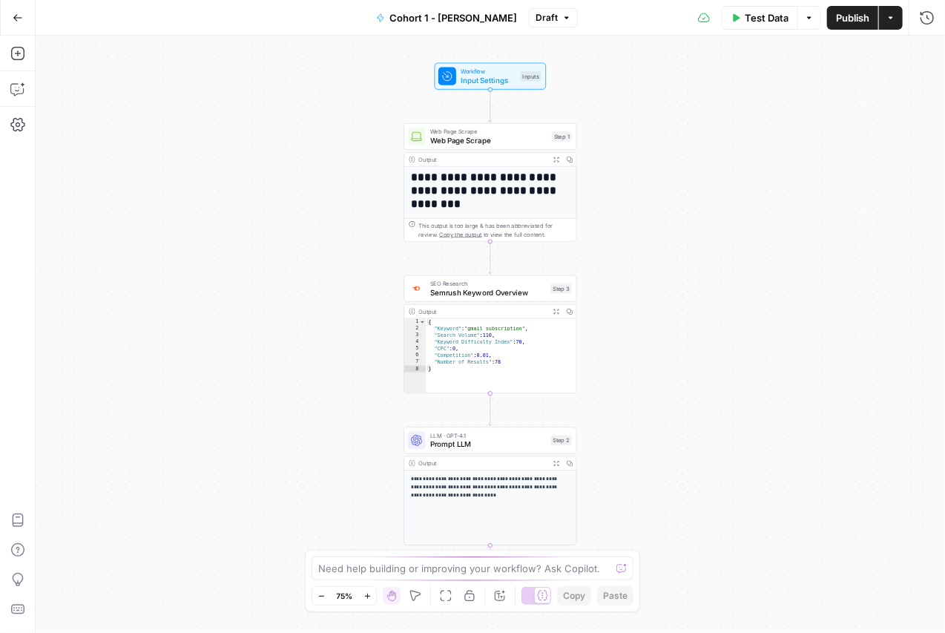
click at [478, 192] on h1 "**********" at bounding box center [490, 190] width 159 height 39
click at [492, 153] on div "Output Expand Output Copy" at bounding box center [490, 160] width 172 height 14
click at [499, 139] on span "Web Page Scrape" at bounding box center [488, 140] width 117 height 11
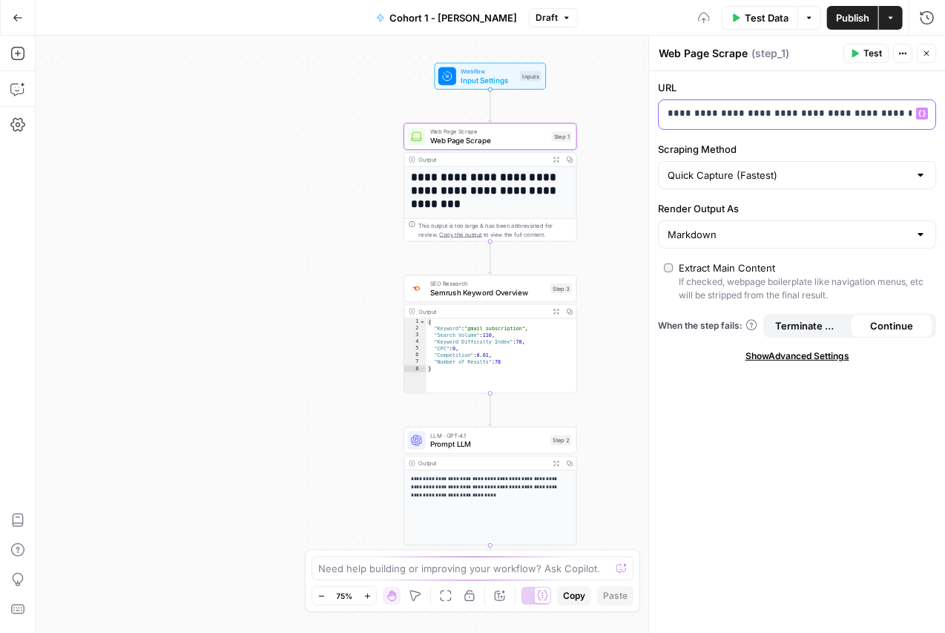
click at [713, 115] on p "**********" at bounding box center [797, 113] width 260 height 15
click at [729, 113] on p "**********" at bounding box center [785, 113] width 236 height 15
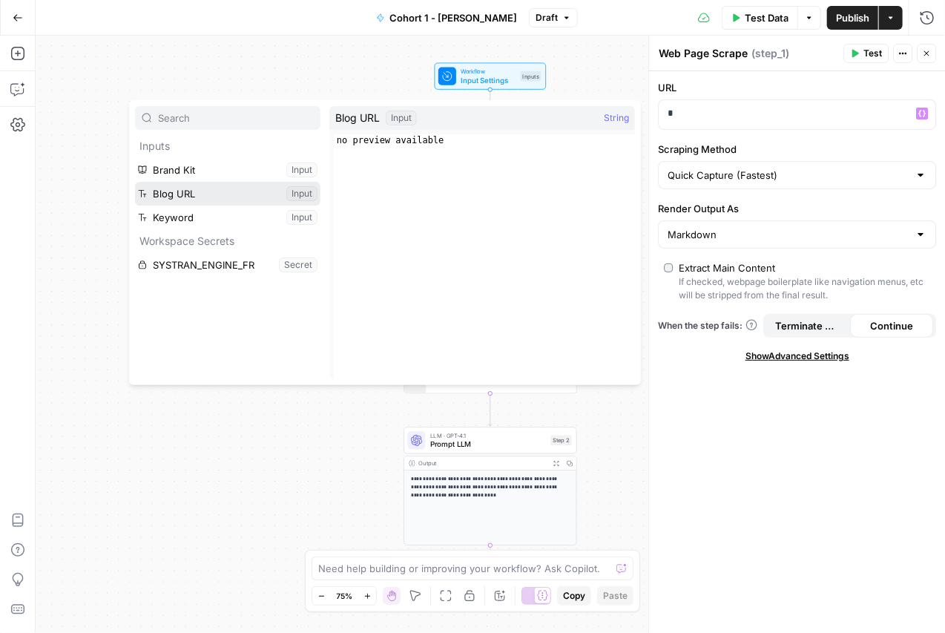
click at [198, 194] on button "Select variable Blog URL" at bounding box center [227, 194] width 185 height 24
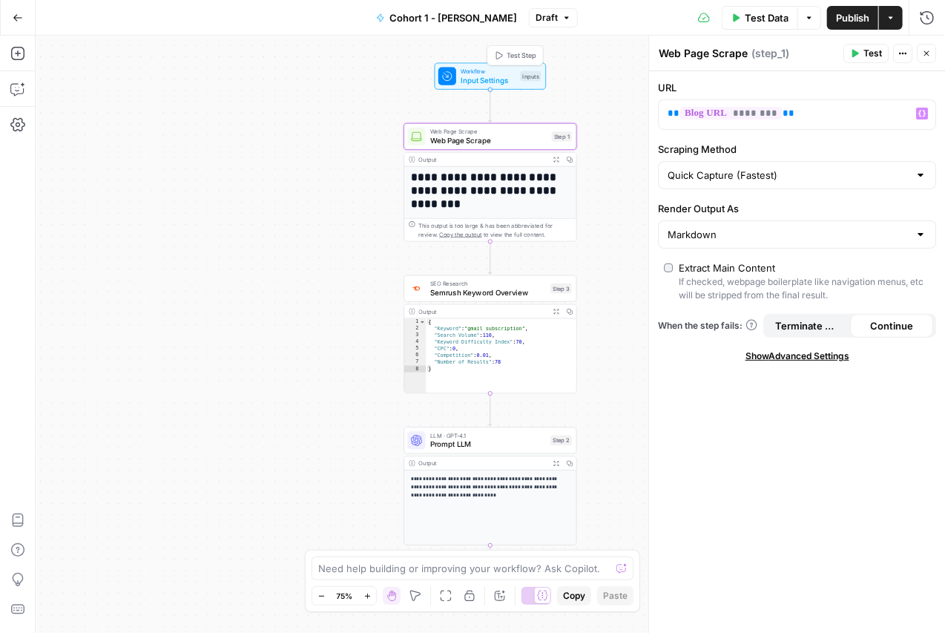
click at [504, 85] on div "Workflow Input Settings Inputs Test Step" at bounding box center [491, 76] width 112 height 27
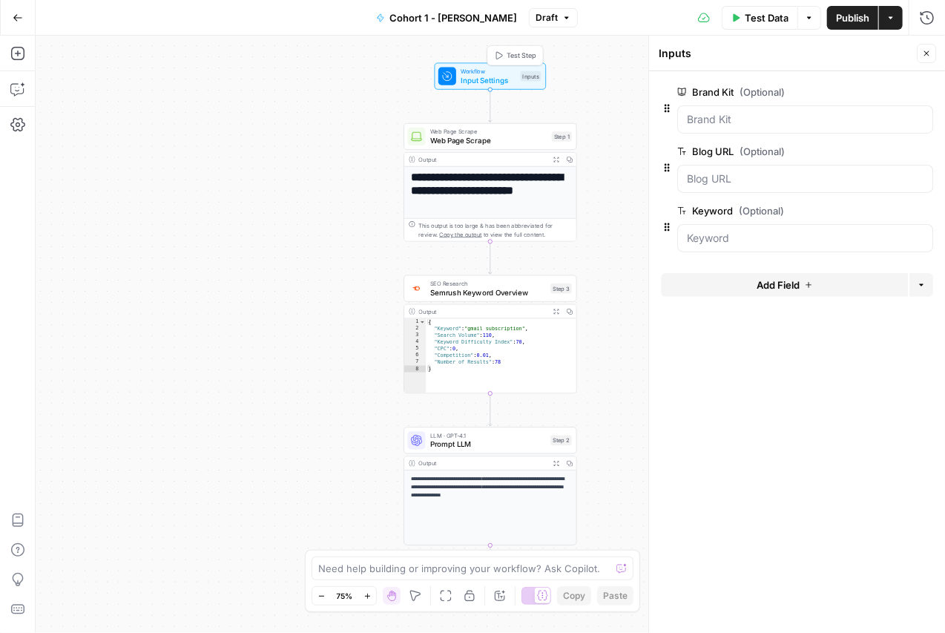
click at [511, 58] on span "Test Step" at bounding box center [522, 55] width 30 height 10
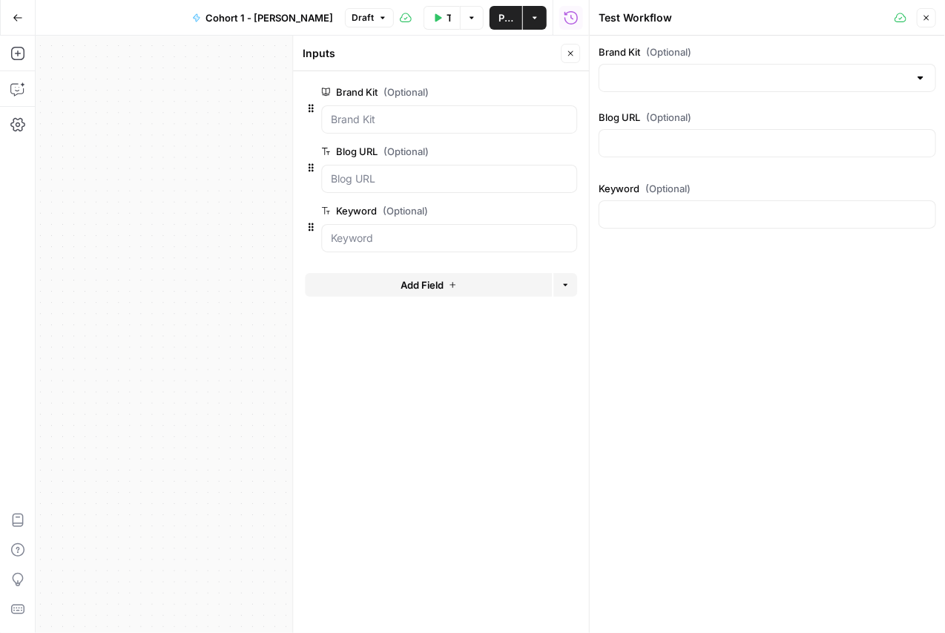
click at [639, 86] on div at bounding box center [766, 78] width 337 height 28
click at [641, 287] on div "Brand Kit (Optional) Blog URL (Optional) Keyword (Optional)" at bounding box center [767, 334] width 355 height 597
click at [642, 145] on input "Blog URL (Optional)" at bounding box center [767, 143] width 318 height 15
paste input "https://www.klaviyo.com/blog/gmail-updates-manage-subscription-view-and-purchas…"
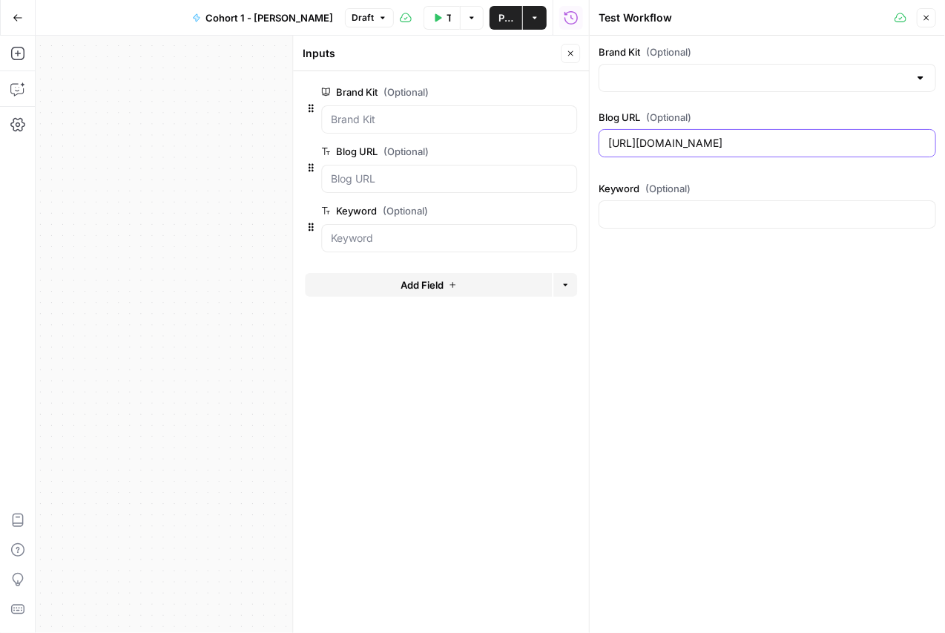
type input "https://www.klaviyo.com/blog/gmail-updates-manage-subscription-view-and-purchas…"
click at [636, 208] on input "Keyword (Optional)" at bounding box center [767, 214] width 318 height 15
type input "gmail subscription"
click at [926, 21] on icon "button" at bounding box center [926, 17] width 9 height 9
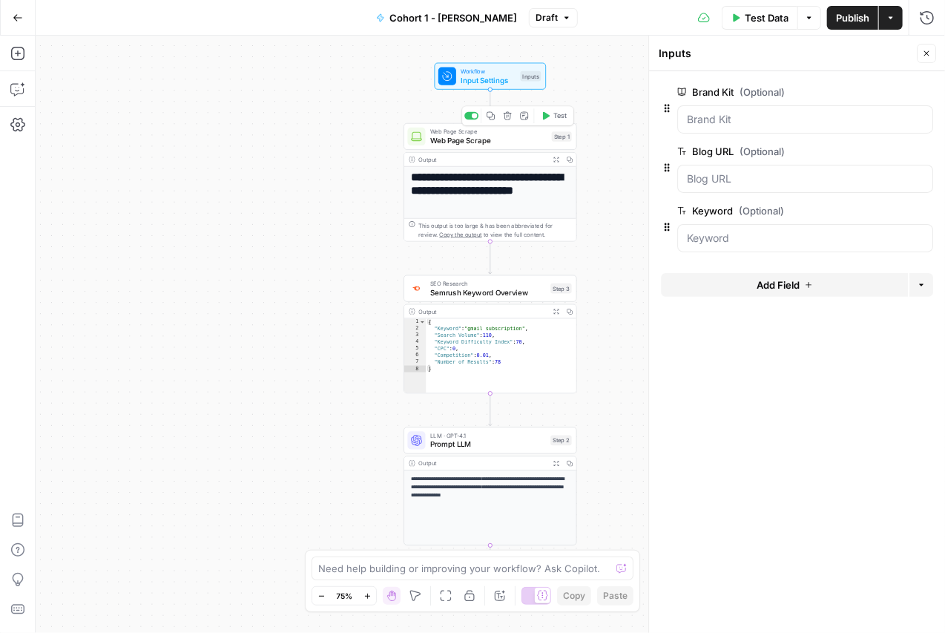
click at [545, 118] on icon "button" at bounding box center [546, 116] width 7 height 8
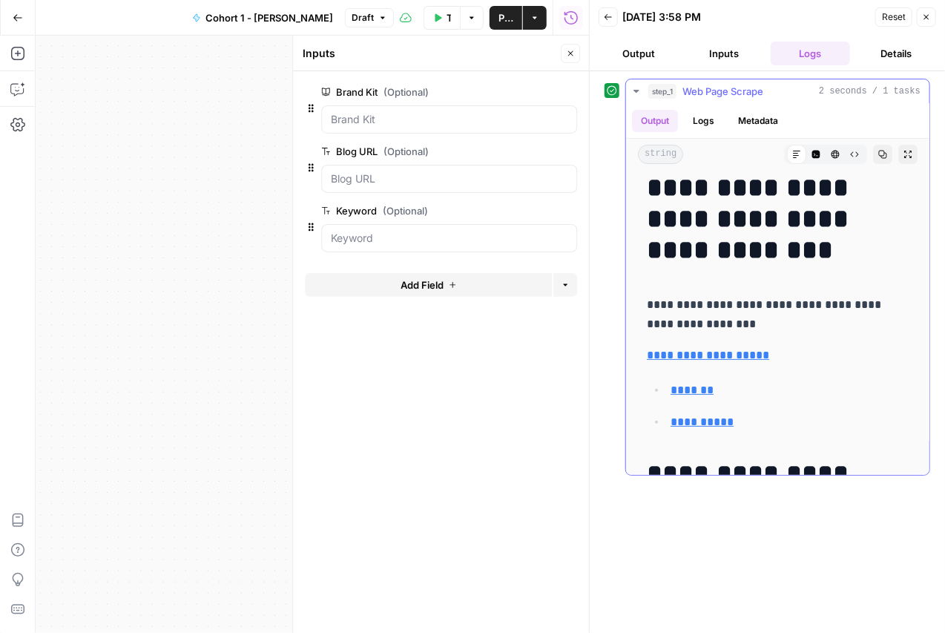
scroll to position [47, 0]
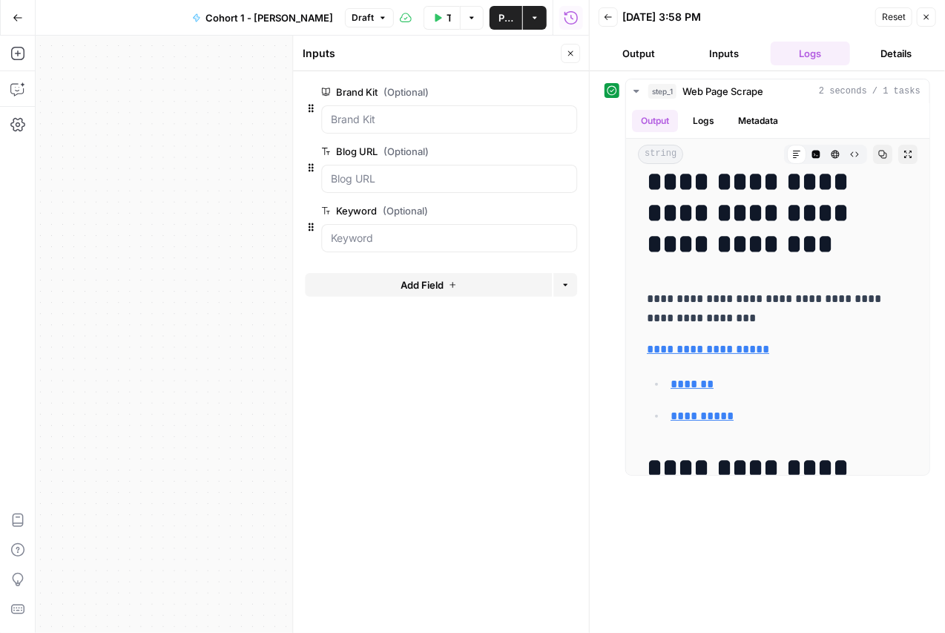
click at [715, 55] on button "Inputs" at bounding box center [724, 54] width 80 height 24
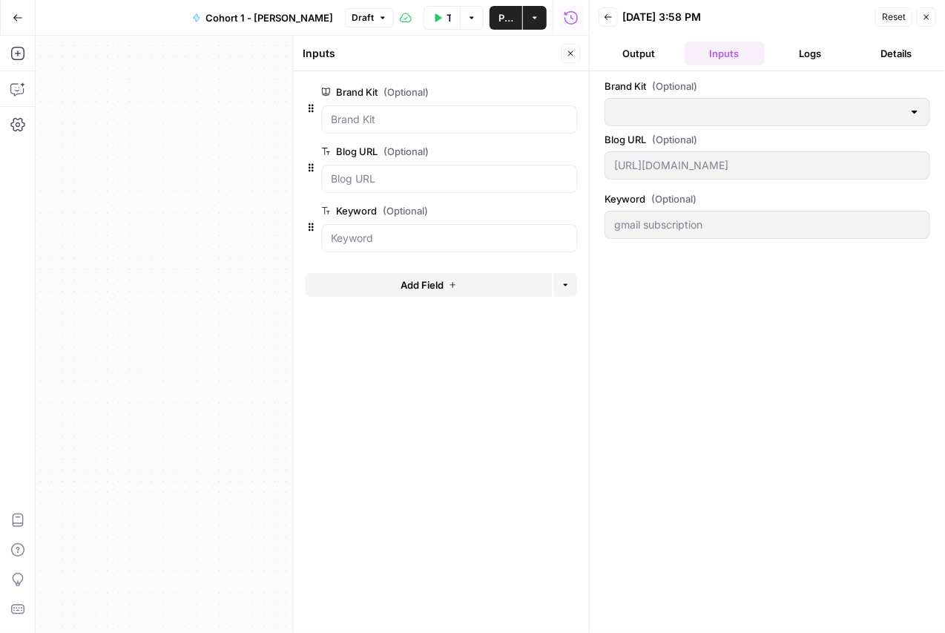
click at [800, 56] on button "Logs" at bounding box center [811, 54] width 80 height 24
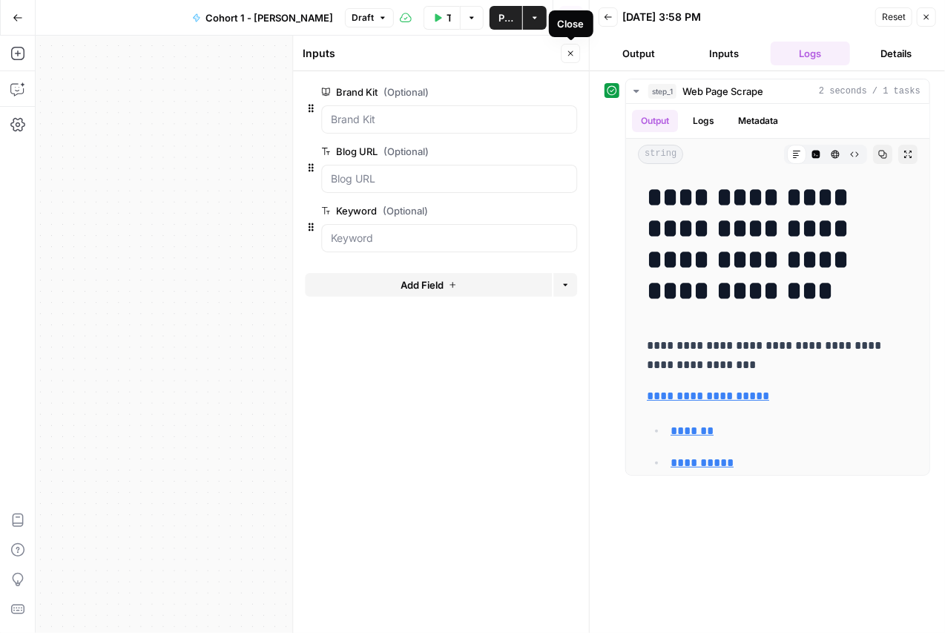
click at [570, 54] on icon "button" at bounding box center [570, 53] width 5 height 5
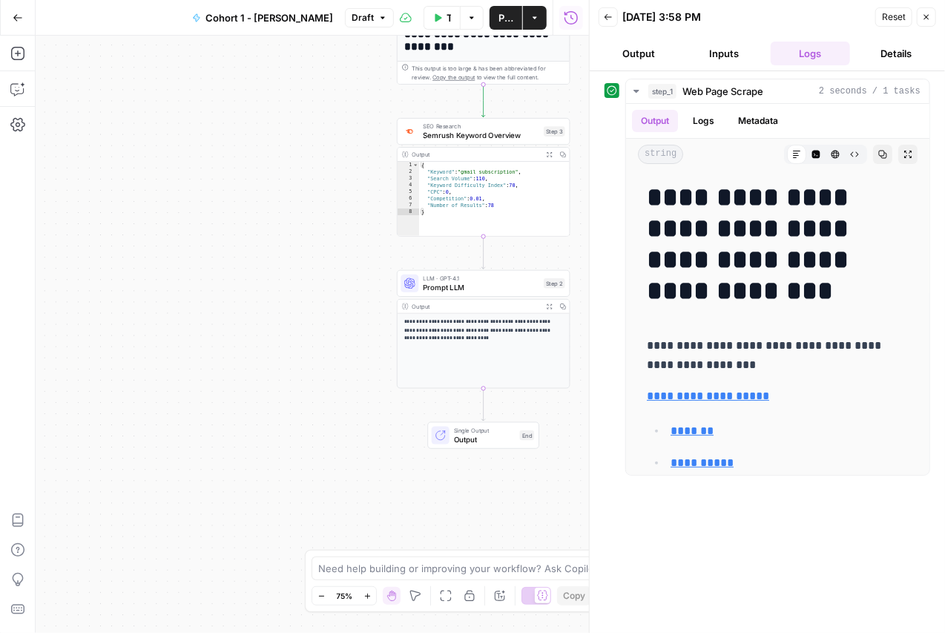
click at [483, 434] on span "Output" at bounding box center [485, 438] width 62 height 11
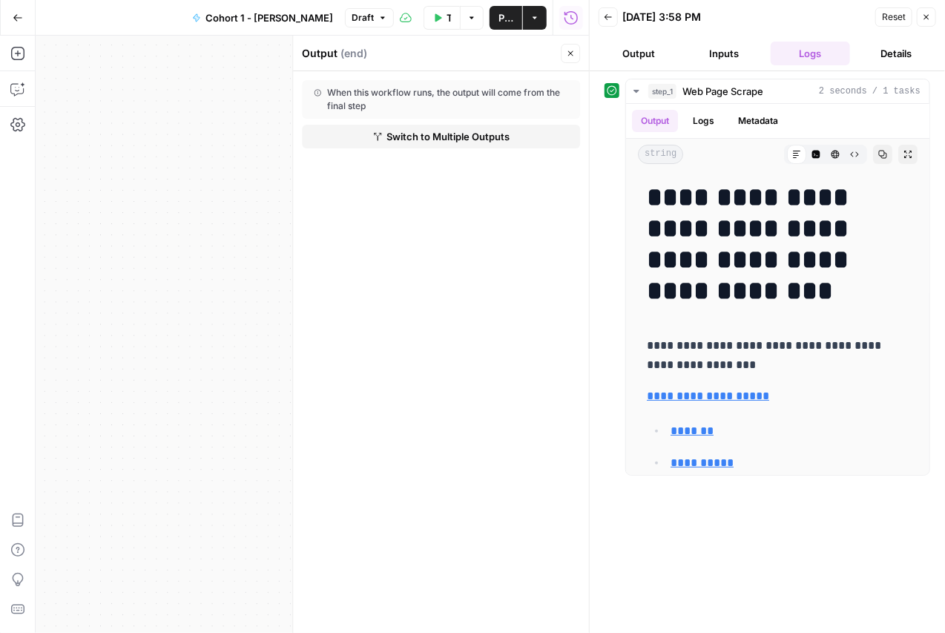
click at [606, 17] on icon "button" at bounding box center [608, 17] width 9 height 9
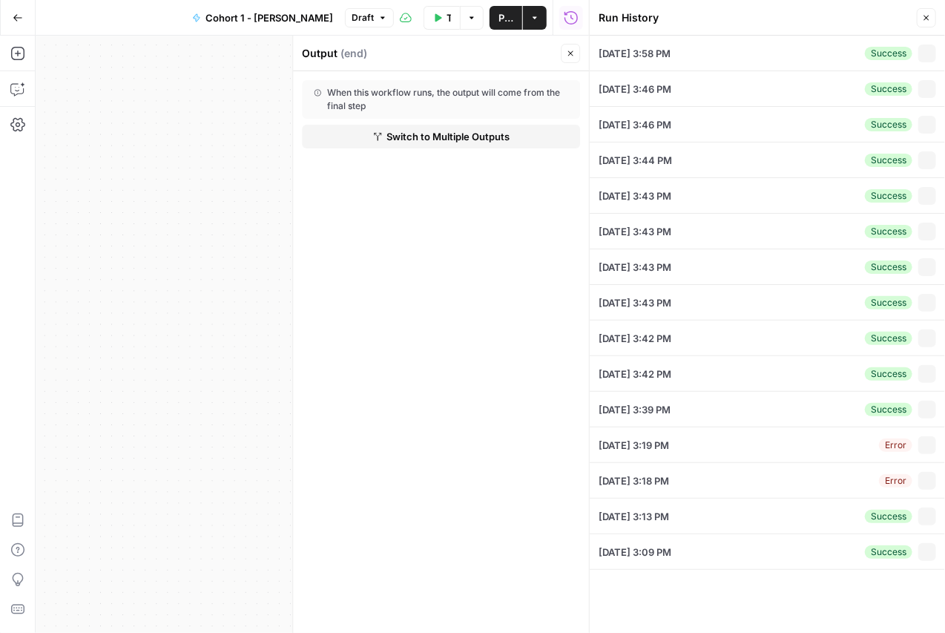
type input "https://www.klaviyo.com/blog/gmail-updates-manage-subscription-view-and-purchas…"
type input "gmail subscription"
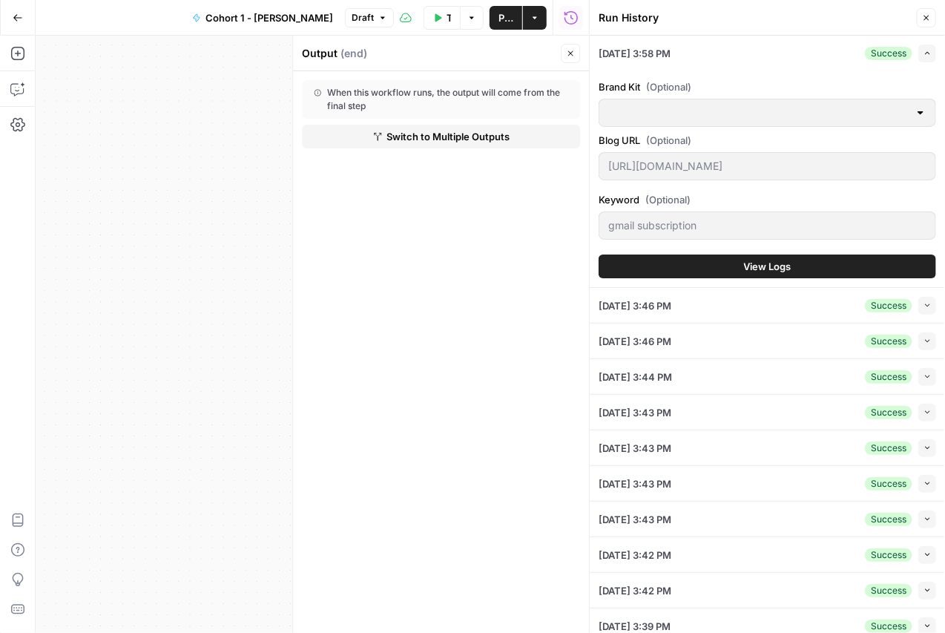
click at [930, 18] on span "Close" at bounding box center [930, 18] width 1 height 1
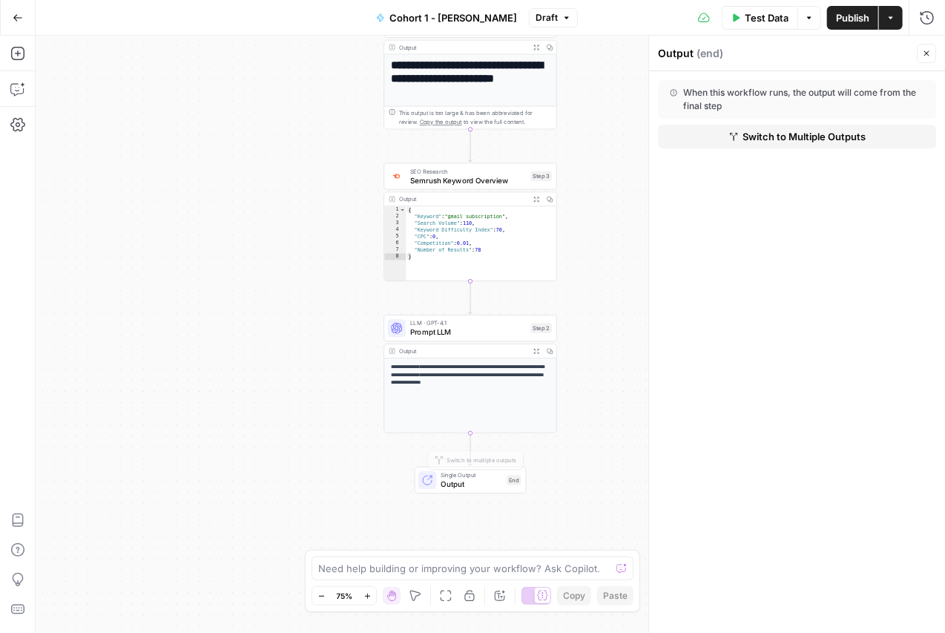
click at [469, 482] on span "Output" at bounding box center [472, 483] width 62 height 11
click at [513, 481] on div "End" at bounding box center [514, 480] width 15 height 10
click at [484, 482] on span "Output" at bounding box center [472, 483] width 62 height 11
click at [472, 478] on span "Output" at bounding box center [472, 483] width 62 height 11
click at [466, 69] on h1 "**********" at bounding box center [470, 78] width 159 height 39
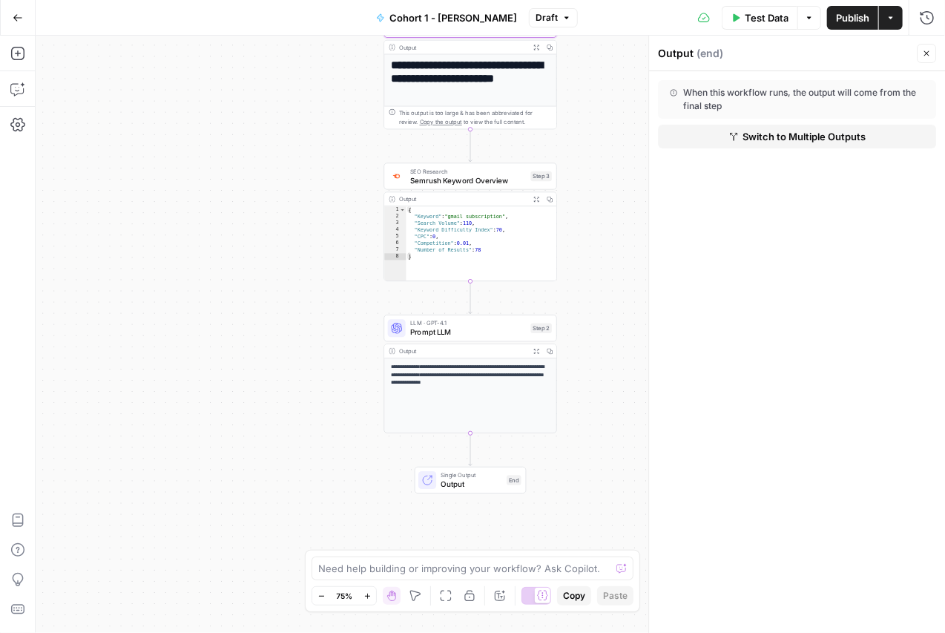
click at [457, 73] on h1 "**********" at bounding box center [470, 78] width 159 height 39
click at [596, 238] on div "**********" at bounding box center [490, 334] width 909 height 597
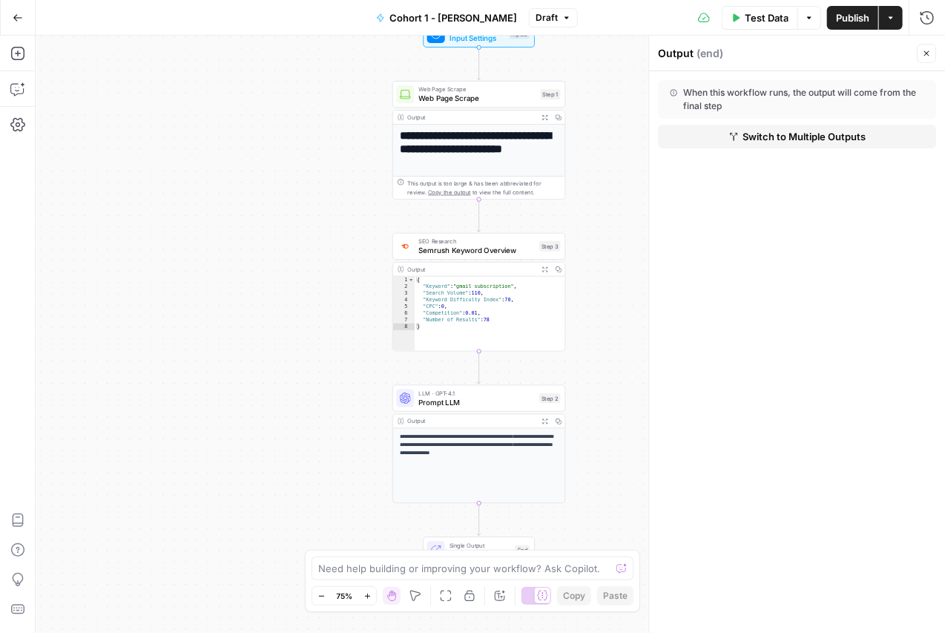
click at [447, 118] on div "Output" at bounding box center [471, 117] width 128 height 9
click at [466, 97] on span "Web Page Scrape" at bounding box center [476, 98] width 117 height 11
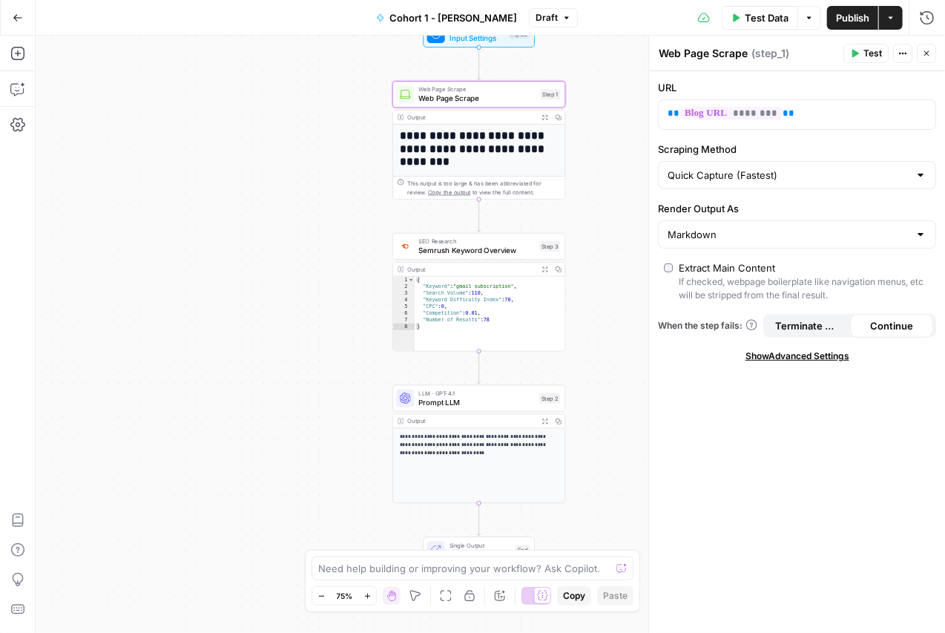
click at [481, 411] on div "**********" at bounding box center [478, 444] width 173 height 119
click at [477, 398] on span "Prompt LLM" at bounding box center [476, 401] width 116 height 11
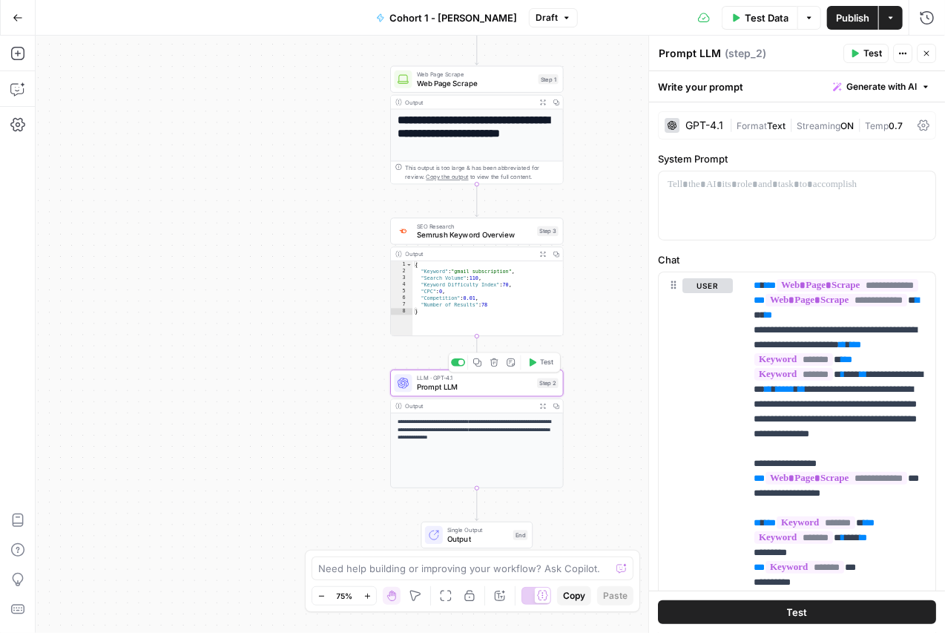
click at [478, 532] on span "Single Output" at bounding box center [478, 529] width 62 height 9
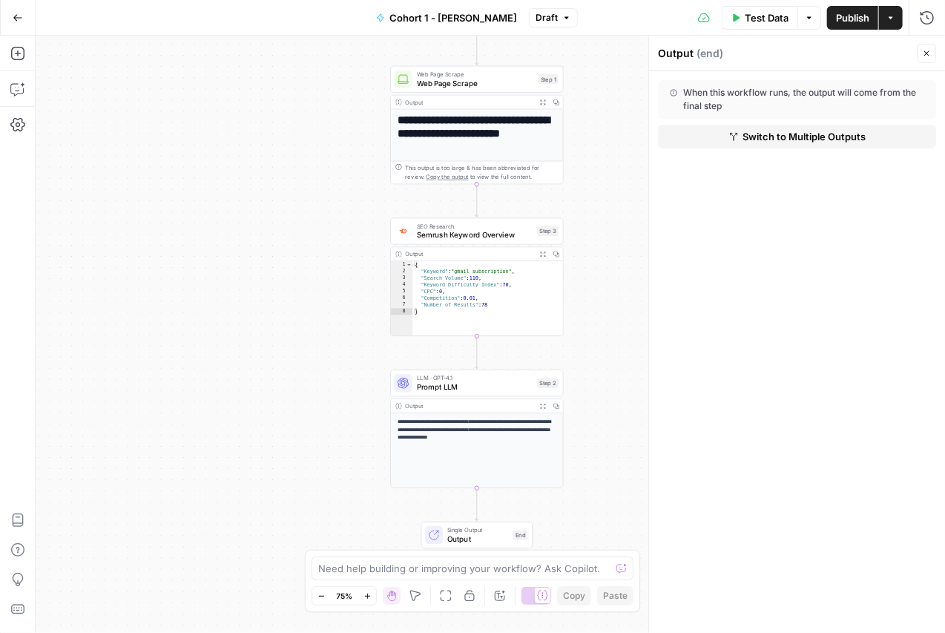
click at [923, 50] on icon "button" at bounding box center [926, 53] width 9 height 9
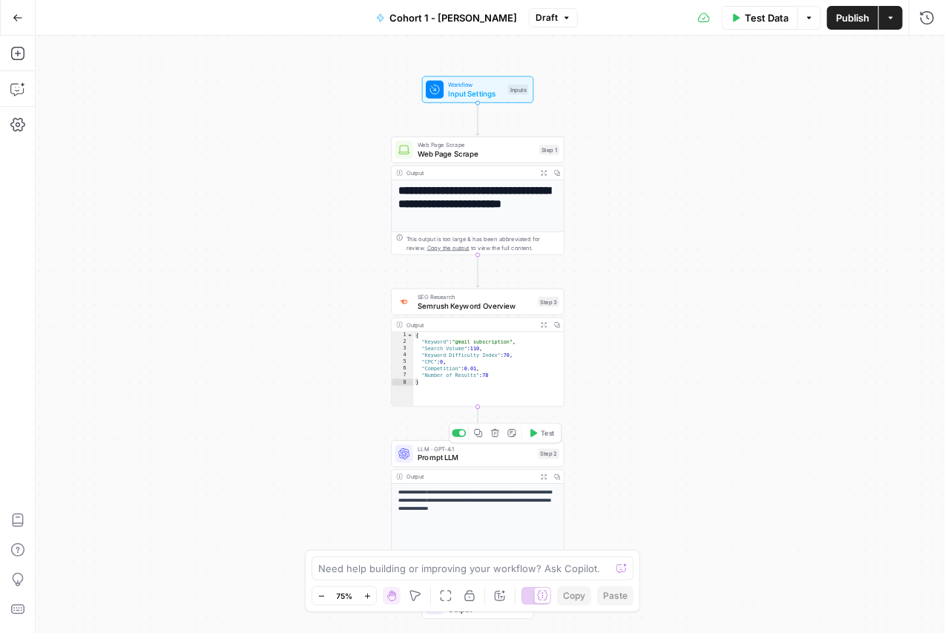
click at [498, 462] on span "Prompt LLM" at bounding box center [476, 457] width 116 height 11
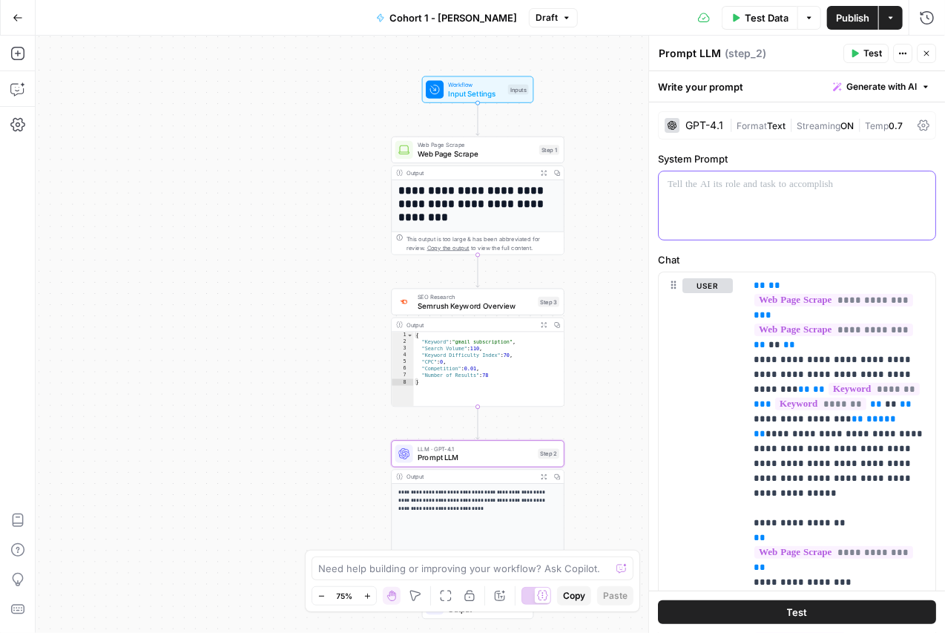
click at [744, 182] on p at bounding box center [796, 184] width 259 height 15
click at [709, 128] on div "GPT-4.1" at bounding box center [704, 125] width 38 height 10
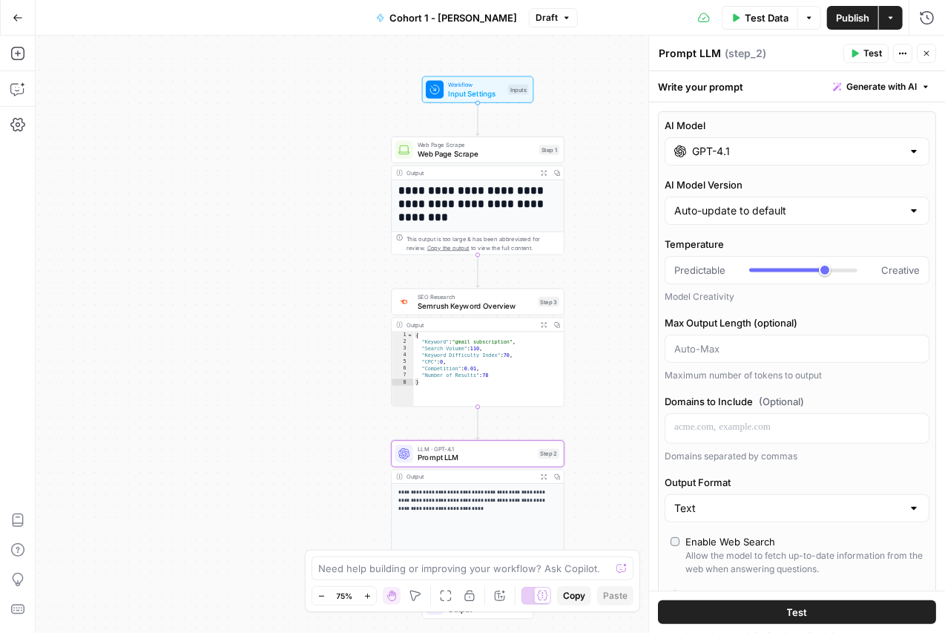
click at [759, 159] on div "GPT-4.1" at bounding box center [796, 151] width 265 height 28
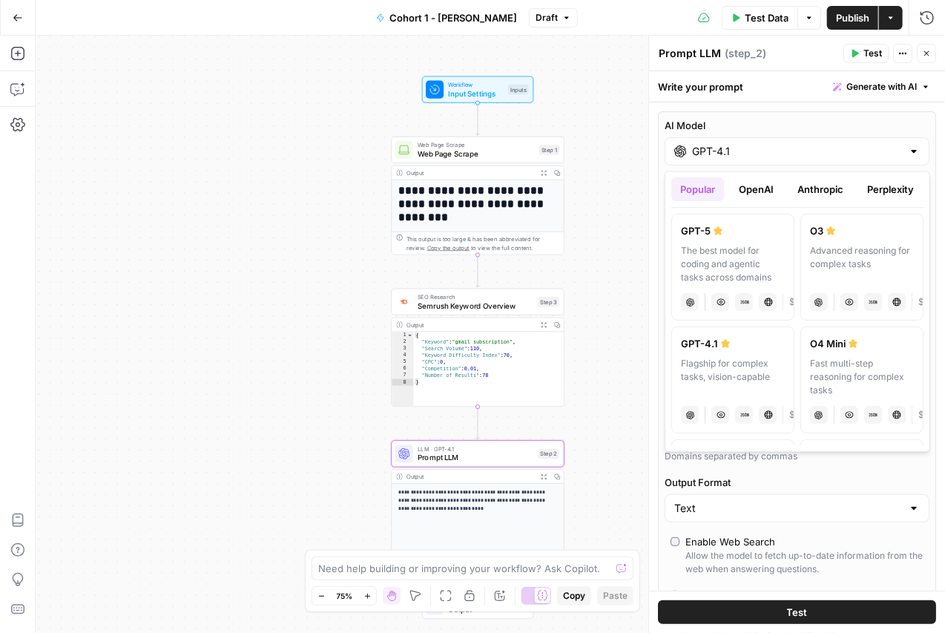
click at [802, 185] on button "Anthropic" at bounding box center [820, 189] width 64 height 24
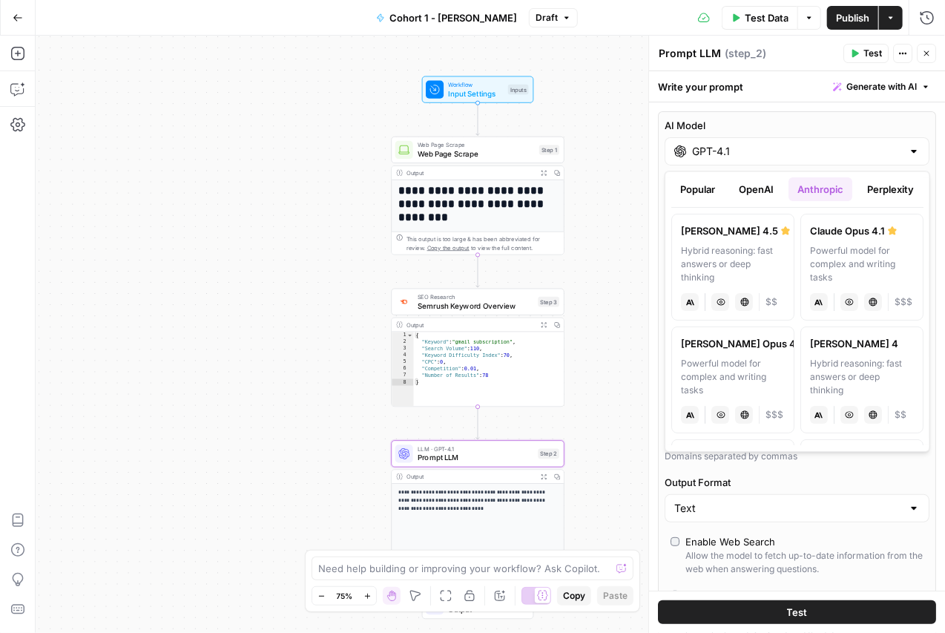
click at [759, 247] on div "Hybrid reasoning: fast answers or deep thinking" at bounding box center [733, 264] width 104 height 40
type input "Claude Sonnet 4.5"
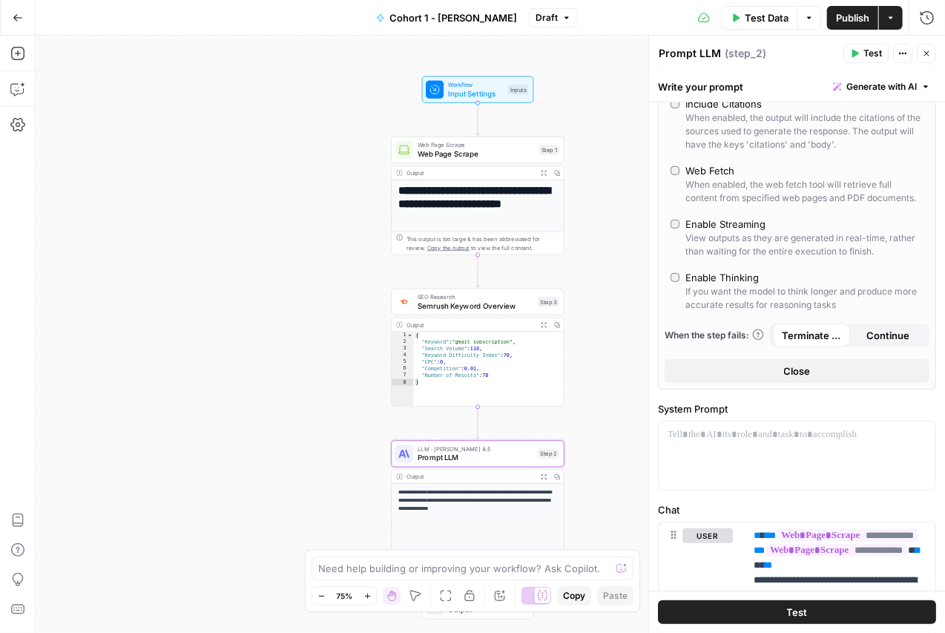
scroll to position [461, 0]
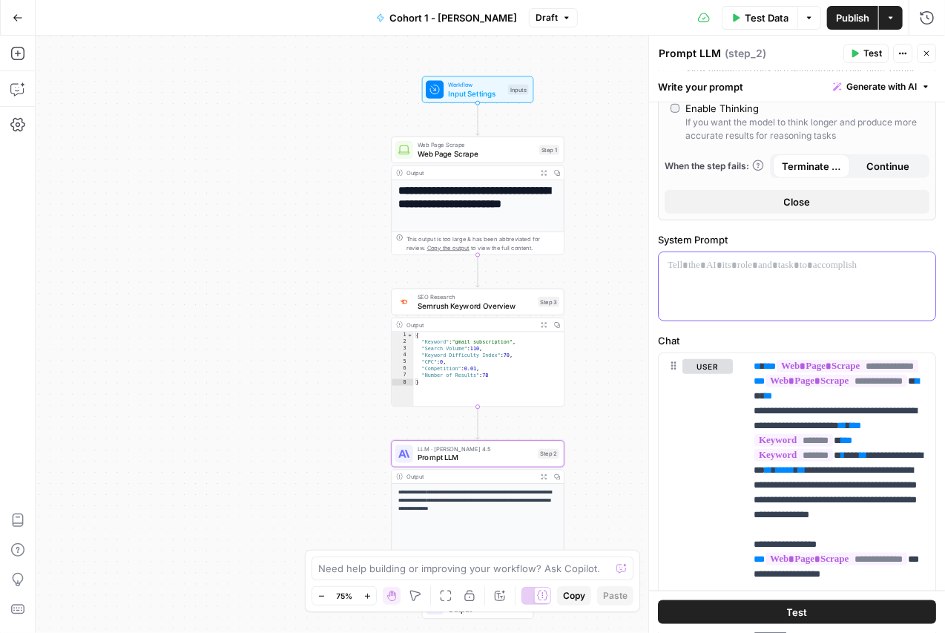
click at [803, 305] on div at bounding box center [797, 286] width 277 height 68
click at [794, 209] on button "Close" at bounding box center [796, 202] width 265 height 24
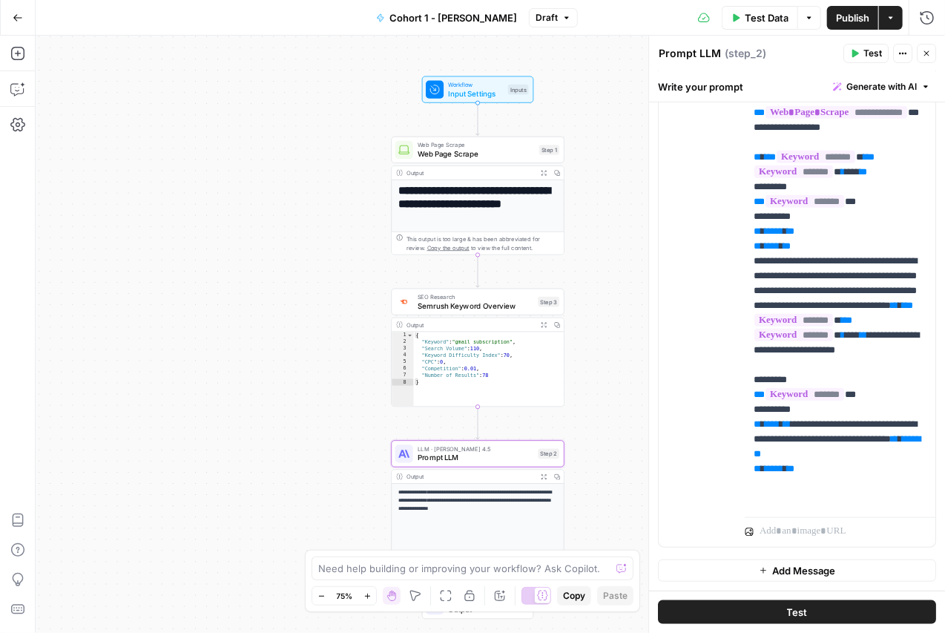
scroll to position [0, 0]
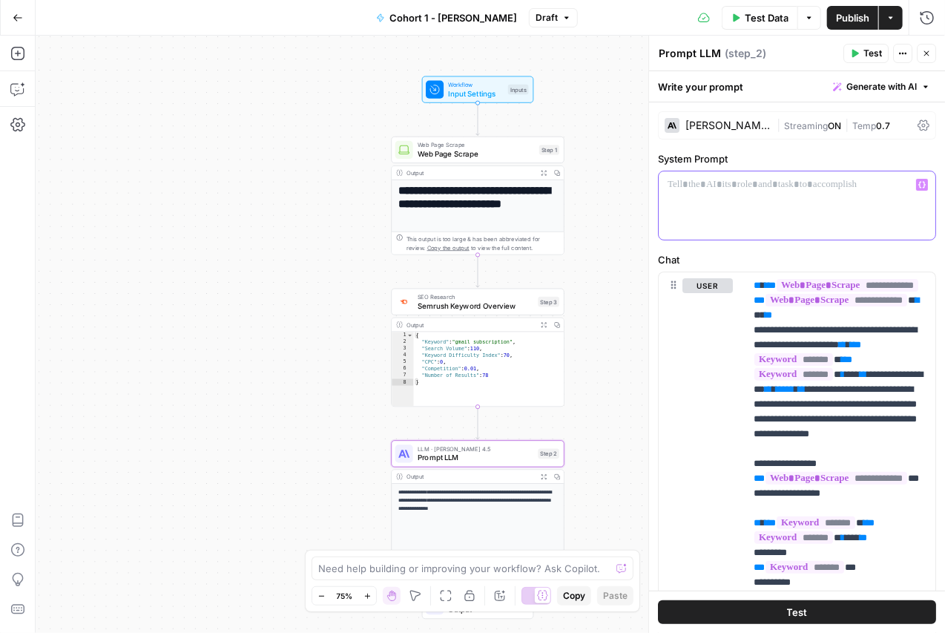
click at [794, 209] on div at bounding box center [797, 205] width 277 height 68
click at [798, 291] on span "**********" at bounding box center [847, 285] width 142 height 13
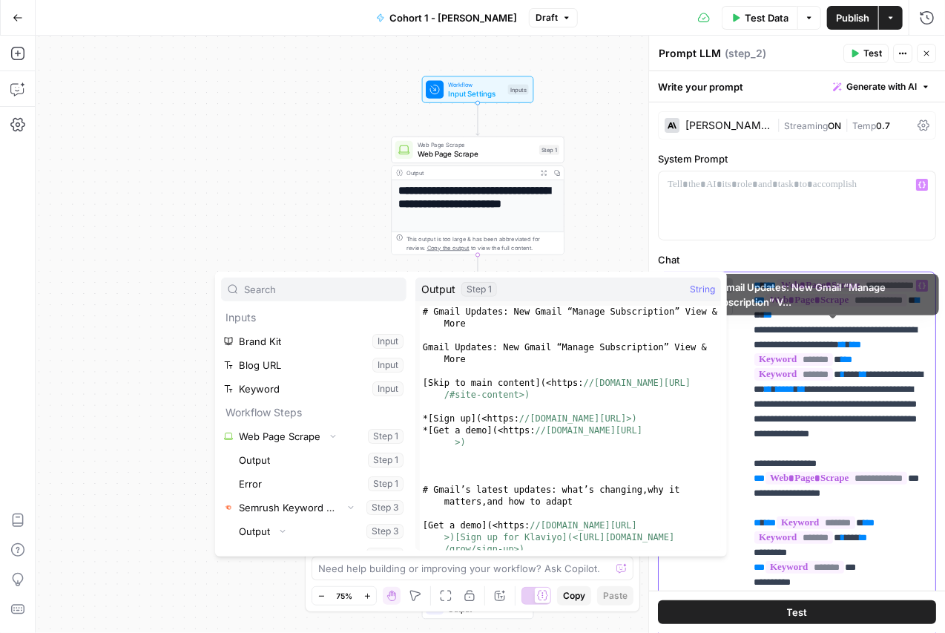
click at [795, 306] on span "**********" at bounding box center [836, 300] width 142 height 13
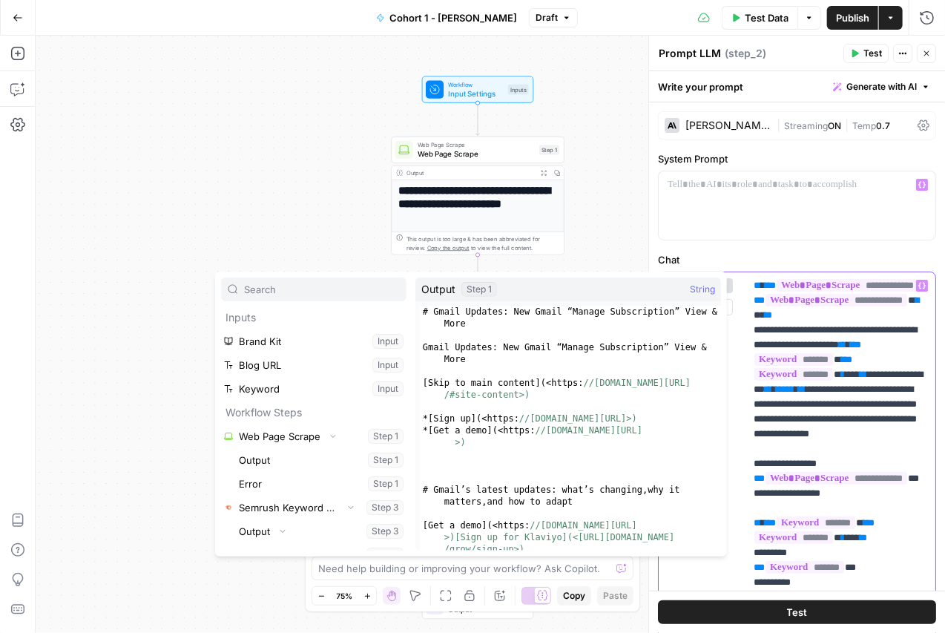
click at [794, 340] on p "**********" at bounding box center [840, 597] width 174 height 638
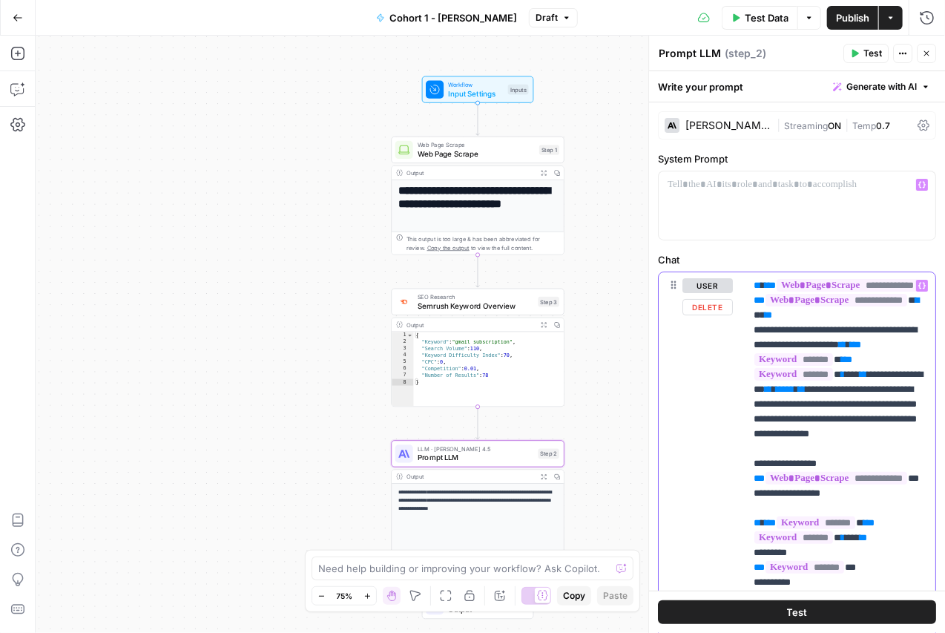
scroll to position [45, 0]
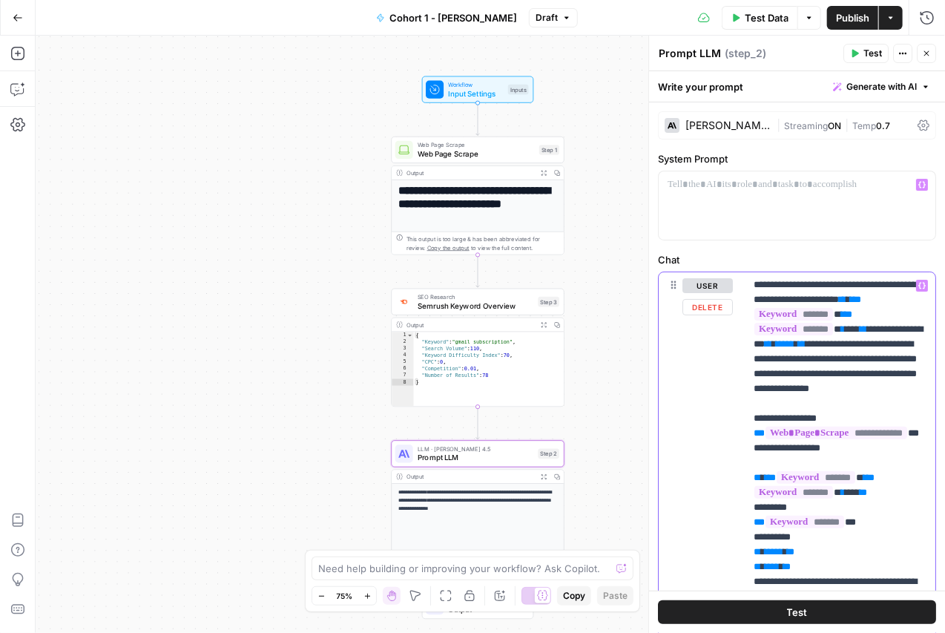
drag, startPoint x: 882, startPoint y: 580, endPoint x: 725, endPoint y: 293, distance: 327.2
click at [725, 293] on div "**********" at bounding box center [797, 591] width 277 height 639
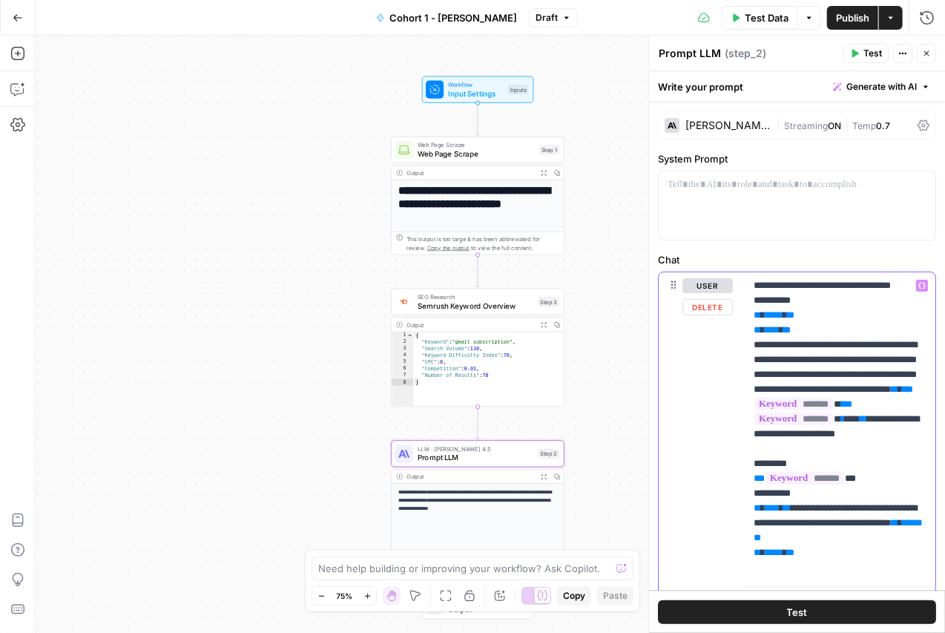
drag, startPoint x: 819, startPoint y: 573, endPoint x: 752, endPoint y: 280, distance: 299.9
click at [752, 280] on div "**********" at bounding box center [840, 426] width 191 height 309
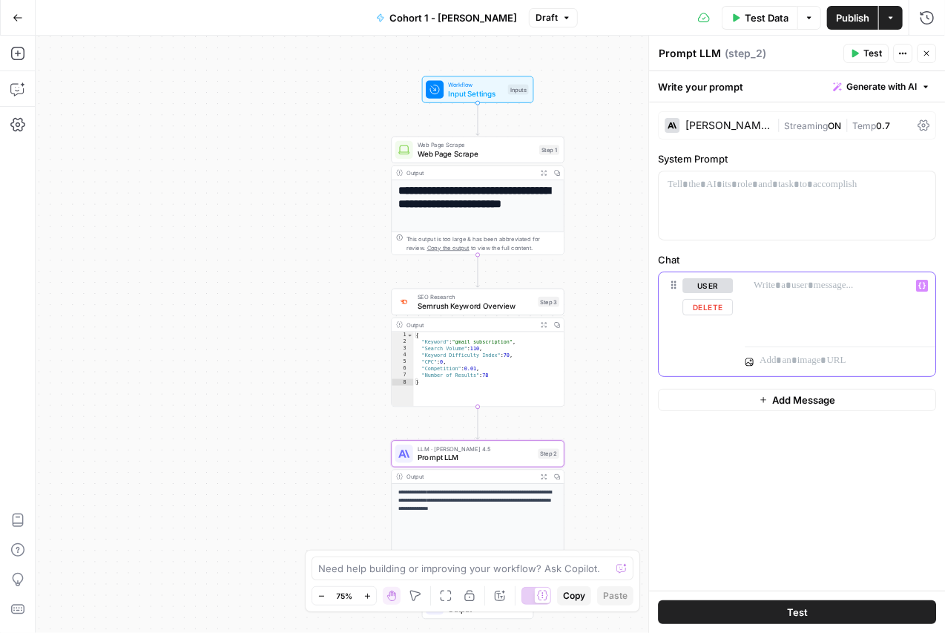
click at [786, 303] on div at bounding box center [840, 306] width 191 height 68
click at [799, 197] on div at bounding box center [797, 205] width 277 height 68
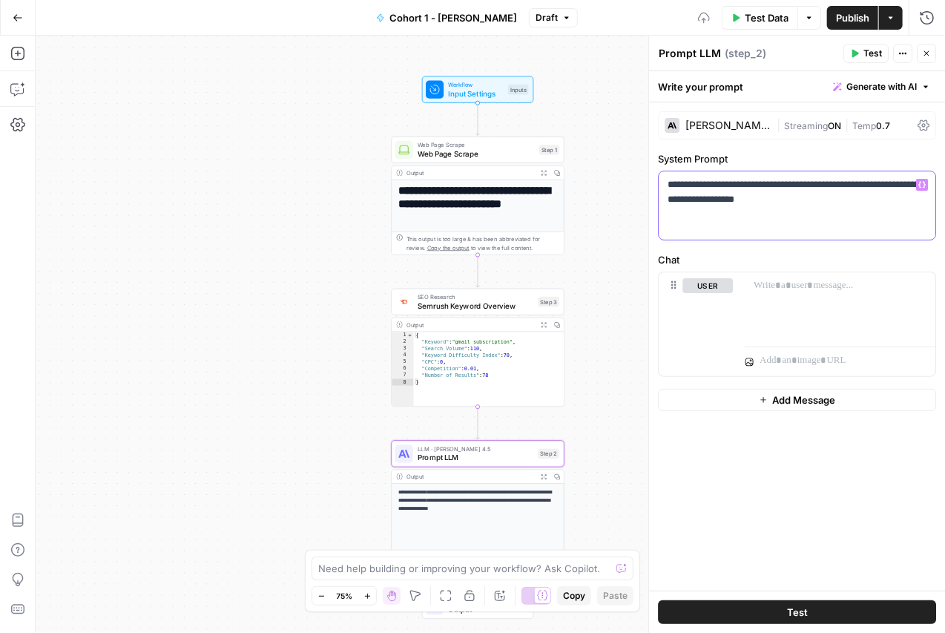
click at [791, 199] on p "**********" at bounding box center [797, 192] width 260 height 30
click at [837, 199] on p "**********" at bounding box center [797, 192] width 260 height 30
drag, startPoint x: 837, startPoint y: 199, endPoint x: 685, endPoint y: 176, distance: 153.8
click at [685, 177] on p "**********" at bounding box center [797, 192] width 260 height 30
click at [817, 288] on p at bounding box center [840, 285] width 174 height 15
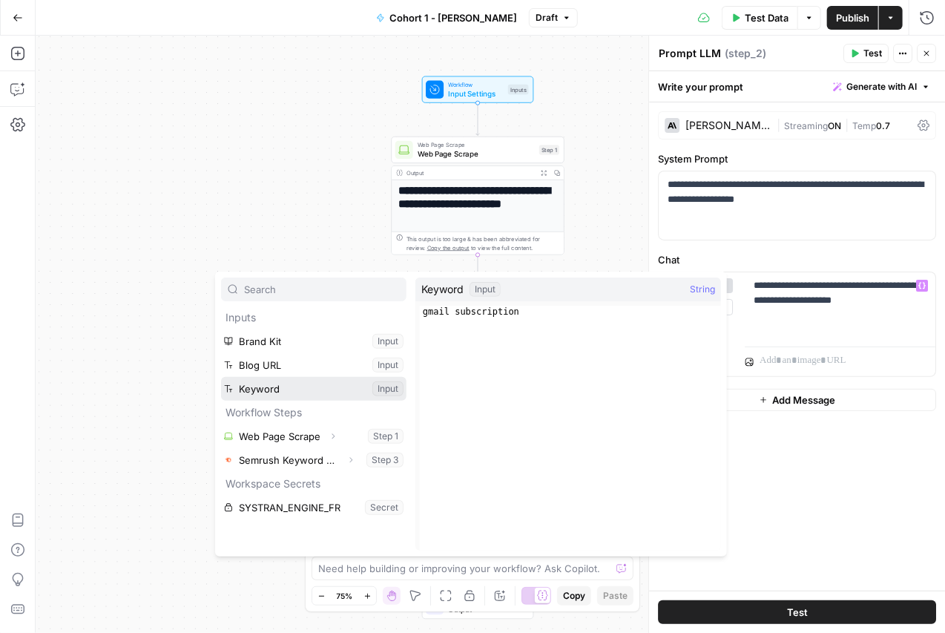
click at [290, 384] on button "Select variable Keyword" at bounding box center [313, 389] width 185 height 24
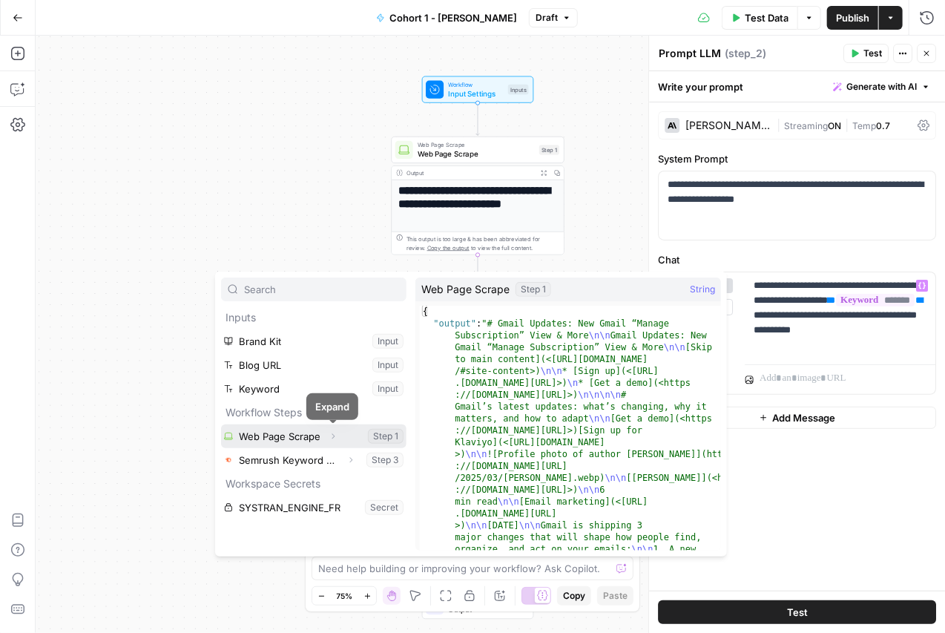
click at [305, 439] on button "Select variable Web Page Scrape" at bounding box center [313, 436] width 185 height 24
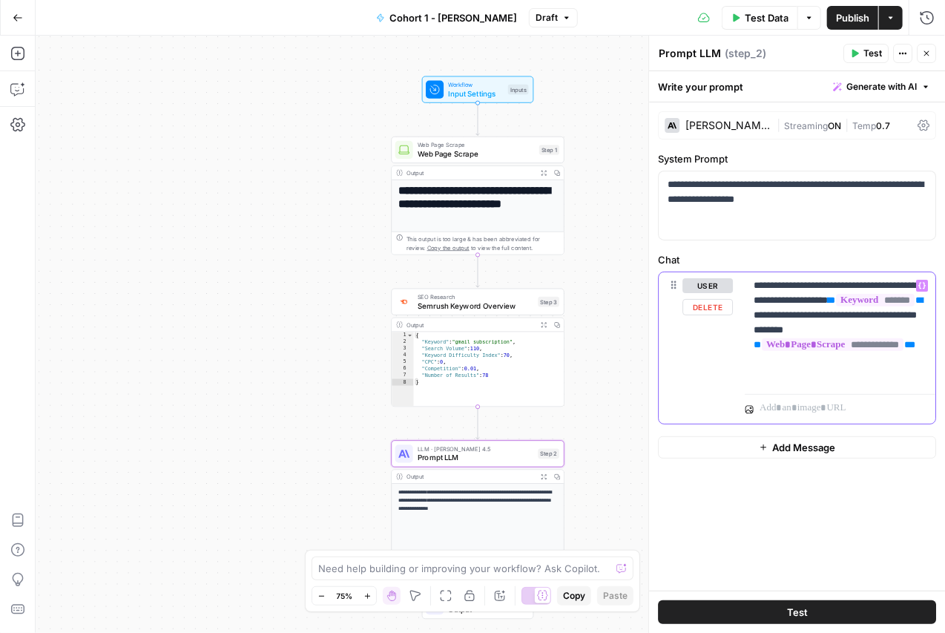
click at [802, 375] on p "**********" at bounding box center [840, 330] width 174 height 104
click at [771, 613] on button "Test" at bounding box center [797, 612] width 278 height 24
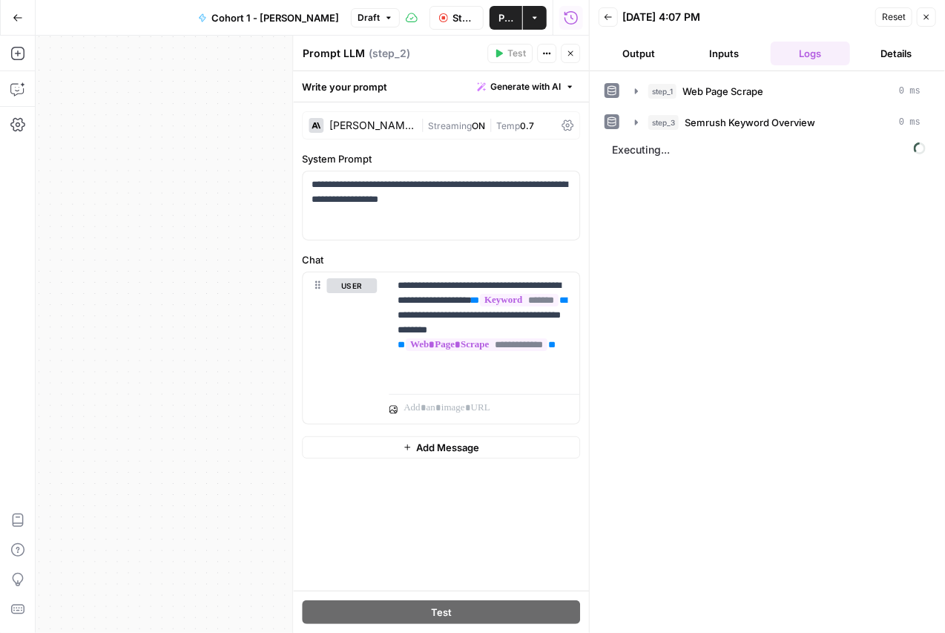
click at [643, 51] on button "Output" at bounding box center [638, 54] width 80 height 24
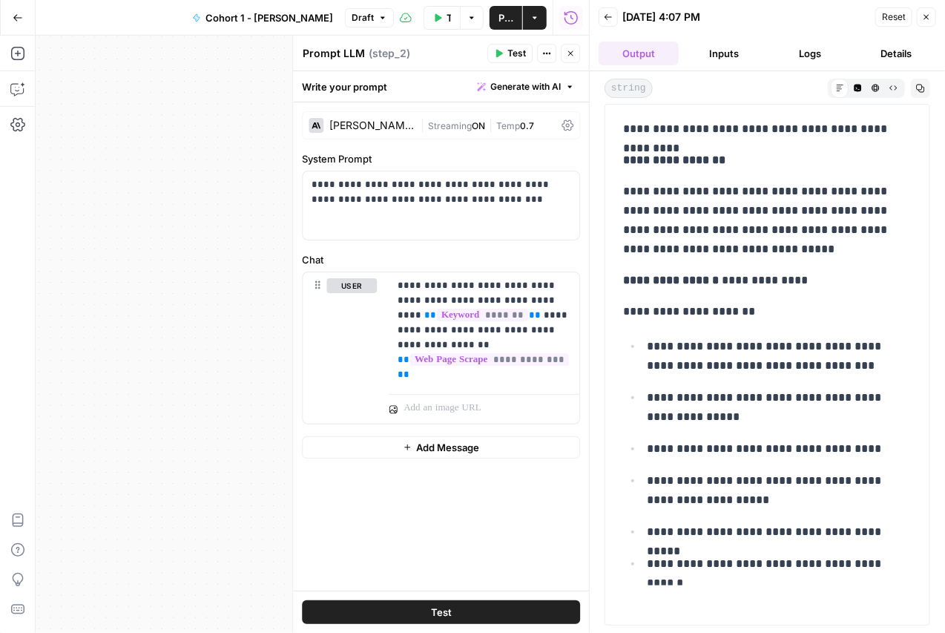
click at [728, 52] on button "Inputs" at bounding box center [724, 54] width 80 height 24
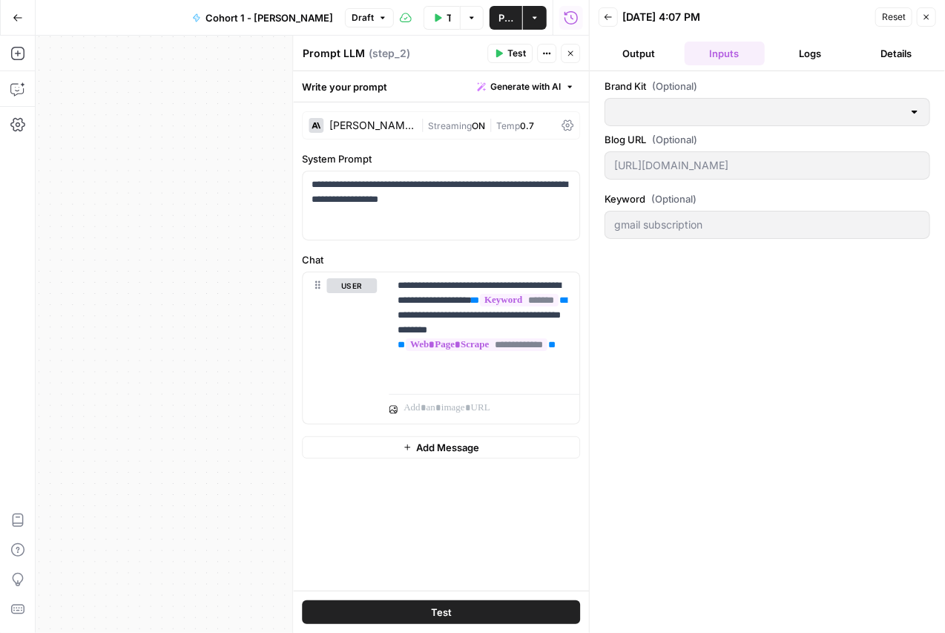
click at [605, 15] on icon "button" at bounding box center [608, 17] width 9 height 9
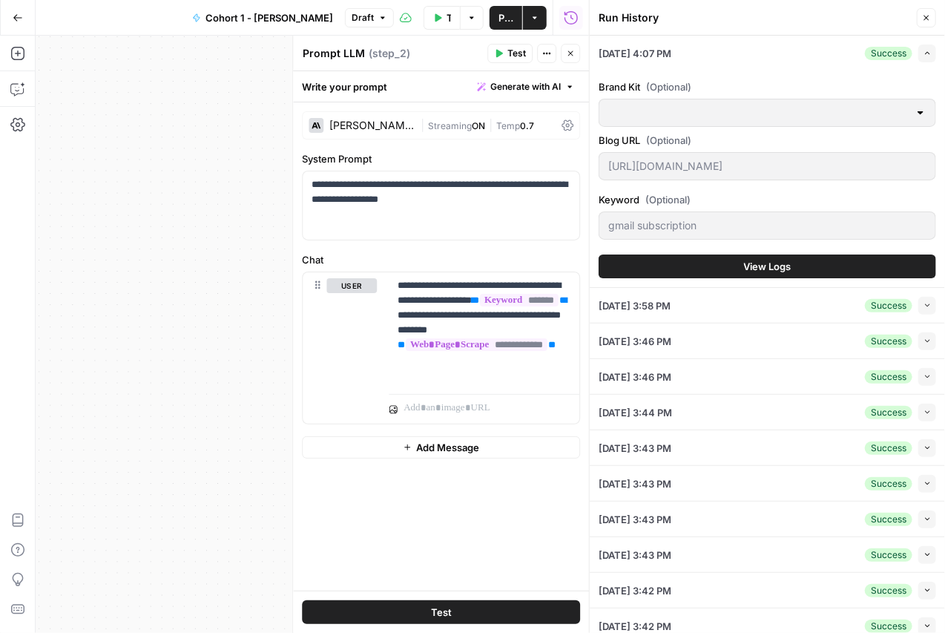
click at [917, 20] on button "Close" at bounding box center [926, 17] width 19 height 19
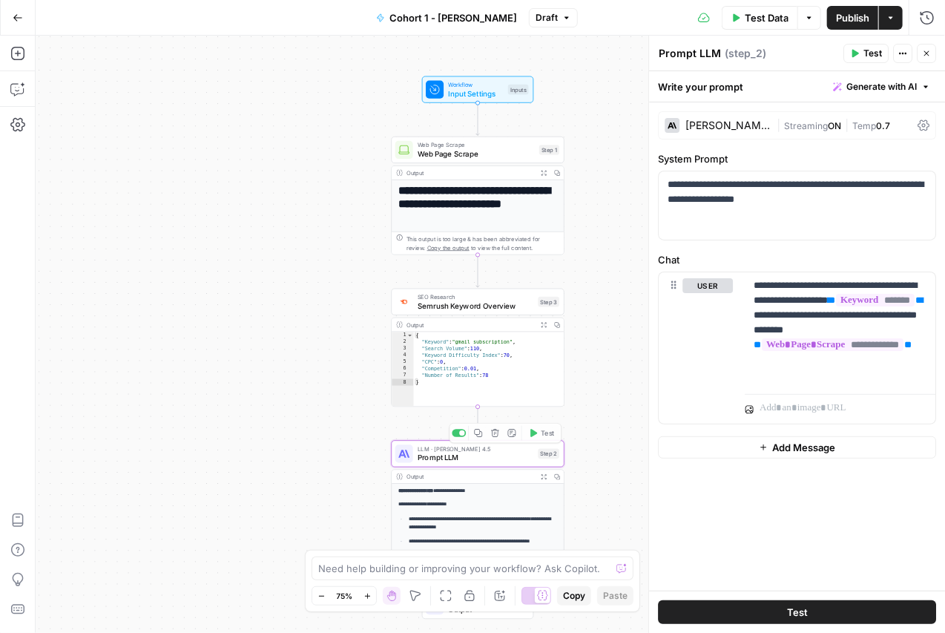
scroll to position [95, 0]
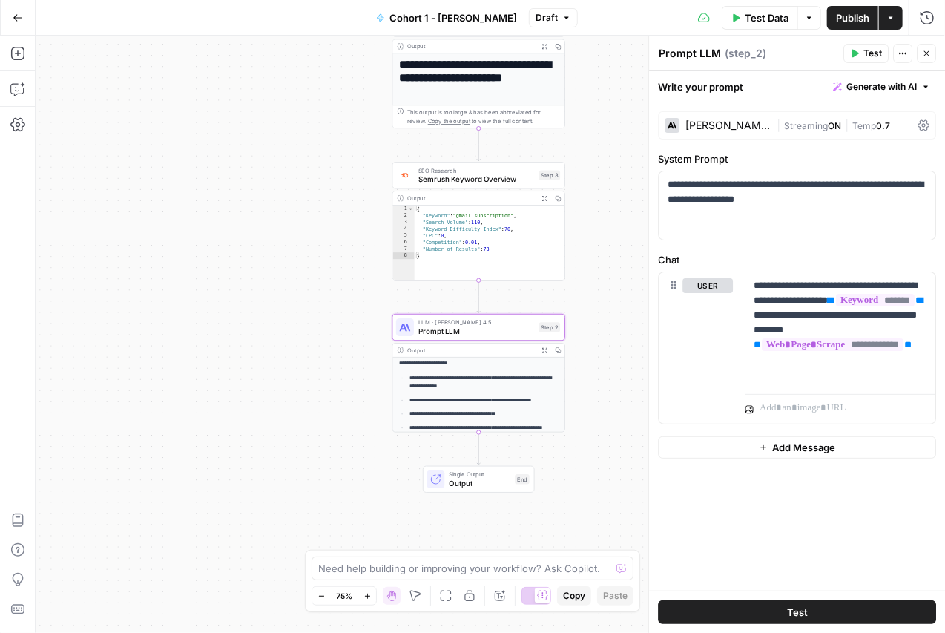
click at [495, 470] on span "Single Output" at bounding box center [480, 473] width 62 height 9
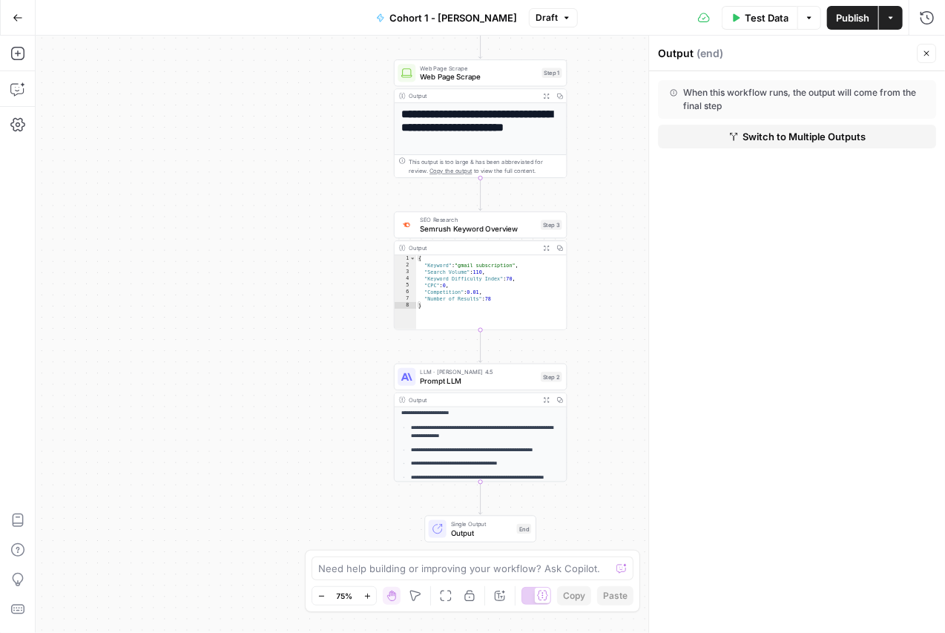
click at [490, 128] on h1 "**********" at bounding box center [480, 127] width 159 height 39
click at [484, 72] on span "Web Page Scrape" at bounding box center [478, 76] width 117 height 11
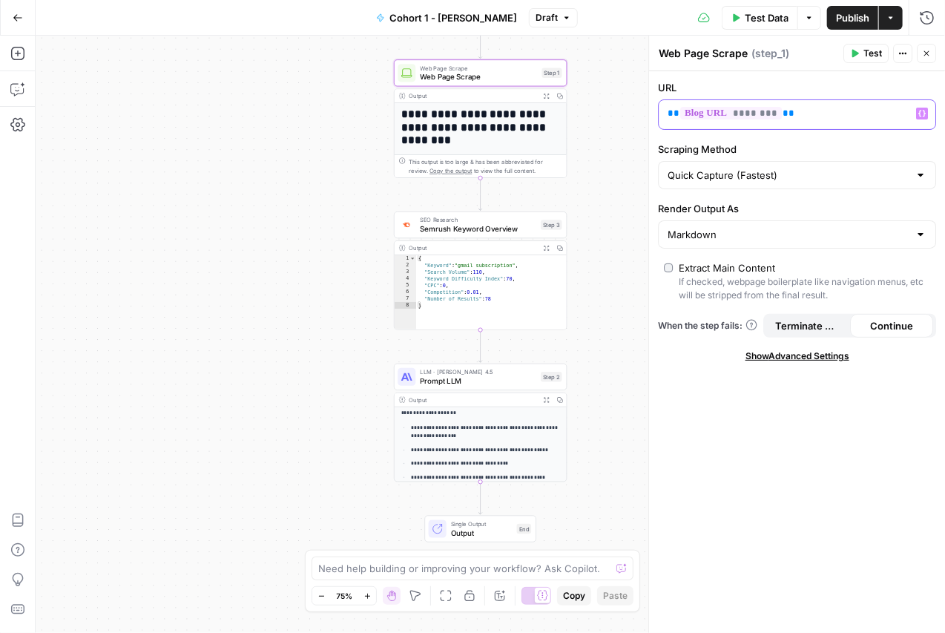
click at [785, 110] on p "** ******** **" at bounding box center [784, 113] width 235 height 15
click at [744, 114] on span "********" at bounding box center [731, 113] width 102 height 13
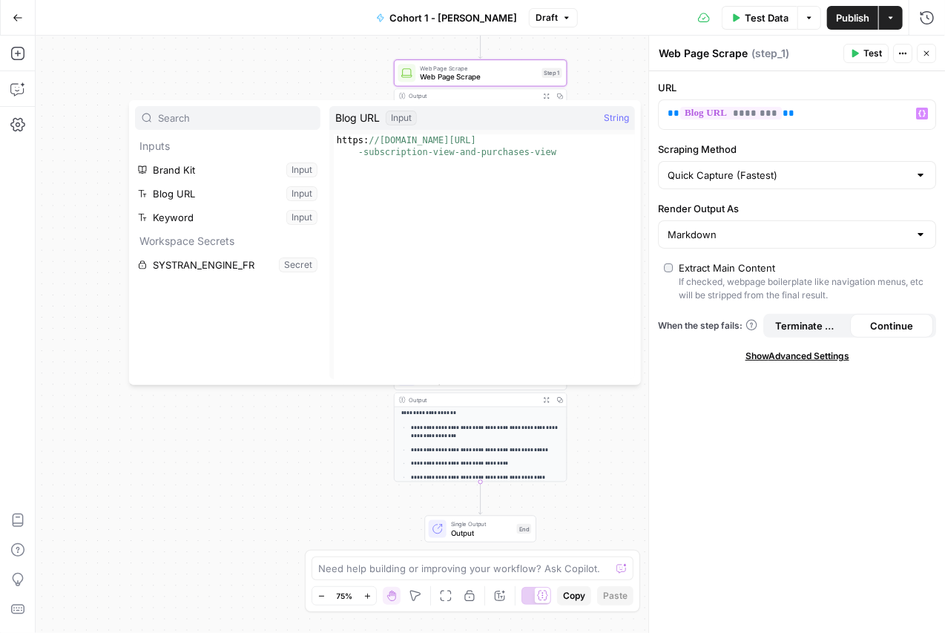
type textarea "**********"
click at [555, 154] on div "https: //www.klaviyo.com/blog/gmail-updates-manage -subscription-view-and-purch…" at bounding box center [484, 280] width 301 height 292
click at [591, 71] on div "**********" at bounding box center [490, 334] width 909 height 597
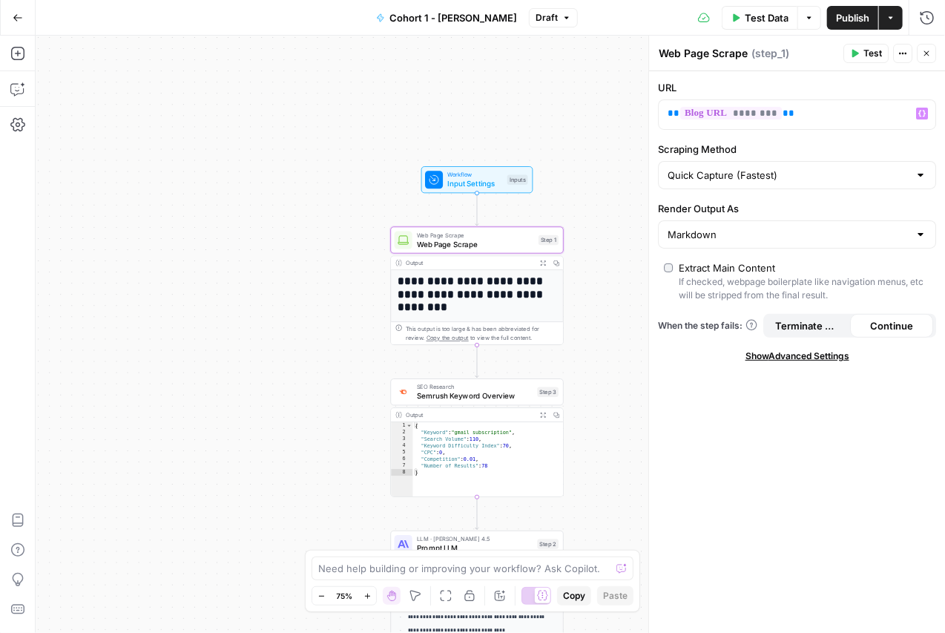
click at [474, 179] on span "Input Settings" at bounding box center [475, 183] width 56 height 11
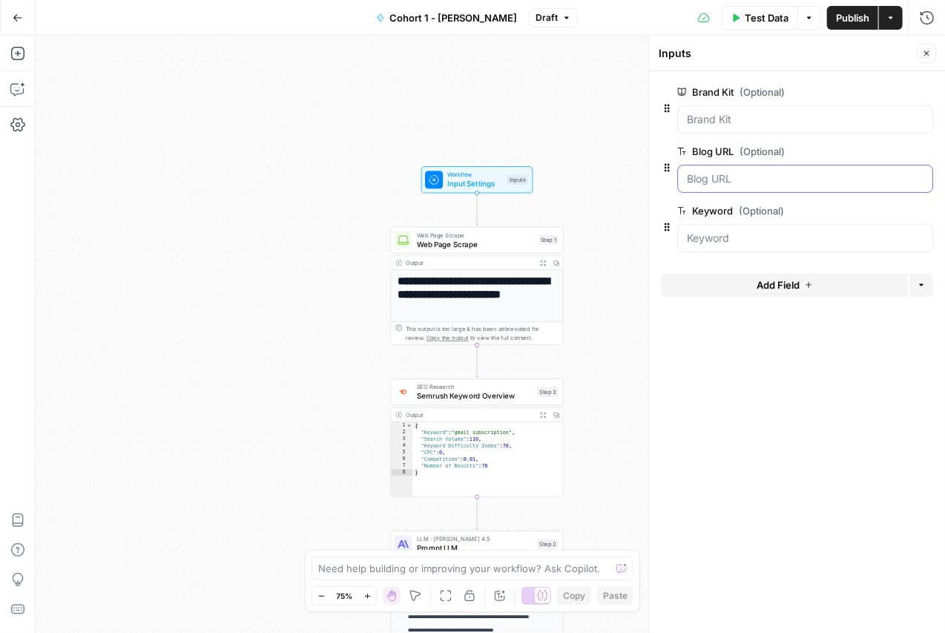
click at [750, 178] on URL "Blog URL (Optional)" at bounding box center [805, 178] width 237 height 15
click at [500, 177] on span "Workflow" at bounding box center [475, 174] width 56 height 9
click at [518, 178] on div "Inputs" at bounding box center [517, 179] width 21 height 10
click at [751, 18] on span "Test Data" at bounding box center [767, 17] width 44 height 15
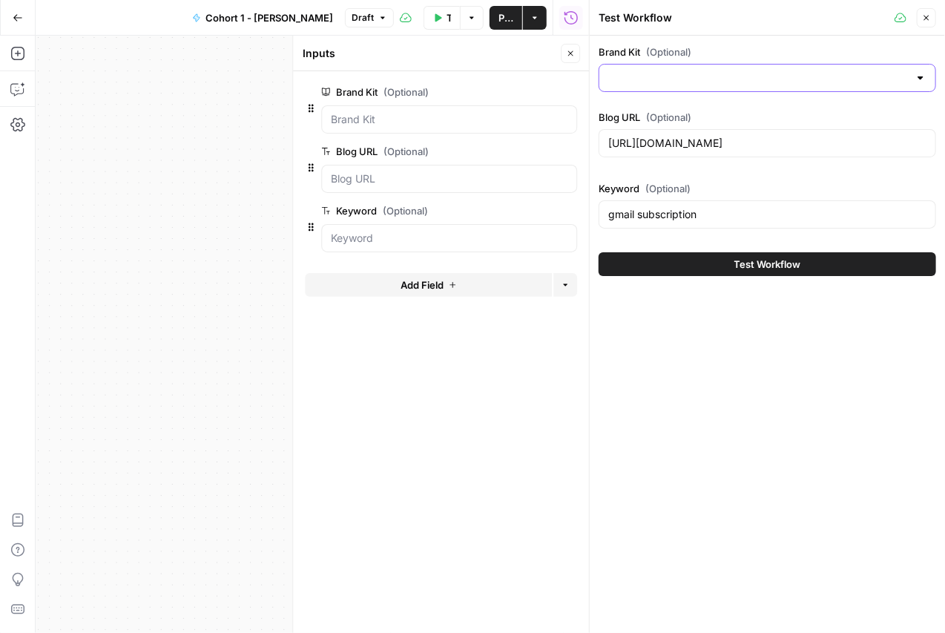
click at [722, 82] on input "Brand Kit (Optional)" at bounding box center [758, 77] width 300 height 15
click at [613, 337] on div "Brand Kit (Optional) Blog URL (Optional) https://www.klaviyo.com/blog/gmail-upd…" at bounding box center [767, 334] width 355 height 597
click at [920, 20] on button "Close" at bounding box center [926, 17] width 19 height 19
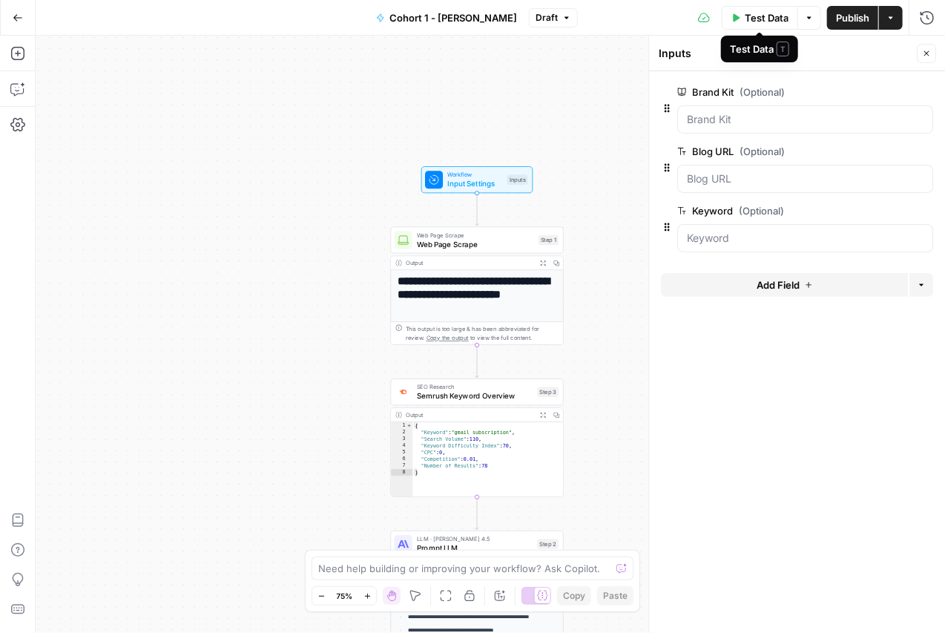
click at [770, 19] on span "Test Data" at bounding box center [767, 17] width 44 height 15
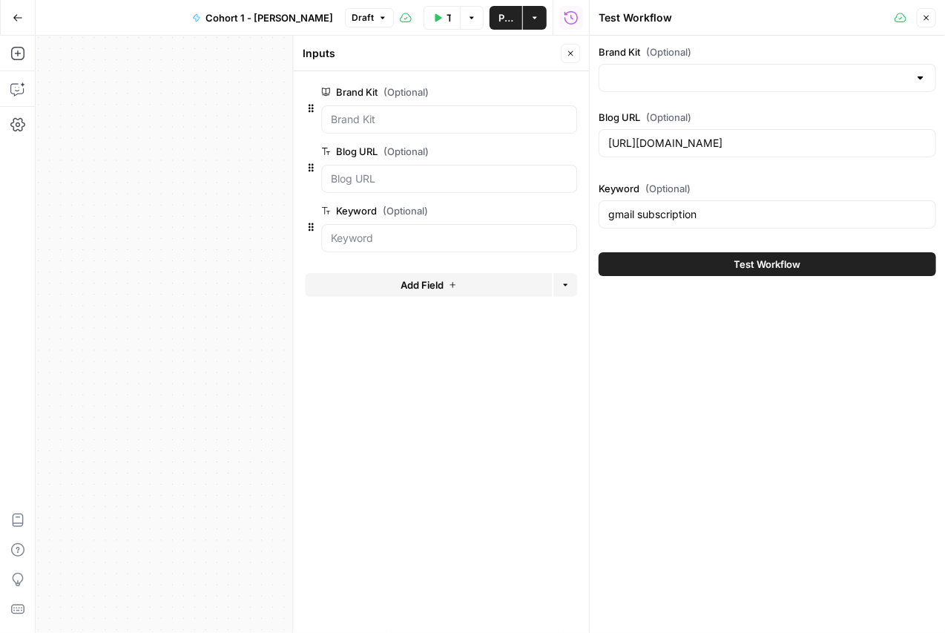
click at [711, 69] on div at bounding box center [766, 78] width 337 height 28
click at [710, 331] on div "Brand Kit (Optional) Blog URL (Optional) https://www.klaviyo.com/blog/gmail-upd…" at bounding box center [767, 334] width 355 height 597
click at [927, 17] on icon "button" at bounding box center [926, 17] width 9 height 9
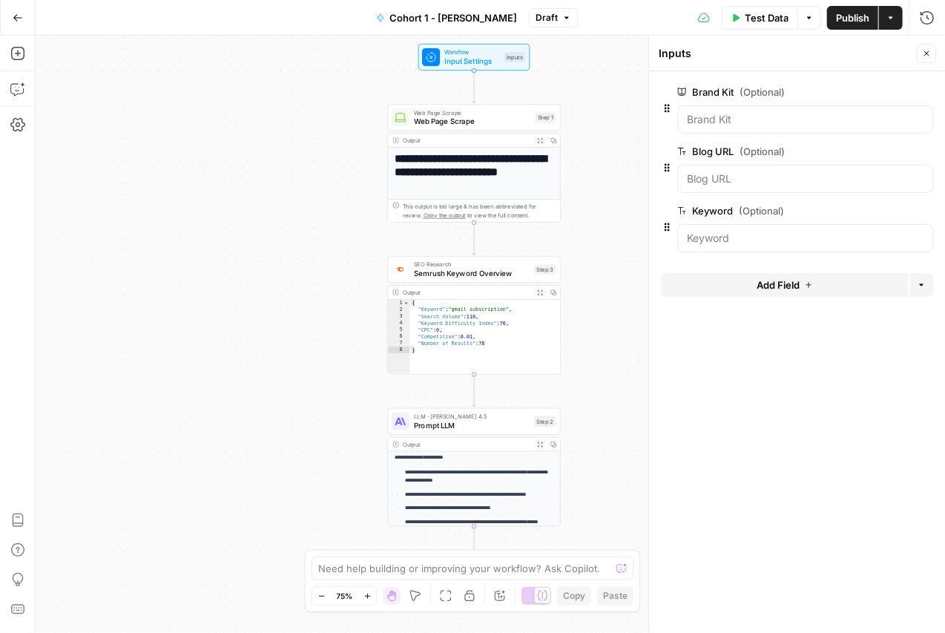
click at [466, 59] on span "Input Settings" at bounding box center [472, 61] width 56 height 11
click at [927, 53] on icon "button" at bounding box center [926, 53] width 5 height 5
click at [845, 29] on div "Test Data Options Publish Actions Run History" at bounding box center [761, 17] width 367 height 35
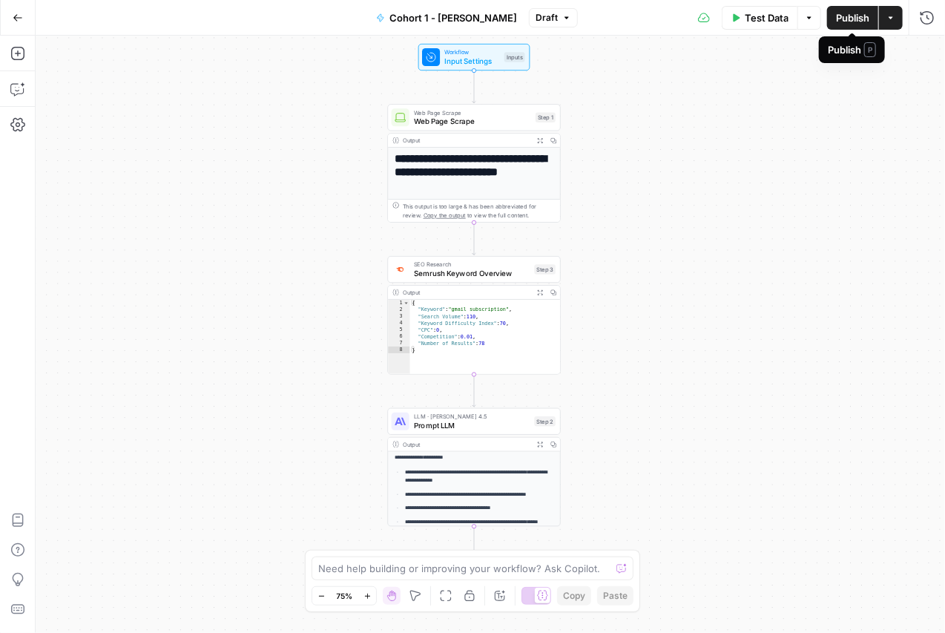
click at [849, 21] on span "Publish" at bounding box center [852, 17] width 33 height 15
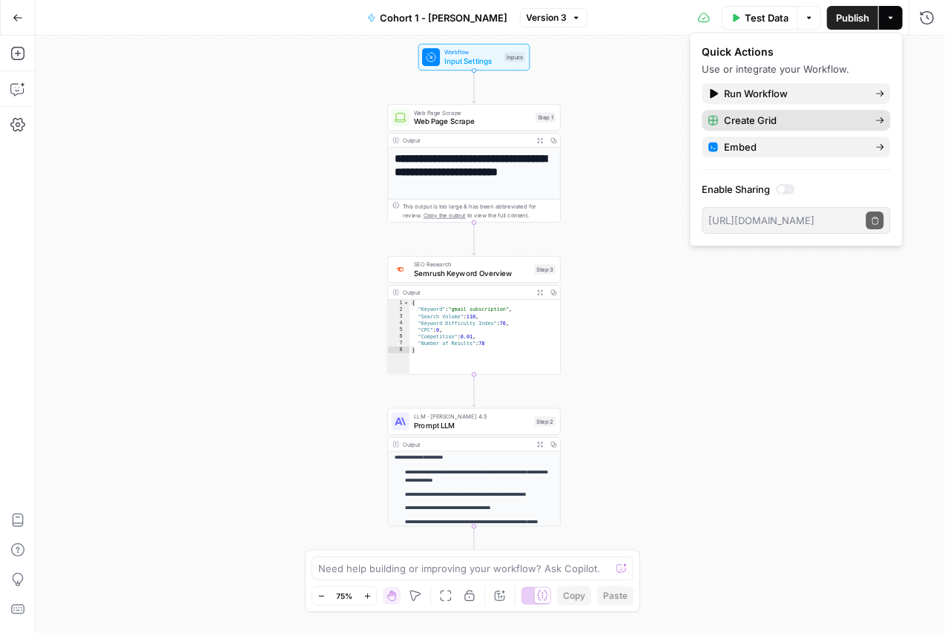
click at [759, 125] on span "Create Grid" at bounding box center [794, 120] width 139 height 15
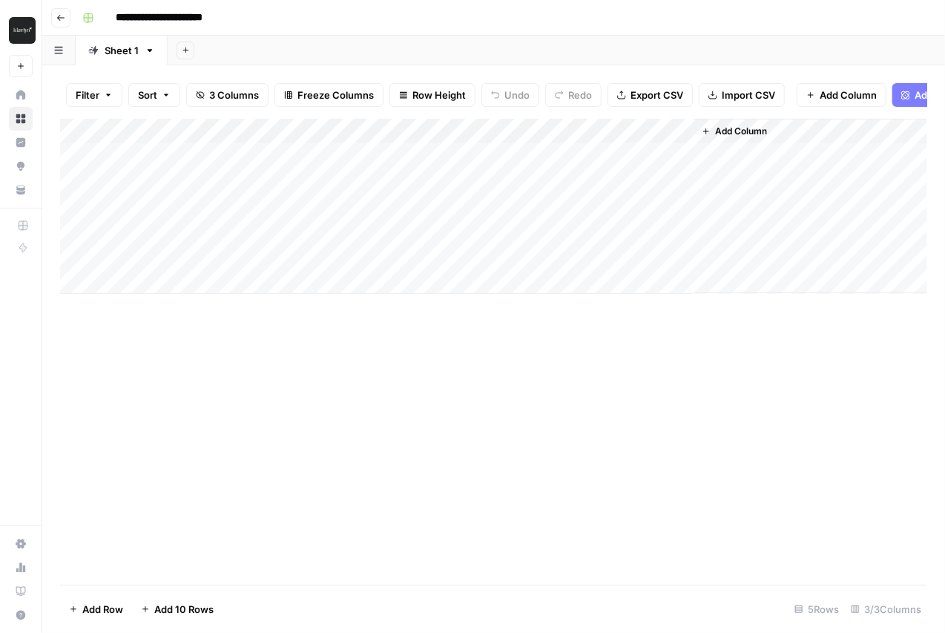
click at [206, 128] on div "Add Column" at bounding box center [493, 206] width 867 height 175
click at [350, 354] on div "Add Column" at bounding box center [493, 352] width 867 height 466
click at [590, 129] on div "Add Column" at bounding box center [493, 206] width 867 height 175
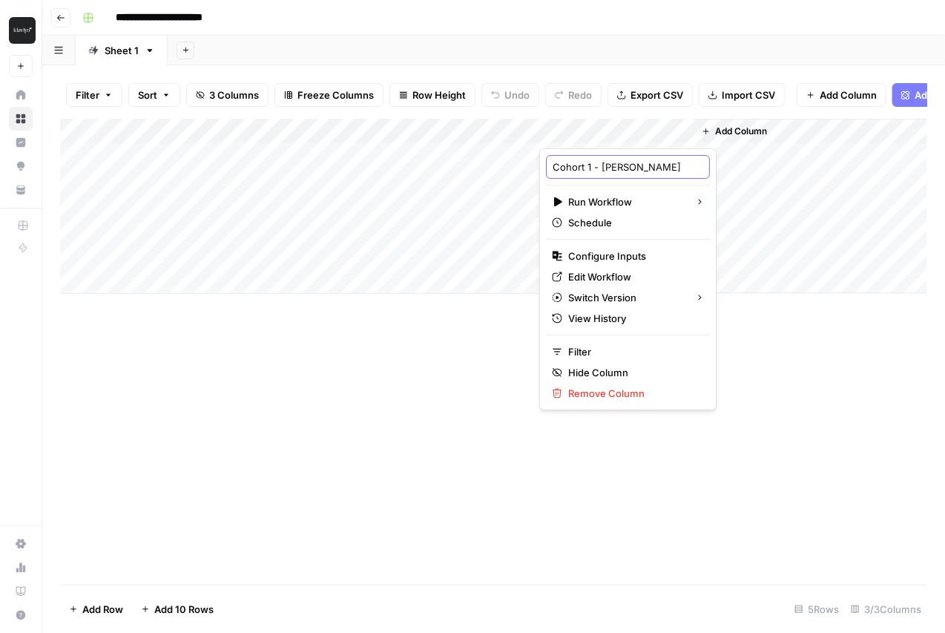
drag, startPoint x: 638, startPoint y: 165, endPoint x: 559, endPoint y: 164, distance: 78.6
click at [559, 164] on input "Cohort 1 - [PERSON_NAME]" at bounding box center [627, 166] width 151 height 15
type input "C"
type input "Meta Description"
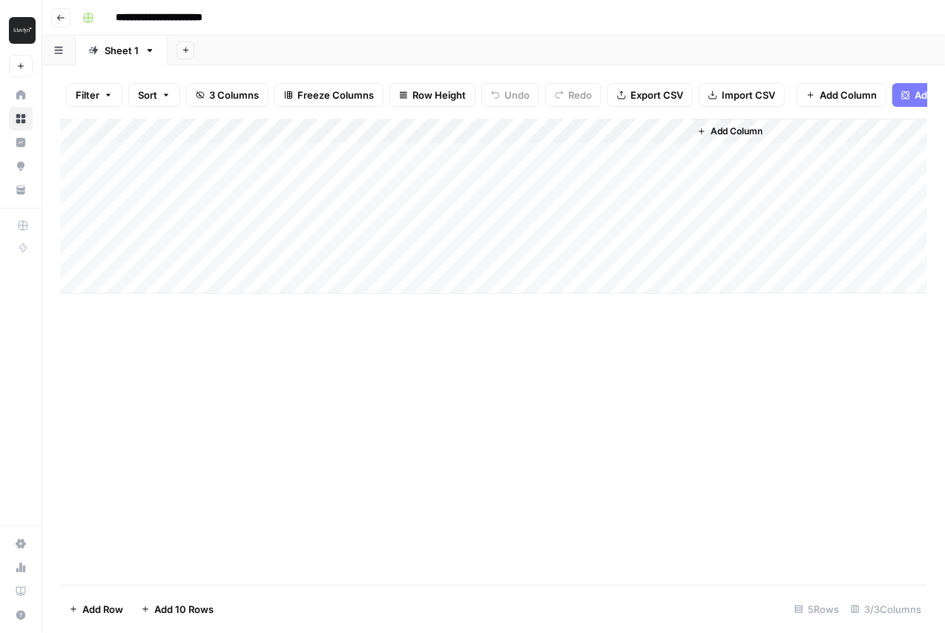
click at [200, 132] on div "Add Column" at bounding box center [493, 206] width 867 height 175
drag, startPoint x: 174, startPoint y: 165, endPoint x: 111, endPoint y: 165, distance: 62.3
click at [112, 165] on div "Blog URL Text Sort Ascending Sort Descending Filter Hide Column Remove Column" at bounding box center [200, 247] width 177 height 199
type input "url_column"
click at [347, 133] on div "Add Column" at bounding box center [493, 206] width 867 height 175
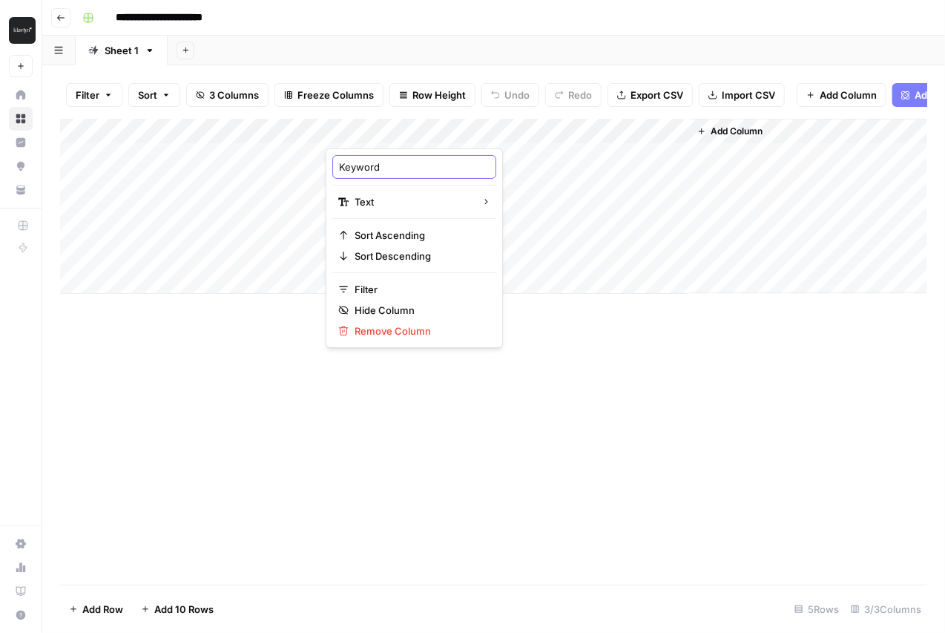
drag, startPoint x: 385, startPoint y: 168, endPoint x: 307, endPoint y: 168, distance: 77.9
click at [307, 168] on body "**********" at bounding box center [472, 316] width 945 height 633
type input "keyword_column"
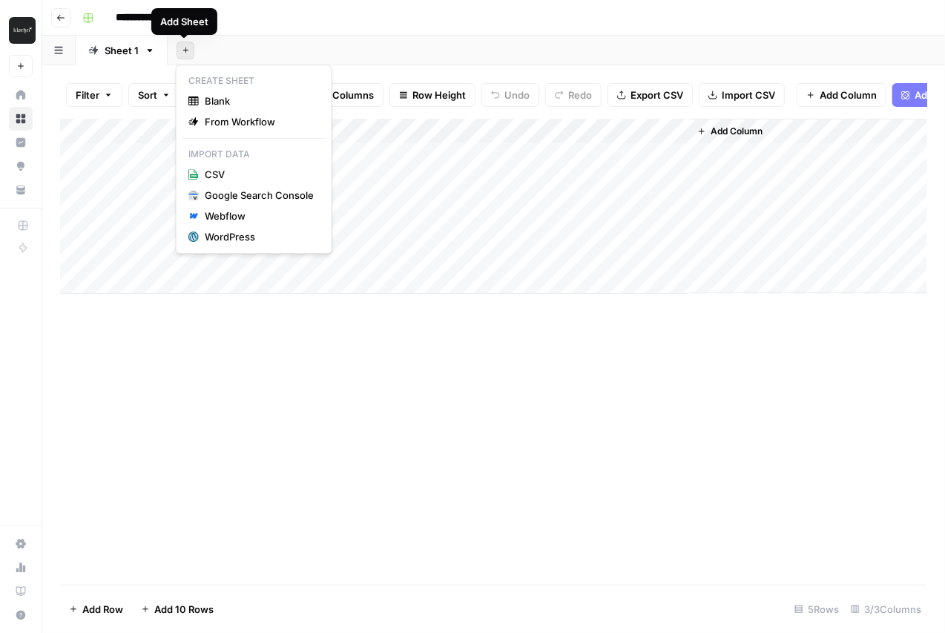
click at [182, 56] on button "Add Sheet" at bounding box center [185, 51] width 18 height 18
click at [214, 98] on span "Blank" at bounding box center [259, 100] width 109 height 15
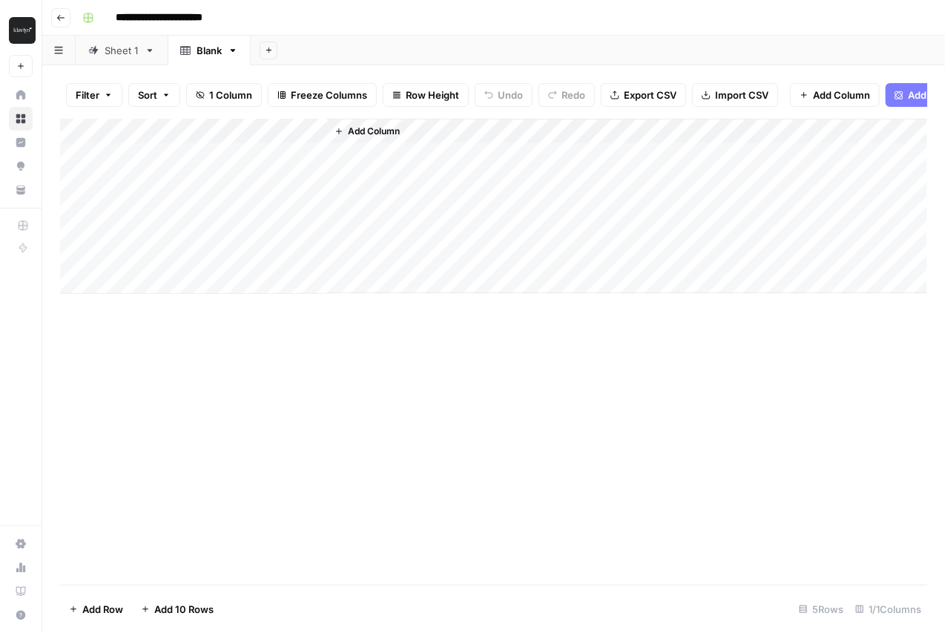
click at [182, 131] on div "Add Column" at bounding box center [493, 206] width 867 height 175
click at [169, 163] on input "Title" at bounding box center [200, 166] width 151 height 15
type input "url_column"
click at [383, 125] on span "Add Column" at bounding box center [374, 131] width 52 height 13
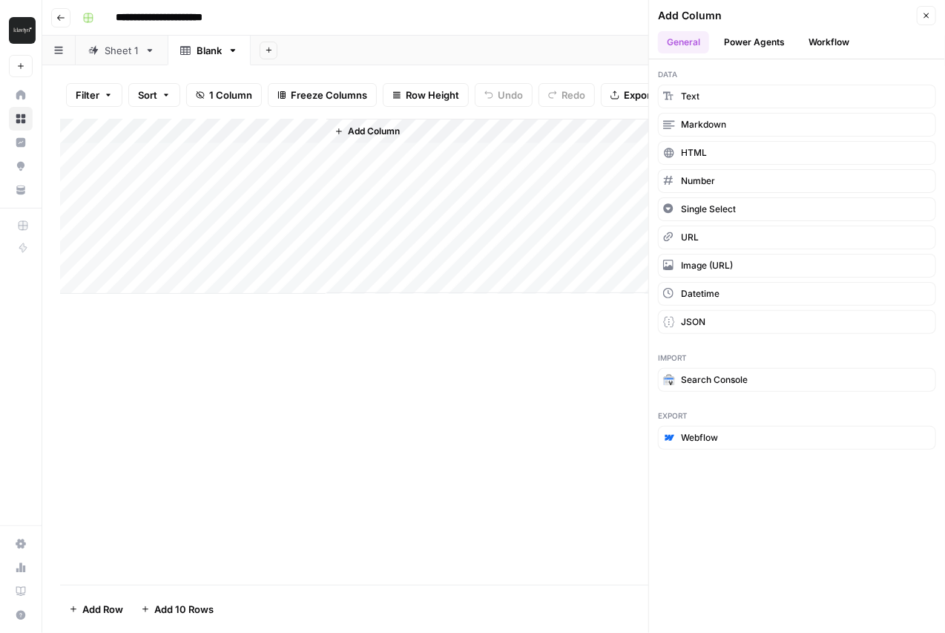
click at [403, 127] on button "Add Column" at bounding box center [367, 131] width 77 height 19
click at [386, 133] on span "Add Column" at bounding box center [374, 131] width 52 height 13
click at [437, 385] on div "Add Column" at bounding box center [493, 352] width 867 height 466
click at [368, 142] on div "Add Column" at bounding box center [626, 206] width 601 height 174
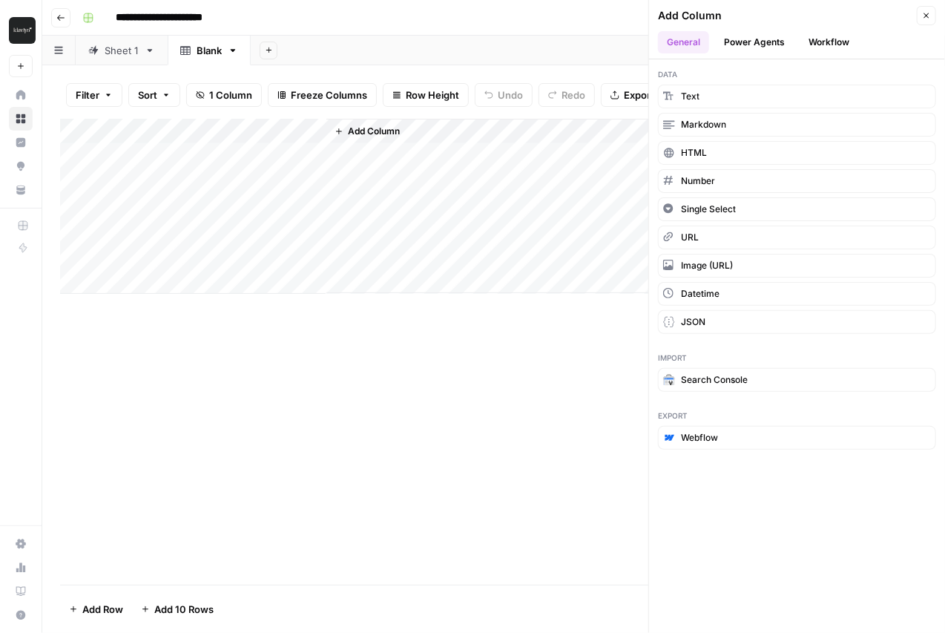
click at [365, 131] on span "Add Column" at bounding box center [374, 131] width 52 height 13
click at [716, 96] on button "Text" at bounding box center [797, 97] width 278 height 24
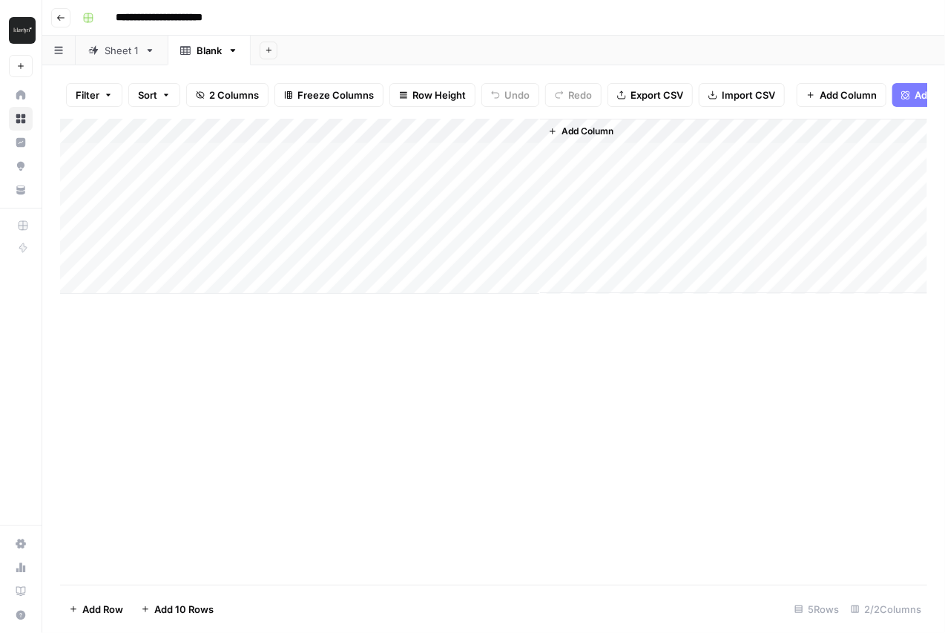
click at [395, 133] on div "Add Column" at bounding box center [493, 206] width 867 height 175
click at [385, 163] on input "New Column" at bounding box center [414, 166] width 151 height 15
type input "keyword_column"
click at [409, 131] on div "Add Column" at bounding box center [493, 206] width 867 height 175
click at [641, 349] on div "Add Column" at bounding box center [493, 352] width 867 height 466
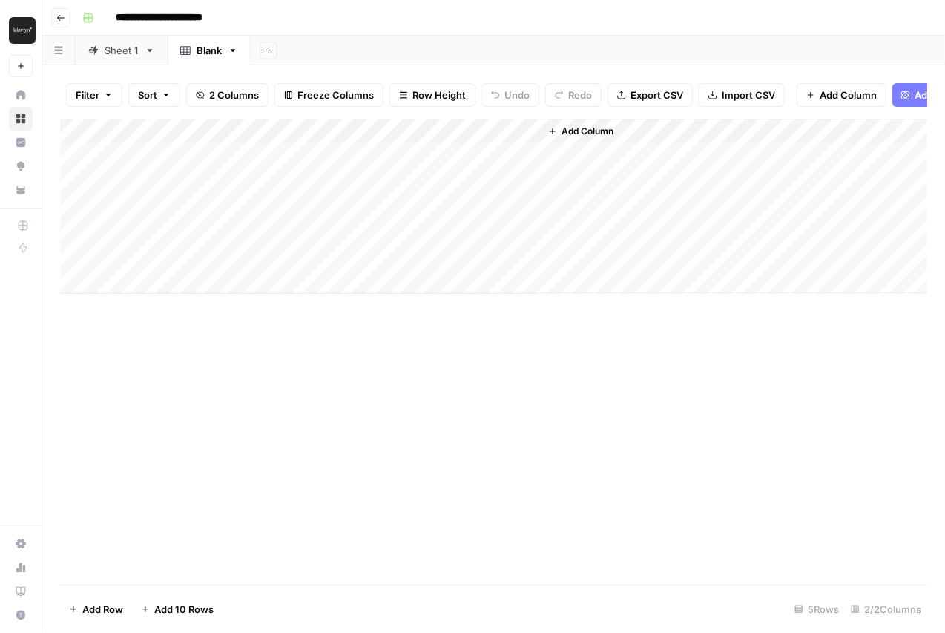
click at [596, 128] on span "Add Column" at bounding box center [587, 131] width 52 height 13
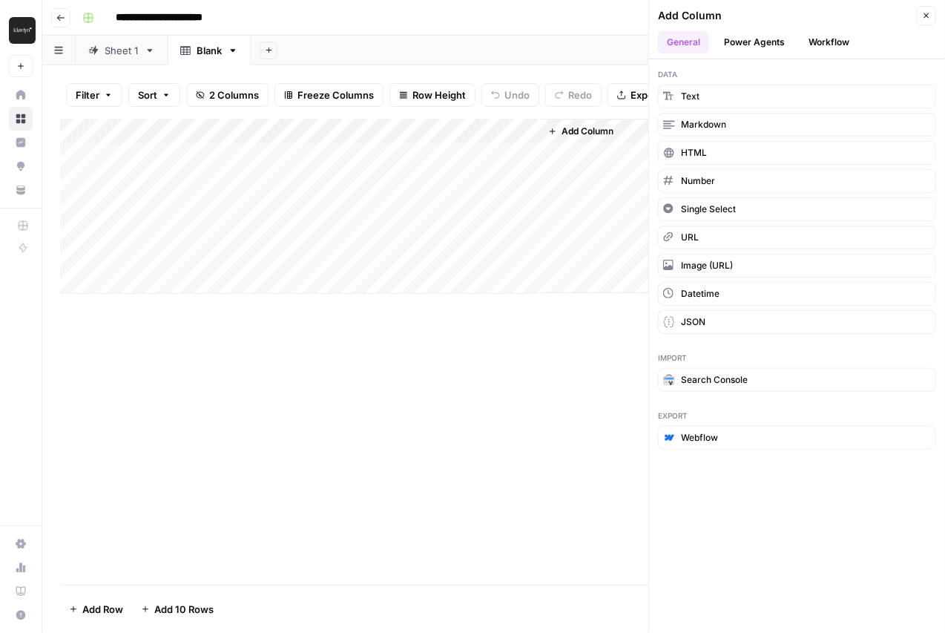
click at [828, 39] on button "Workflow" at bounding box center [828, 42] width 59 height 22
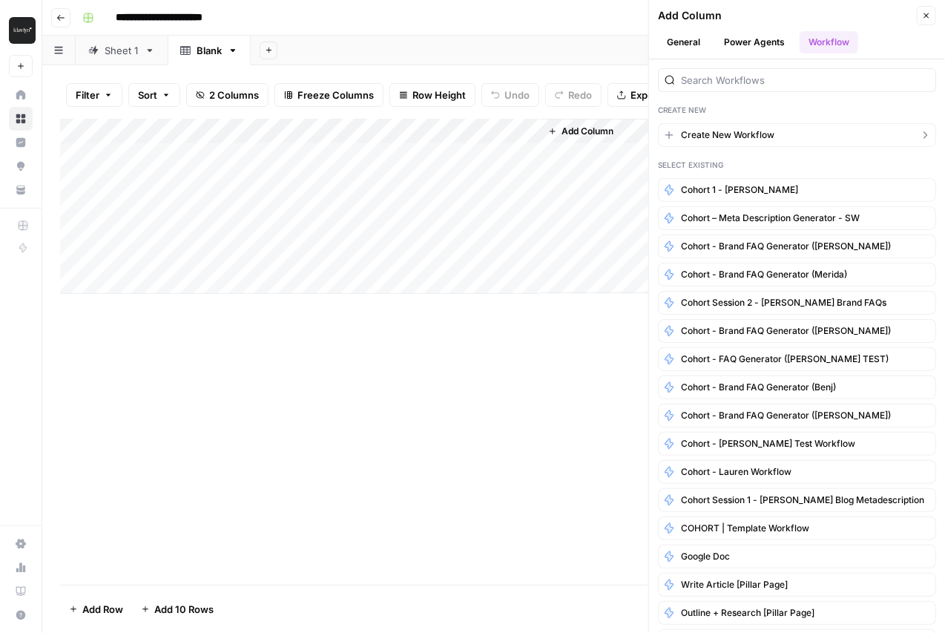
click at [761, 129] on span "Create New Workflow" at bounding box center [727, 134] width 93 height 13
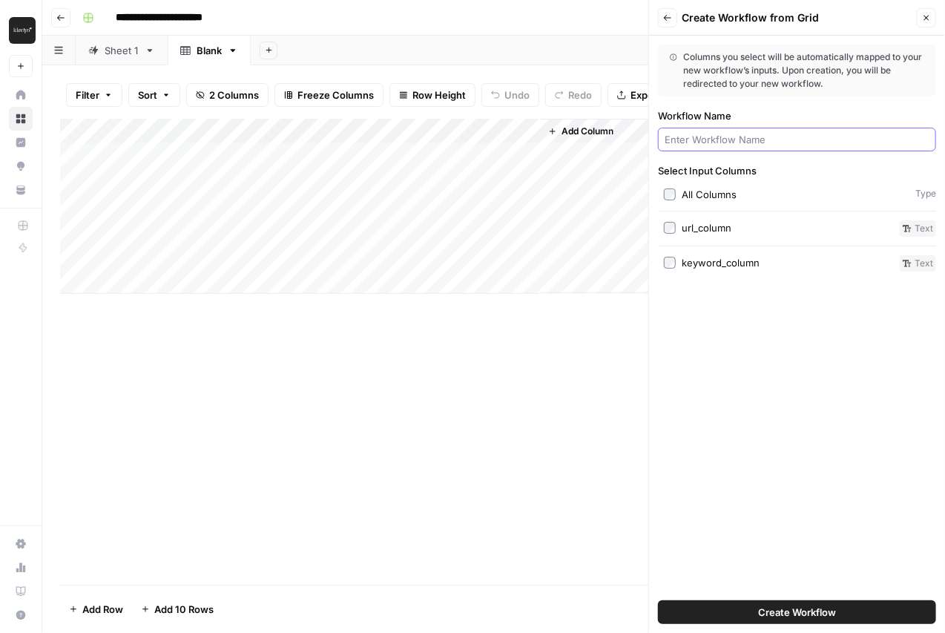
click at [757, 136] on input "Workflow Name" at bounding box center [796, 139] width 265 height 15
type input "Meta Description"
click at [726, 228] on div "url_column" at bounding box center [707, 227] width 50 height 15
click at [724, 263] on div "keyword_column" at bounding box center [721, 262] width 78 height 15
click at [780, 607] on span "Create Workflow" at bounding box center [797, 611] width 78 height 15
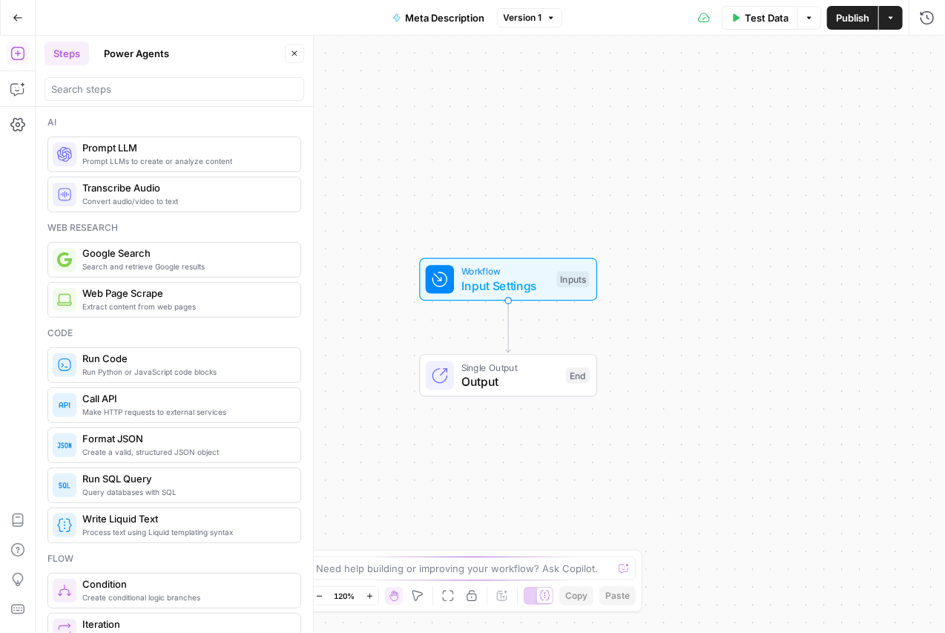
click at [511, 21] on span "Version 1" at bounding box center [523, 17] width 39 height 13
click at [19, 24] on button "Go Back" at bounding box center [17, 17] width 27 height 27
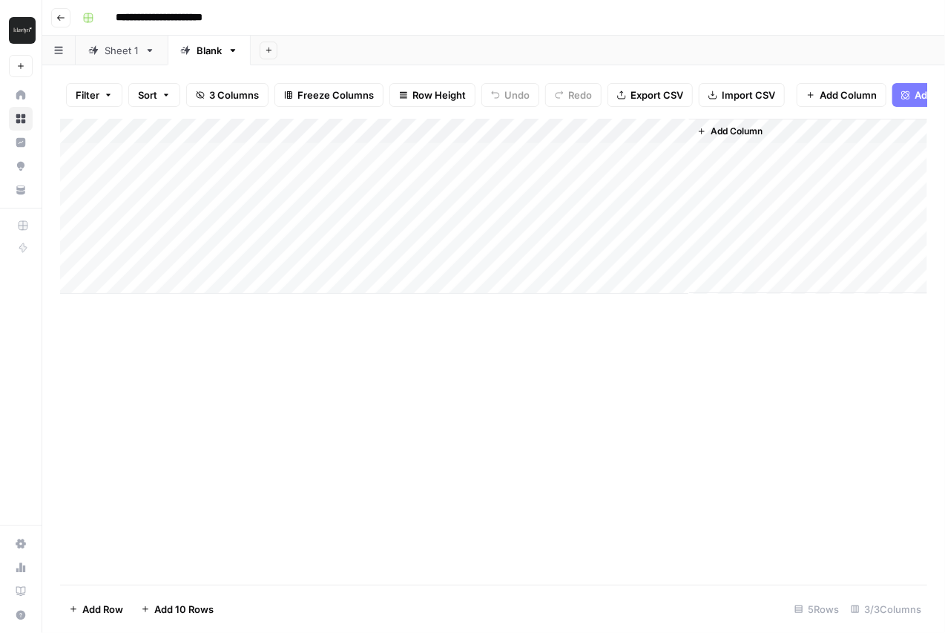
click at [199, 152] on div "Add Column" at bounding box center [493, 206] width 867 height 175
click at [180, 155] on div "Add Column" at bounding box center [493, 206] width 867 height 175
type textarea "**********"
click at [346, 150] on div "Add Column" at bounding box center [493, 206] width 867 height 175
click at [357, 154] on div "Add Column" at bounding box center [493, 206] width 867 height 175
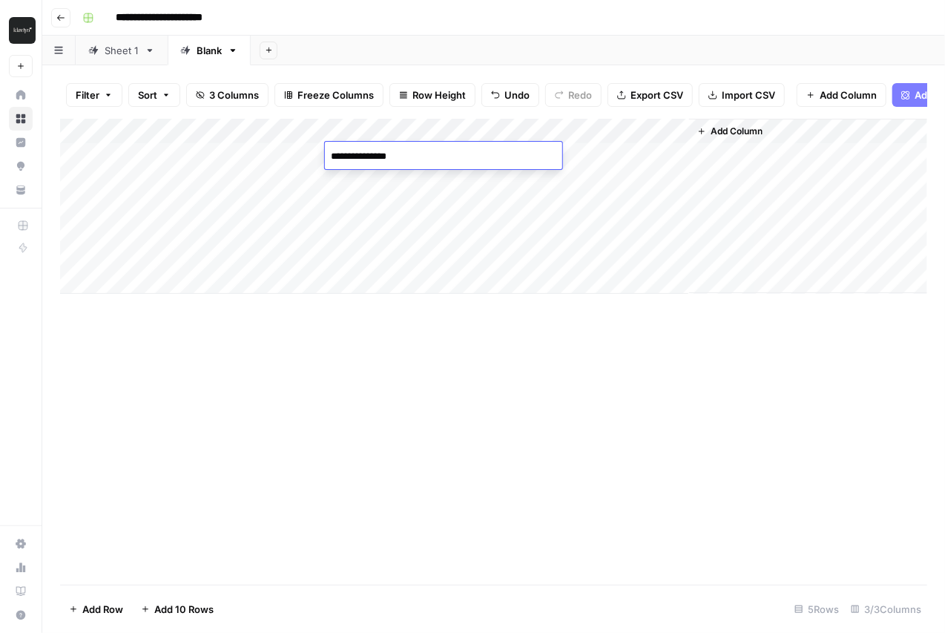
type textarea "**********"
click at [550, 154] on div "Add Column" at bounding box center [493, 206] width 867 height 175
click at [673, 154] on div "Add Column" at bounding box center [493, 206] width 867 height 175
click at [653, 155] on div "Add Column" at bounding box center [493, 206] width 867 height 175
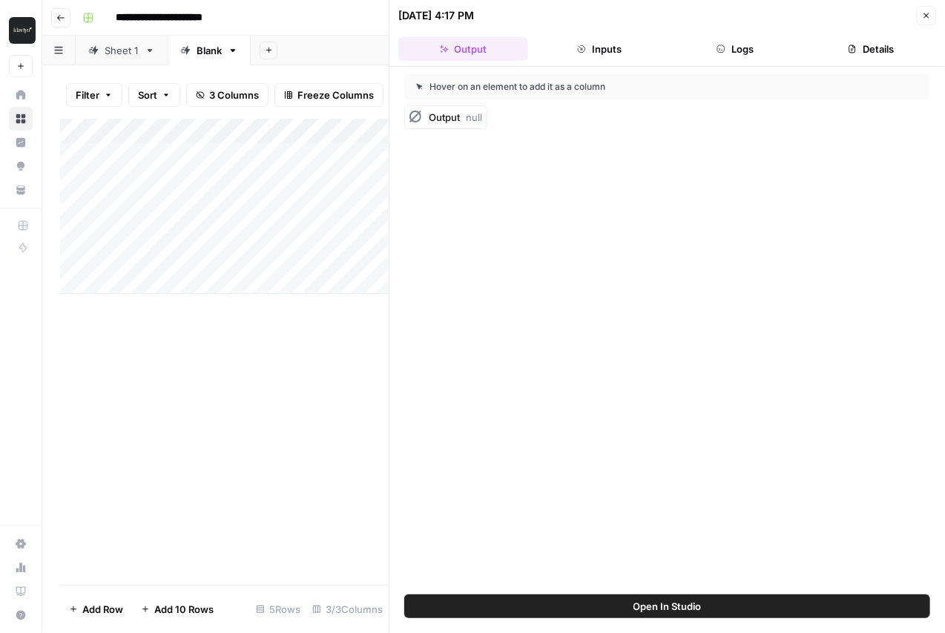
click at [926, 20] on button "Close" at bounding box center [926, 15] width 19 height 19
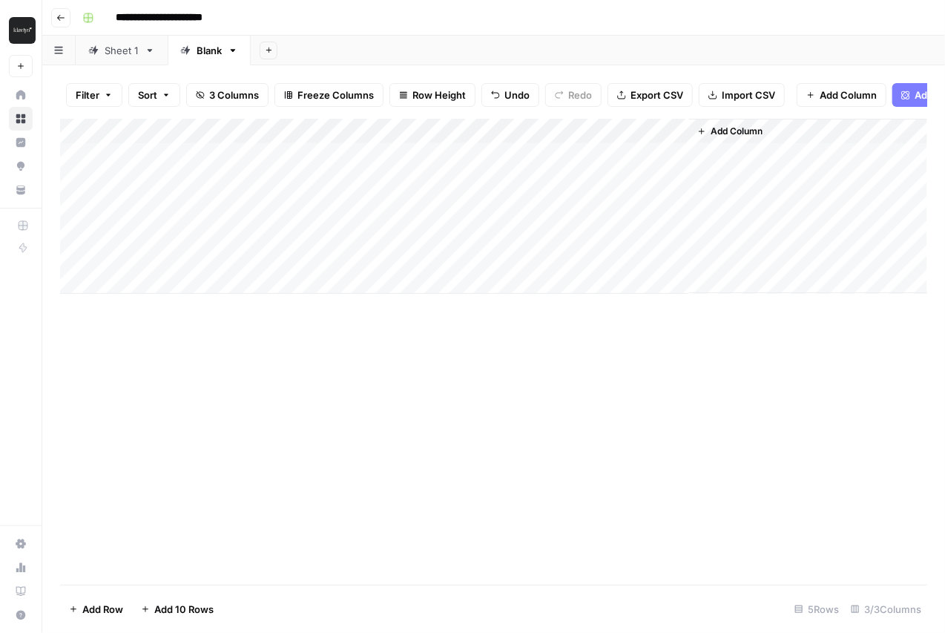
click at [658, 129] on div "Add Column" at bounding box center [493, 206] width 867 height 175
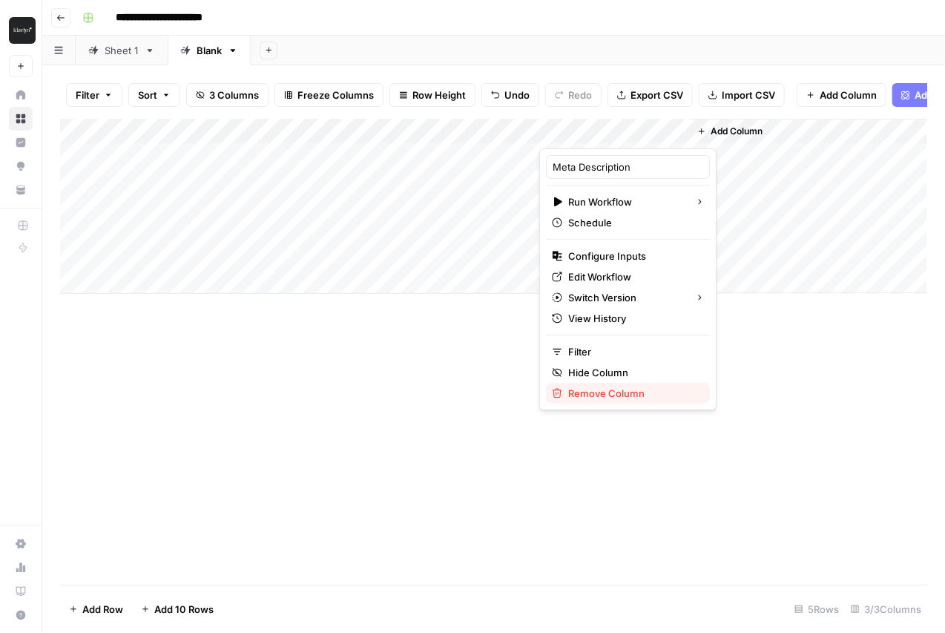
click at [604, 390] on span "Remove Column" at bounding box center [633, 393] width 130 height 15
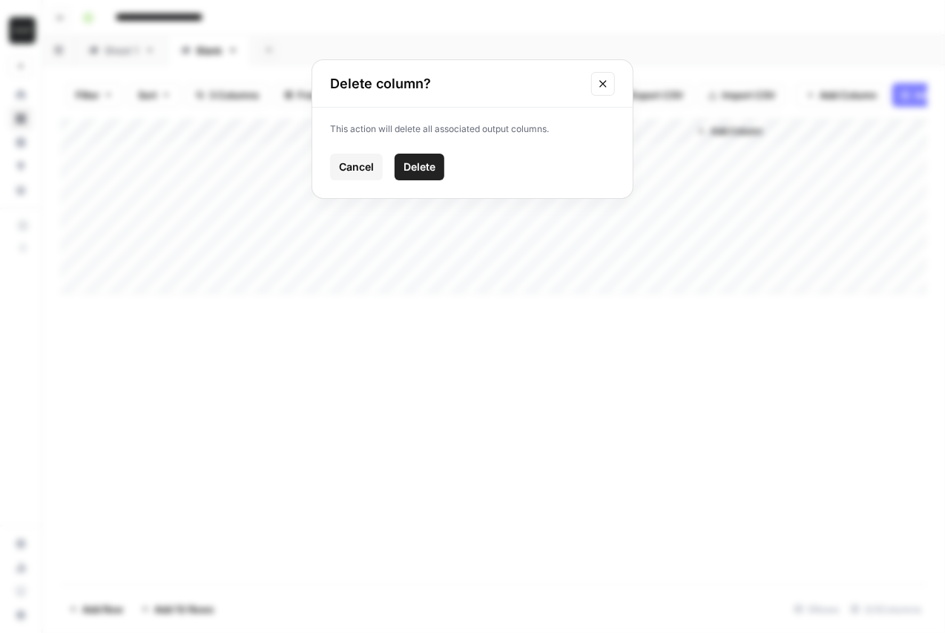
click at [412, 165] on span "Delete" at bounding box center [419, 166] width 32 height 15
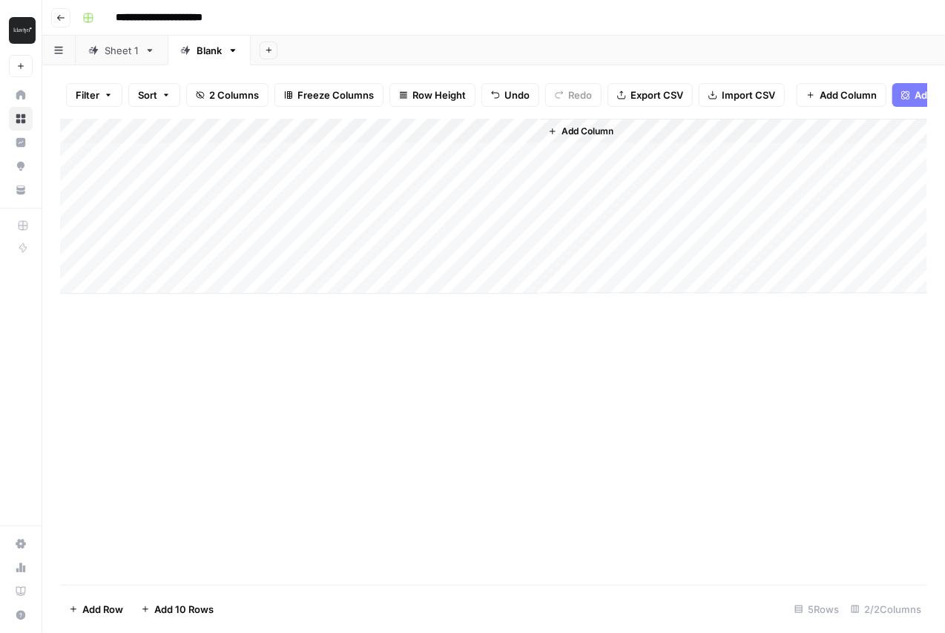
click at [582, 132] on span "Add Column" at bounding box center [587, 131] width 52 height 13
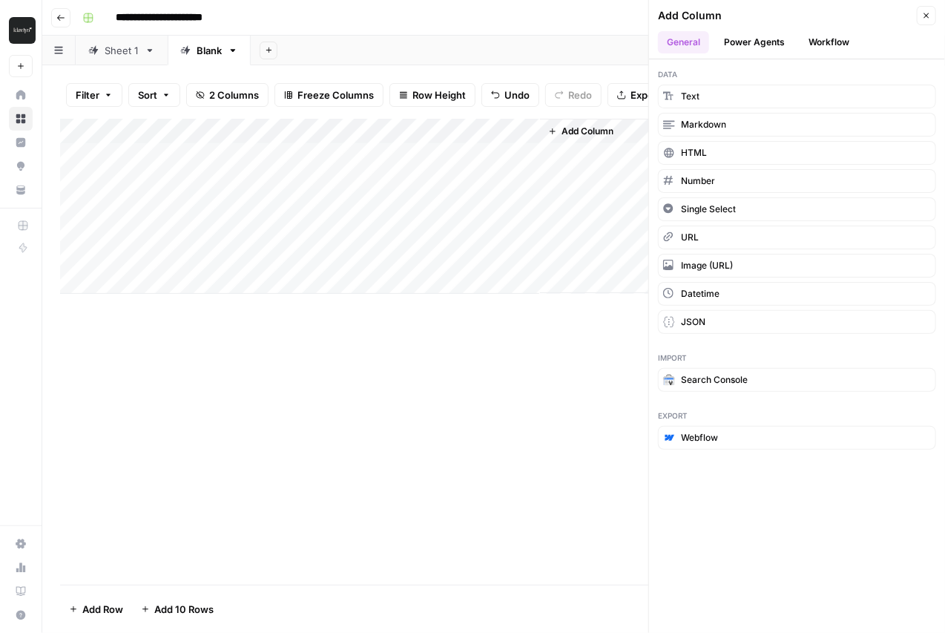
click at [812, 36] on button "Workflow" at bounding box center [828, 42] width 59 height 22
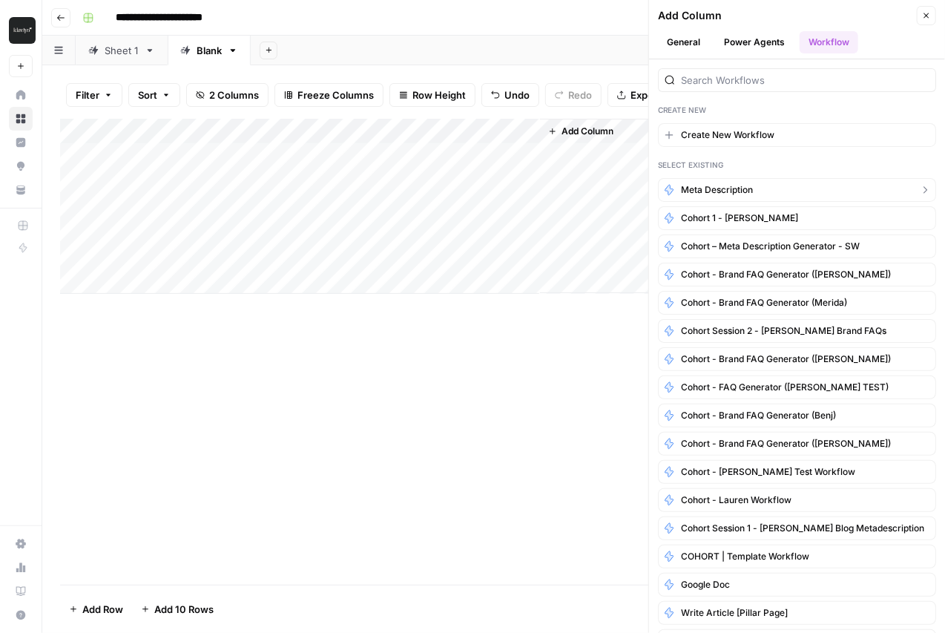
click at [742, 186] on span "Meta Description" at bounding box center [717, 189] width 72 height 13
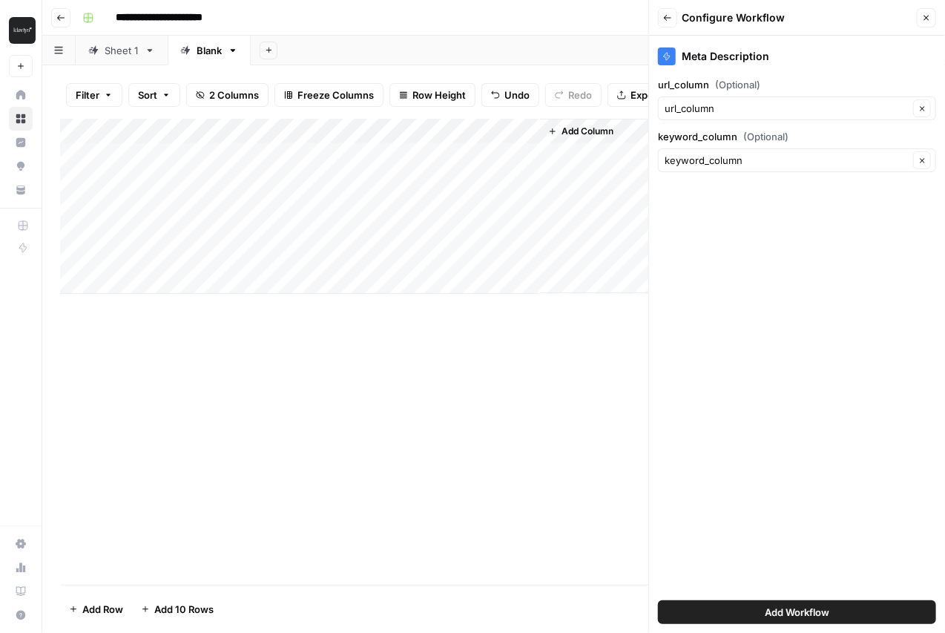
click at [765, 612] on span "Add Workflow" at bounding box center [797, 611] width 65 height 15
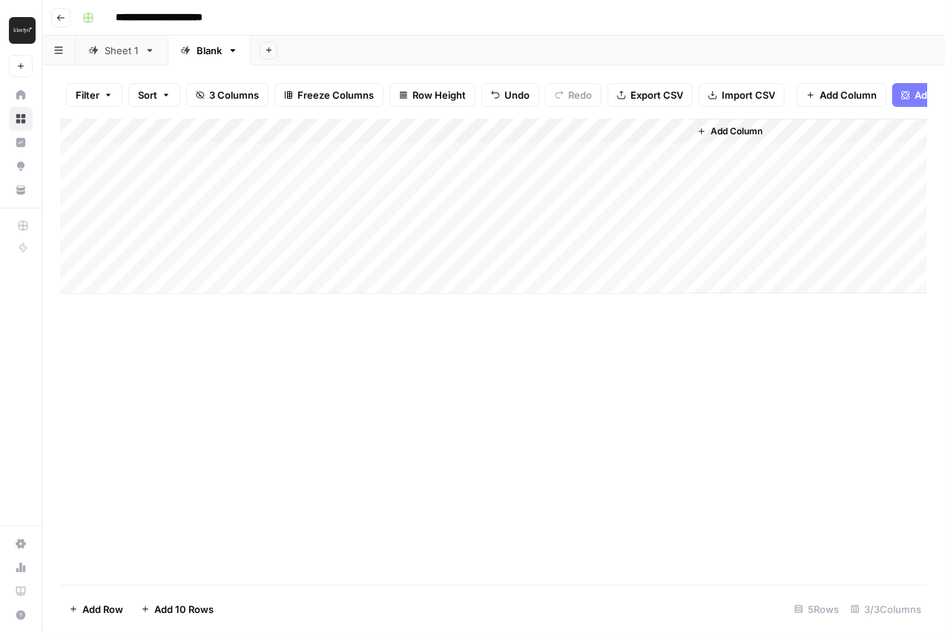
click at [607, 152] on div "Add Column" at bounding box center [493, 206] width 867 height 175
click at [653, 154] on div "Add Column" at bounding box center [493, 206] width 867 height 175
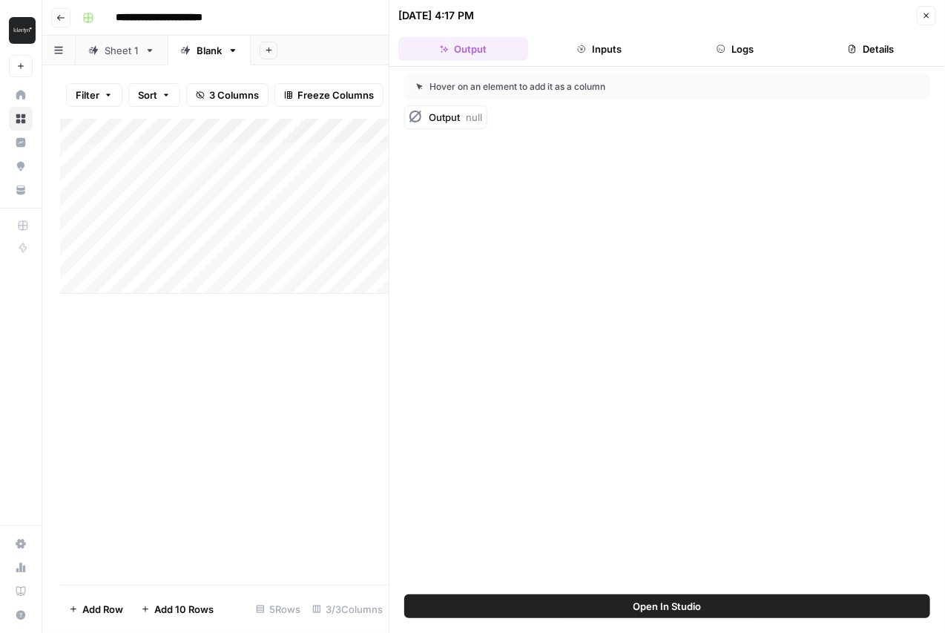
click at [593, 46] on button "Inputs" at bounding box center [599, 49] width 130 height 24
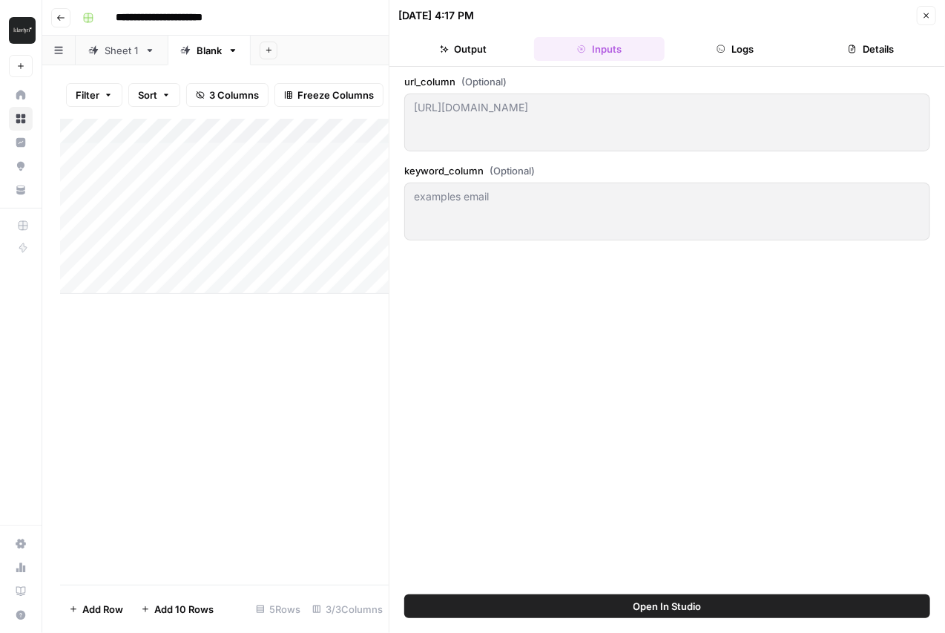
click at [917, 10] on button "Close" at bounding box center [926, 15] width 19 height 19
